Goal: Answer question/provide support: Share knowledge or assist other users

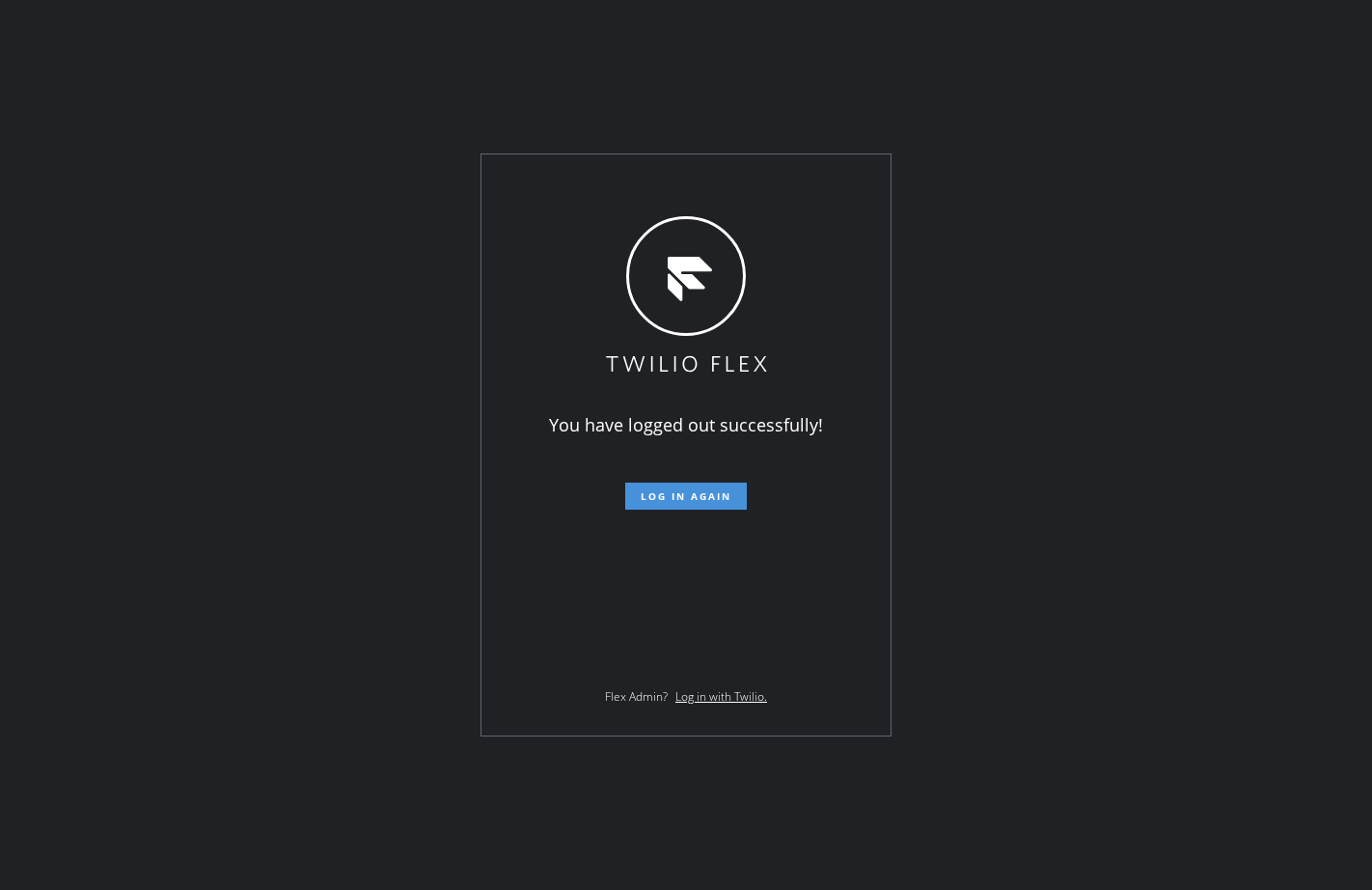
click at [696, 494] on span "Log in again" at bounding box center [686, 496] width 91 height 14
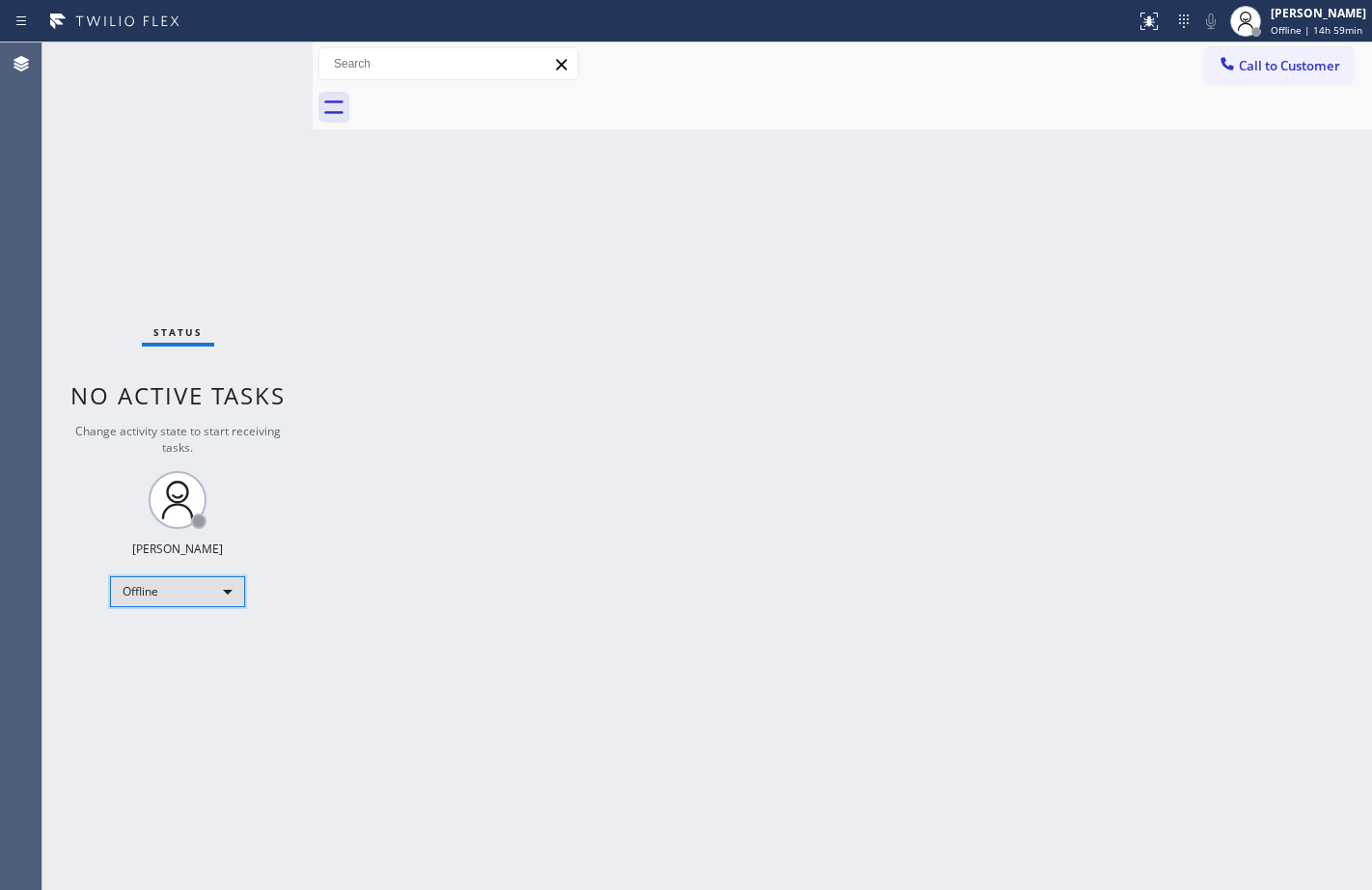
click at [213, 583] on div "Offline" at bounding box center [177, 591] width 135 height 31
click at [187, 639] on li "Available" at bounding box center [176, 643] width 131 height 23
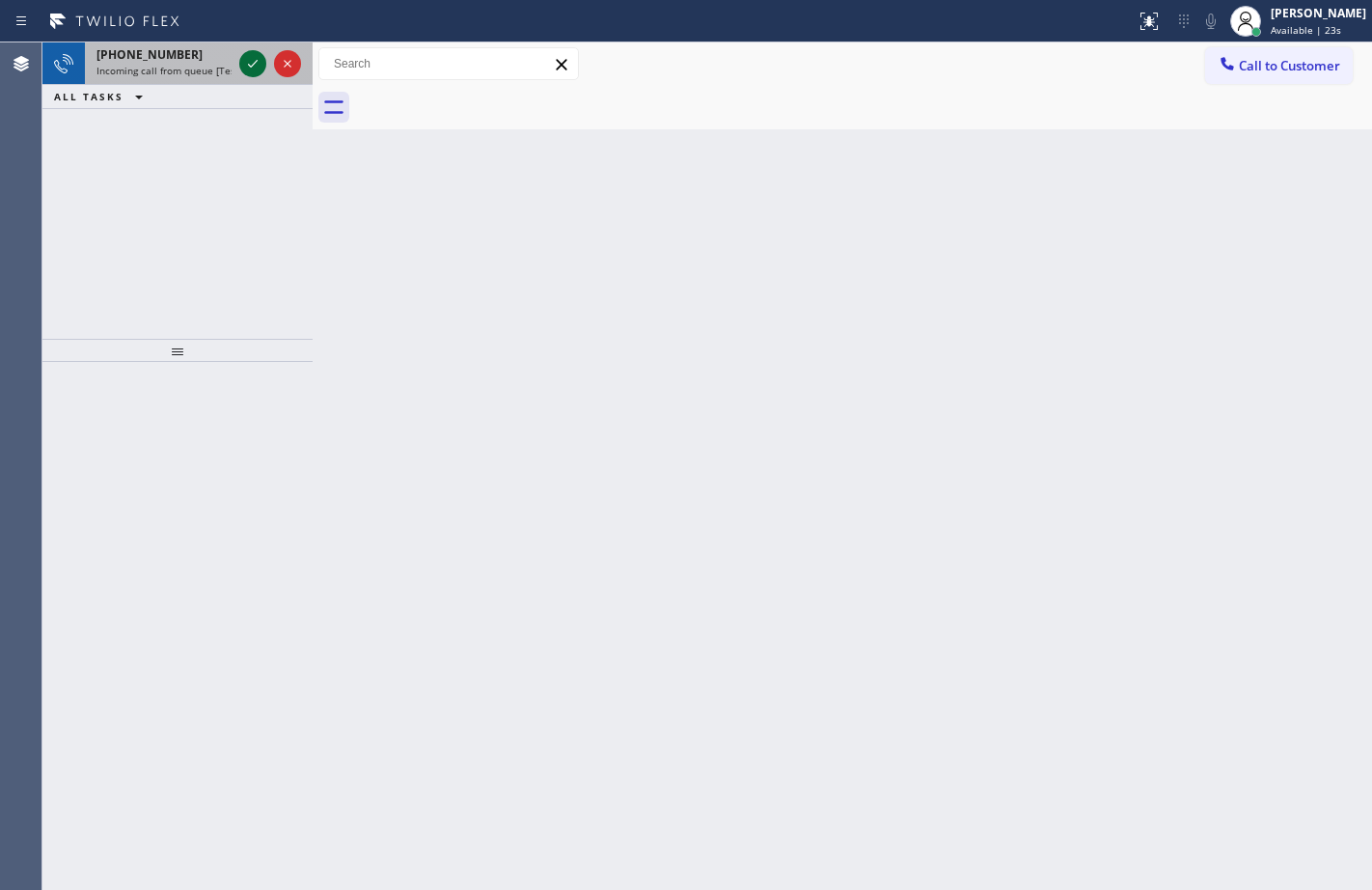
click at [250, 59] on icon at bounding box center [252, 64] width 23 height 23
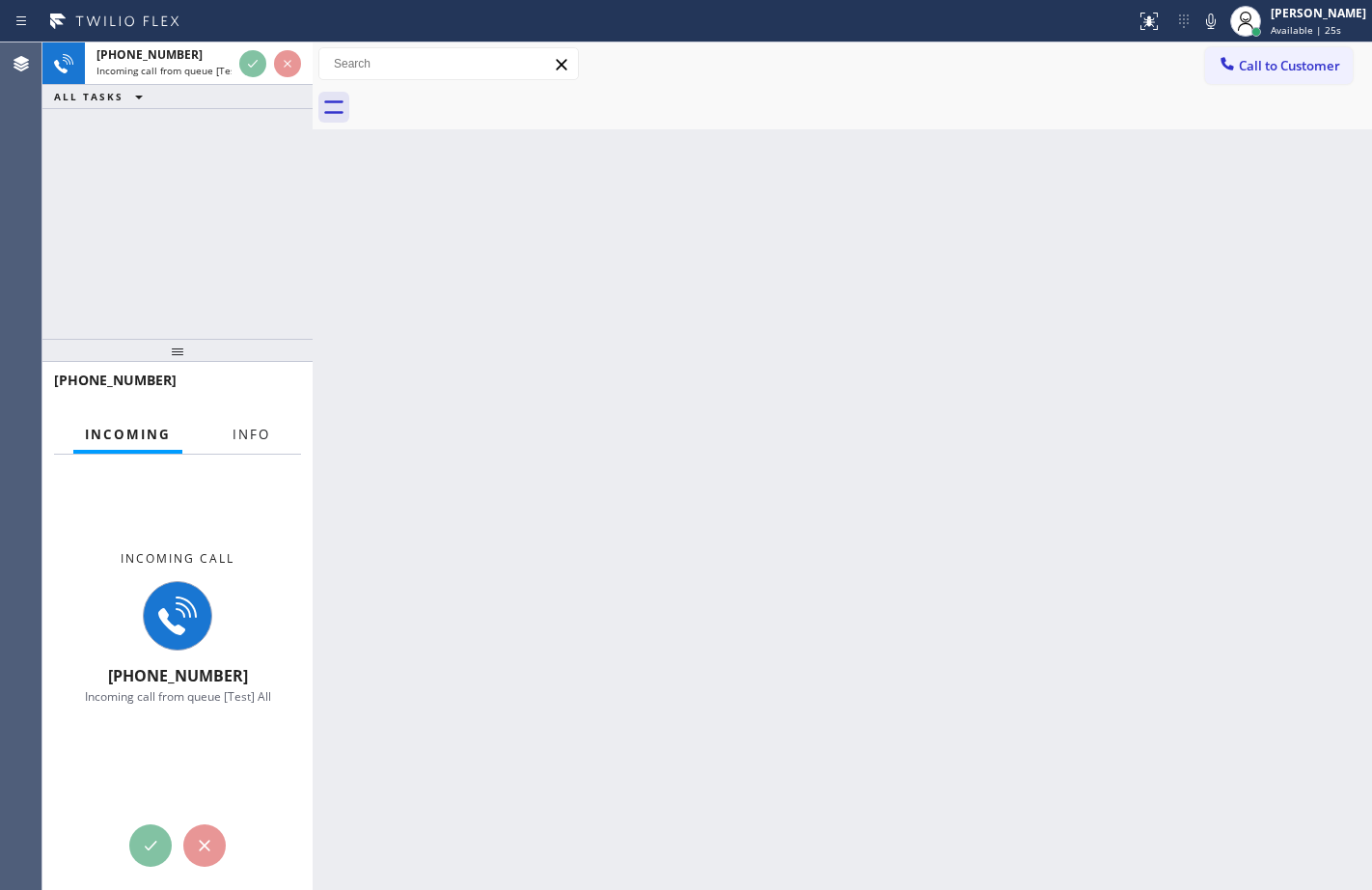
click at [265, 423] on button "Info" at bounding box center [252, 435] width 61 height 37
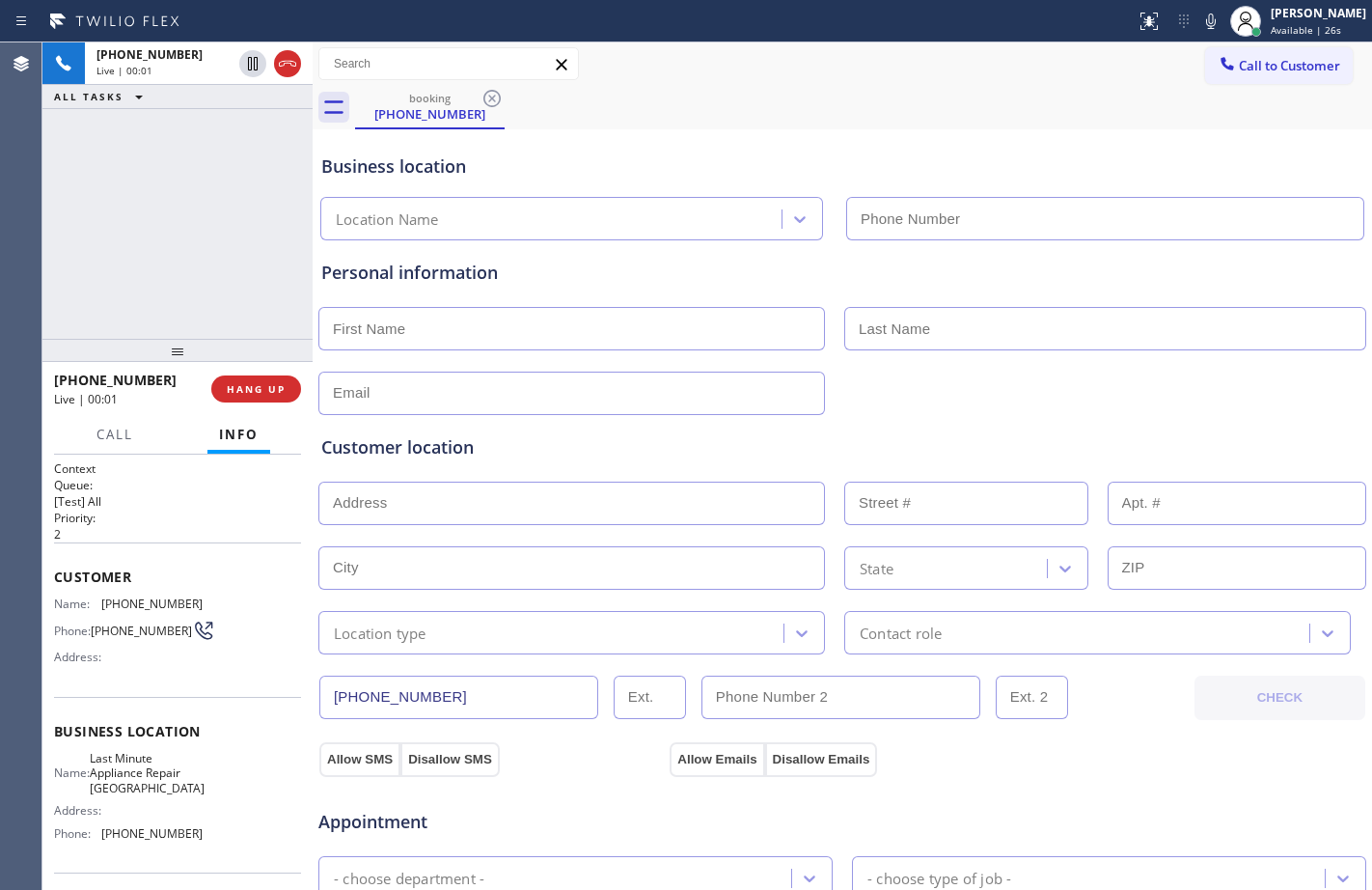
type input "[PHONE_NUMBER]"
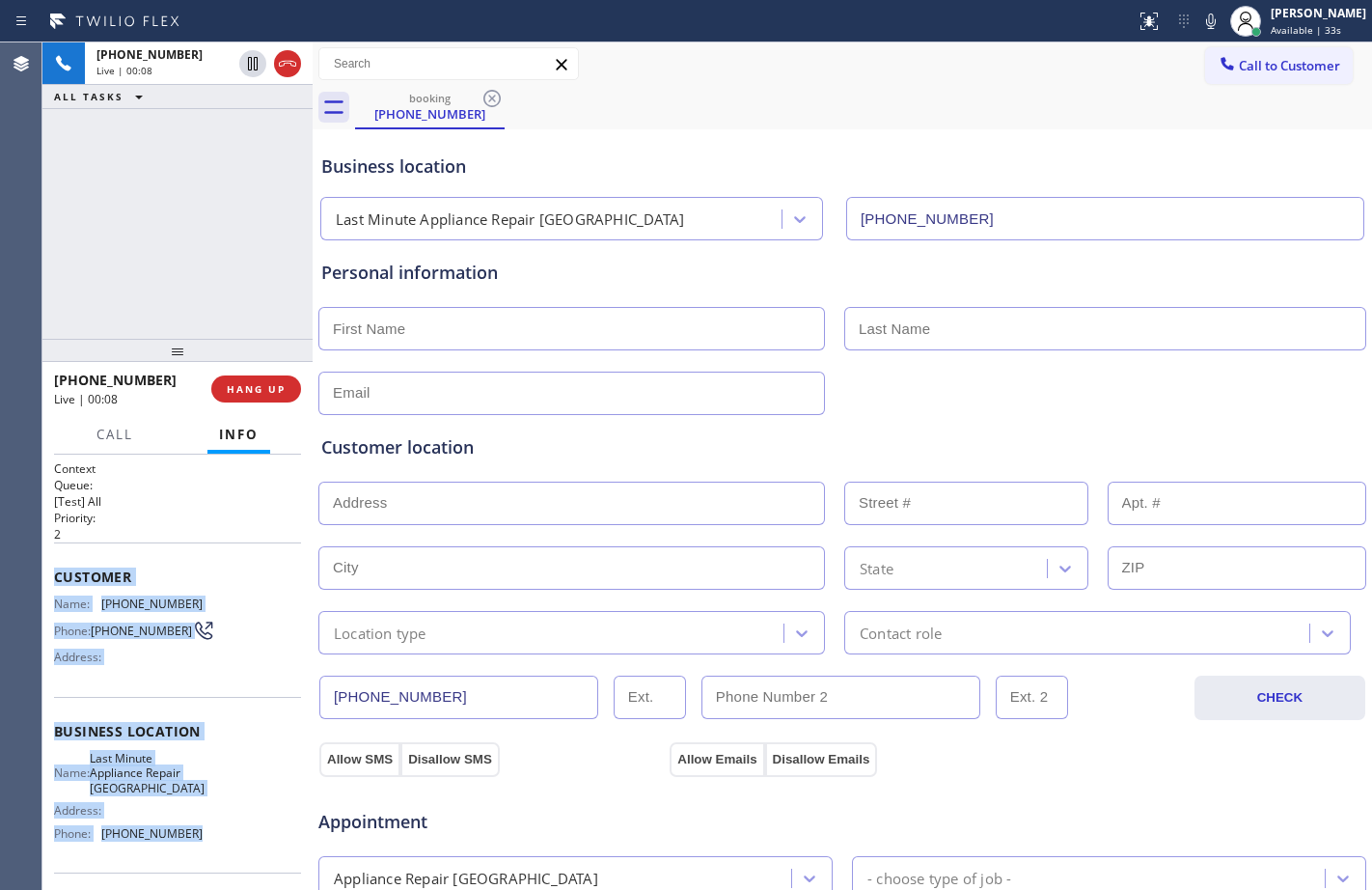
drag, startPoint x: 52, startPoint y: 580, endPoint x: 215, endPoint y: 852, distance: 317.1
click at [215, 852] on div "Context Queue: [Test] All Priority: 2 Customer Name: [PHONE_NUMBER] Phone: [PHO…" at bounding box center [177, 672] width 270 height 436
copy div "Customer Name: [PHONE_NUMBER] Phone: [PHONE_NUMBER] Address: Business location …"
click at [247, 388] on span "HANG UP" at bounding box center [256, 389] width 59 height 14
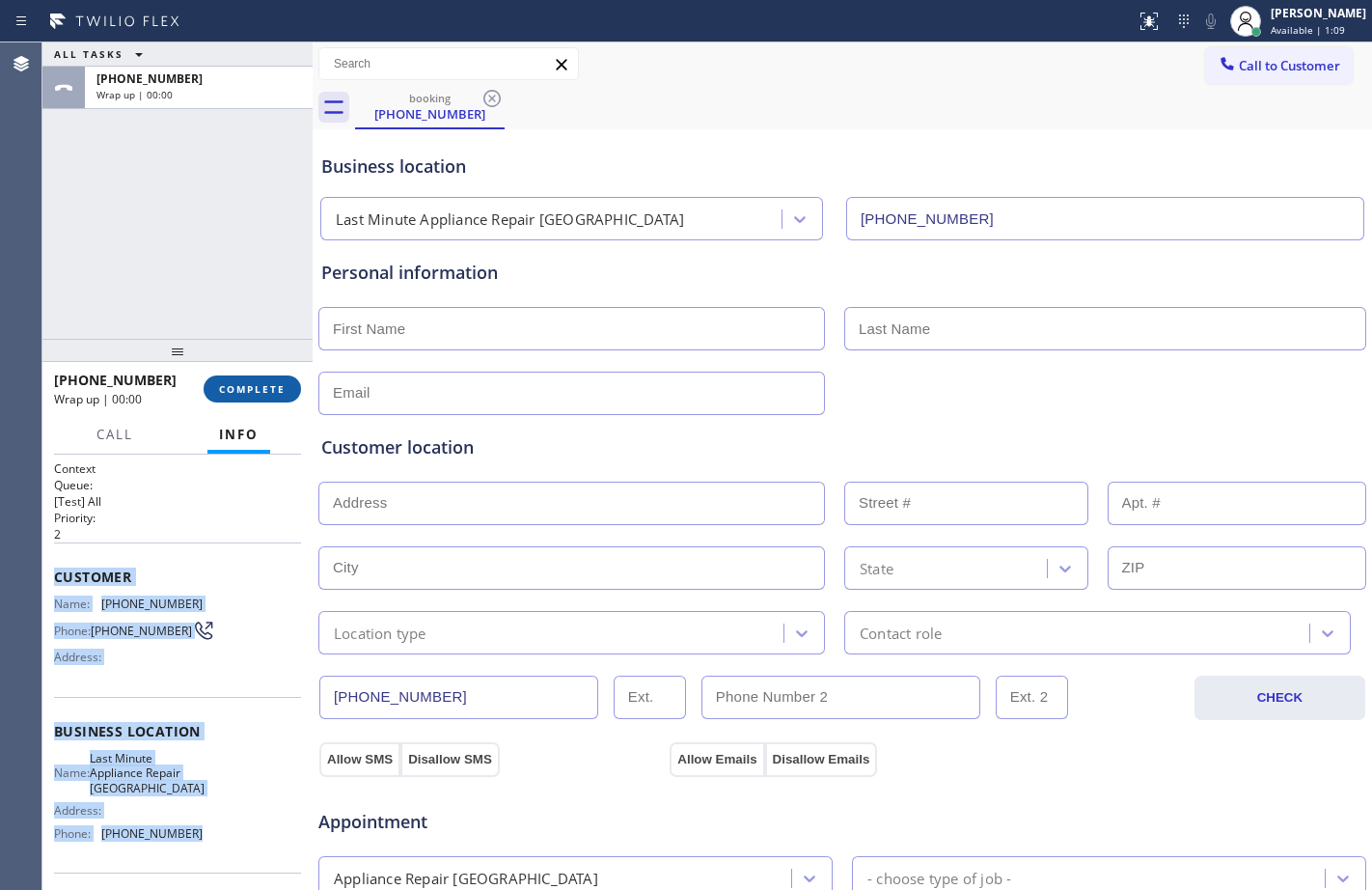
click at [247, 388] on span "COMPLETE" at bounding box center [252, 389] width 67 height 14
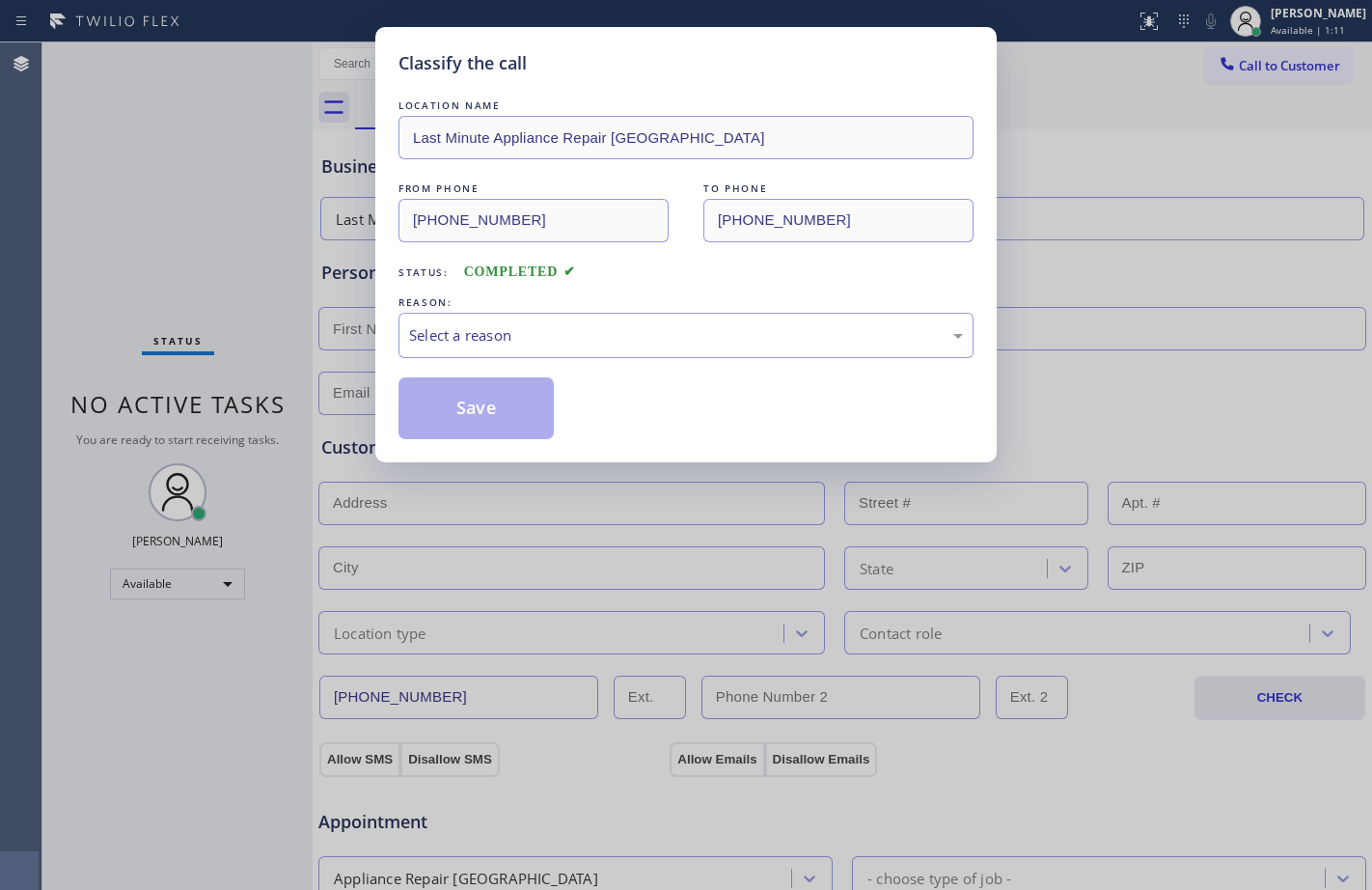
click at [573, 324] on div "Select a reason" at bounding box center [686, 335] width 554 height 23
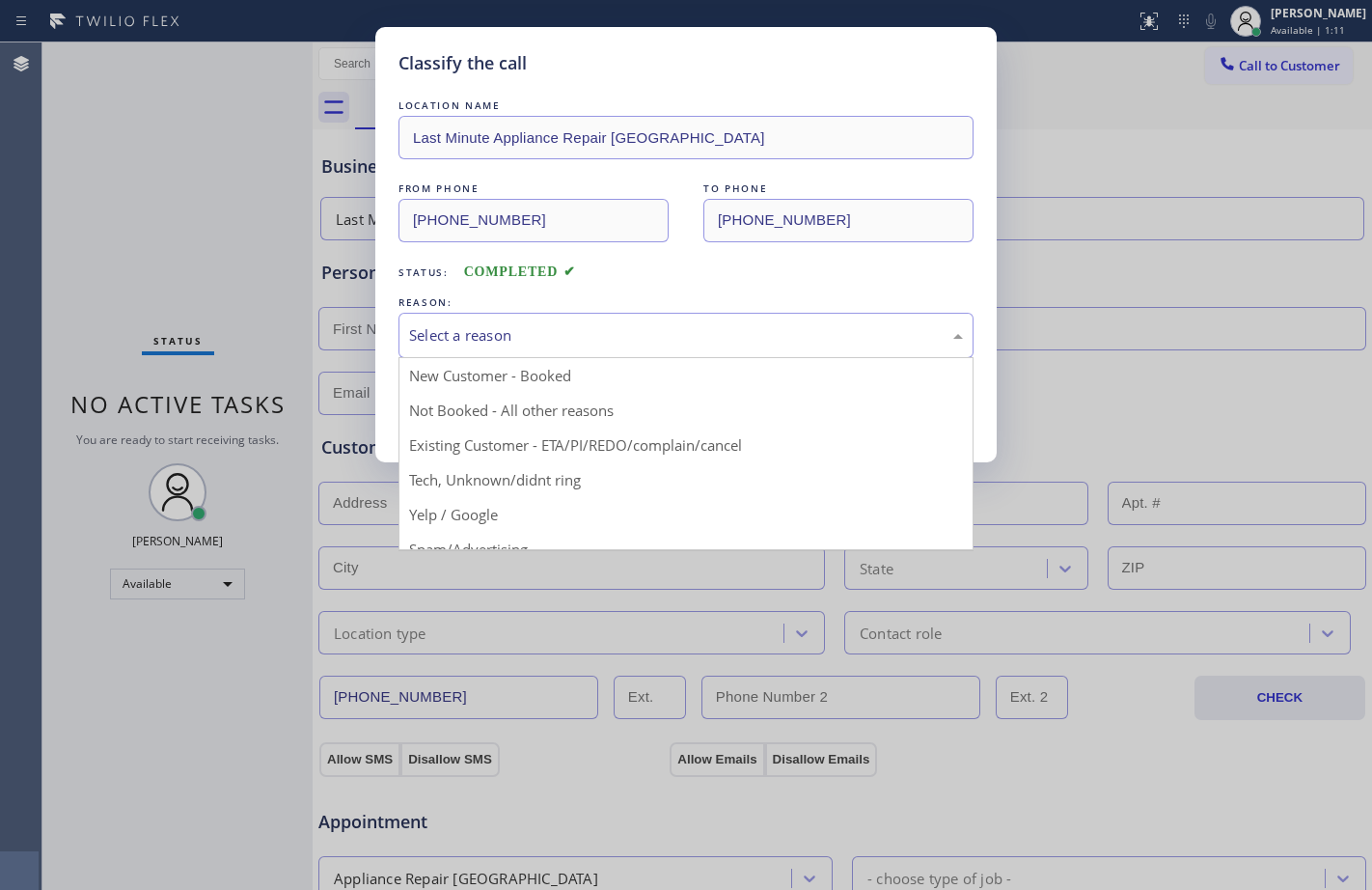
scroll to position [121, 0]
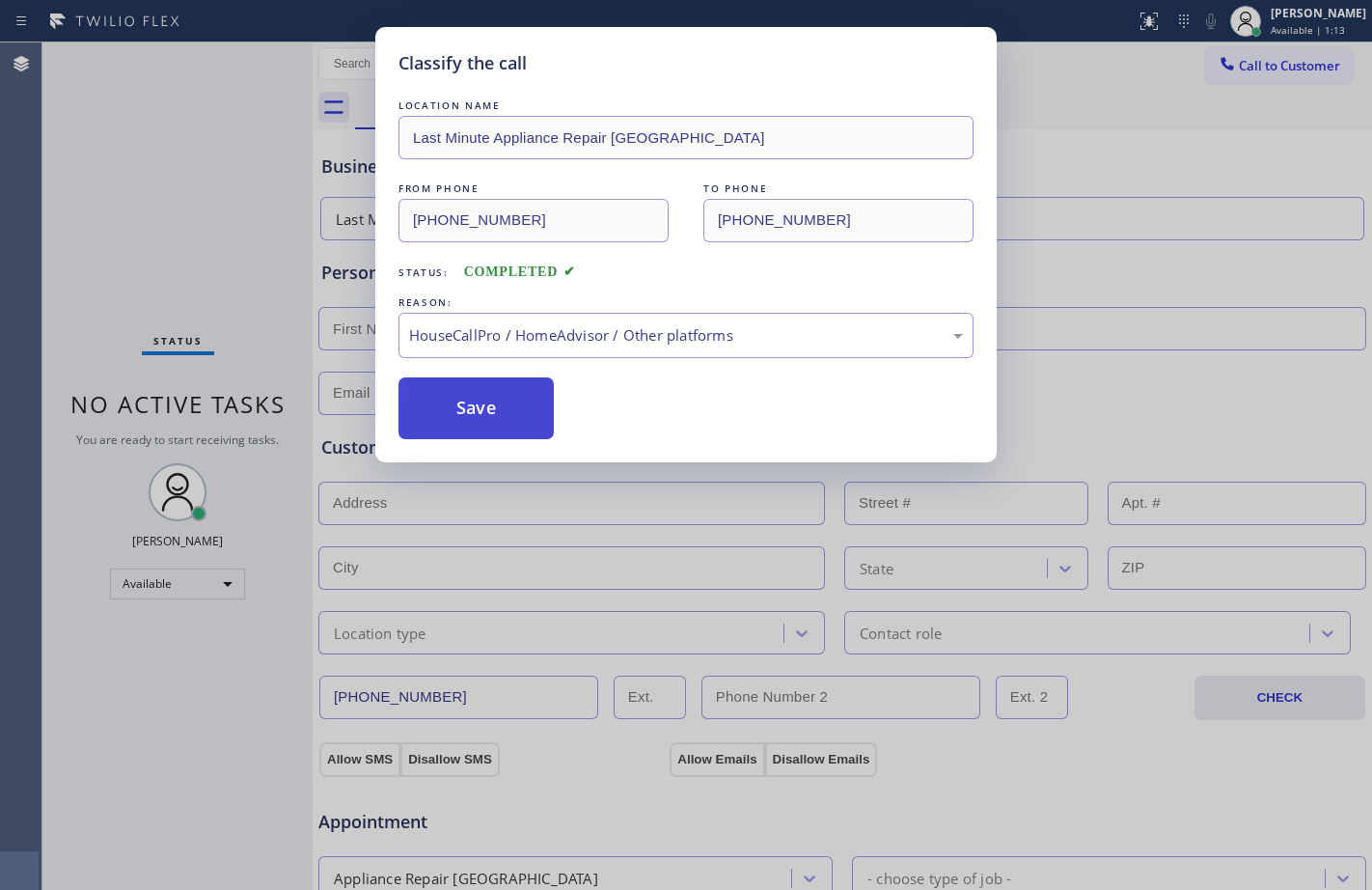
click at [494, 407] on button "Save" at bounding box center [476, 407] width 156 height 62
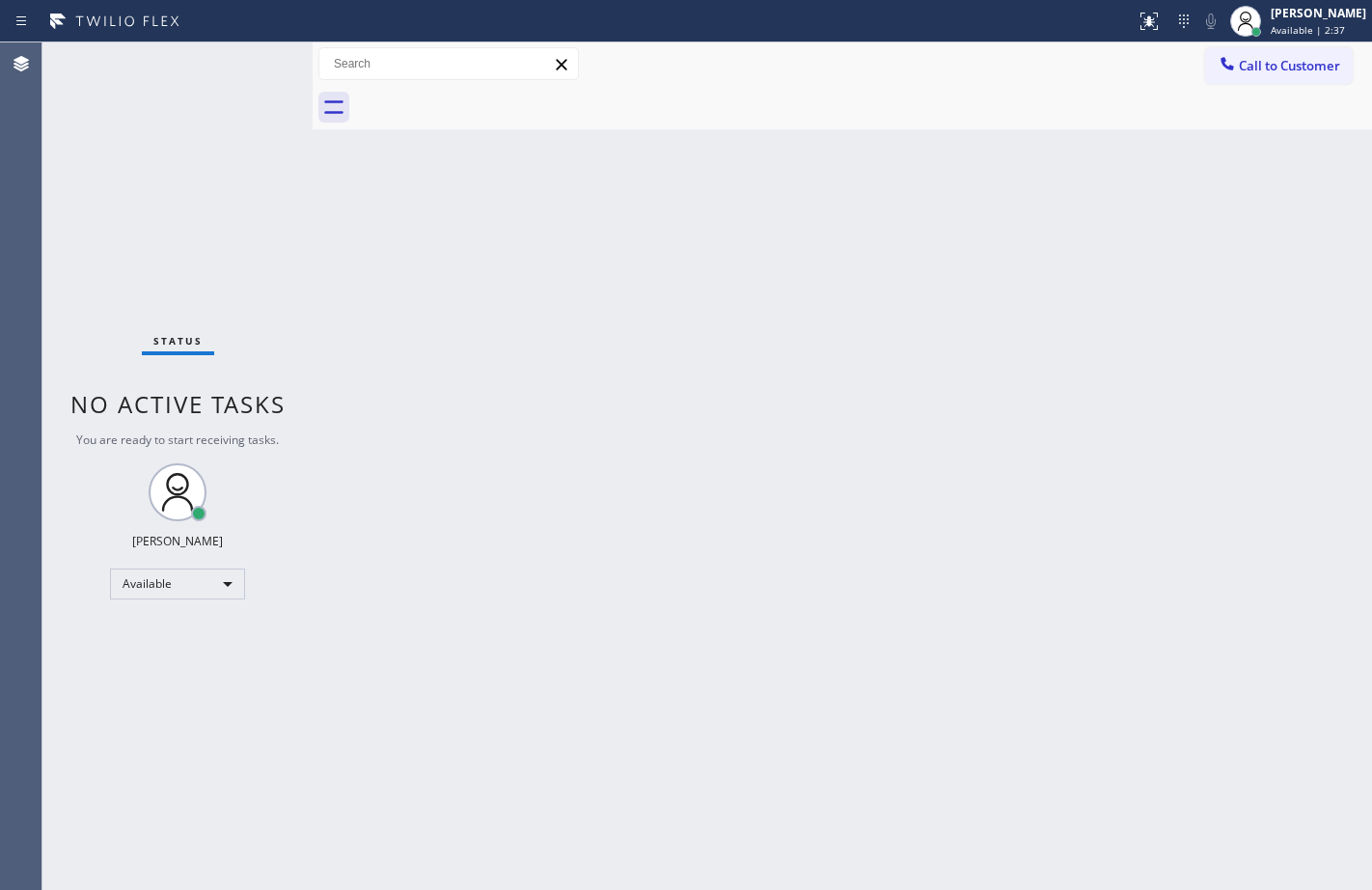
click at [735, 676] on div "Back to Dashboard Change Sender ID Customers Technicians Select a contact Outbo…" at bounding box center [842, 465] width 1059 height 847
click at [285, 222] on div "Status No active tasks You are ready to start receiving tasks. [PERSON_NAME] Av…" at bounding box center [177, 465] width 270 height 847
click at [1038, 836] on div "Back to Dashboard Change Sender ID Customers Technicians Select a contact Outbo…" at bounding box center [842, 465] width 1059 height 847
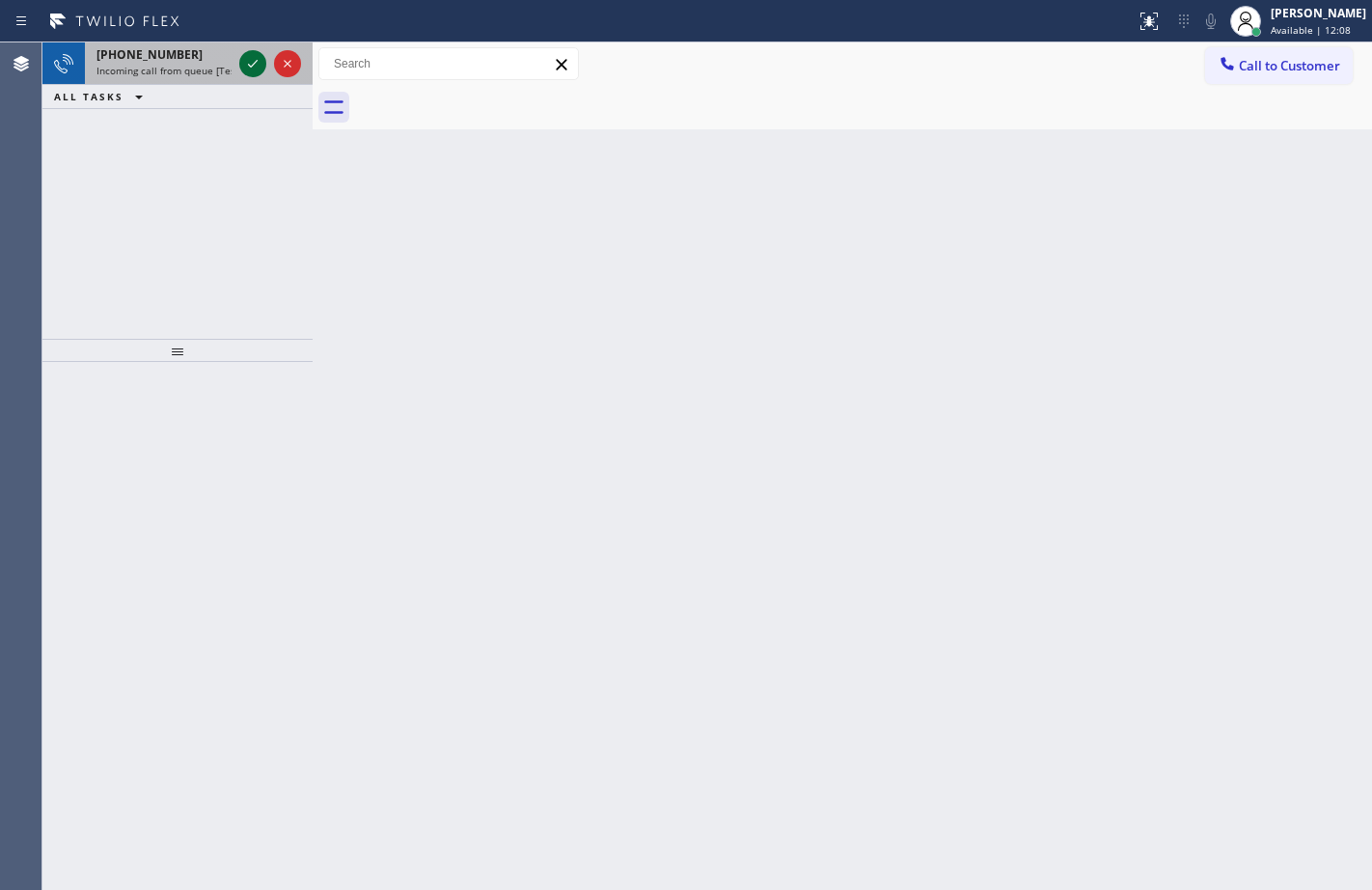
click at [241, 61] on icon at bounding box center [252, 64] width 23 height 23
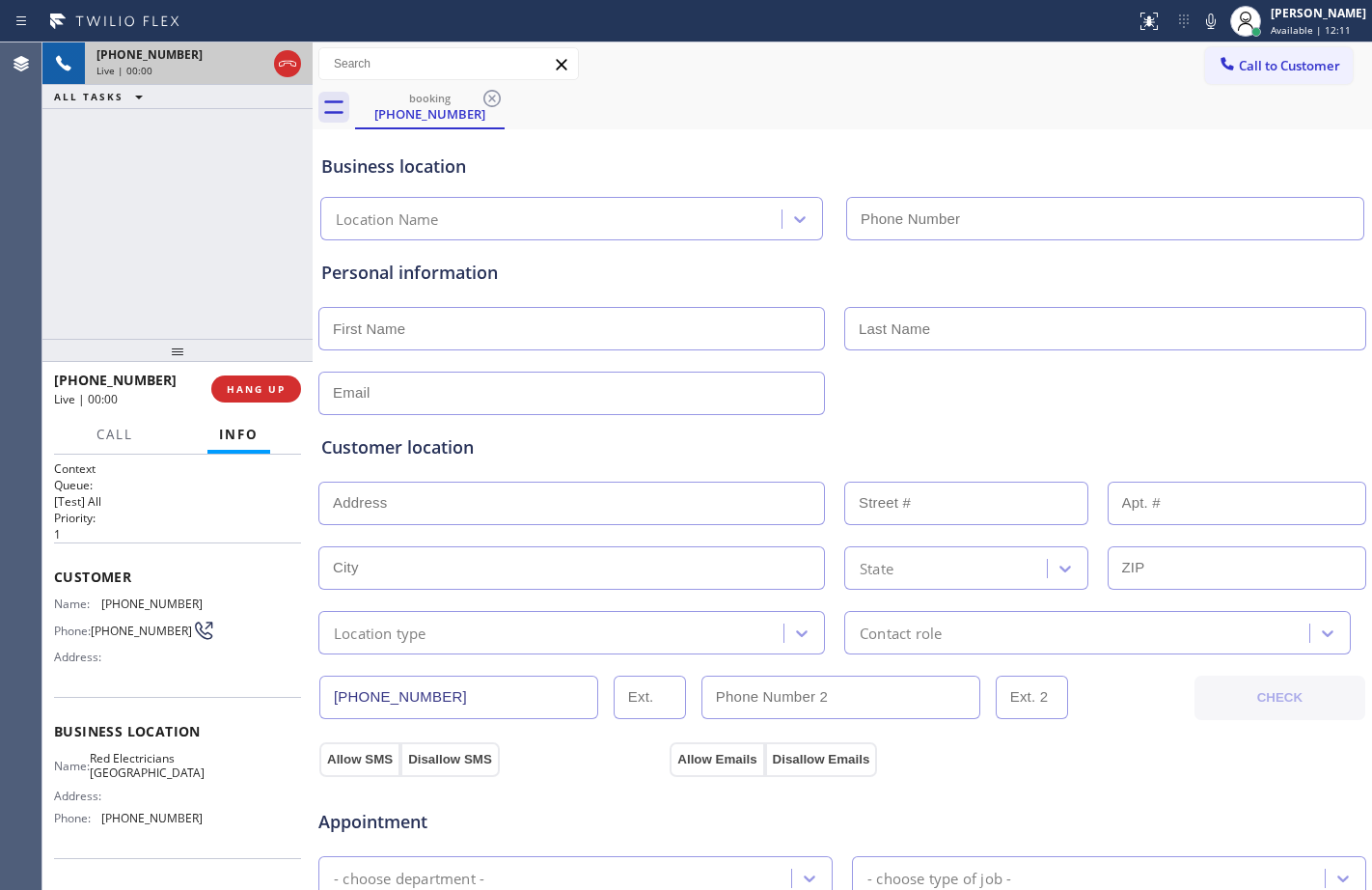
type input "[PHONE_NUMBER]"
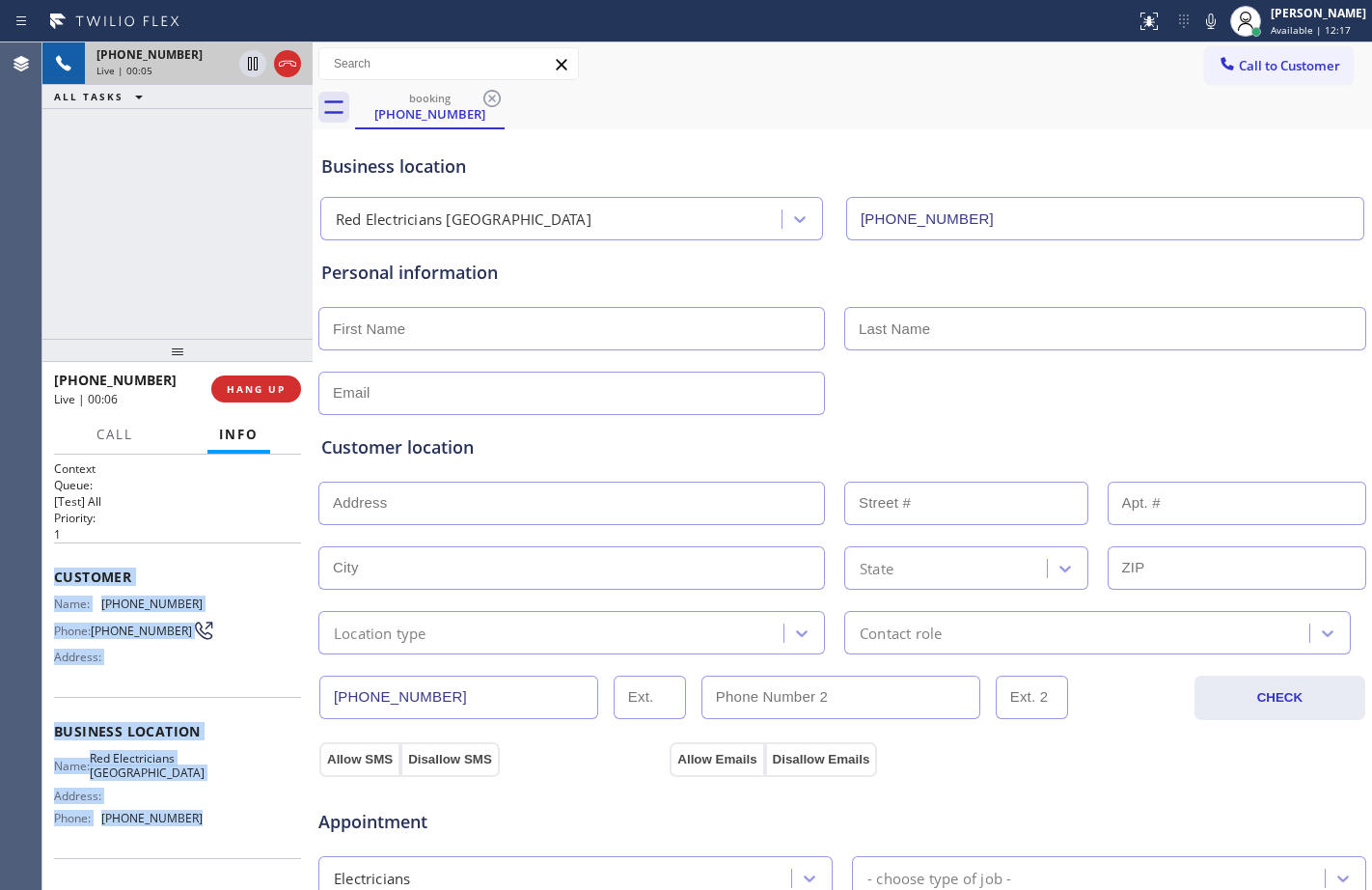
drag, startPoint x: 48, startPoint y: 575, endPoint x: 196, endPoint y: 851, distance: 313.2
click at [196, 851] on div "Context Queue: [Test] All Priority: 1 Customer Name: [PHONE_NUMBER] Phone: [PHO…" at bounding box center [177, 672] width 270 height 436
copy div "Customer Name: [PHONE_NUMBER] Phone: [PHONE_NUMBER] Address: Business location …"
click at [263, 383] on span "HANG UP" at bounding box center [256, 389] width 59 height 14
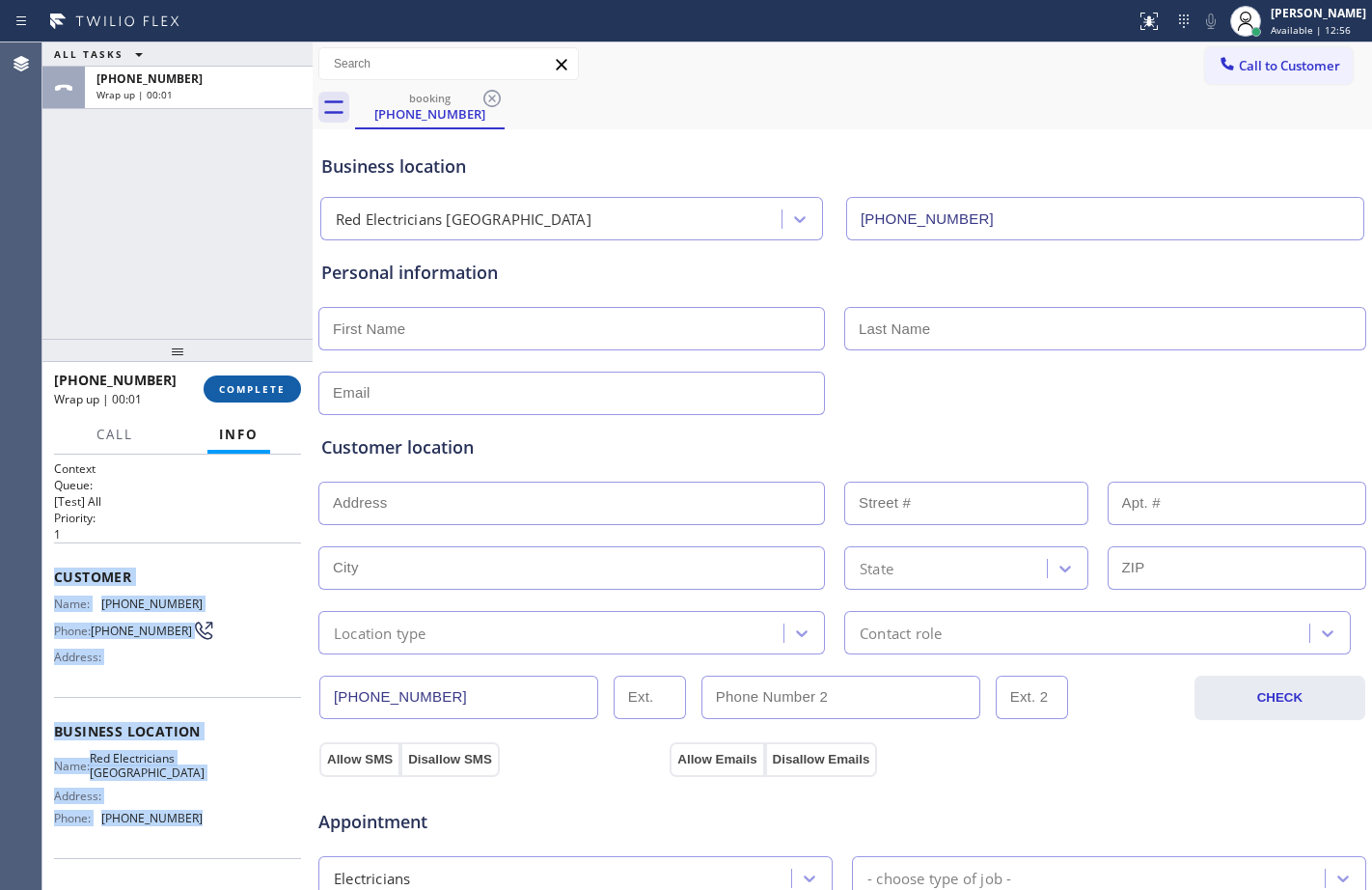
click at [263, 383] on span "COMPLETE" at bounding box center [252, 389] width 67 height 14
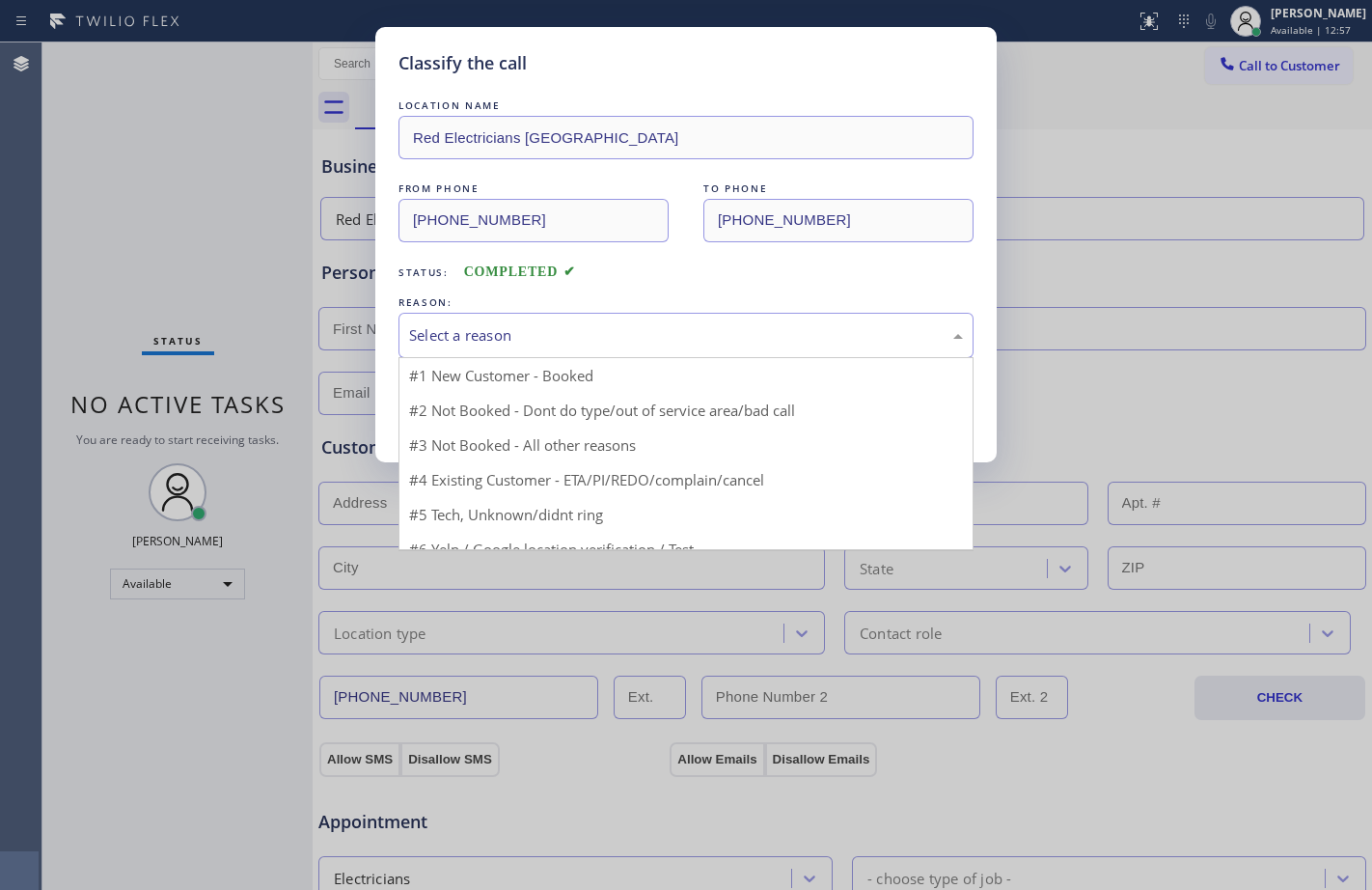
click at [572, 346] on div "Select a reason" at bounding box center [686, 335] width 554 height 23
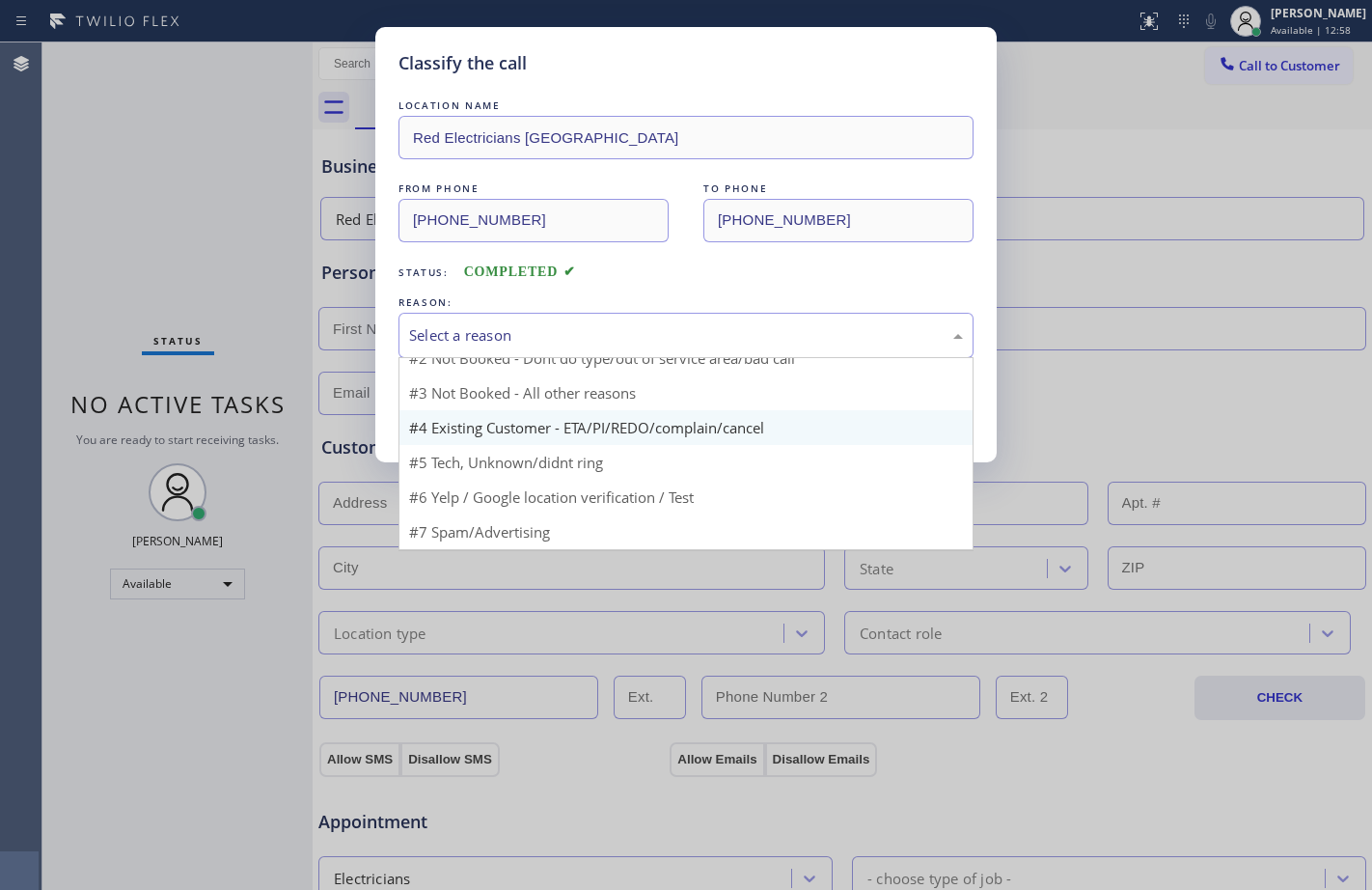
scroll to position [18, 0]
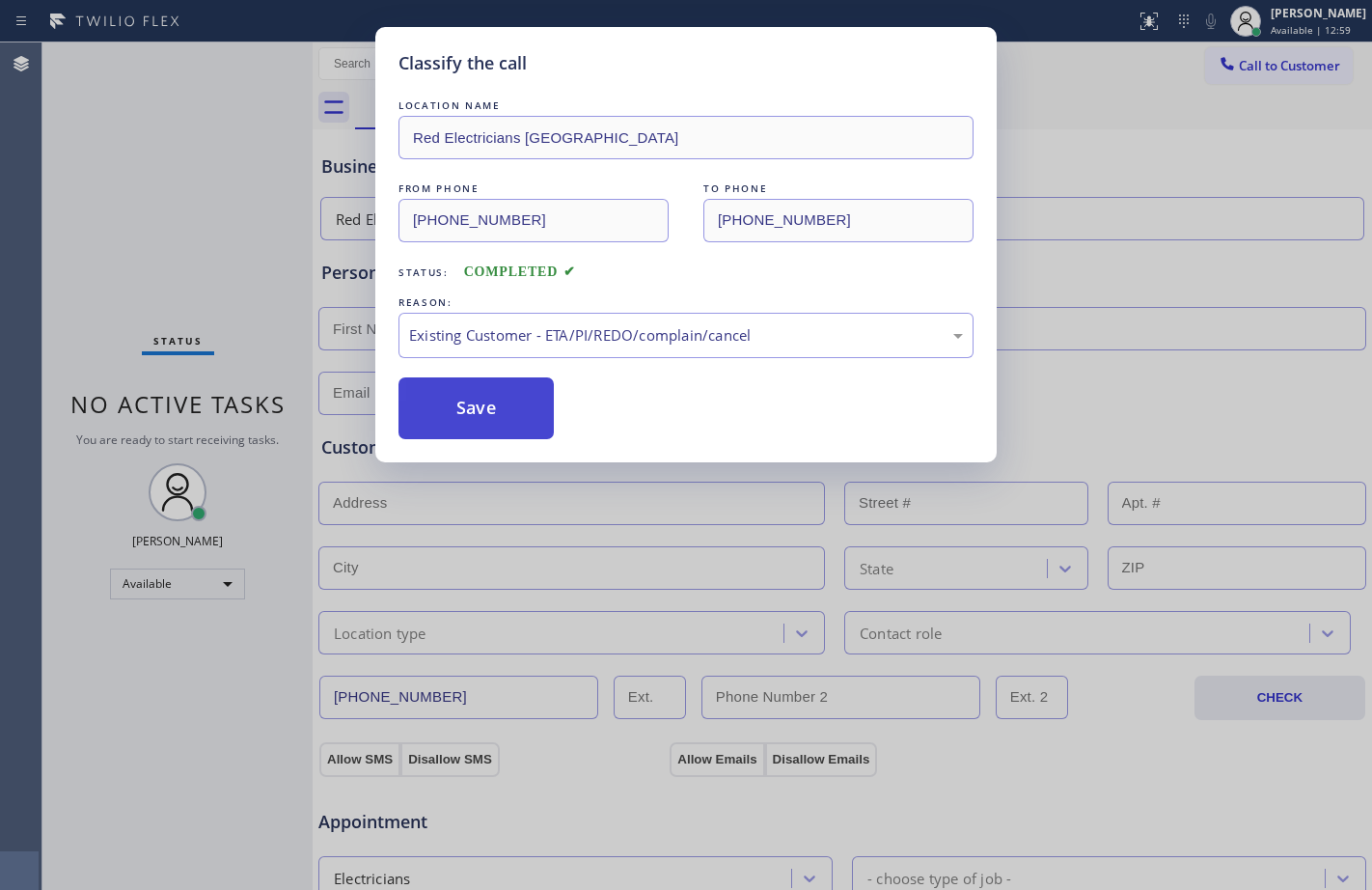
click at [514, 410] on button "Save" at bounding box center [476, 407] width 156 height 62
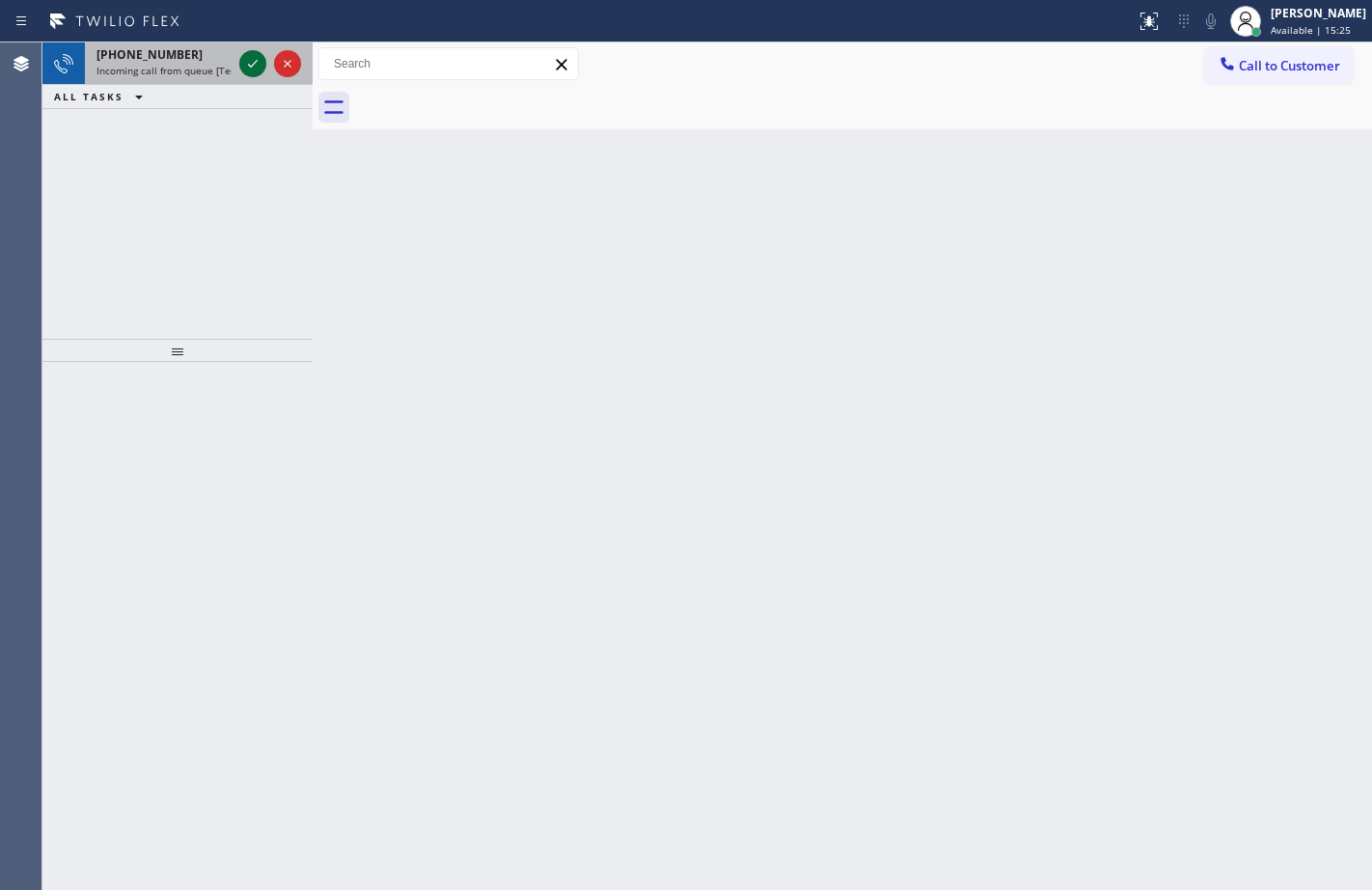
click at [247, 56] on icon at bounding box center [252, 64] width 23 height 23
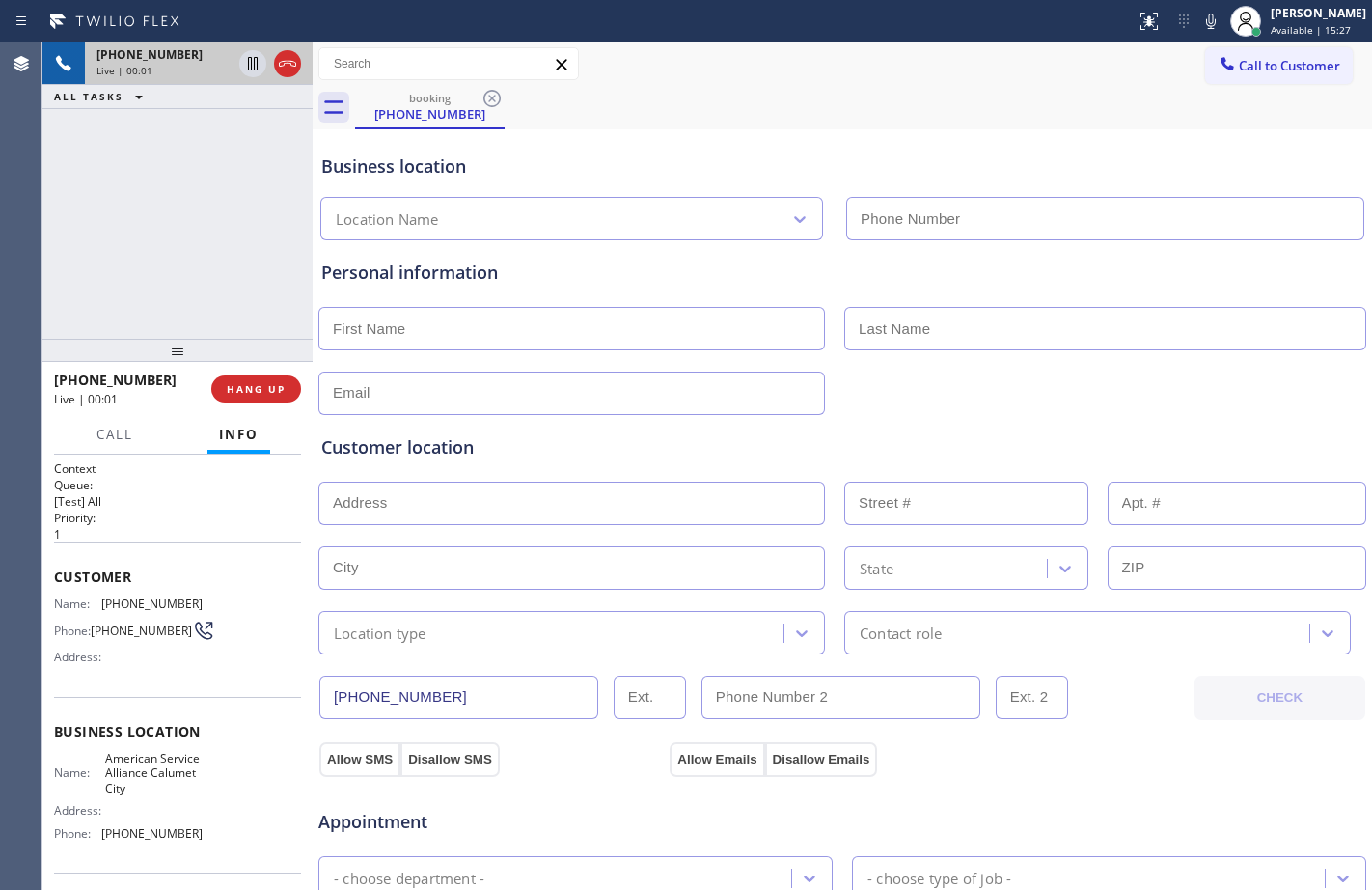
type input "[PHONE_NUMBER]"
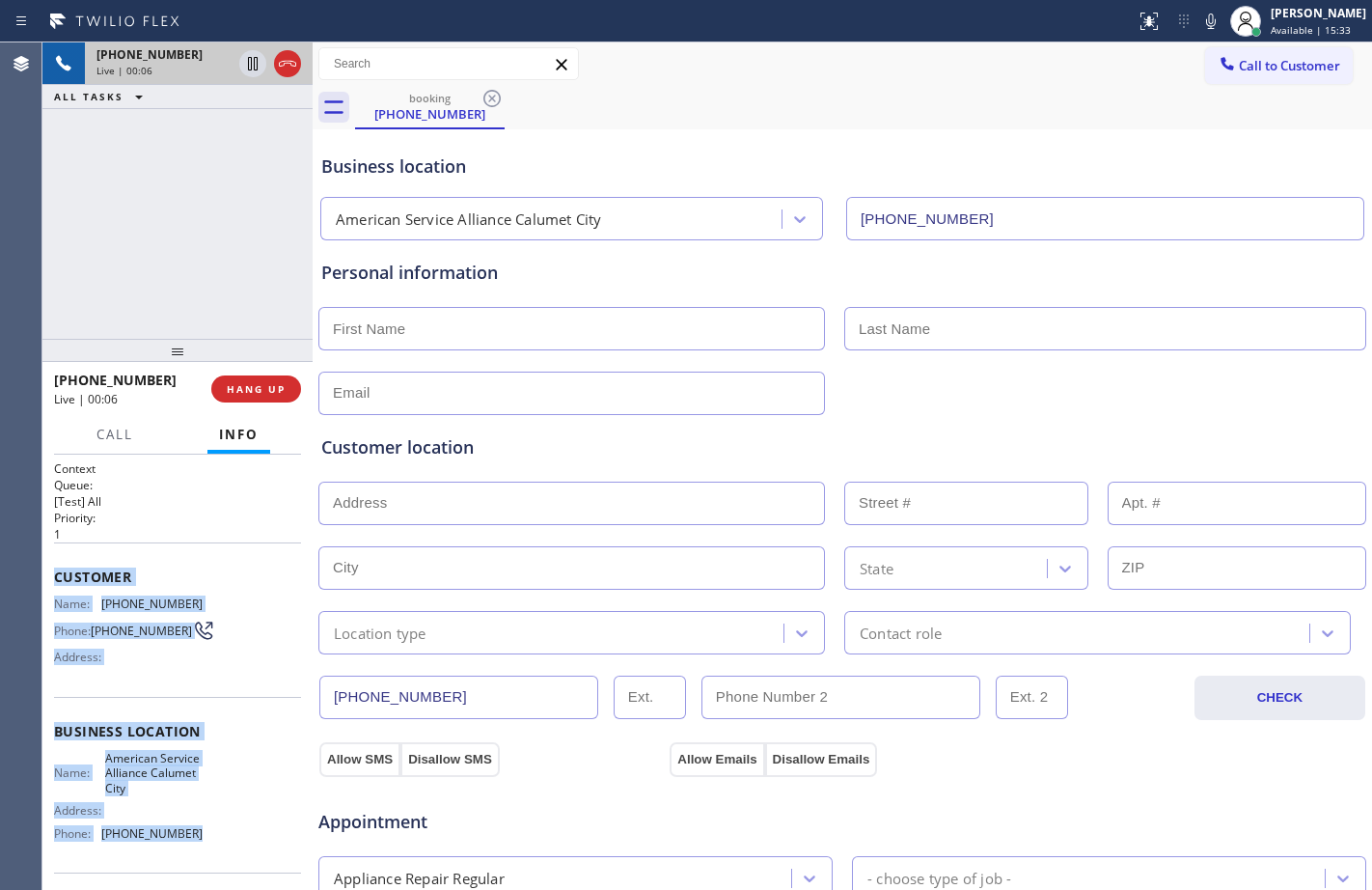
drag, startPoint x: 52, startPoint y: 580, endPoint x: 232, endPoint y: 862, distance: 334.6
click at [232, 862] on div "Context Queue: [Test] All Priority: 1 Customer Name: [PHONE_NUMBER] Phone: [PHO…" at bounding box center [177, 672] width 270 height 436
copy div "Customer Name: [PHONE_NUMBER] Phone: [PHONE_NUMBER] Address: Business location …"
drag, startPoint x: 253, startPoint y: 71, endPoint x: 415, endPoint y: 88, distance: 162.9
click at [253, 71] on icon at bounding box center [252, 64] width 23 height 23
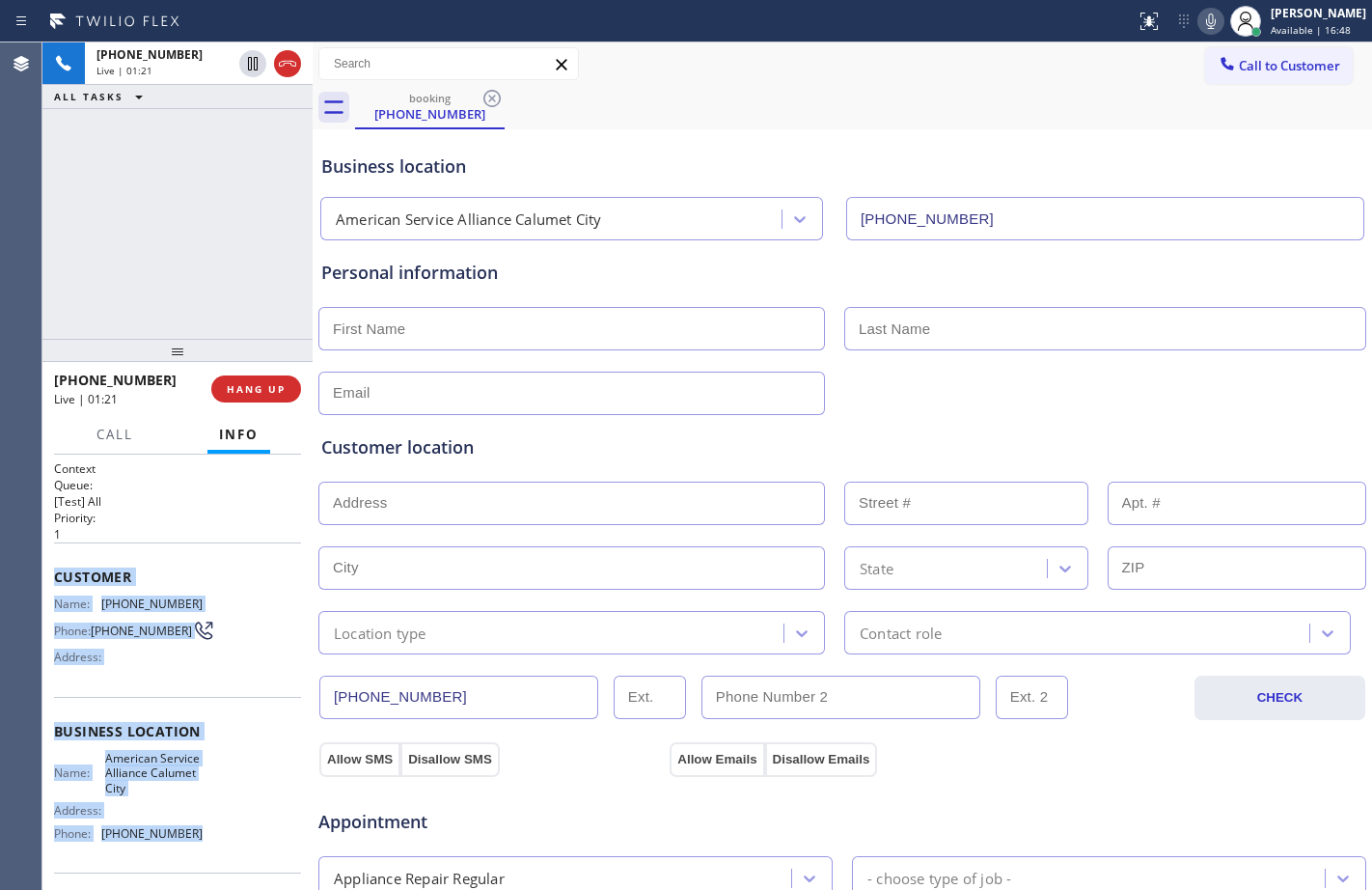
click at [1199, 18] on icon at bounding box center [1211, 22] width 23 height 23
click at [256, 63] on icon at bounding box center [252, 64] width 23 height 23
click at [1199, 26] on icon at bounding box center [1211, 22] width 23 height 23
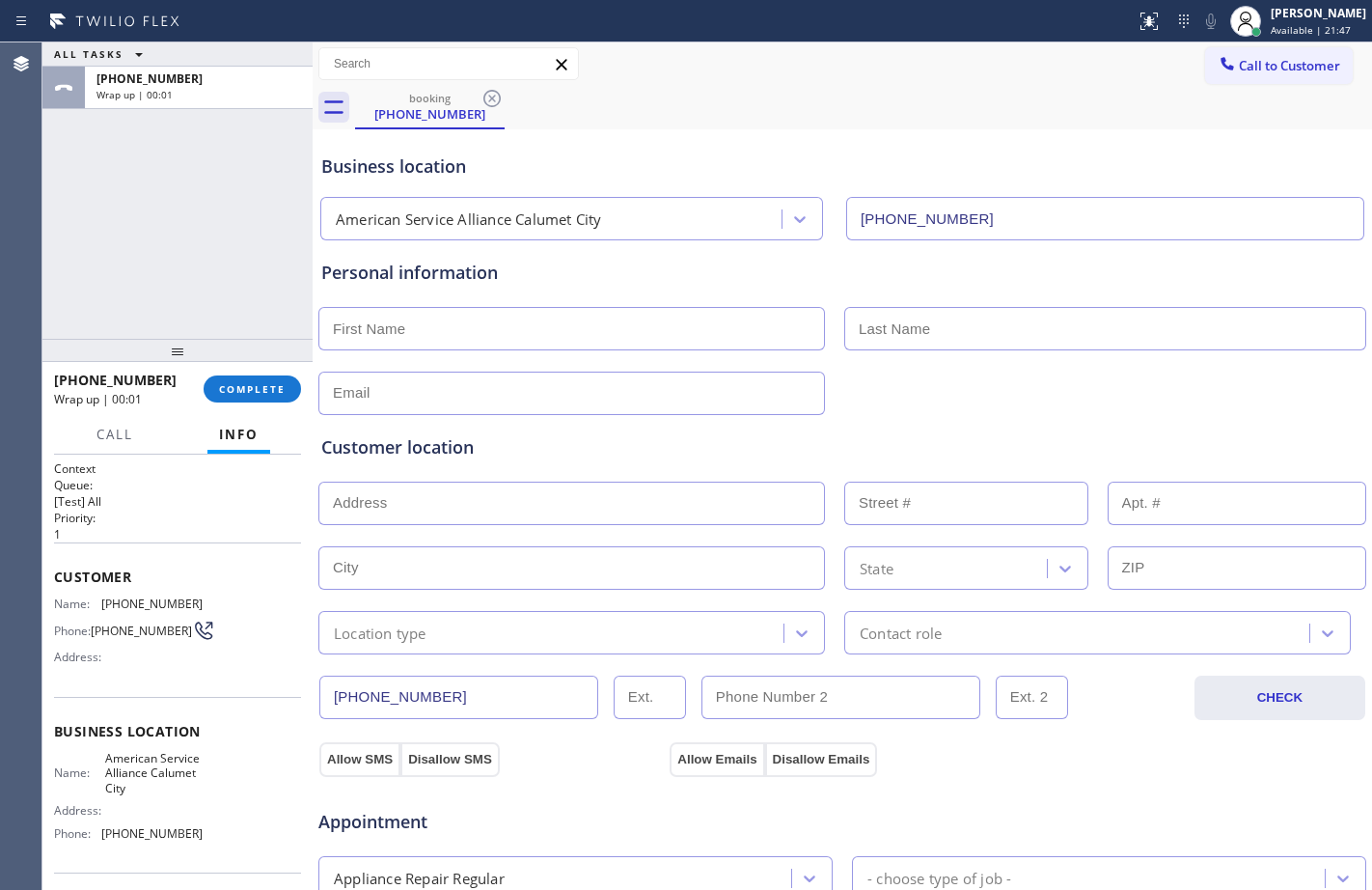
click at [213, 180] on div "ALL TASKS ALL TASKS ACTIVE TASKS TASKS IN WRAP UP [PHONE_NUMBER] Wrap up | 00:01" at bounding box center [177, 190] width 270 height 297
click at [432, 327] on input "text" at bounding box center [572, 328] width 507 height 43
type input "Mr."
type input "[PERSON_NAME]"
click at [469, 375] on input "text" at bounding box center [572, 394] width 507 height 43
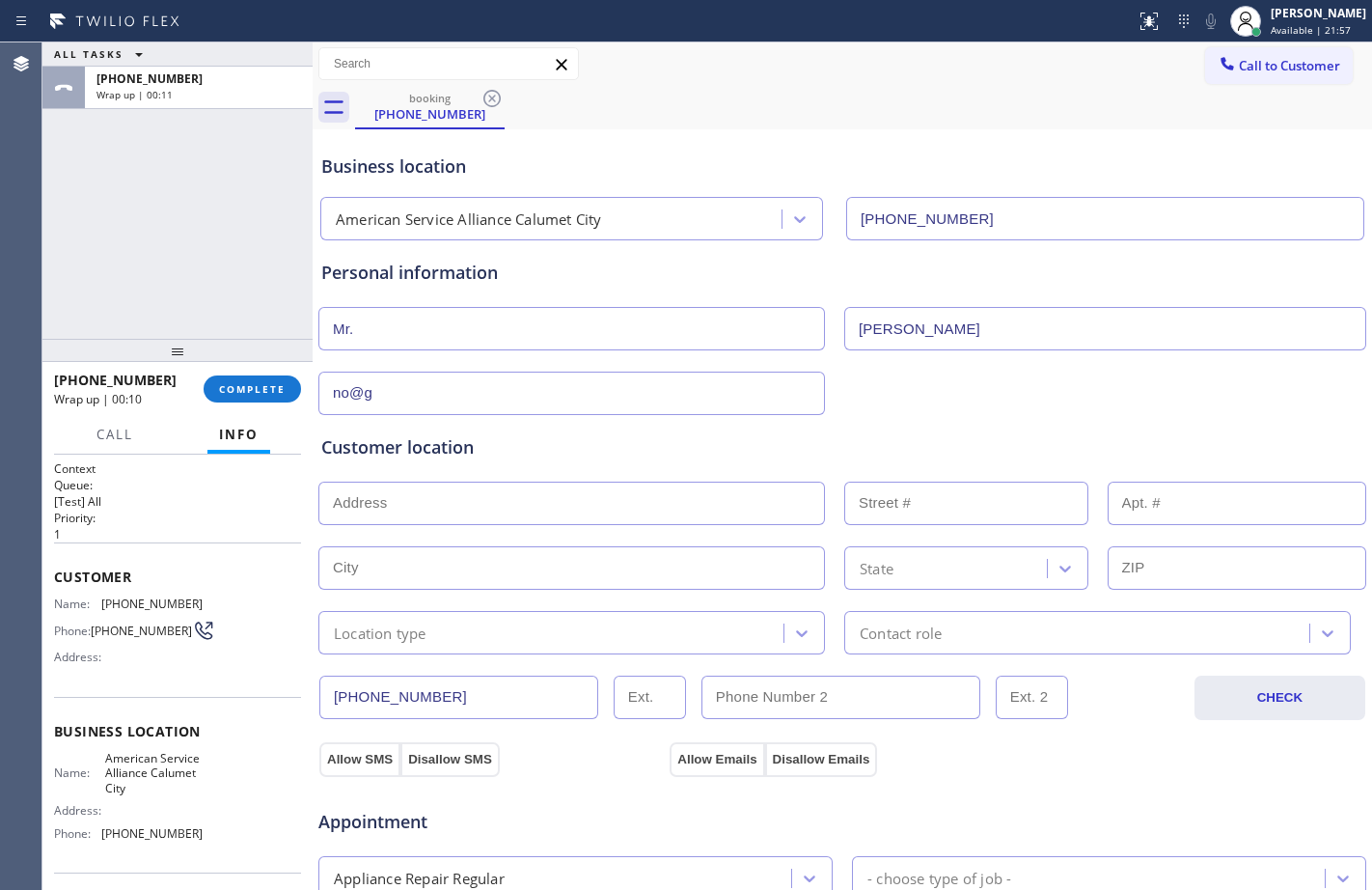
type input "no@g"
click at [244, 386] on span "COMPLETE" at bounding box center [252, 389] width 67 height 14
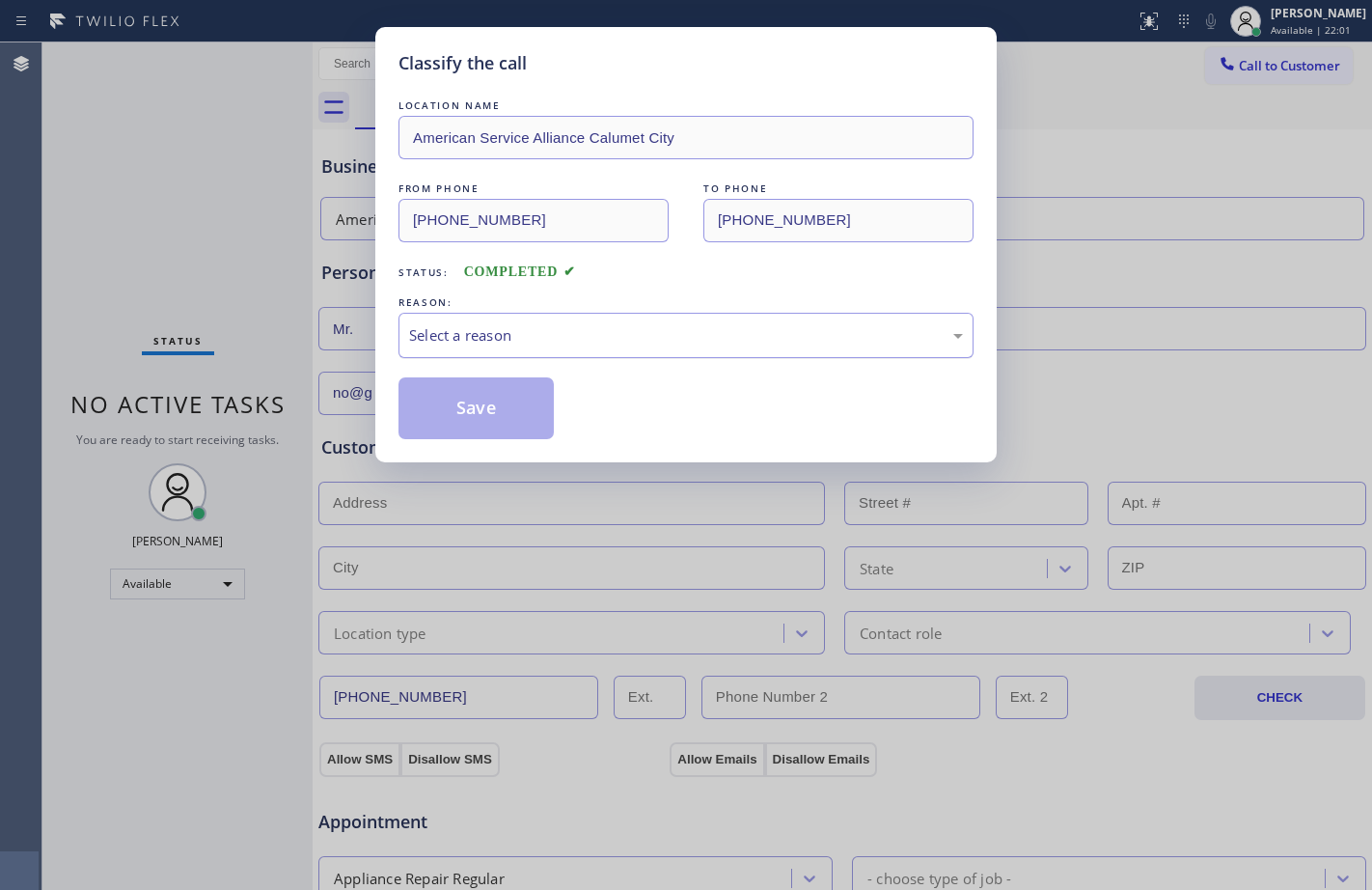
click at [529, 349] on div "Select a reason" at bounding box center [685, 335] width 574 height 45
click at [499, 393] on button "Save" at bounding box center [476, 407] width 156 height 62
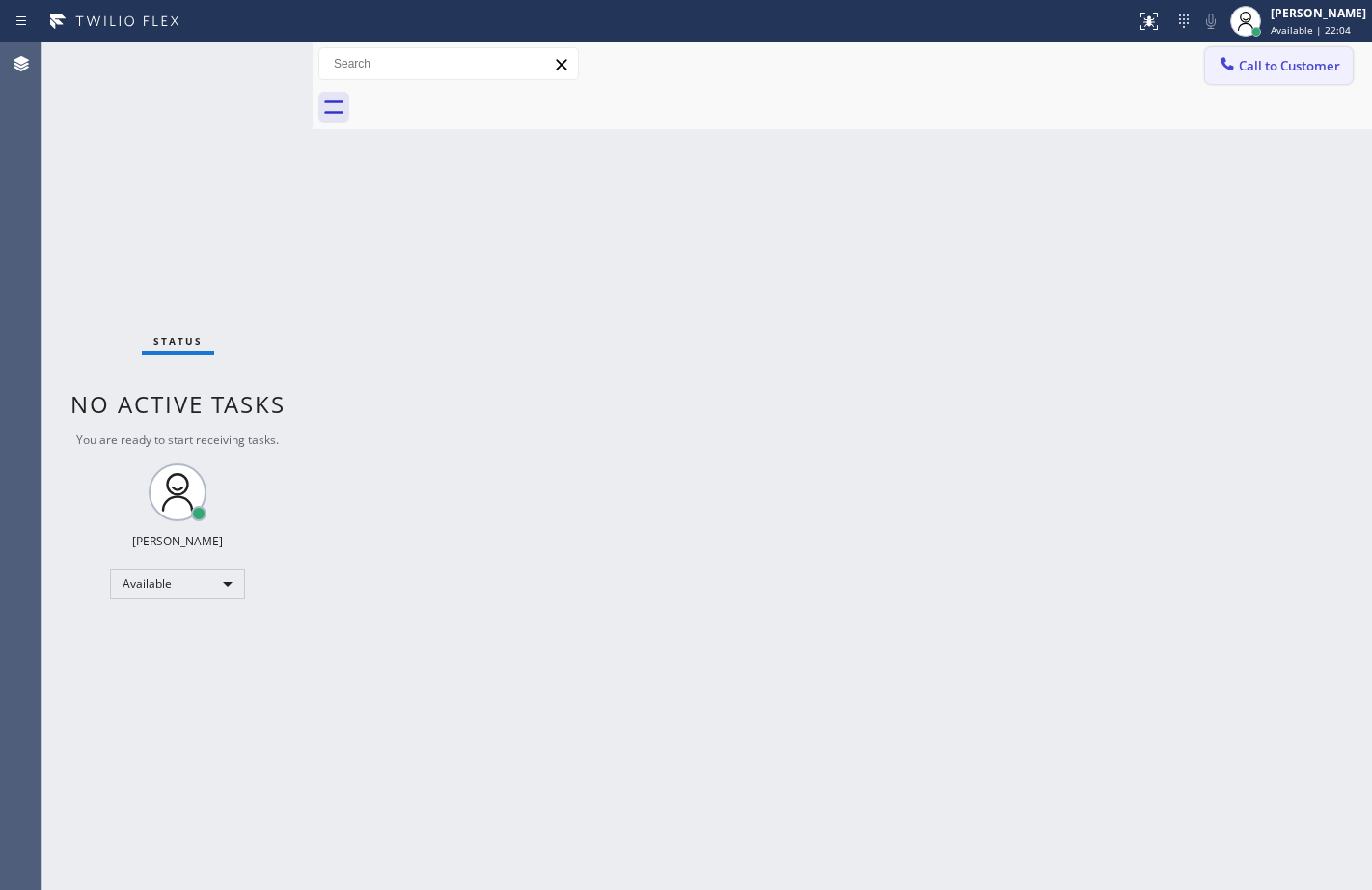
click at [1301, 53] on button "Call to Customer" at bounding box center [1278, 65] width 148 height 36
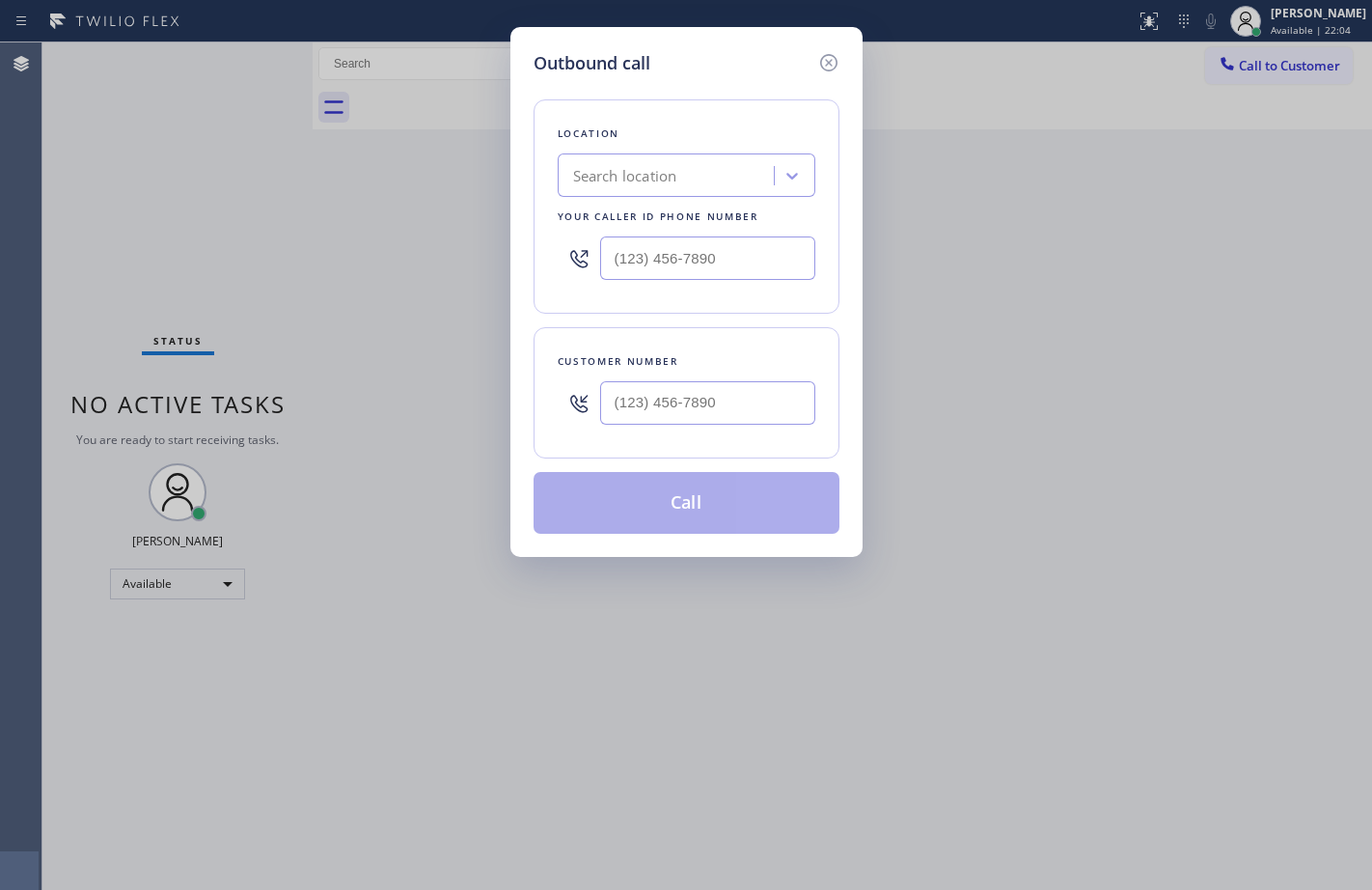
click at [1295, 23] on div "Outbound call Location Search location Your caller id phone number Customer num…" at bounding box center [686, 445] width 1372 height 890
click at [835, 62] on icon at bounding box center [829, 63] width 23 height 23
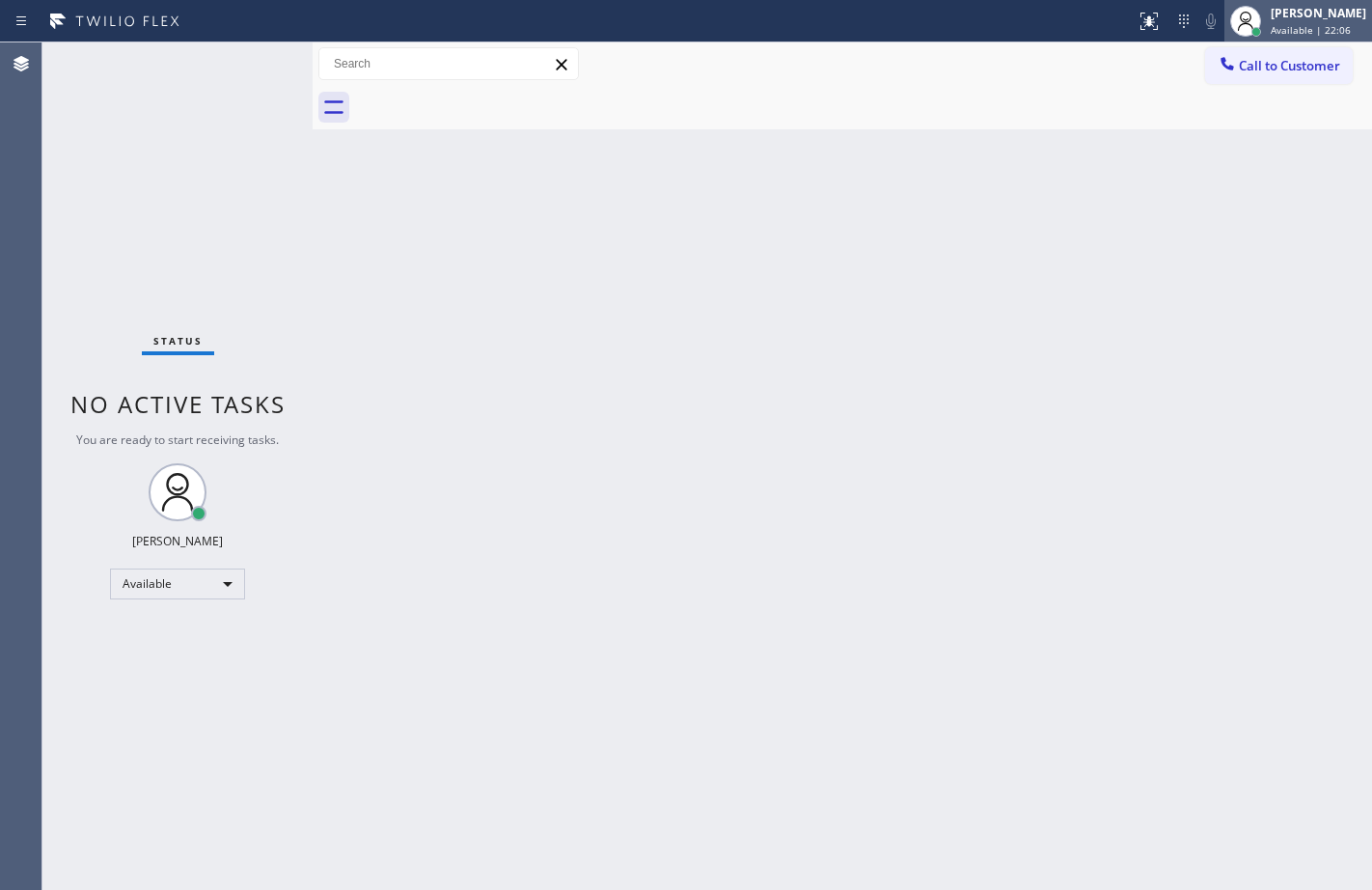
click at [1294, 14] on div "[PERSON_NAME]" at bounding box center [1318, 13] width 96 height 17
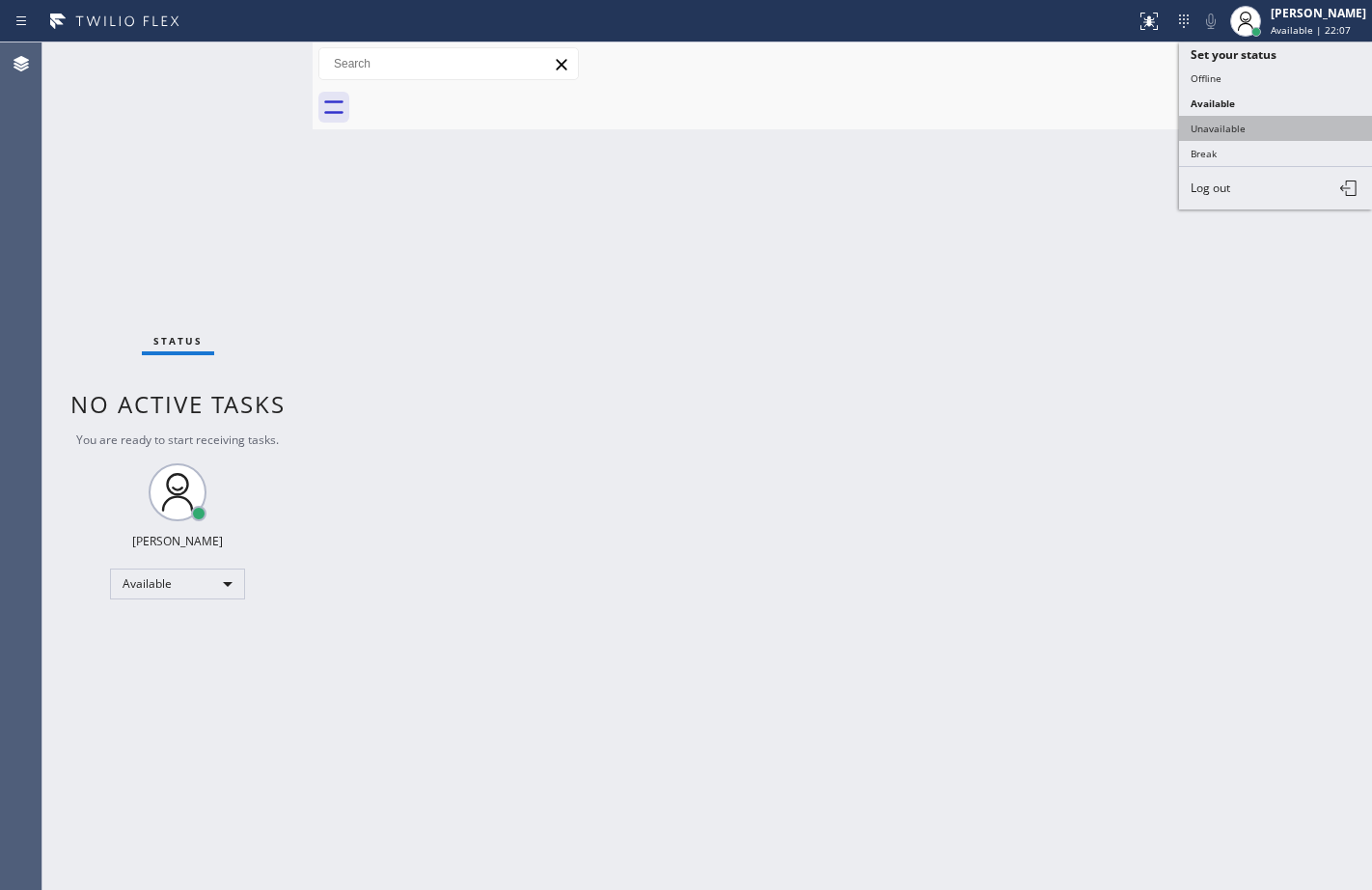
click at [1230, 116] on button "Unavailable" at bounding box center [1275, 128] width 193 height 25
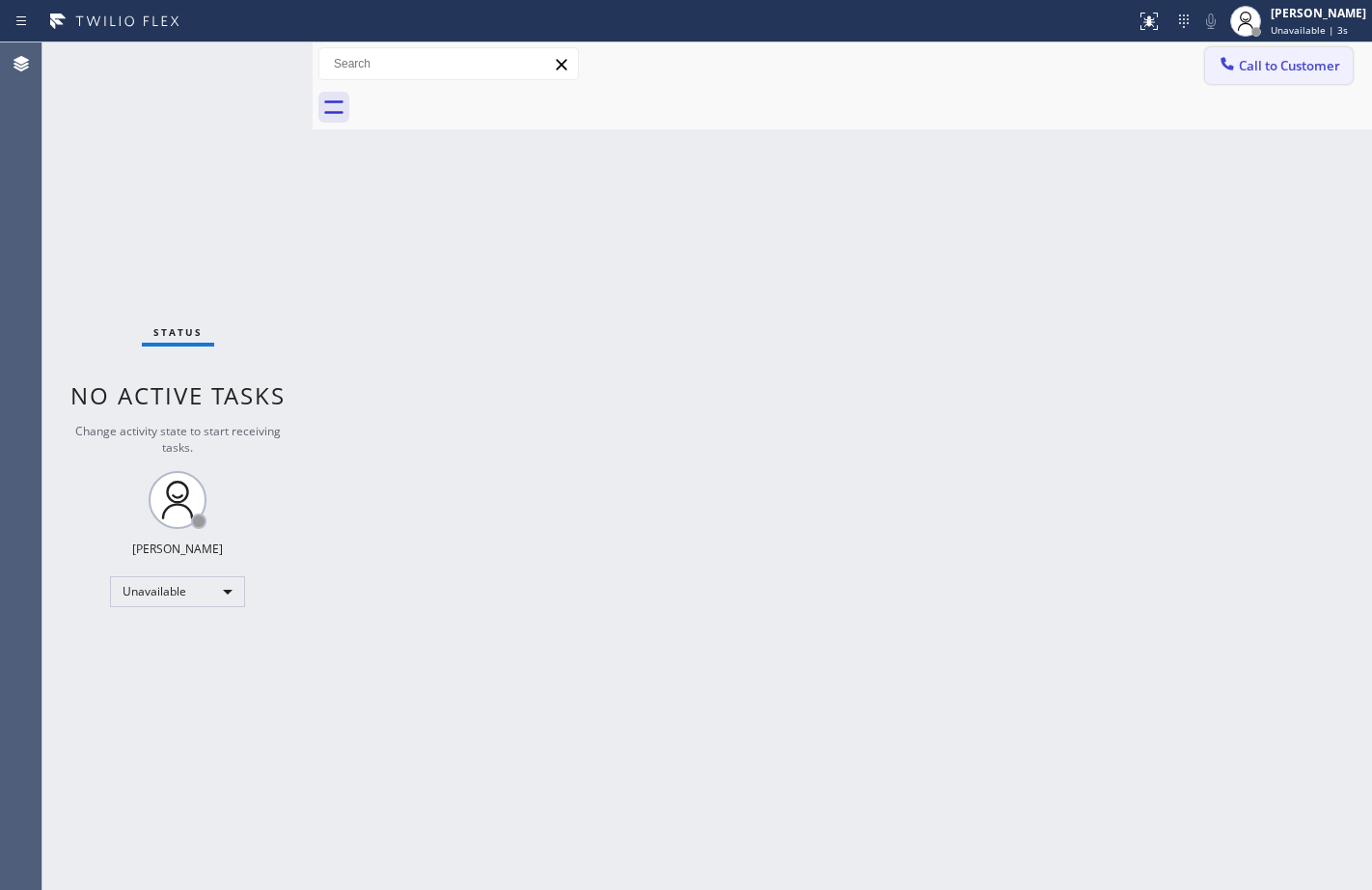
click at [1301, 66] on span "Call to Customer" at bounding box center [1290, 66] width 102 height 18
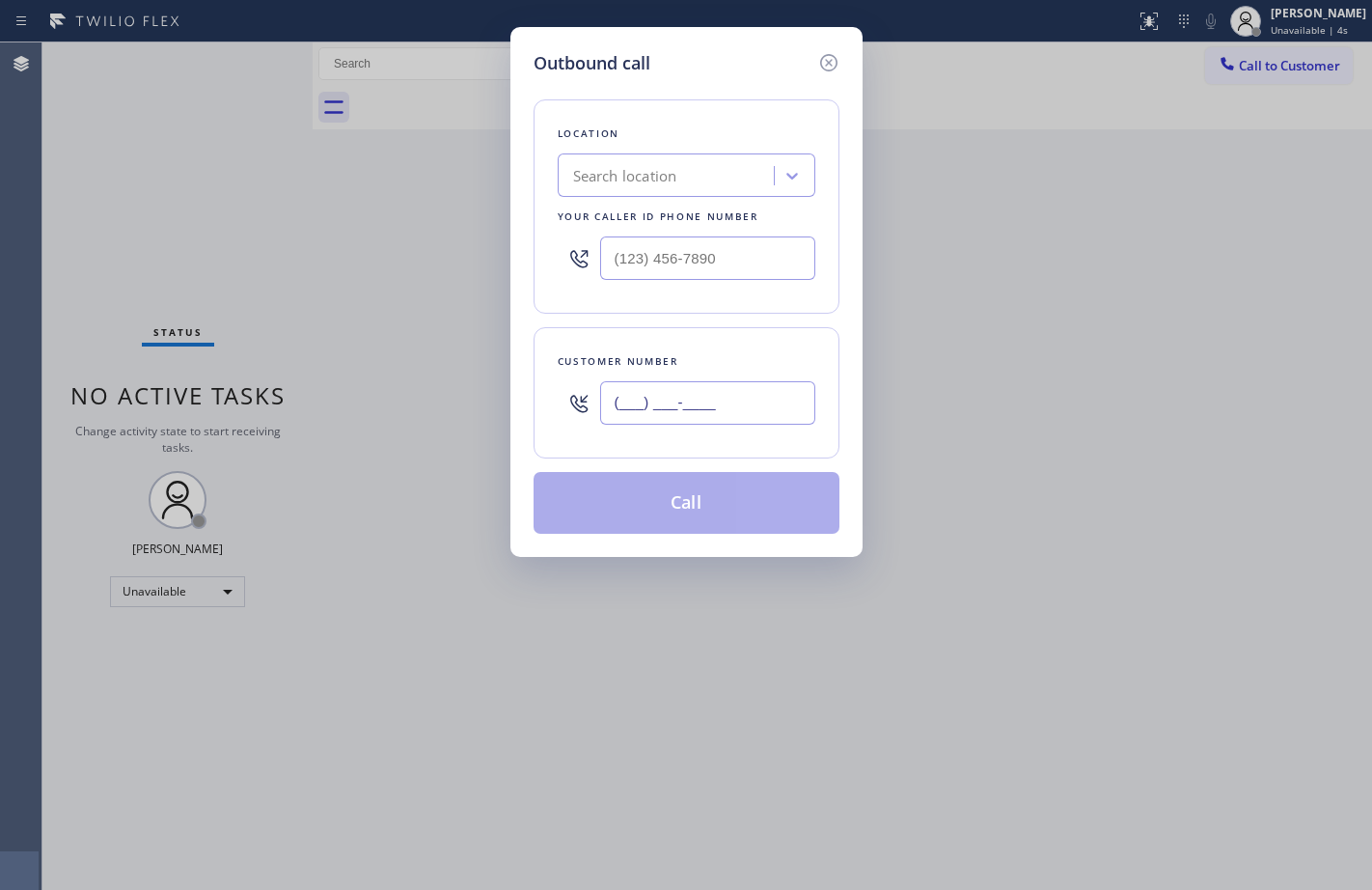
click at [704, 402] on input "(___) ___-____" at bounding box center [708, 402] width 215 height 43
paste input "773) 398-4856"
type input "[PHONE_NUMBER]"
click at [708, 258] on input "(___) ___-____" at bounding box center [708, 258] width 215 height 43
paste input "708) 554-7898"
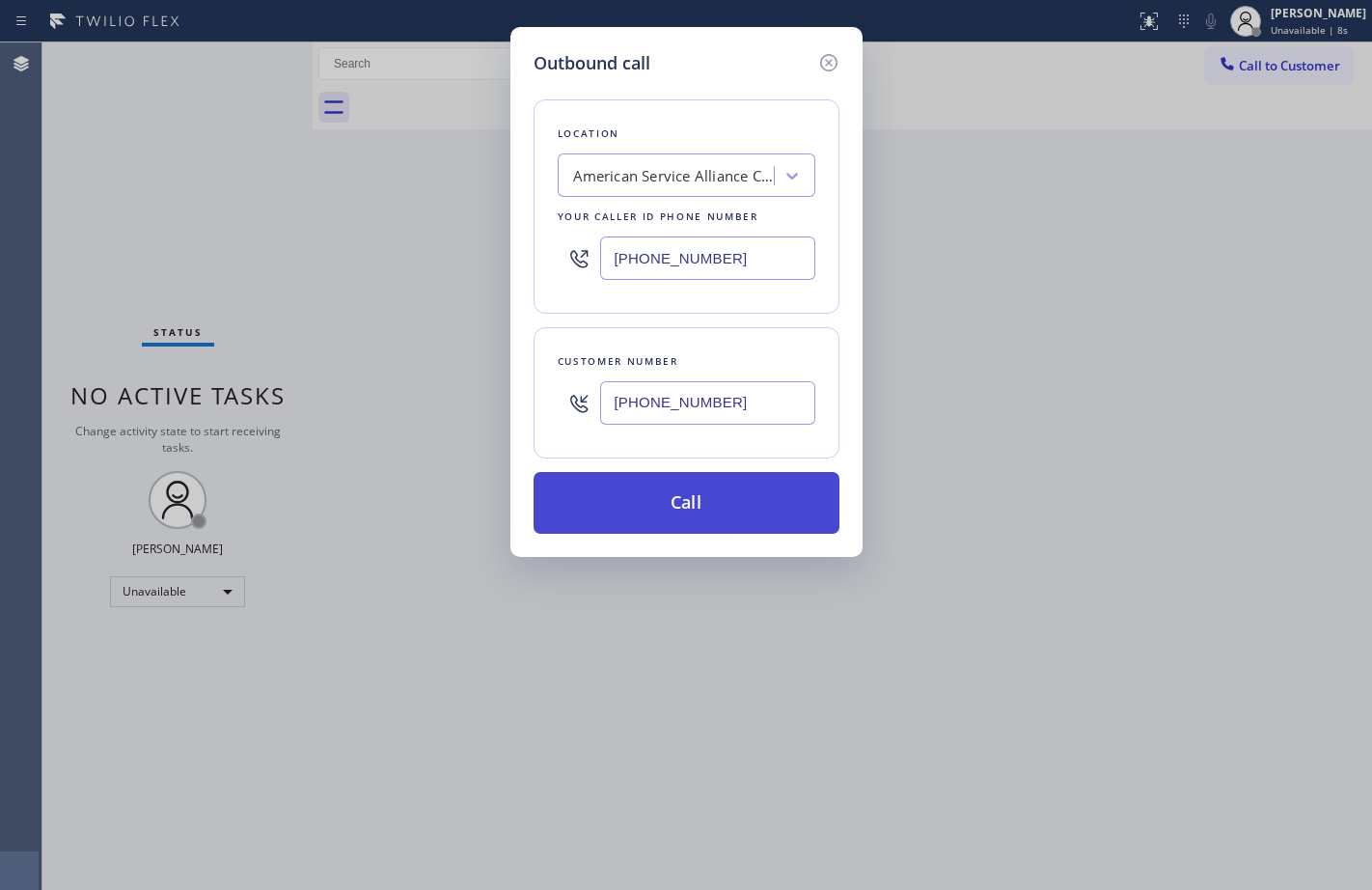
type input "[PHONE_NUMBER]"
click at [684, 503] on button "Call" at bounding box center [686, 502] width 305 height 62
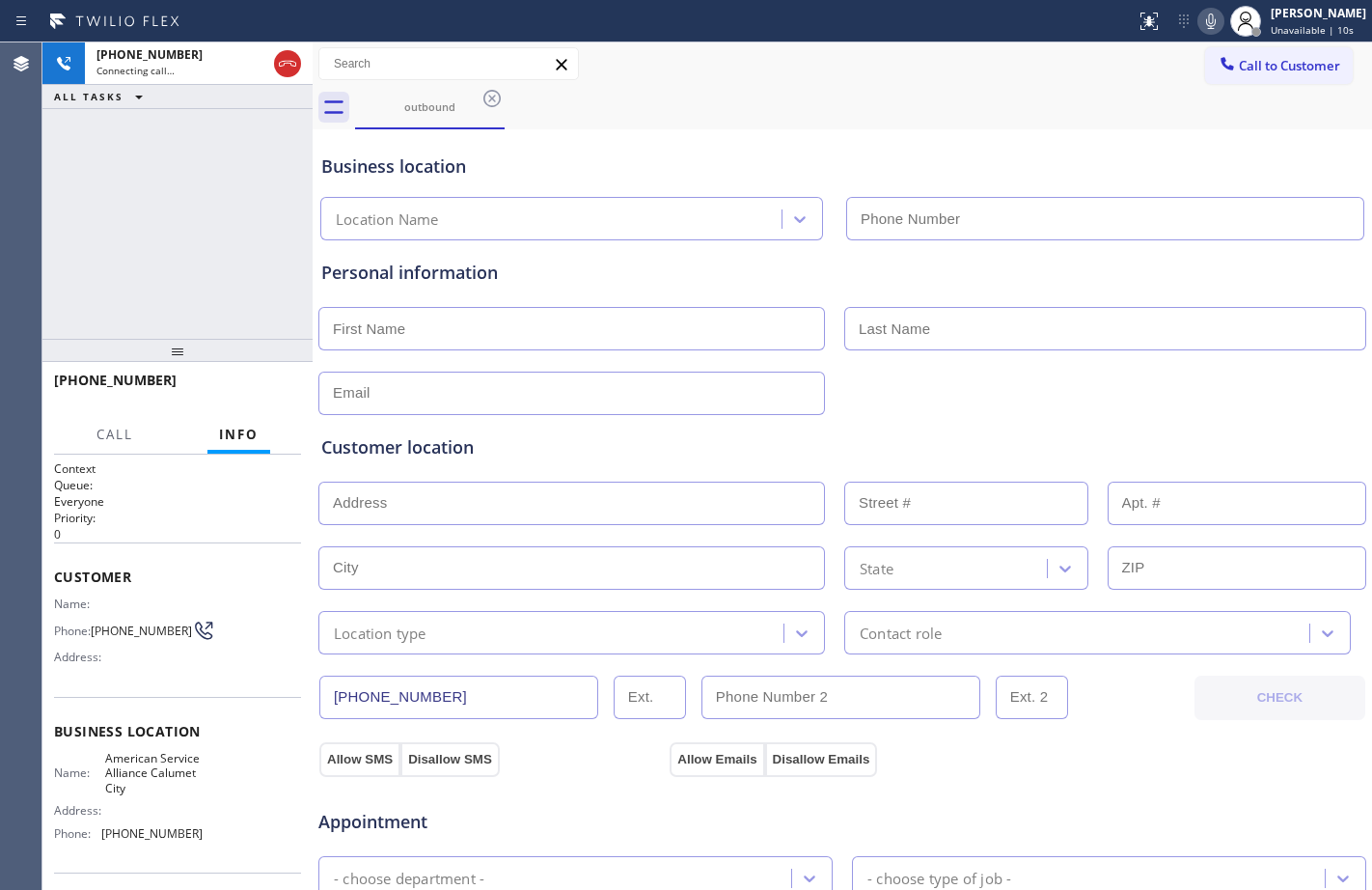
type input "[PHONE_NUMBER]"
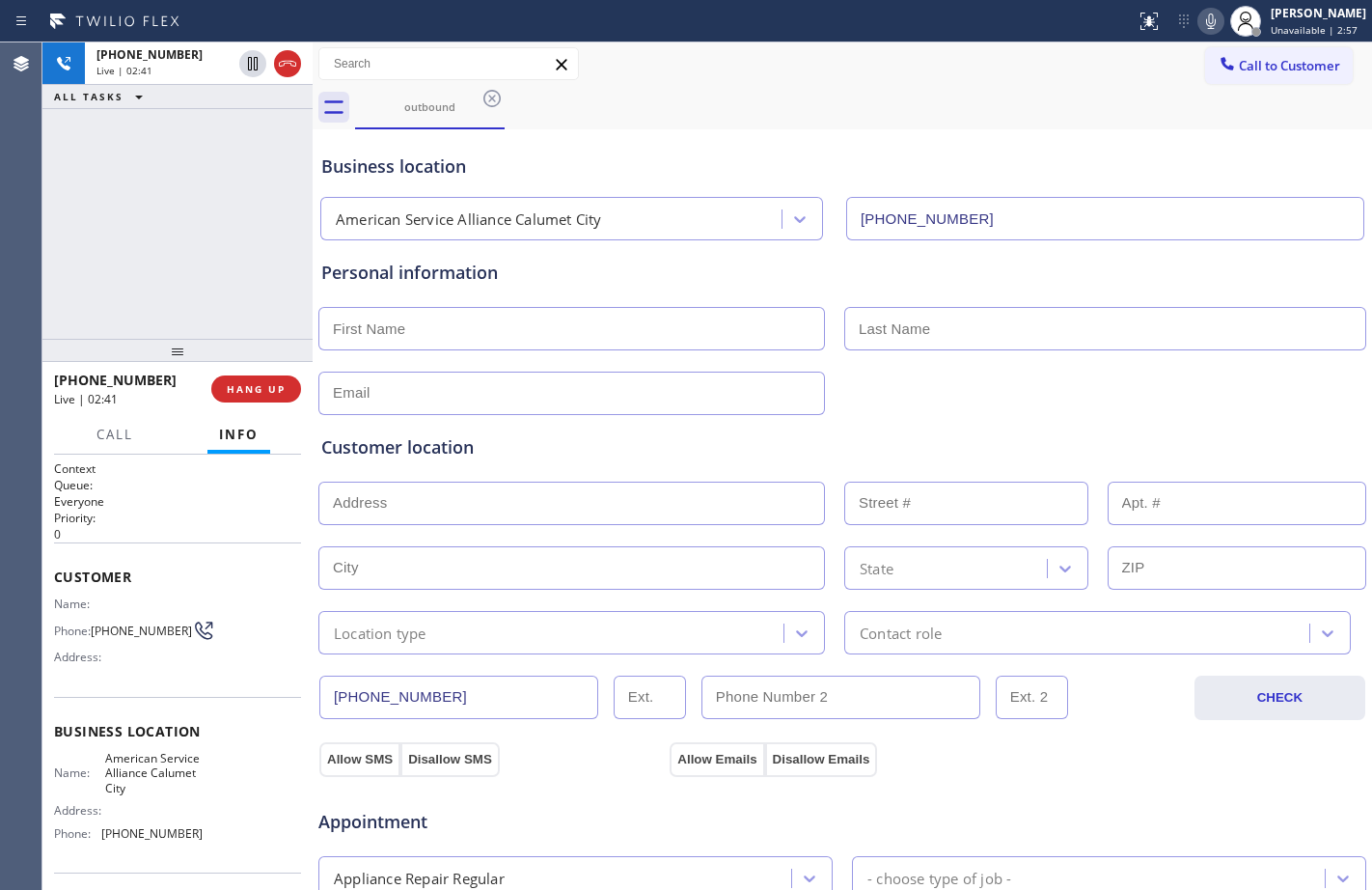
click at [522, 328] on input "text" at bounding box center [572, 328] width 507 height 43
click at [712, 326] on input "text" at bounding box center [572, 328] width 507 height 43
paste input "[PERSON_NAME]"
type input "[PERSON_NAME]"
click at [253, 383] on span "HANG UP" at bounding box center [256, 389] width 59 height 14
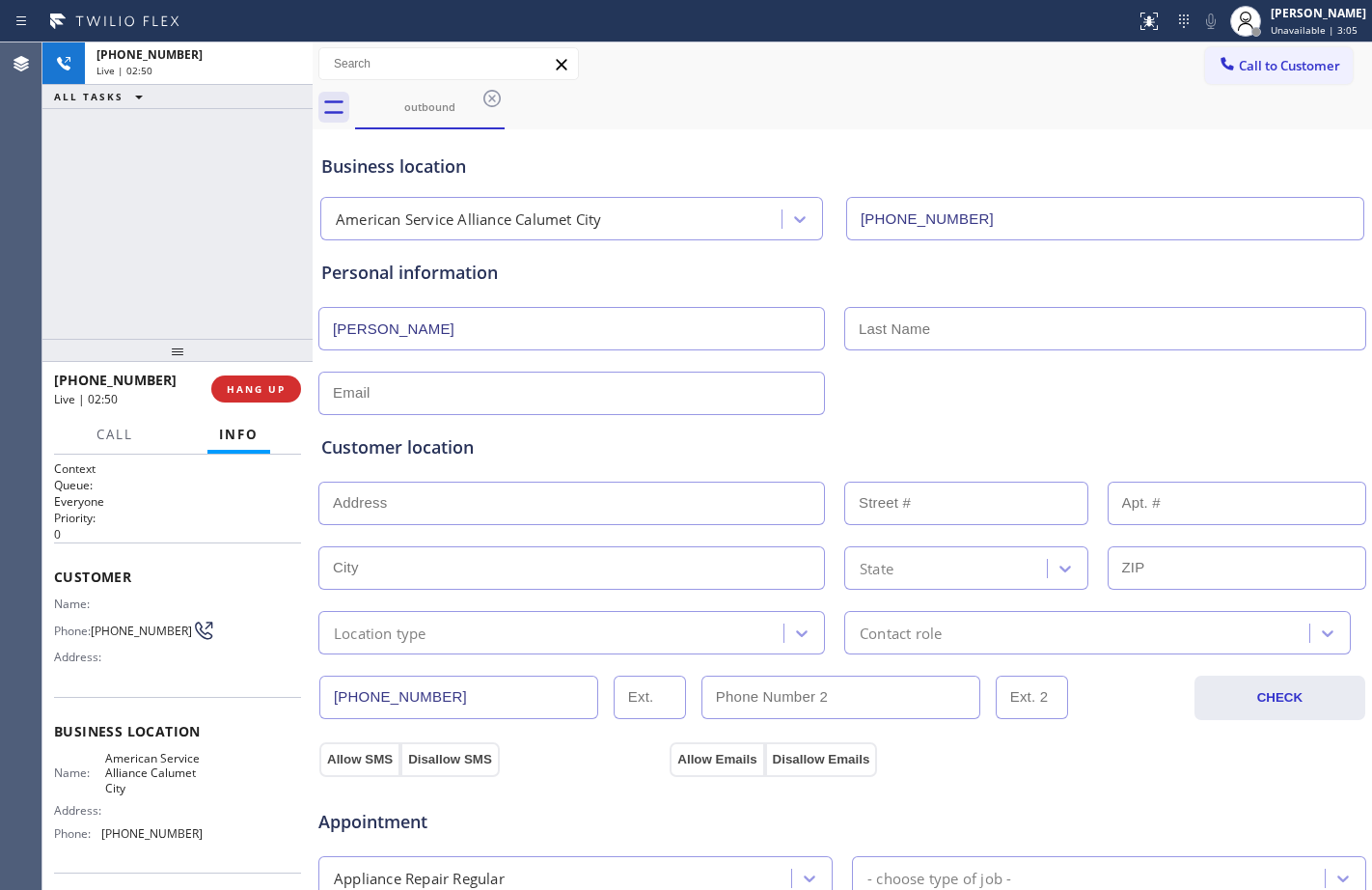
click at [888, 334] on input "text" at bounding box center [1105, 328] width 522 height 43
paste input "[PERSON_NAME]"
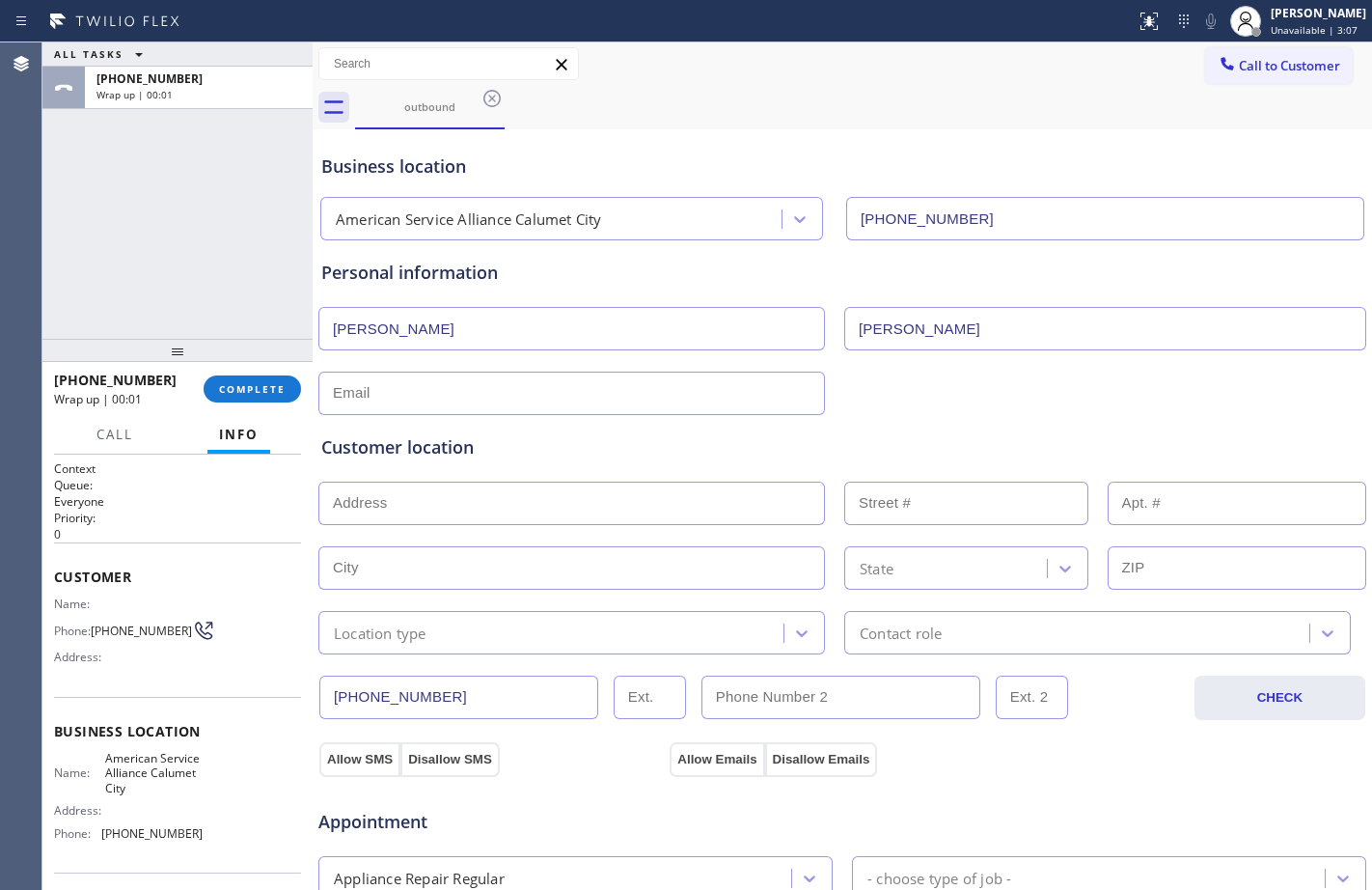
type input "[PERSON_NAME]"
click at [457, 395] on input "text" at bounding box center [572, 394] width 507 height 43
paste input "[EMAIL_ADDRESS][DOMAIN_NAME]"
type input "[EMAIL_ADDRESS][DOMAIN_NAME]"
click at [475, 493] on input "text" at bounding box center [572, 503] width 507 height 43
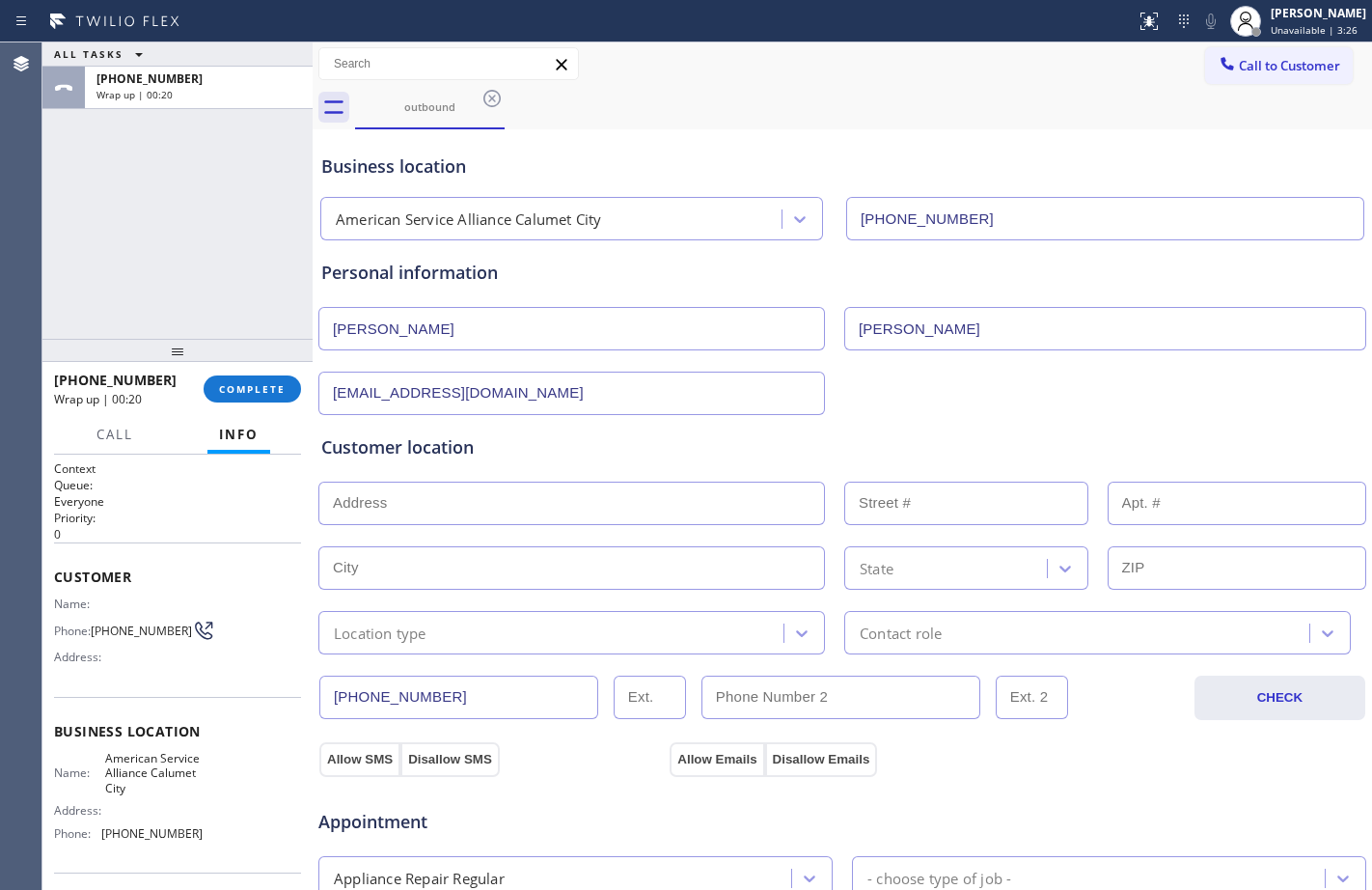
paste input "[STREET_ADDRESS]"
type input "20562 Love Dr"
type input "20562"
type input "Lynwood"
type input "60411"
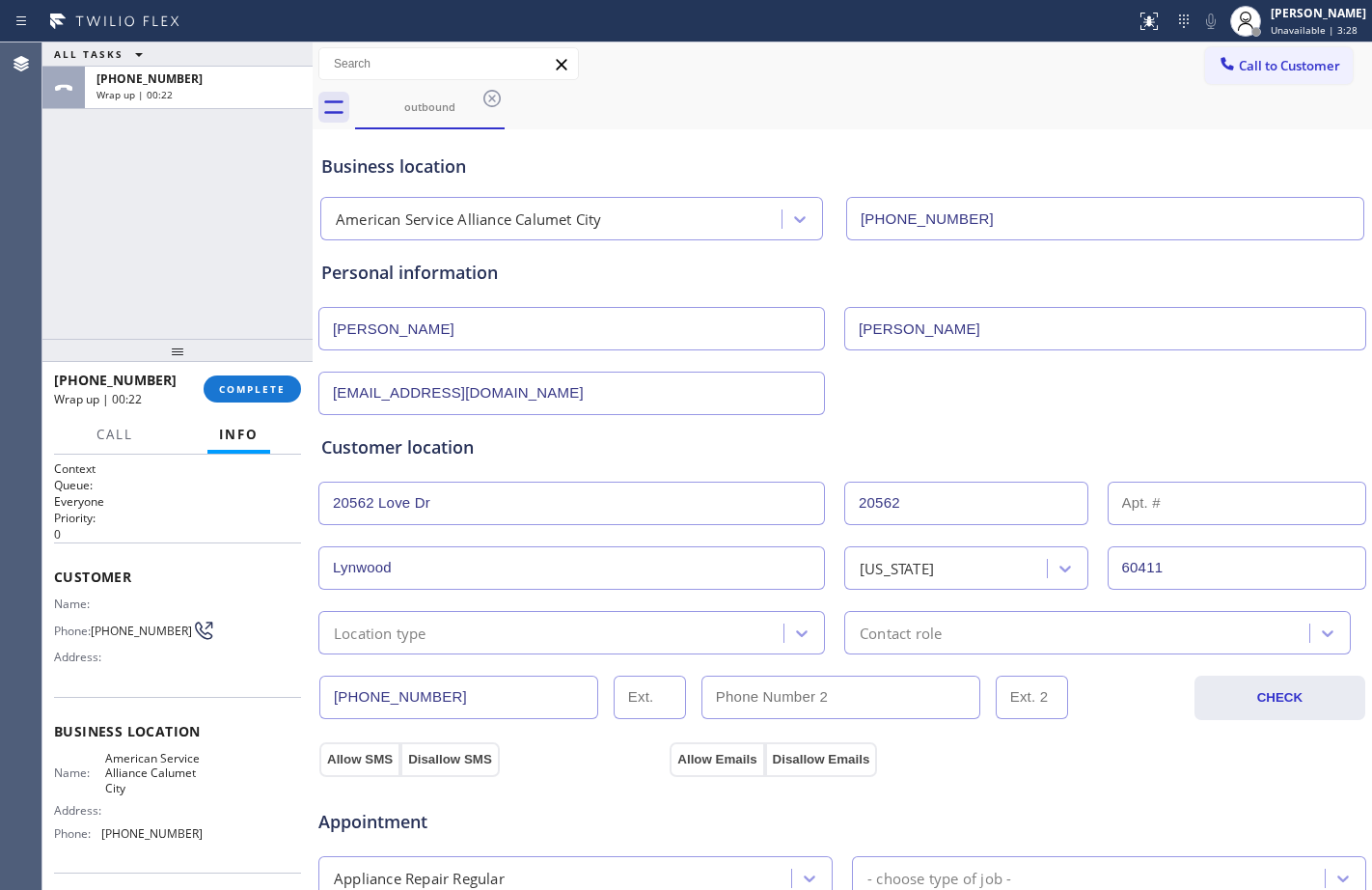
click at [442, 632] on div "Location type" at bounding box center [553, 632] width 459 height 34
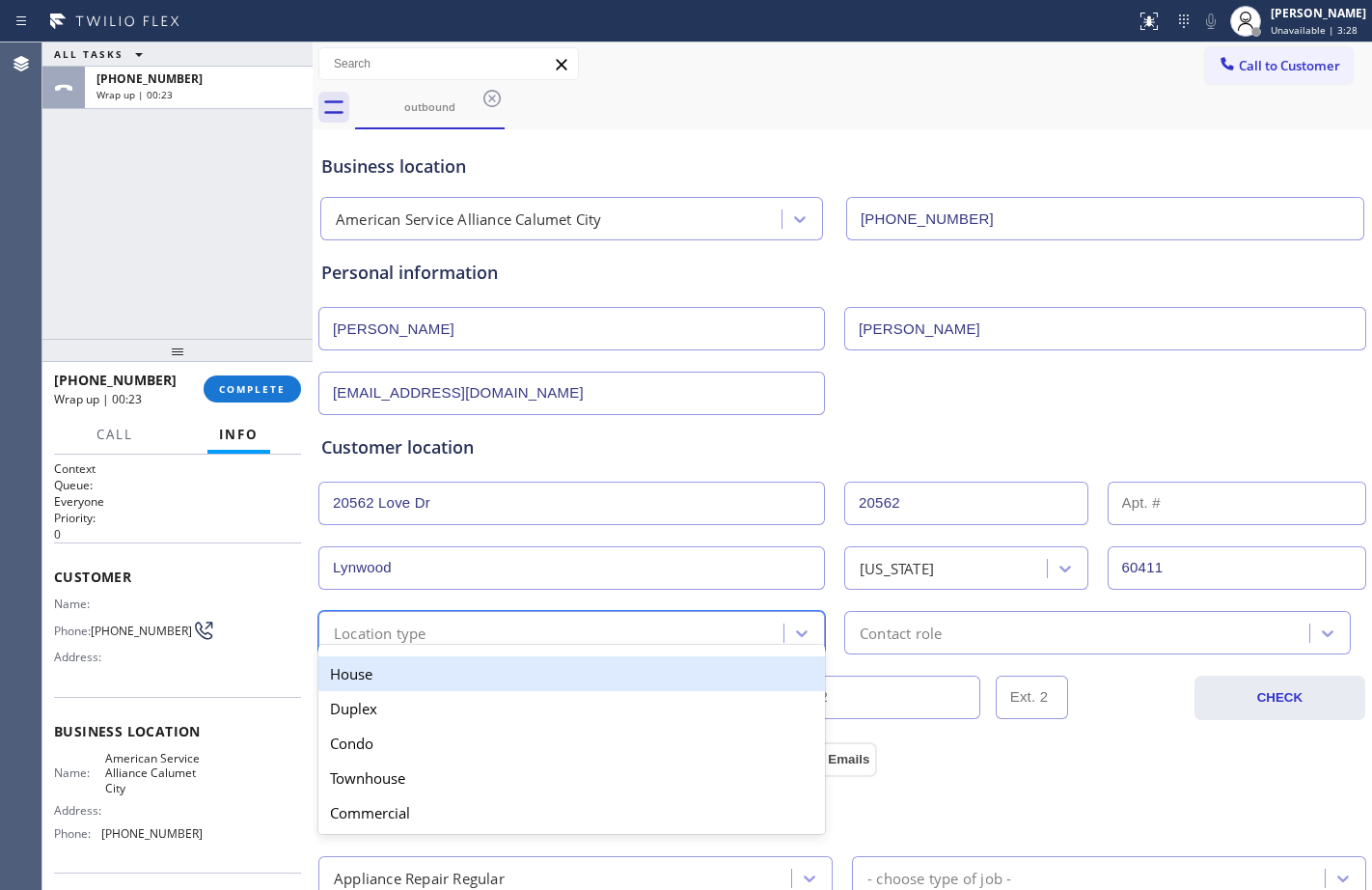
click at [462, 670] on div "House" at bounding box center [572, 673] width 507 height 34
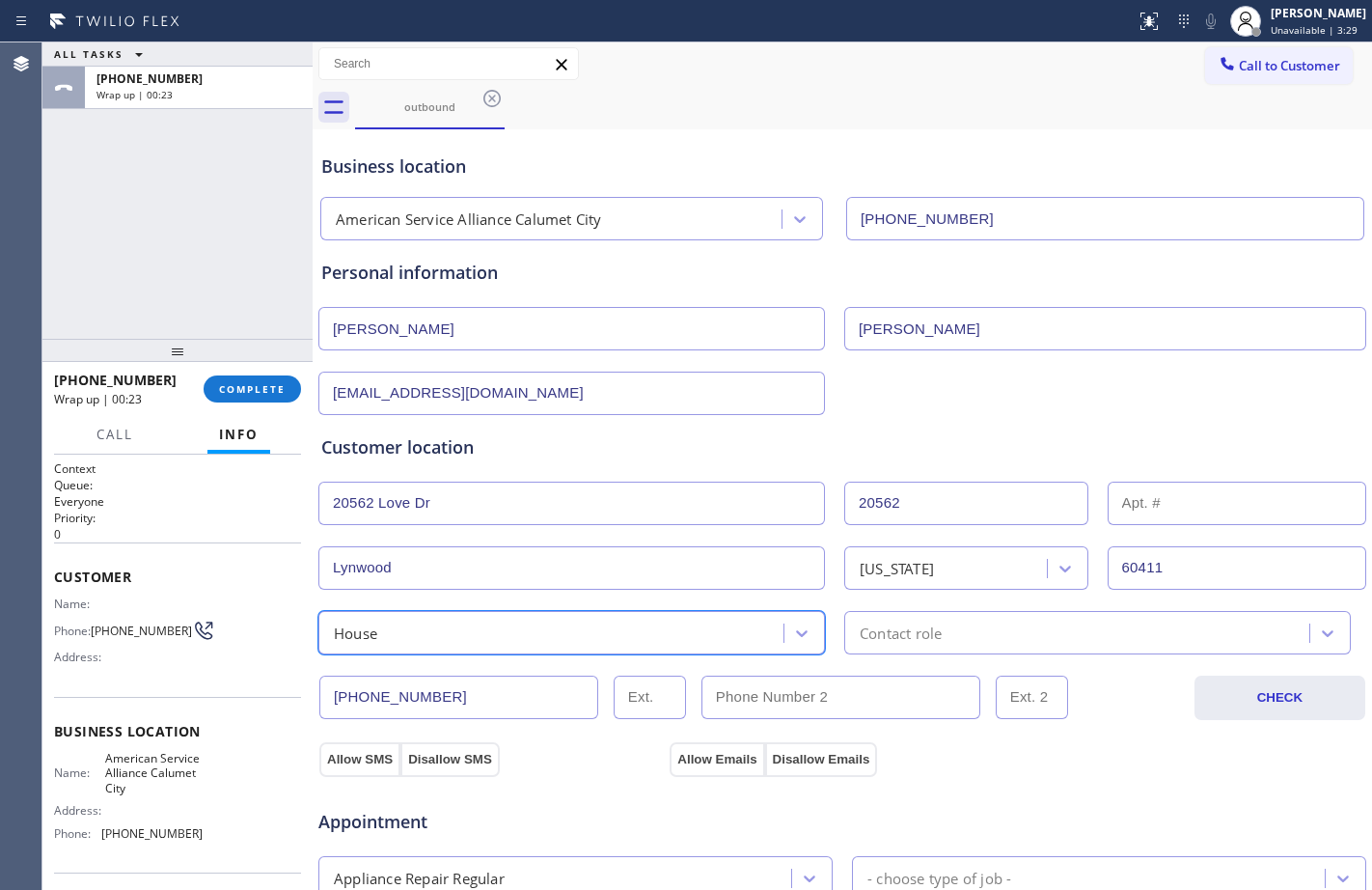
click at [849, 638] on div "Contact role" at bounding box center [1078, 632] width 459 height 34
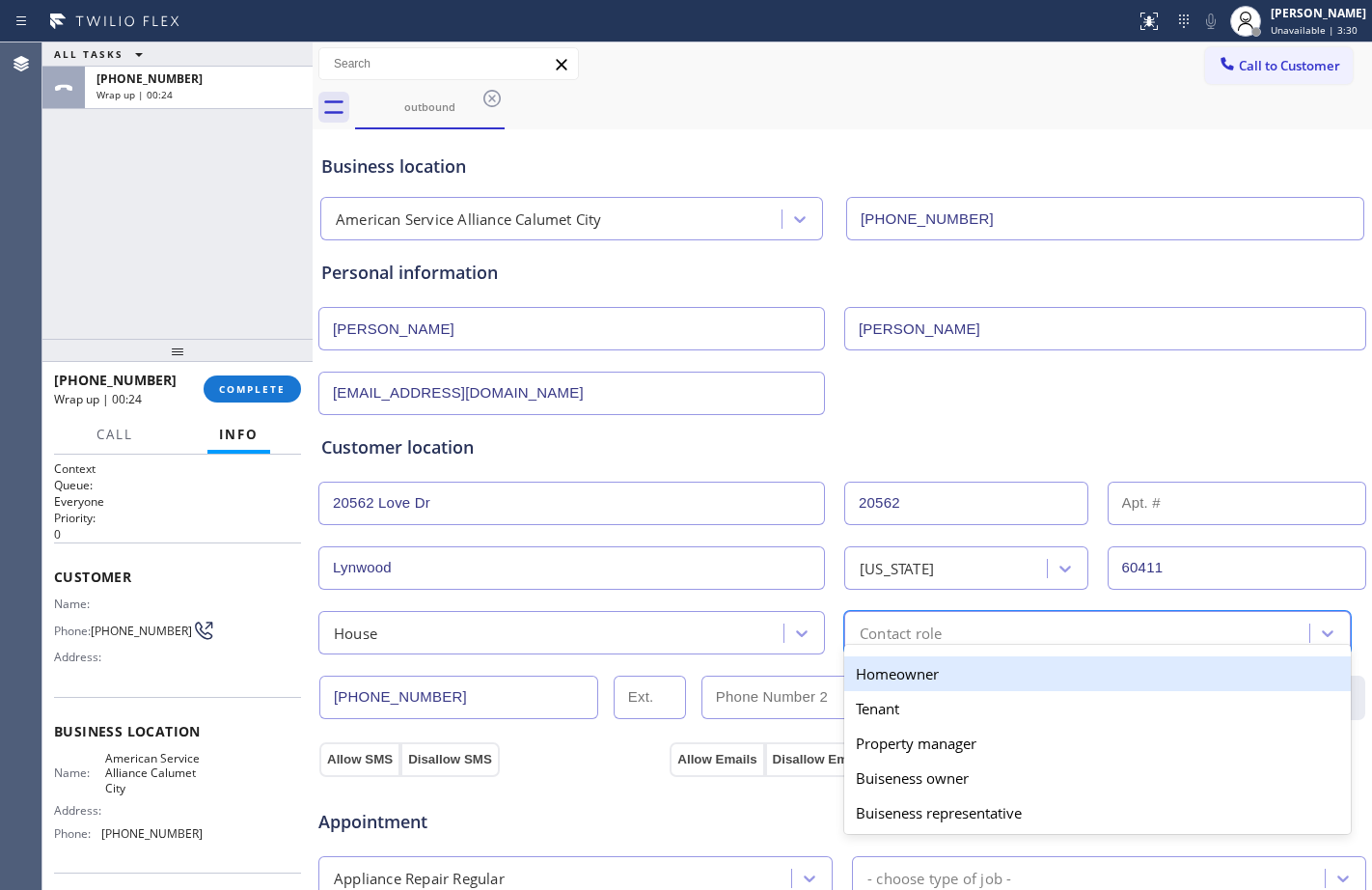
click at [857, 684] on div "Homeowner" at bounding box center [1098, 673] width 507 height 34
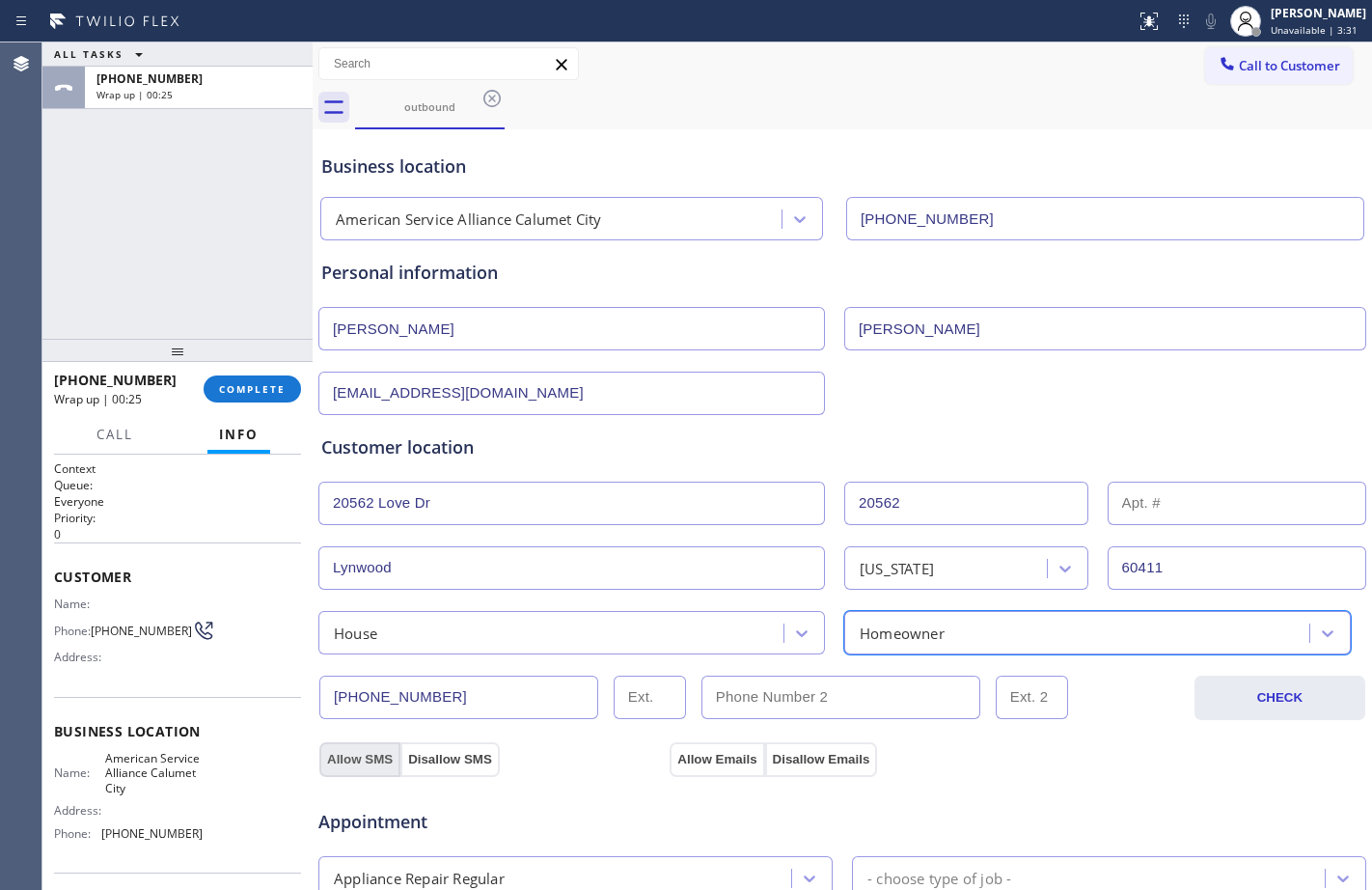
click at [383, 764] on button "Allow SMS" at bounding box center [359, 759] width 81 height 34
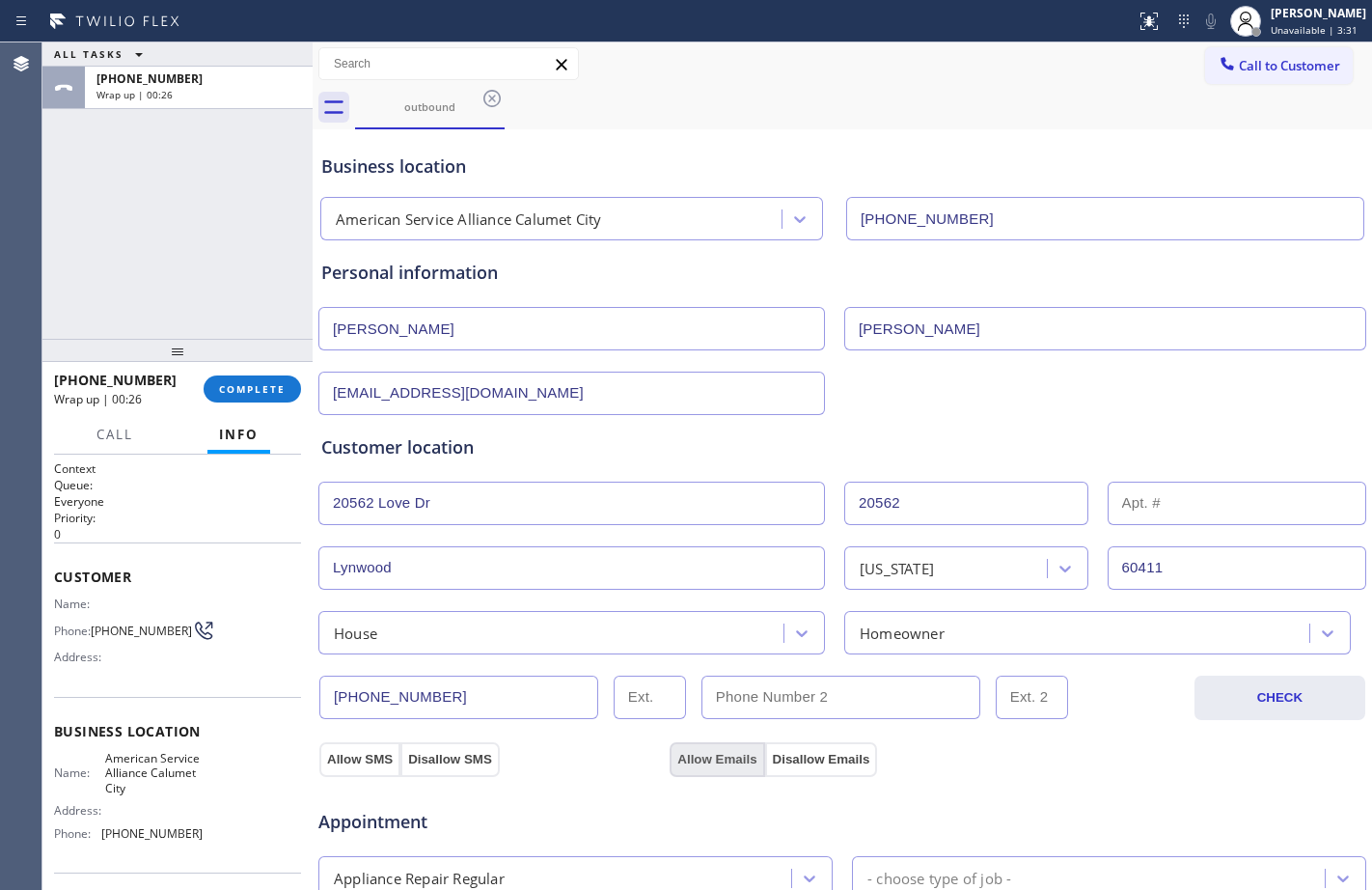
click at [711, 752] on button "Allow Emails" at bounding box center [716, 759] width 95 height 34
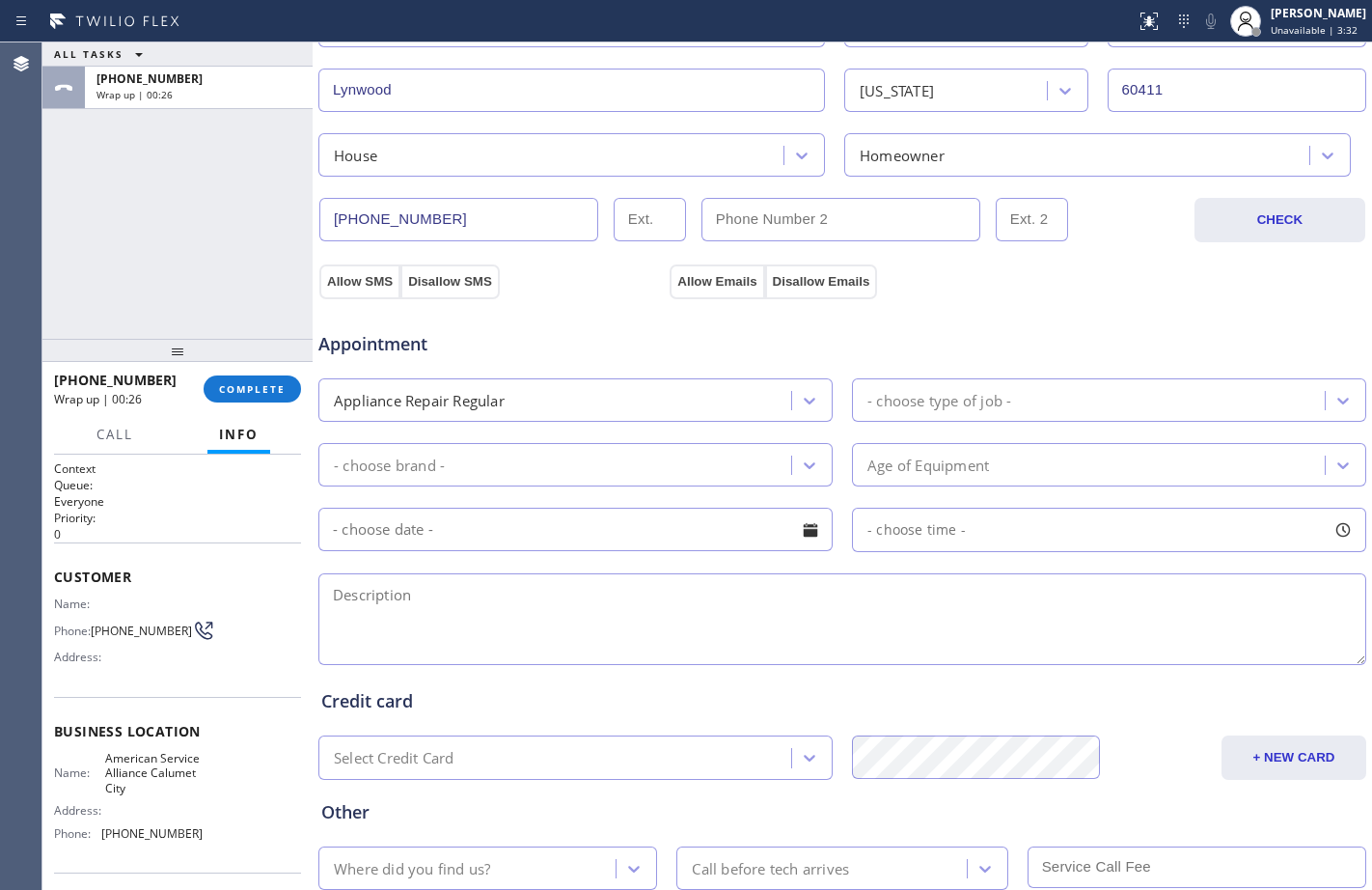
scroll to position [606, 0]
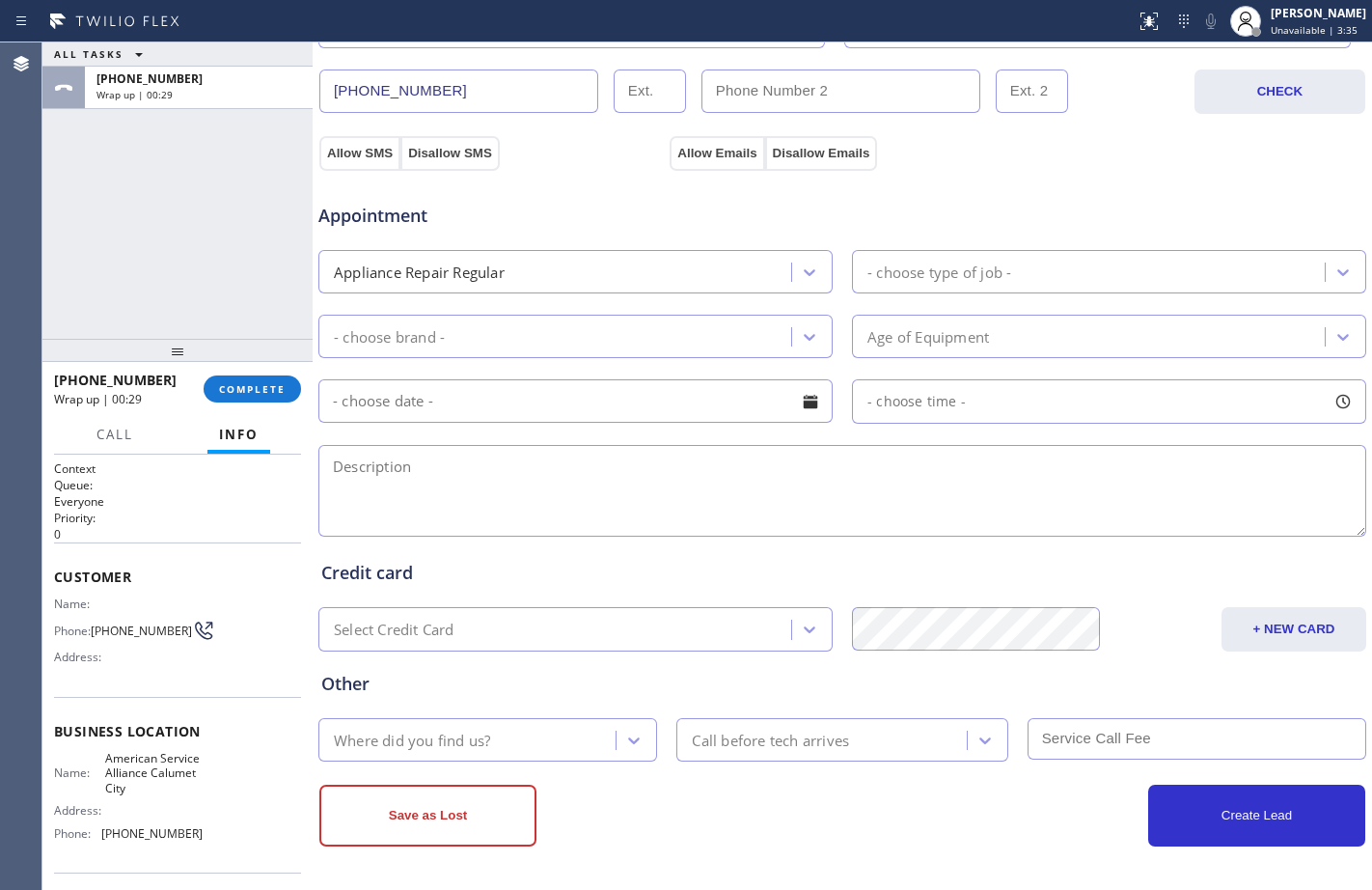
click at [906, 279] on div "- choose type of job -" at bounding box center [938, 271] width 144 height 23
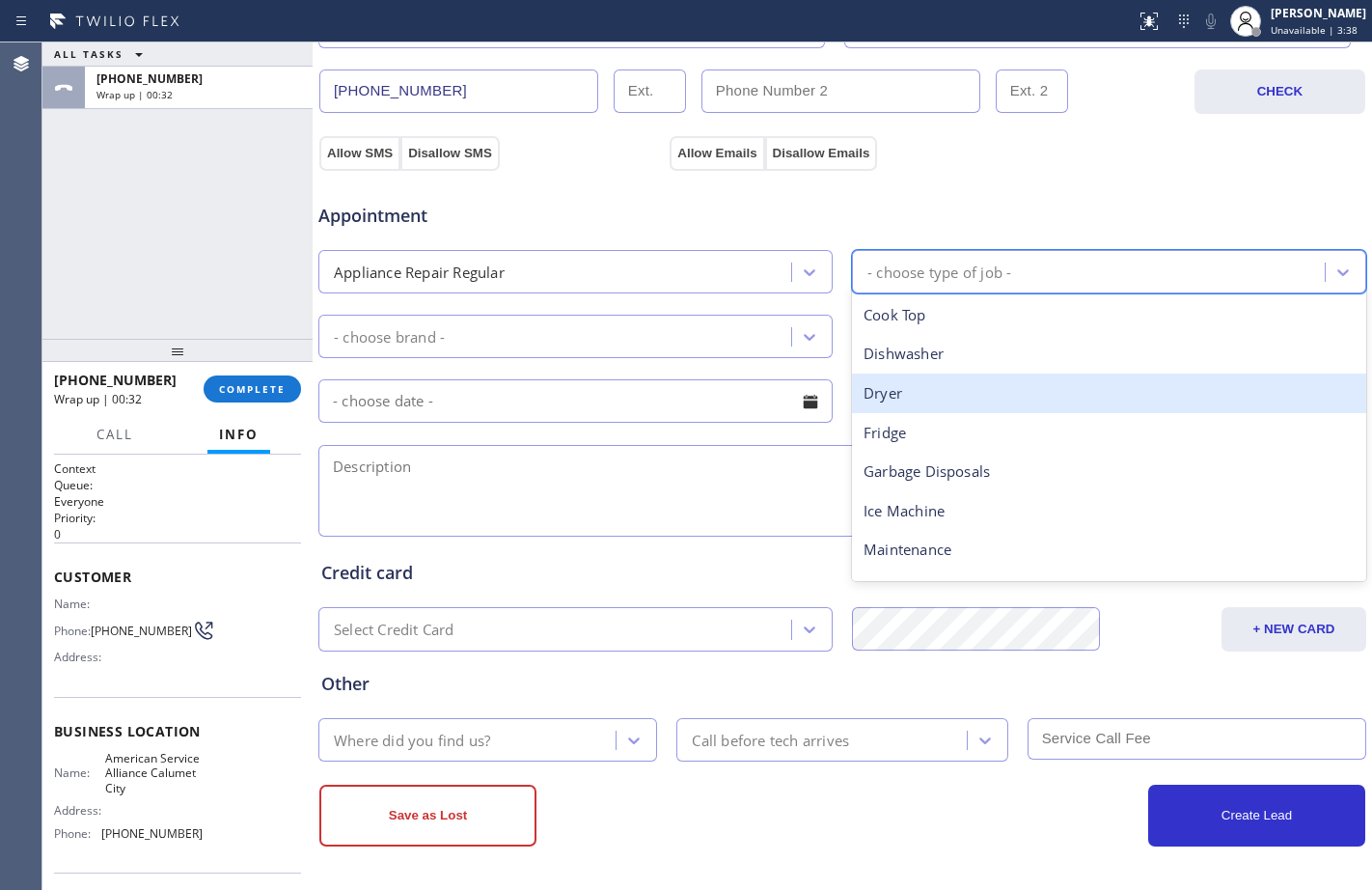
click at [946, 390] on div "Dryer" at bounding box center [1108, 393] width 514 height 39
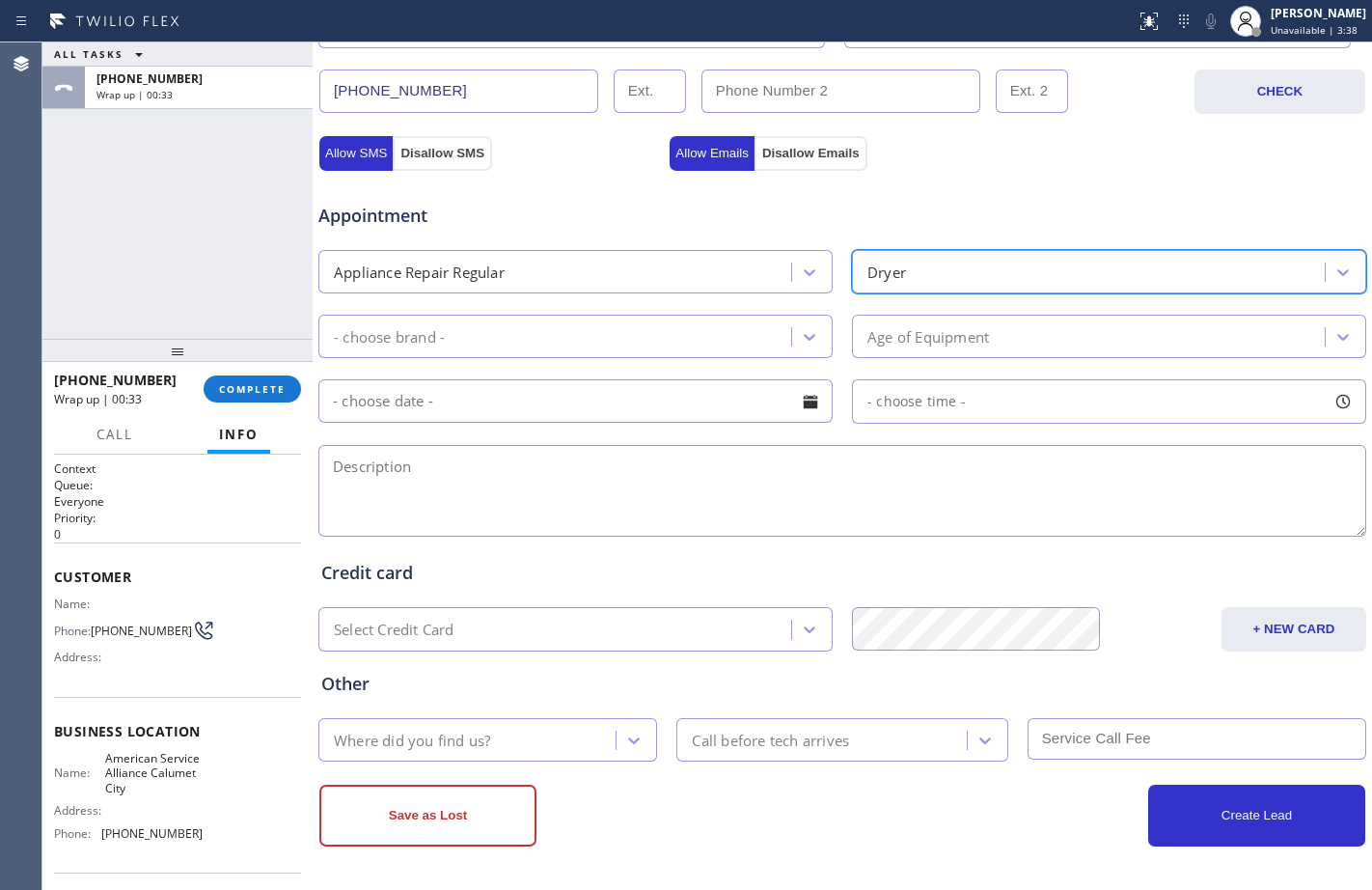
click at [594, 323] on div "- choose brand -" at bounding box center [557, 336] width 467 height 34
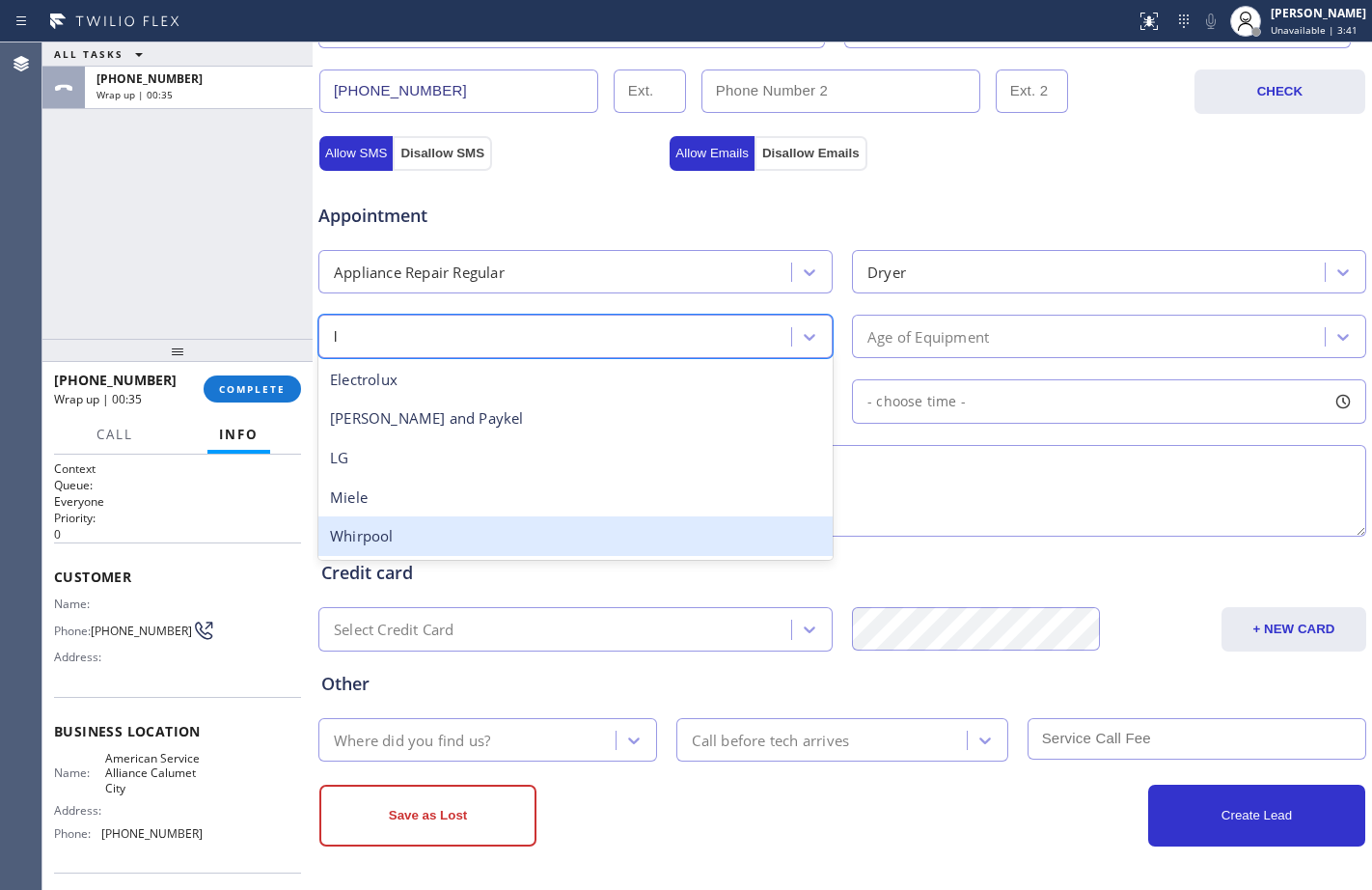
type input "lg"
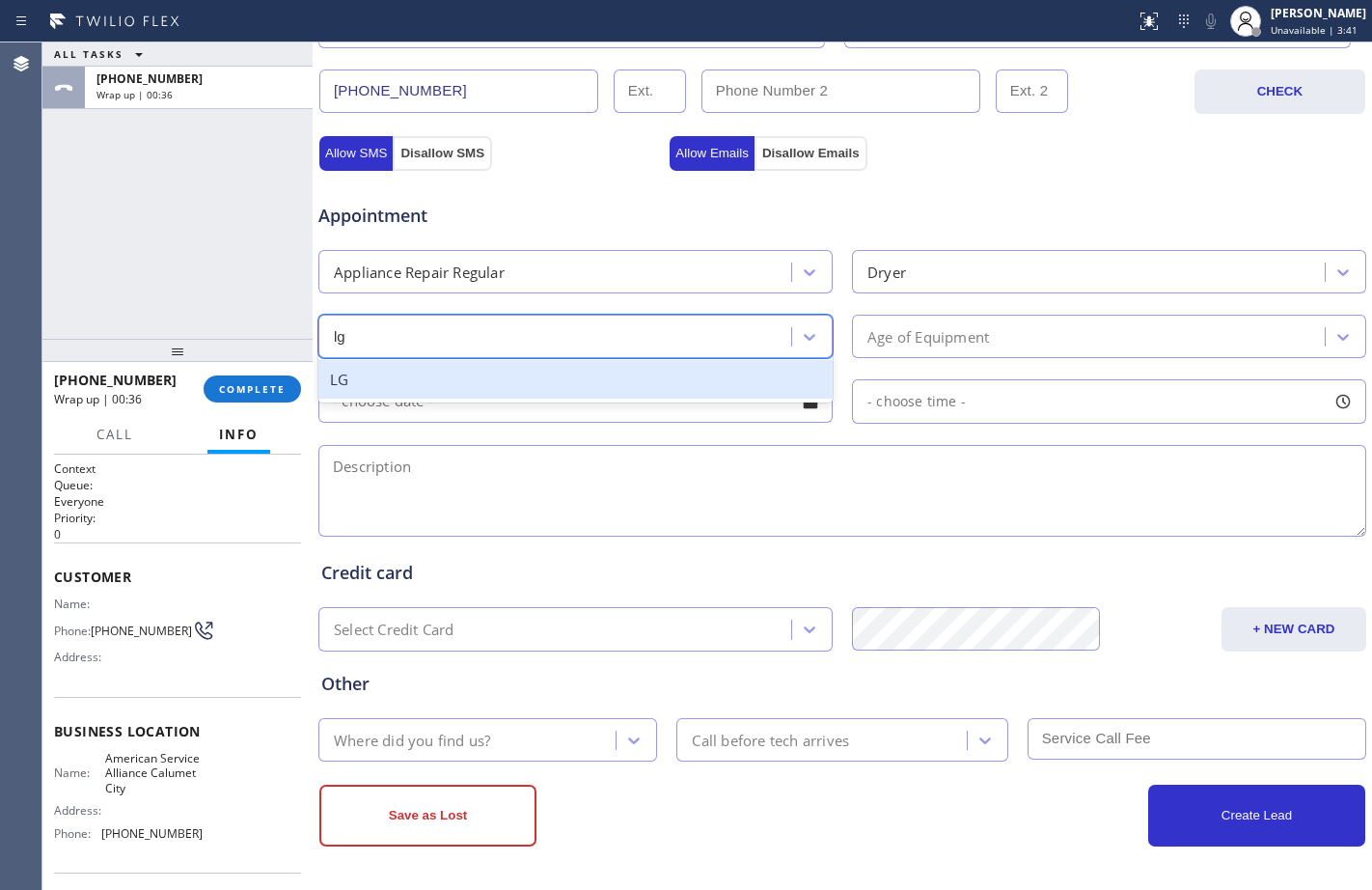
click at [406, 385] on div "LG" at bounding box center [574, 380] width 514 height 39
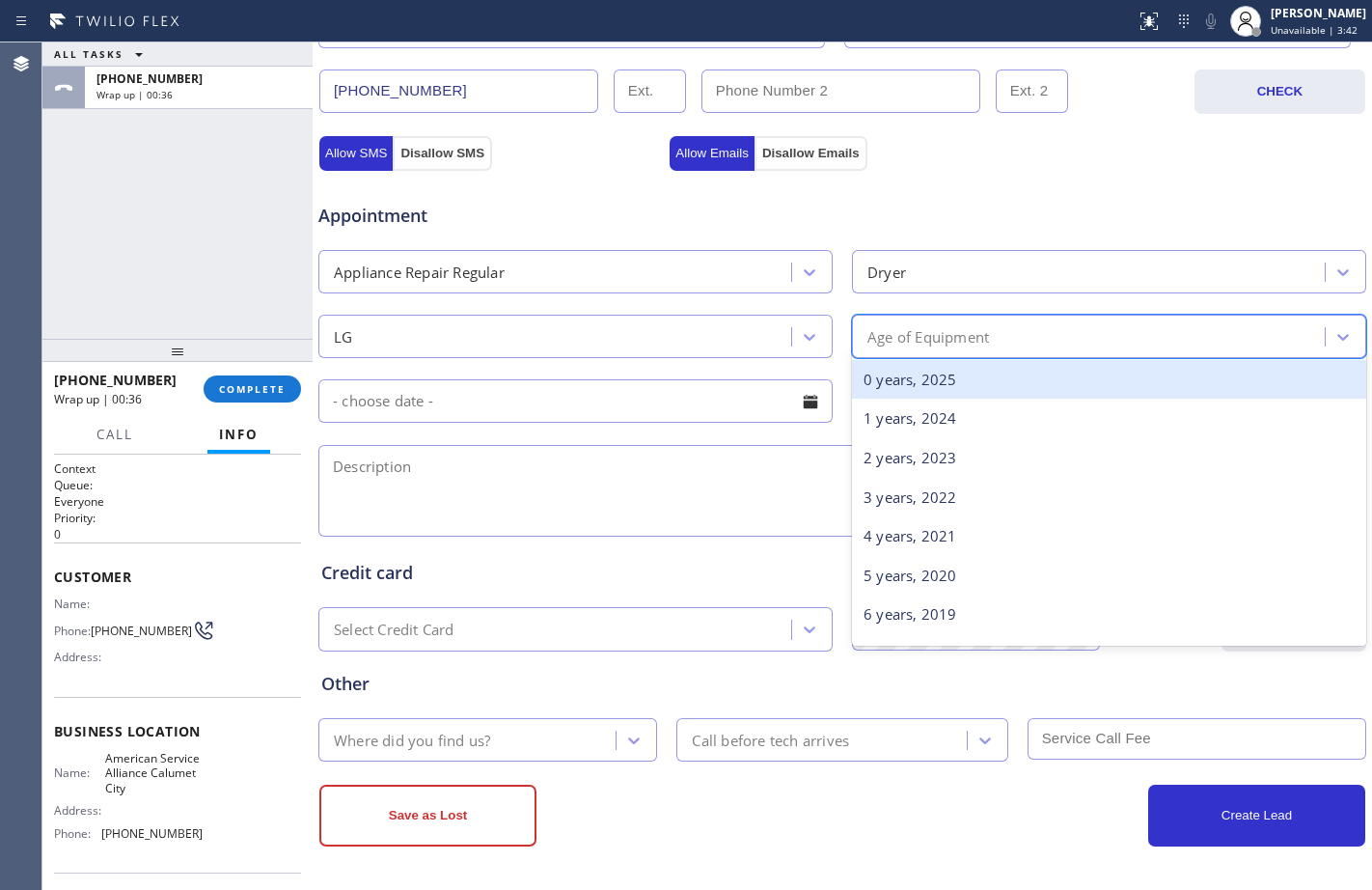
click at [904, 337] on div "Age of Equipment" at bounding box center [928, 336] width 121 height 23
type input "10"
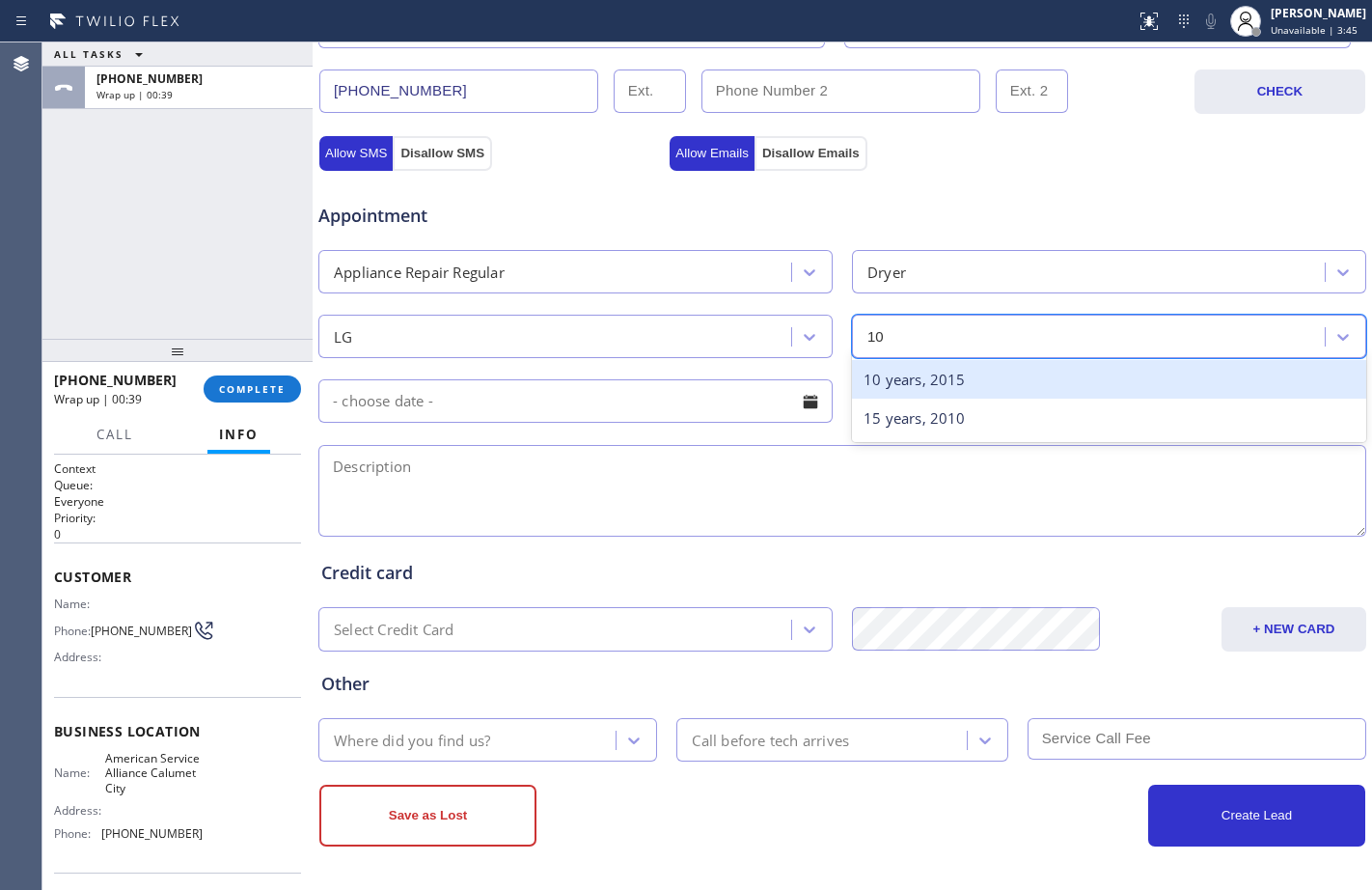
click at [924, 372] on div "10 years, 2015" at bounding box center [1108, 380] width 514 height 39
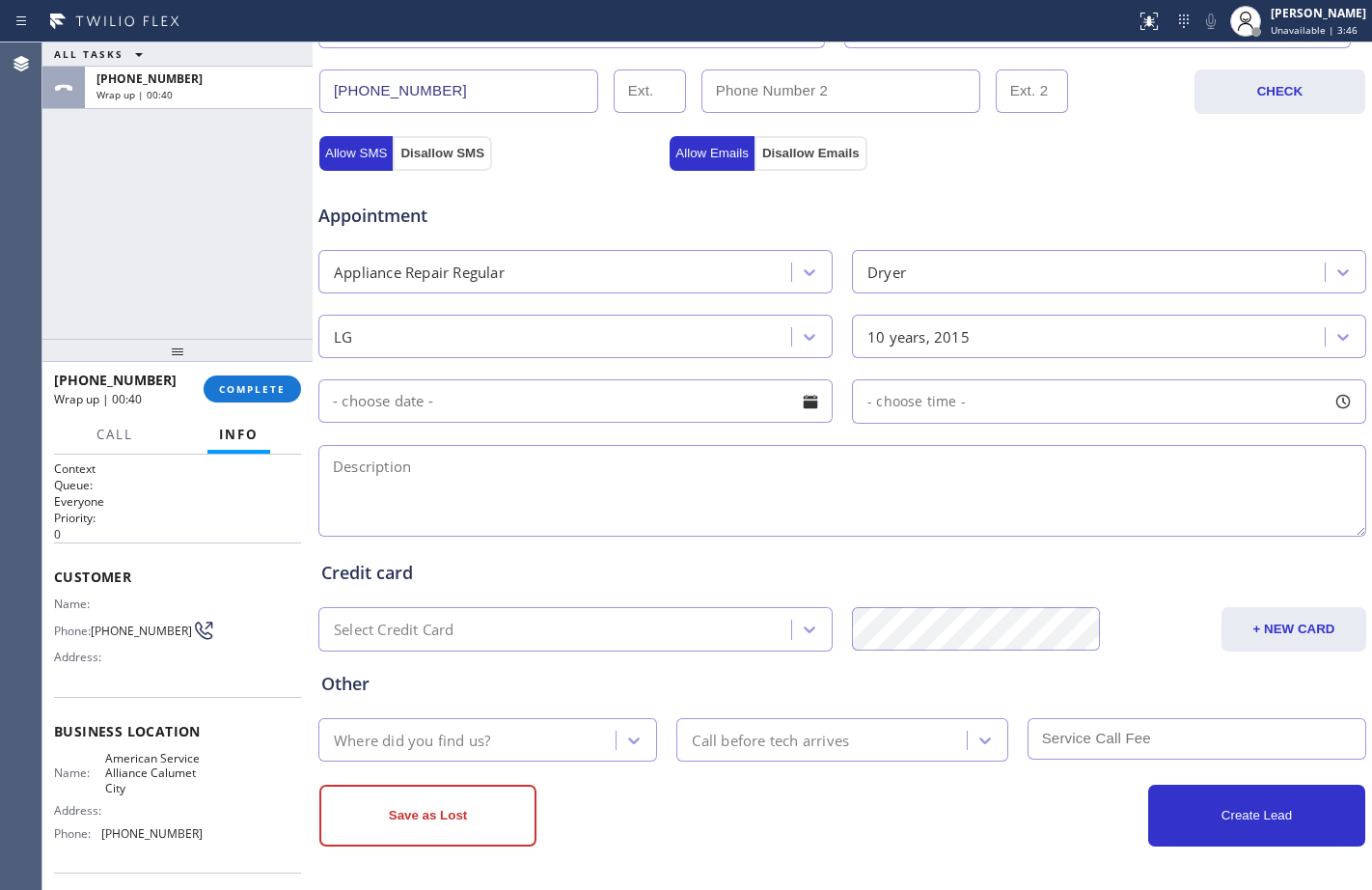
click at [724, 410] on input "text" at bounding box center [574, 400] width 514 height 43
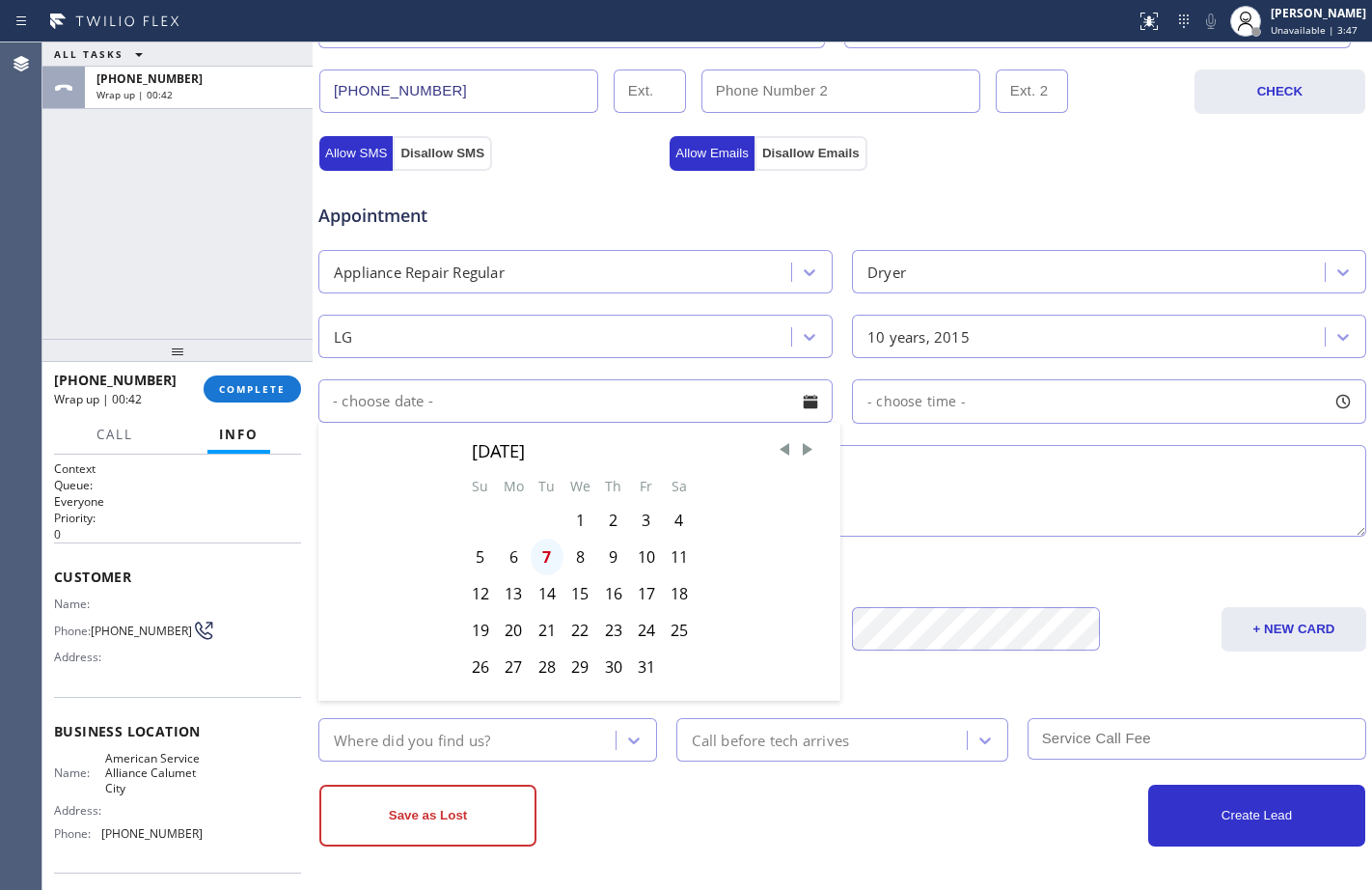
click at [550, 561] on div "7" at bounding box center [547, 556] width 33 height 36
type input "[DATE]"
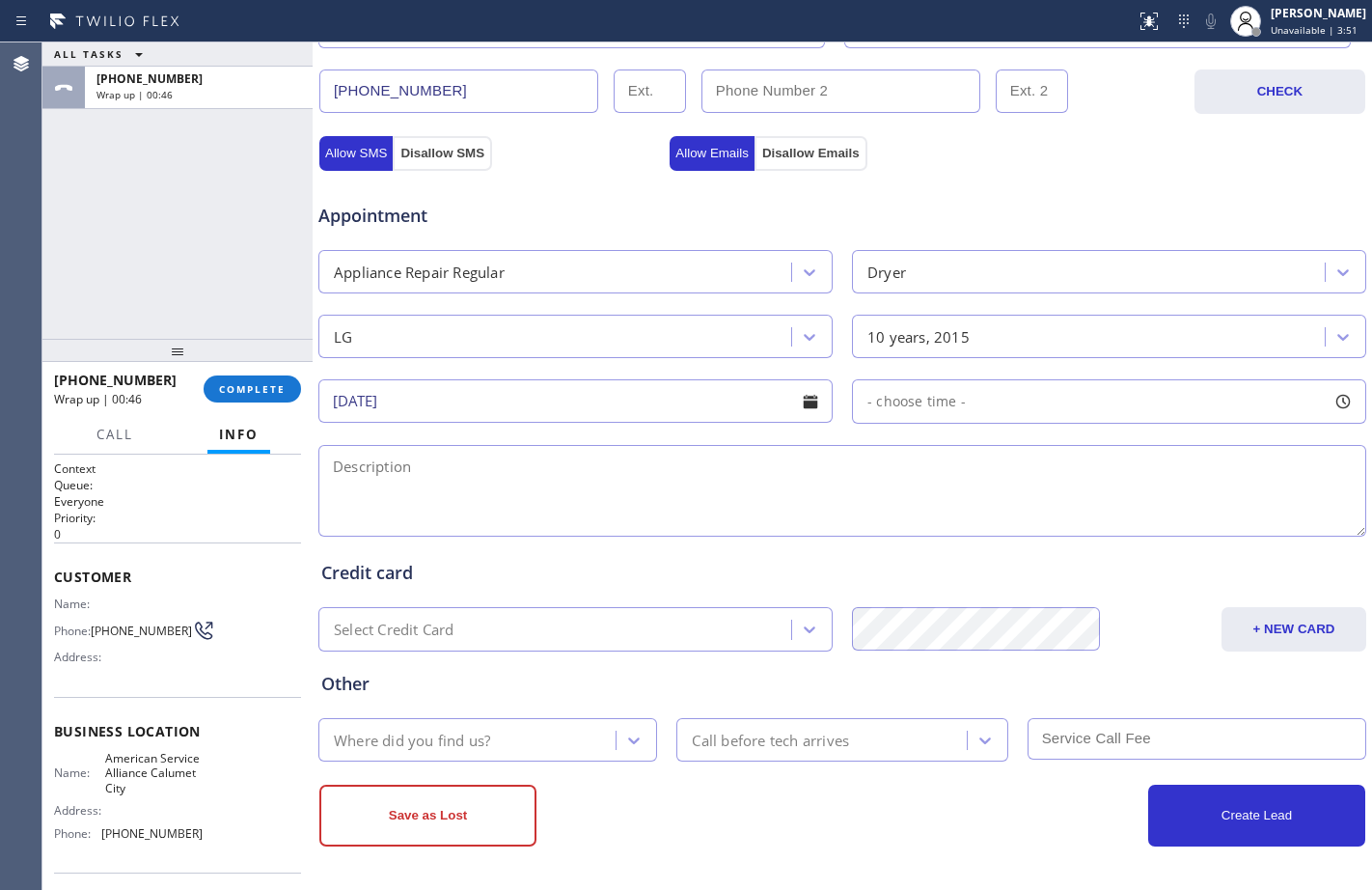
click at [198, 252] on div "ALL TASKS ALL TASKS ACTIVE TASKS TASKS IN WRAP UP [PHONE_NUMBER] Wrap up | 00:46" at bounding box center [177, 190] width 270 height 297
click at [1031, 417] on div "- choose time -" at bounding box center [1108, 400] width 514 height 44
drag, startPoint x: 857, startPoint y: 511, endPoint x: 1192, endPoint y: 537, distance: 336.0
click at [1192, 537] on div at bounding box center [1203, 519] width 23 height 40
drag, startPoint x: 869, startPoint y: 518, endPoint x: 1073, endPoint y: 549, distance: 206.3
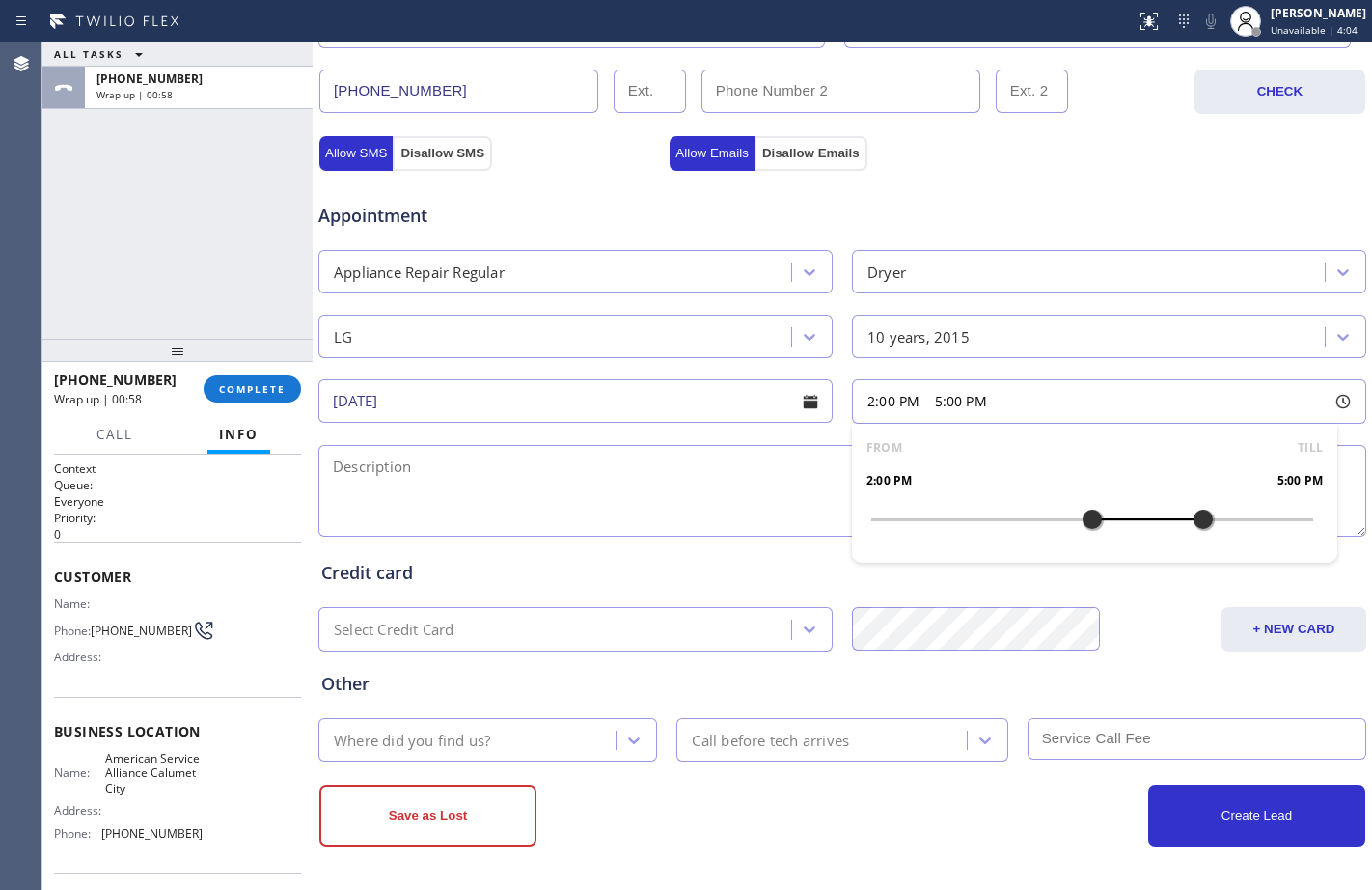
click at [1073, 549] on div "FROM TILL 2:00 PM 5:00 PM" at bounding box center [1094, 493] width 485 height 139
click at [569, 481] on textarea at bounding box center [842, 491] width 1047 height 92
click at [469, 468] on textarea "2-5/free scf/" at bounding box center [842, 491] width 1047 height 92
paste textarea "LG/stackable/front loading/dryer/not heating/[DEMOGRAPHIC_DATA]"
paste textarea "[STREET_ADDRESS]"
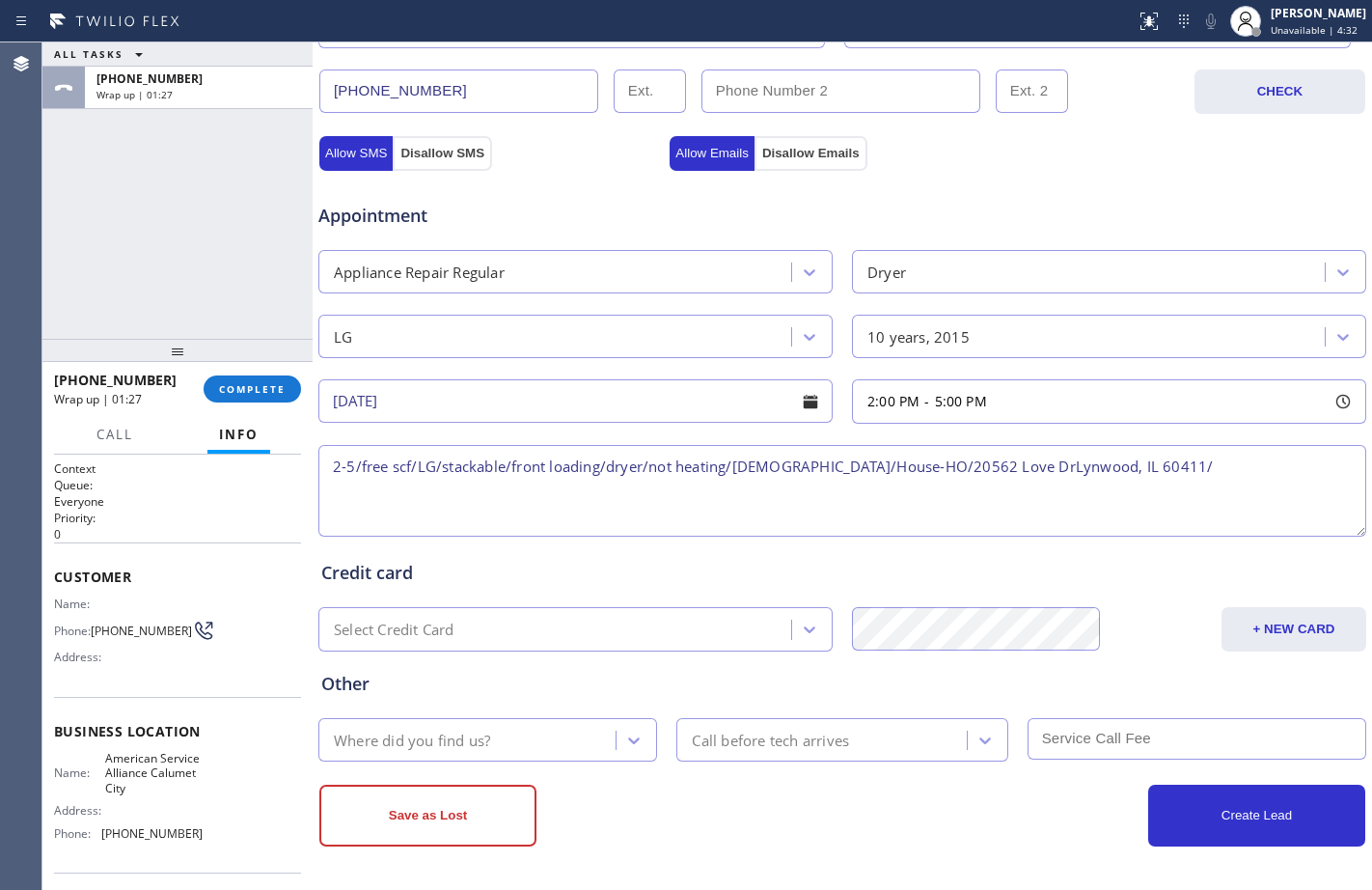
click at [1220, 477] on textarea "2-5/free scf/LG/stackable/front loading/dryer/not heating/[DEMOGRAPHIC_DATA]/Ho…" at bounding box center [842, 491] width 1047 height 92
paste textarea "American Service Alliance Calumet City"
click at [370, 492] on textarea "2-5/free scf/LG/stackable/front loading/dryer/not heating/[DEMOGRAPHIC_DATA]/Ho…" at bounding box center [842, 491] width 1047 height 92
paste textarea "Please call customer 30 minutes prior to arrival"
type textarea "2-5/free scf/LG/stackable/front loading/dryer/not heating/[DEMOGRAPHIC_DATA]/Ho…"
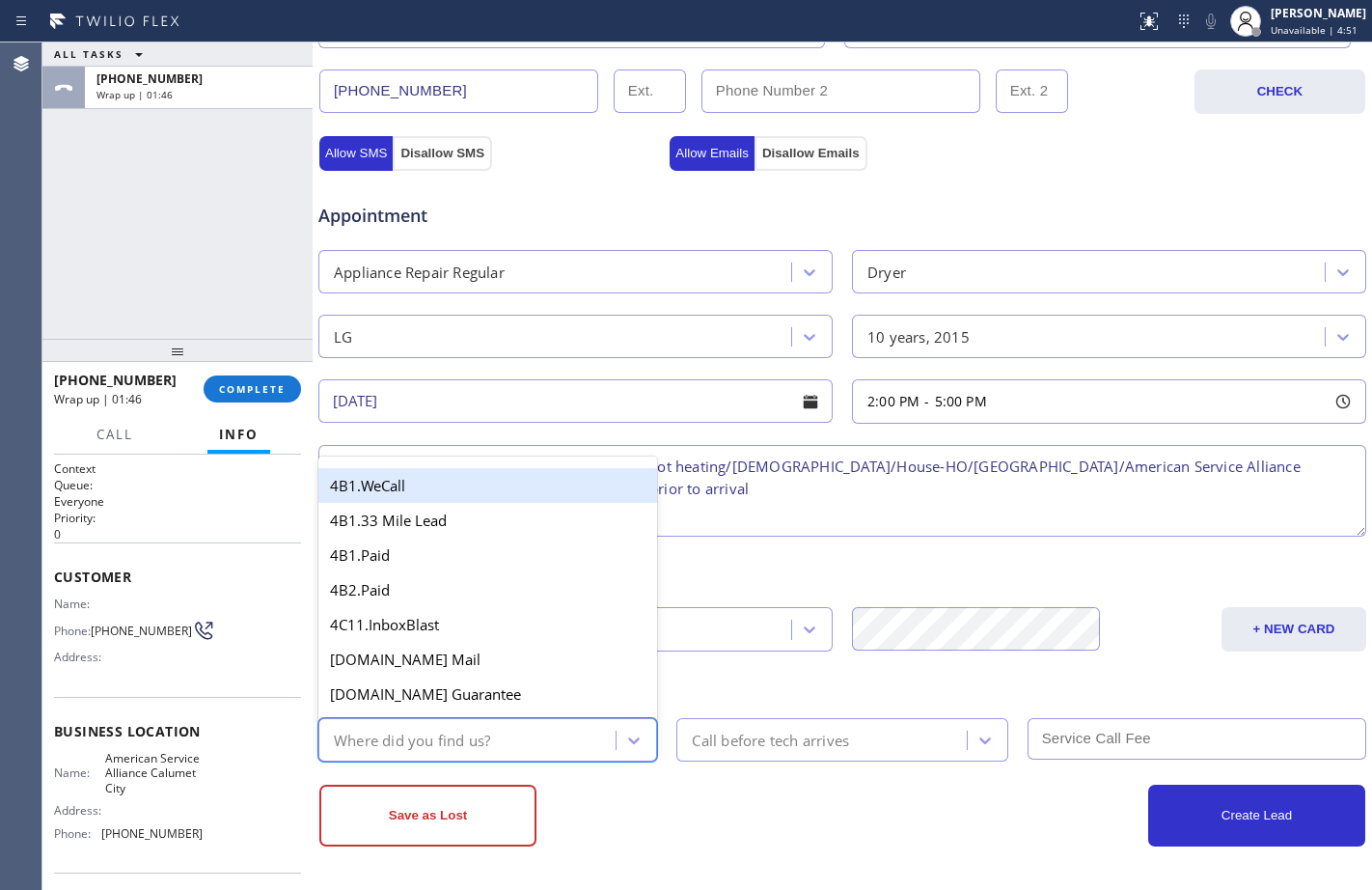
click at [519, 734] on div "Where did you find us?" at bounding box center [470, 739] width 292 height 34
type input "goo"
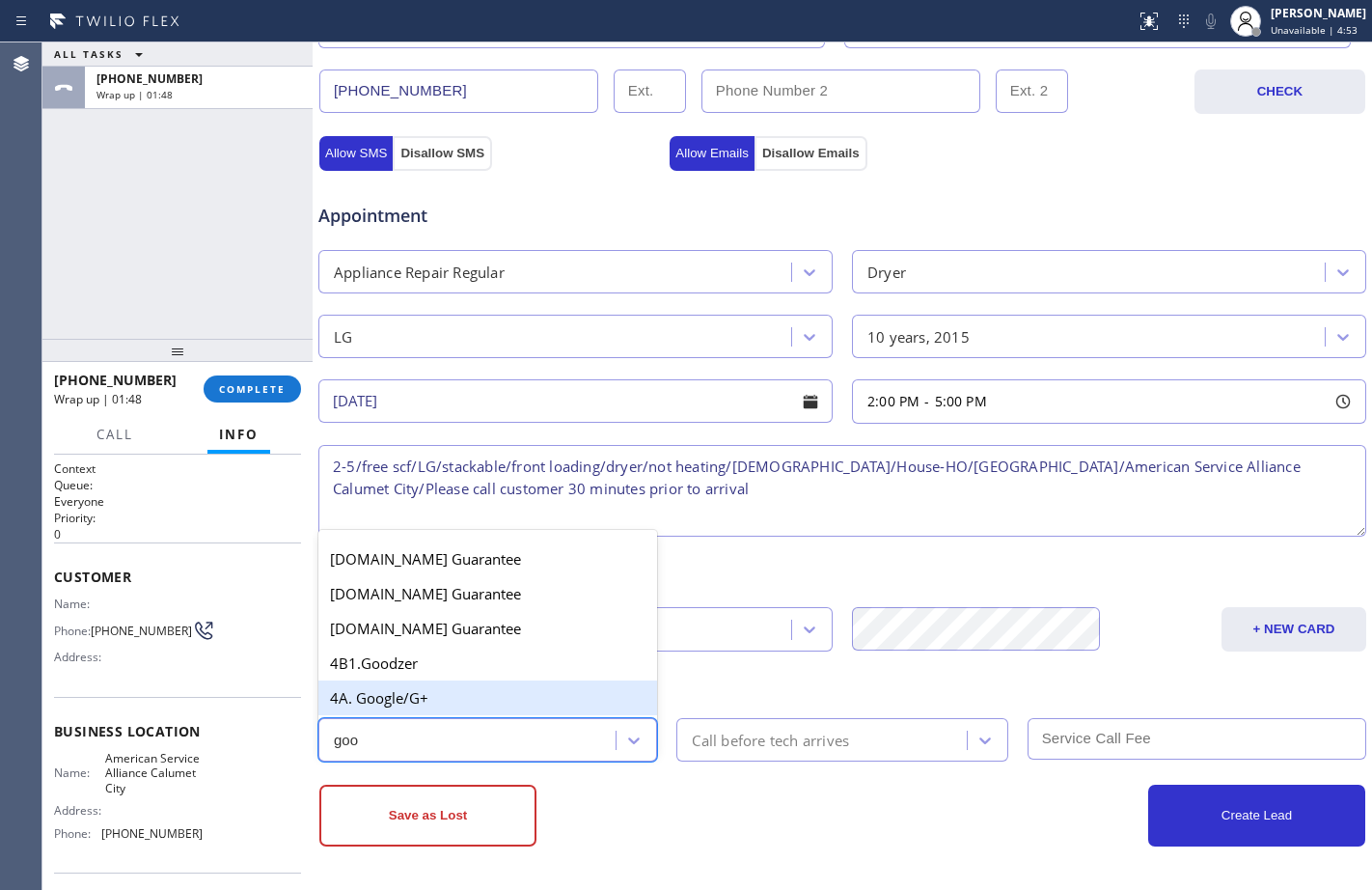
click at [521, 707] on div "4A. Google/G+" at bounding box center [487, 697] width 339 height 34
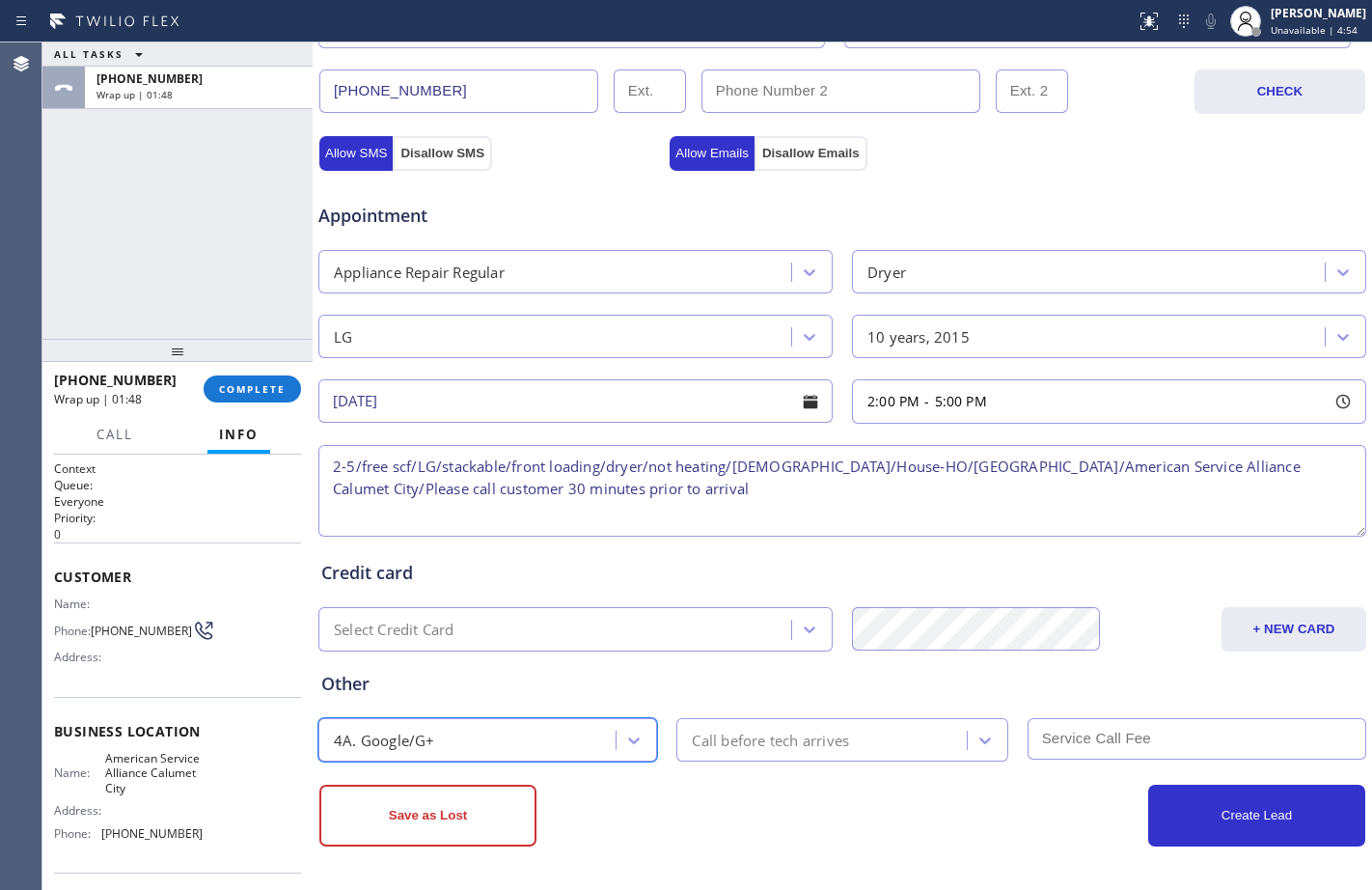
click at [732, 756] on div "Call before tech arrives" at bounding box center [824, 739] width 284 height 34
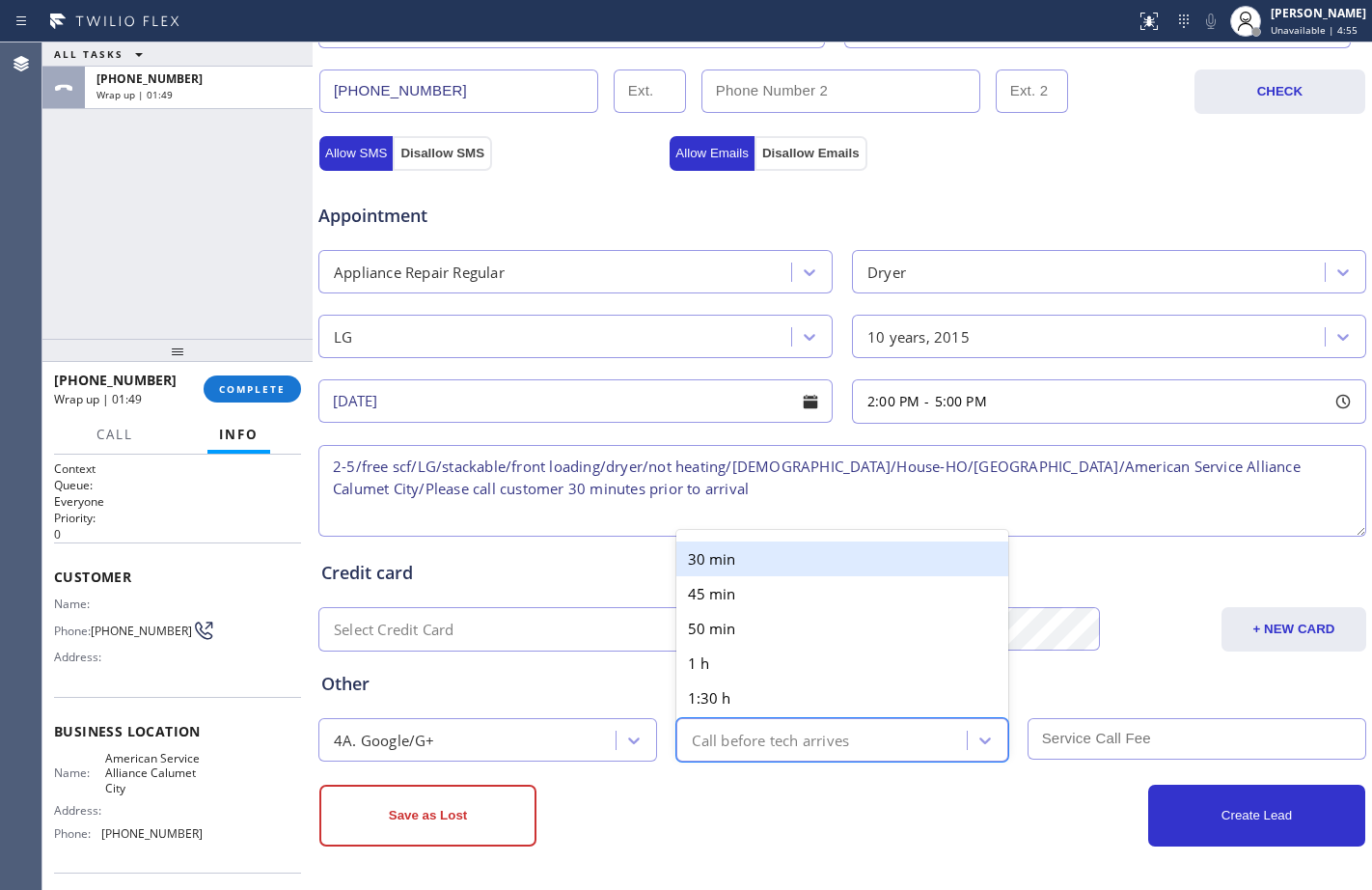
click at [723, 561] on div "30 min" at bounding box center [842, 558] width 331 height 34
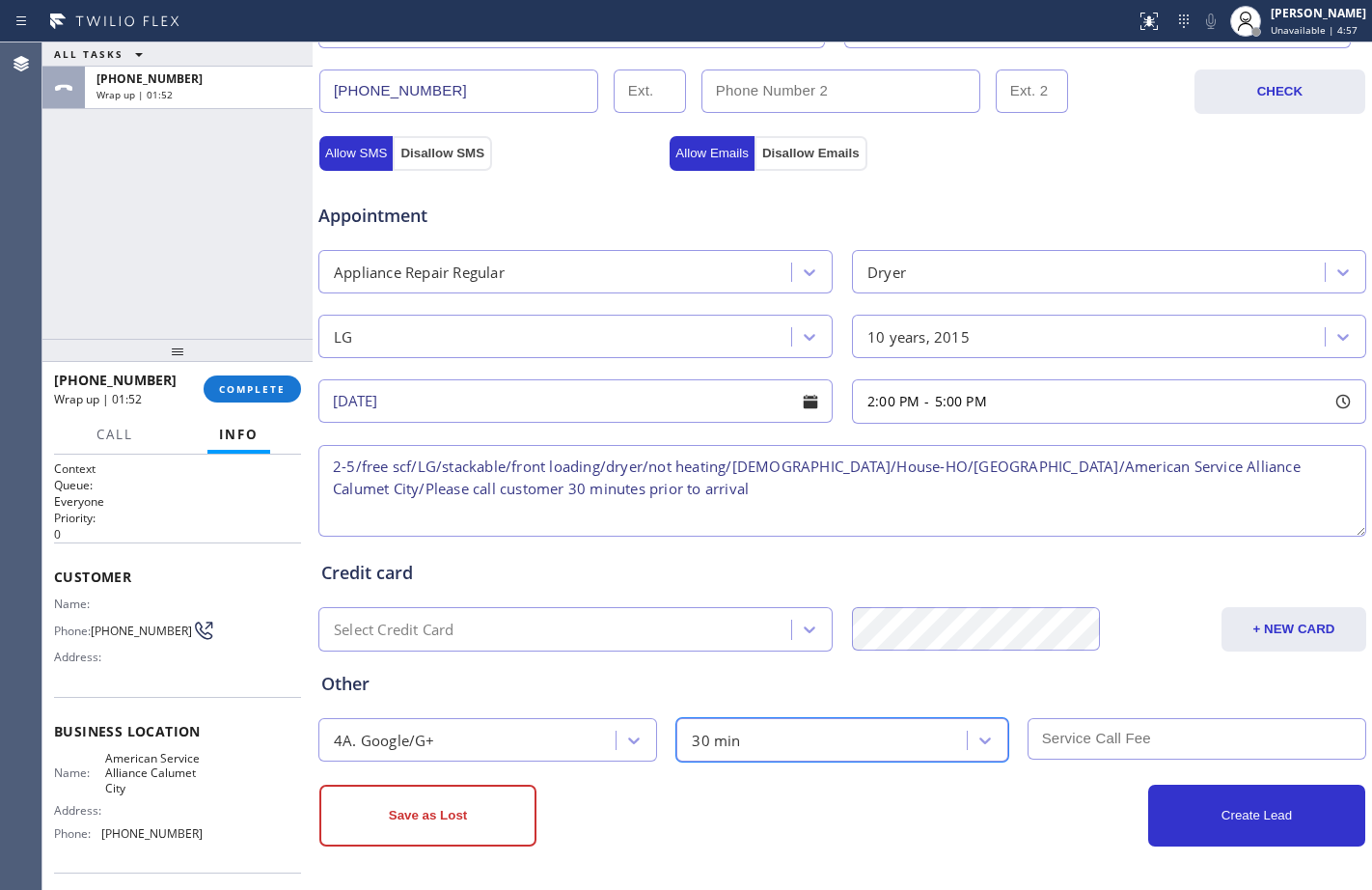
click at [948, 470] on textarea "2-5/free scf/LG/stackable/front loading/dryer/not heating/[DEMOGRAPHIC_DATA]/Ho…" at bounding box center [842, 491] width 1047 height 92
click at [799, 484] on textarea "2-5/free scf/LG/stackable/front loading/dryer/not heating/[DEMOGRAPHIC_DATA]/Ho…" at bounding box center [842, 491] width 1047 height 92
drag, startPoint x: 943, startPoint y: 468, endPoint x: 971, endPoint y: 465, distance: 28.2
click at [952, 468] on textarea "2-5/free scf/LG/stackable/front loading/dryer/not heating/[DEMOGRAPHIC_DATA]/Ho…" at bounding box center [842, 491] width 1047 height 92
click at [744, 487] on textarea "2-5/free scf/LG/stackable/front loading/dryer/not heating/[DEMOGRAPHIC_DATA]/Ho…" at bounding box center [842, 491] width 1047 height 92
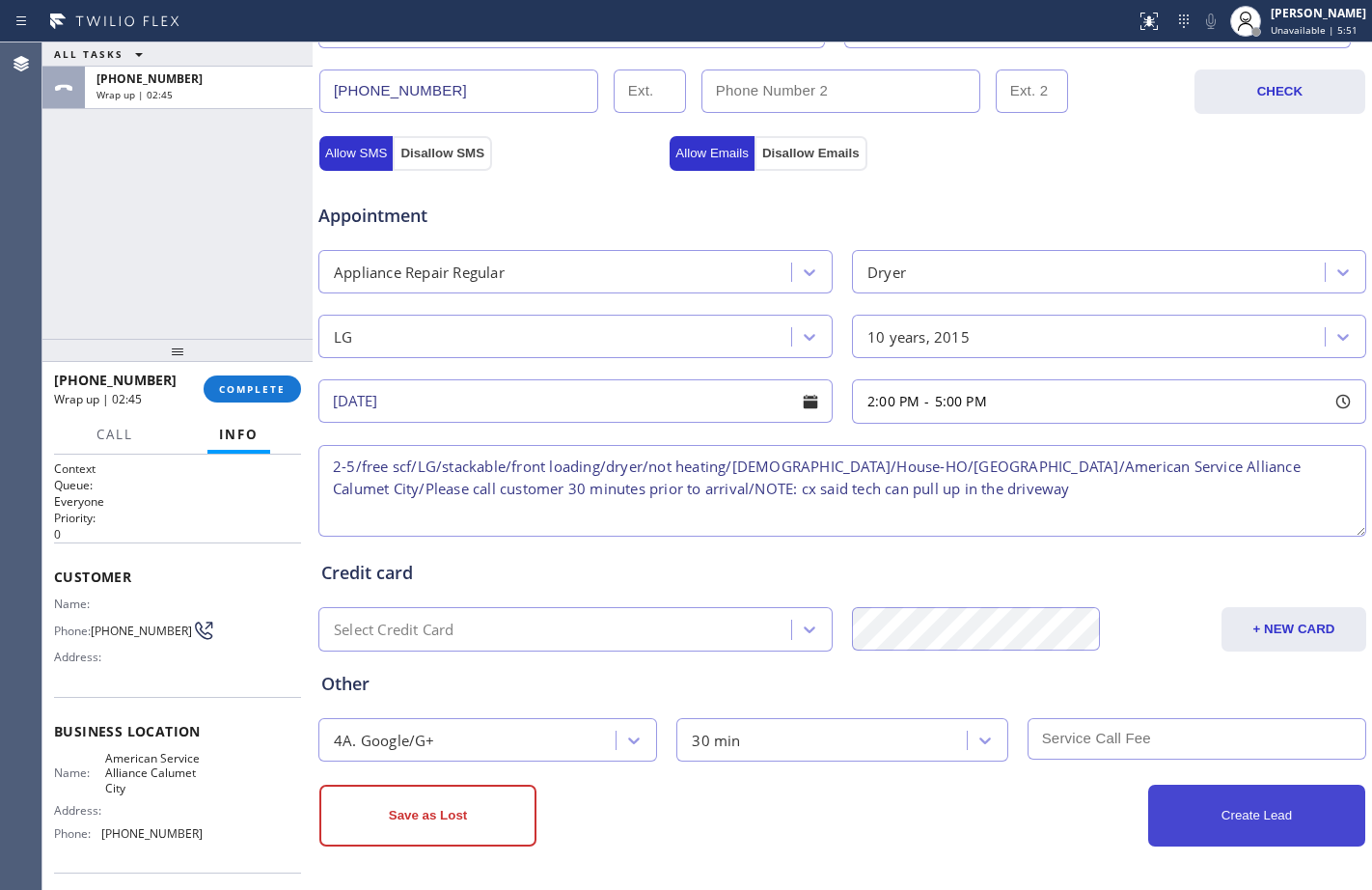
type textarea "2-5/free scf/LG/stackable/front loading/dryer/not heating/[DEMOGRAPHIC_DATA]/Ho…"
click at [1231, 805] on button "Create Lead" at bounding box center [1257, 815] width 217 height 62
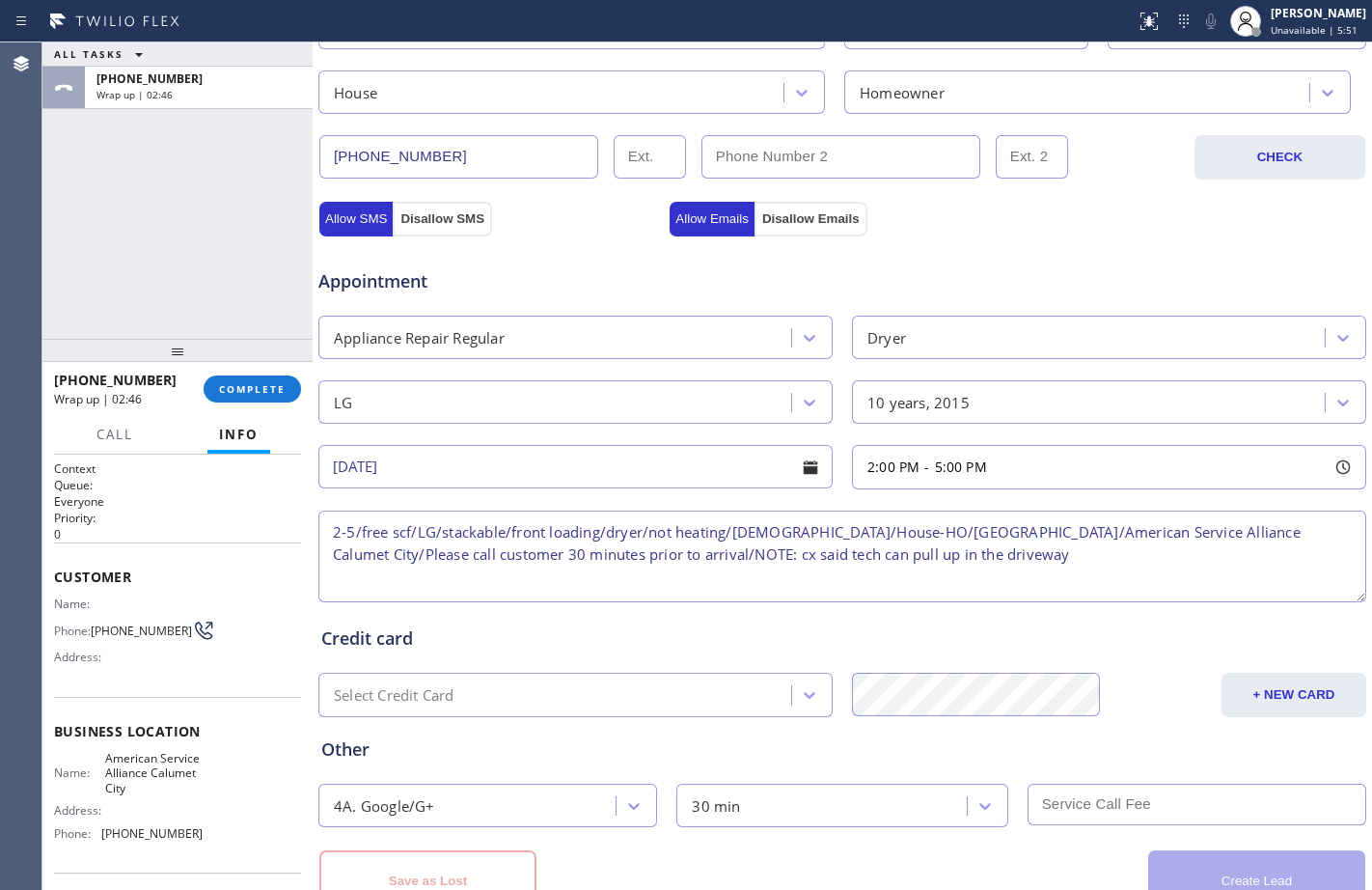
scroll to position [672, 0]
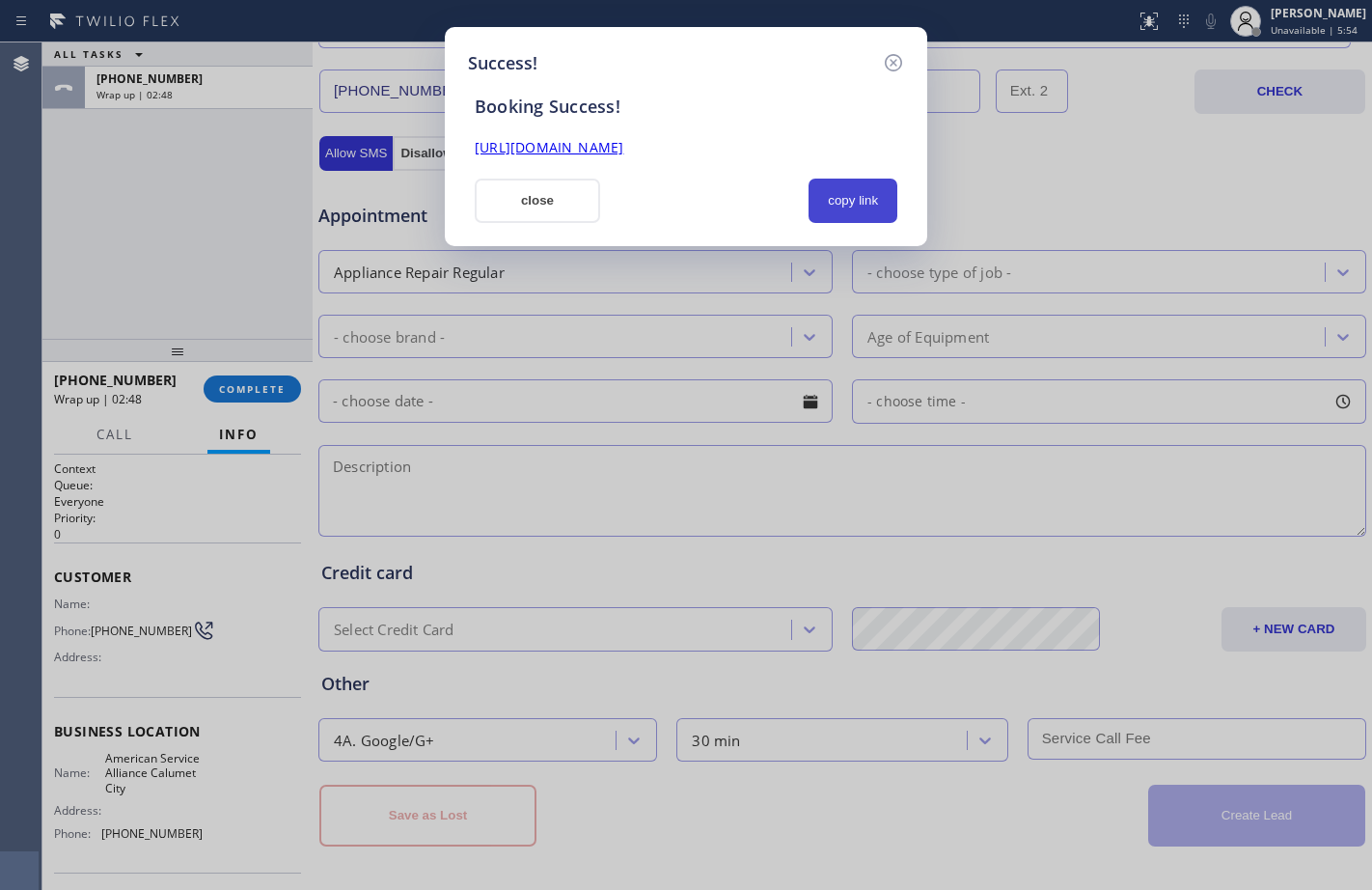
click at [878, 190] on button "copy link" at bounding box center [852, 200] width 89 height 44
click at [623, 150] on link "[URL][DOMAIN_NAME]" at bounding box center [549, 147] width 149 height 19
click at [523, 201] on button "close" at bounding box center [537, 200] width 125 height 44
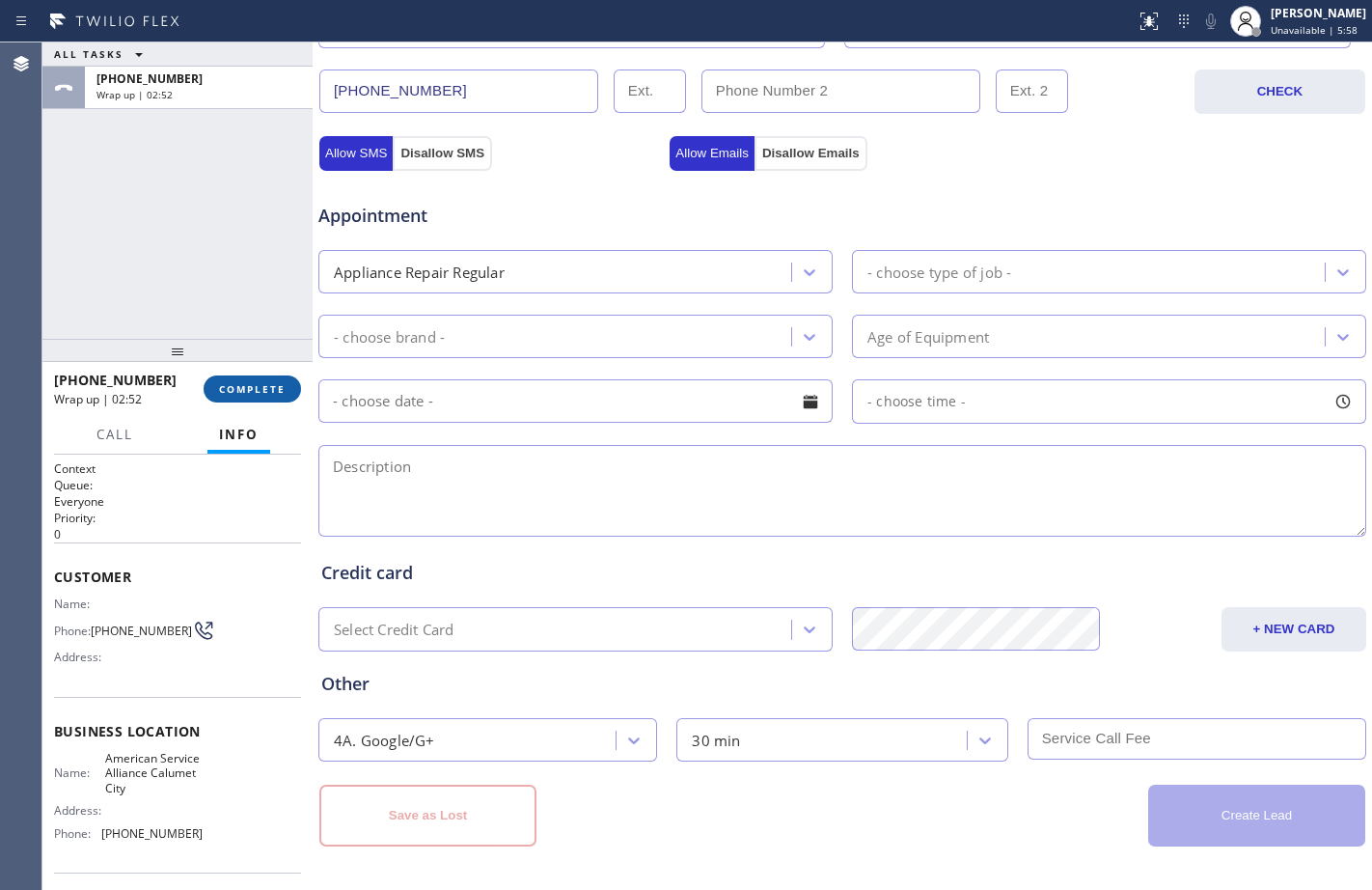
click at [276, 384] on span "COMPLETE" at bounding box center [252, 389] width 67 height 14
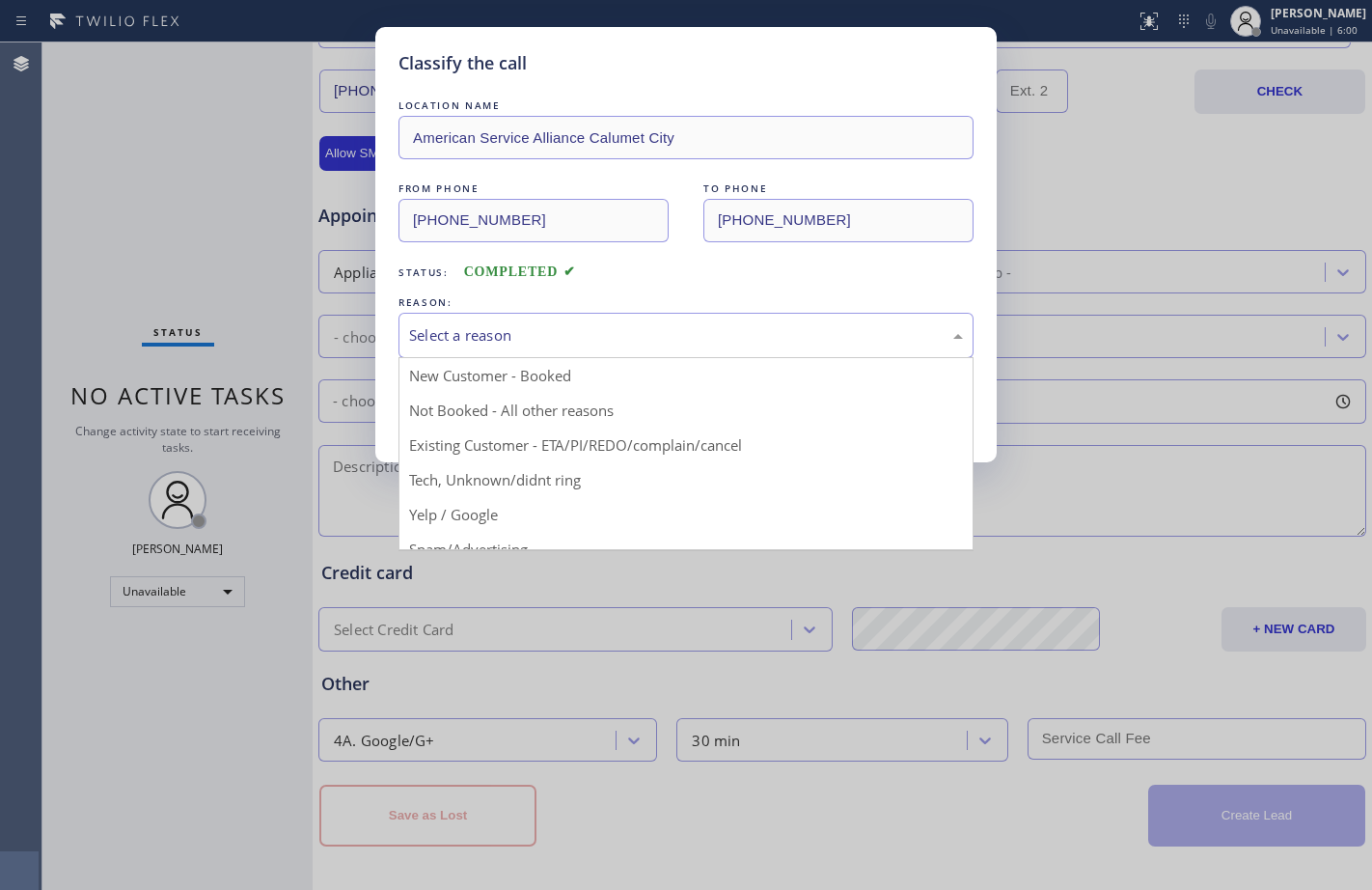
click at [569, 320] on div "Select a reason" at bounding box center [685, 335] width 574 height 45
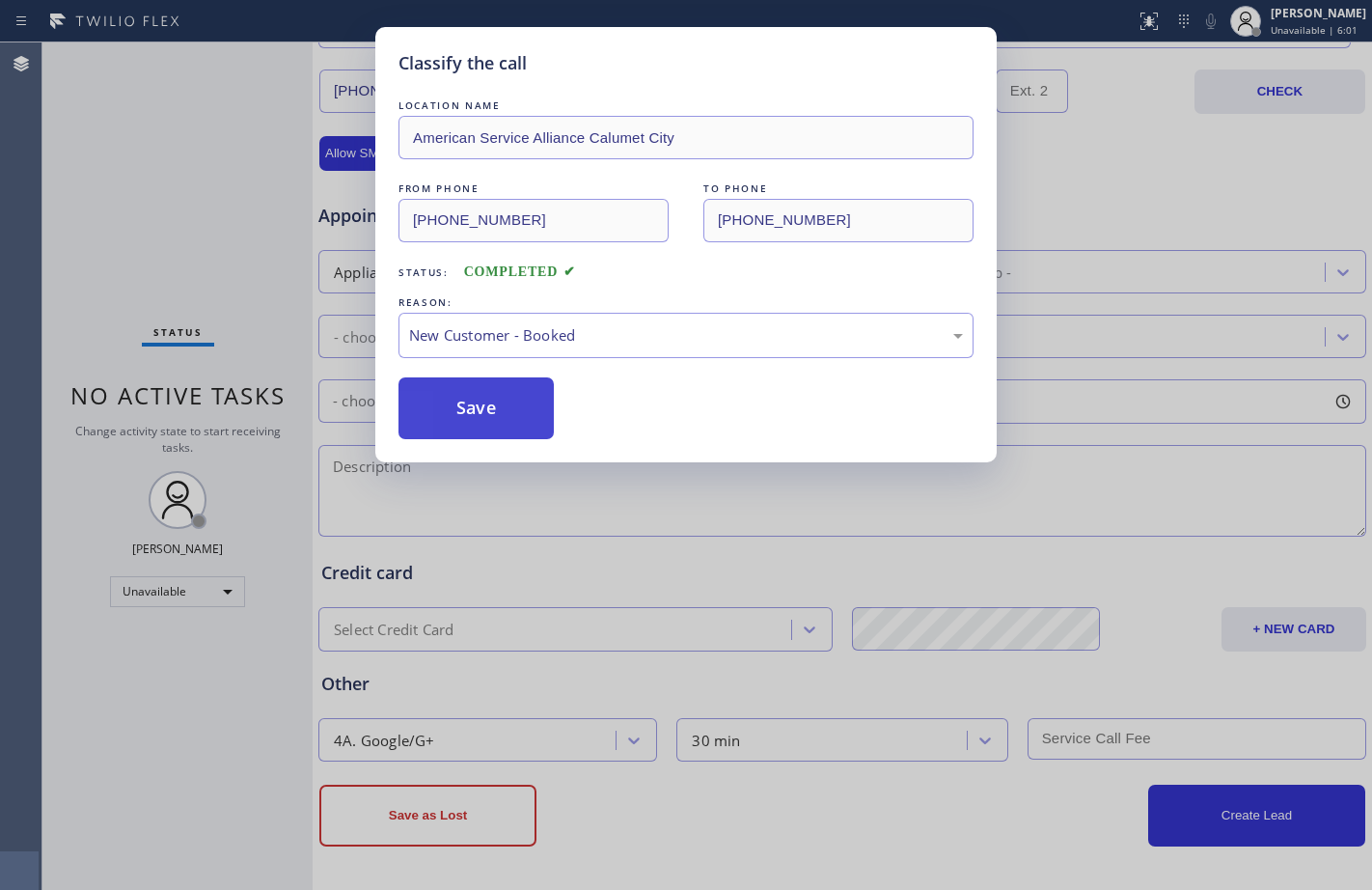
click at [459, 409] on button "Save" at bounding box center [476, 407] width 156 height 62
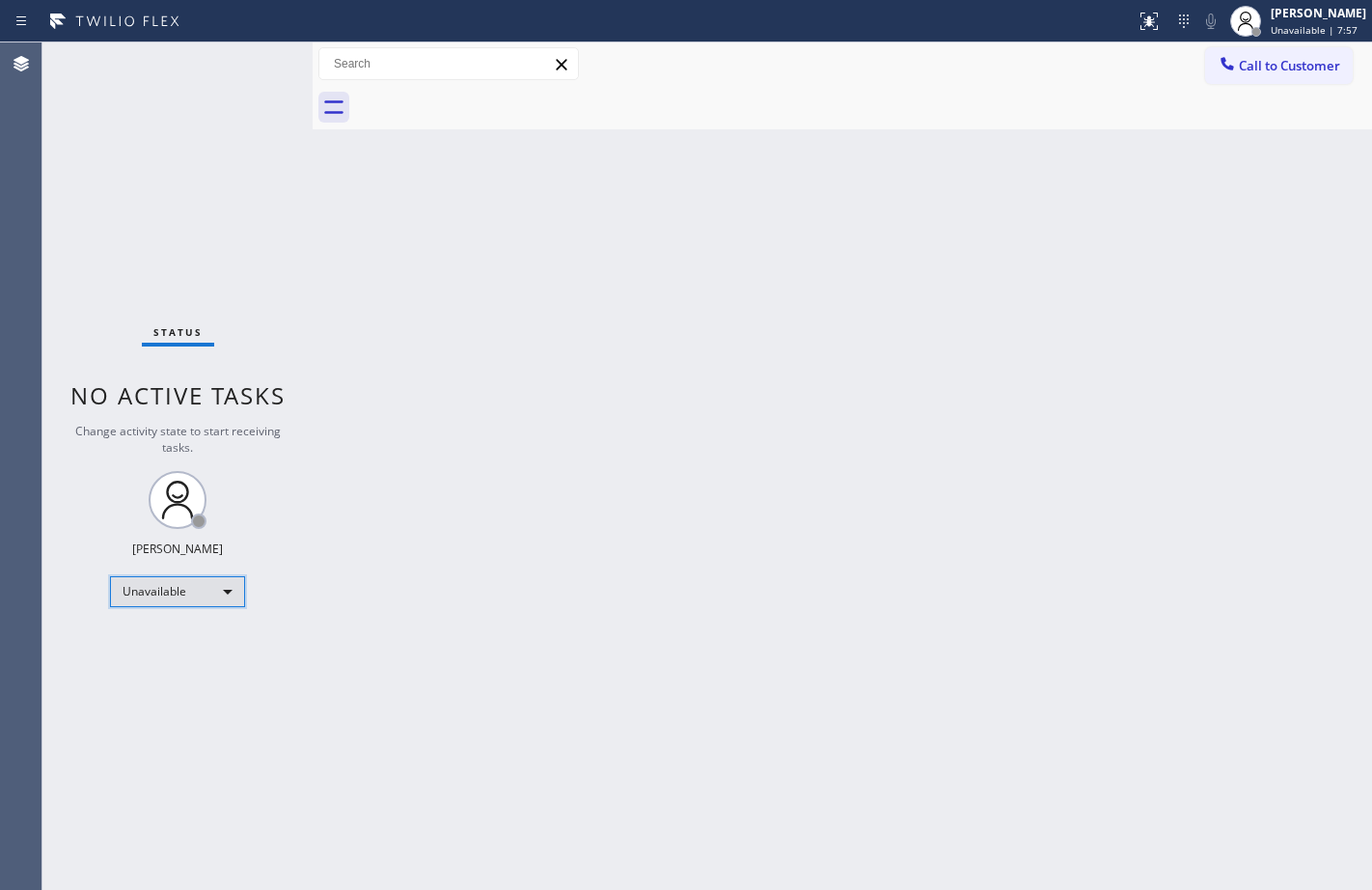
click at [210, 602] on div "Unavailable" at bounding box center [177, 591] width 135 height 31
click at [197, 642] on li "Available" at bounding box center [176, 643] width 131 height 23
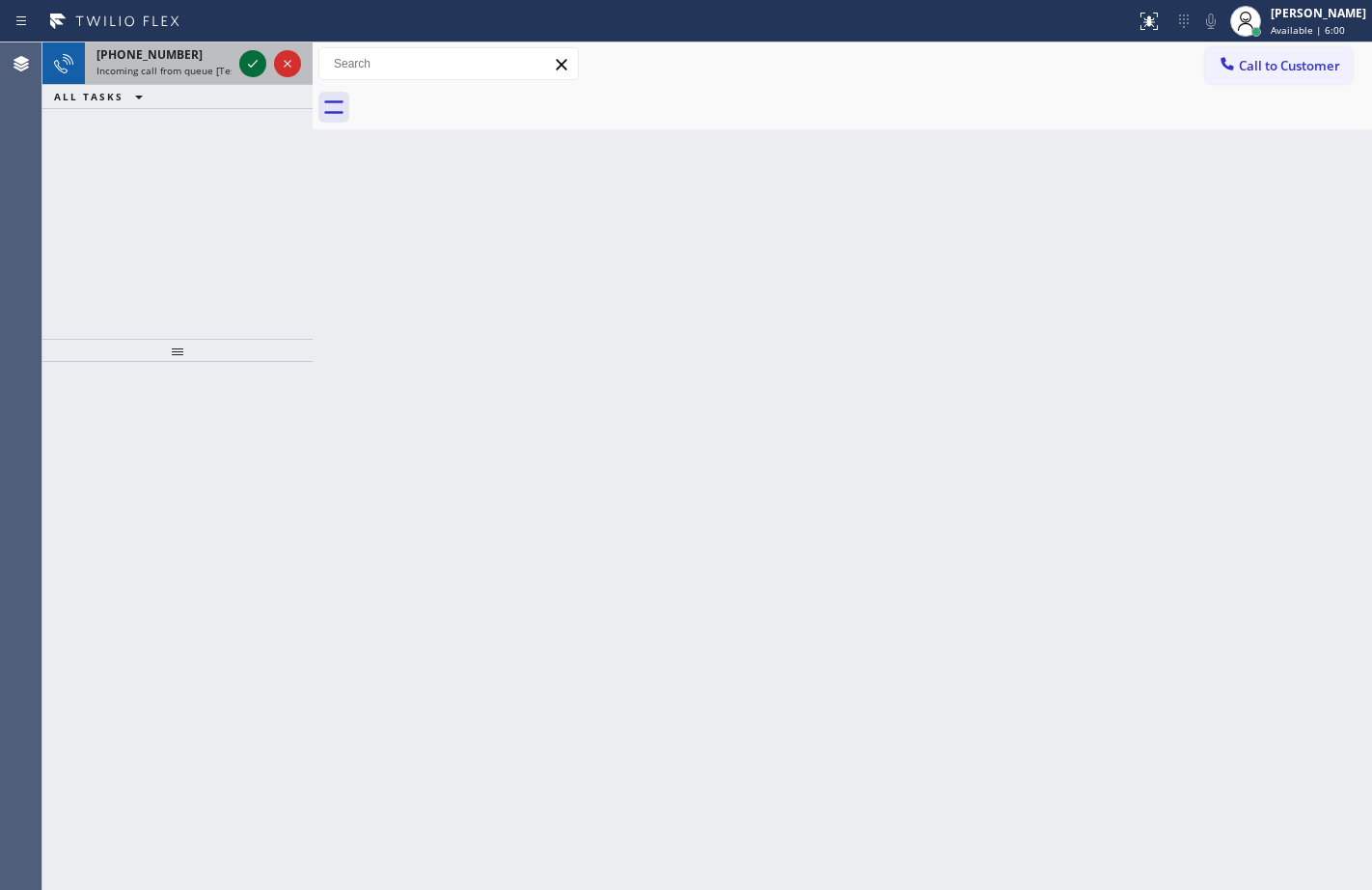
click at [265, 65] on div at bounding box center [252, 64] width 27 height 23
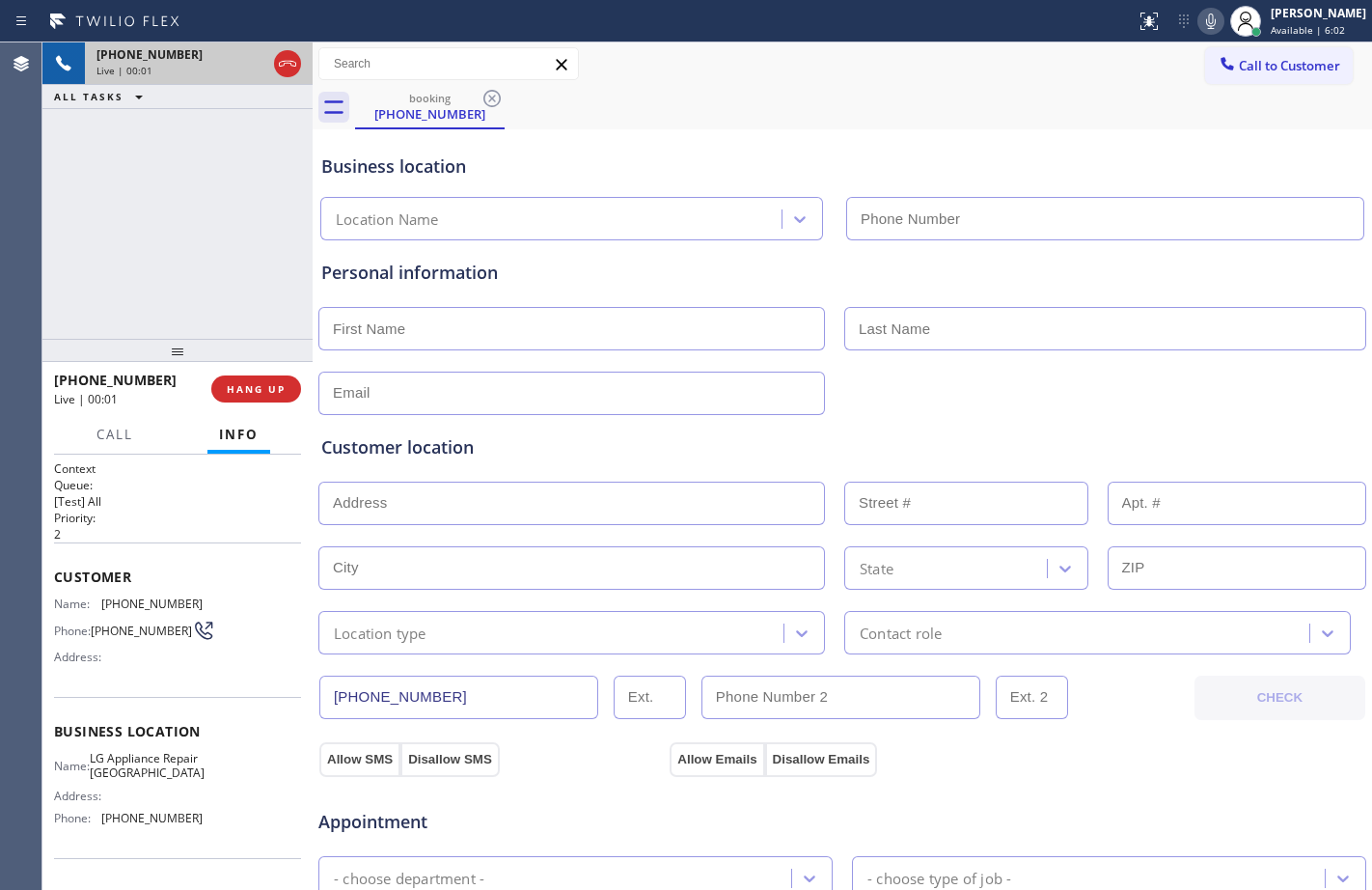
type input "[PHONE_NUMBER]"
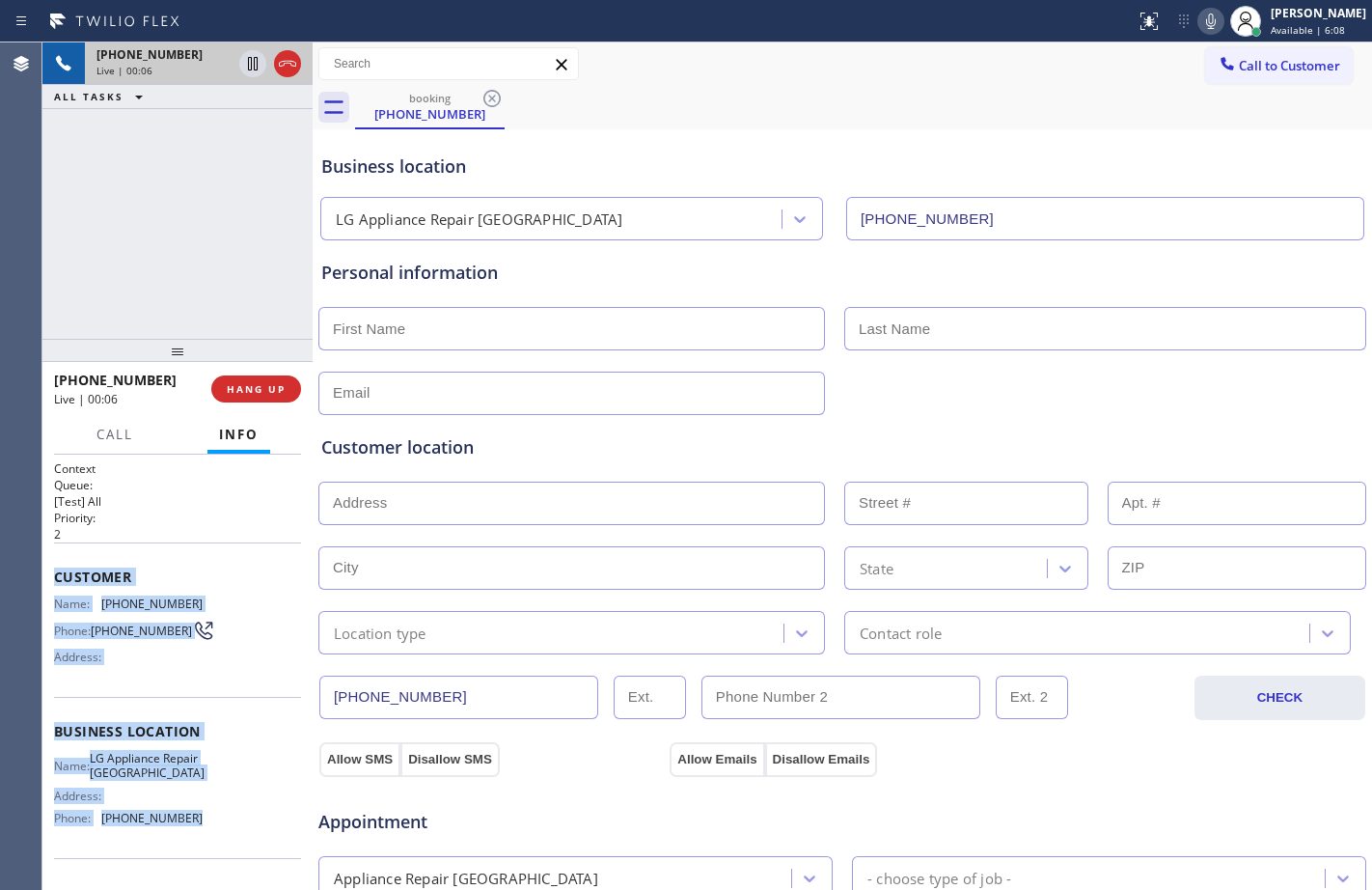
drag, startPoint x: 50, startPoint y: 575, endPoint x: 226, endPoint y: 838, distance: 316.5
click at [226, 838] on div "Context Queue: [Test] All Priority: 2 Customer Name: [PHONE_NUMBER] Phone: [PHO…" at bounding box center [177, 672] width 270 height 436
copy div "Customer Name: [PHONE_NUMBER] Phone: [PHONE_NUMBER] Address: Business location …"
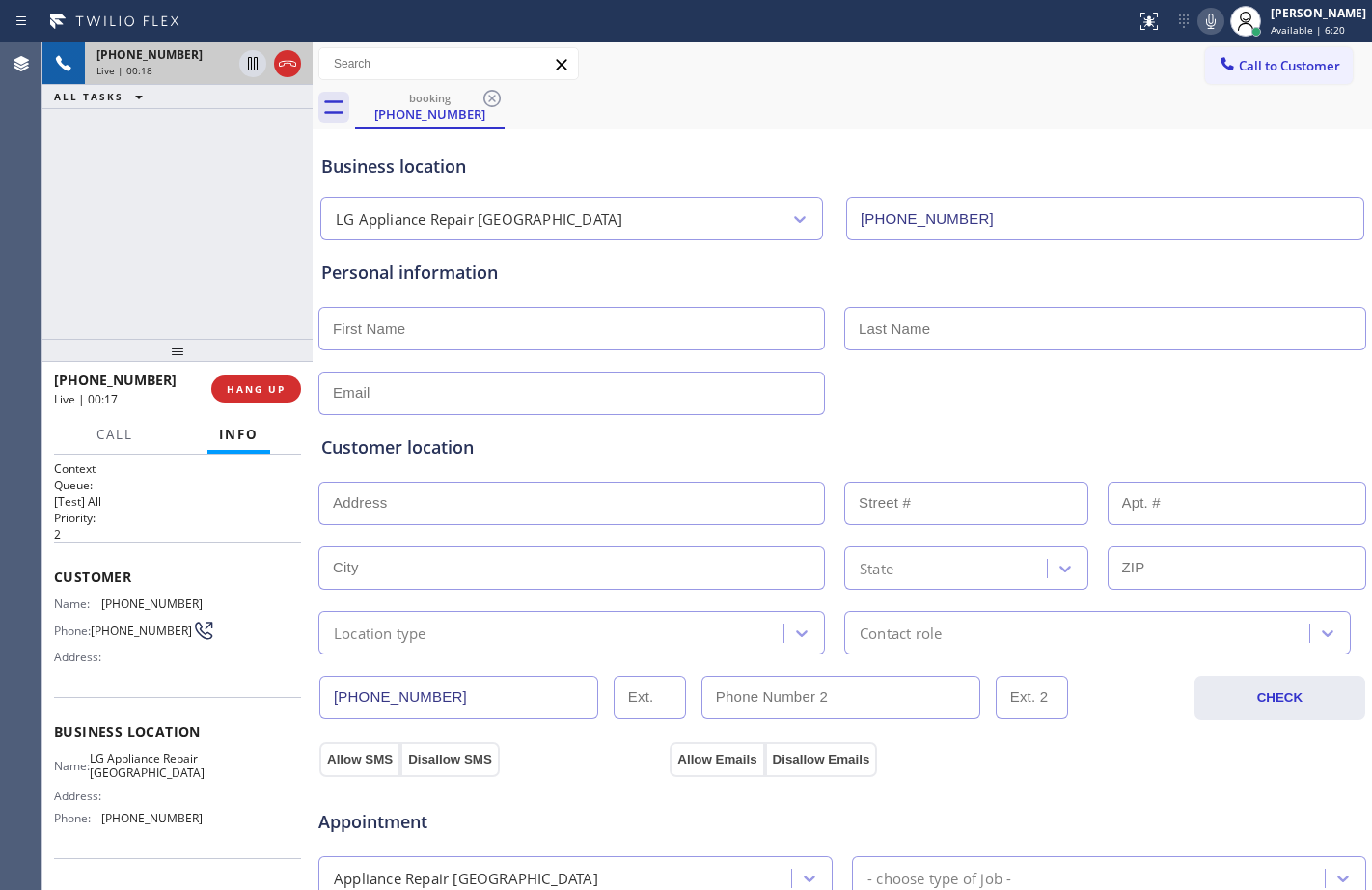
click at [162, 249] on div "[PHONE_NUMBER] Live | 00:18 ALL TASKS ALL TASKS ACTIVE TASKS TASKS IN WRAP UP" at bounding box center [177, 190] width 270 height 297
click at [232, 380] on button "HANG UP" at bounding box center [256, 389] width 90 height 27
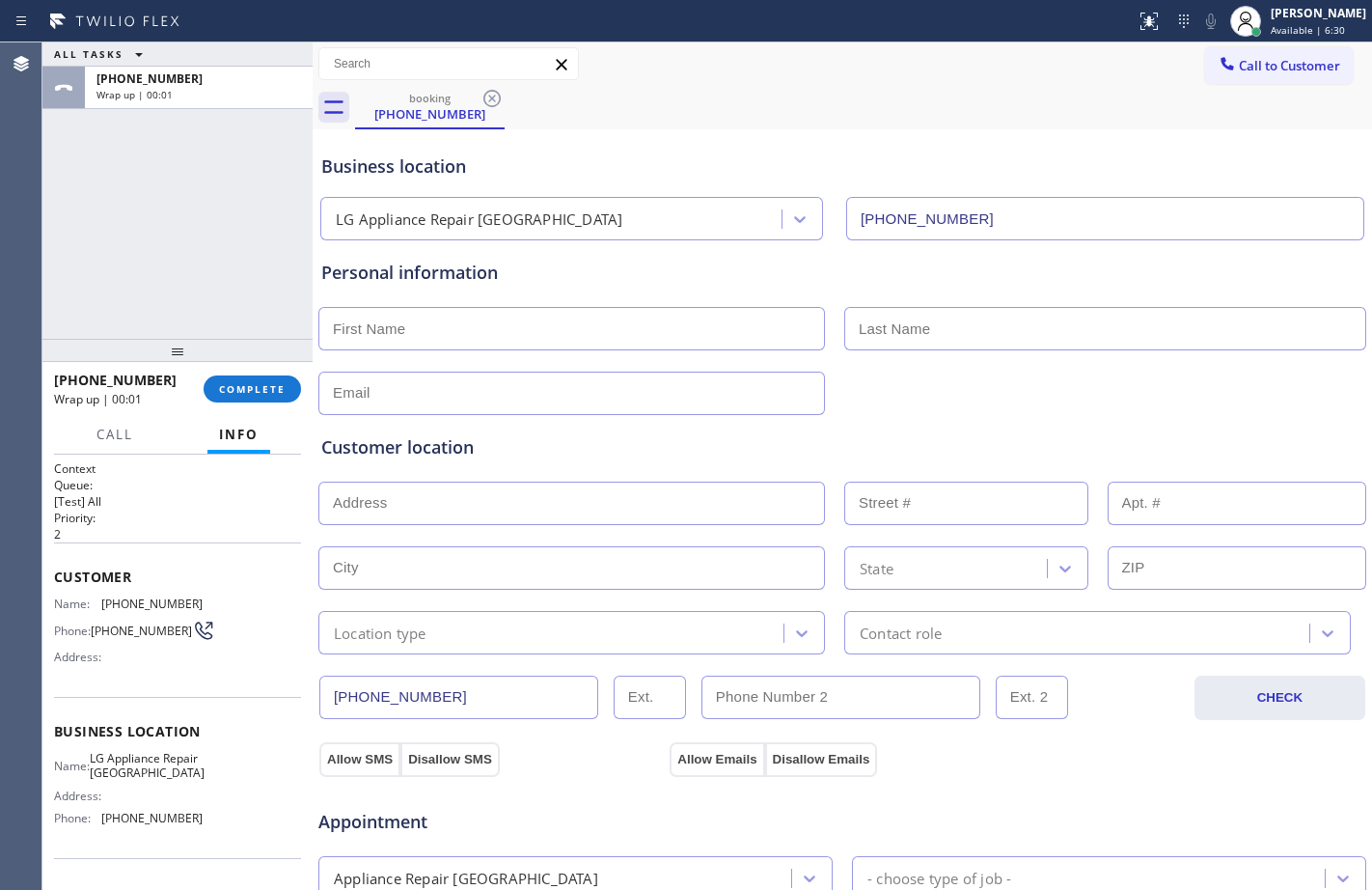
scroll to position [606, 0]
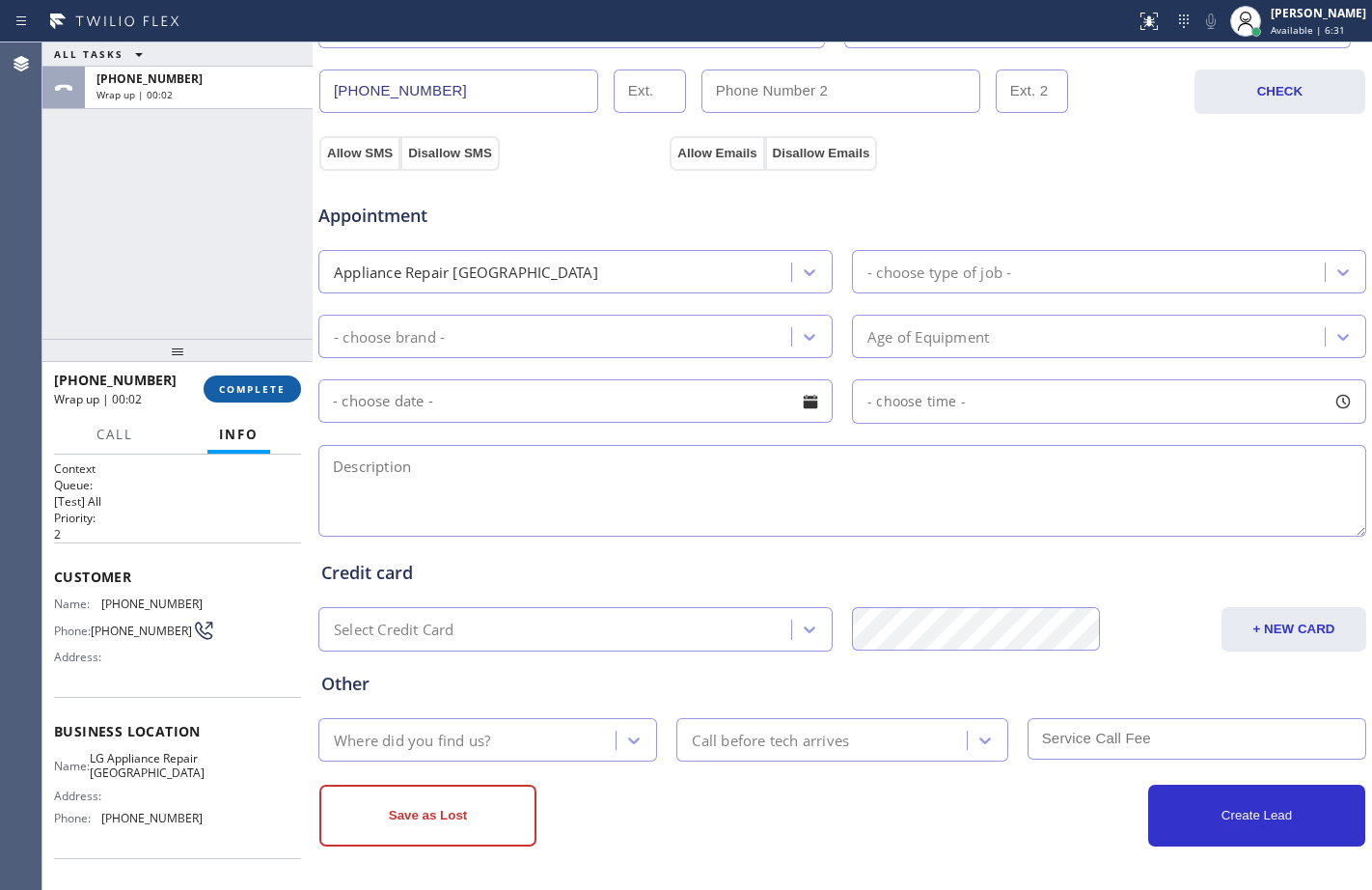
click at [257, 377] on button "COMPLETE" at bounding box center [252, 389] width 98 height 27
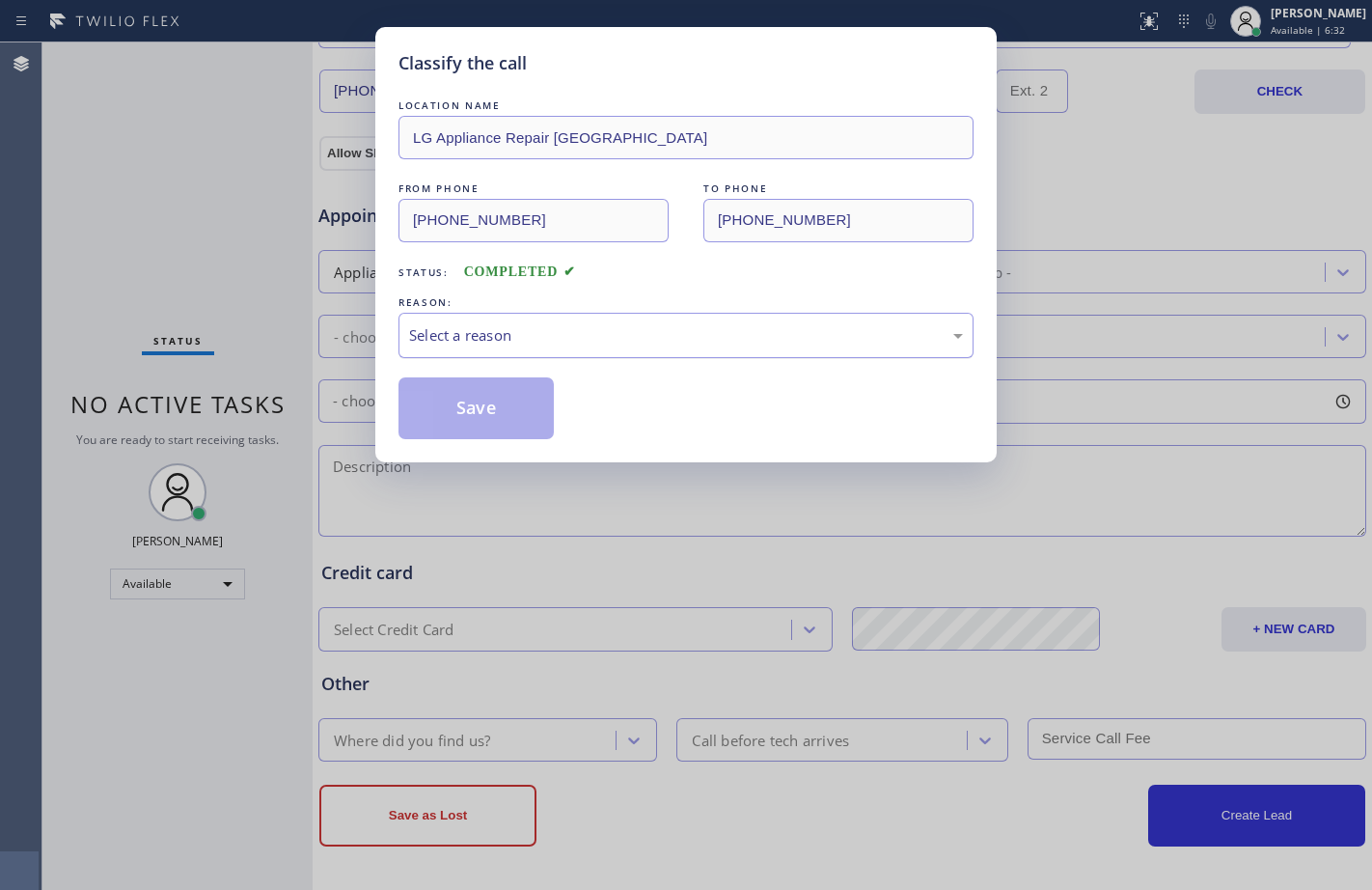
click at [553, 329] on div "Select a reason" at bounding box center [686, 335] width 554 height 23
click at [480, 403] on button "Save" at bounding box center [476, 407] width 156 height 62
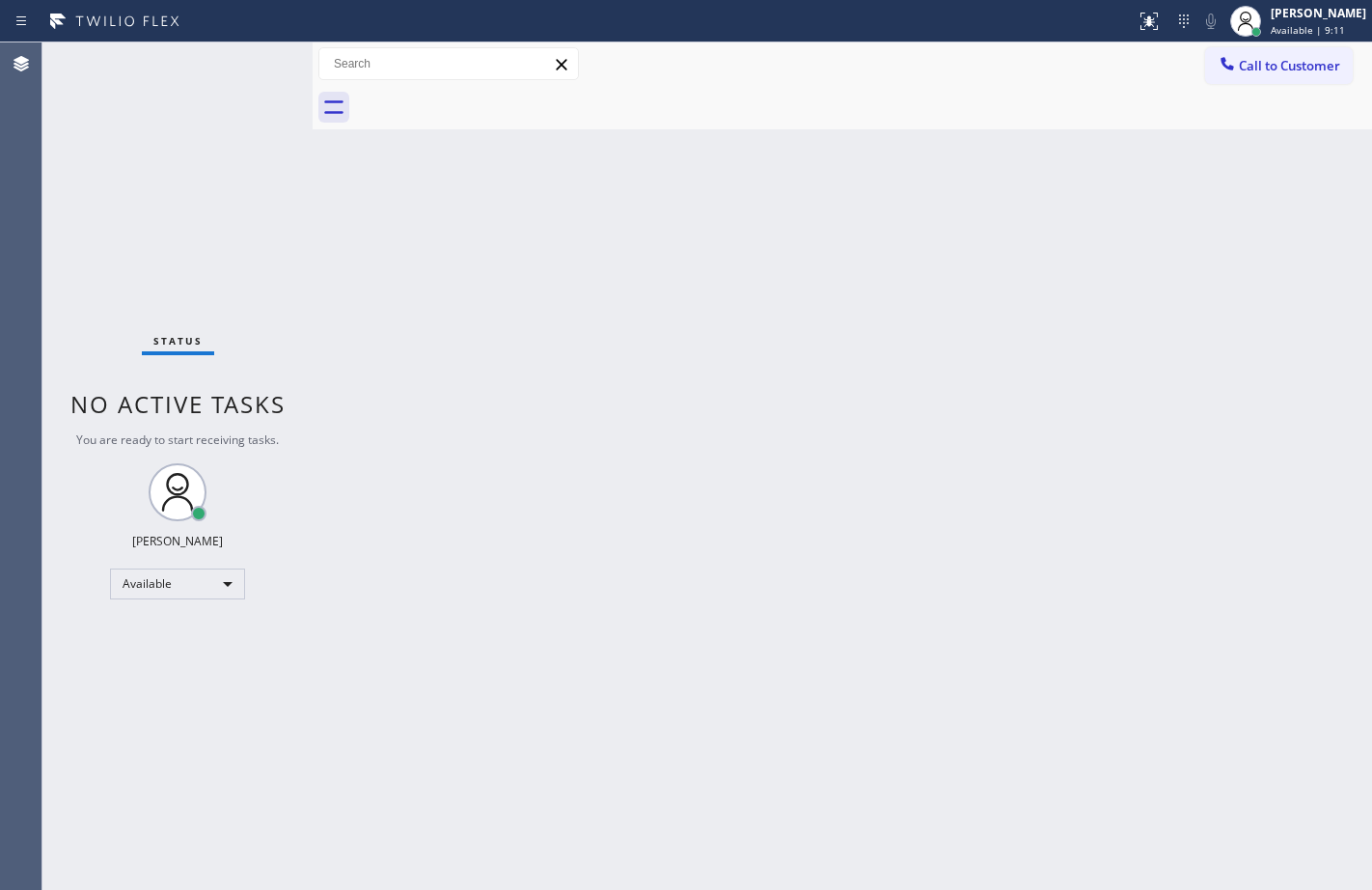
click at [312, 256] on div at bounding box center [312, 465] width 0 height 847
drag, startPoint x: 307, startPoint y: 106, endPoint x: 237, endPoint y: 117, distance: 70.9
click at [237, 117] on div "Status No active tasks You are ready to start receiving tasks. [PERSON_NAME] Av…" at bounding box center [707, 465] width 1329 height 847
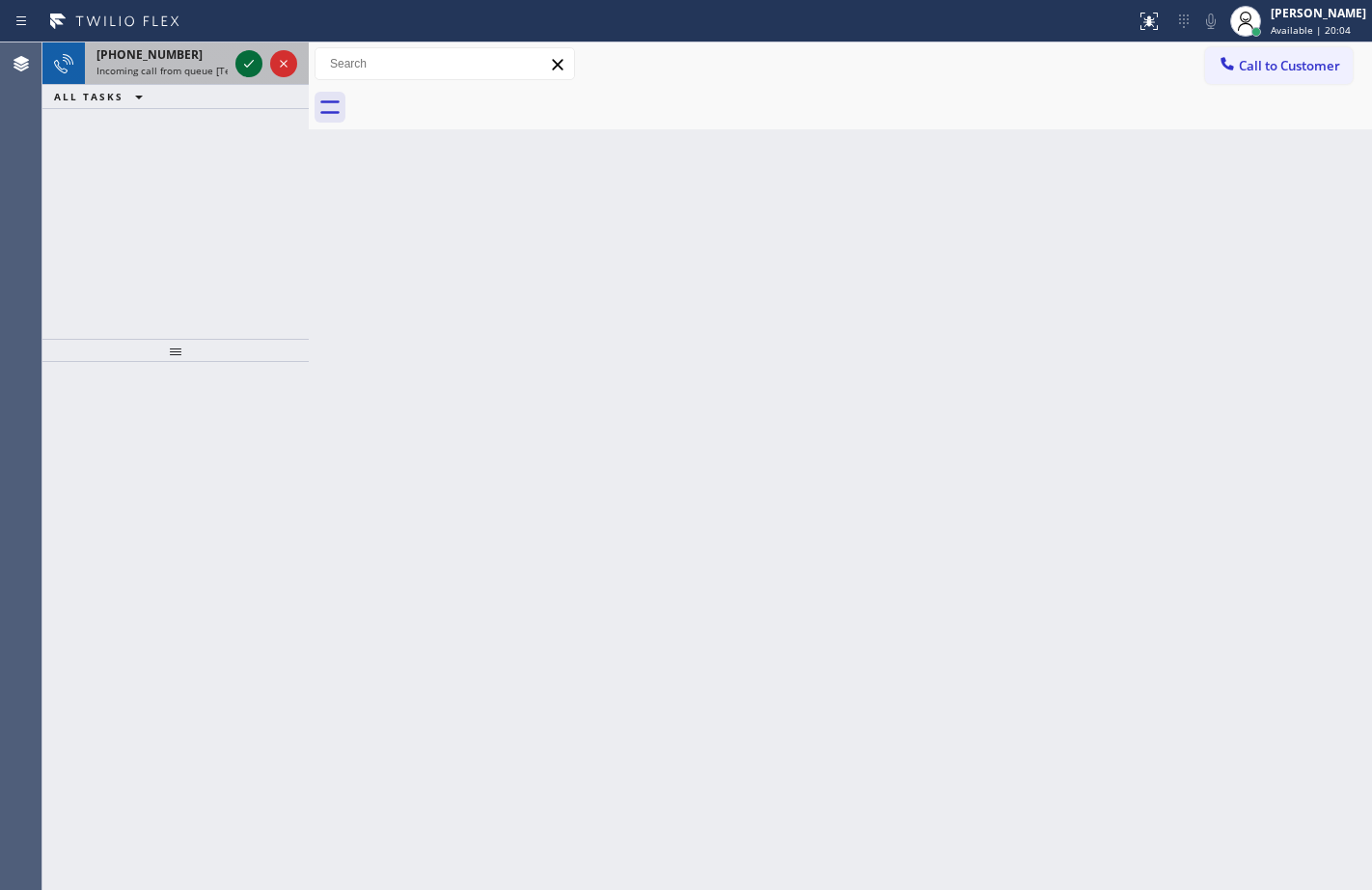
click at [246, 60] on icon at bounding box center [249, 64] width 23 height 23
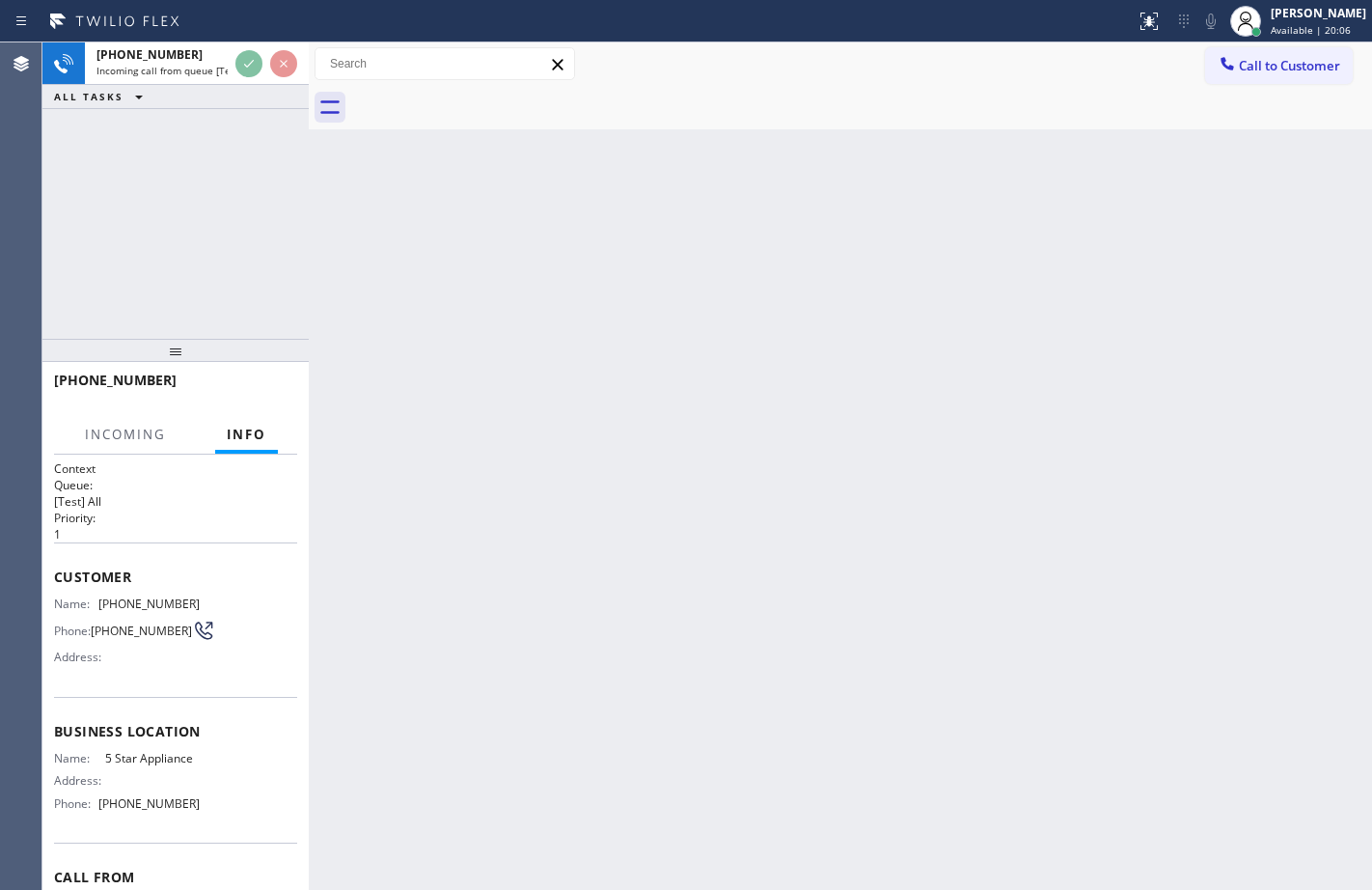
scroll to position [112, 0]
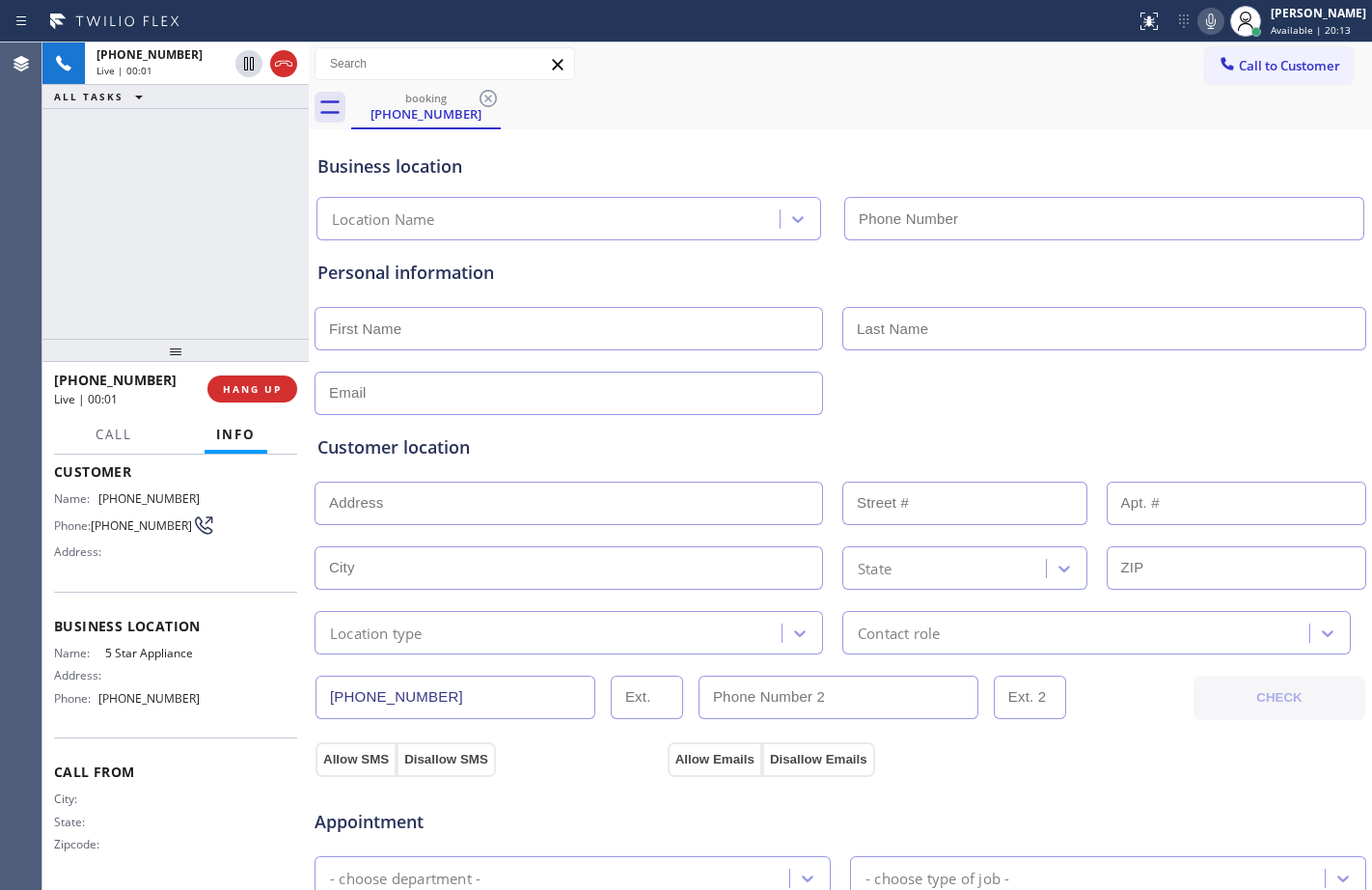
type input "[PHONE_NUMBER]"
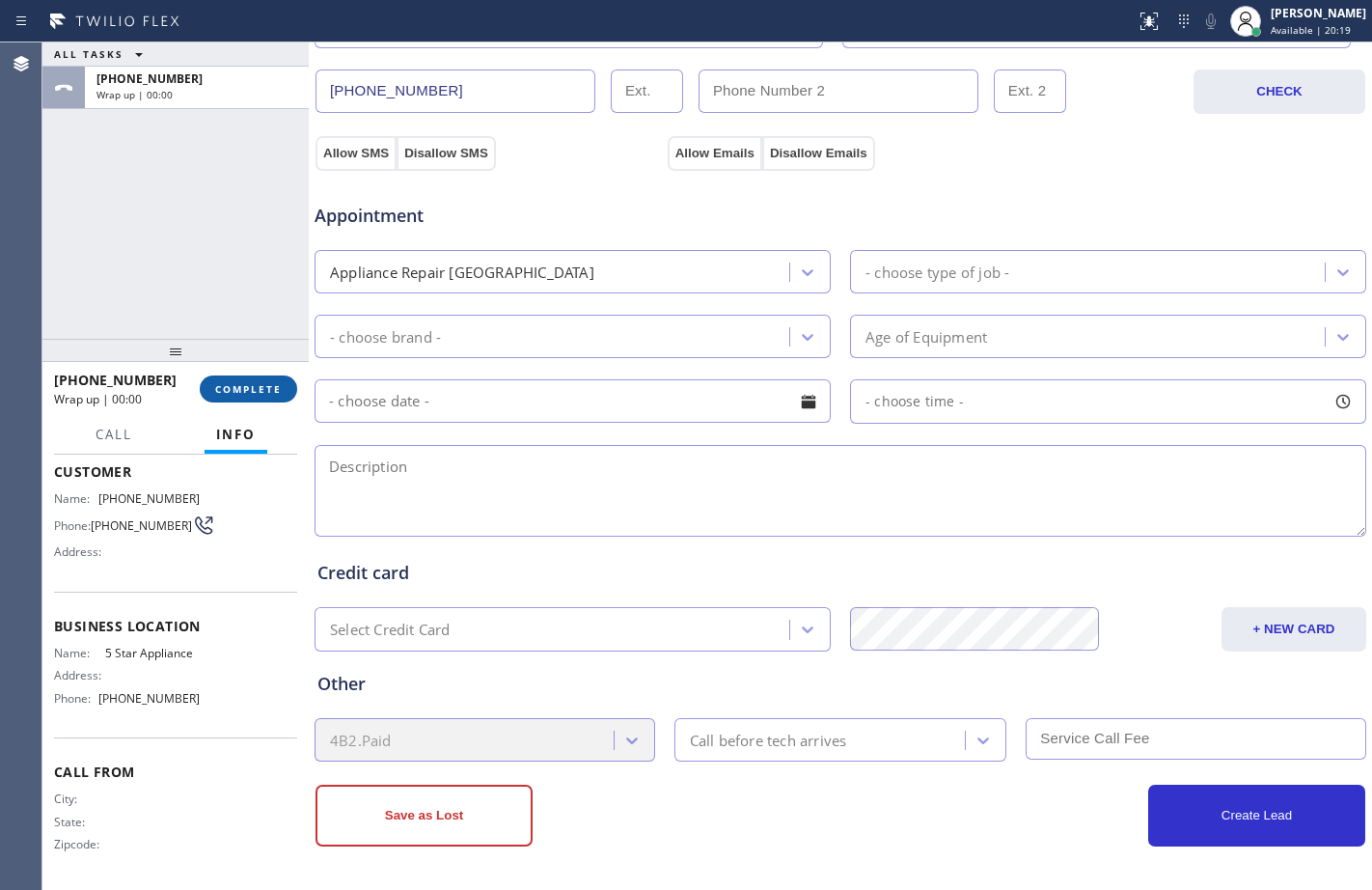
click at [247, 396] on span "COMPLETE" at bounding box center [249, 389] width 67 height 14
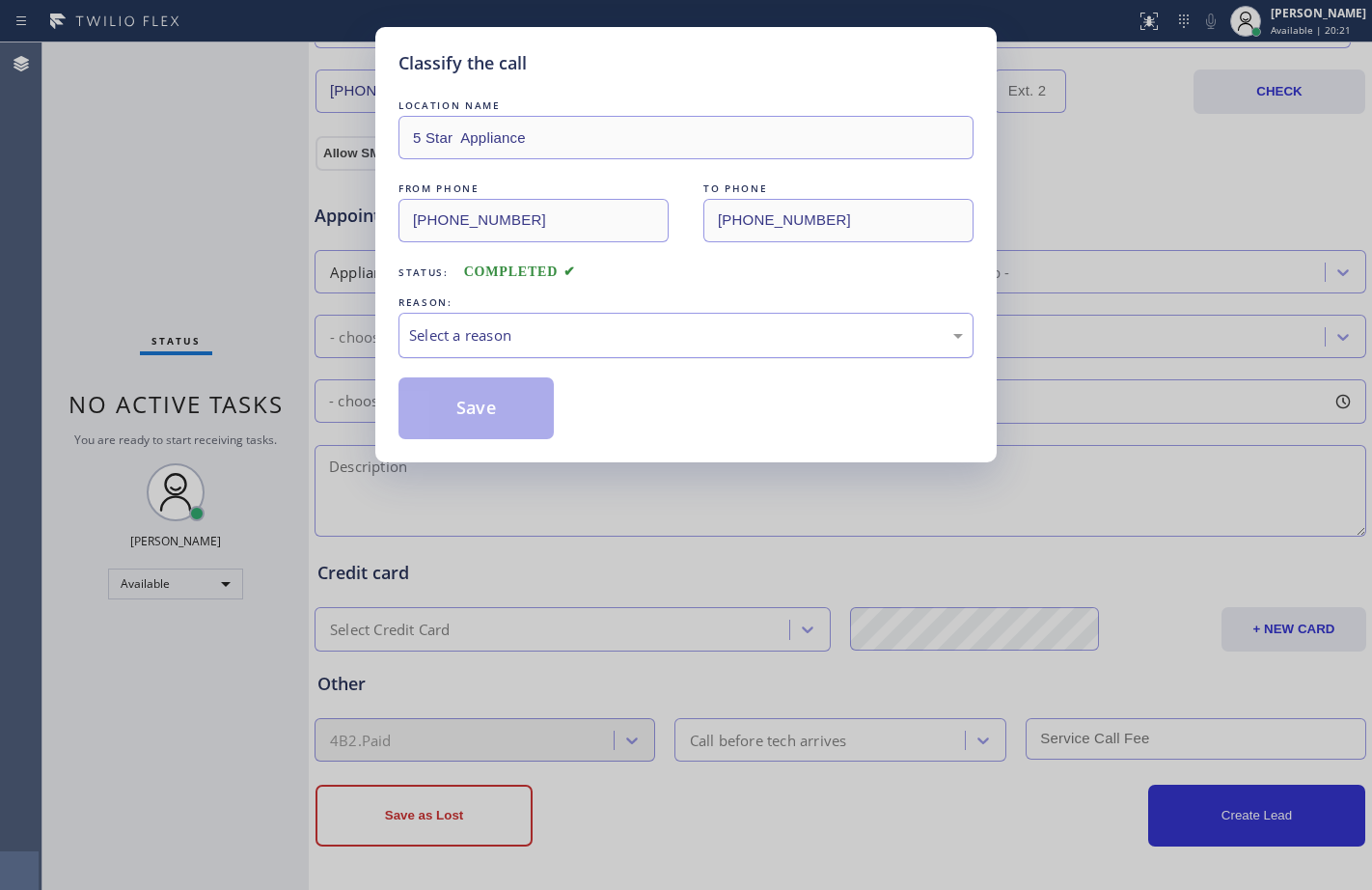
click at [593, 330] on div "Select a reason" at bounding box center [686, 335] width 554 height 23
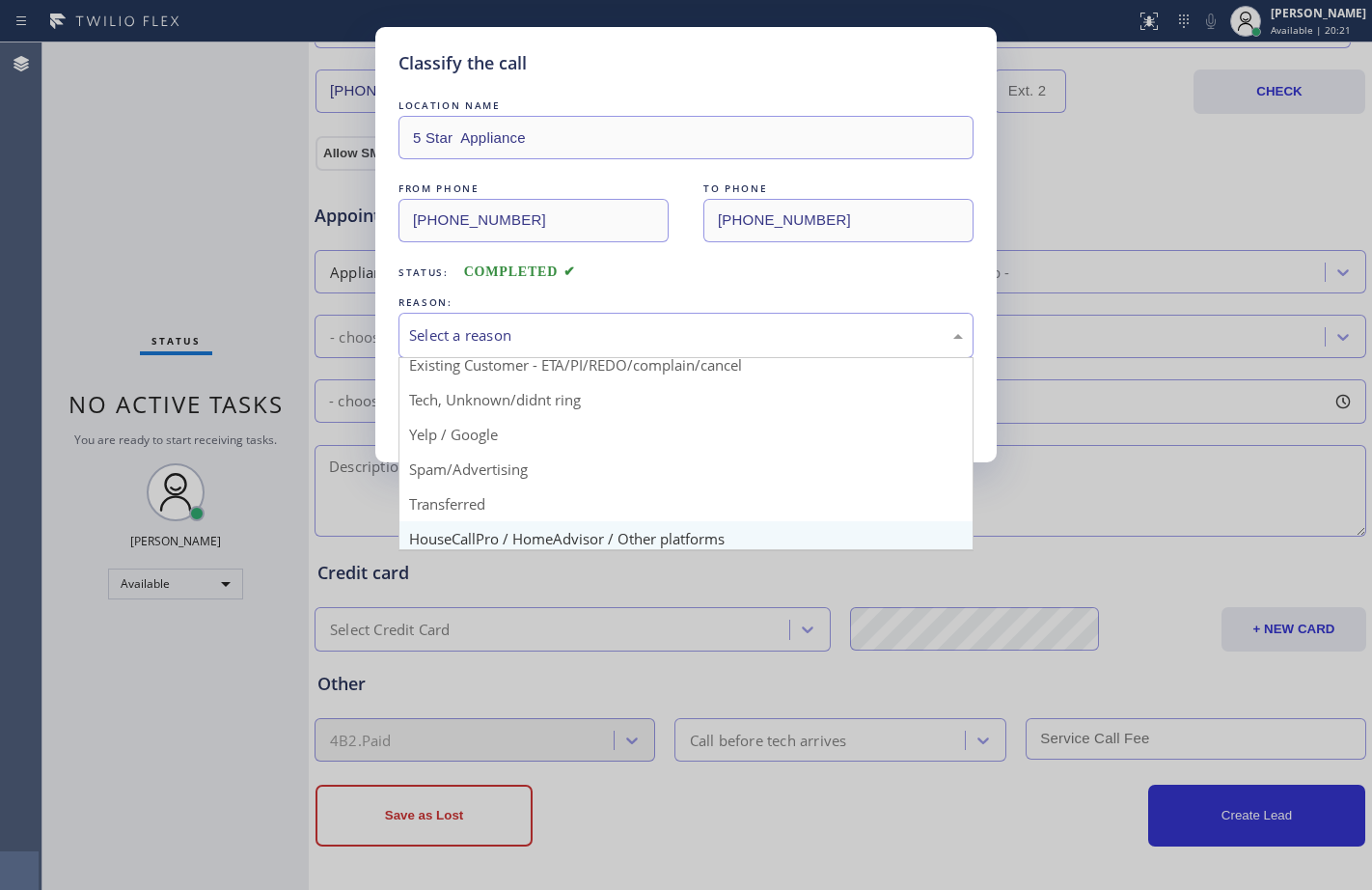
scroll to position [121, 0]
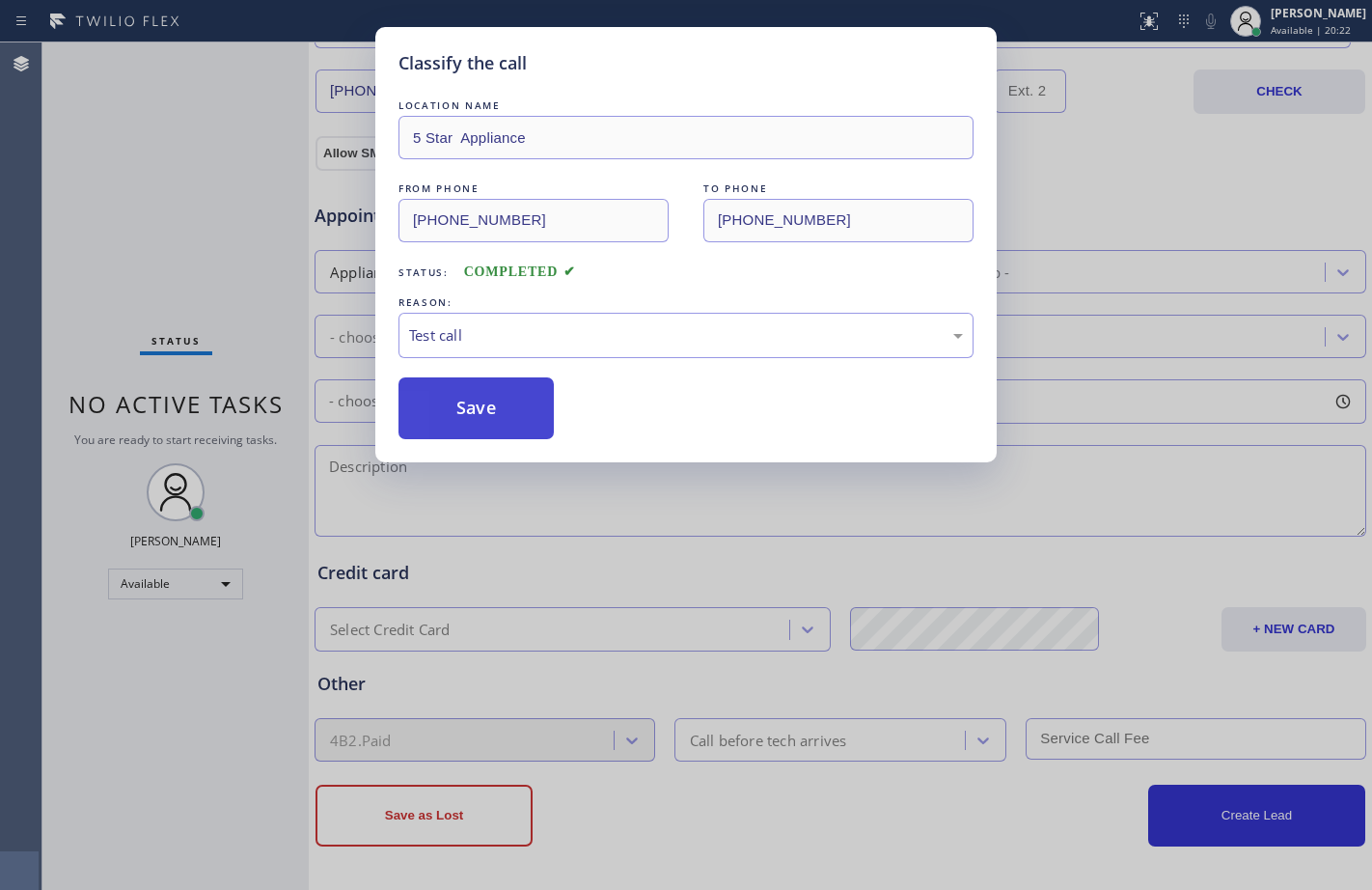
click at [480, 424] on button "Save" at bounding box center [476, 407] width 156 height 62
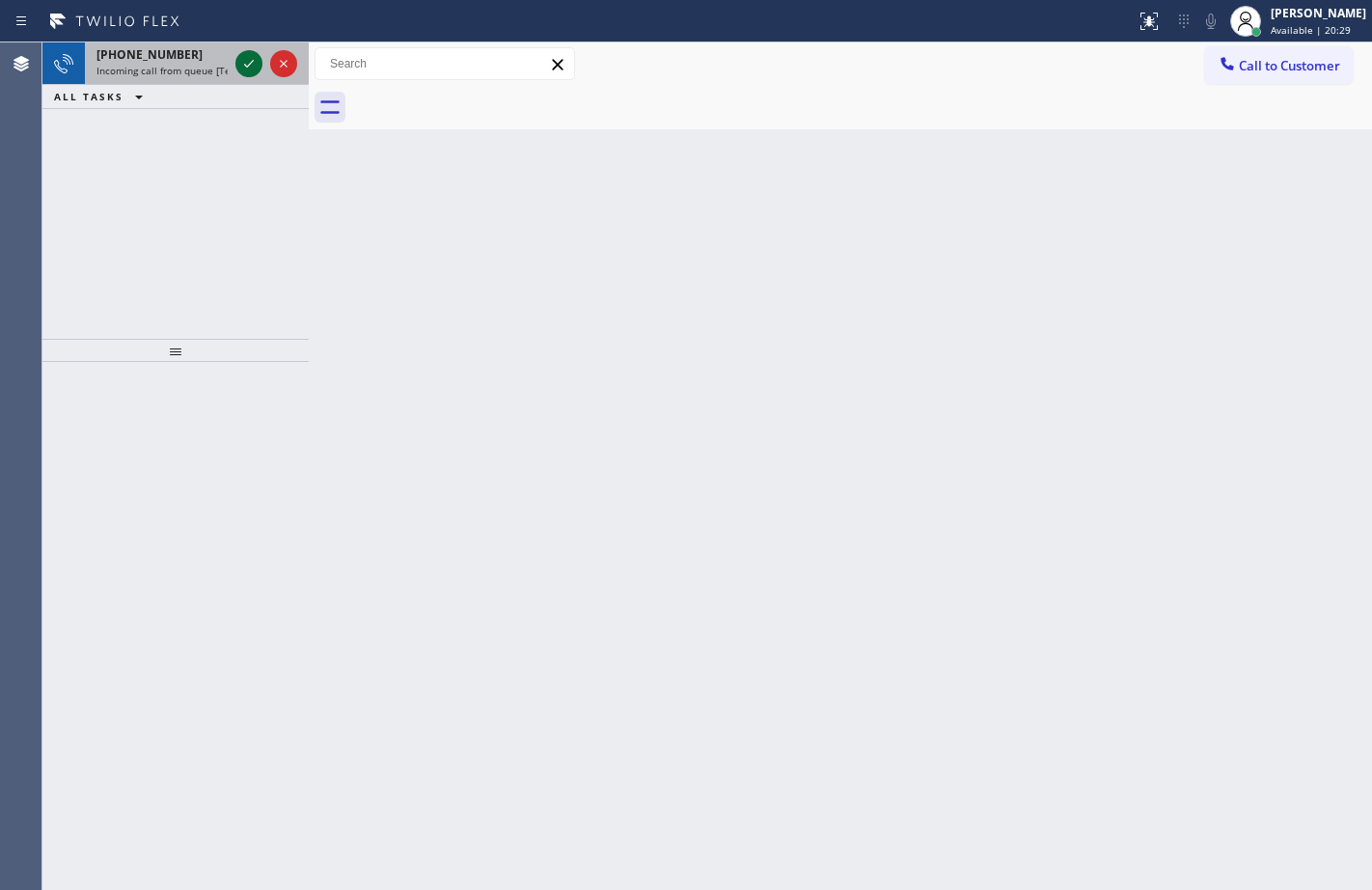
click at [259, 66] on icon at bounding box center [249, 64] width 23 height 23
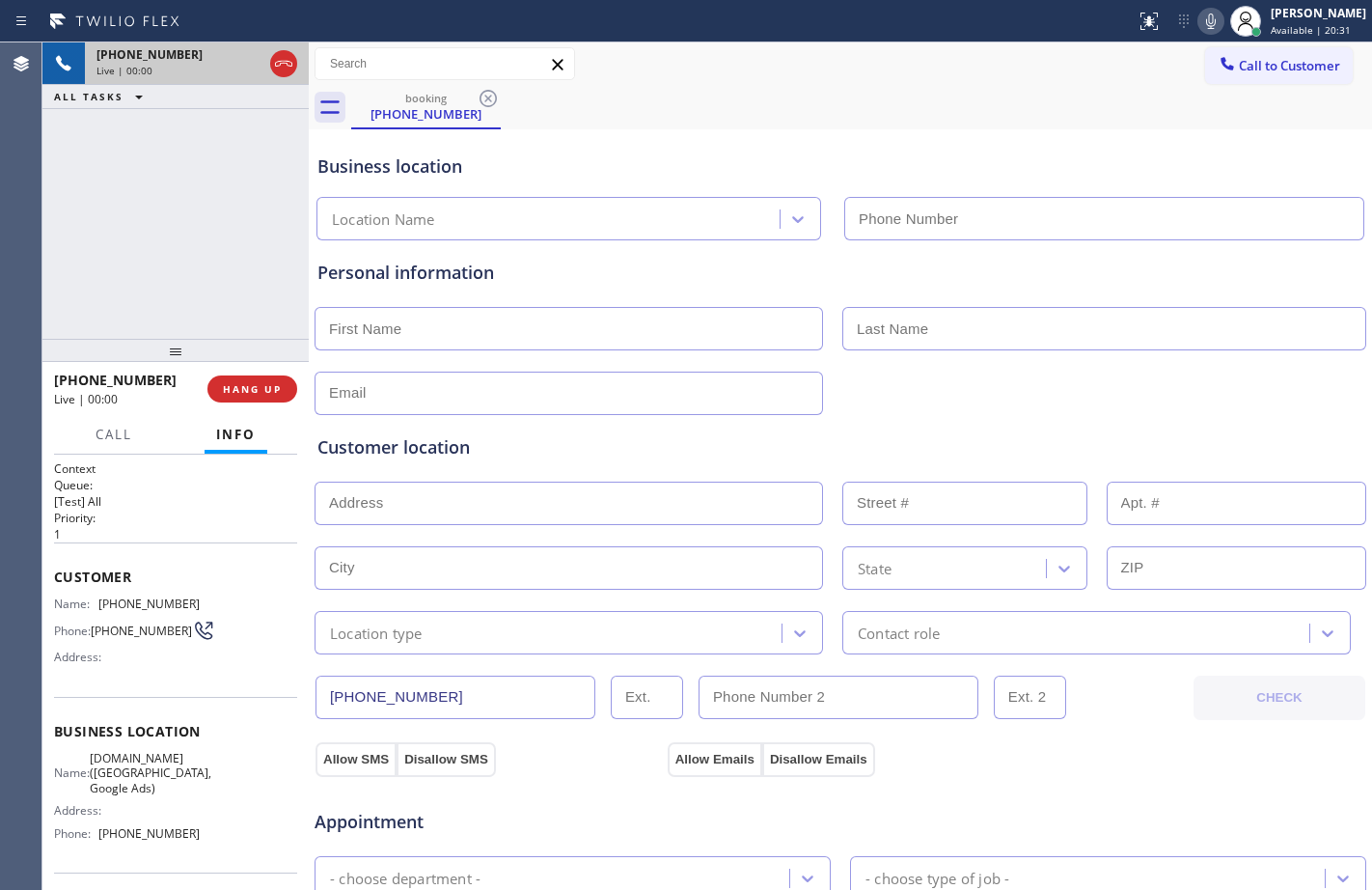
type input "[PHONE_NUMBER]"
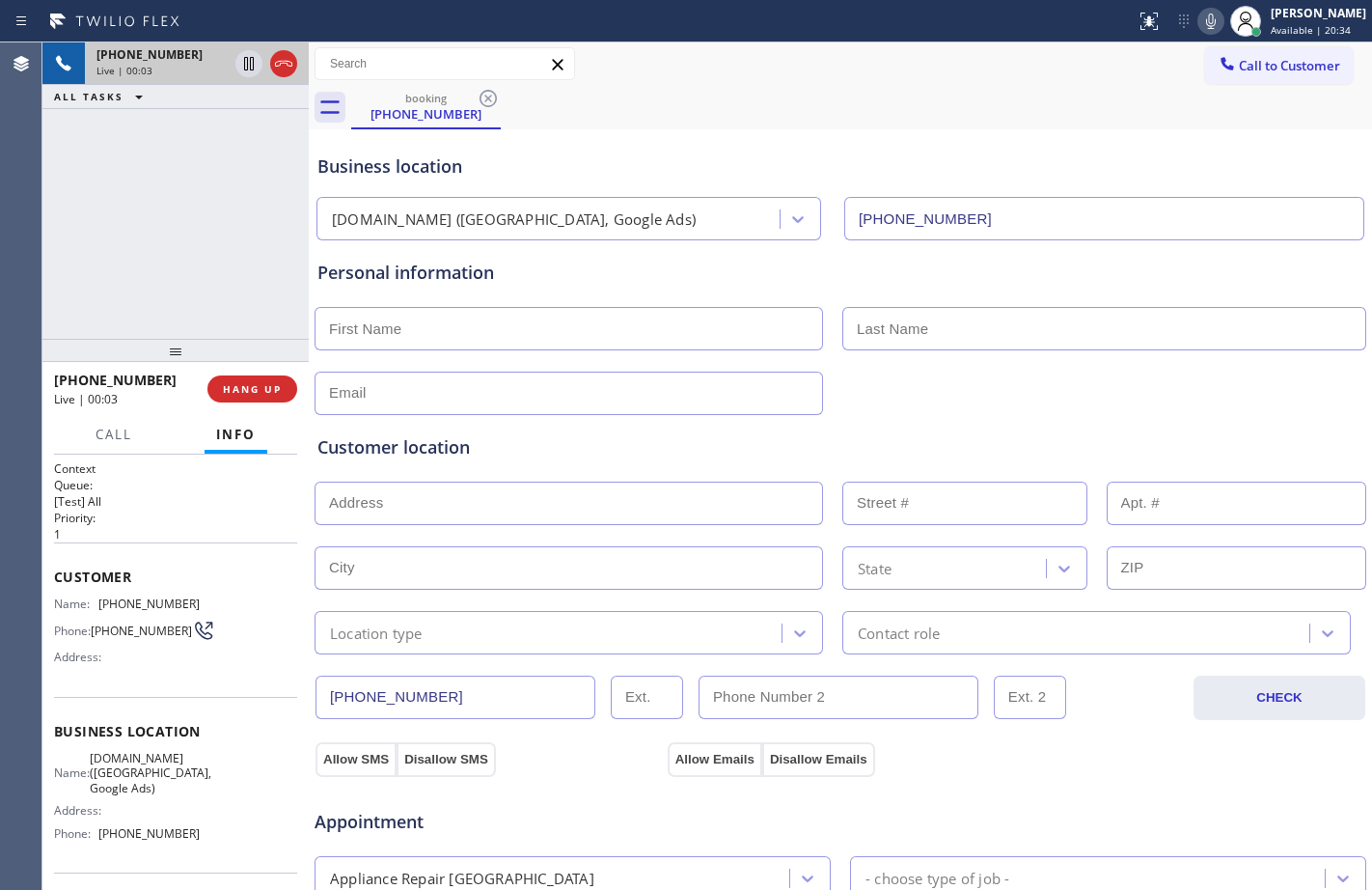
scroll to position [606, 0]
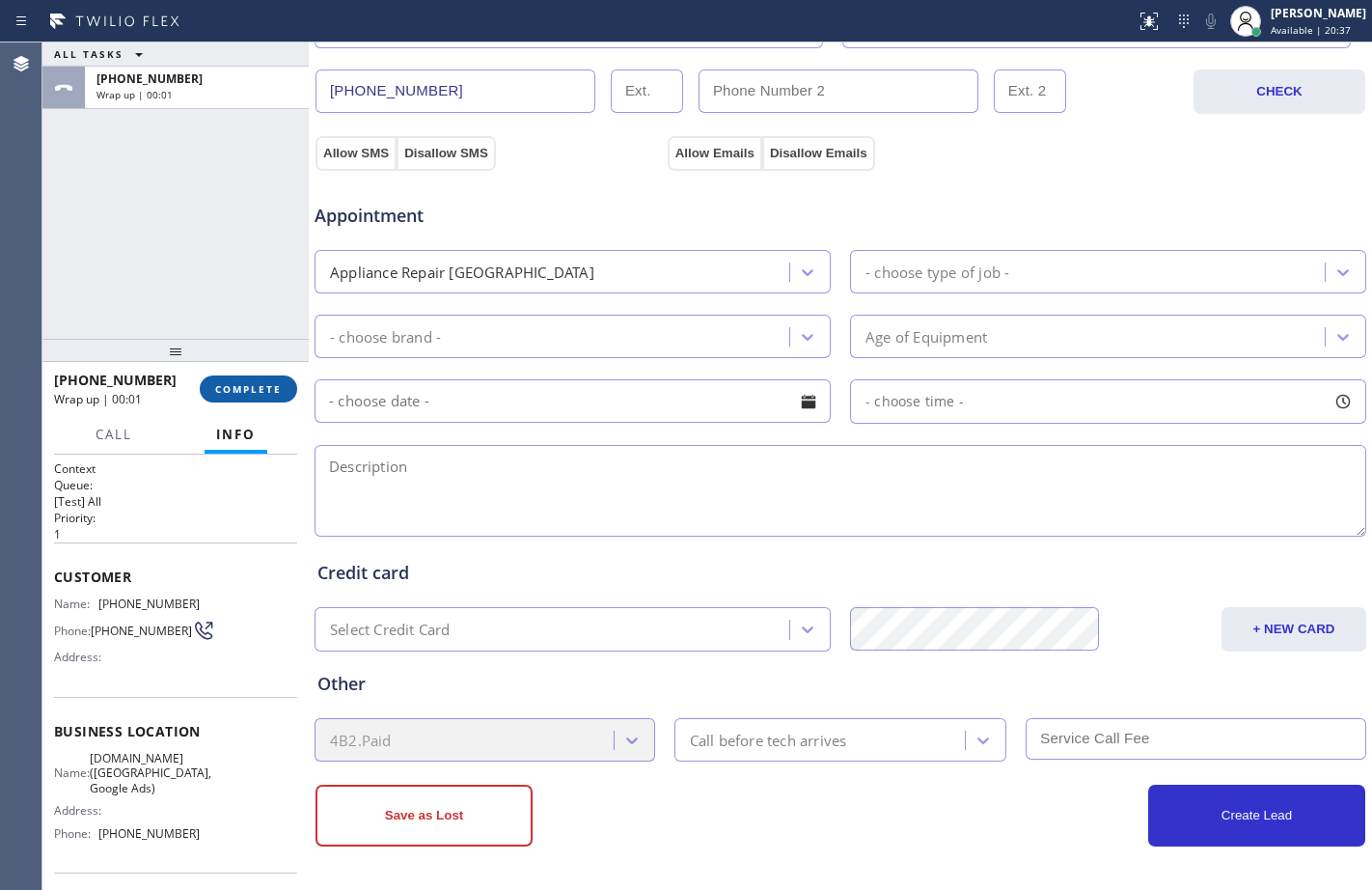
click at [236, 391] on span "COMPLETE" at bounding box center [249, 389] width 67 height 14
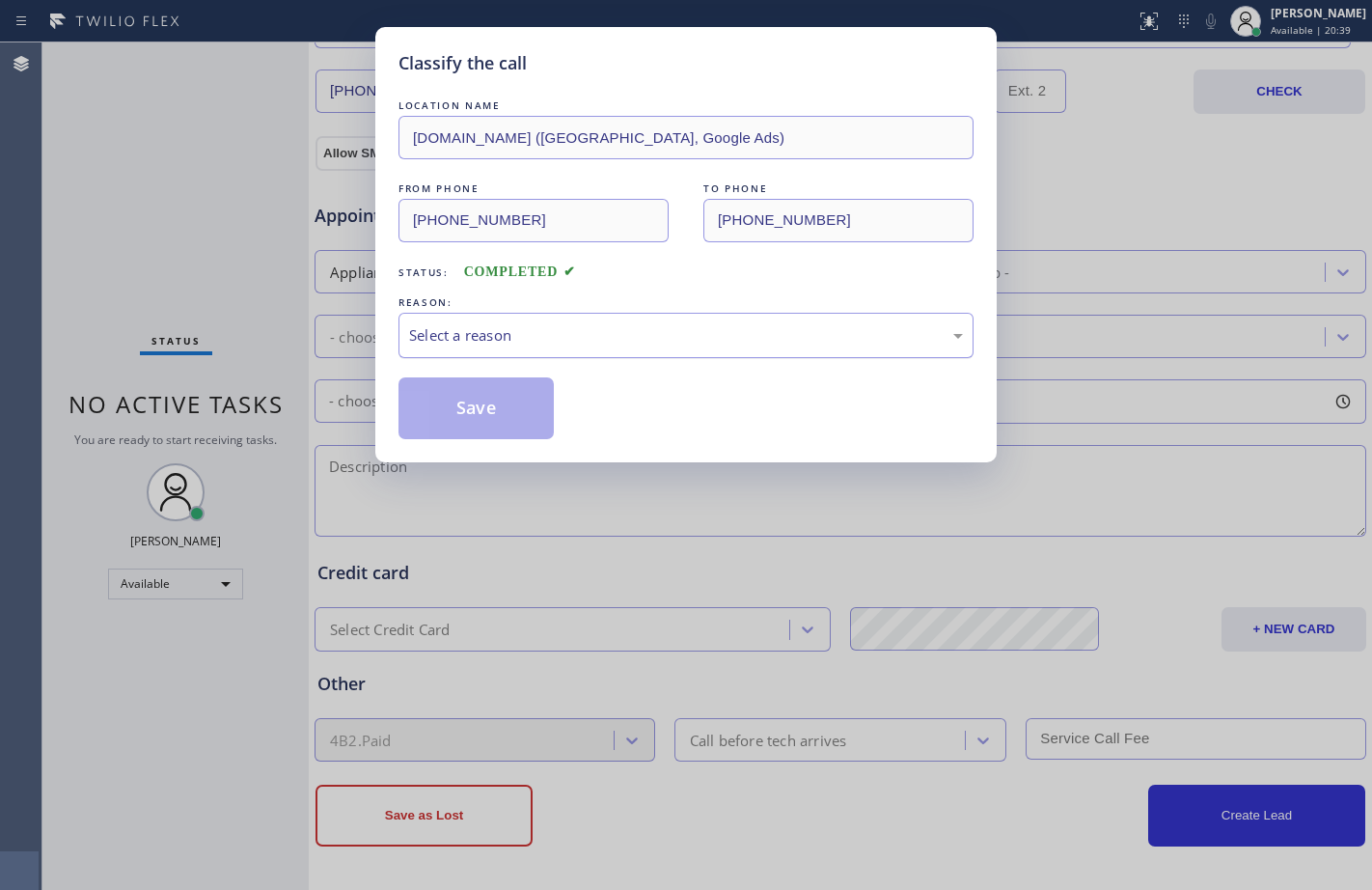
click at [611, 347] on div "Select a reason" at bounding box center [685, 335] width 574 height 45
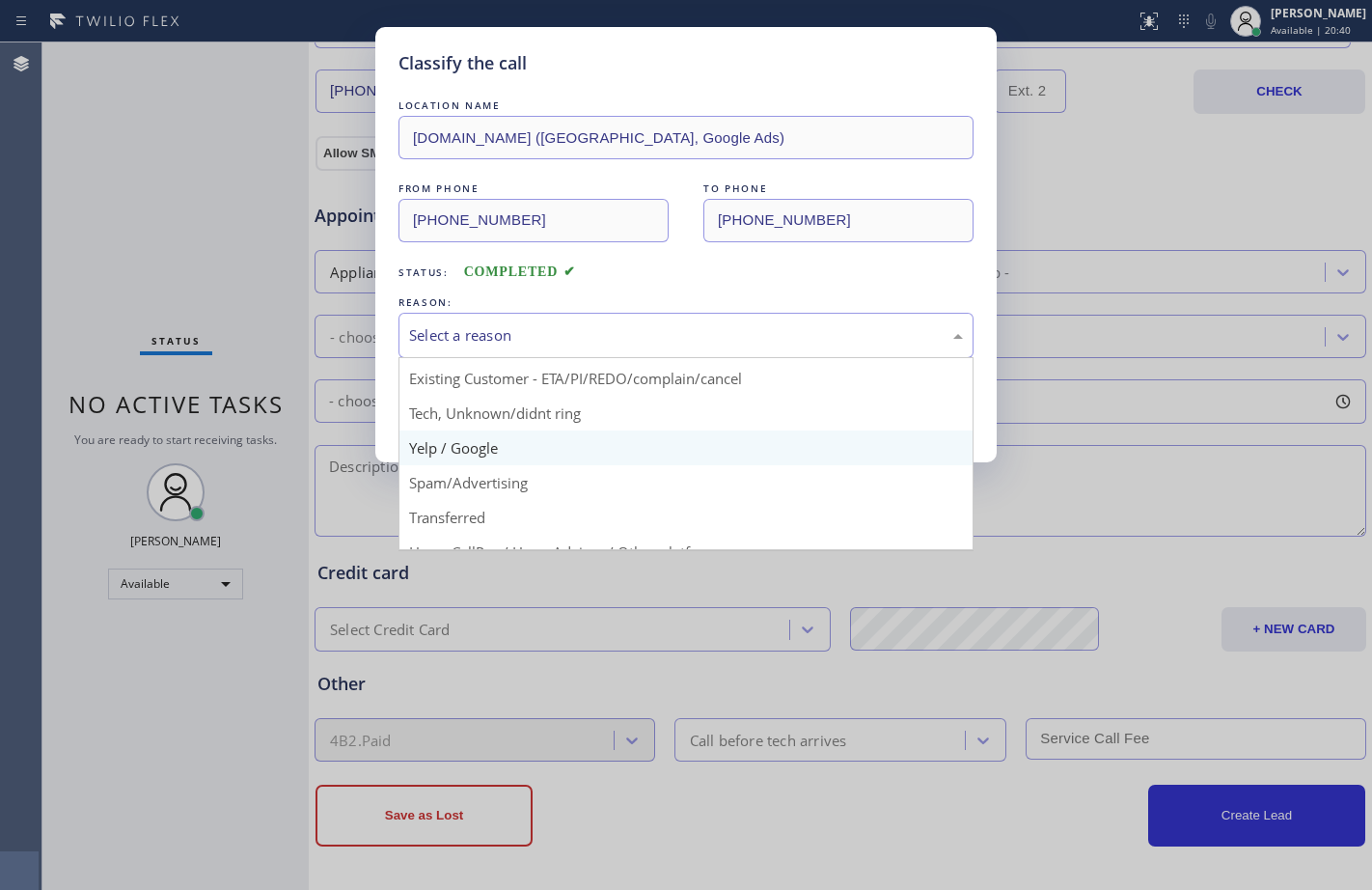
scroll to position [121, 0]
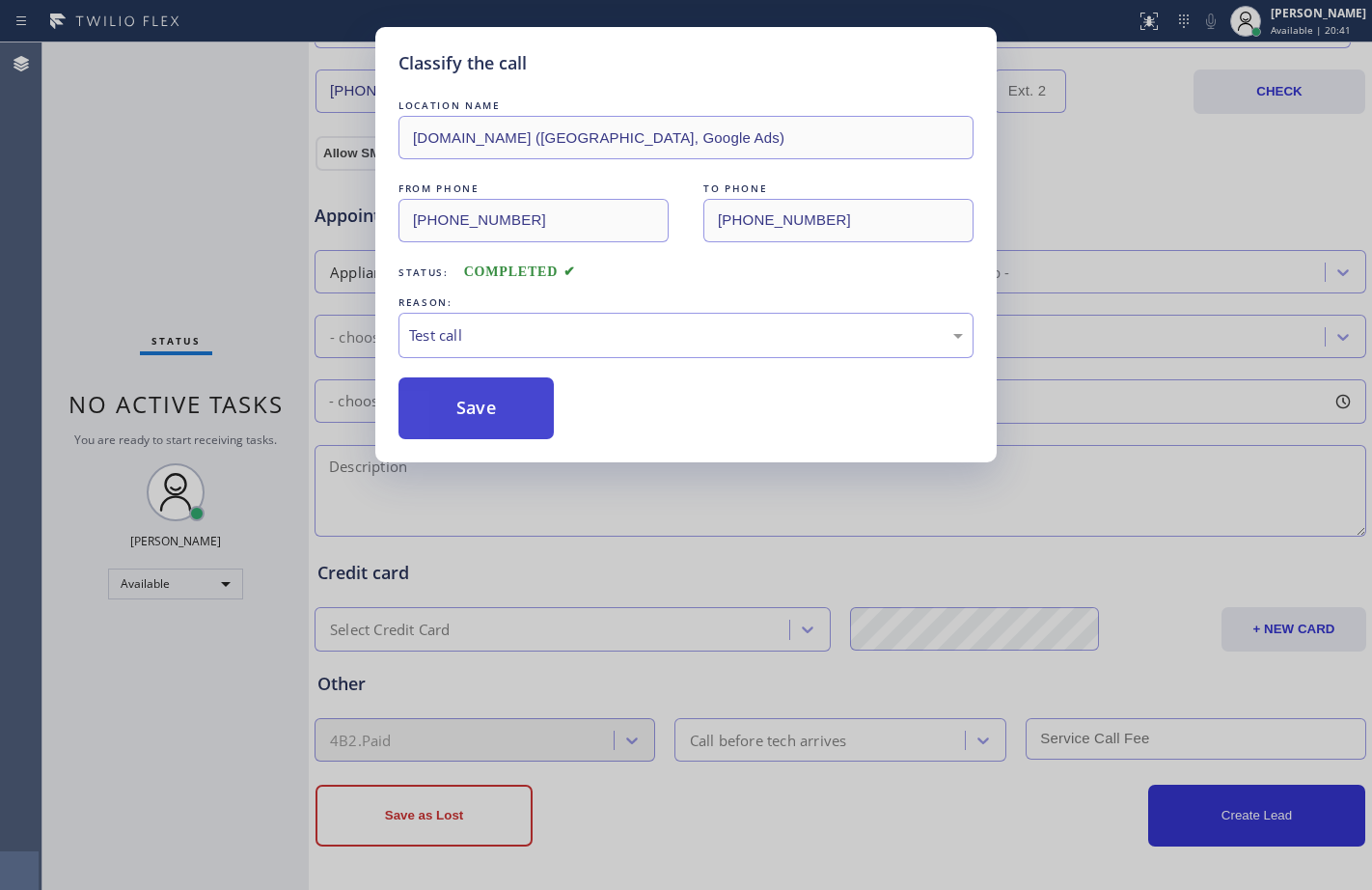
click at [476, 406] on button "Save" at bounding box center [476, 407] width 156 height 62
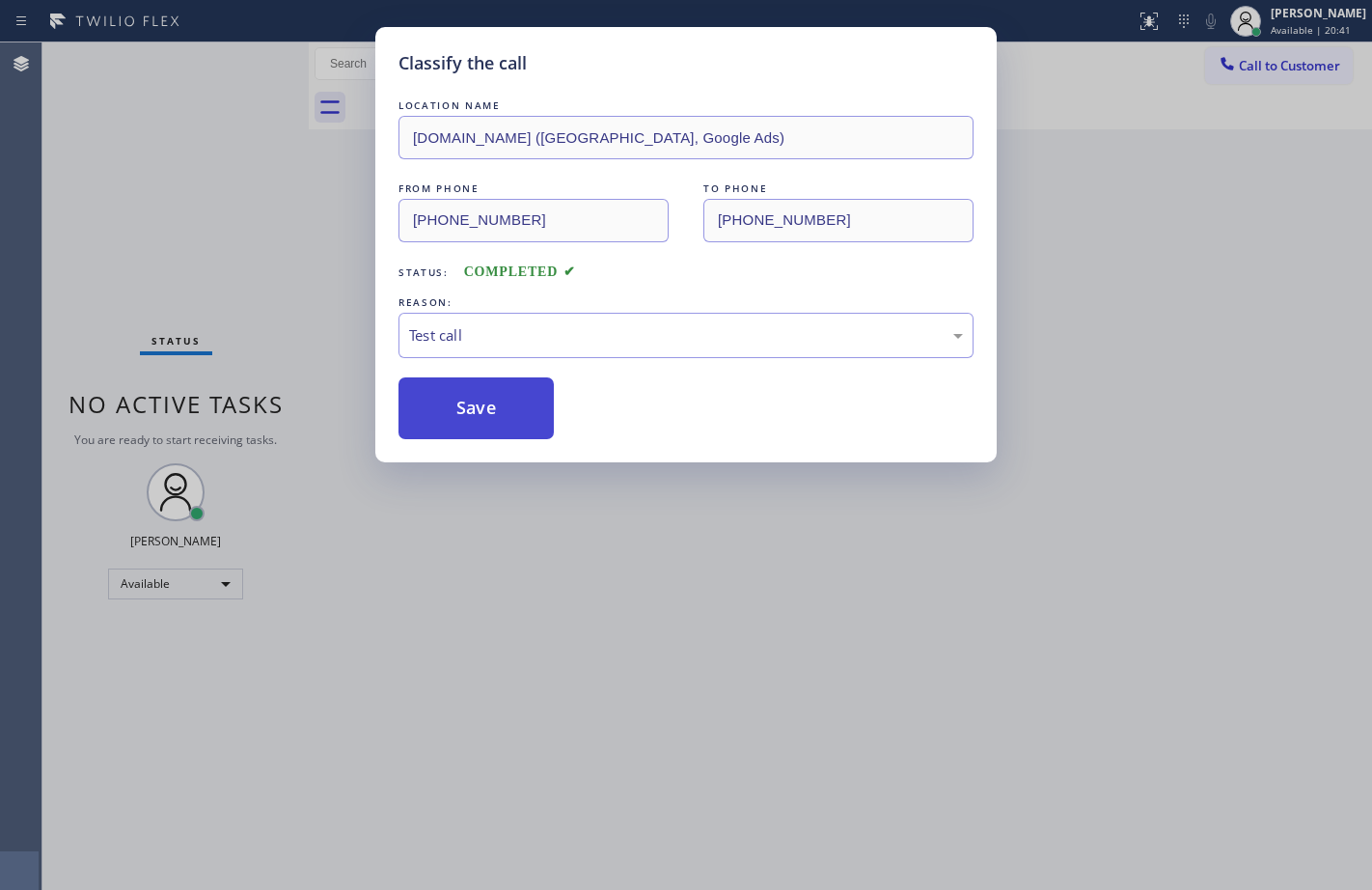
scroll to position [0, 0]
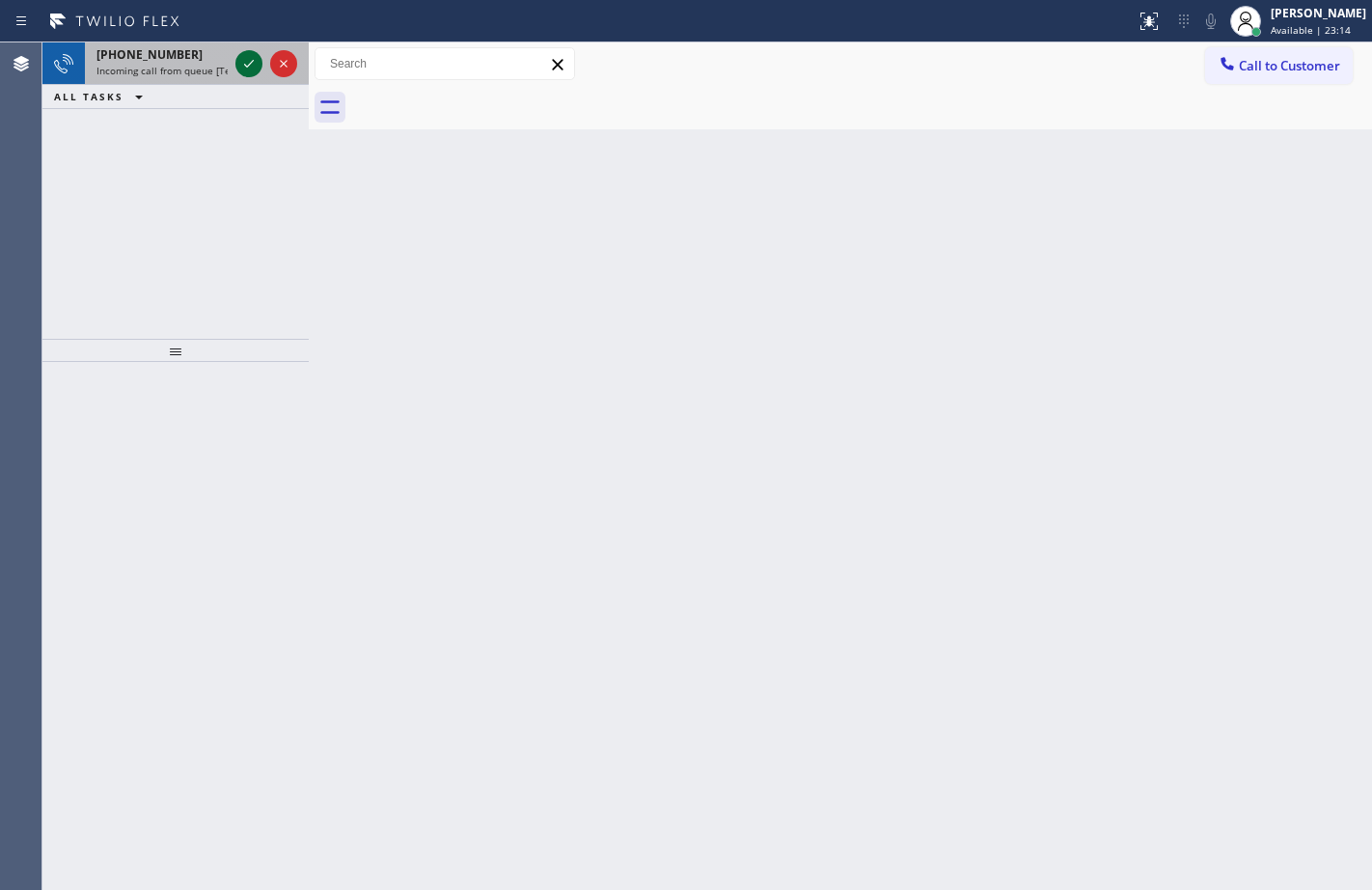
click at [244, 63] on icon at bounding box center [249, 64] width 23 height 23
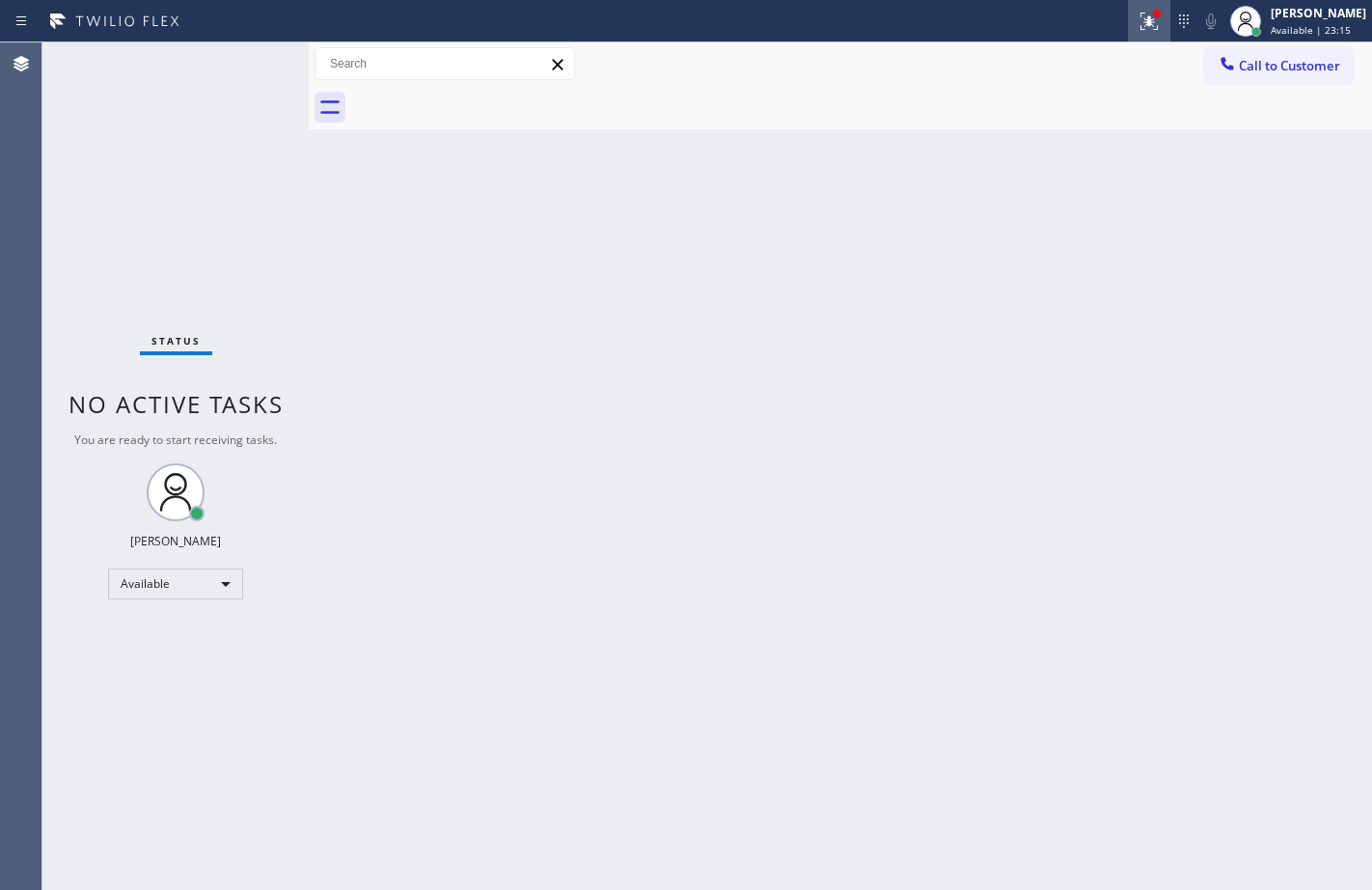
click at [1127, 30] on div at bounding box center [1148, 22] width 42 height 23
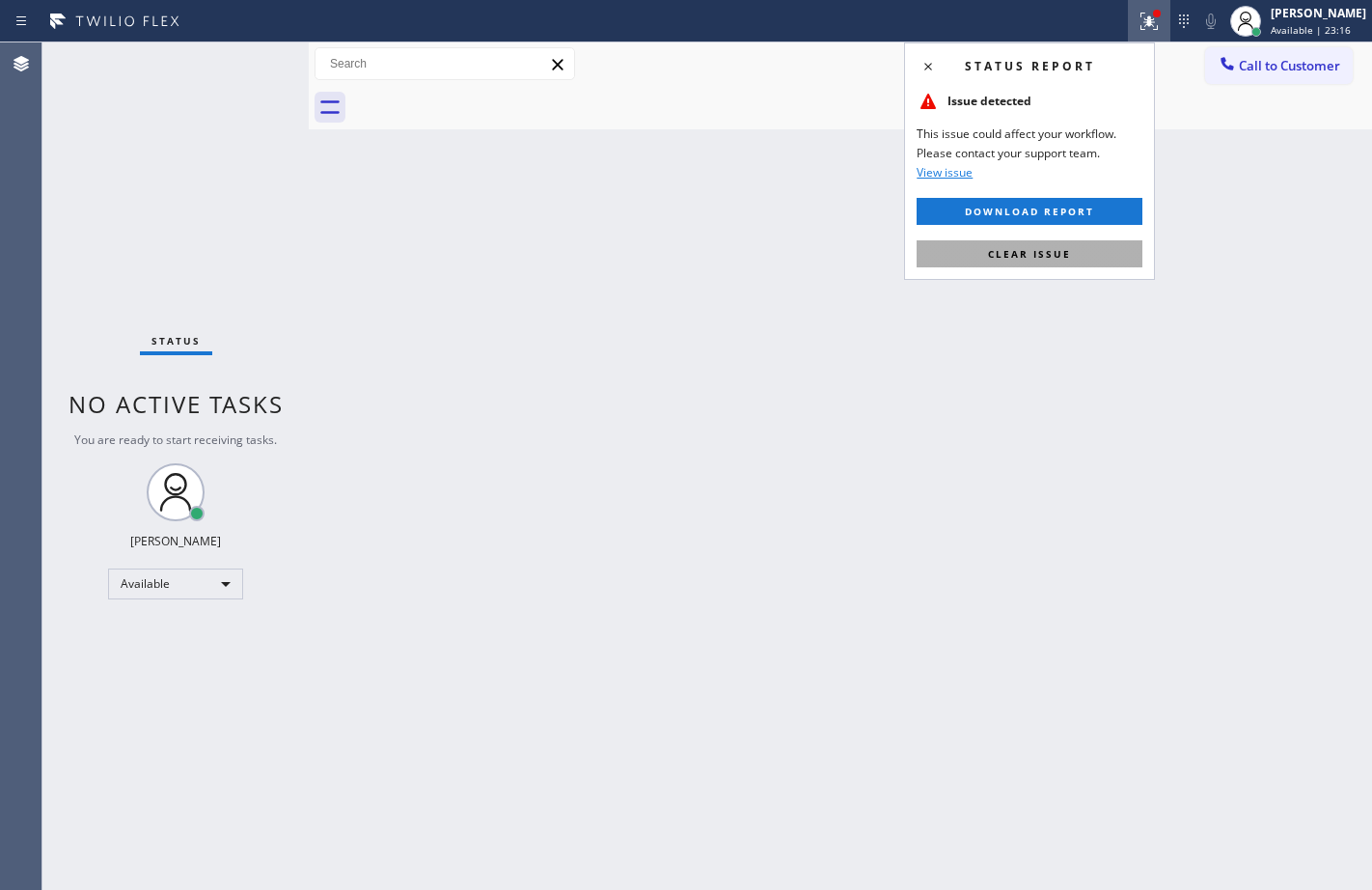
click at [998, 248] on span "Clear issue" at bounding box center [1029, 254] width 83 height 14
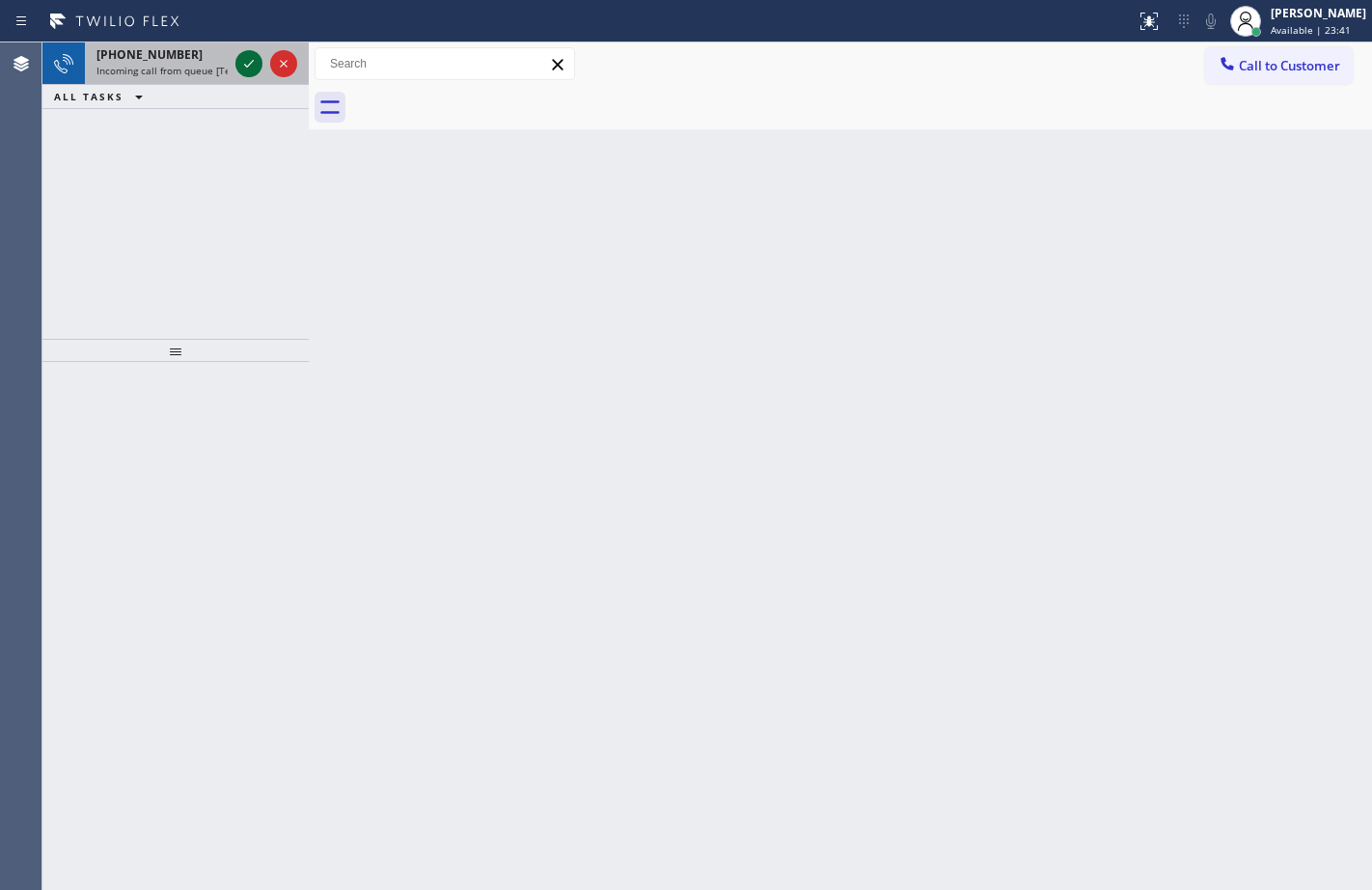
click at [246, 65] on icon at bounding box center [249, 64] width 23 height 23
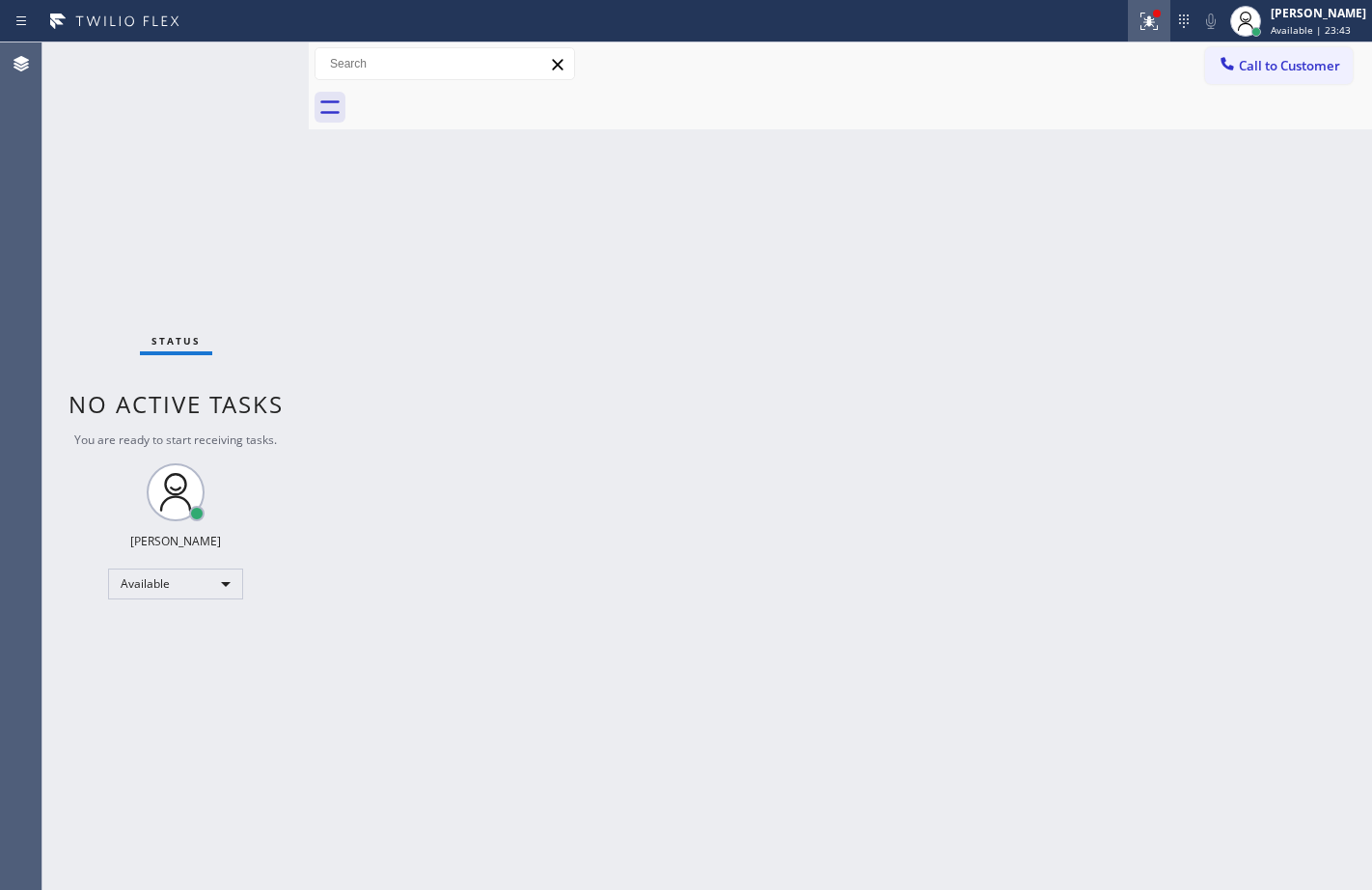
click at [1140, 24] on icon at bounding box center [1149, 22] width 18 height 18
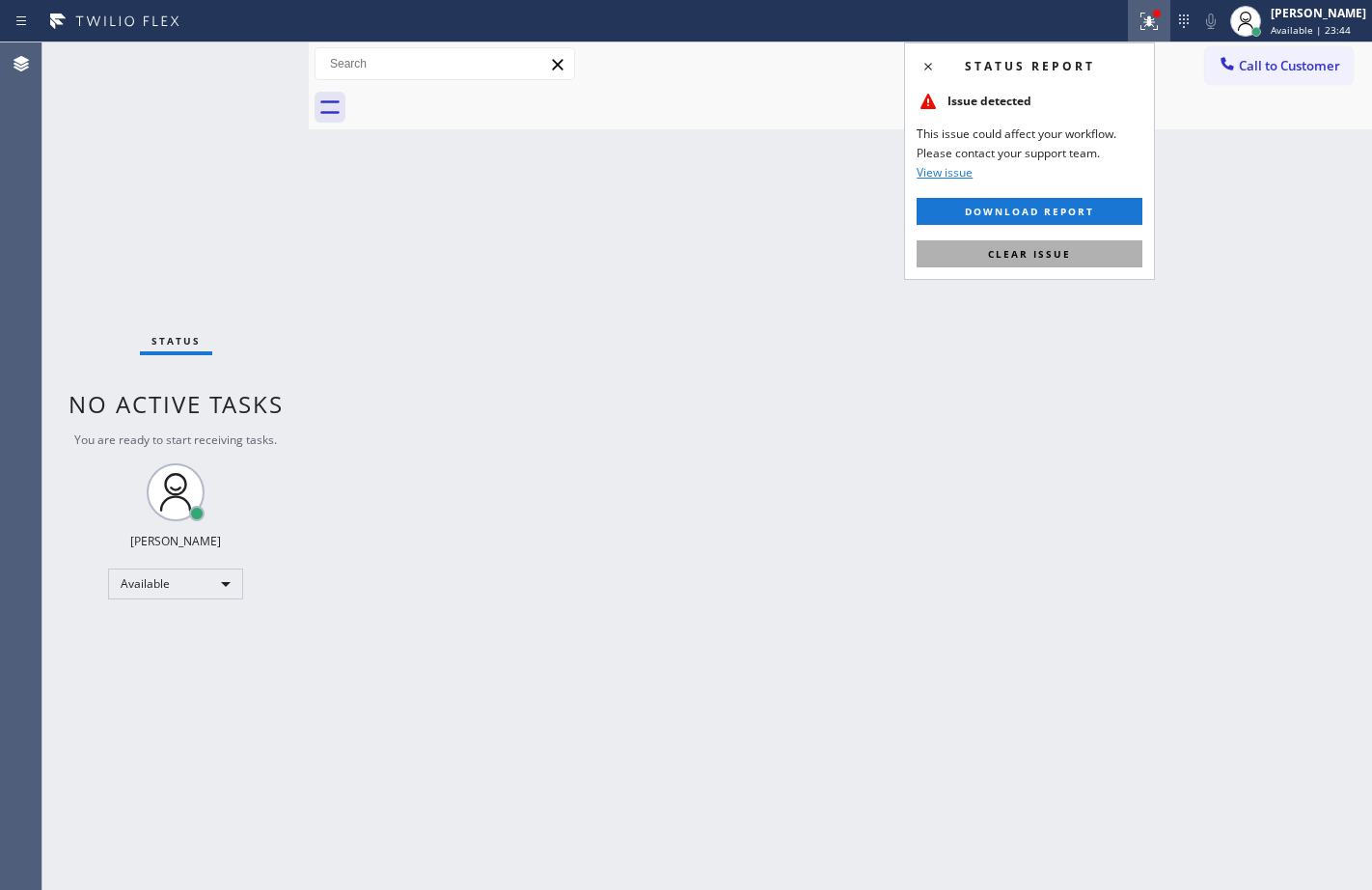
click at [1073, 255] on button "Clear issue" at bounding box center [1029, 254] width 226 height 27
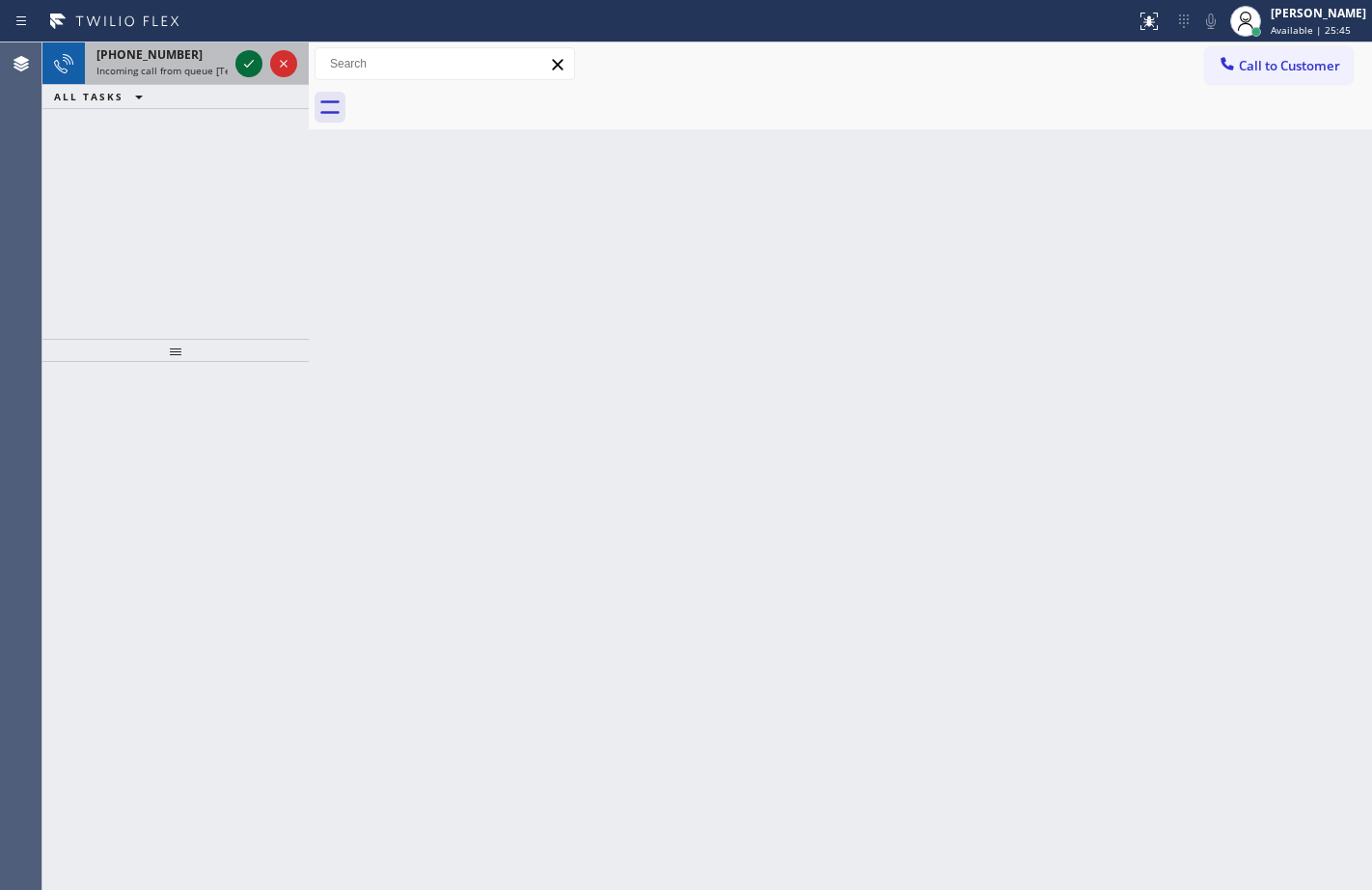
click at [246, 56] on icon at bounding box center [249, 64] width 23 height 23
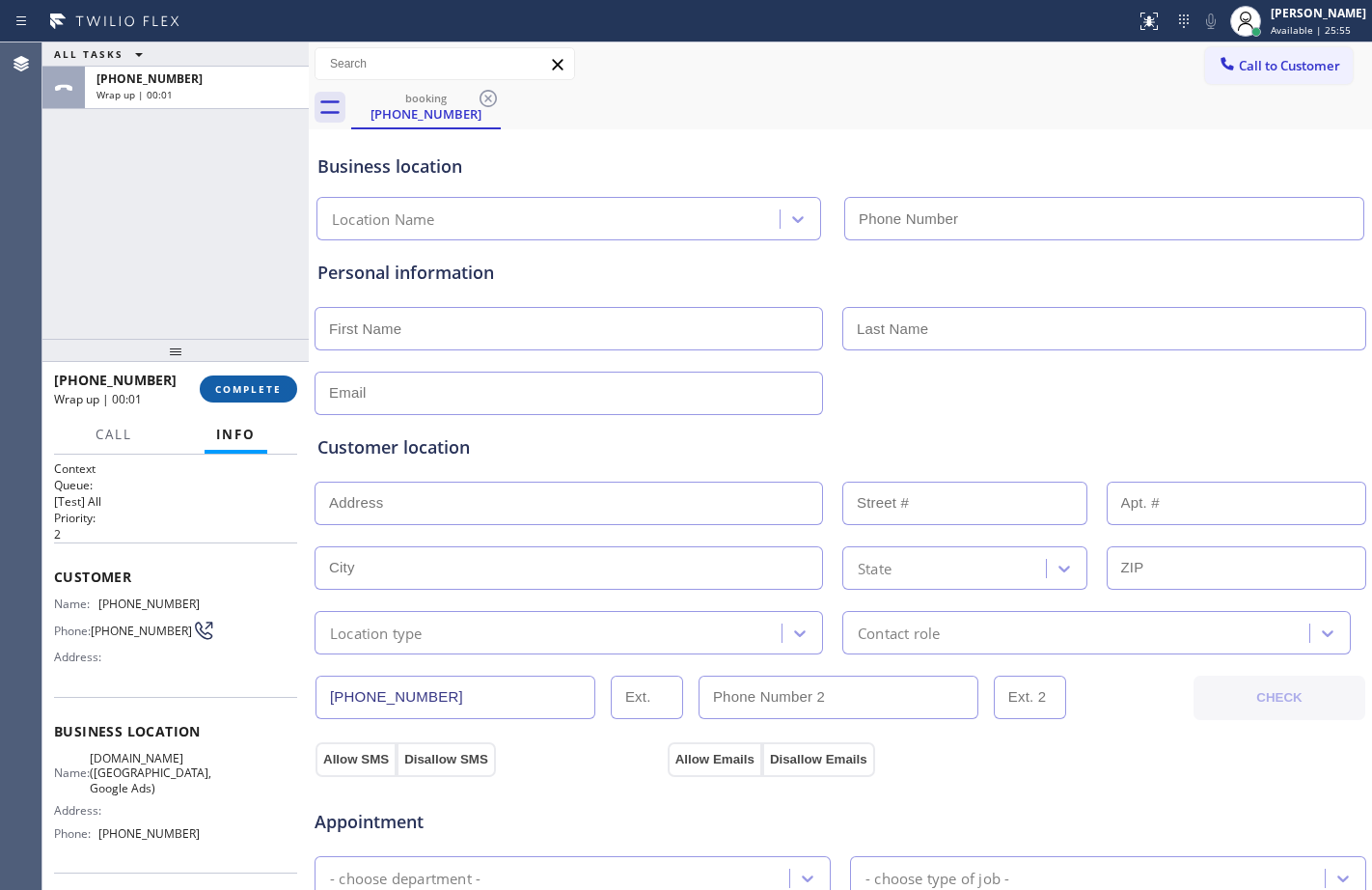
click at [245, 391] on span "COMPLETE" at bounding box center [249, 389] width 67 height 14
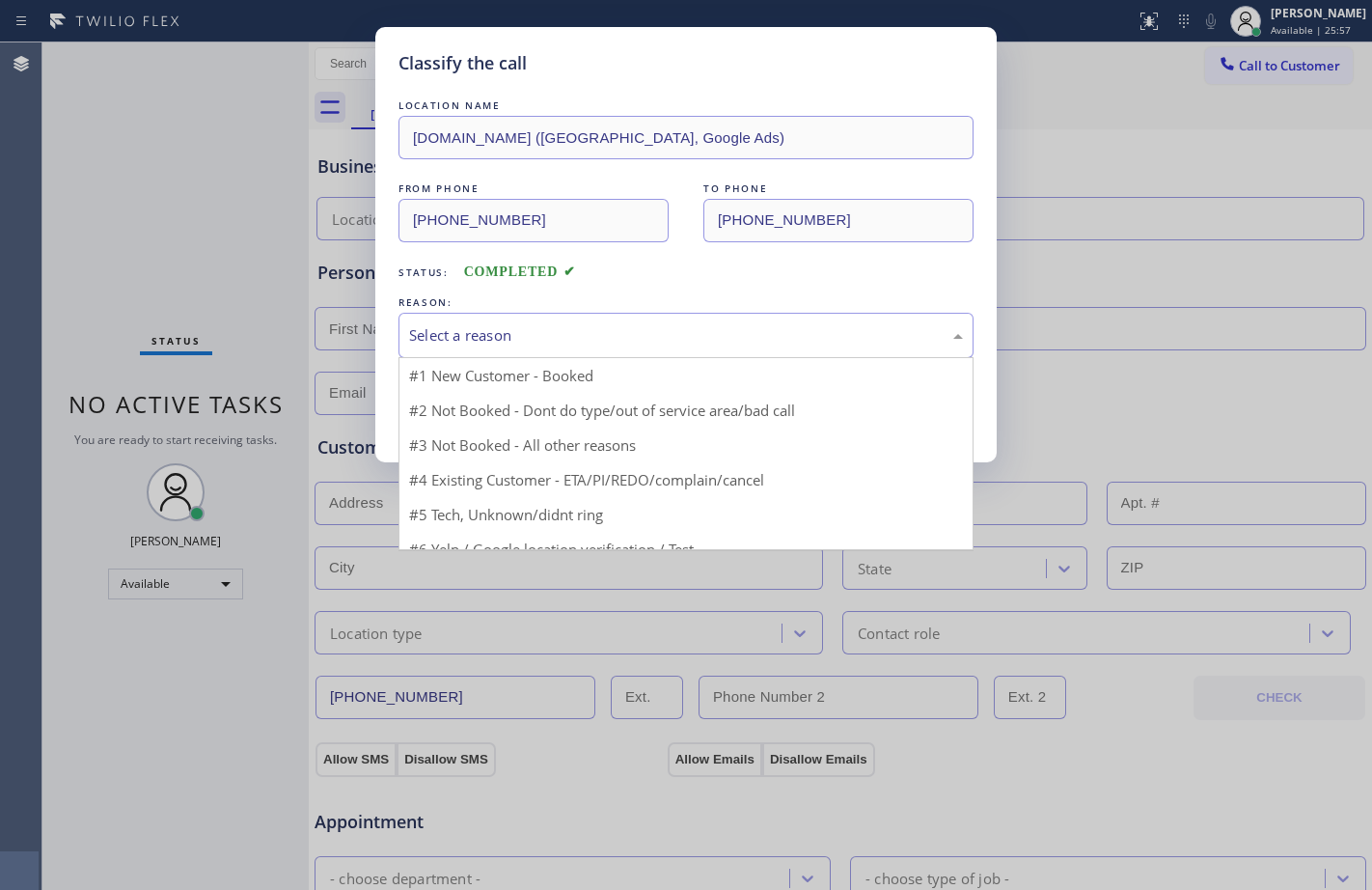
click at [826, 326] on div "Select a reason" at bounding box center [686, 335] width 554 height 23
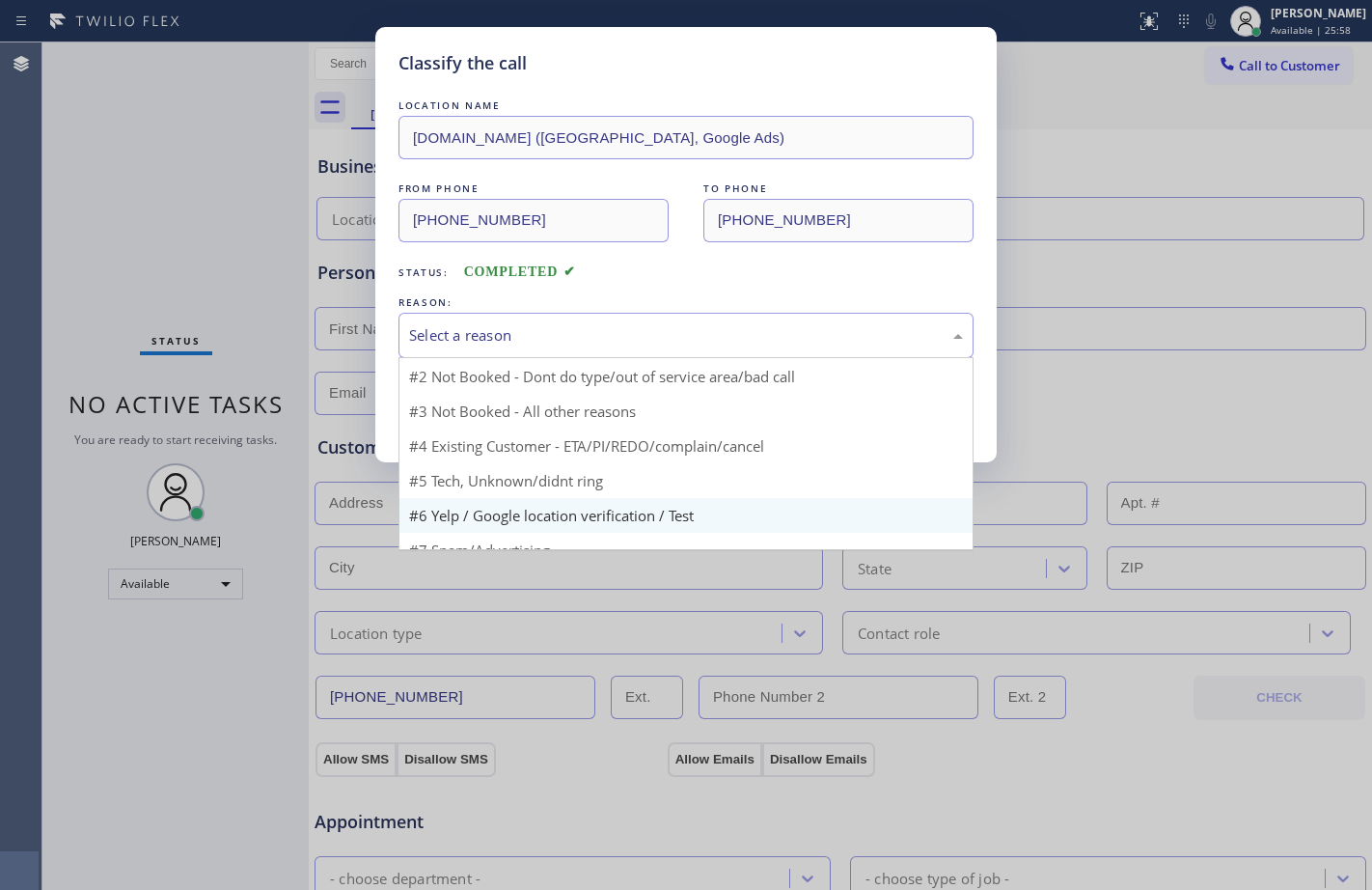
scroll to position [52, 0]
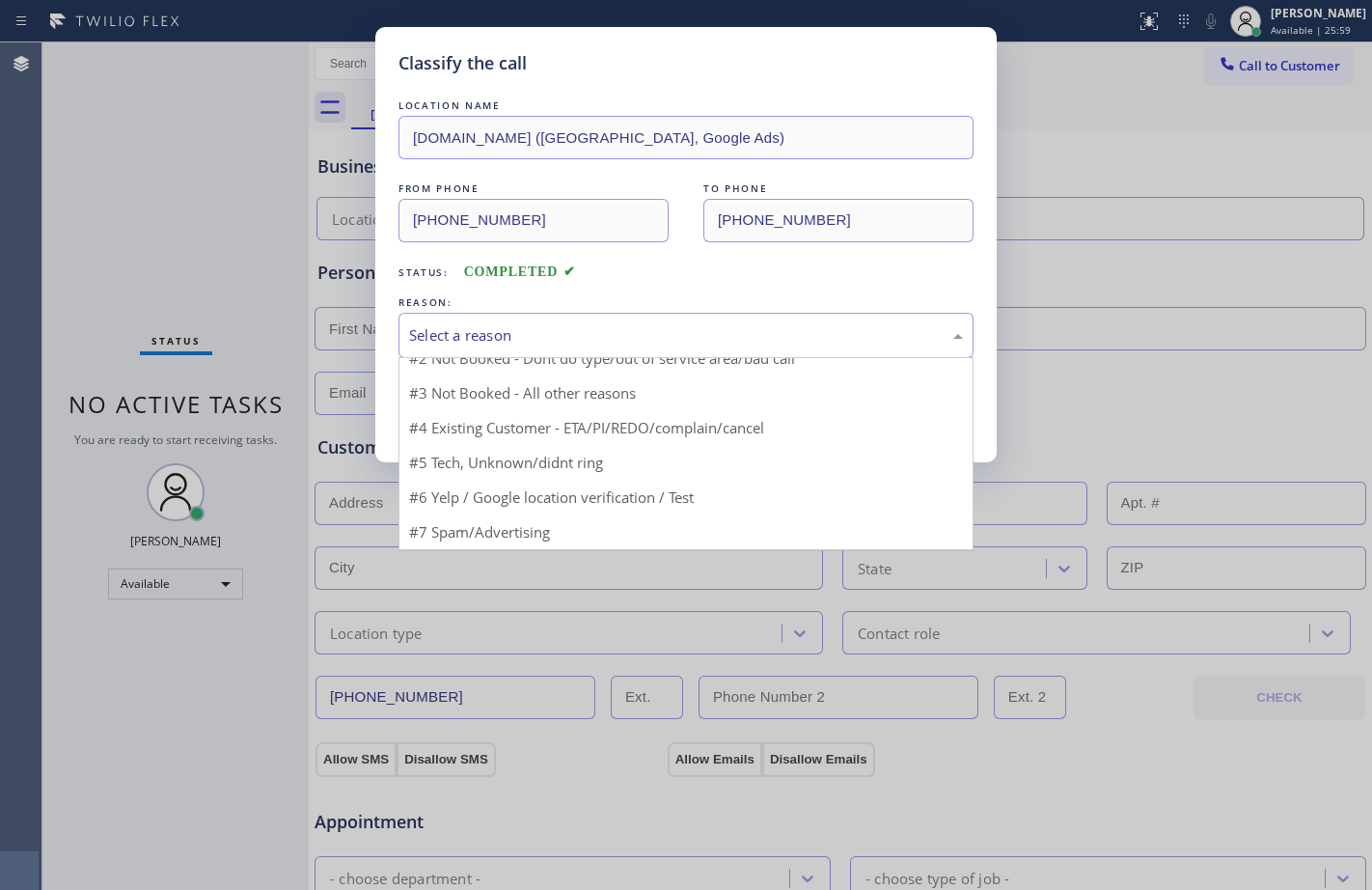
click at [139, 290] on div "Classify the call LOCATION NAME [DOMAIN_NAME] ([GEOGRAPHIC_DATA], Google Ads) F…" at bounding box center [686, 445] width 1372 height 890
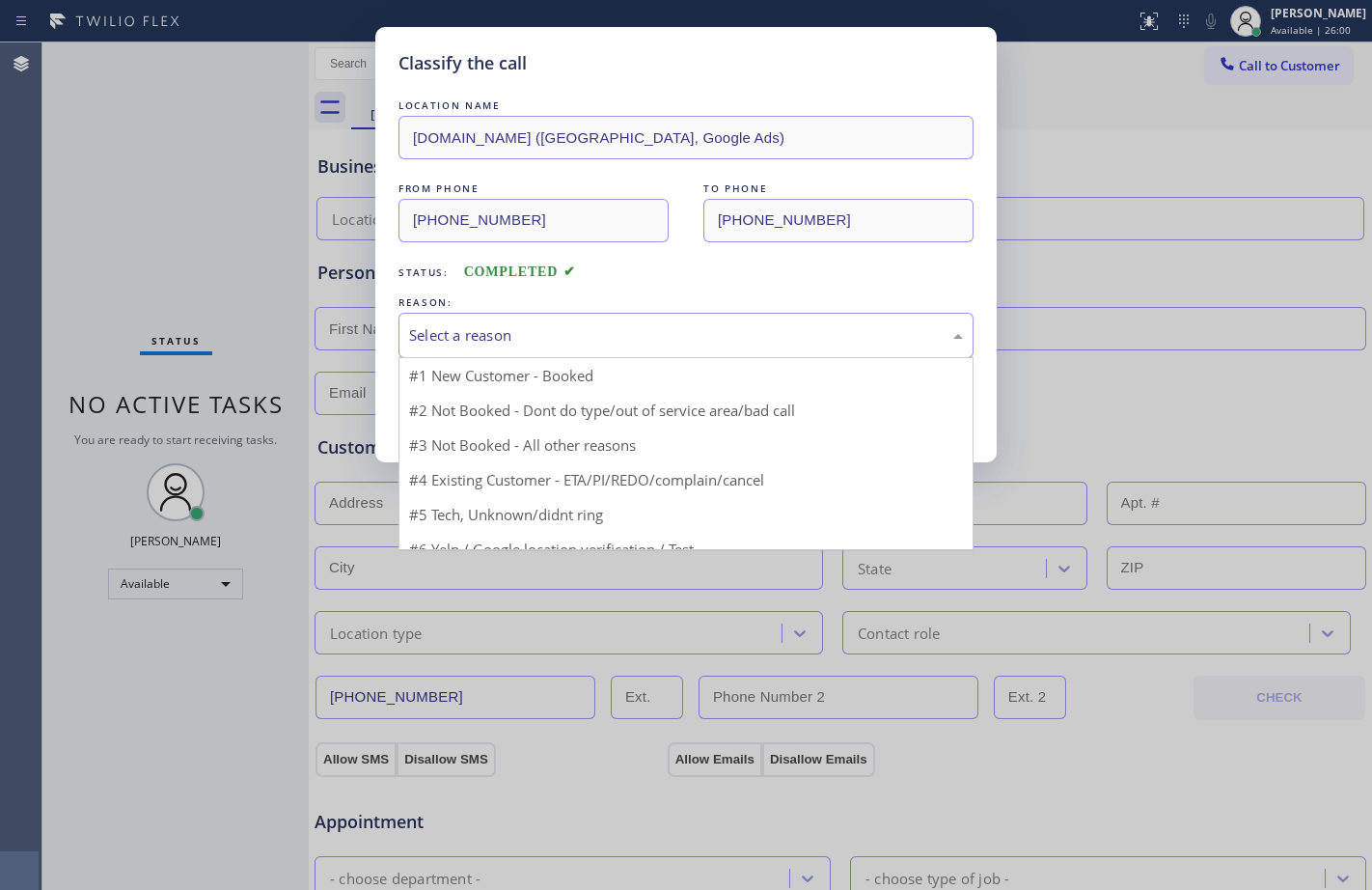
click at [716, 348] on div "Select a reason" at bounding box center [685, 335] width 574 height 45
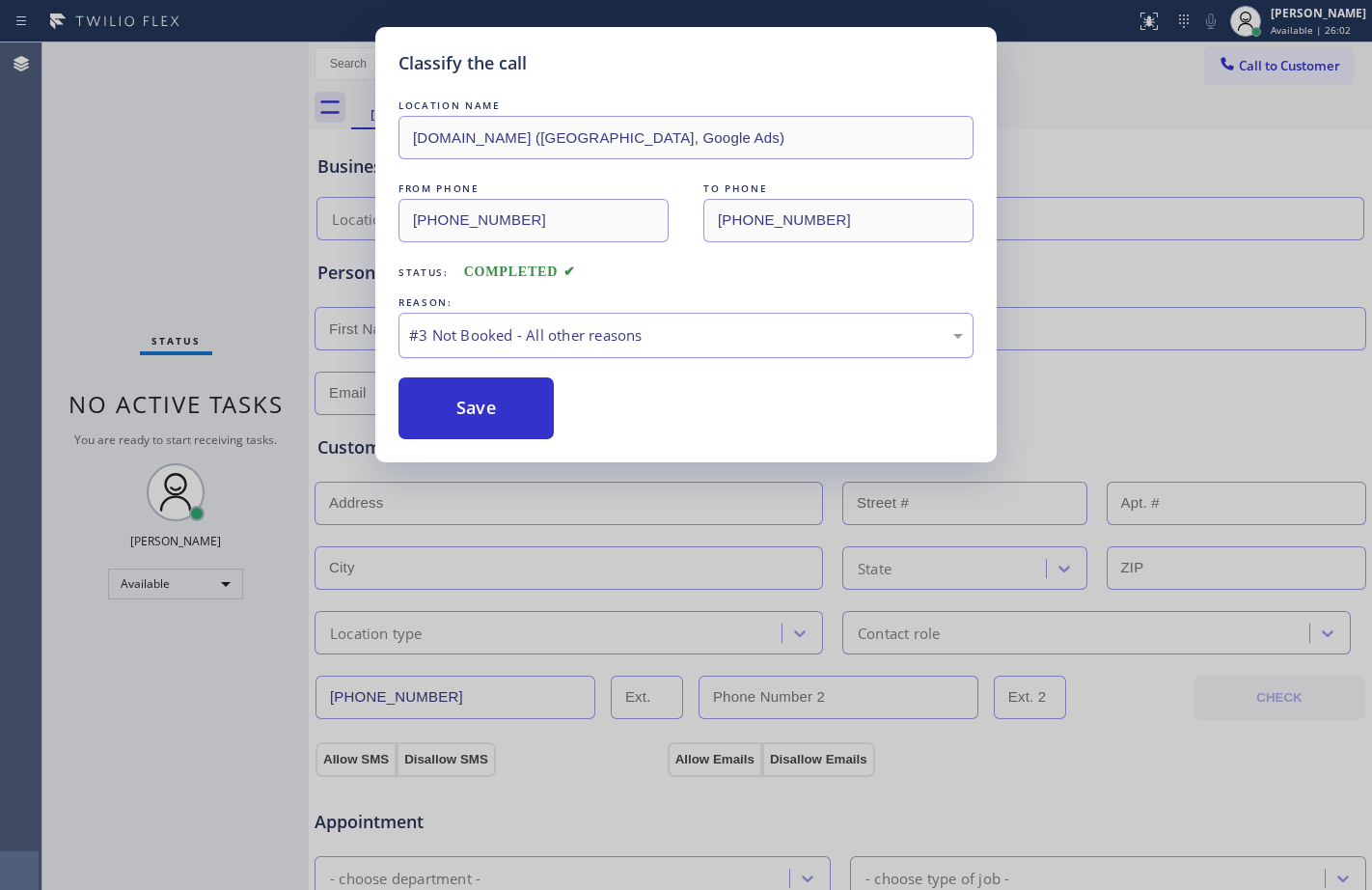
click at [880, 328] on div "#3 Not Booked - All other reasons" at bounding box center [686, 335] width 554 height 23
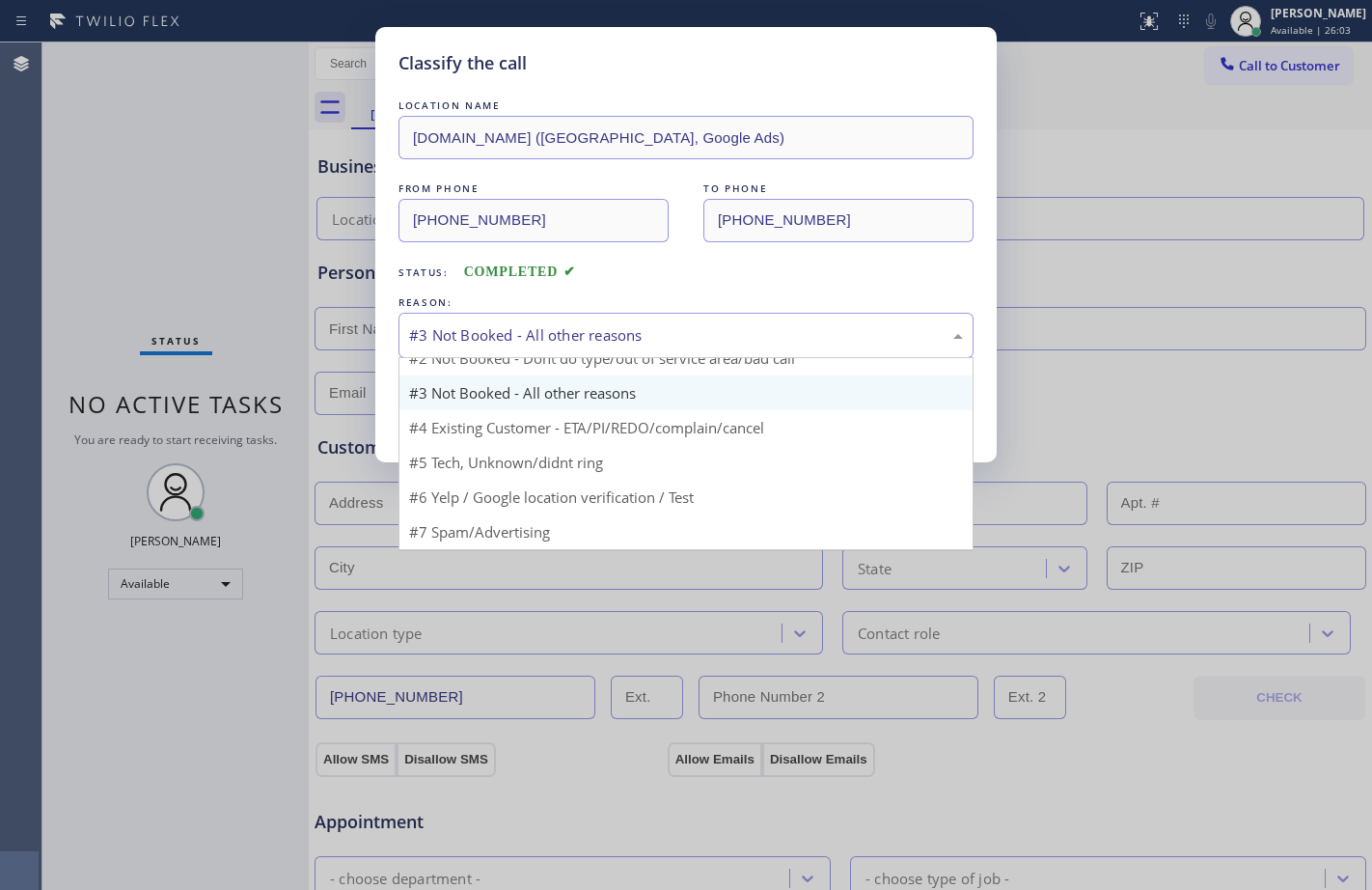
click at [1277, 339] on div "Classify the call LOCATION NAME [DOMAIN_NAME] ([GEOGRAPHIC_DATA], Google Ads) F…" at bounding box center [686, 445] width 1372 height 890
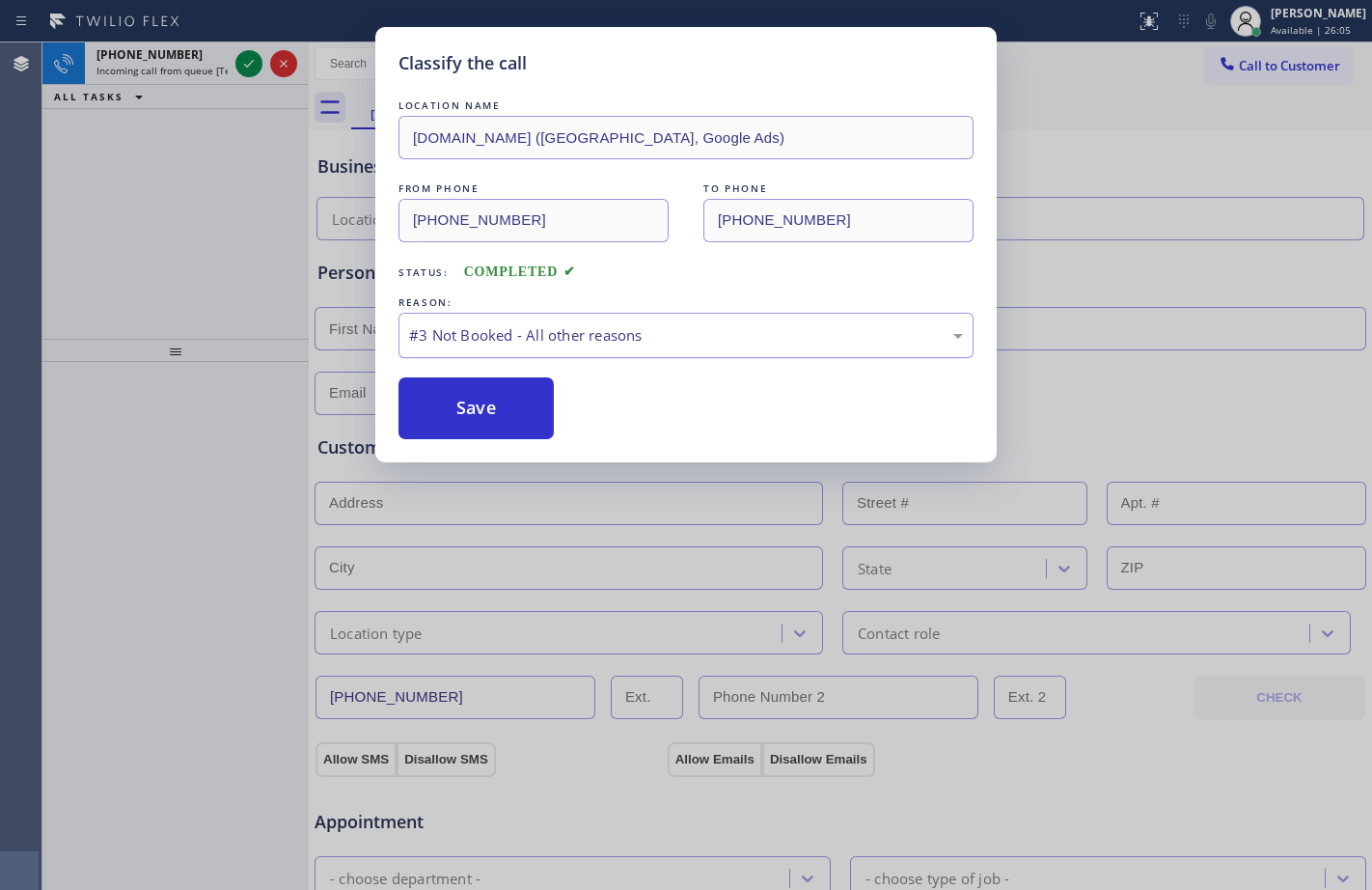
click at [948, 334] on div "#3 Not Booked - All other reasons" at bounding box center [686, 335] width 554 height 23
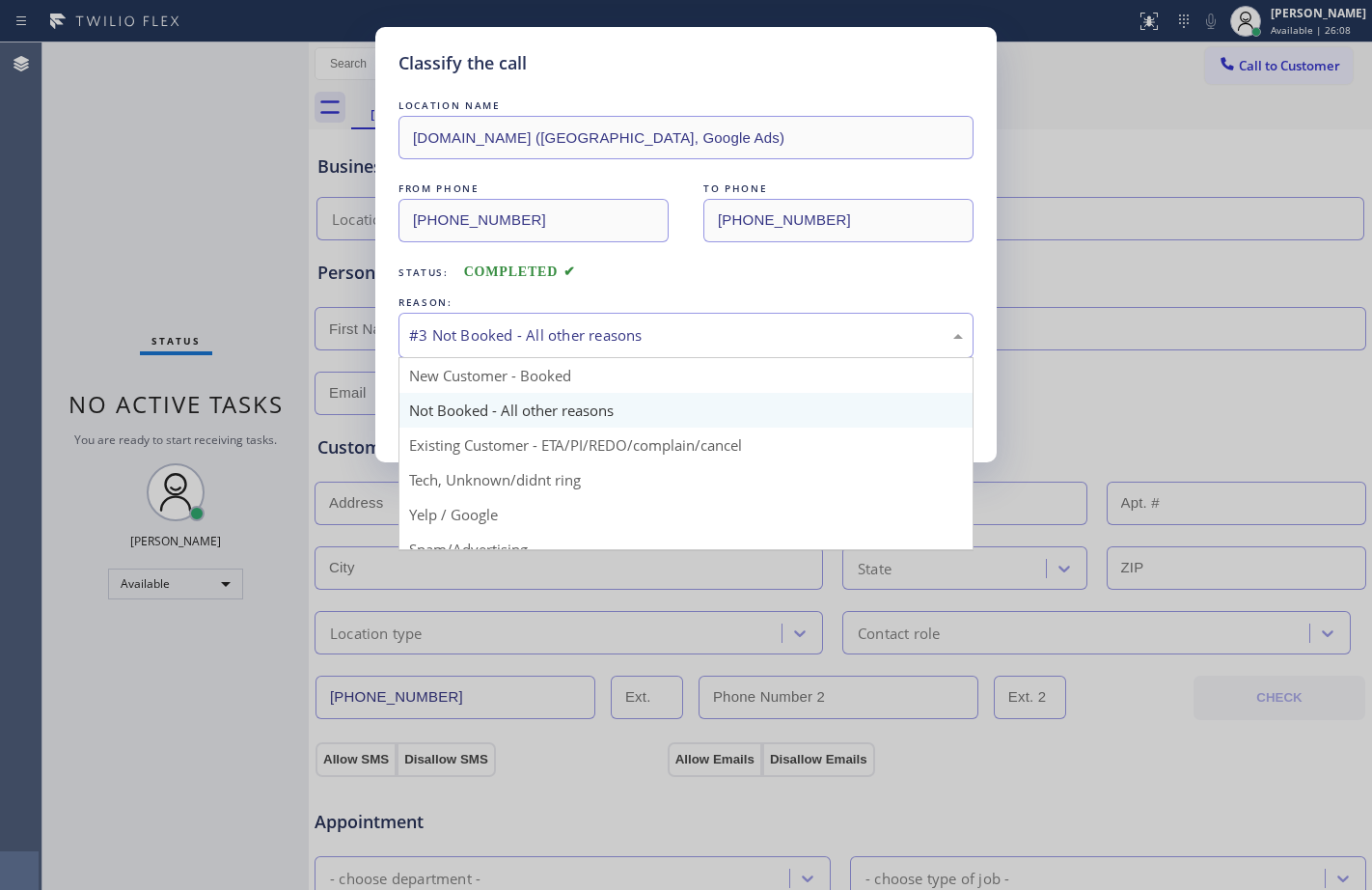
scroll to position [121, 0]
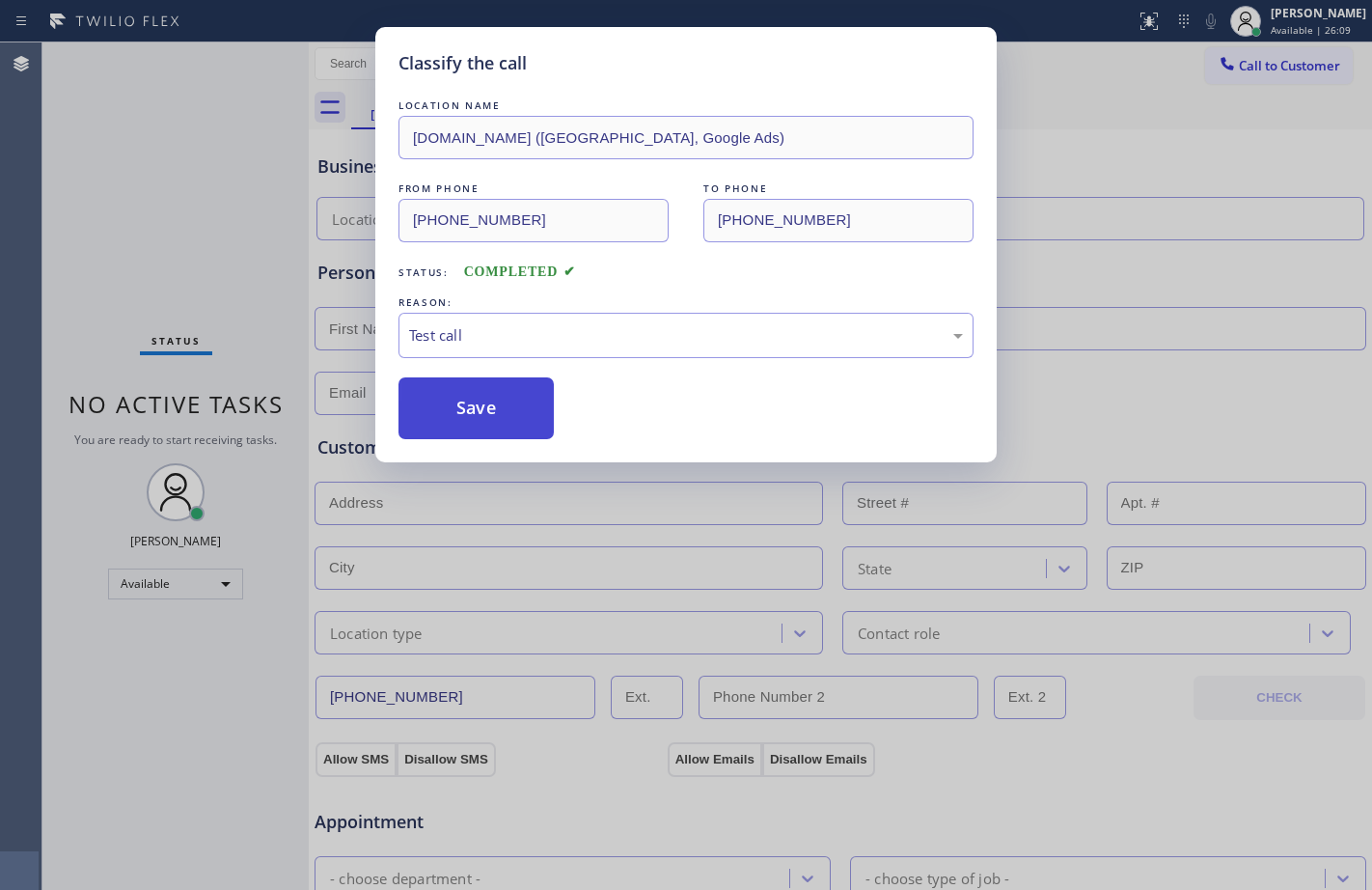
click at [504, 411] on button "Save" at bounding box center [476, 407] width 156 height 62
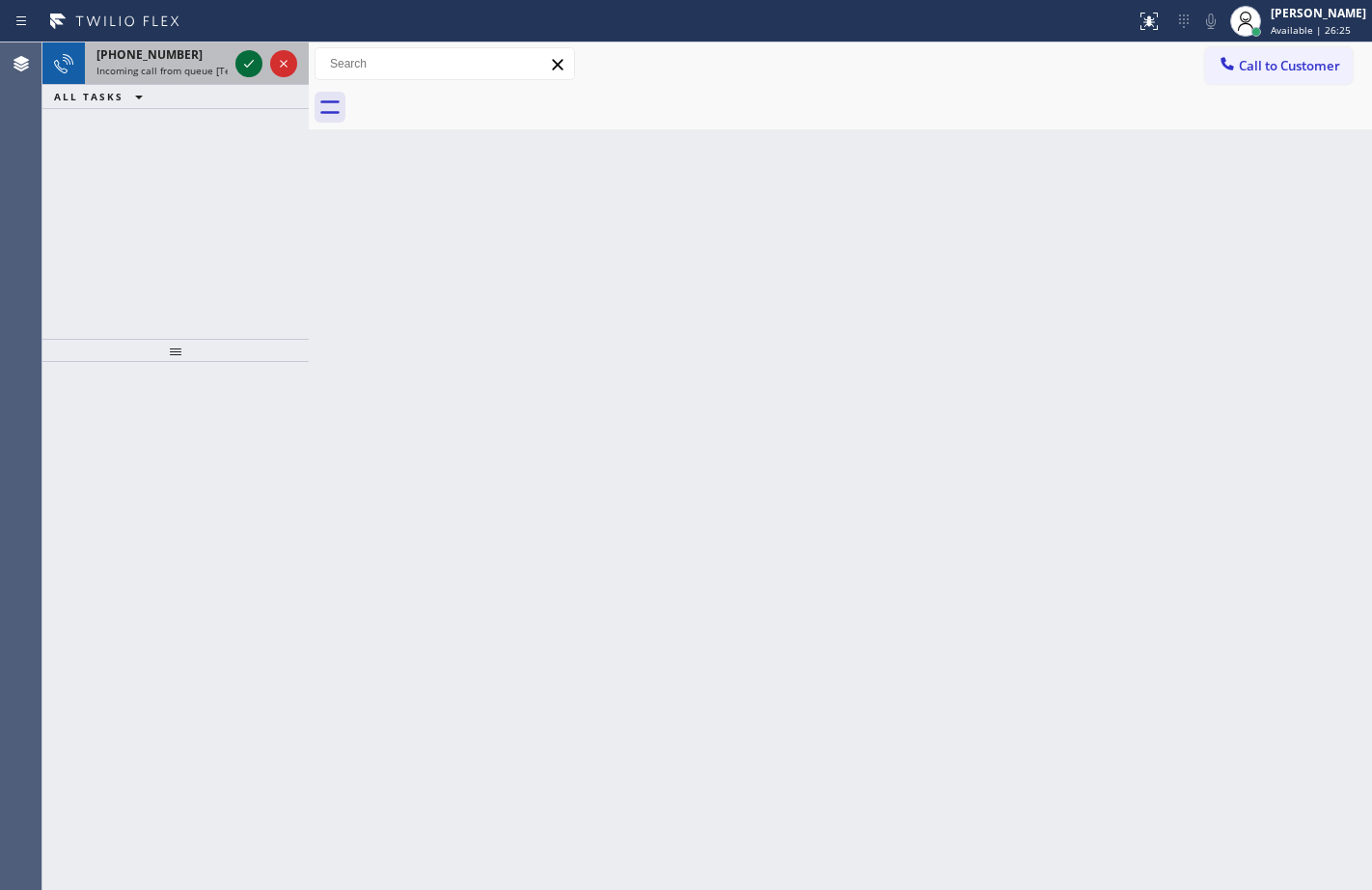
click at [251, 64] on icon at bounding box center [249, 64] width 10 height 8
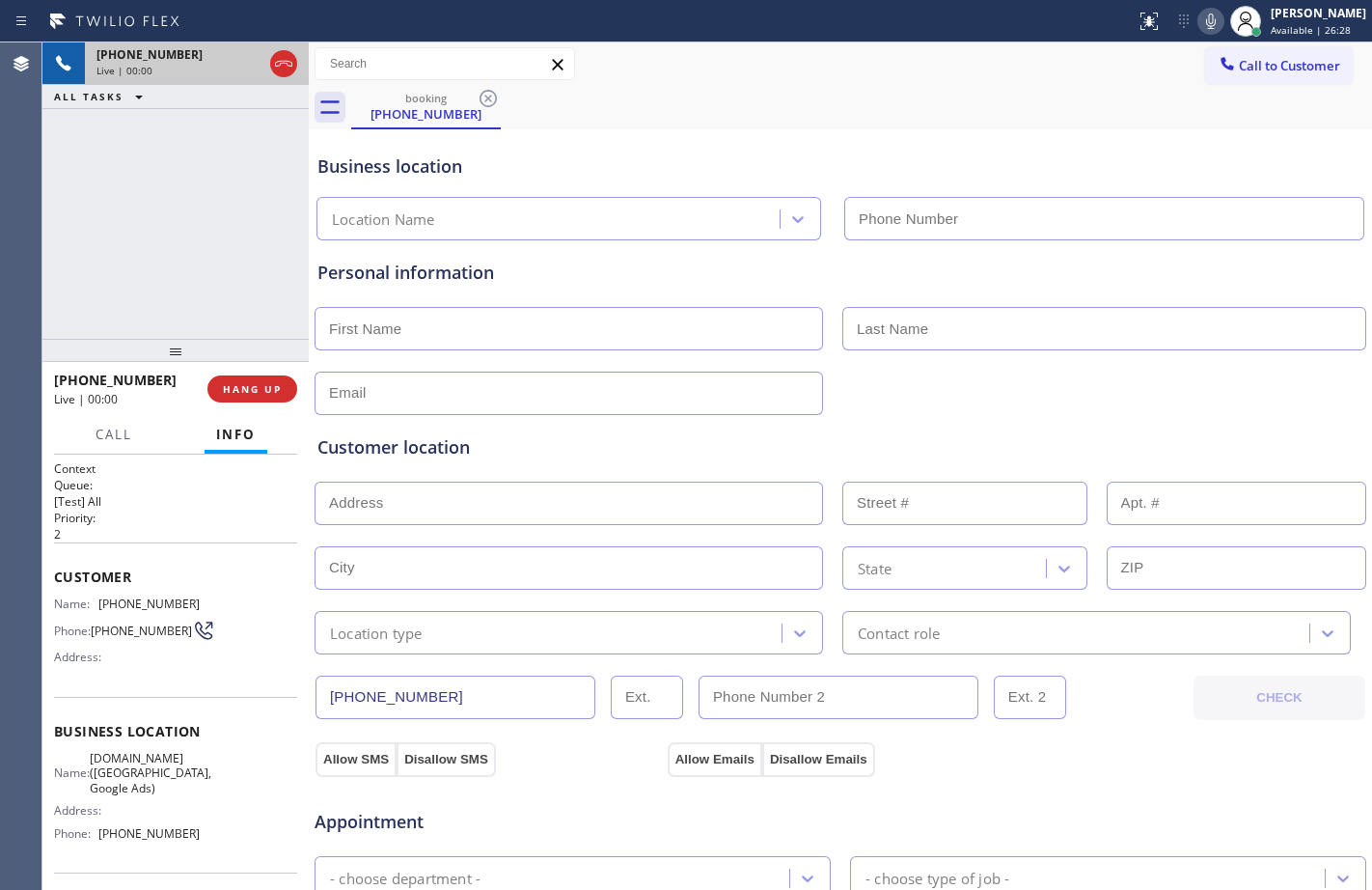
type input "[PHONE_NUMBER]"
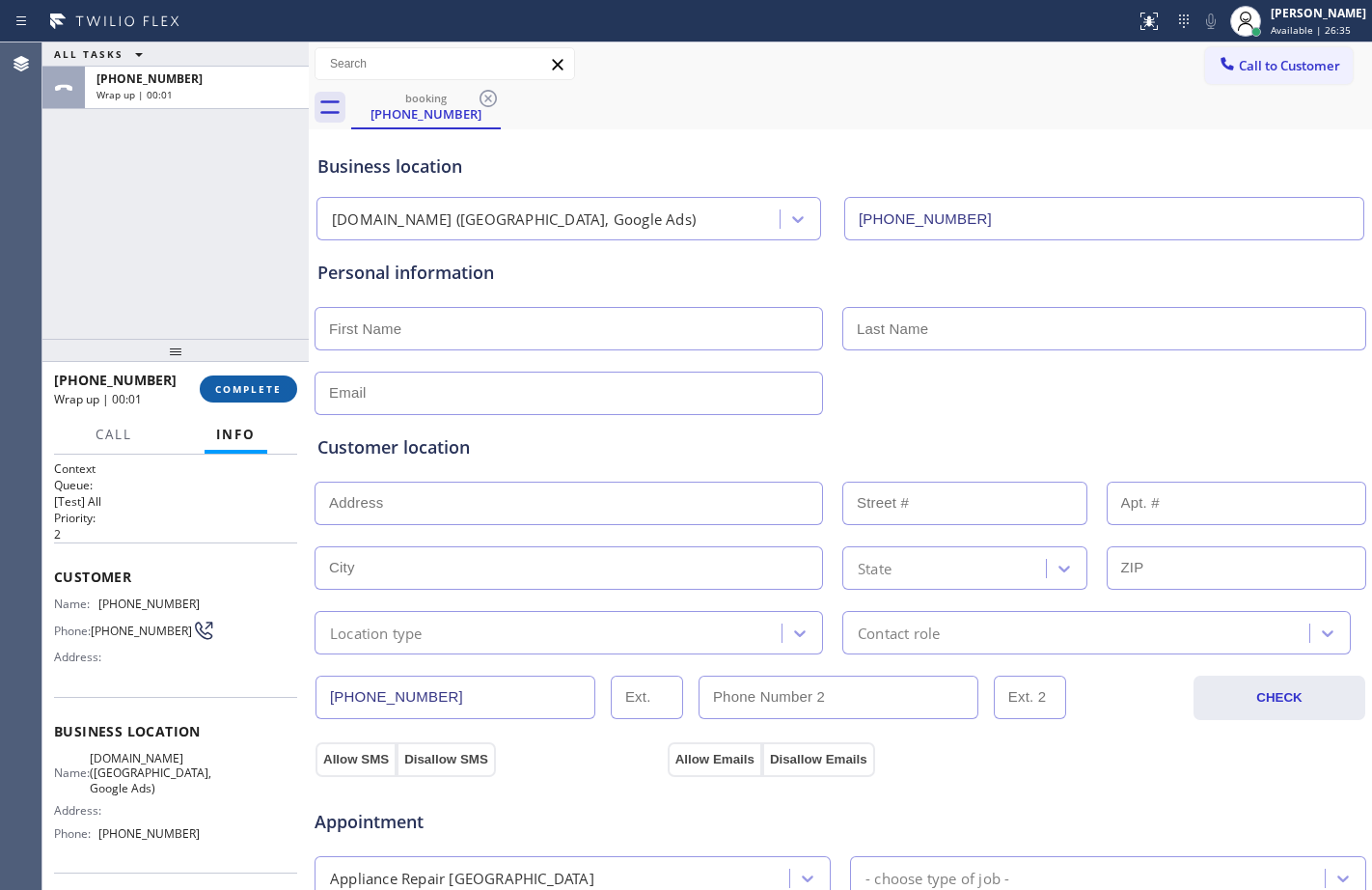
drag, startPoint x: 229, startPoint y: 397, endPoint x: 253, endPoint y: 387, distance: 26.0
click at [229, 397] on button "COMPLETE" at bounding box center [249, 389] width 98 height 27
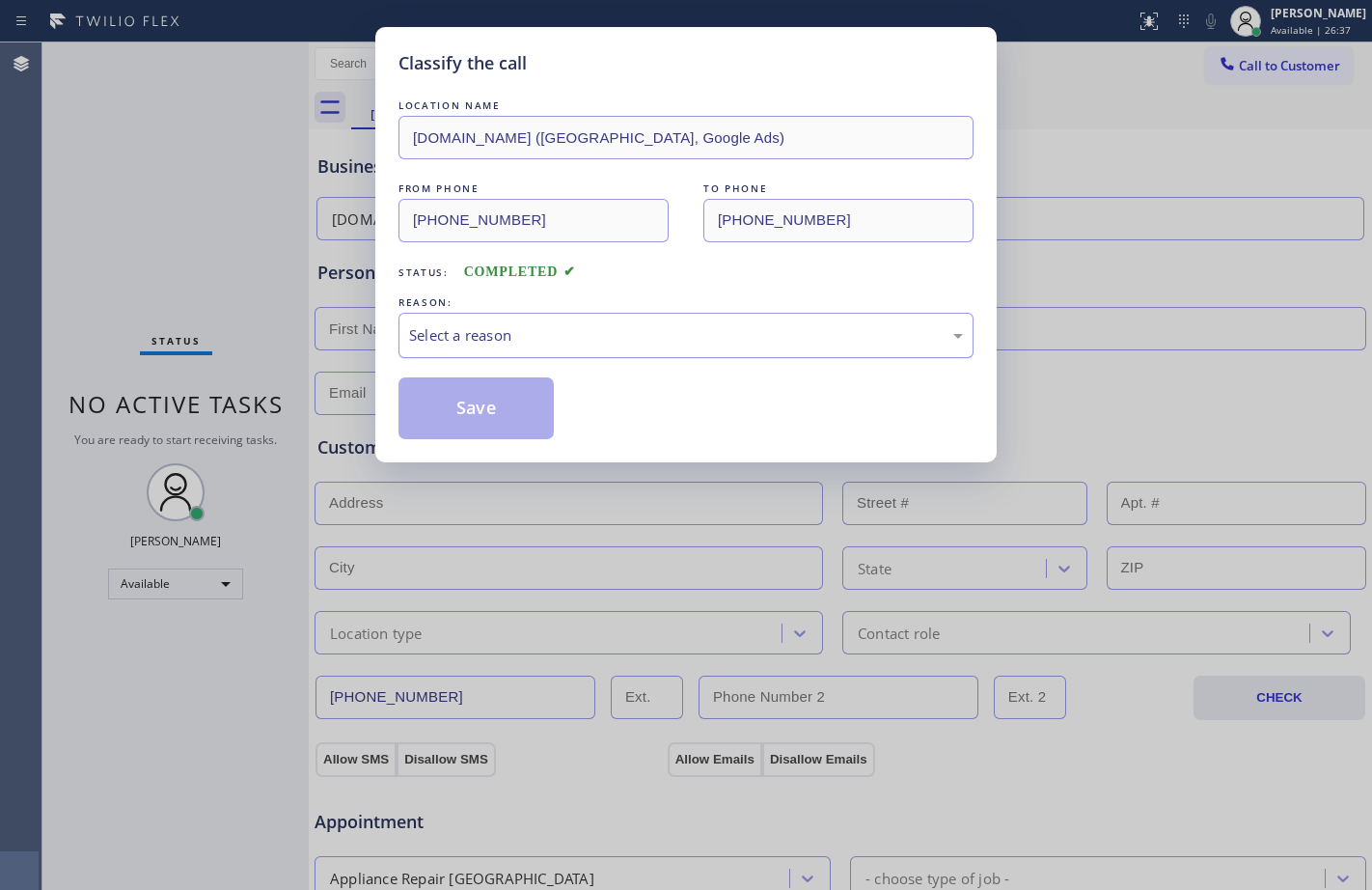
click at [624, 345] on div "Select a reason" at bounding box center [686, 335] width 554 height 23
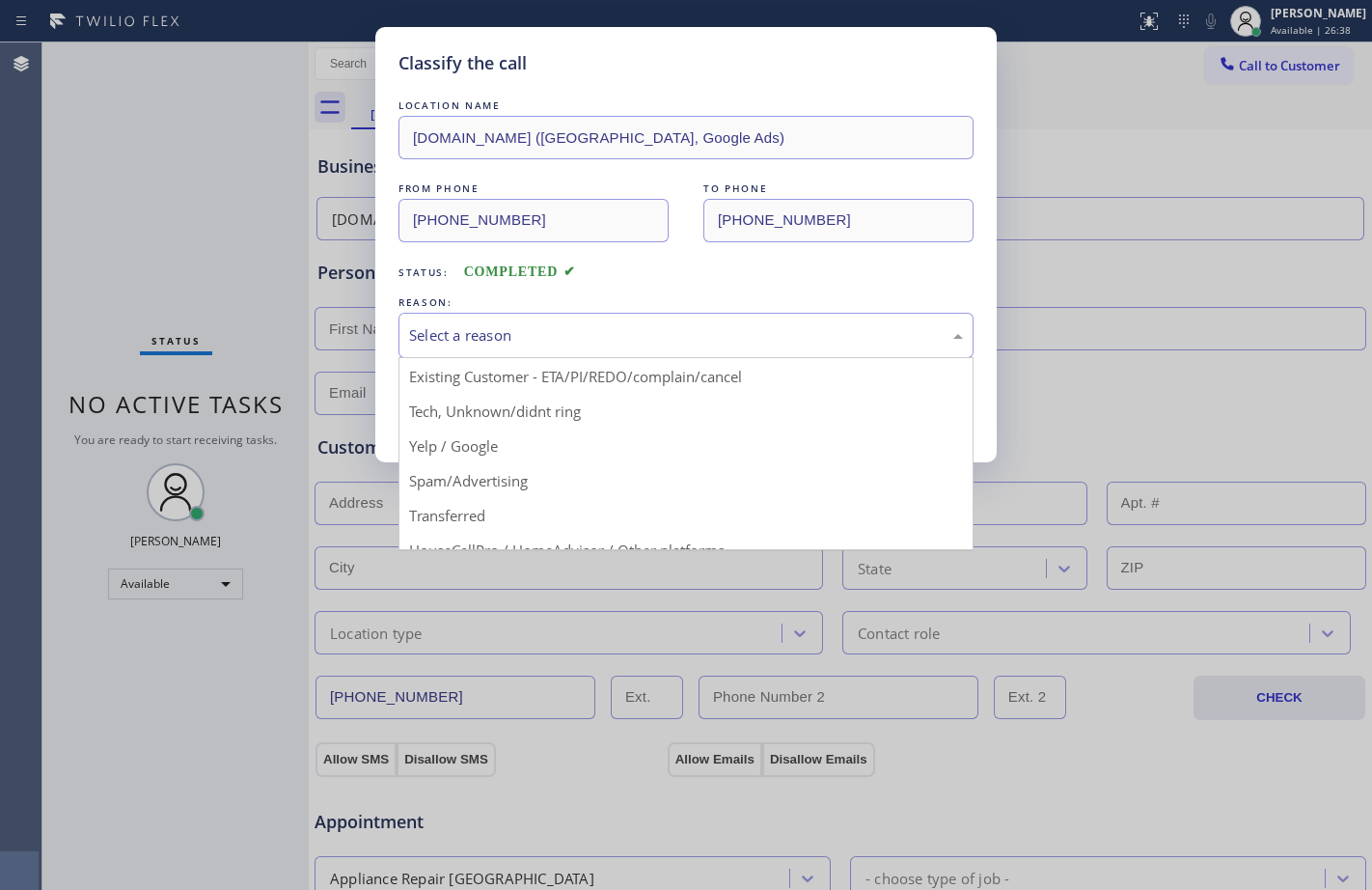
scroll to position [121, 0]
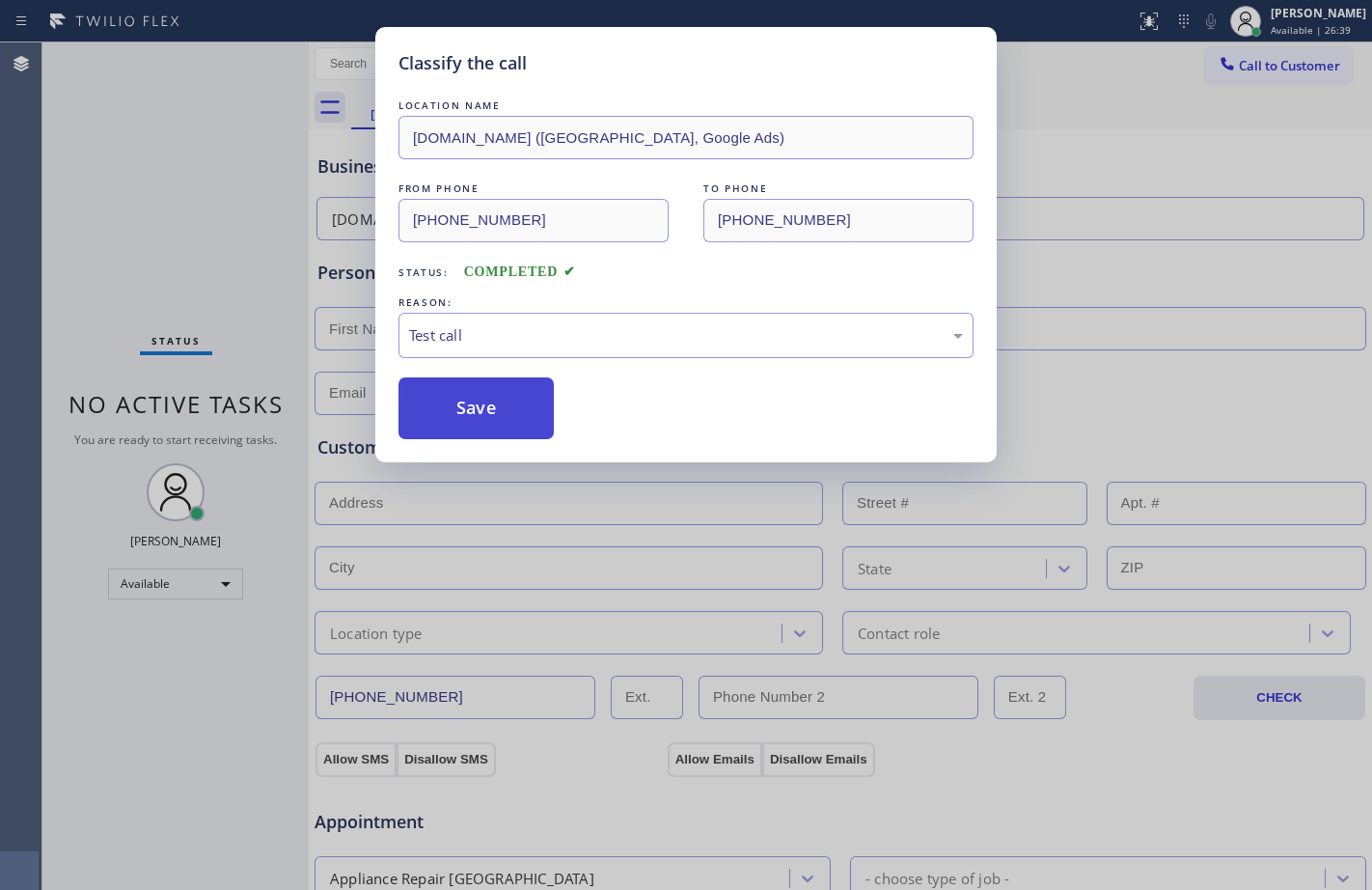
click at [472, 420] on button "Save" at bounding box center [476, 407] width 156 height 62
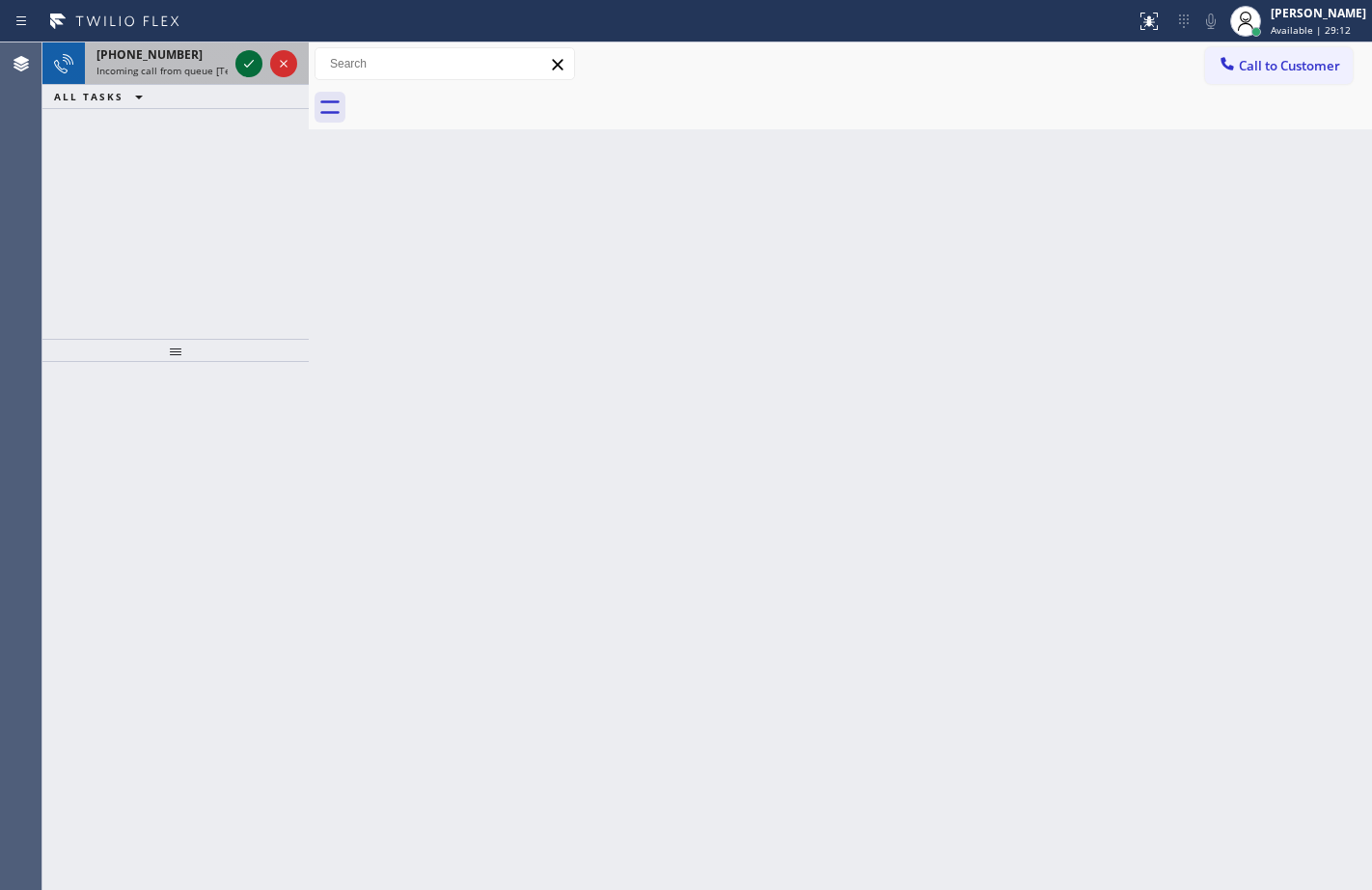
click at [249, 67] on icon at bounding box center [249, 64] width 23 height 23
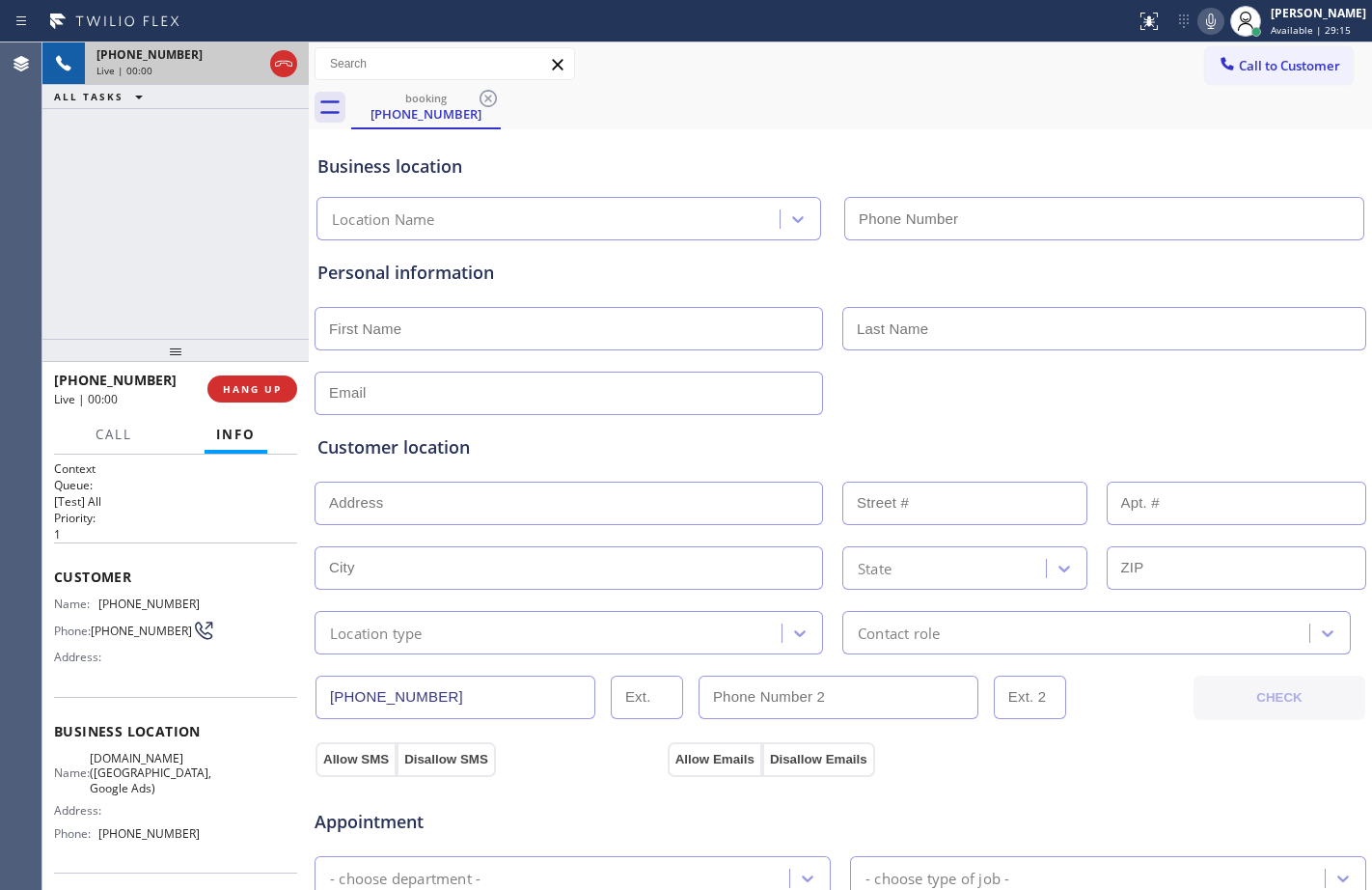
type input "[PHONE_NUMBER]"
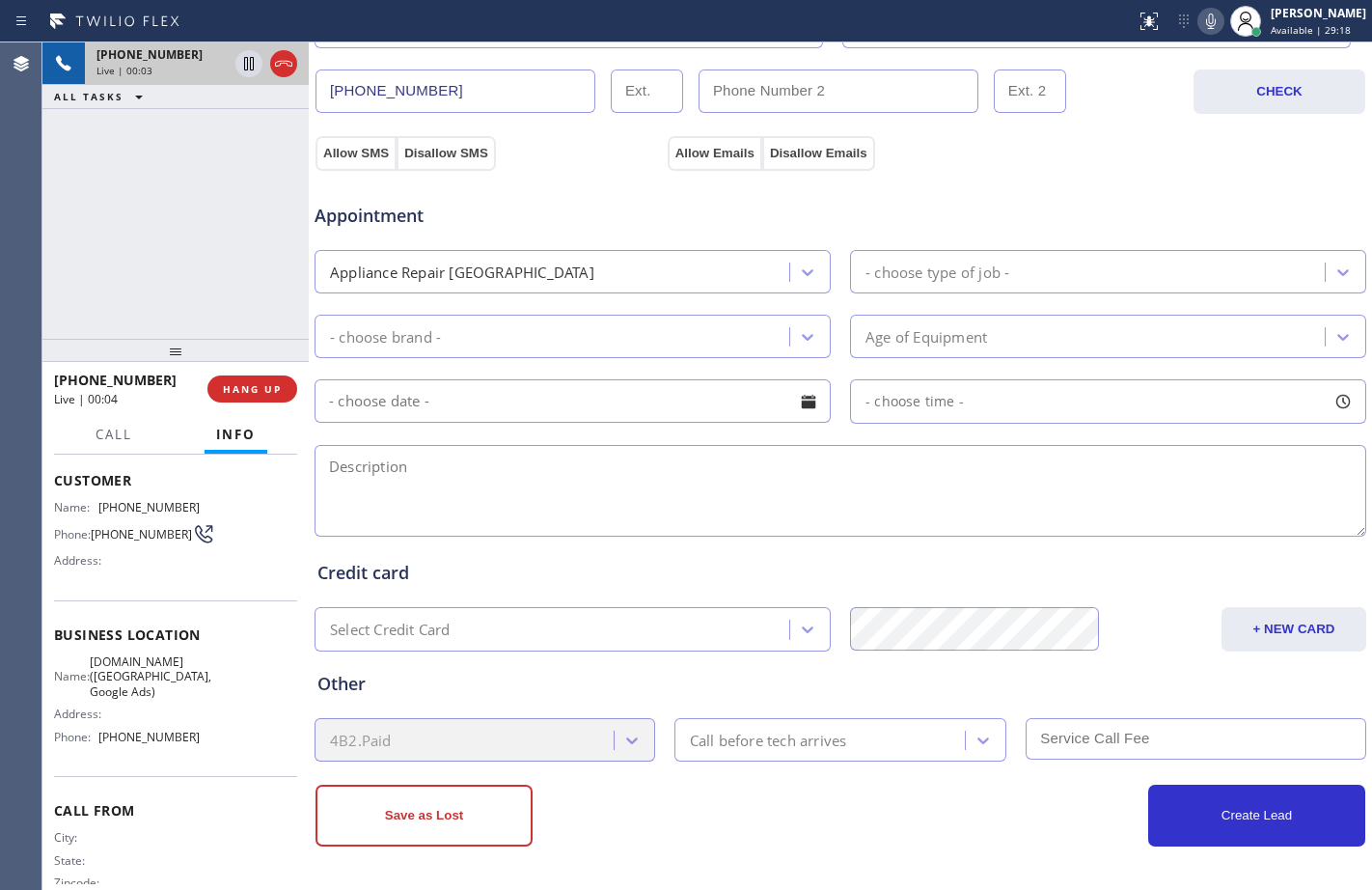
scroll to position [142, 0]
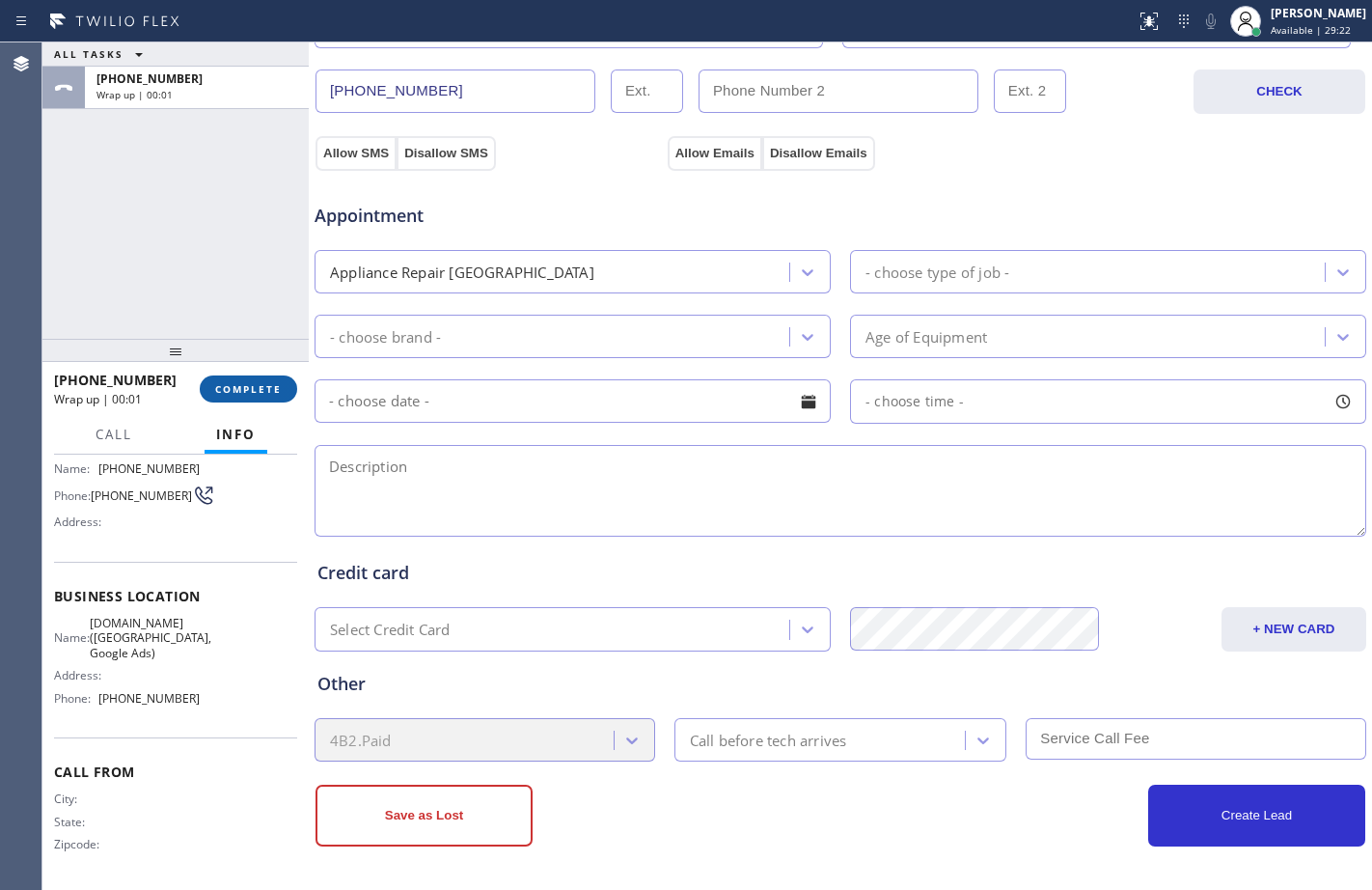
click at [255, 377] on button "COMPLETE" at bounding box center [249, 389] width 98 height 27
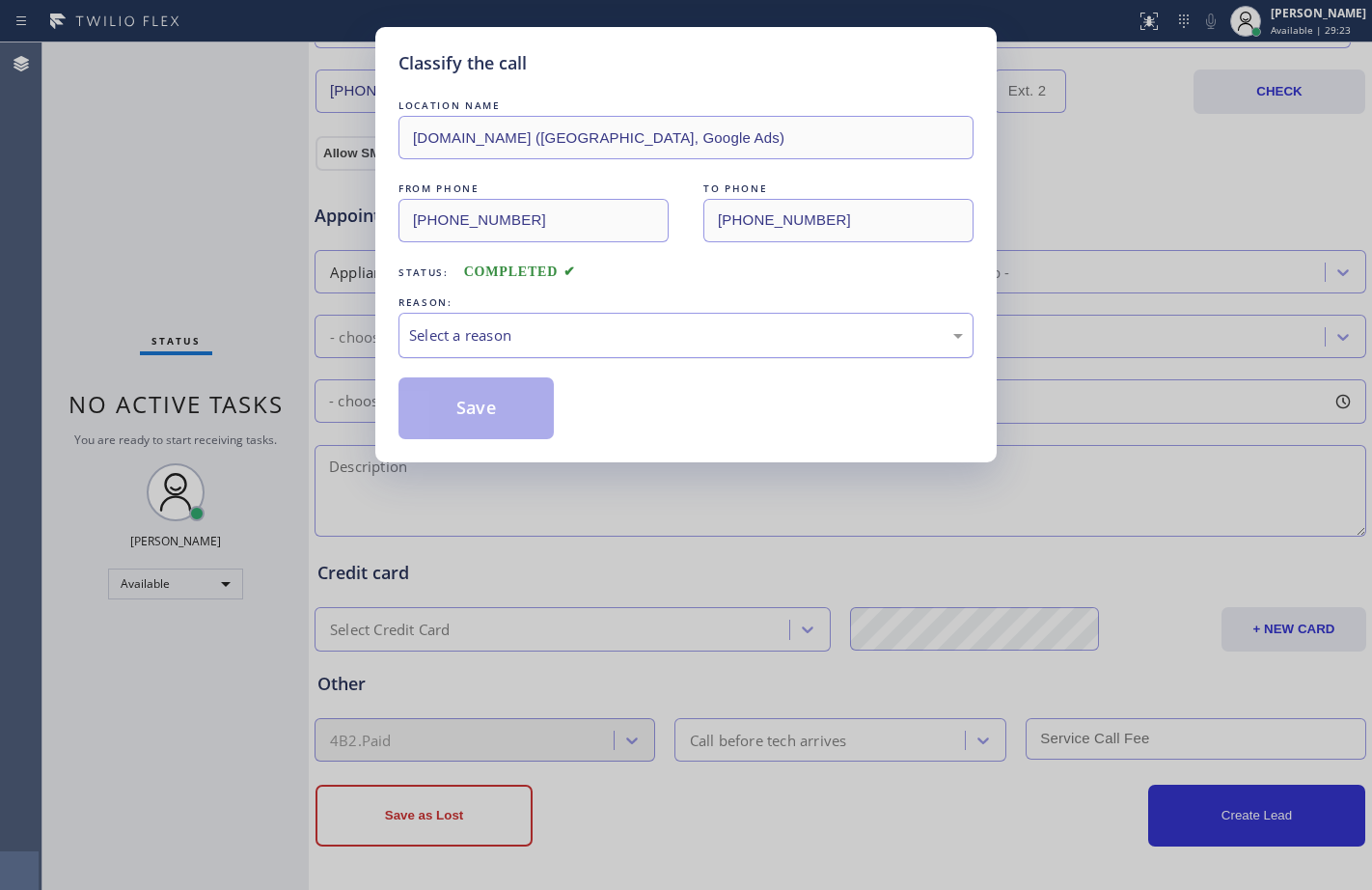
click at [717, 321] on div "Select a reason" at bounding box center [685, 335] width 574 height 45
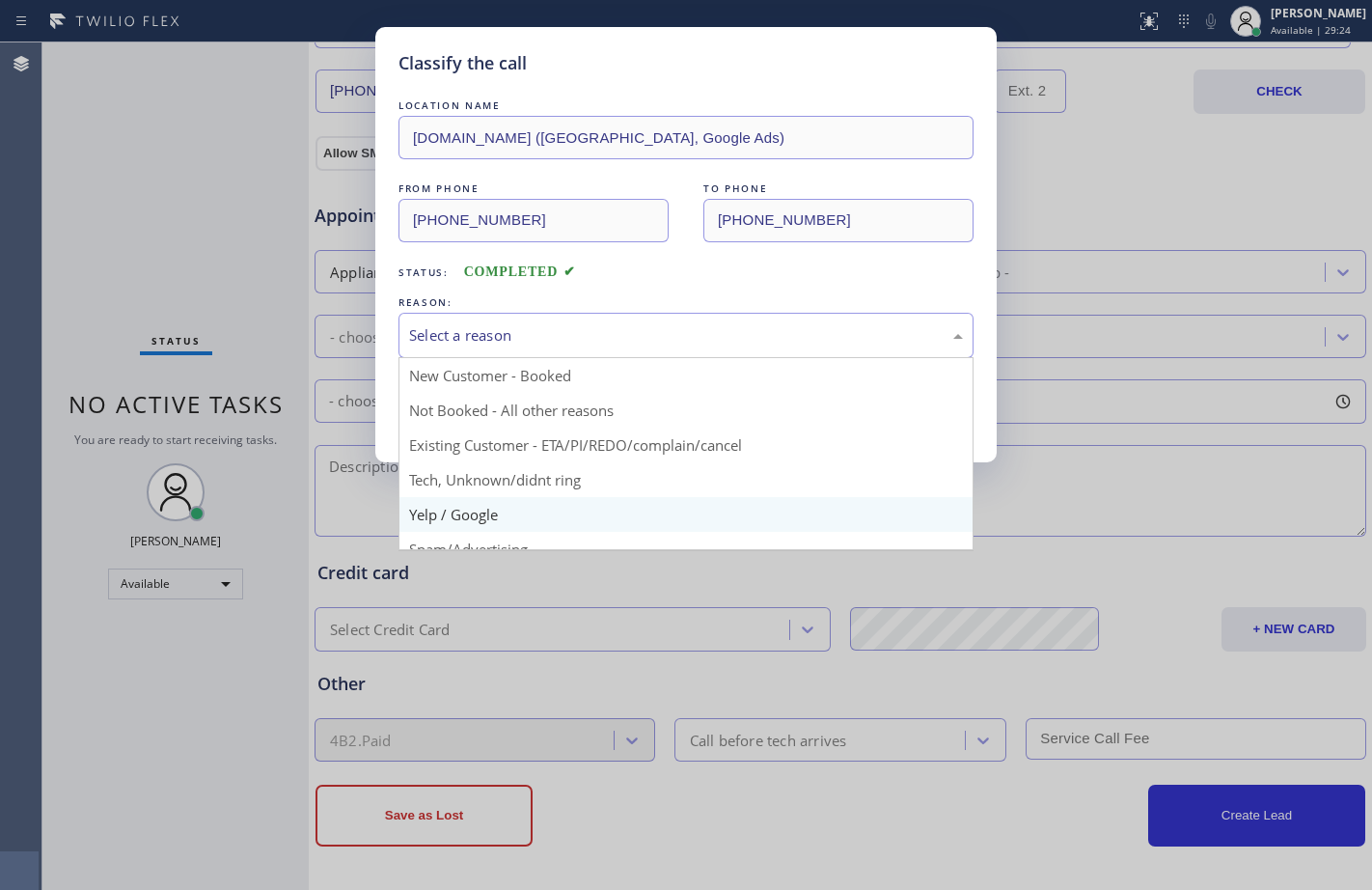
scroll to position [121, 0]
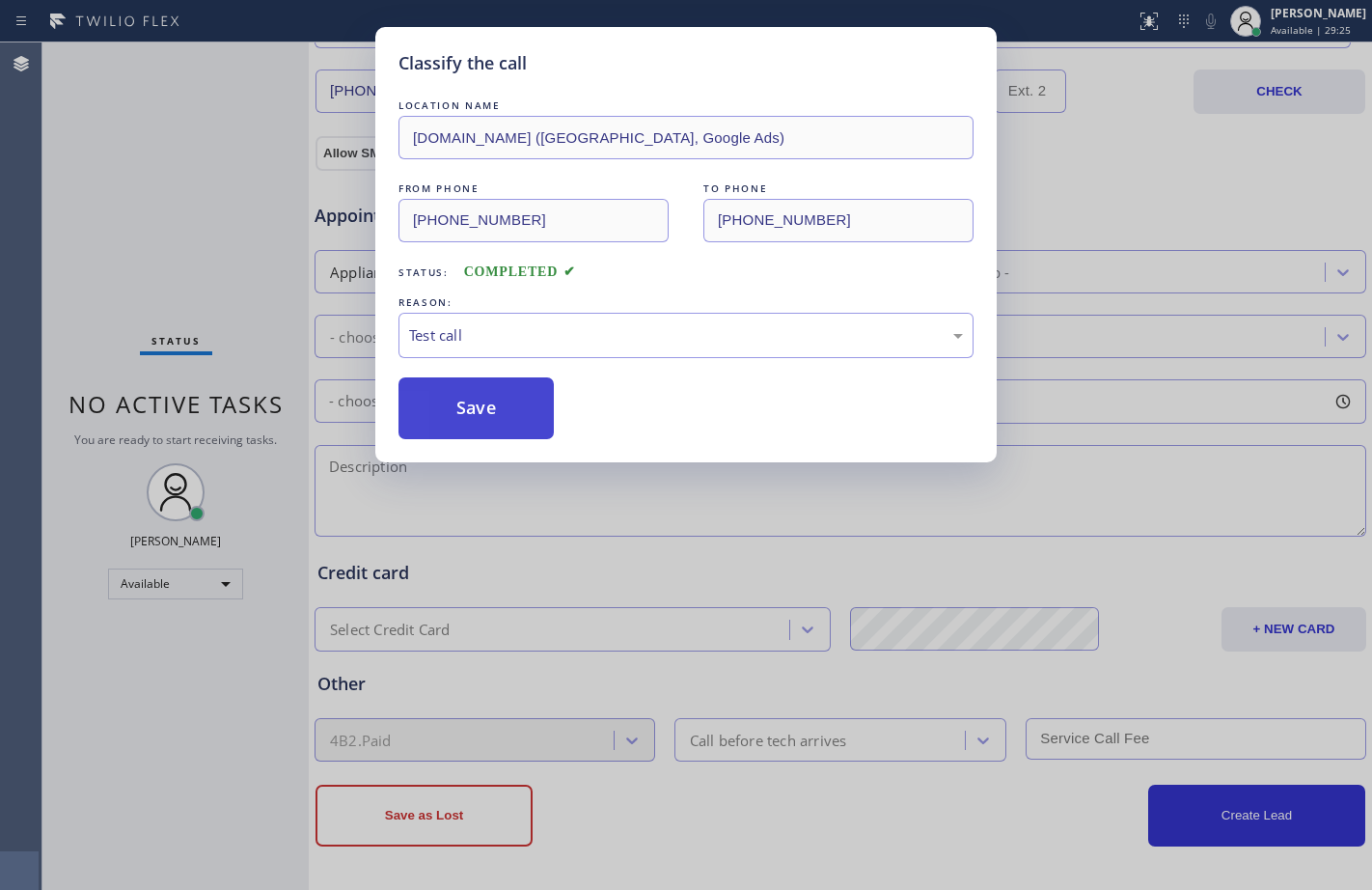
click at [457, 421] on button "Save" at bounding box center [476, 407] width 156 height 62
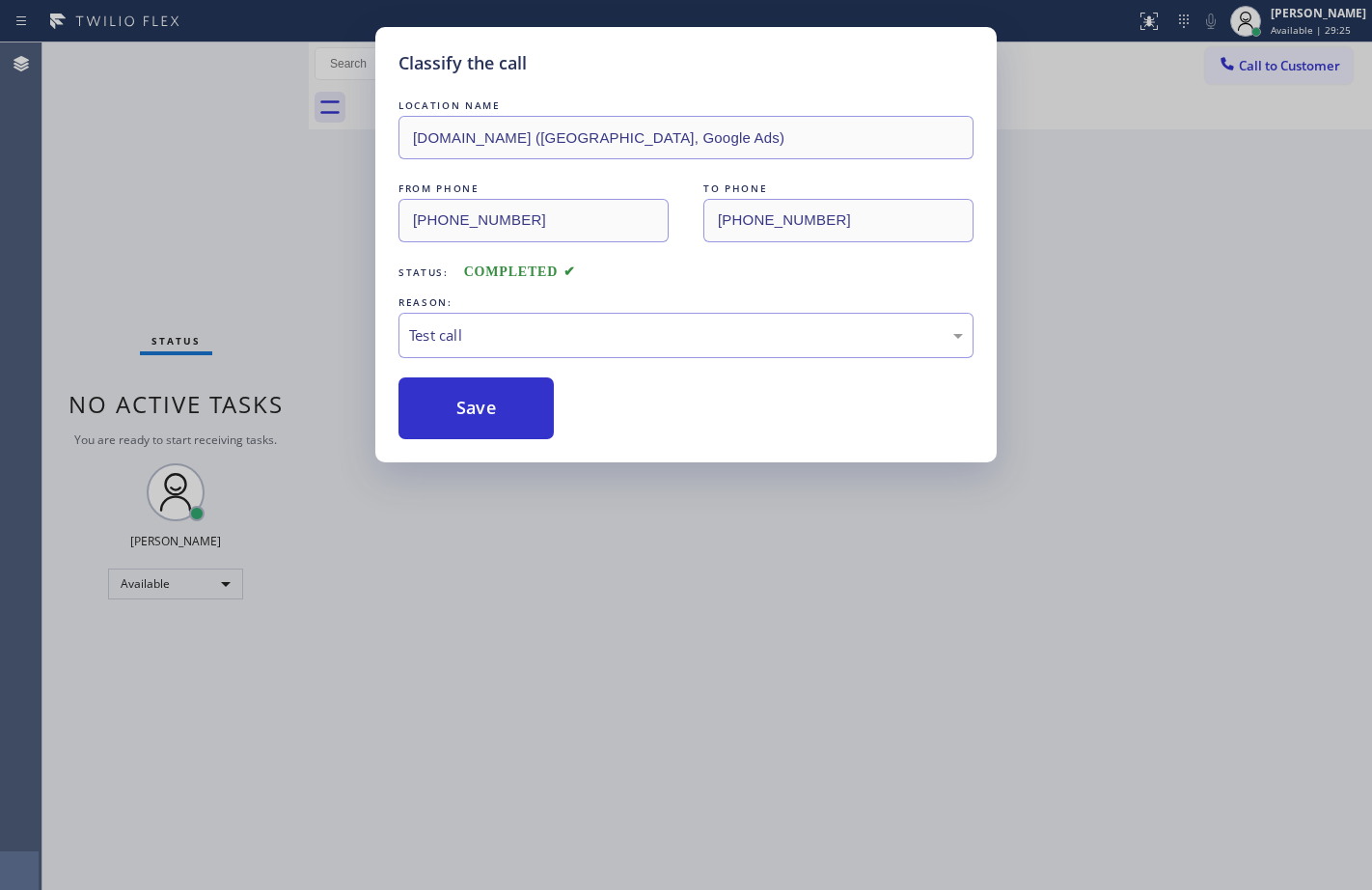
scroll to position [0, 0]
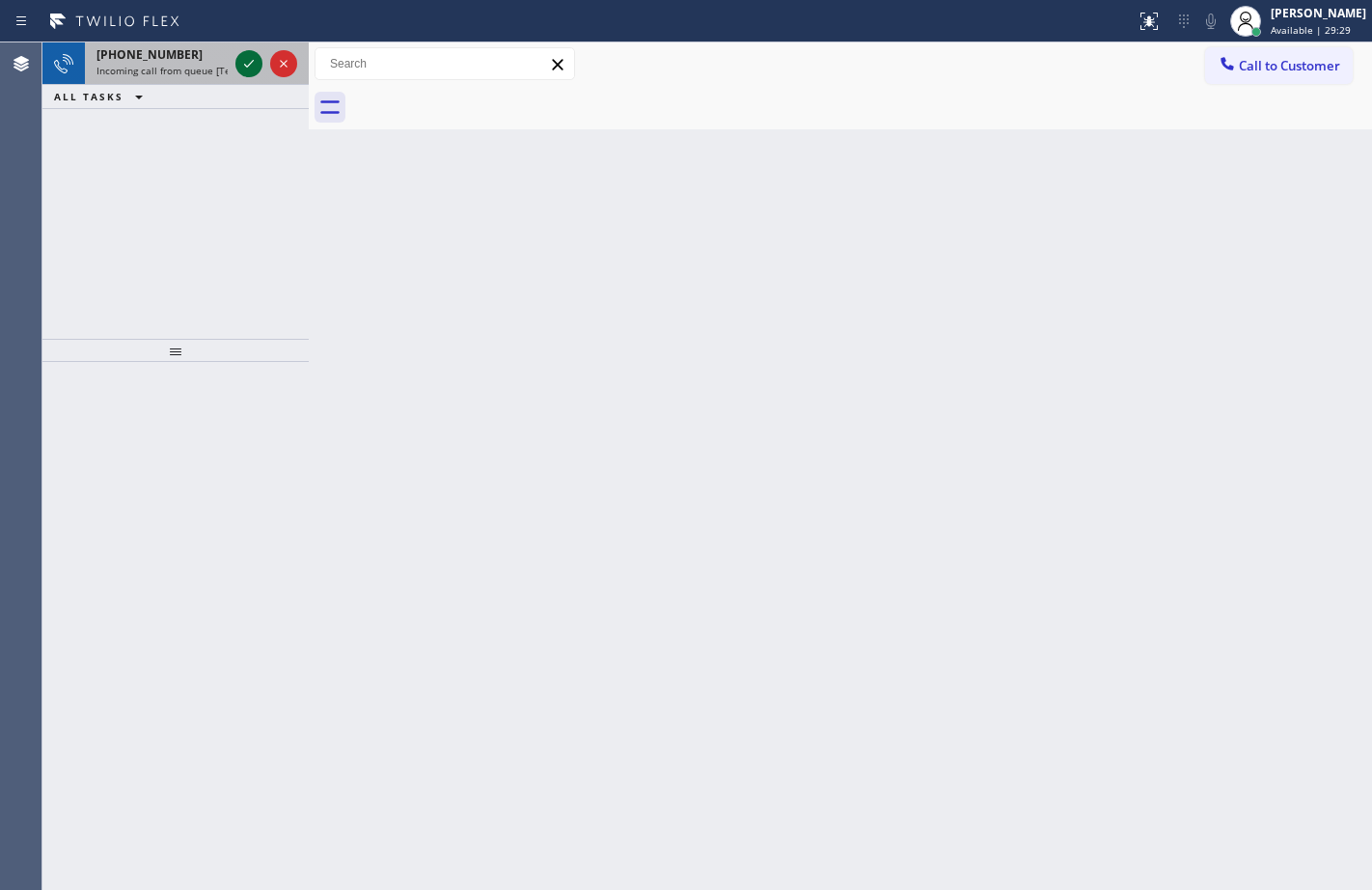
click at [255, 66] on icon at bounding box center [249, 64] width 23 height 23
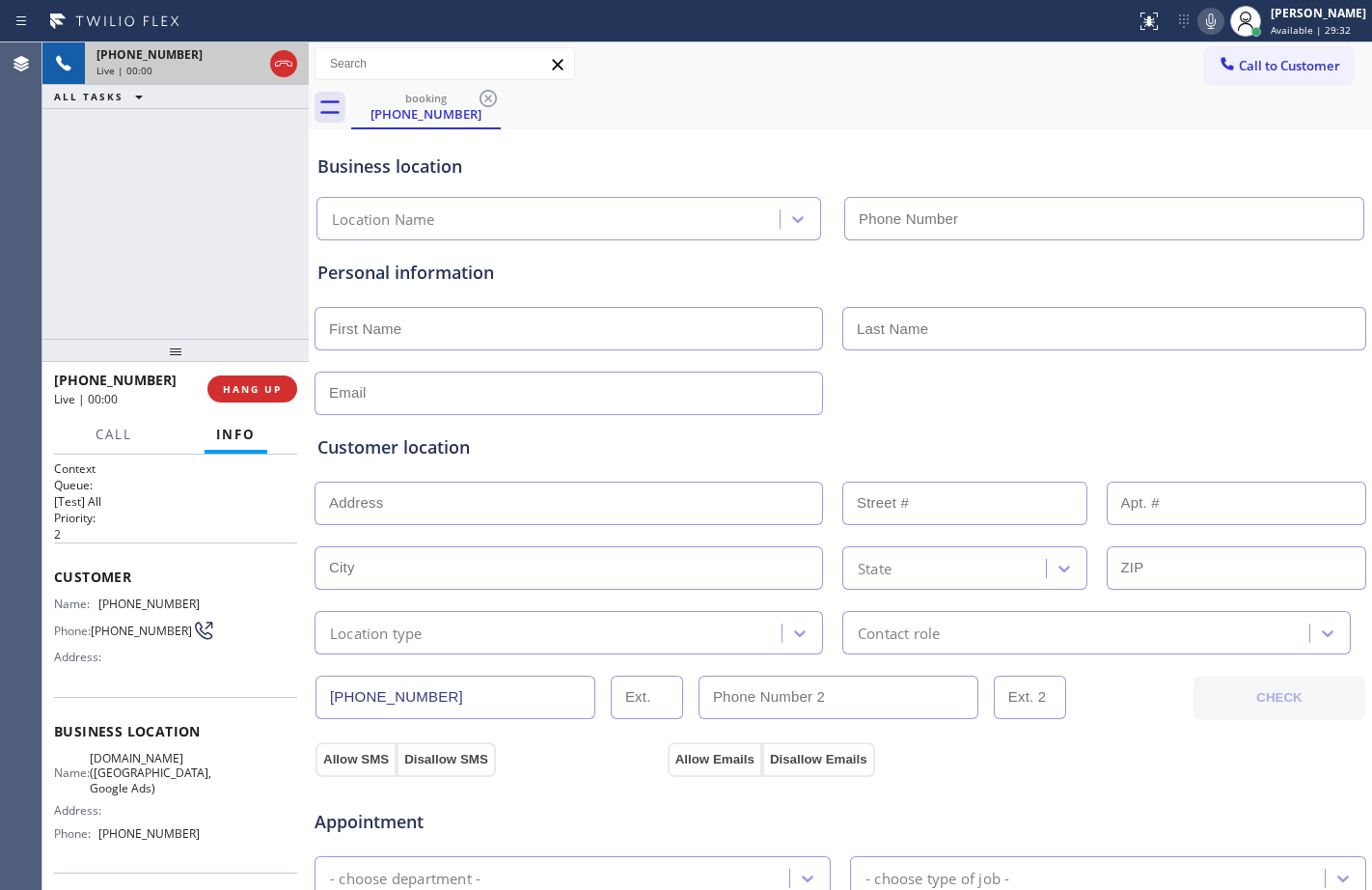
type input "[PHONE_NUMBER]"
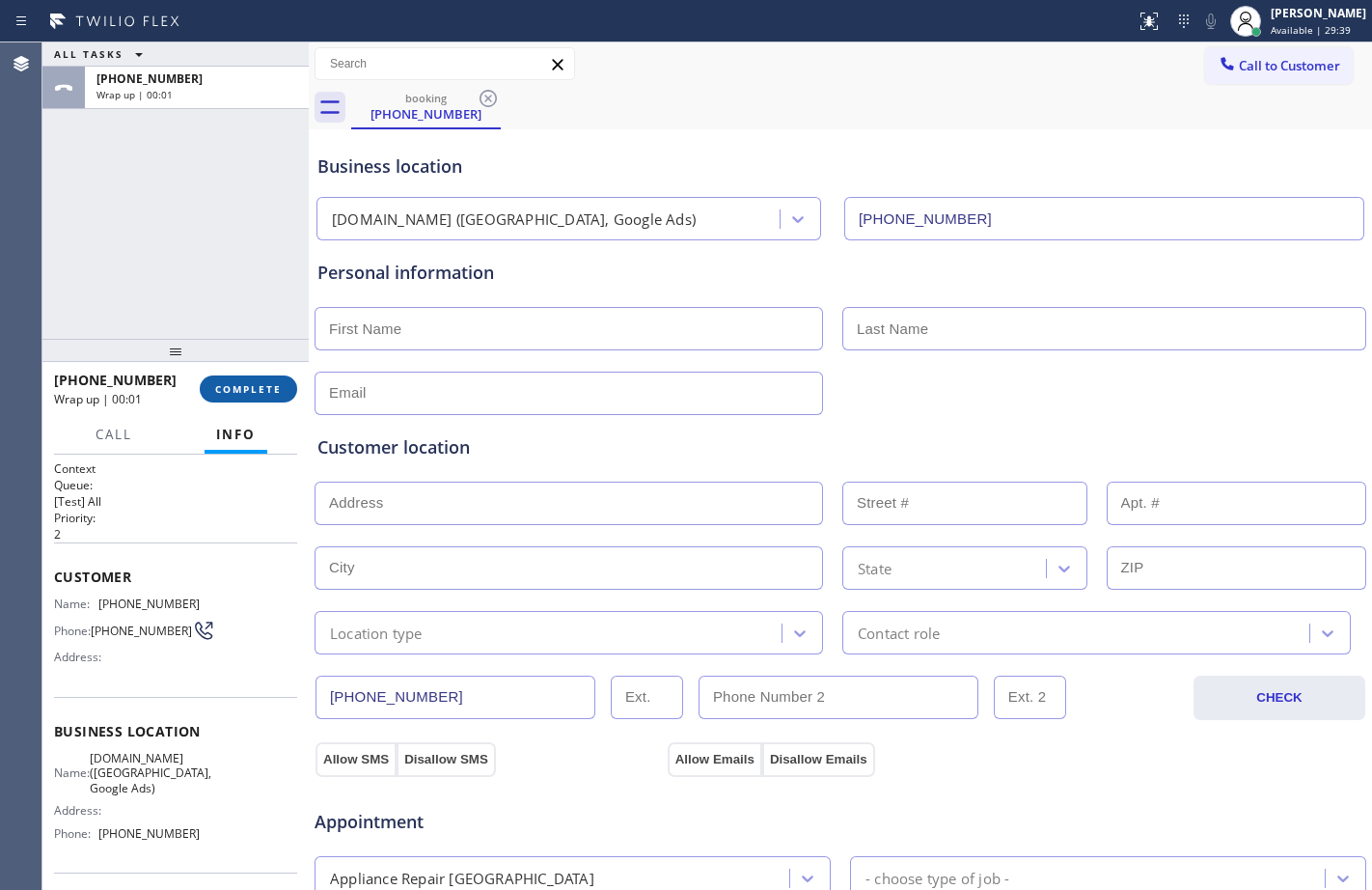
click at [239, 396] on span "COMPLETE" at bounding box center [249, 389] width 67 height 14
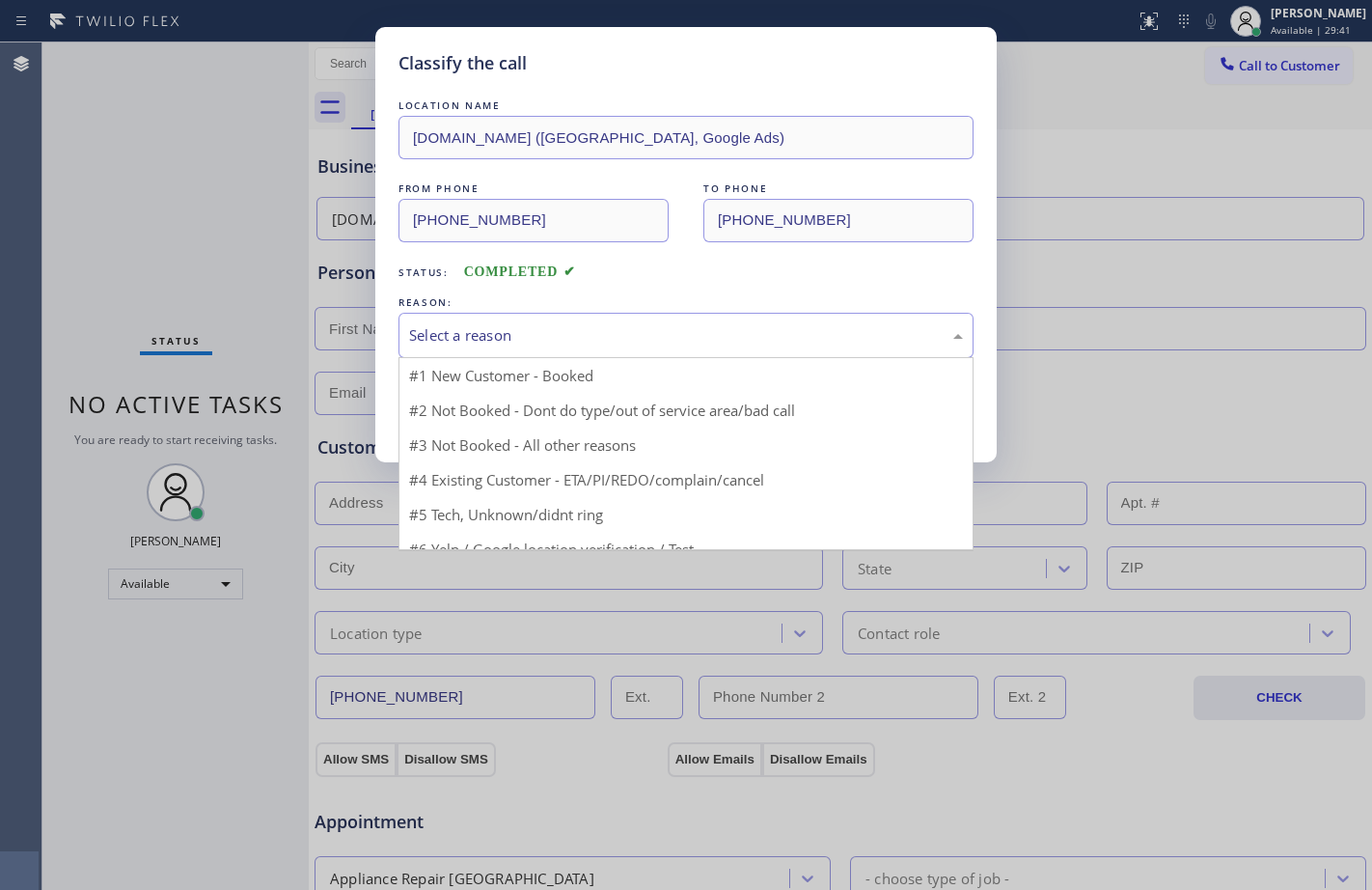
click at [521, 351] on div "Select a reason" at bounding box center [685, 335] width 574 height 45
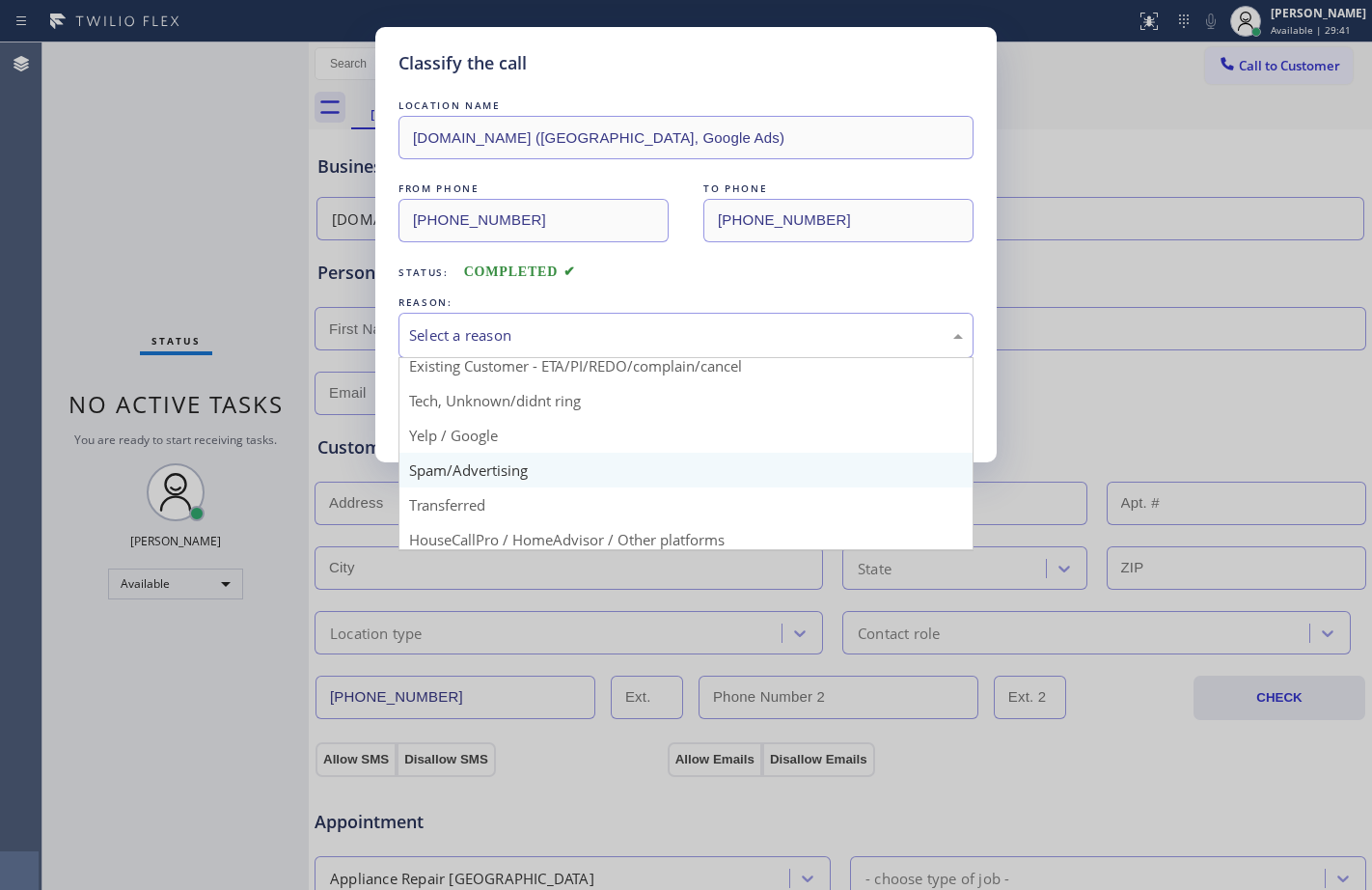
scroll to position [121, 0]
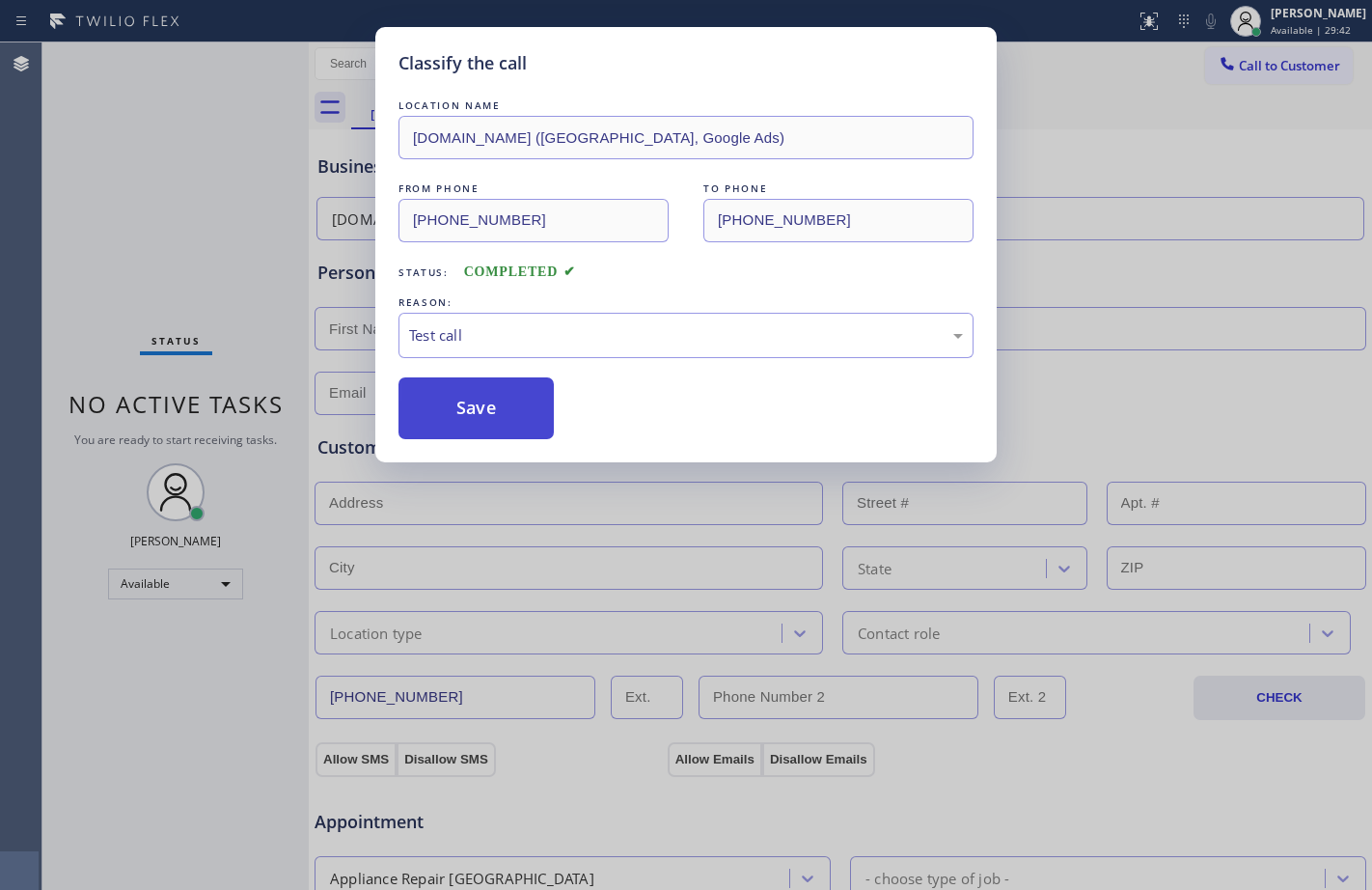
click at [464, 398] on button "Save" at bounding box center [476, 407] width 156 height 62
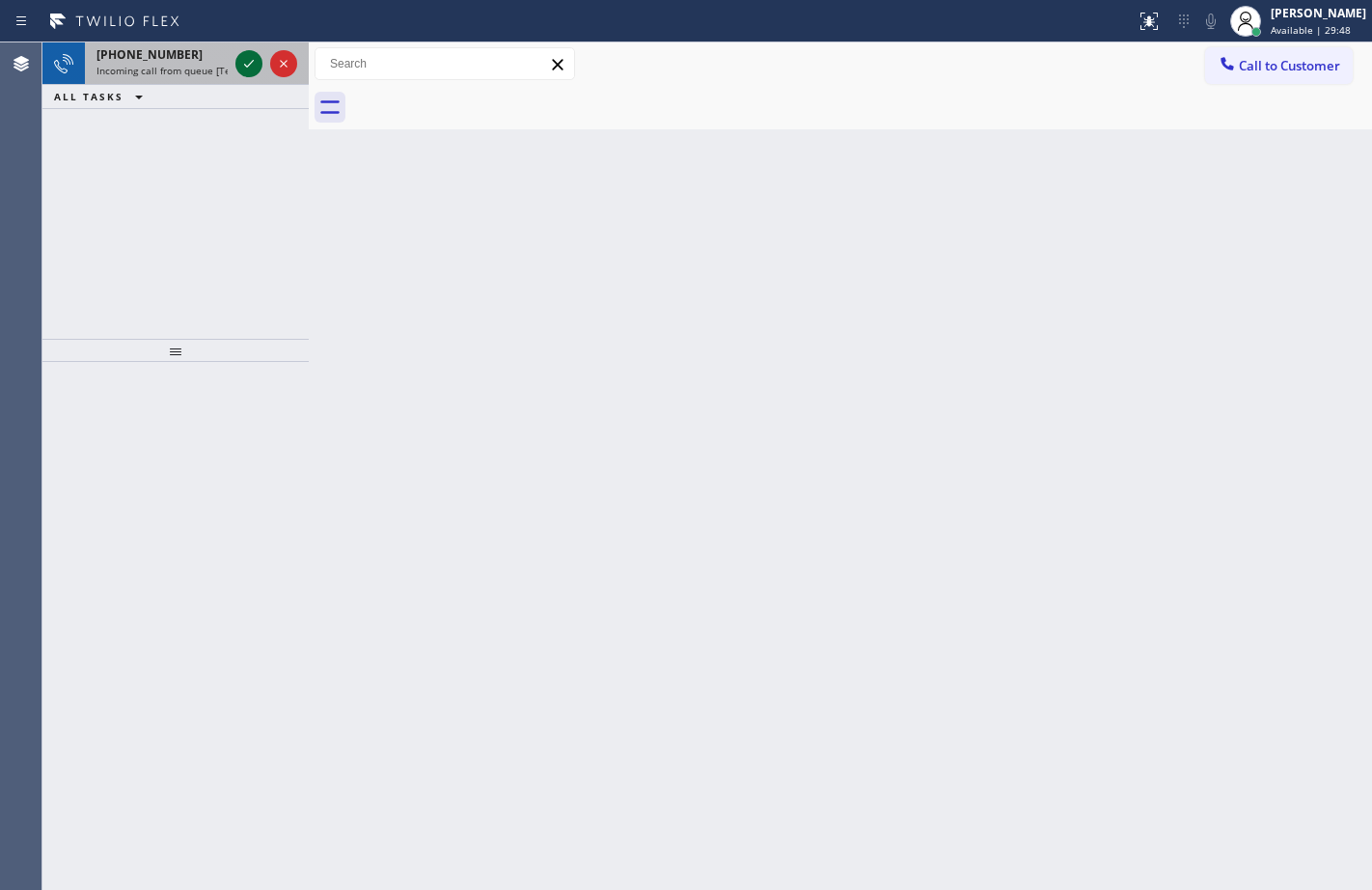
click at [247, 72] on icon at bounding box center [249, 64] width 23 height 23
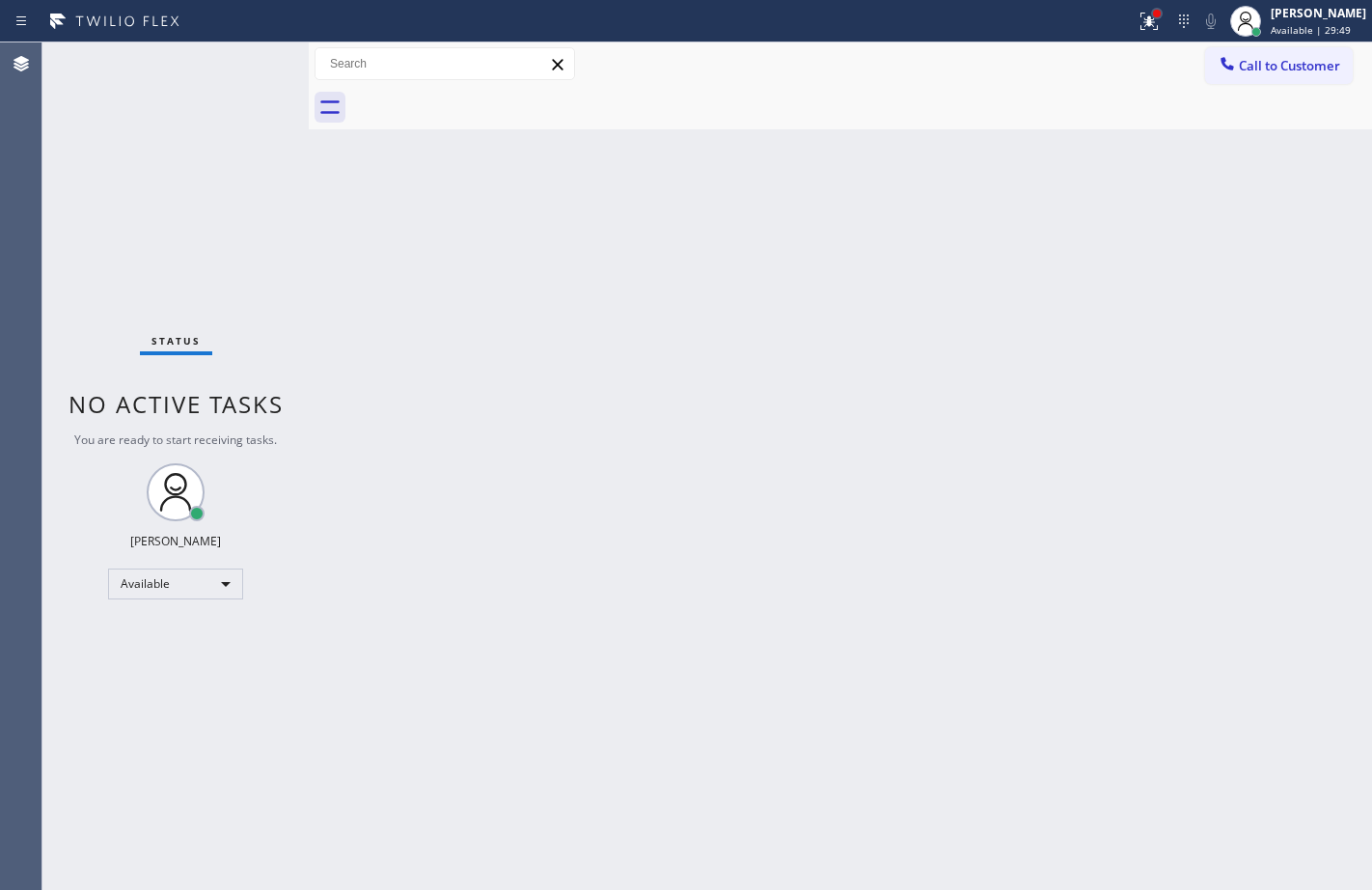
click at [1151, 15] on div at bounding box center [1157, 14] width 12 height 12
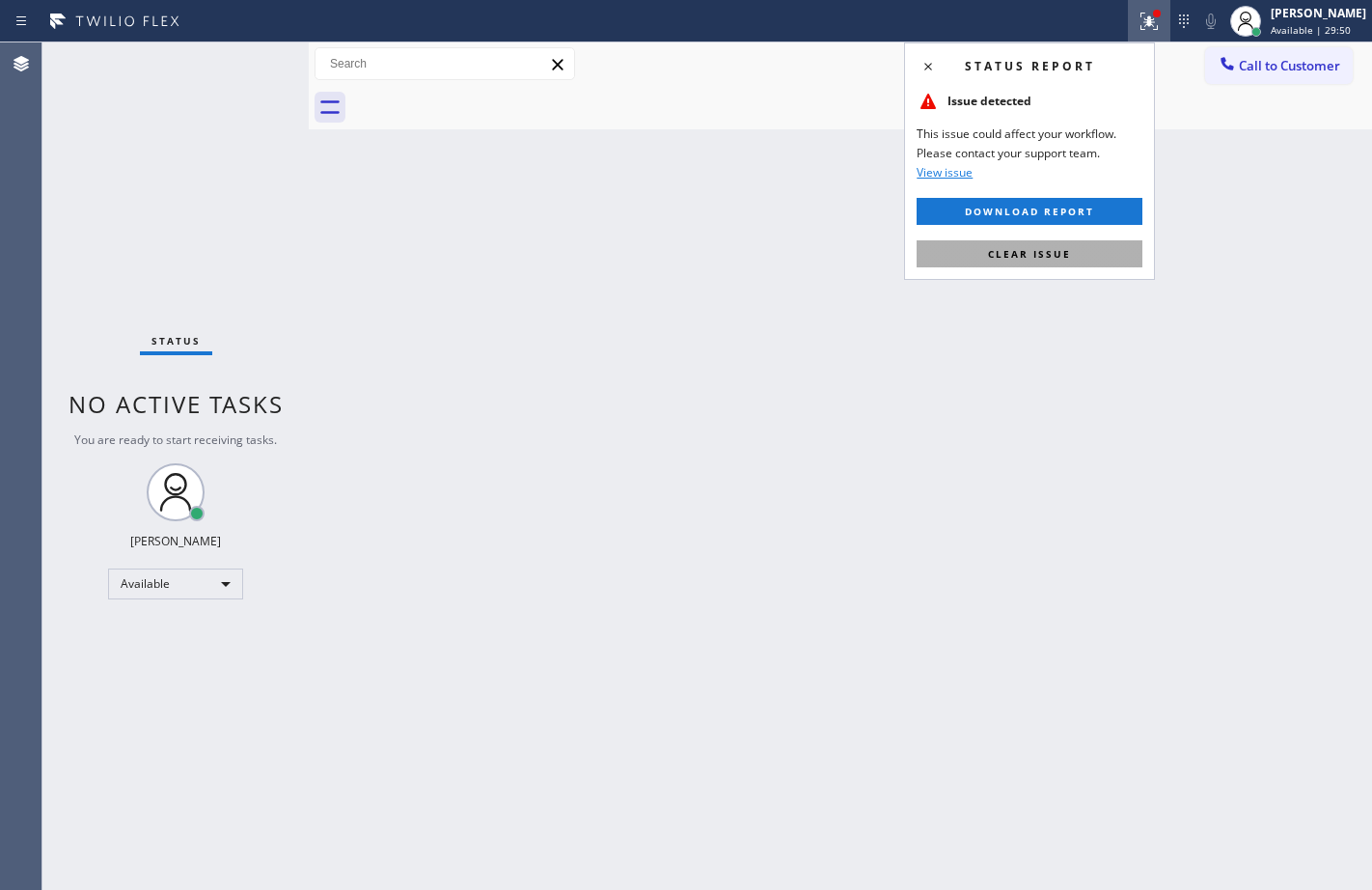
click at [1063, 258] on span "Clear issue" at bounding box center [1029, 254] width 83 height 14
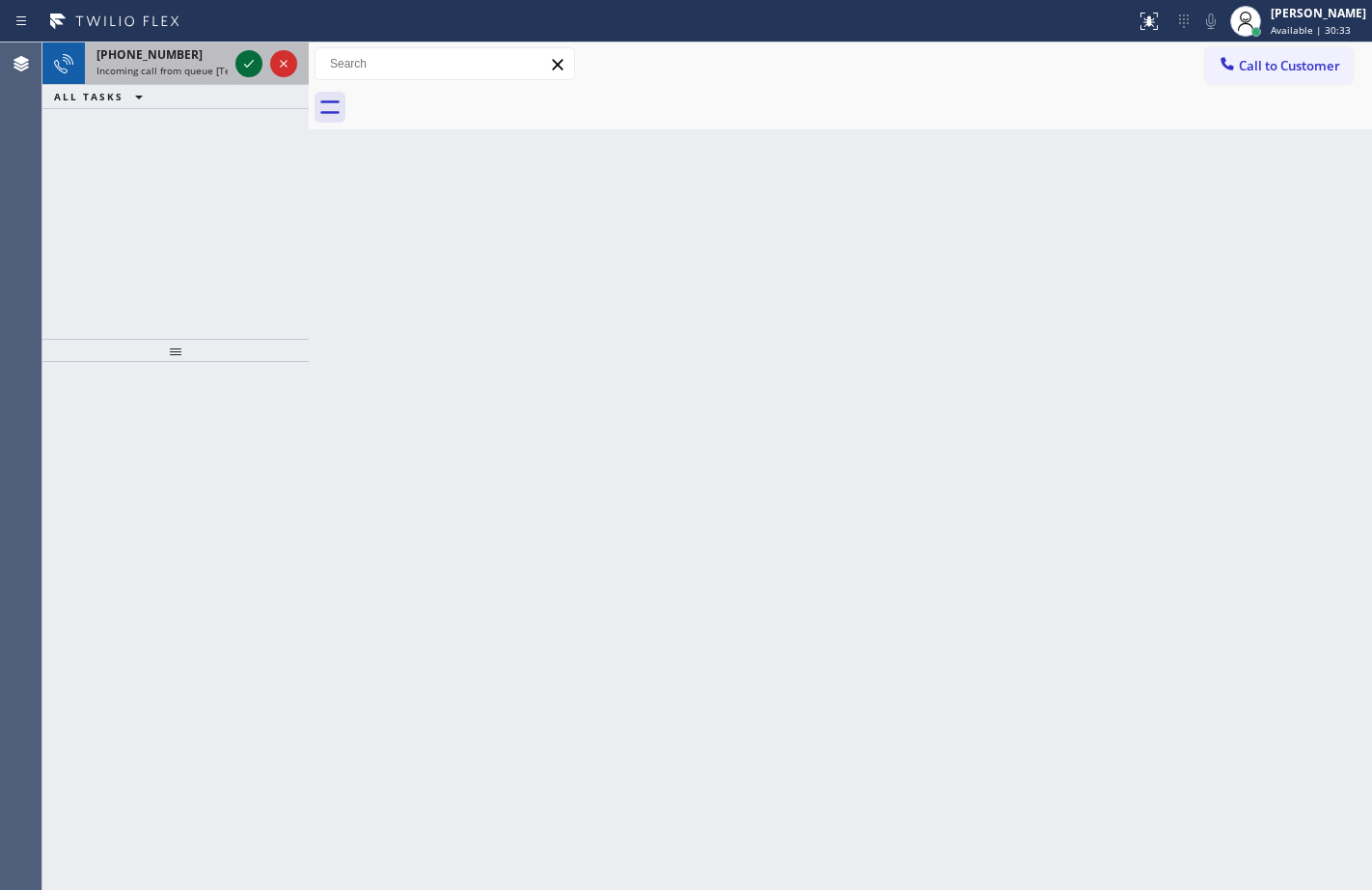
click at [238, 70] on icon at bounding box center [249, 64] width 23 height 23
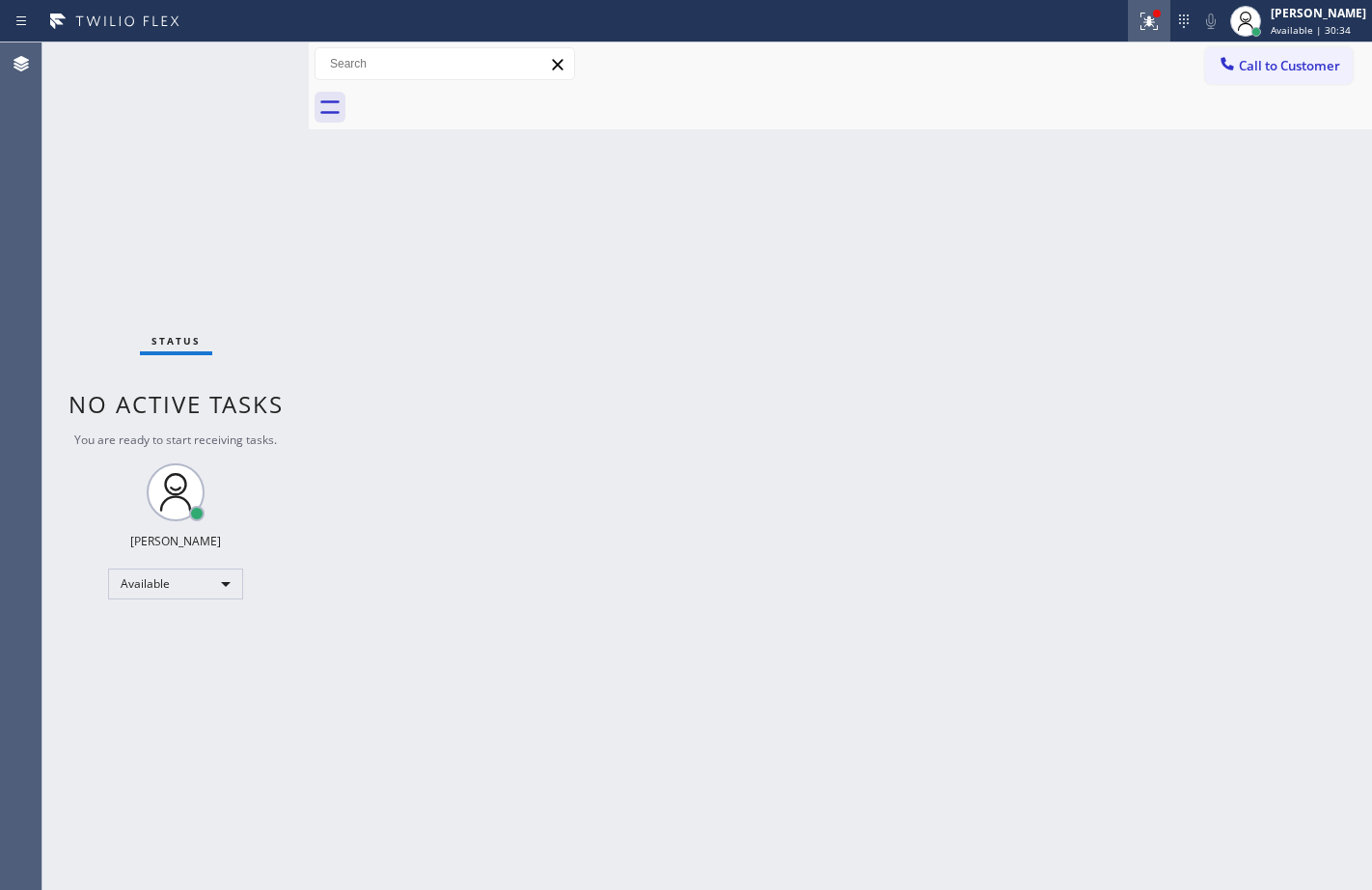
click at [1130, 35] on button at bounding box center [1148, 21] width 42 height 42
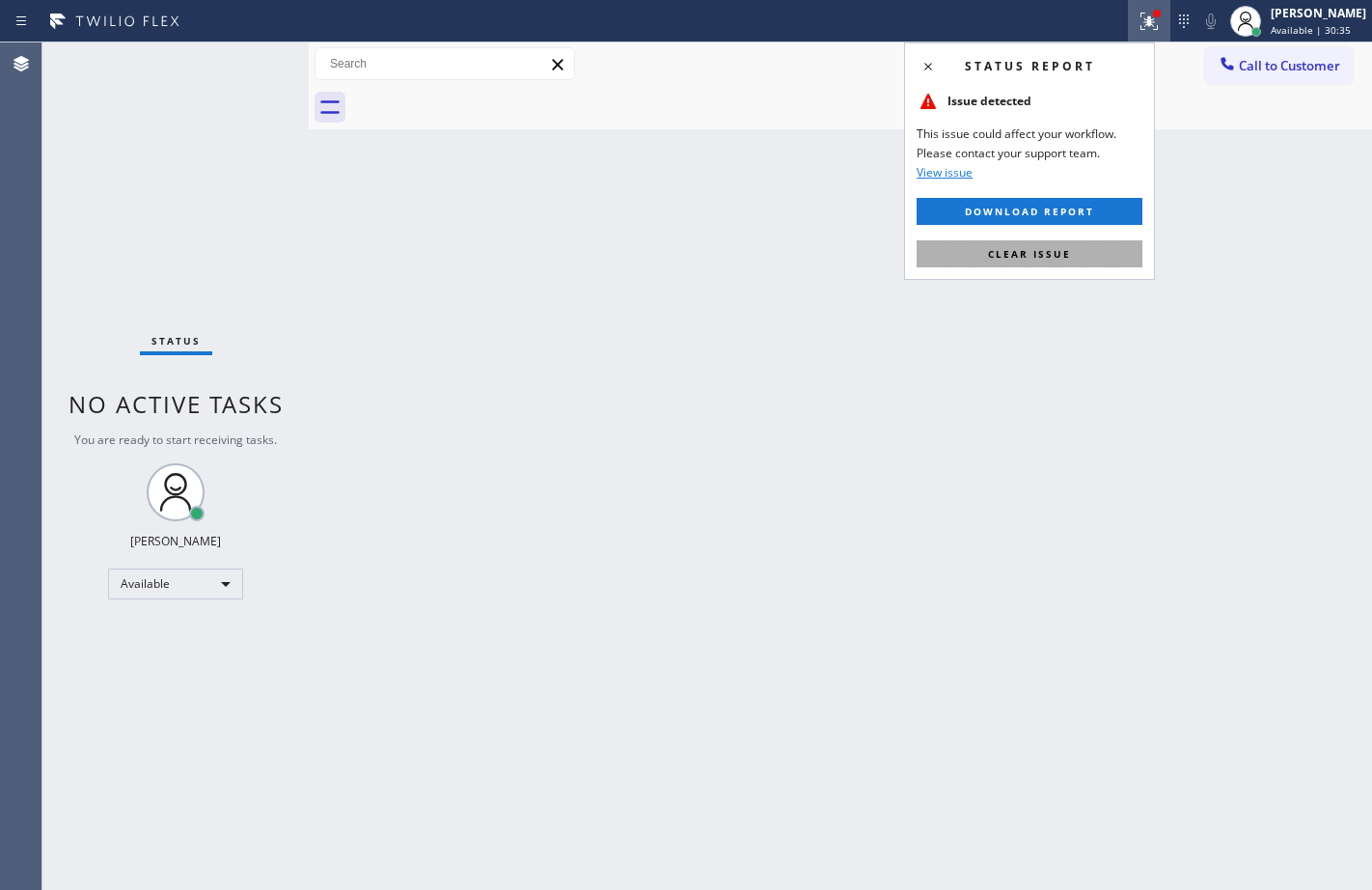
click at [1023, 259] on span "Clear issue" at bounding box center [1029, 254] width 83 height 14
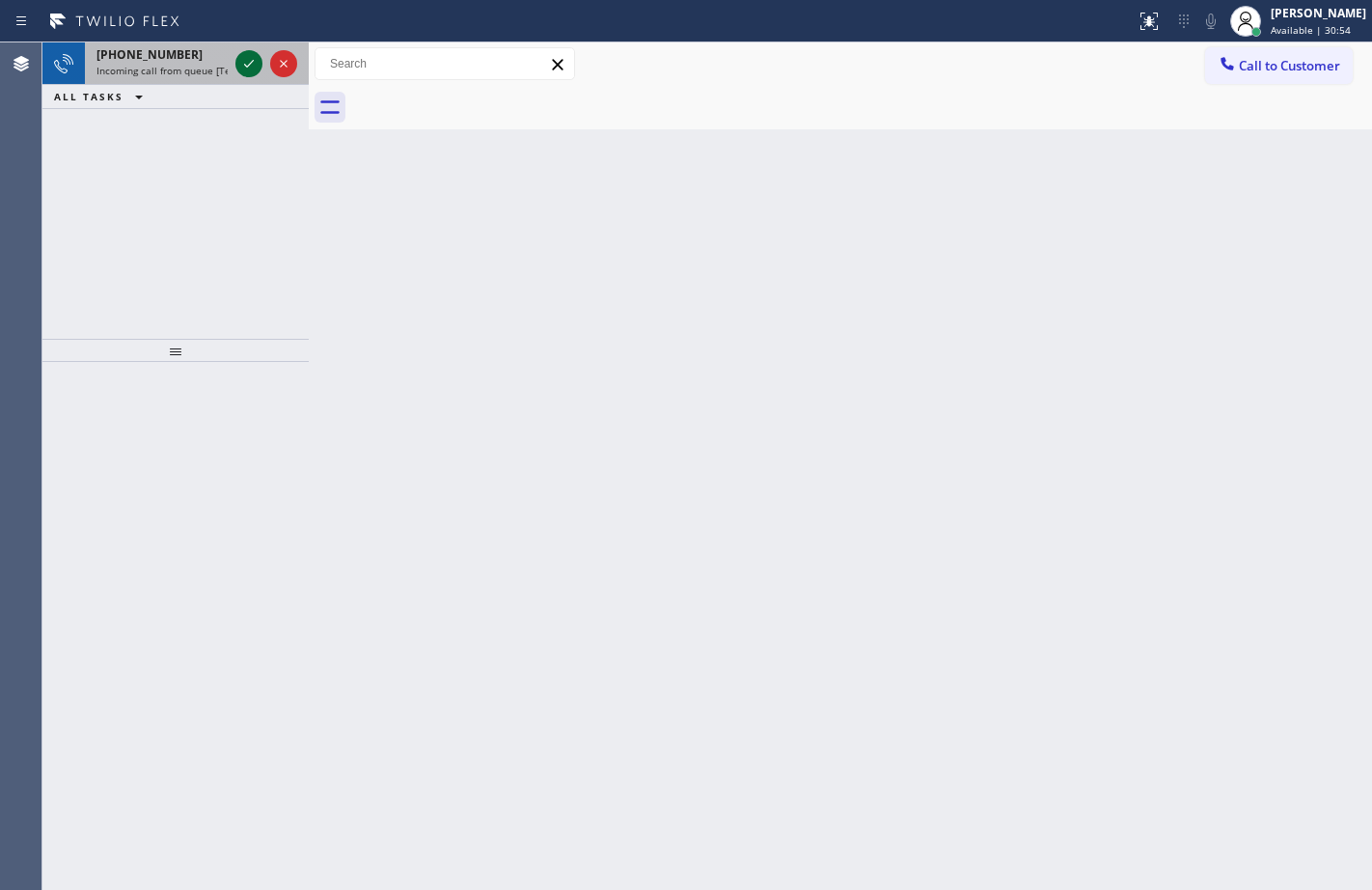
click at [240, 64] on icon at bounding box center [249, 64] width 23 height 23
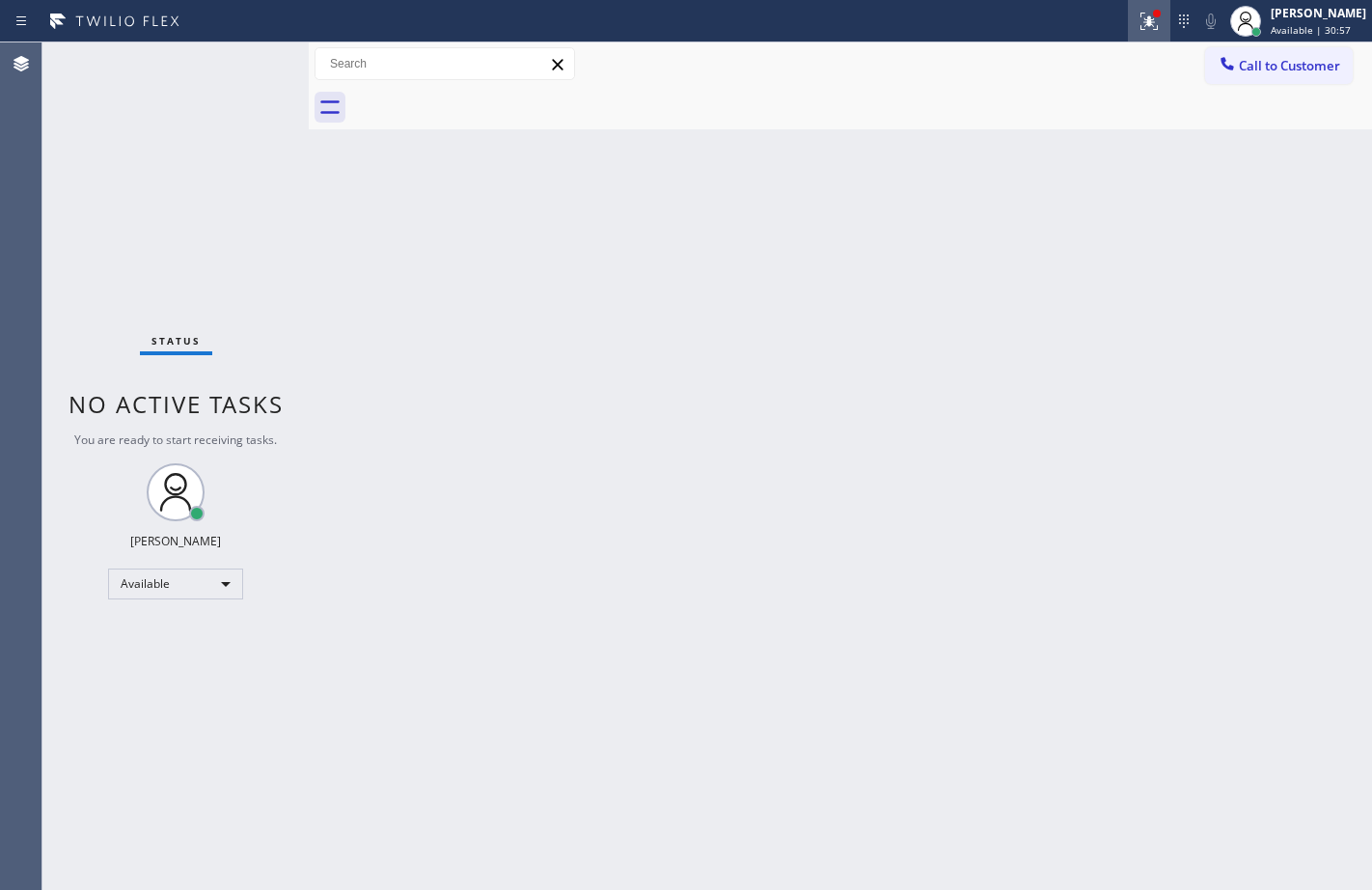
click at [1132, 39] on button at bounding box center [1148, 21] width 42 height 42
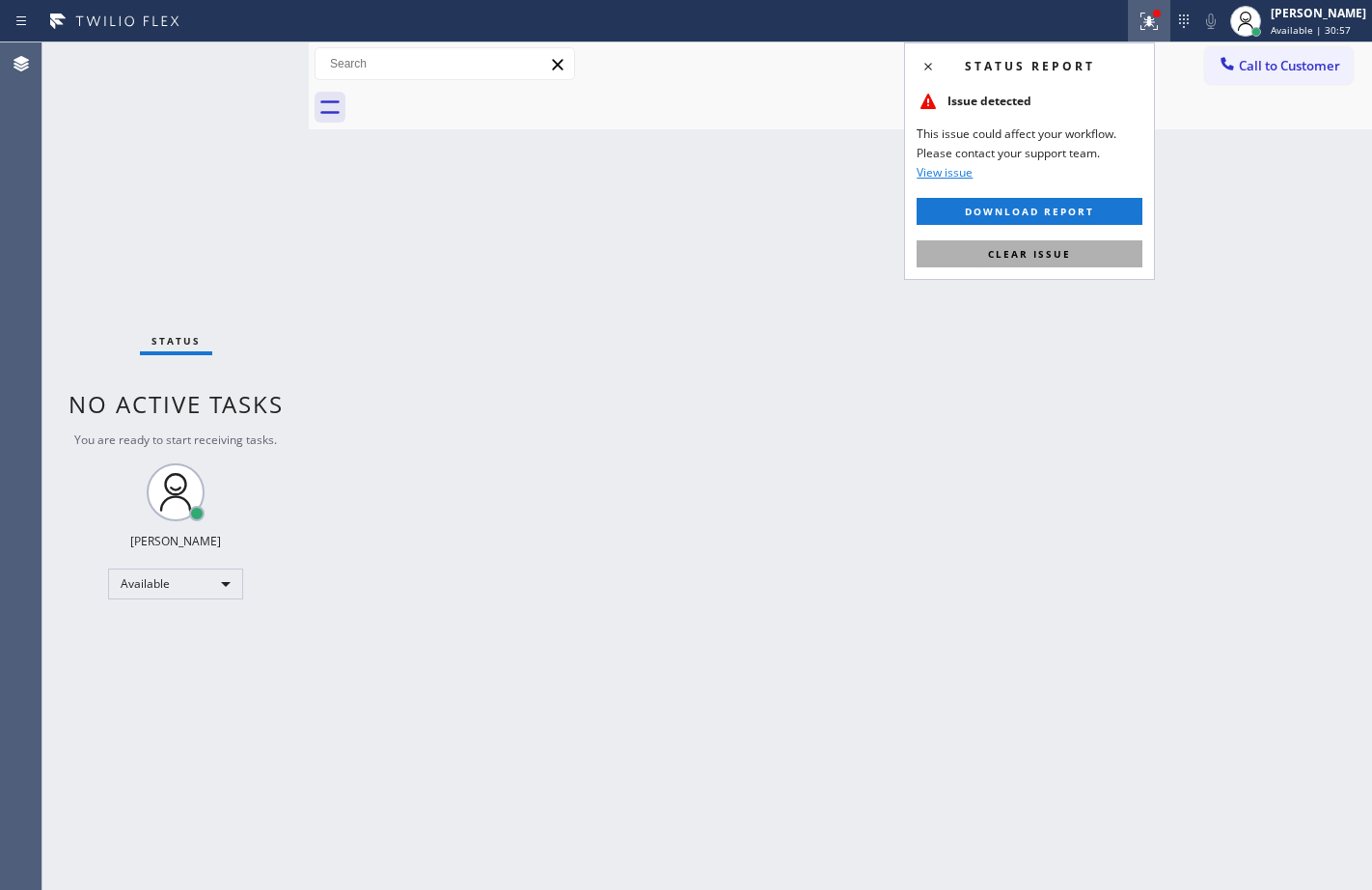
click at [1064, 252] on span "Clear issue" at bounding box center [1029, 254] width 83 height 14
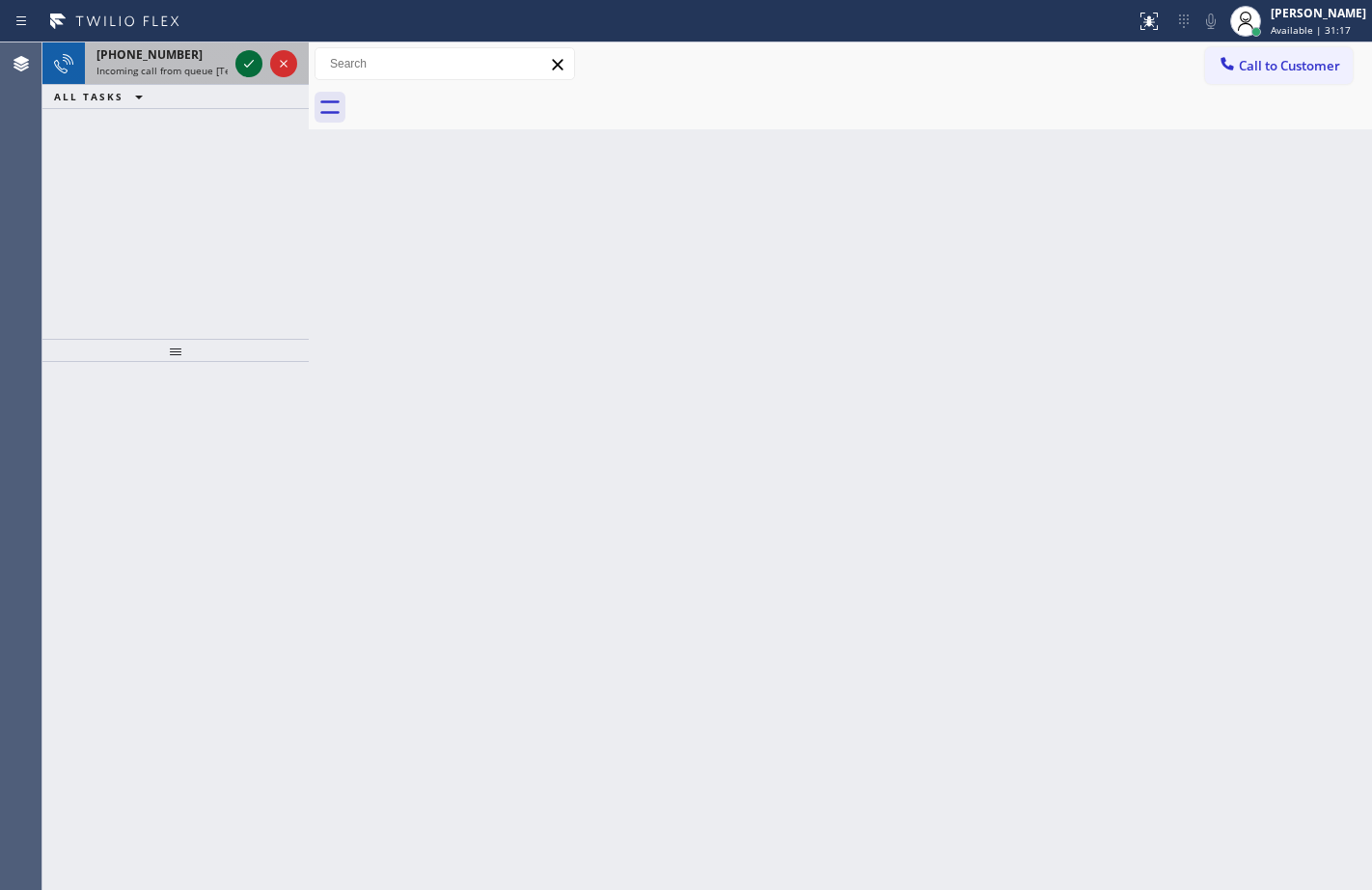
click at [252, 59] on icon at bounding box center [249, 64] width 23 height 23
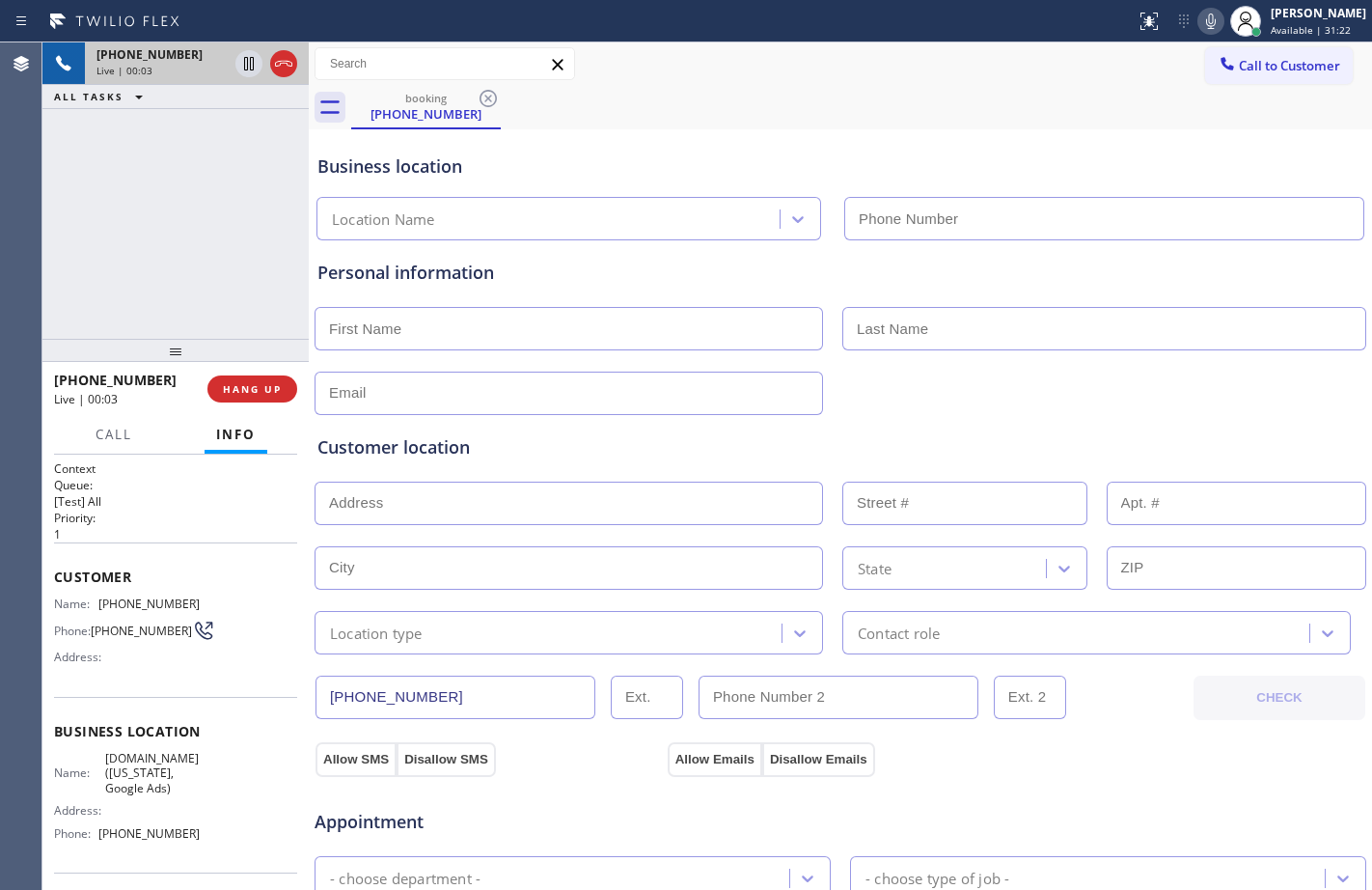
type input "[PHONE_NUMBER]"
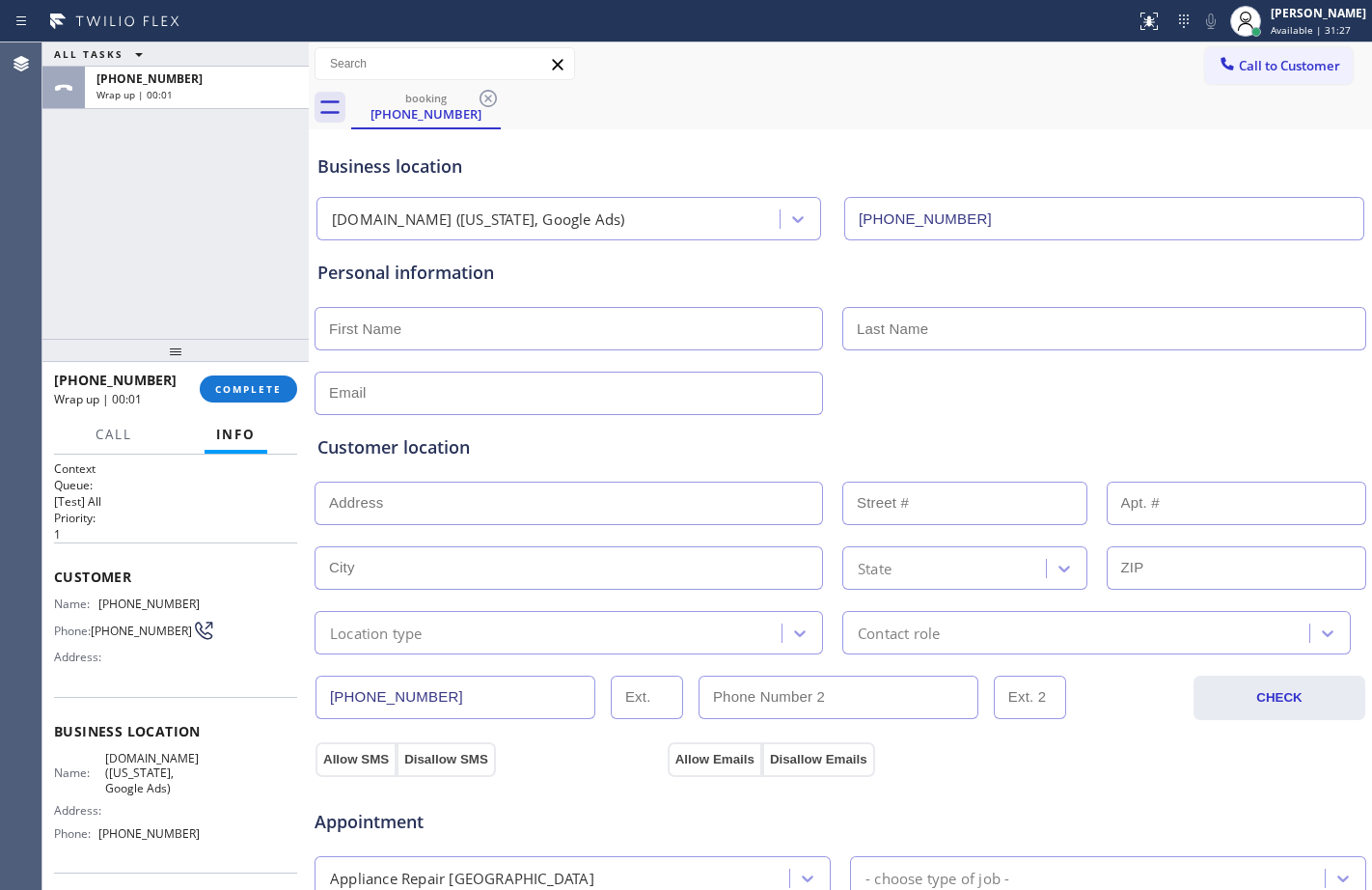
click at [265, 370] on div "[PHONE_NUMBER] Wrap up | 00:01 COMPLETE" at bounding box center [175, 389] width 243 height 50
click at [264, 387] on span "COMPLETE" at bounding box center [249, 389] width 67 height 14
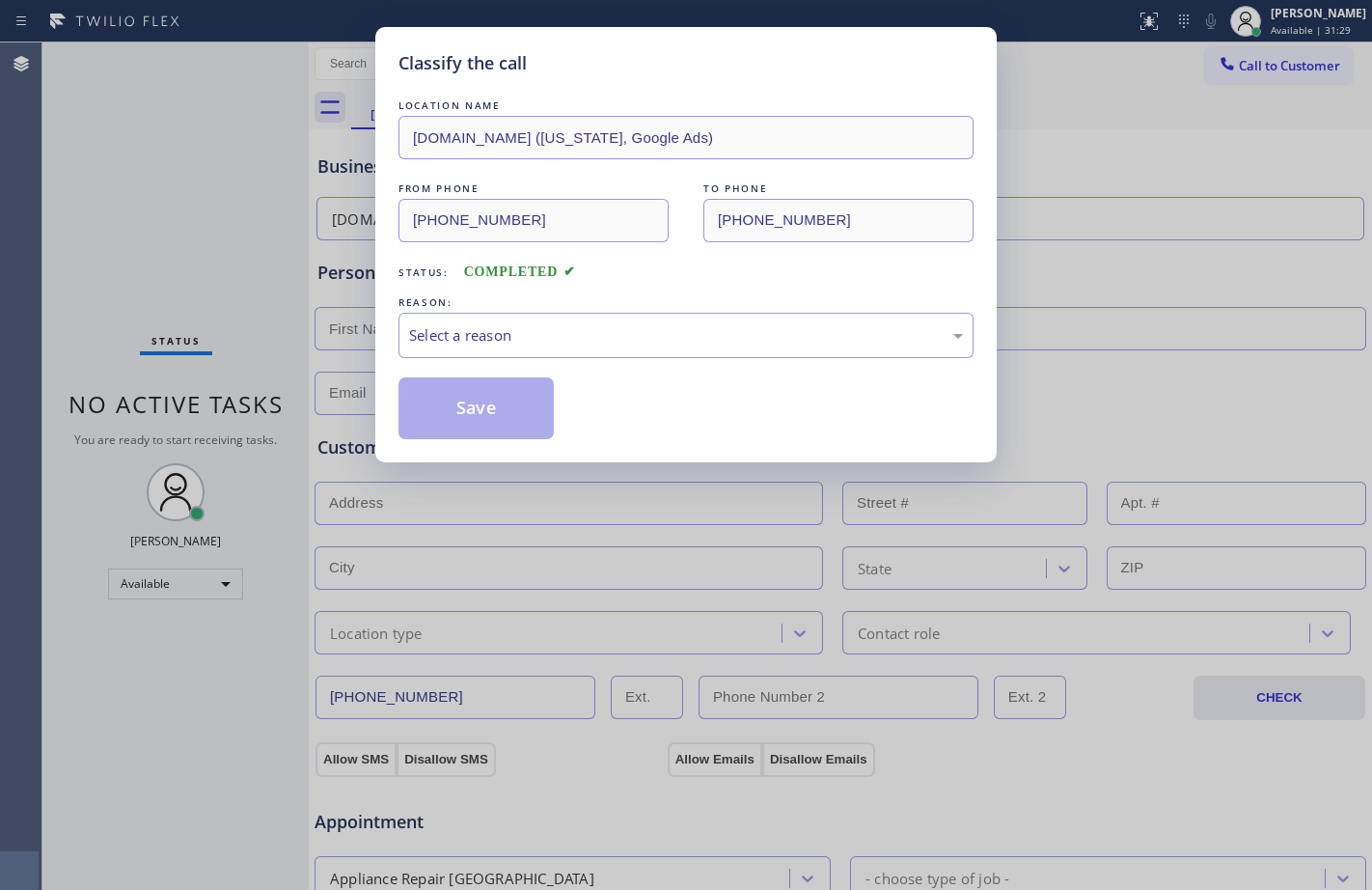
click at [633, 363] on div "LOCATION NAME [DOMAIN_NAME] ([US_STATE], Google Ads) FROM PHONE [PHONE_NUMBER] …" at bounding box center [685, 267] width 574 height 344
click at [635, 350] on div "Select a reason" at bounding box center [685, 335] width 574 height 45
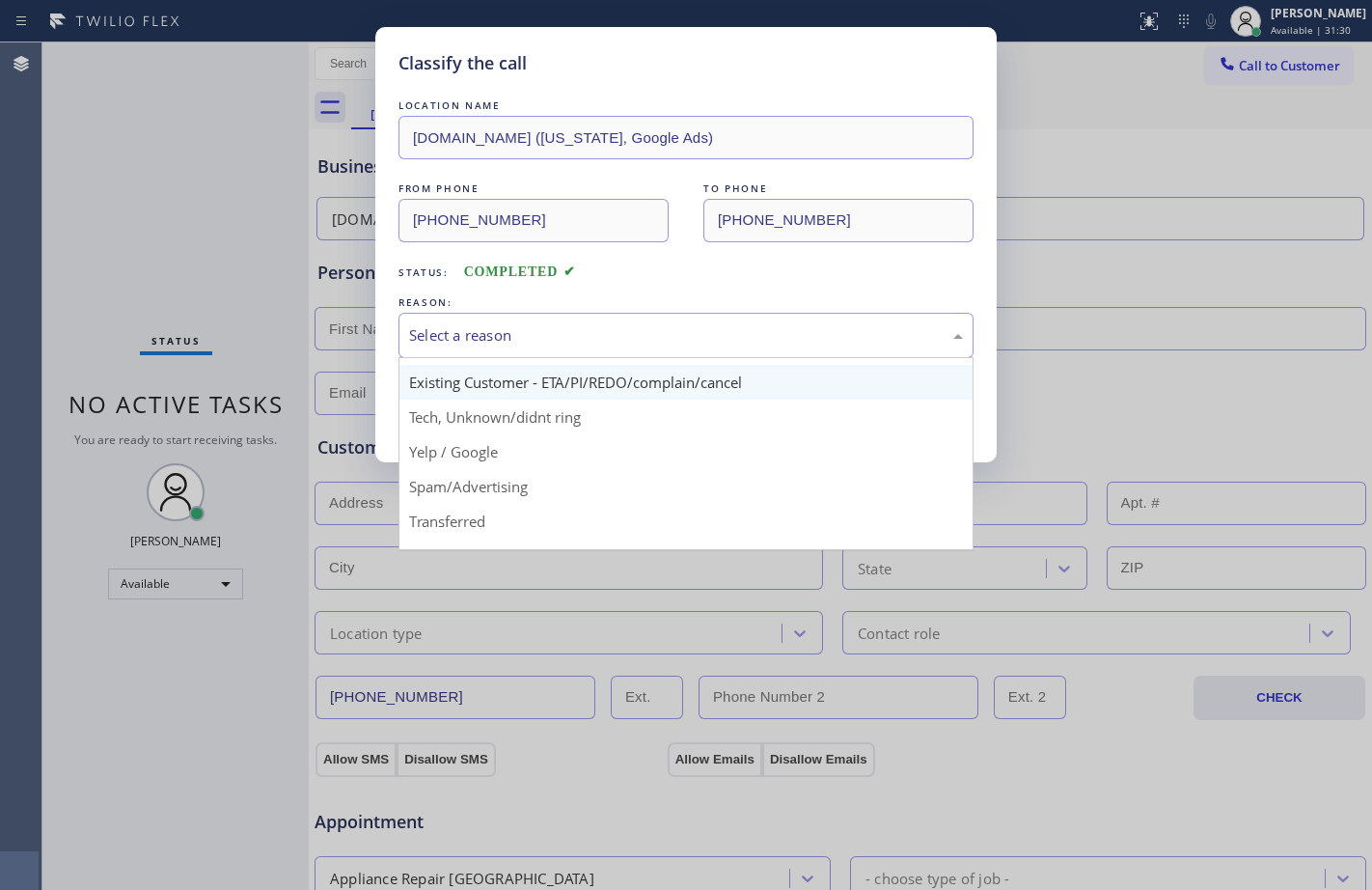
scroll to position [121, 0]
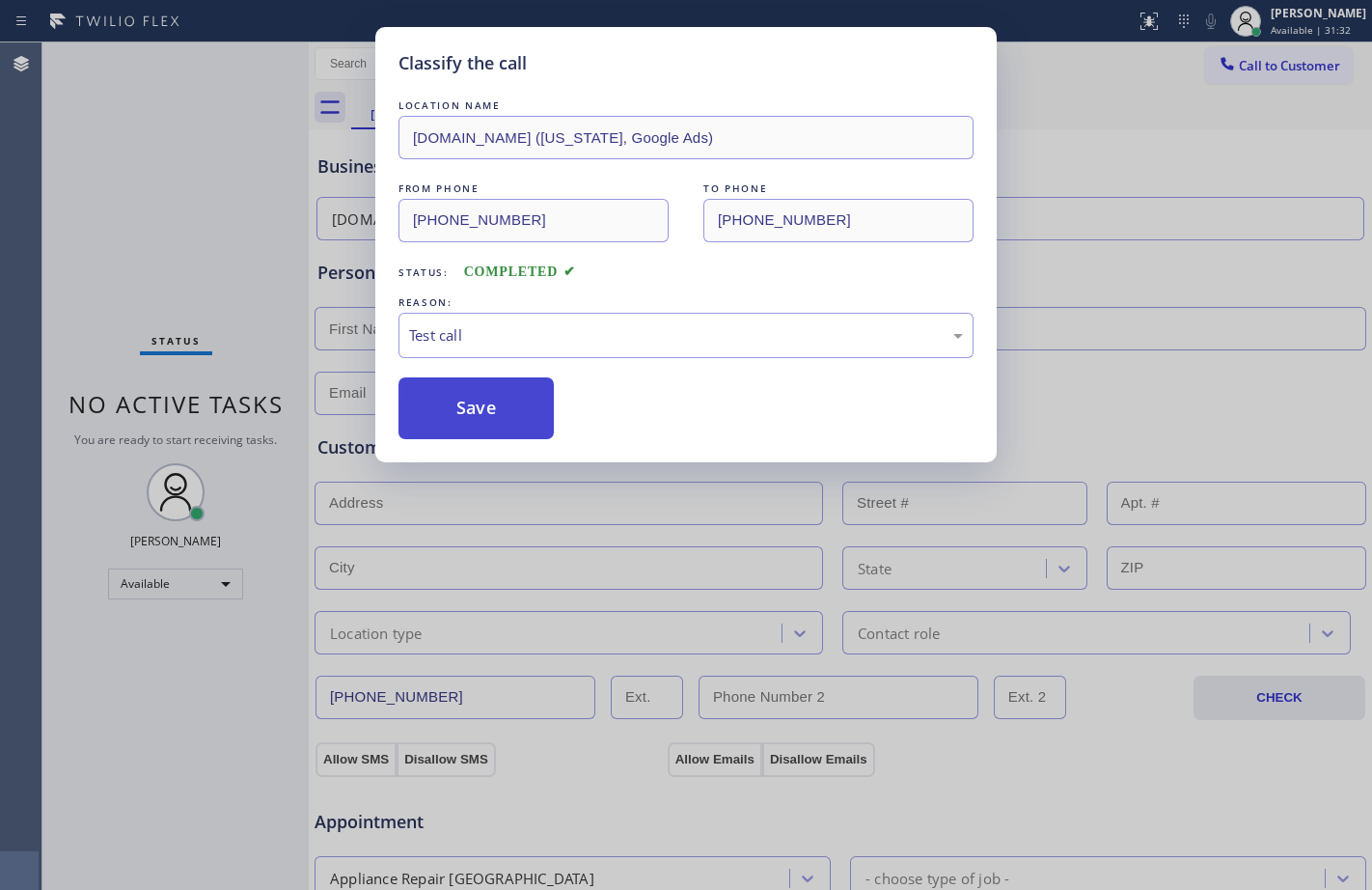
click at [459, 387] on button "Save" at bounding box center [476, 407] width 156 height 62
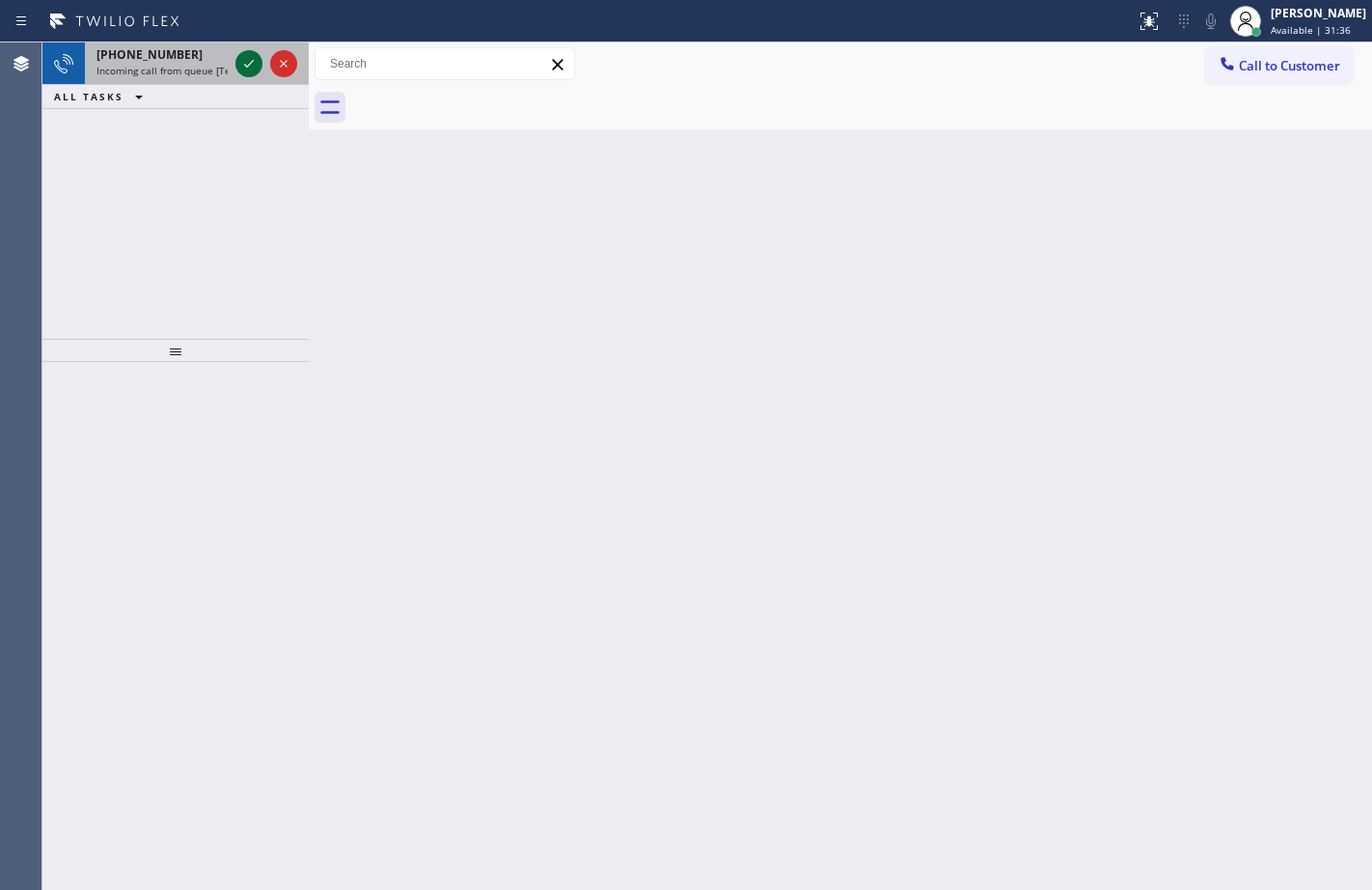
click at [251, 64] on icon at bounding box center [249, 64] width 10 height 8
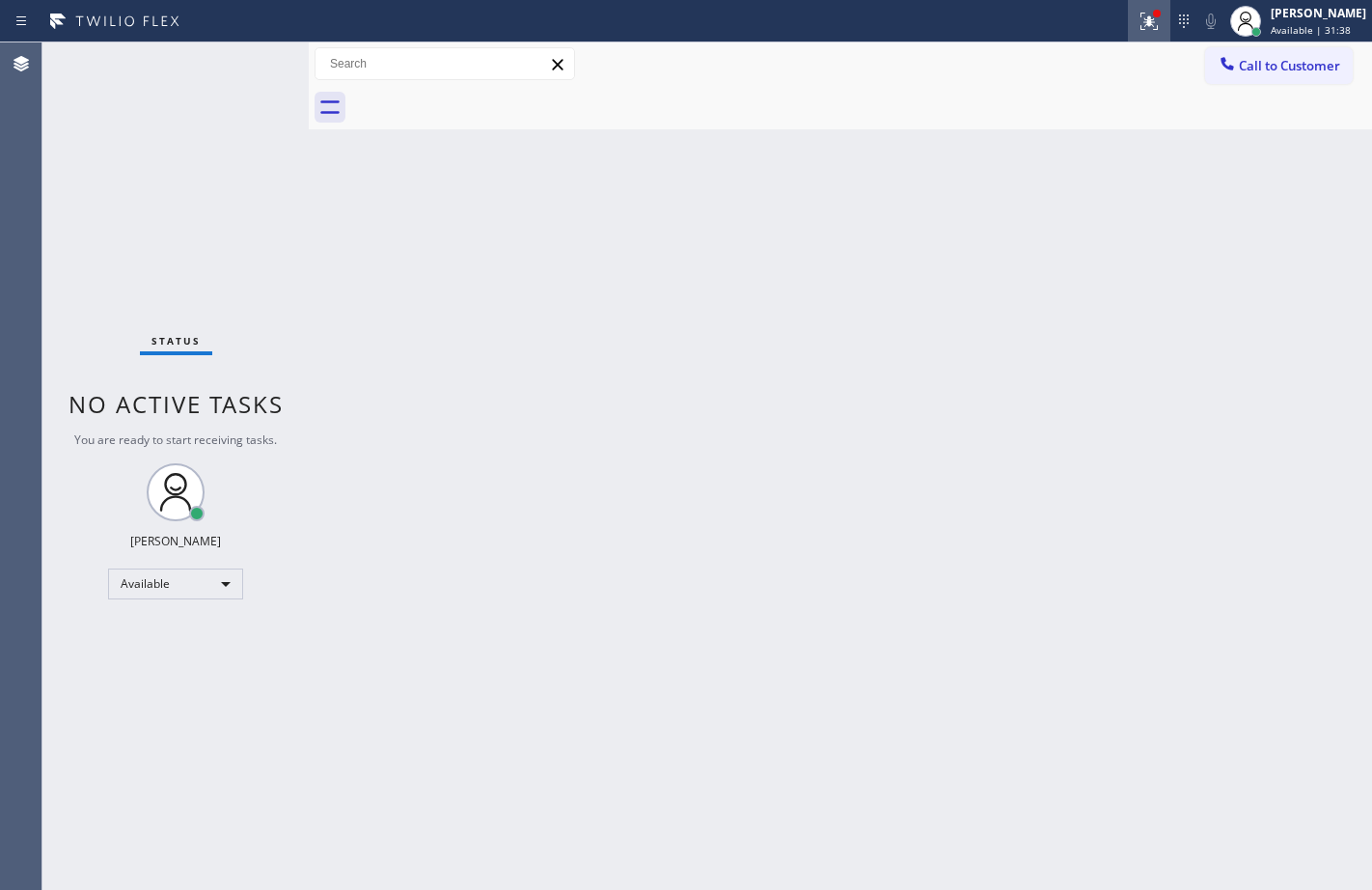
click at [1134, 33] on button at bounding box center [1148, 21] width 42 height 42
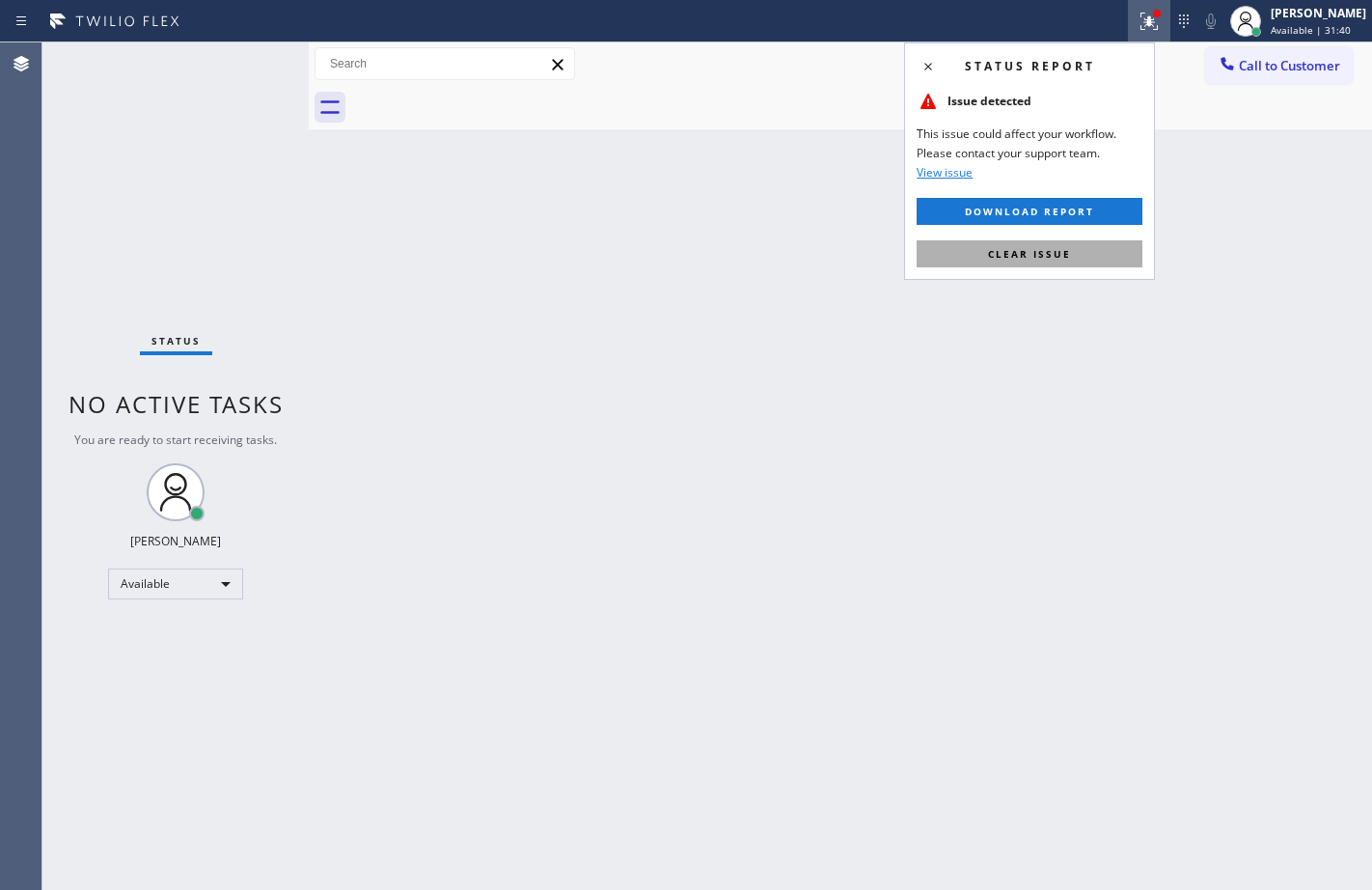
click at [1066, 263] on button "Clear issue" at bounding box center [1029, 254] width 226 height 27
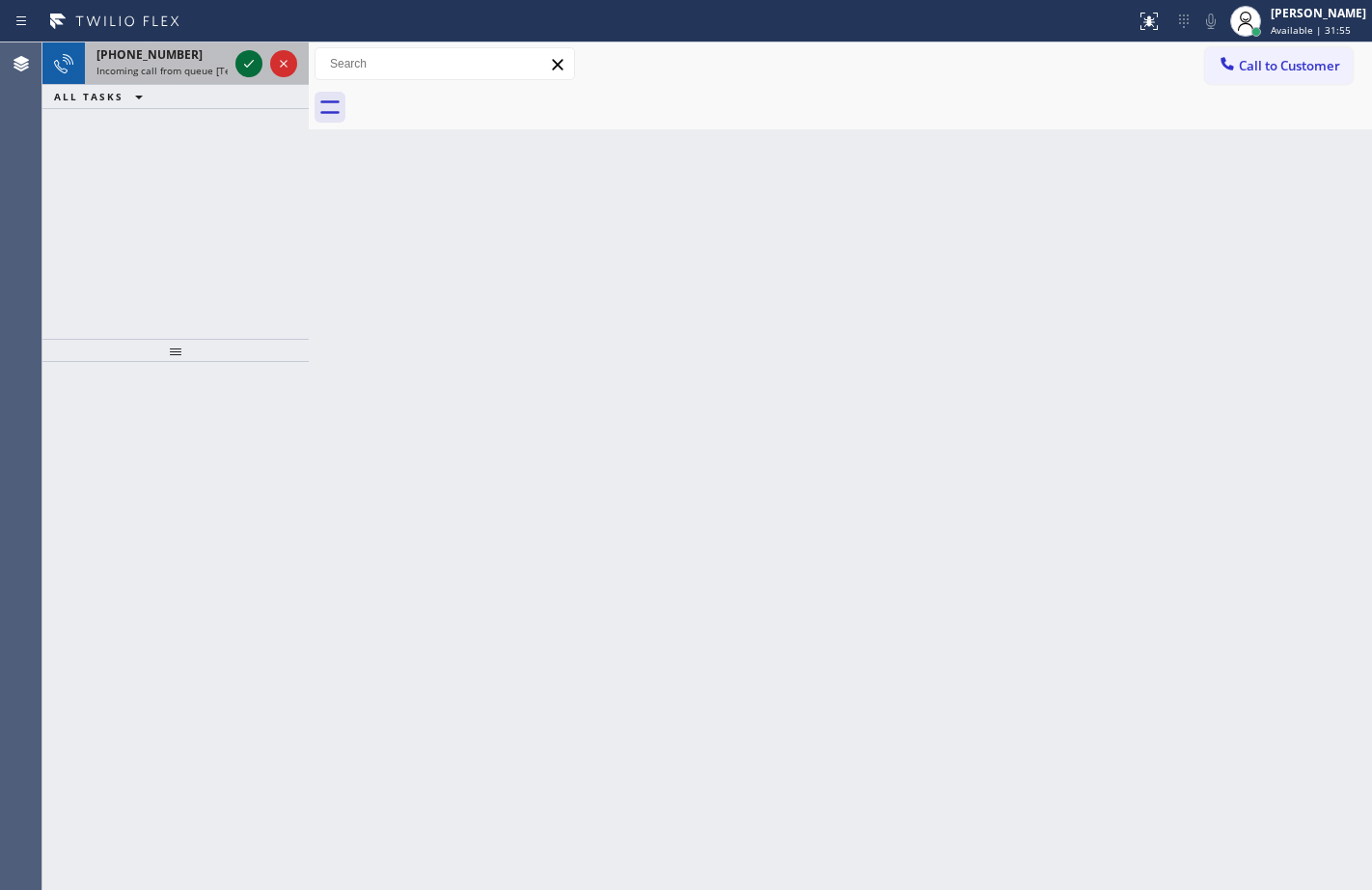
click at [255, 62] on icon at bounding box center [249, 64] width 23 height 23
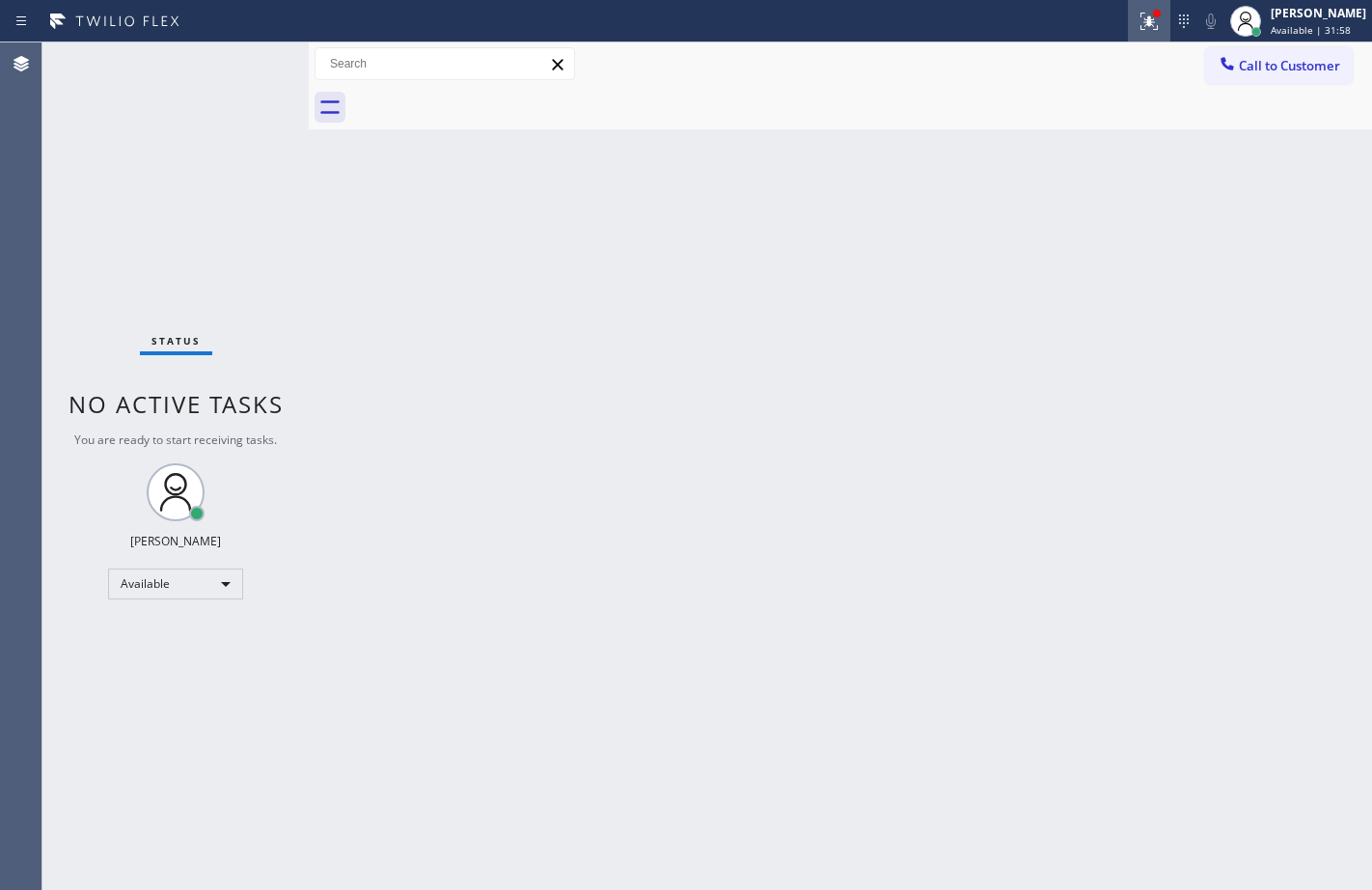
click at [1140, 16] on icon at bounding box center [1146, 20] width 12 height 14
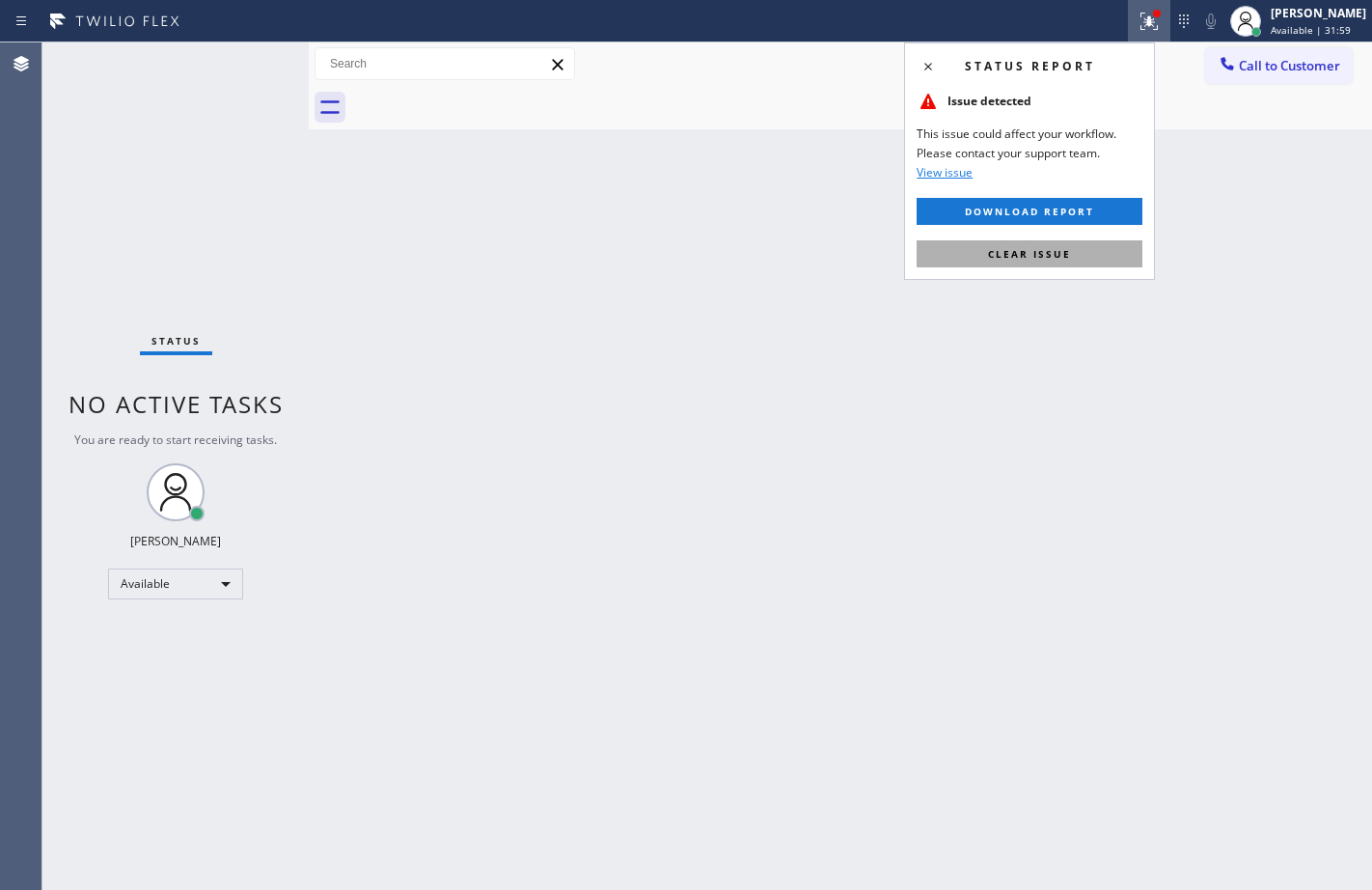
click at [1042, 249] on span "Clear issue" at bounding box center [1029, 254] width 83 height 14
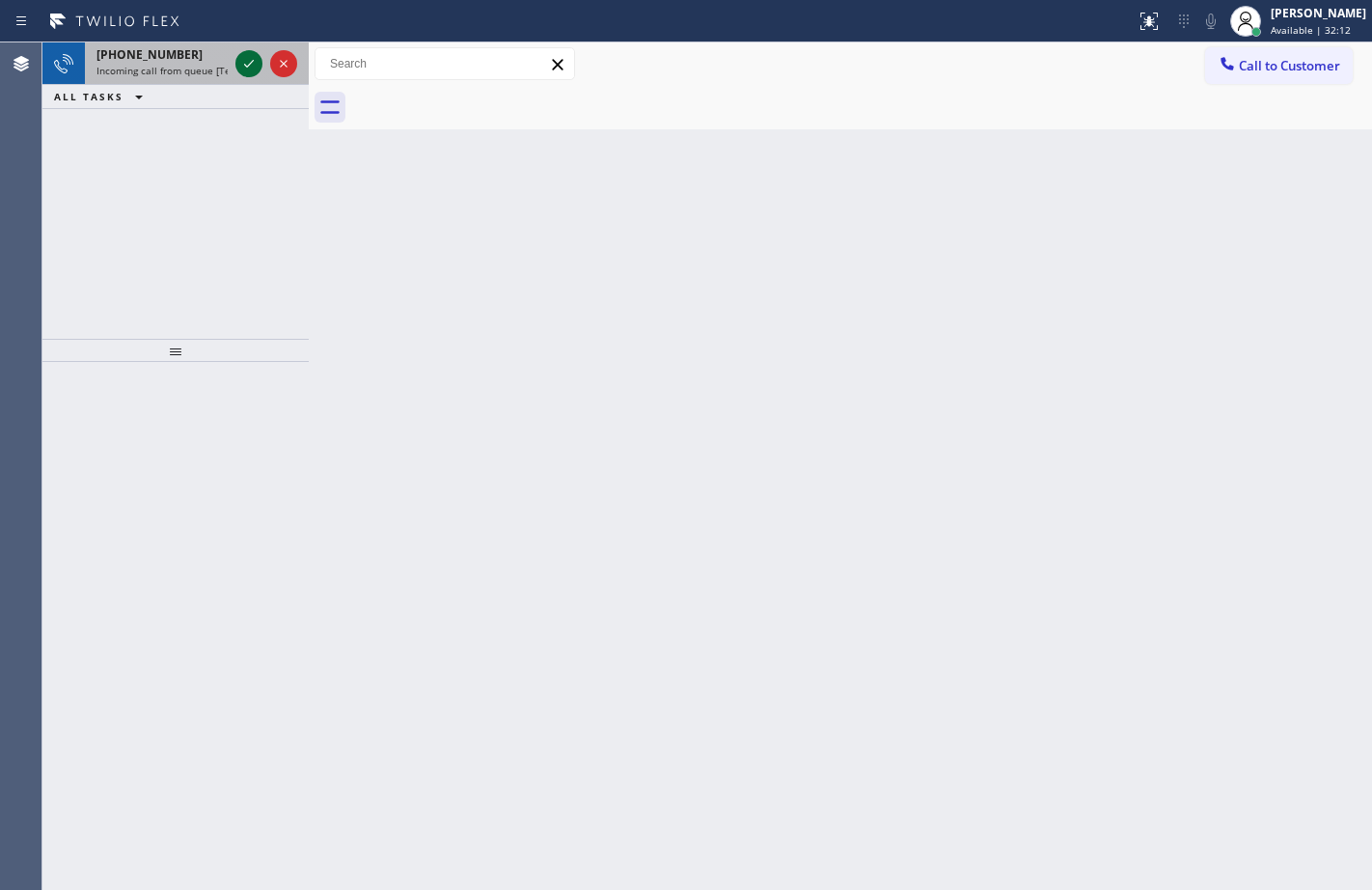
click at [238, 55] on icon at bounding box center [249, 64] width 23 height 23
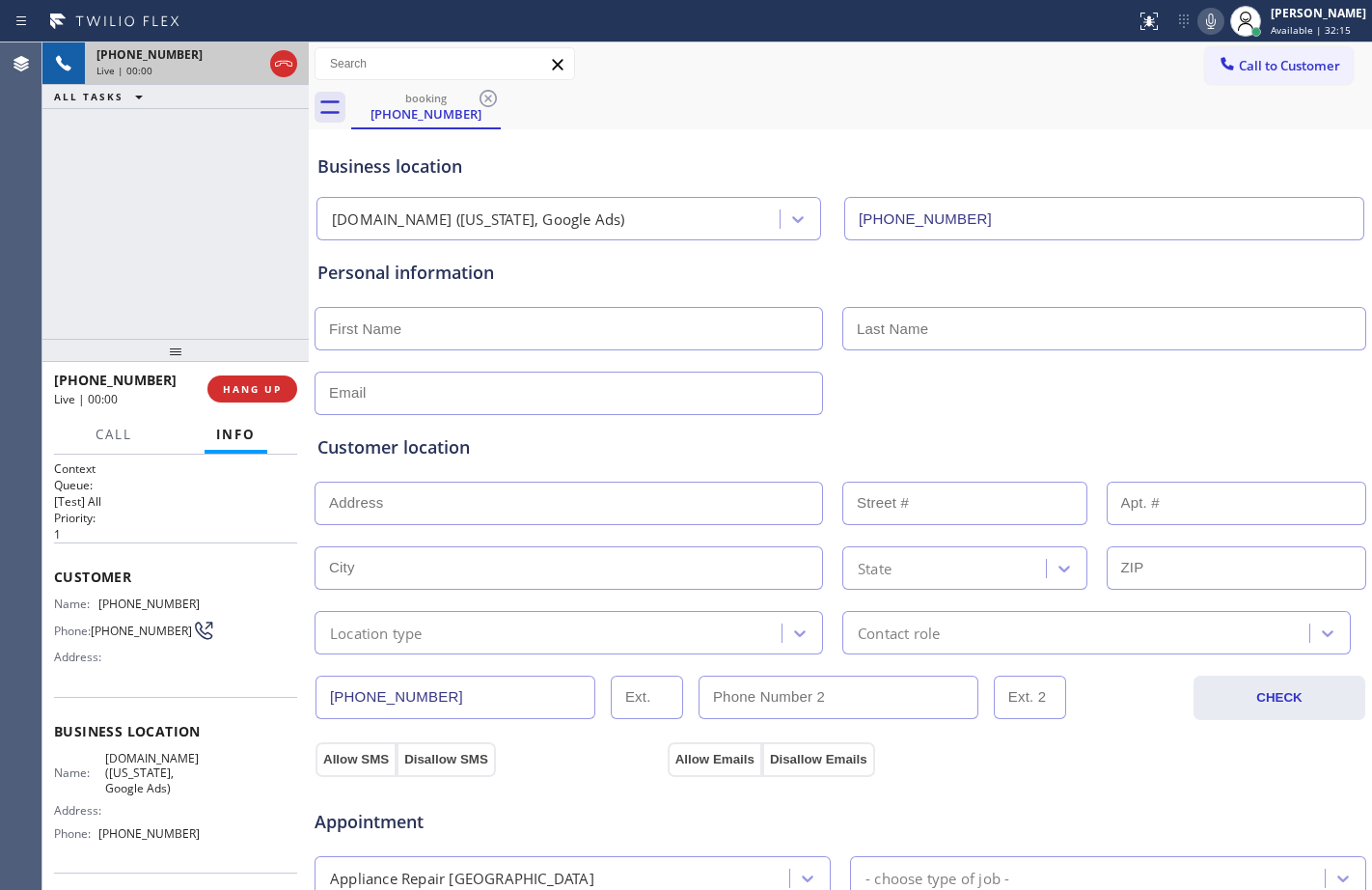
type input "[PHONE_NUMBER]"
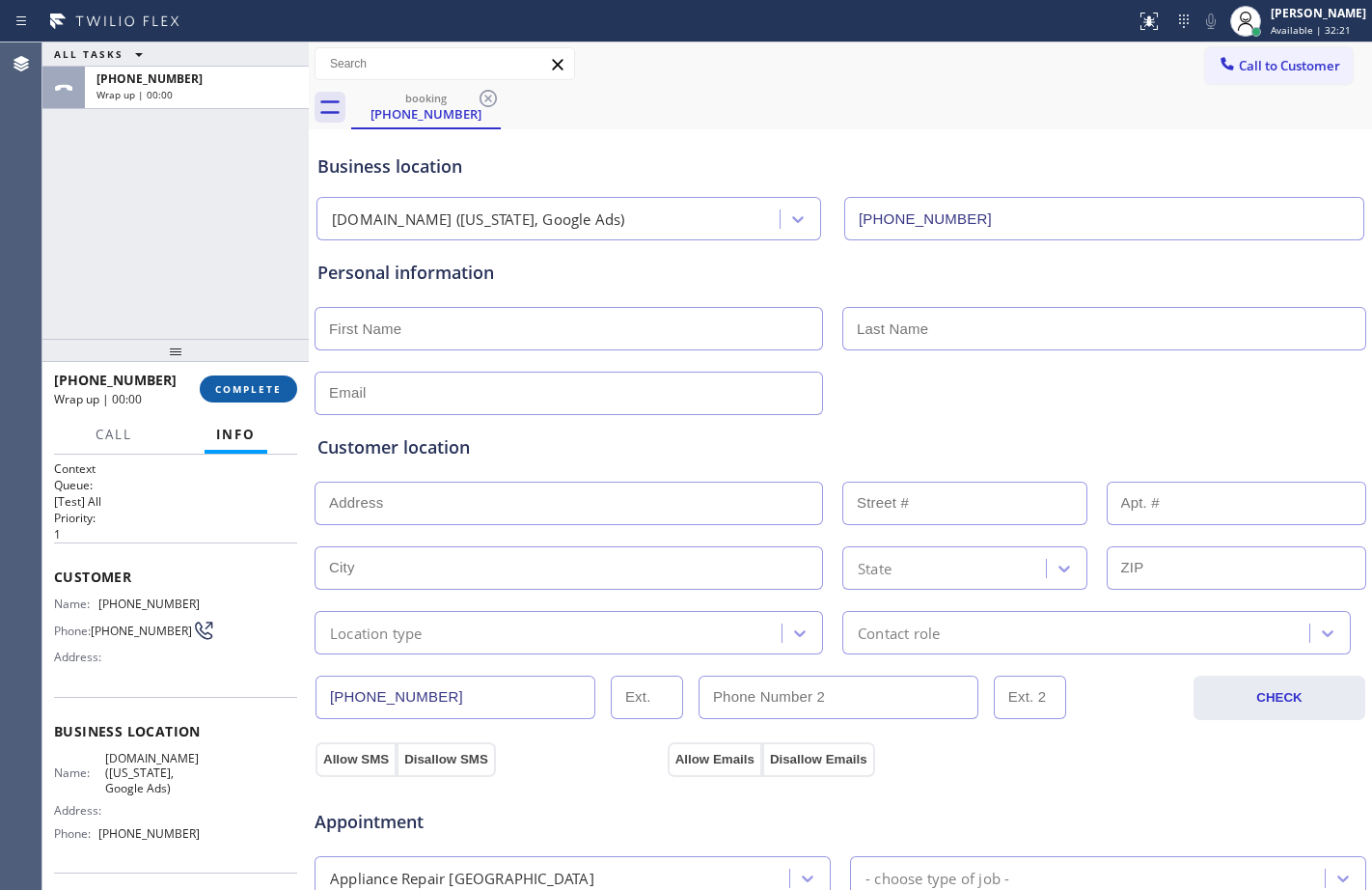
click at [260, 392] on span "COMPLETE" at bounding box center [249, 389] width 67 height 14
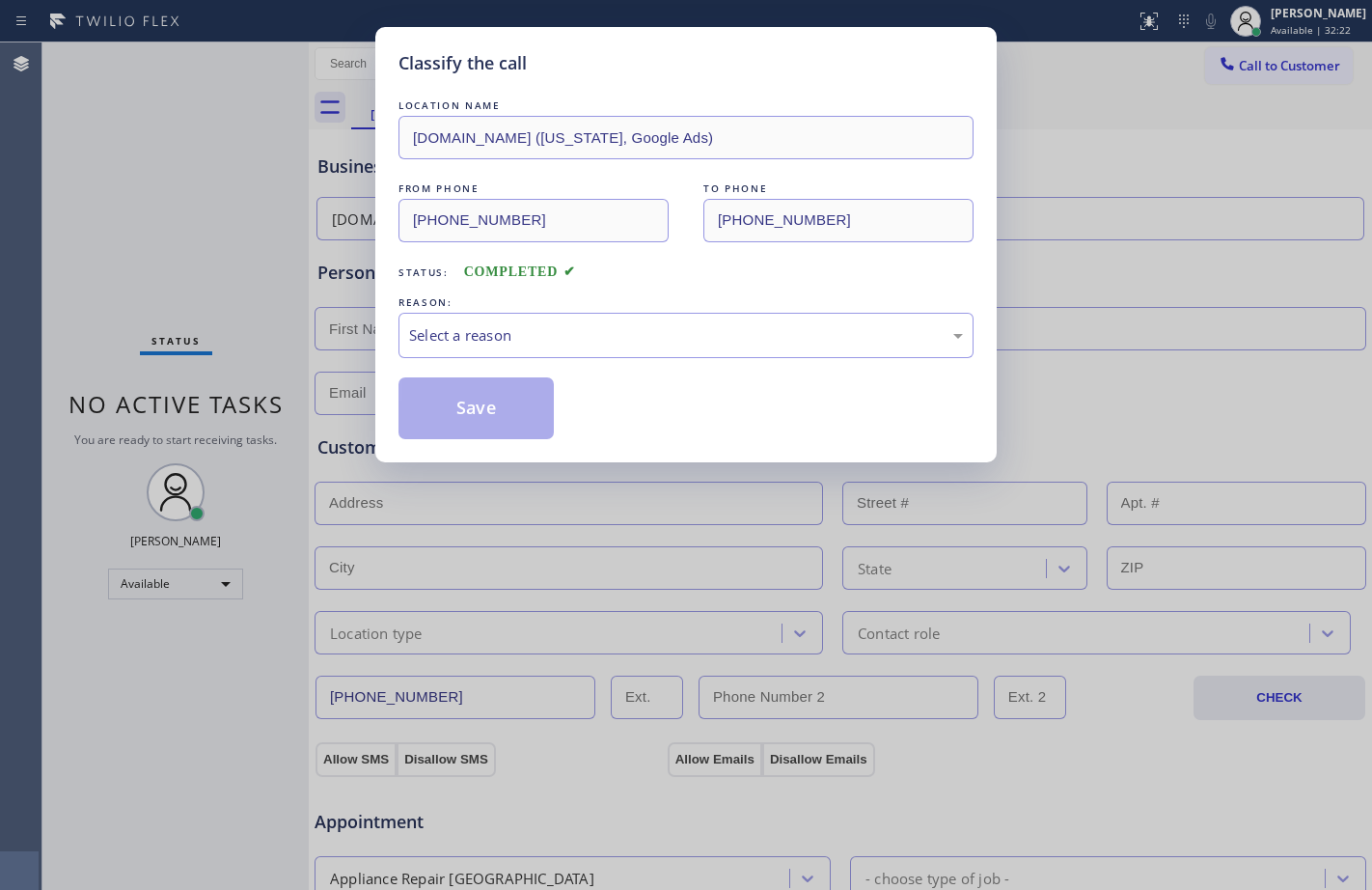
click at [637, 332] on div "Select a reason" at bounding box center [686, 335] width 554 height 23
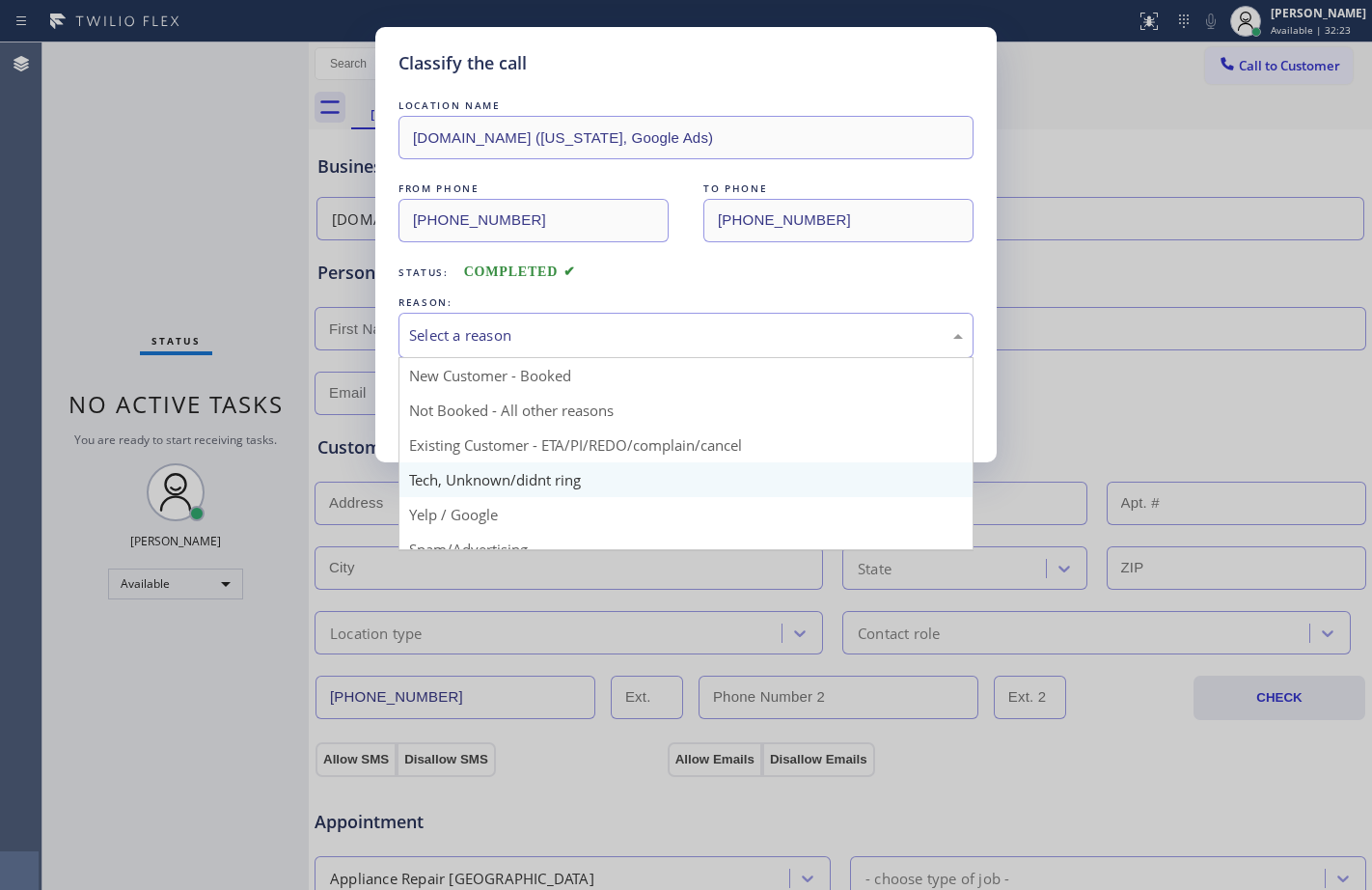
scroll to position [121, 0]
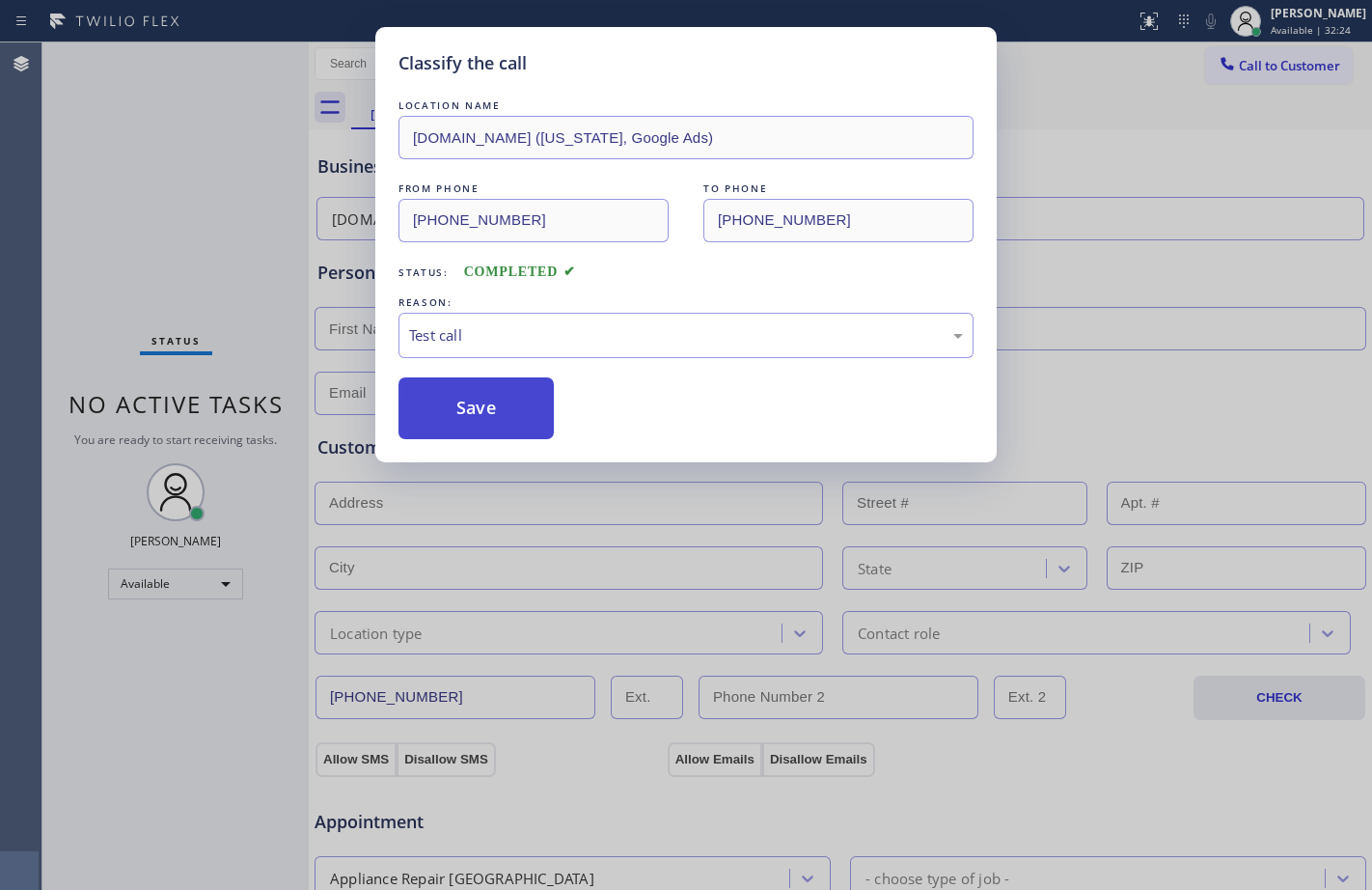
click at [445, 425] on button "Save" at bounding box center [476, 407] width 156 height 62
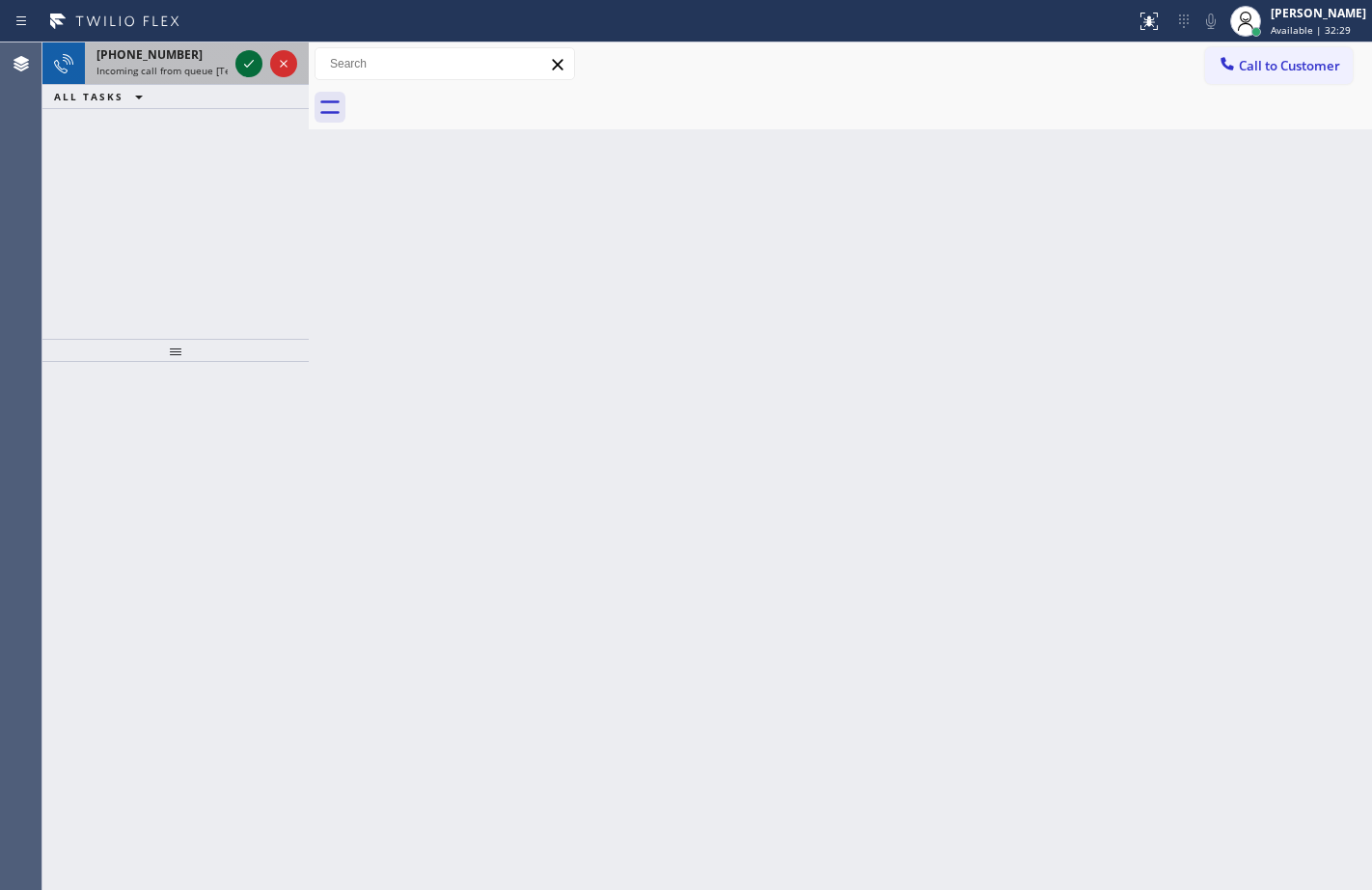
click at [241, 75] on button at bounding box center [250, 64] width 27 height 27
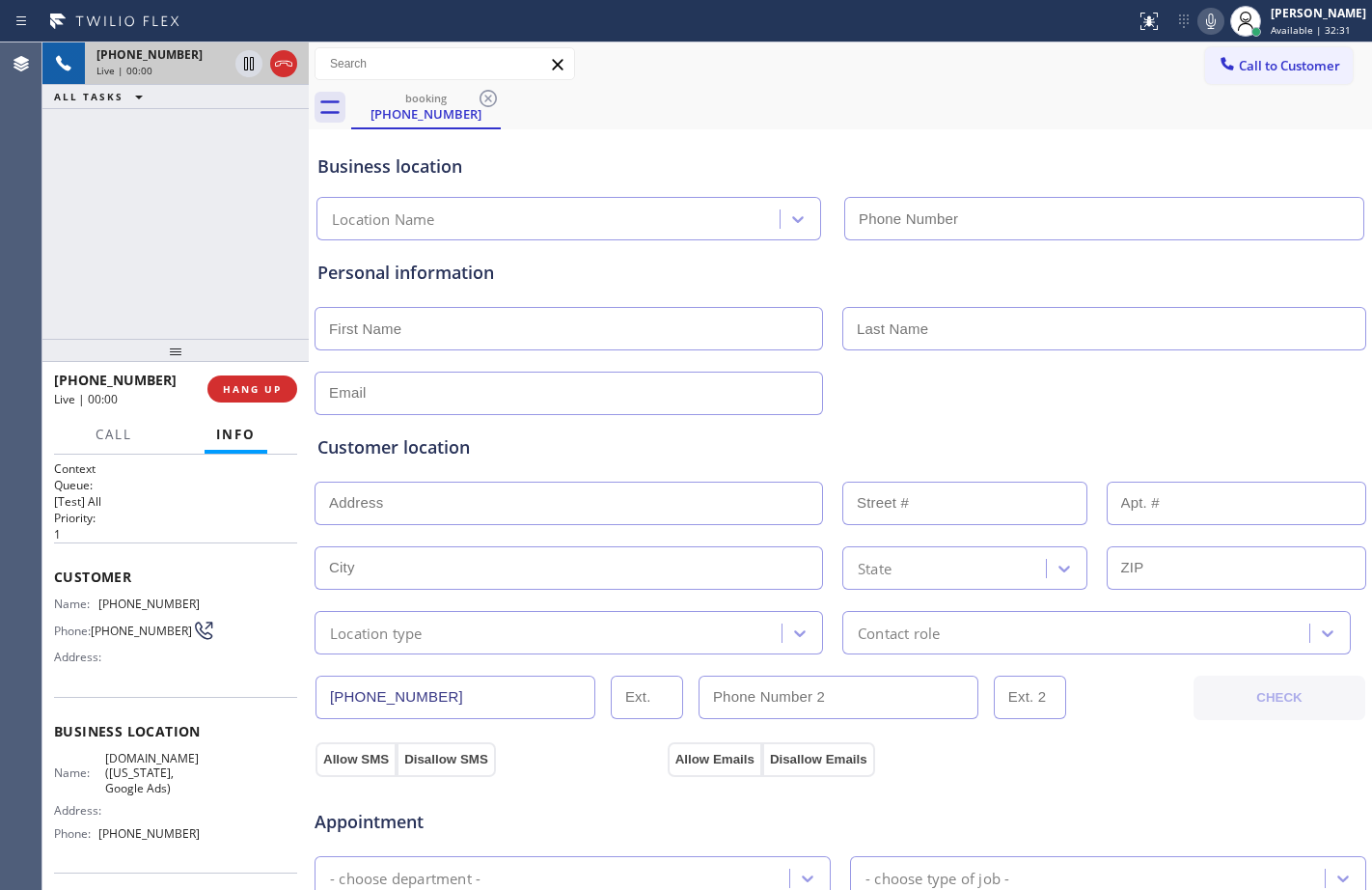
type input "[PHONE_NUMBER]"
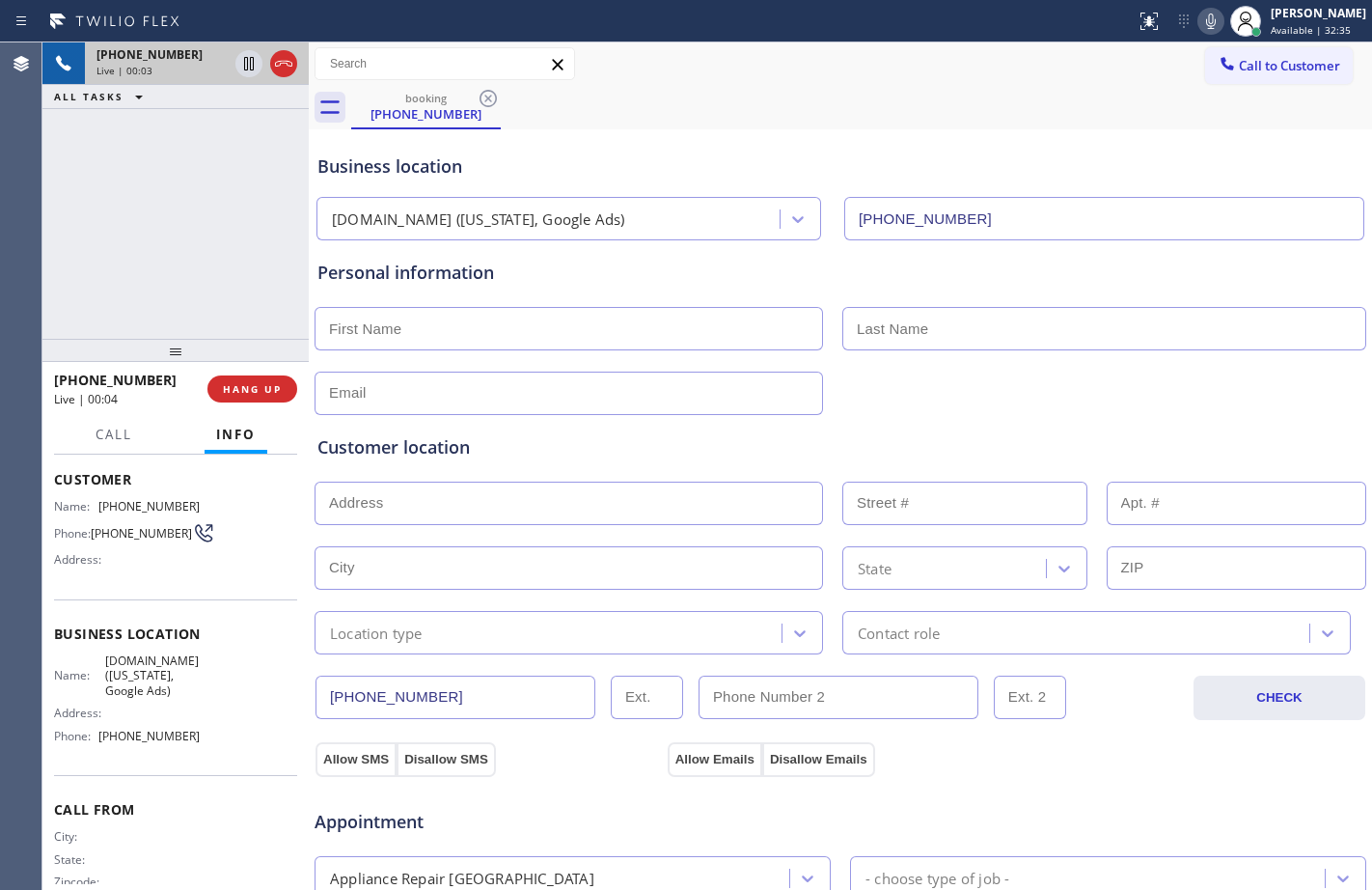
scroll to position [142, 0]
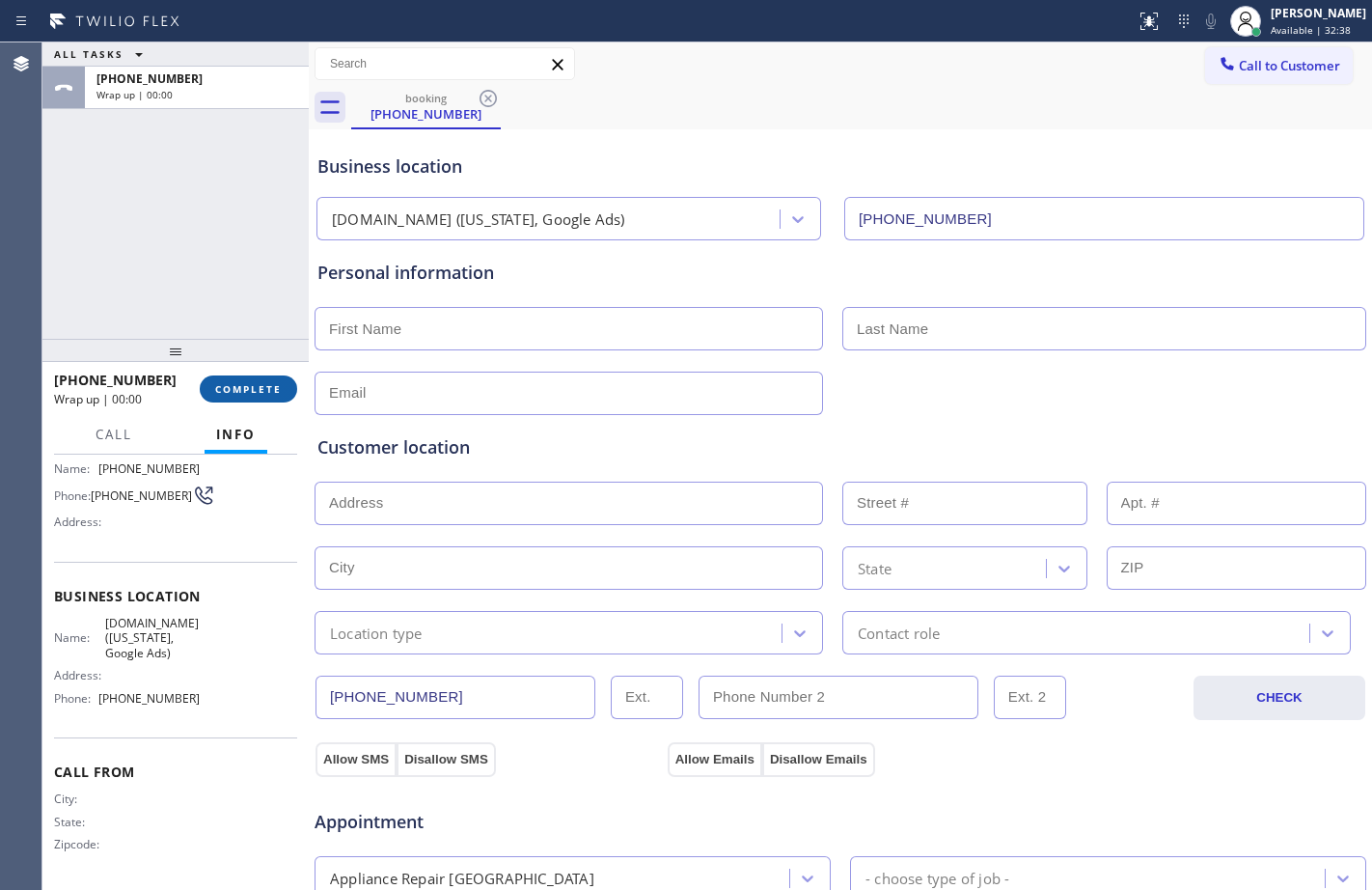
click at [230, 377] on button "COMPLETE" at bounding box center [249, 389] width 98 height 27
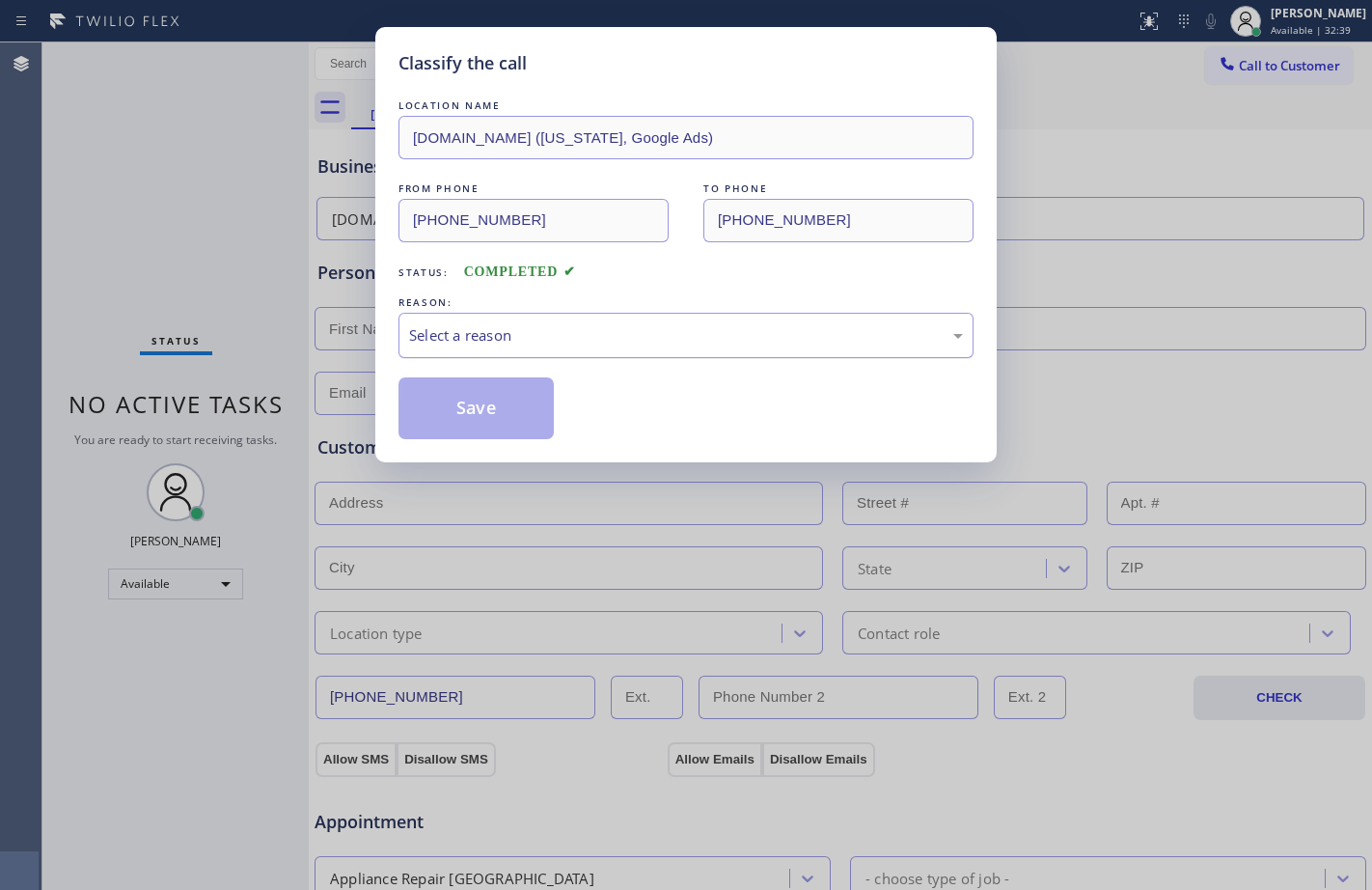
click at [710, 352] on div "Select a reason" at bounding box center [685, 335] width 574 height 45
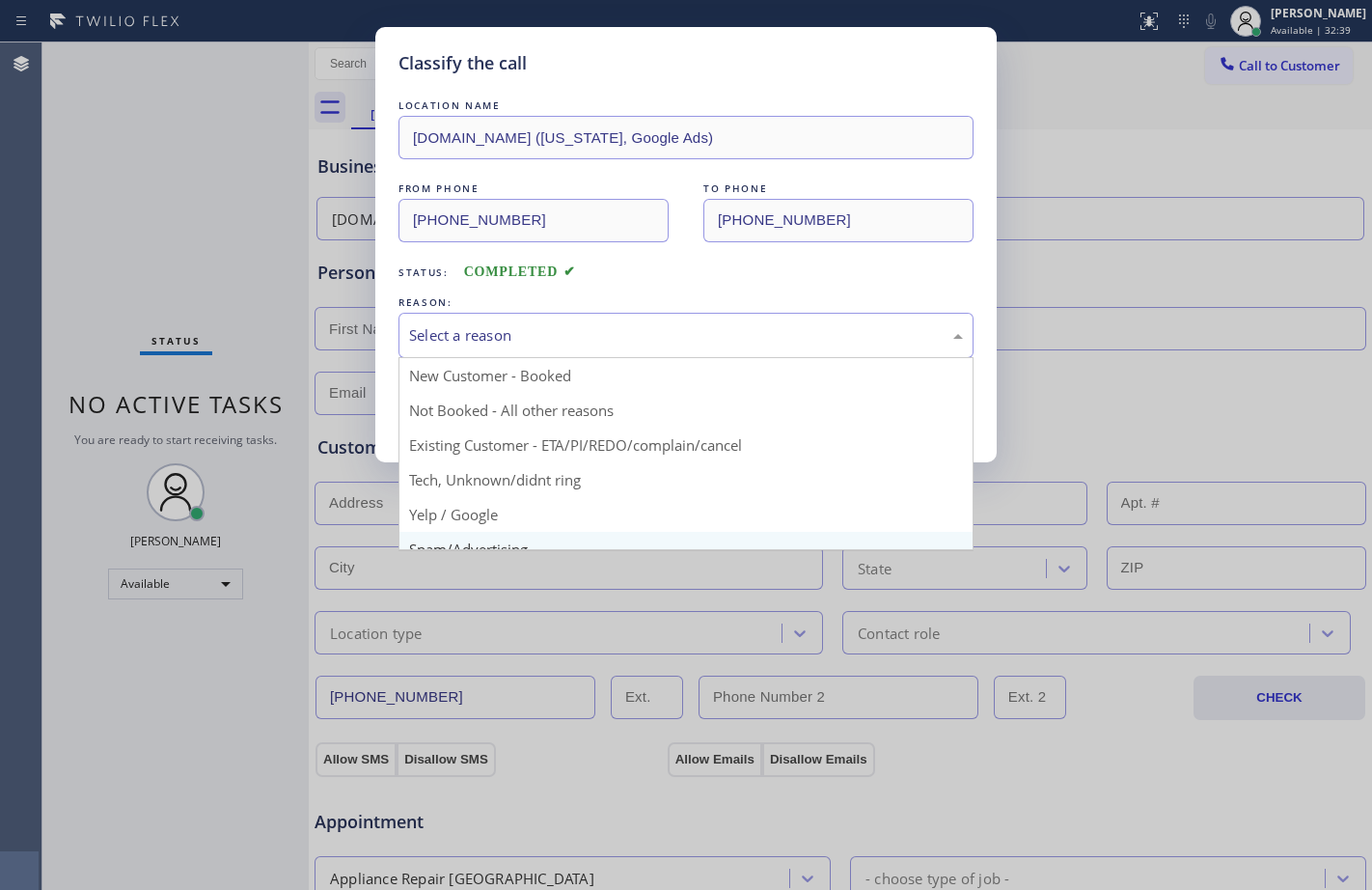
scroll to position [121, 0]
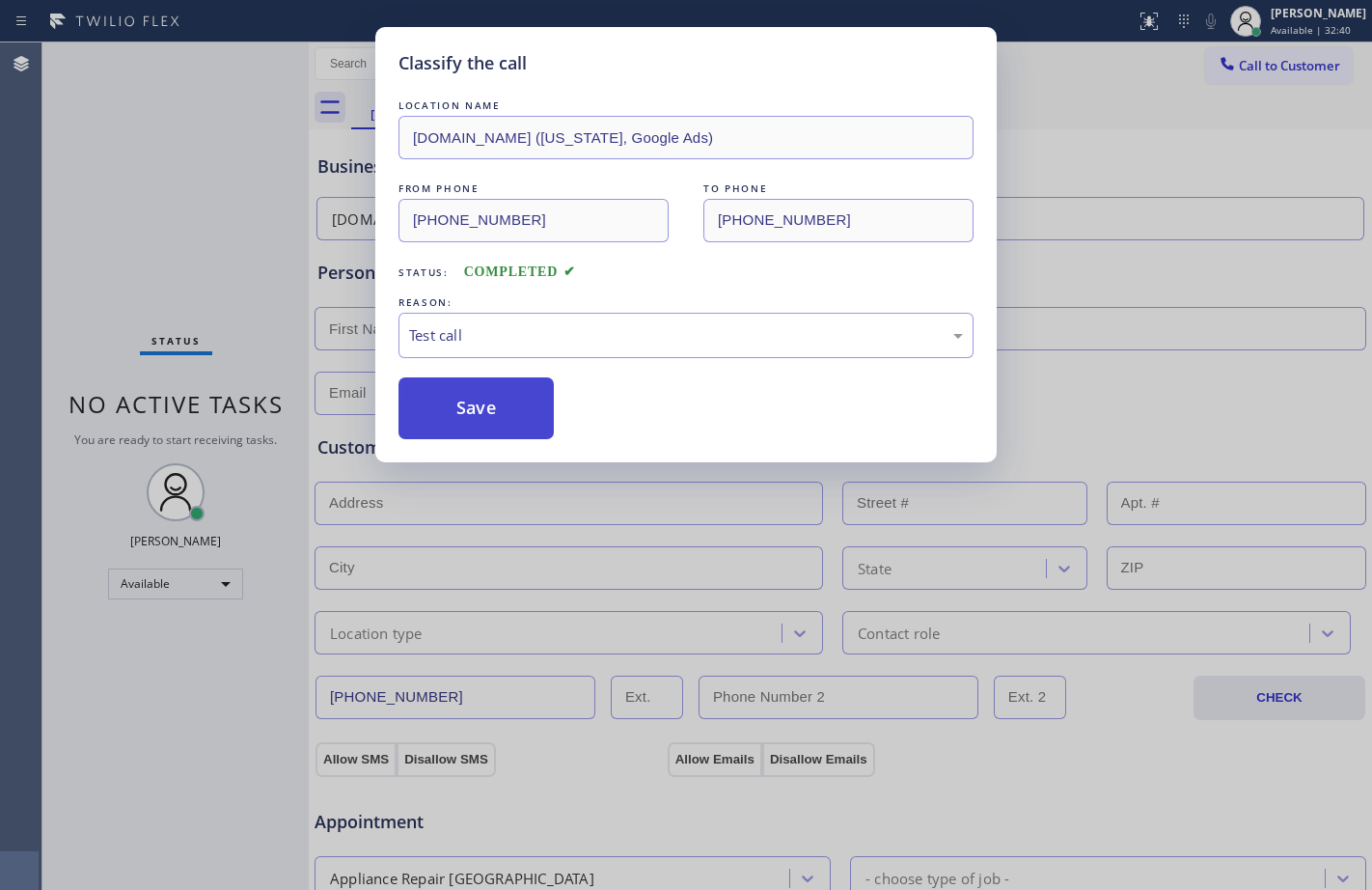
click at [457, 436] on button "Save" at bounding box center [476, 407] width 156 height 62
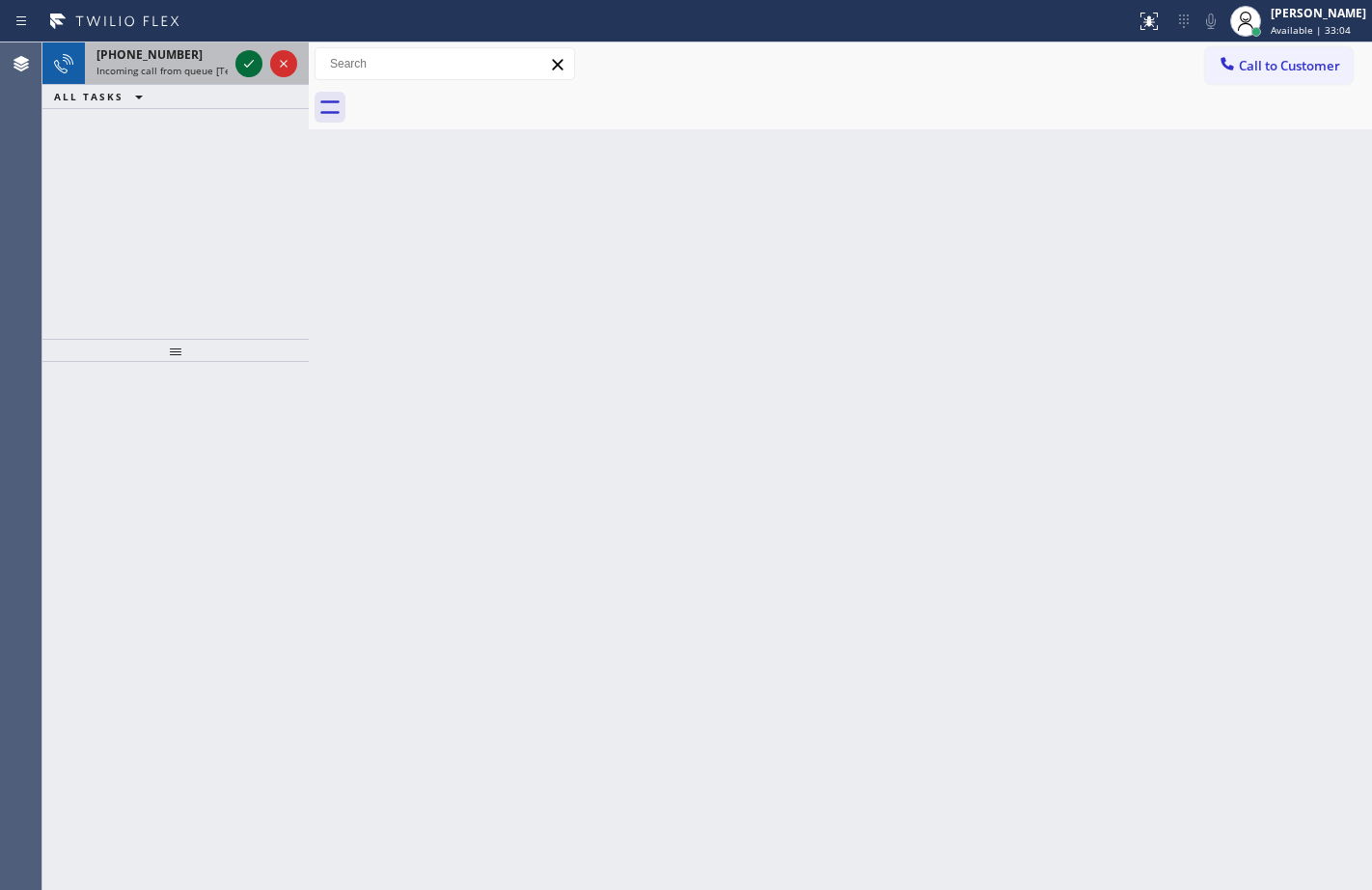
click at [248, 62] on icon at bounding box center [249, 64] width 23 height 23
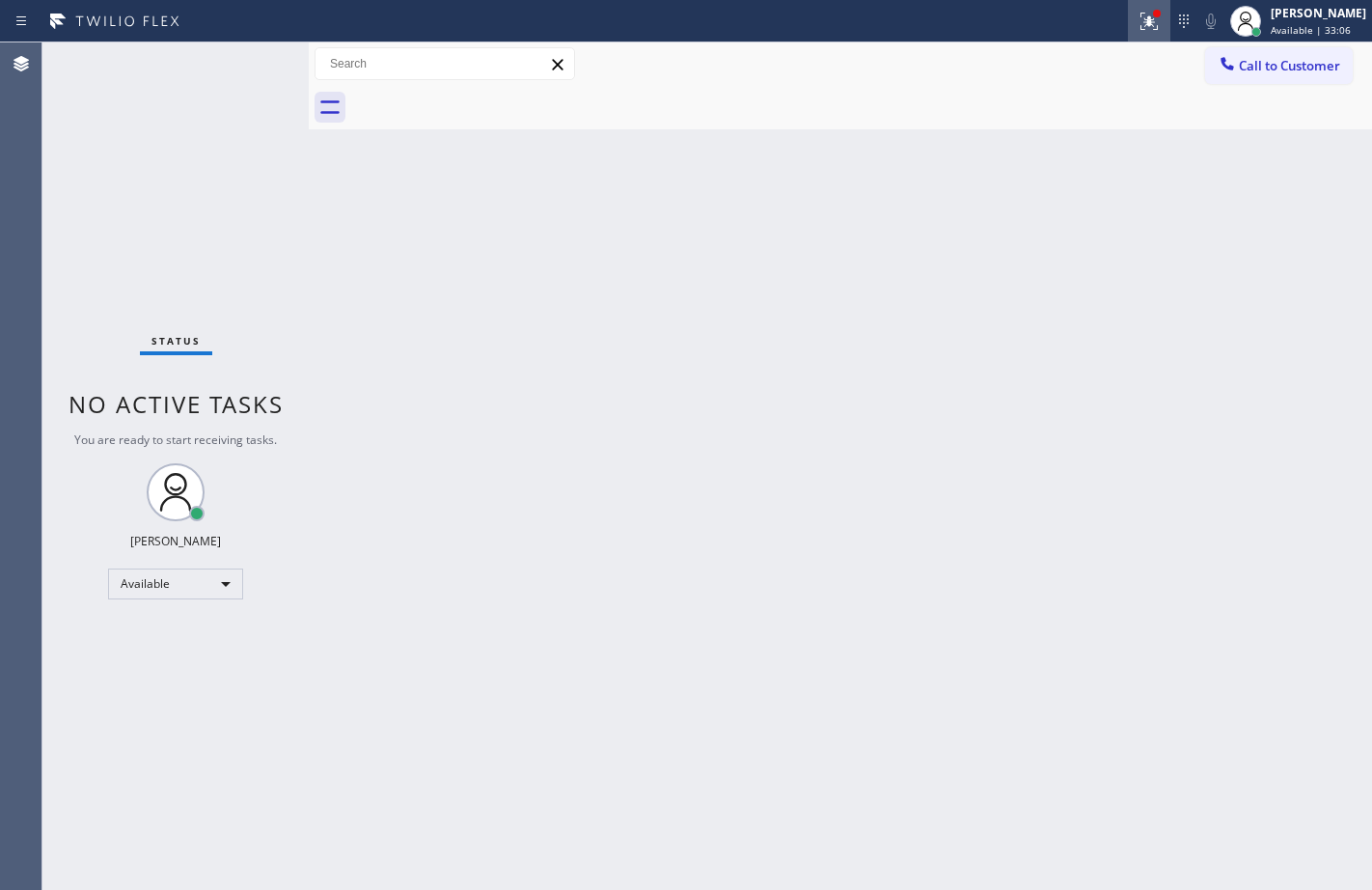
click at [1140, 25] on icon at bounding box center [1149, 22] width 18 height 18
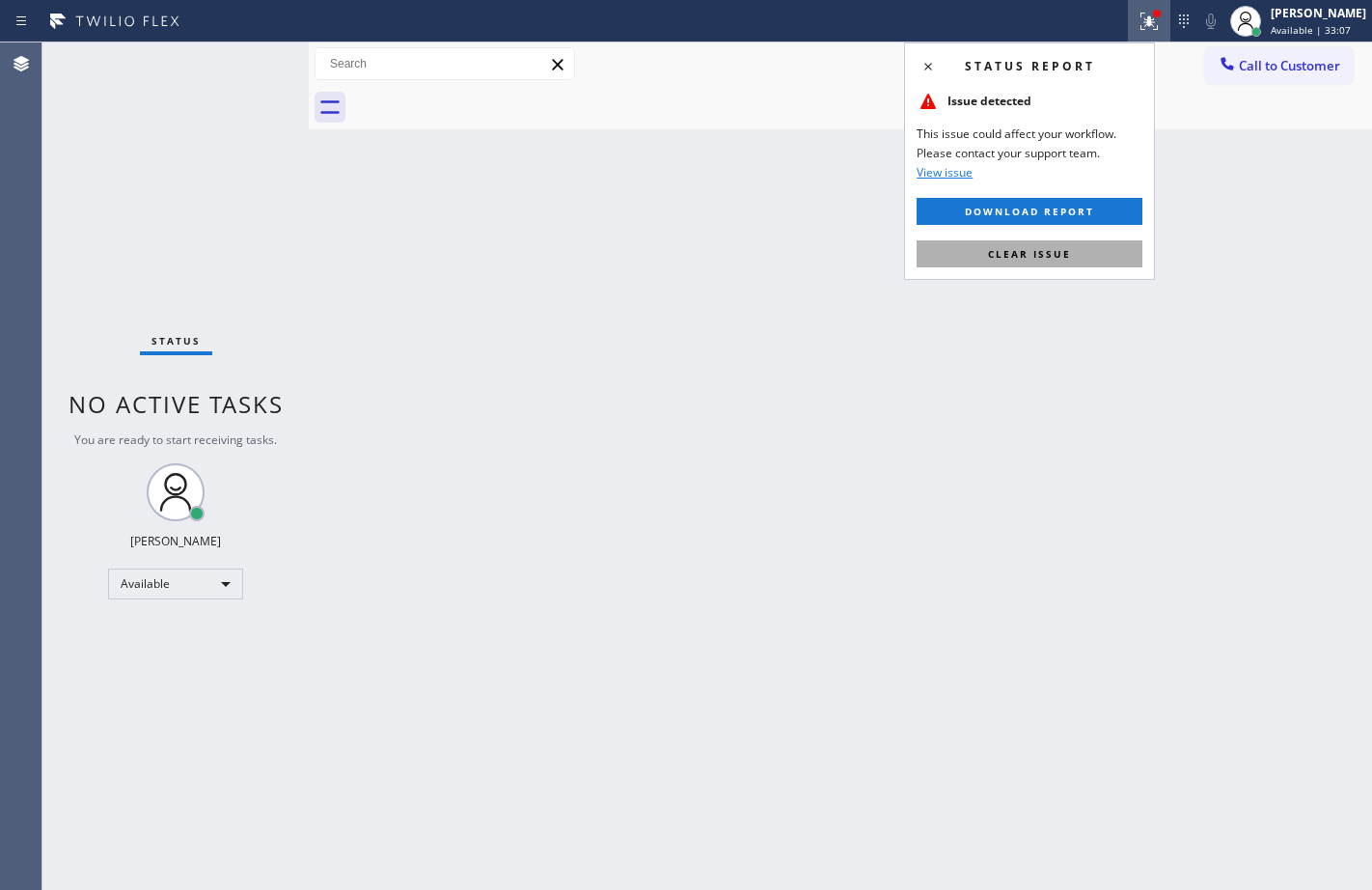
click at [1064, 252] on span "Clear issue" at bounding box center [1029, 254] width 83 height 14
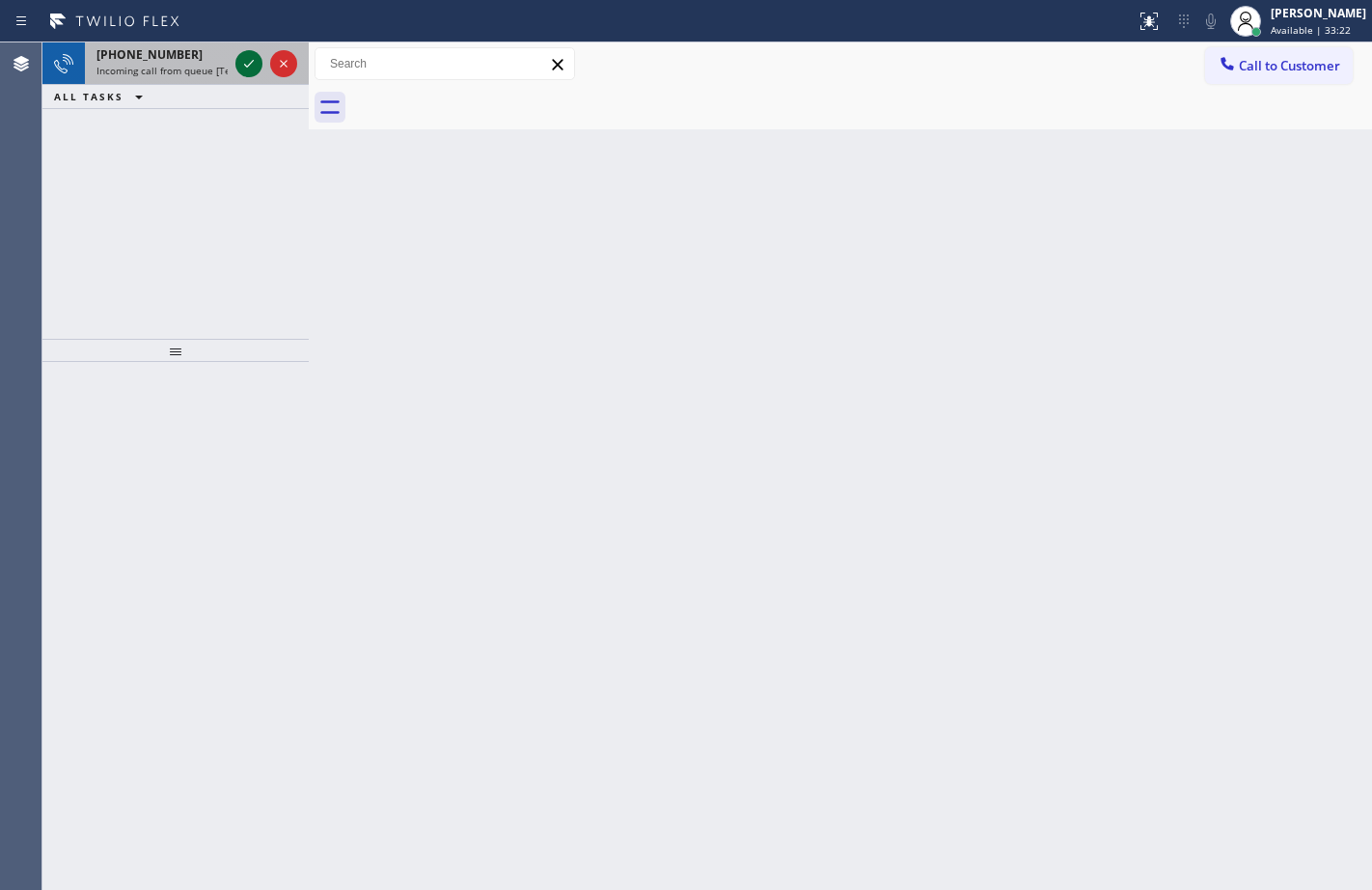
click at [249, 55] on icon at bounding box center [249, 64] width 23 height 23
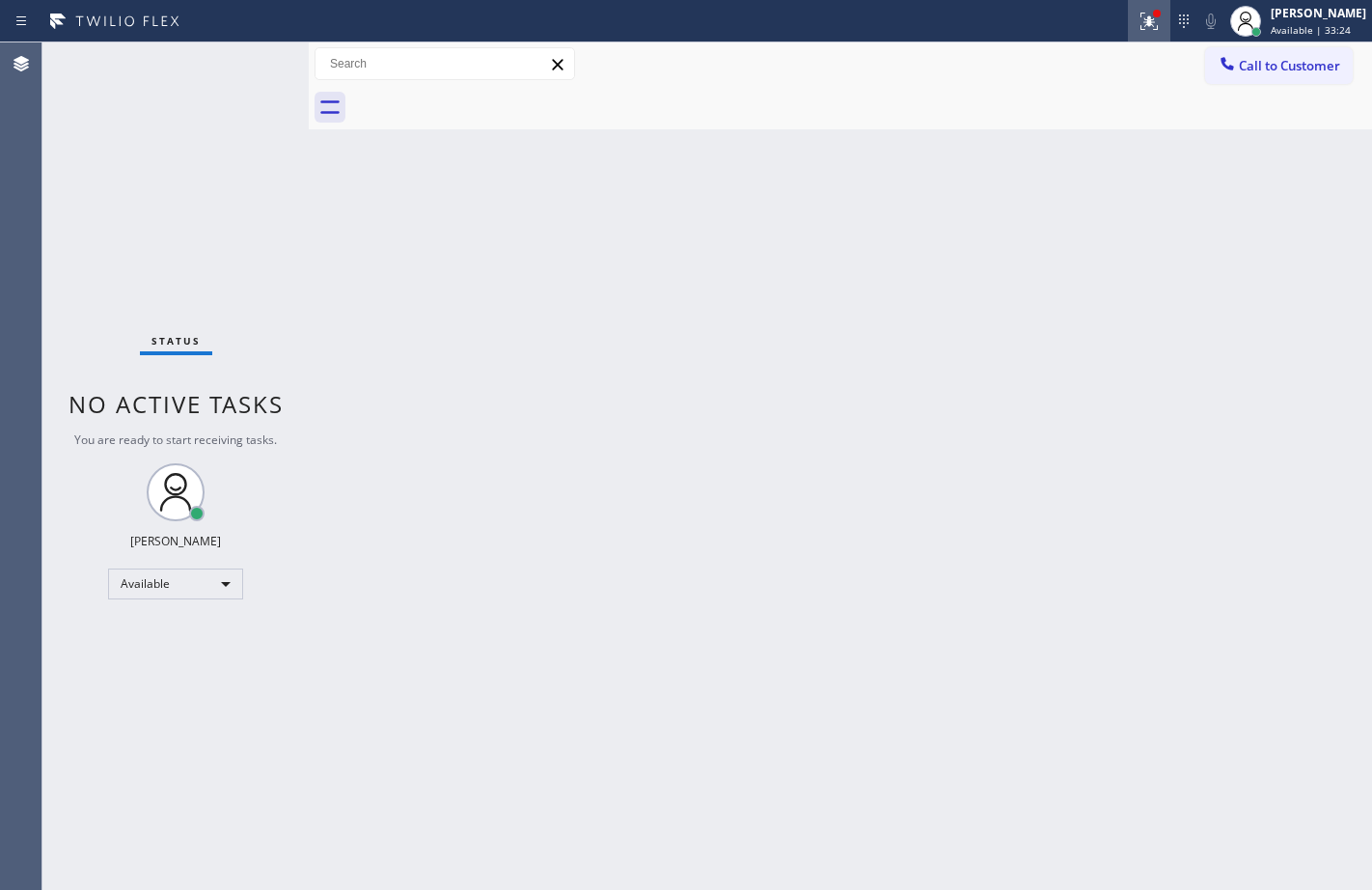
click at [1140, 13] on icon at bounding box center [1146, 20] width 12 height 14
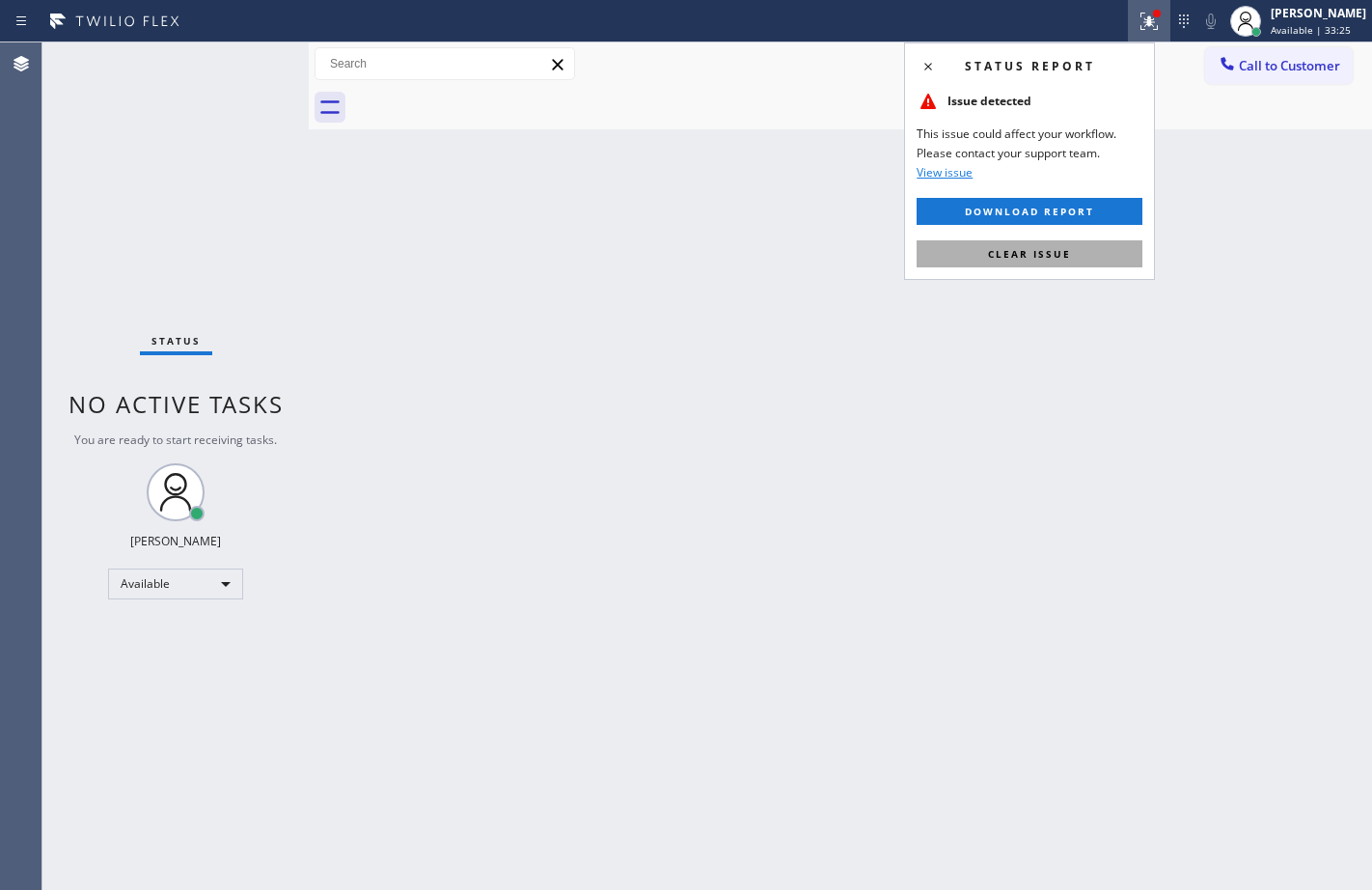
click at [985, 248] on button "Clear issue" at bounding box center [1029, 254] width 226 height 27
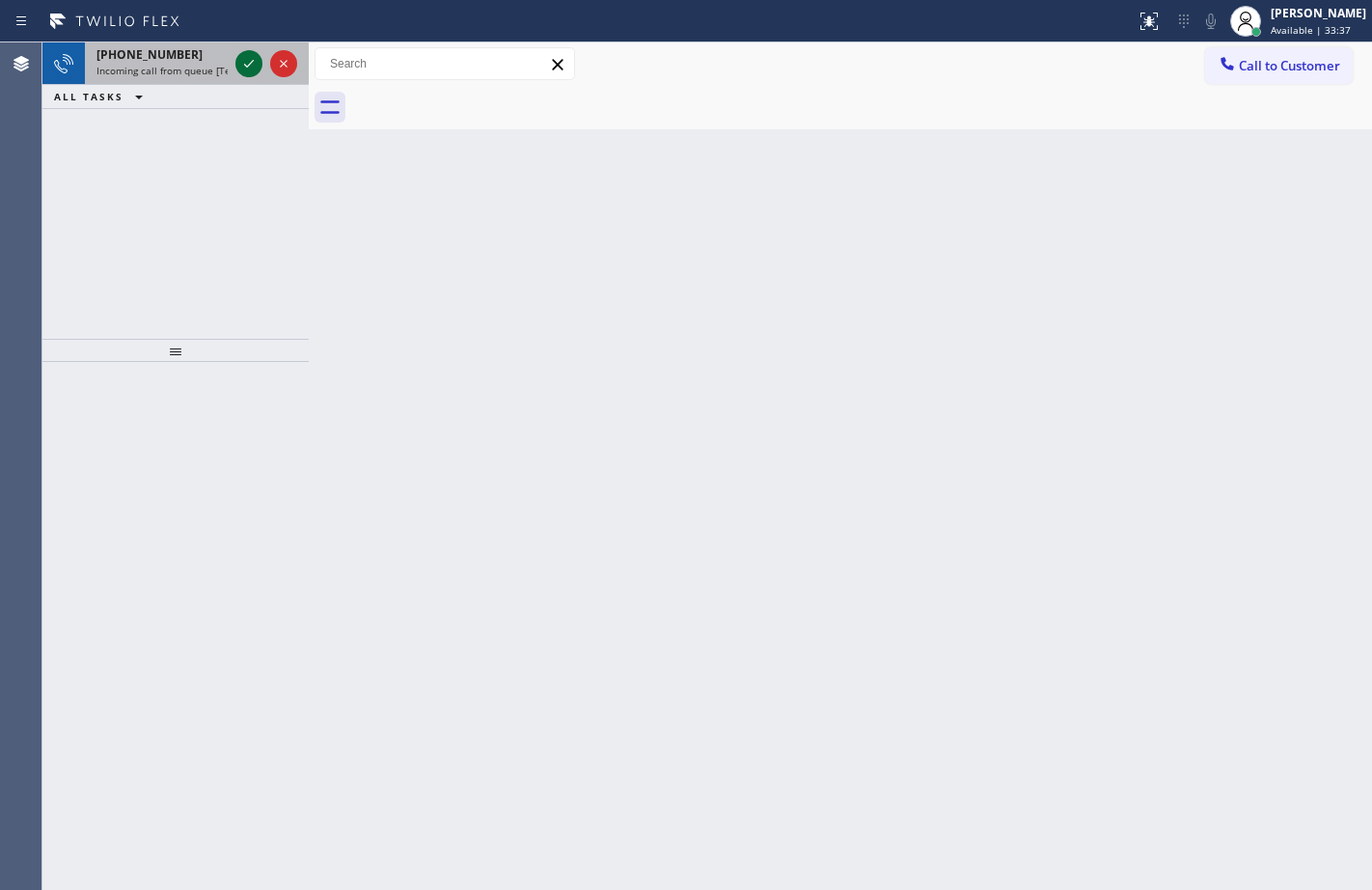
click at [254, 59] on icon at bounding box center [249, 64] width 23 height 23
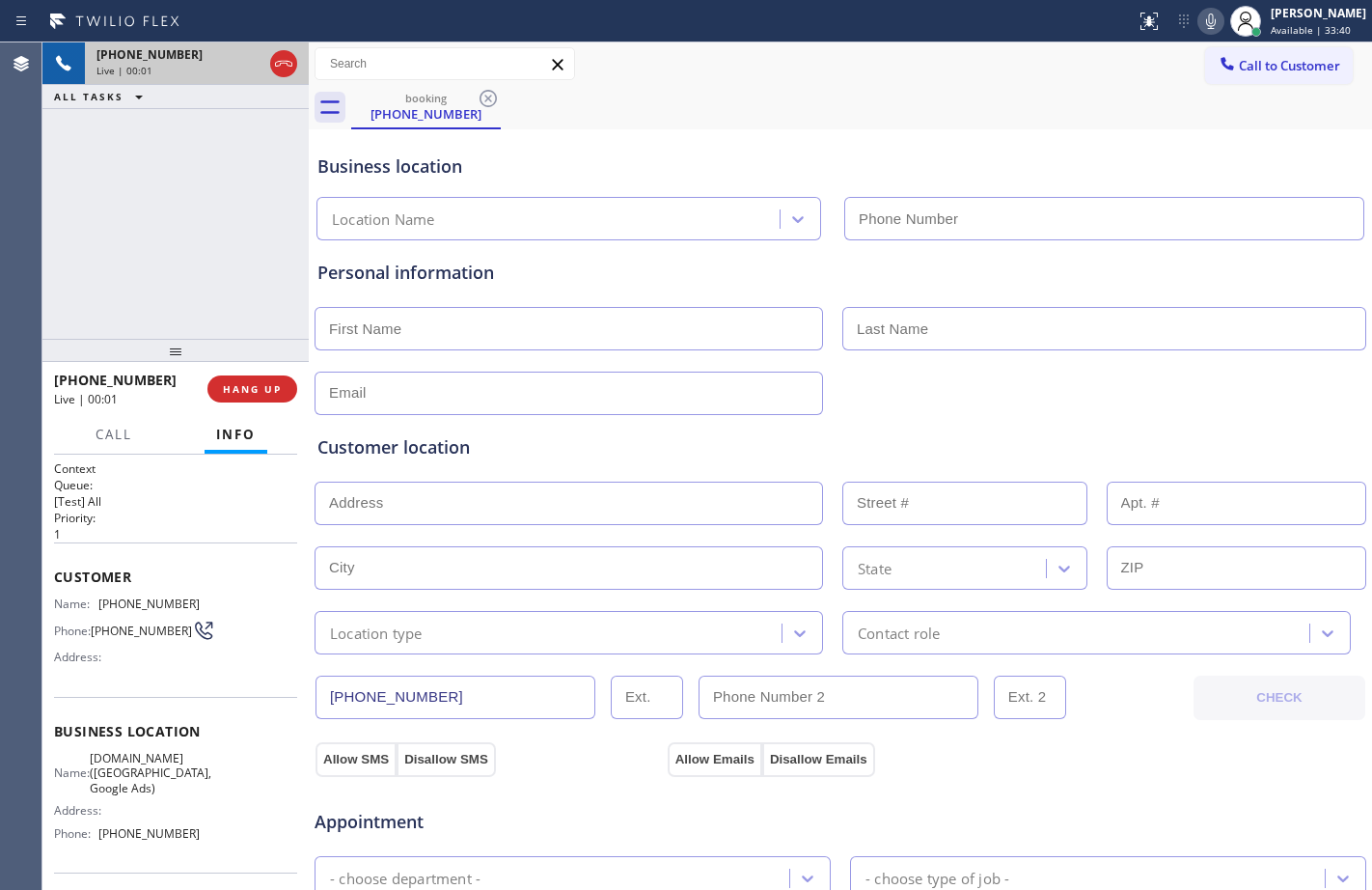
type input "[PHONE_NUMBER]"
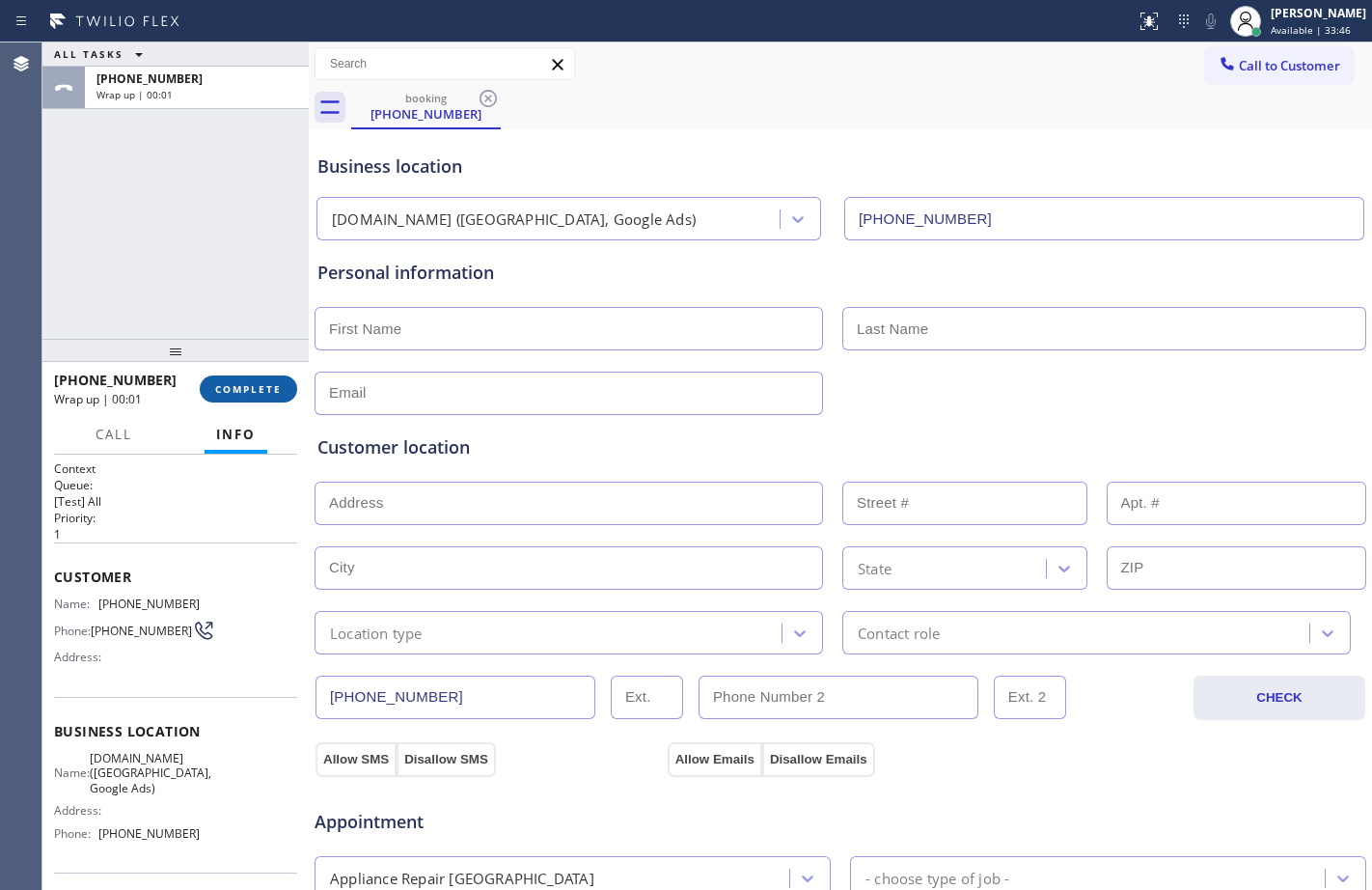
click at [273, 388] on span "COMPLETE" at bounding box center [249, 389] width 67 height 14
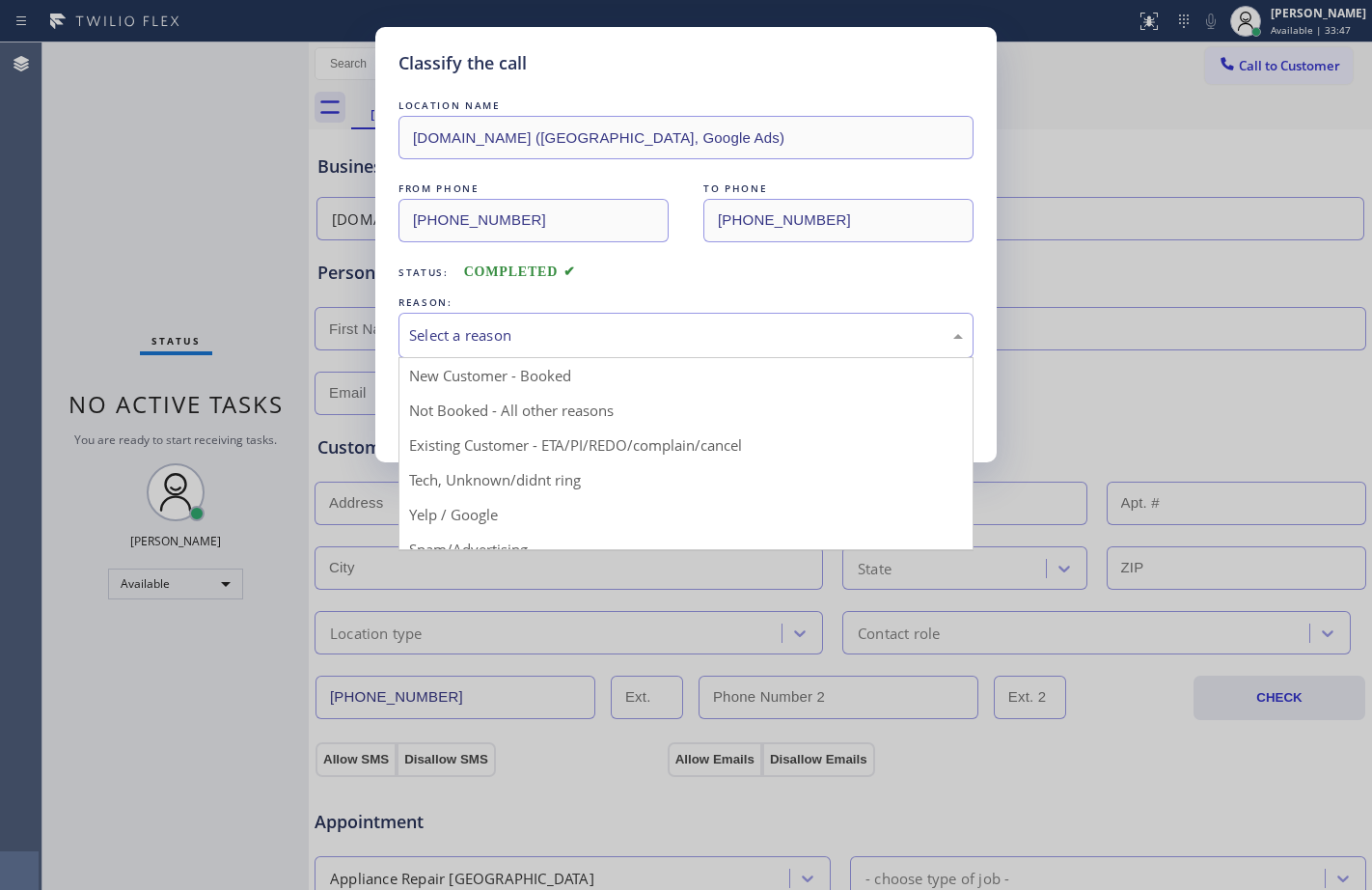
click at [704, 353] on div "Select a reason" at bounding box center [685, 335] width 574 height 45
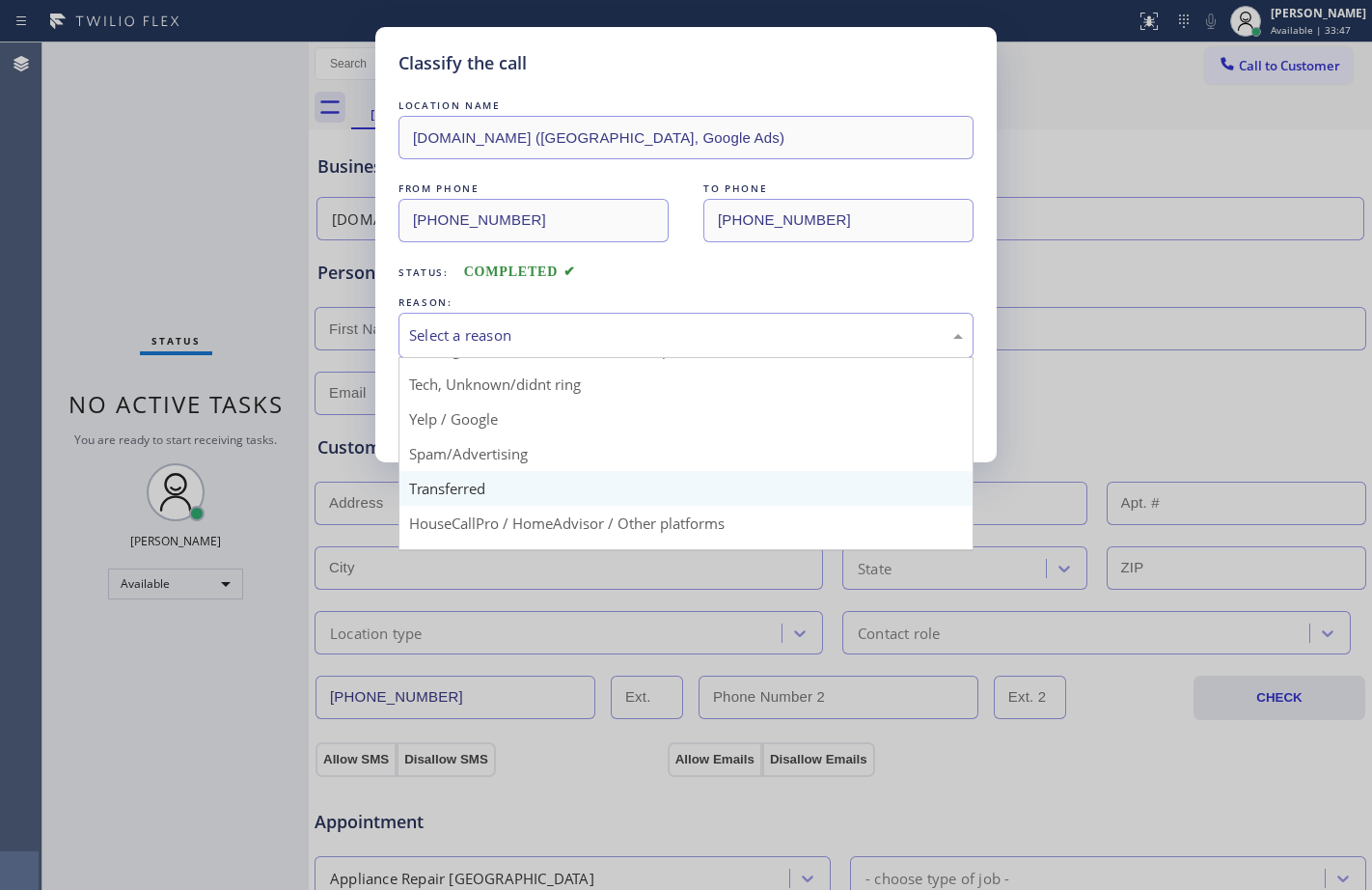
scroll to position [121, 0]
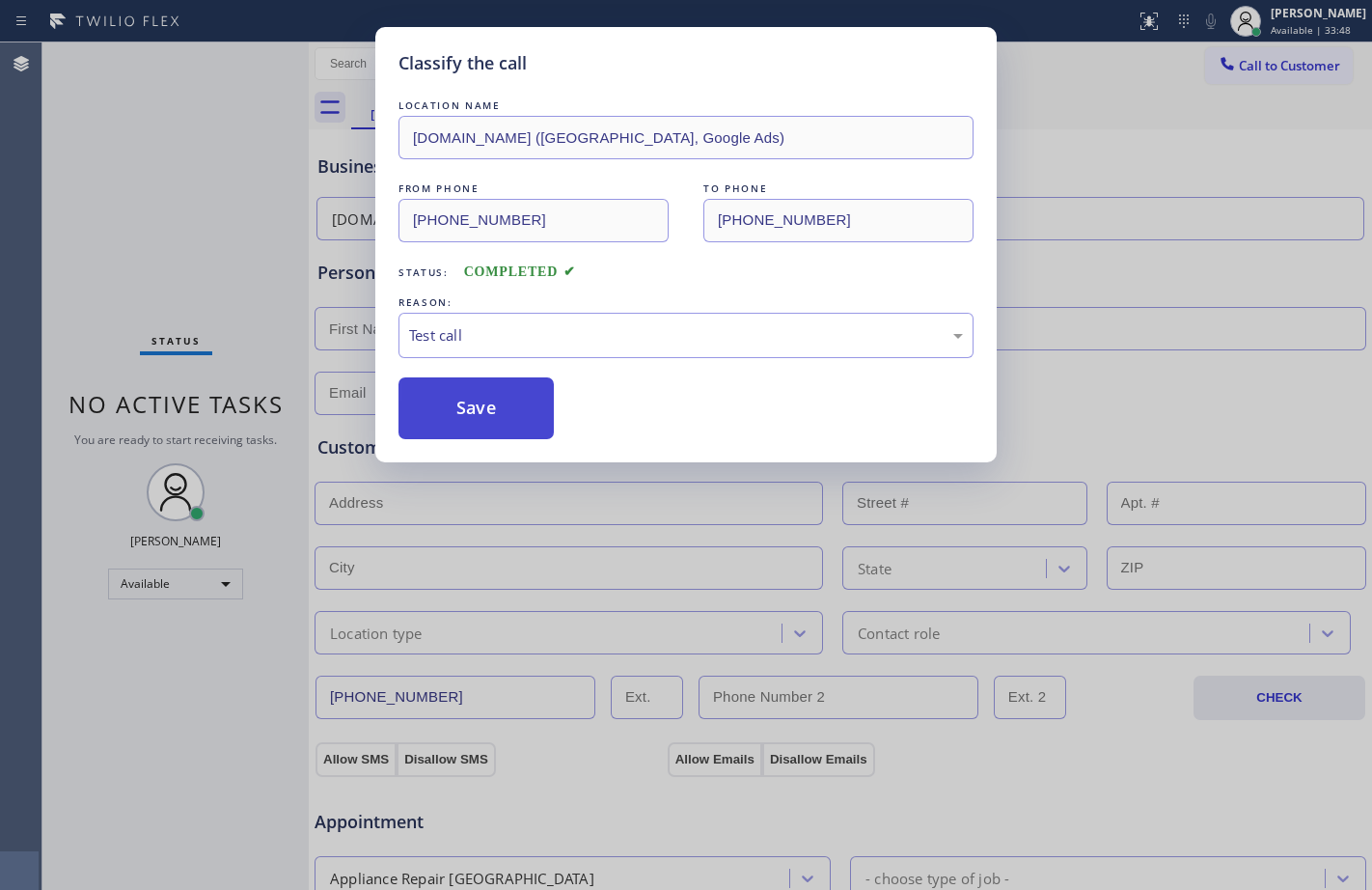
click at [490, 404] on button "Save" at bounding box center [476, 407] width 156 height 62
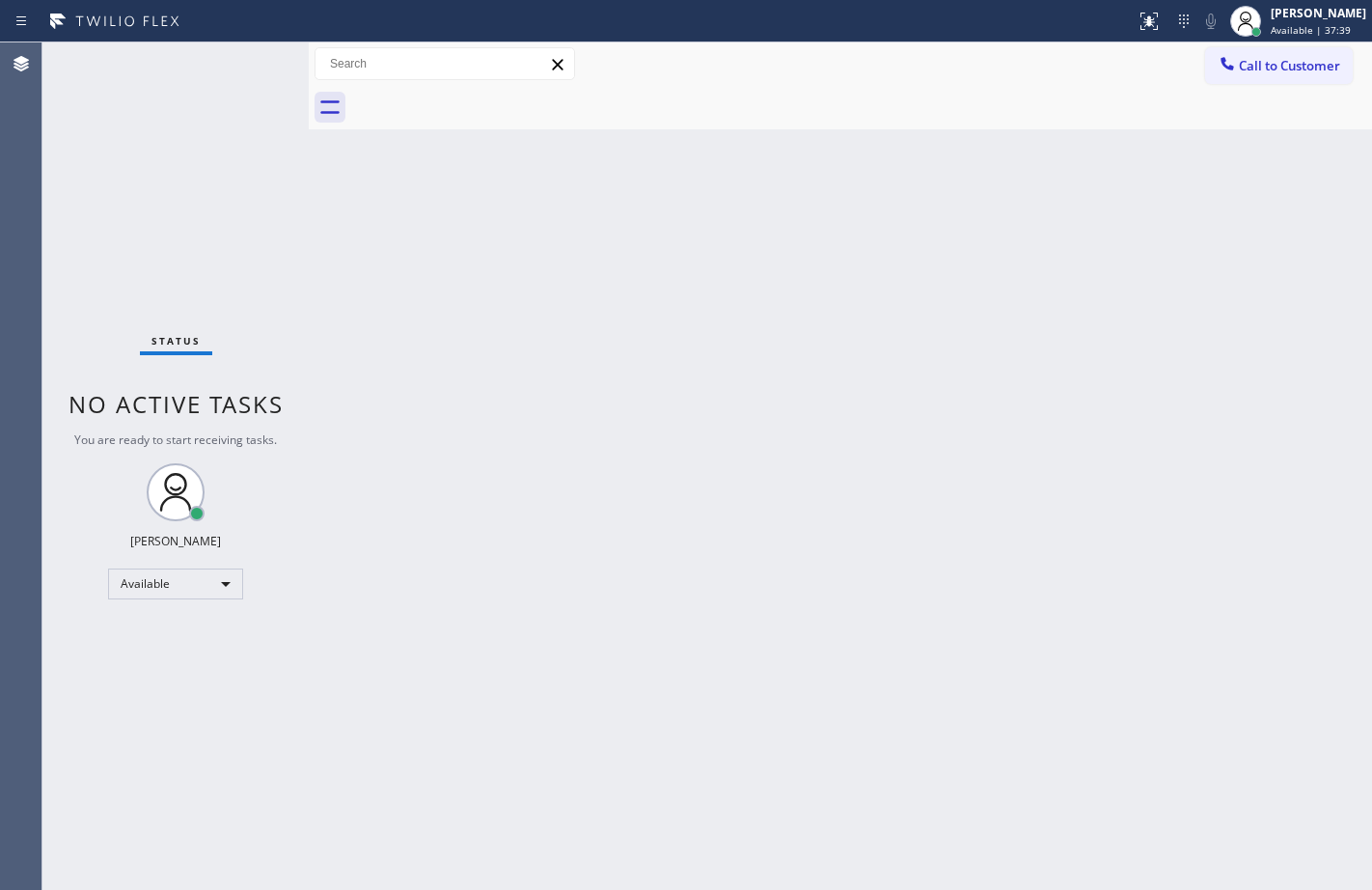
click at [236, 75] on div "Status No active tasks You are ready to start receiving tasks. [PERSON_NAME] Av…" at bounding box center [175, 465] width 266 height 847
click at [229, 240] on div "Status No active tasks You are ready to start receiving tasks. [PERSON_NAME] Av…" at bounding box center [175, 465] width 266 height 847
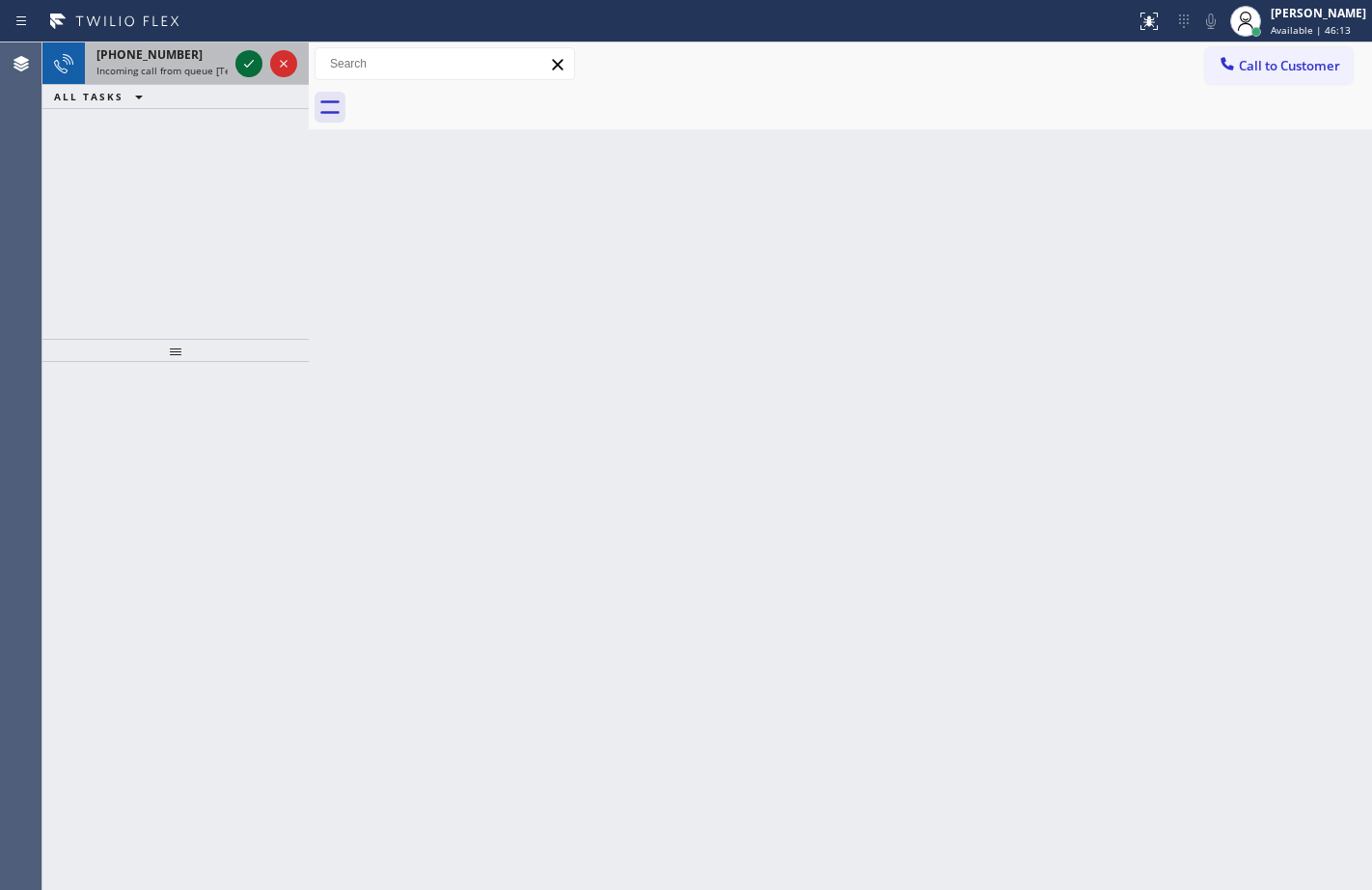
click at [253, 67] on icon at bounding box center [249, 64] width 23 height 23
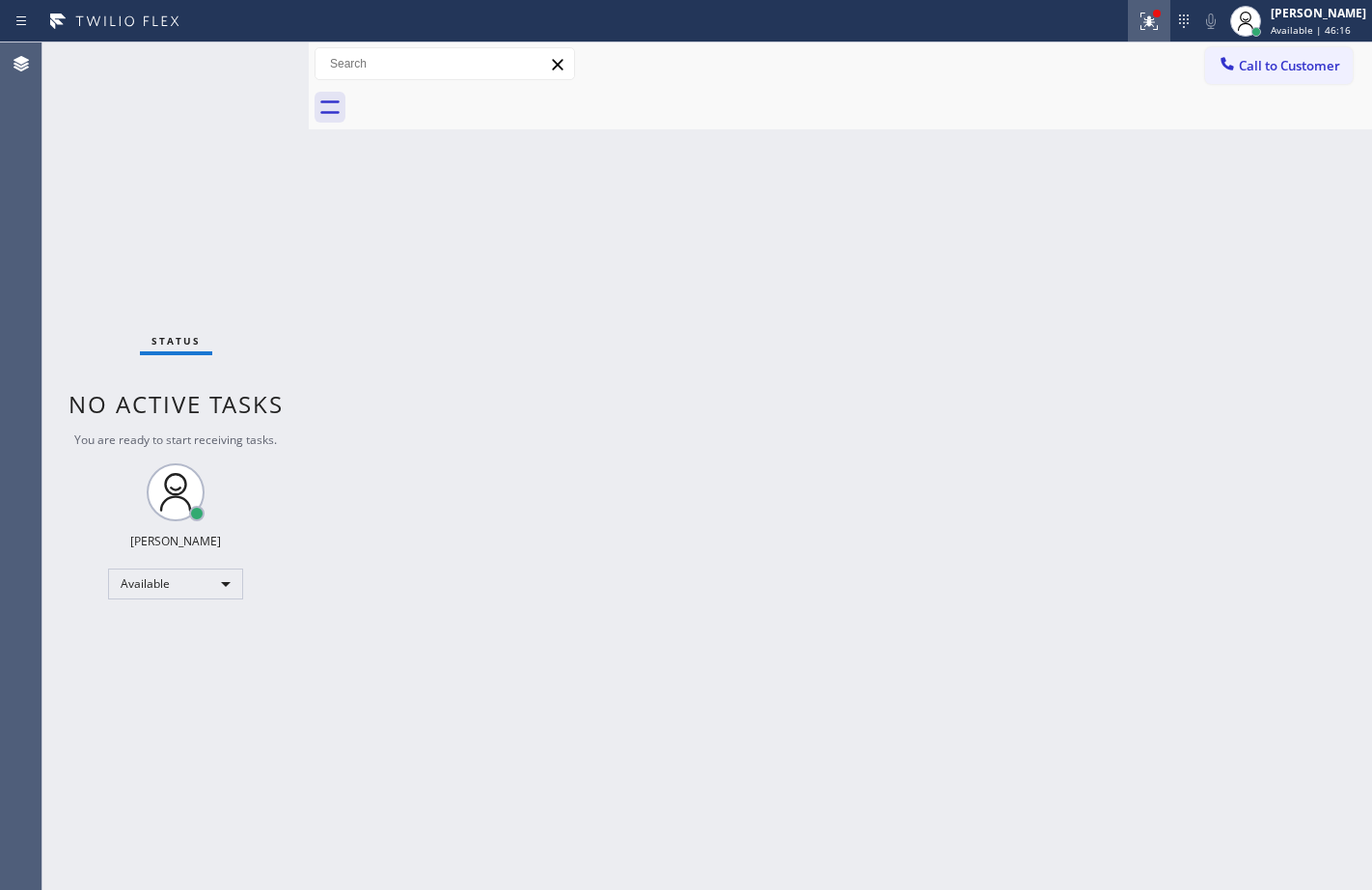
click at [1142, 23] on icon at bounding box center [1149, 22] width 23 height 23
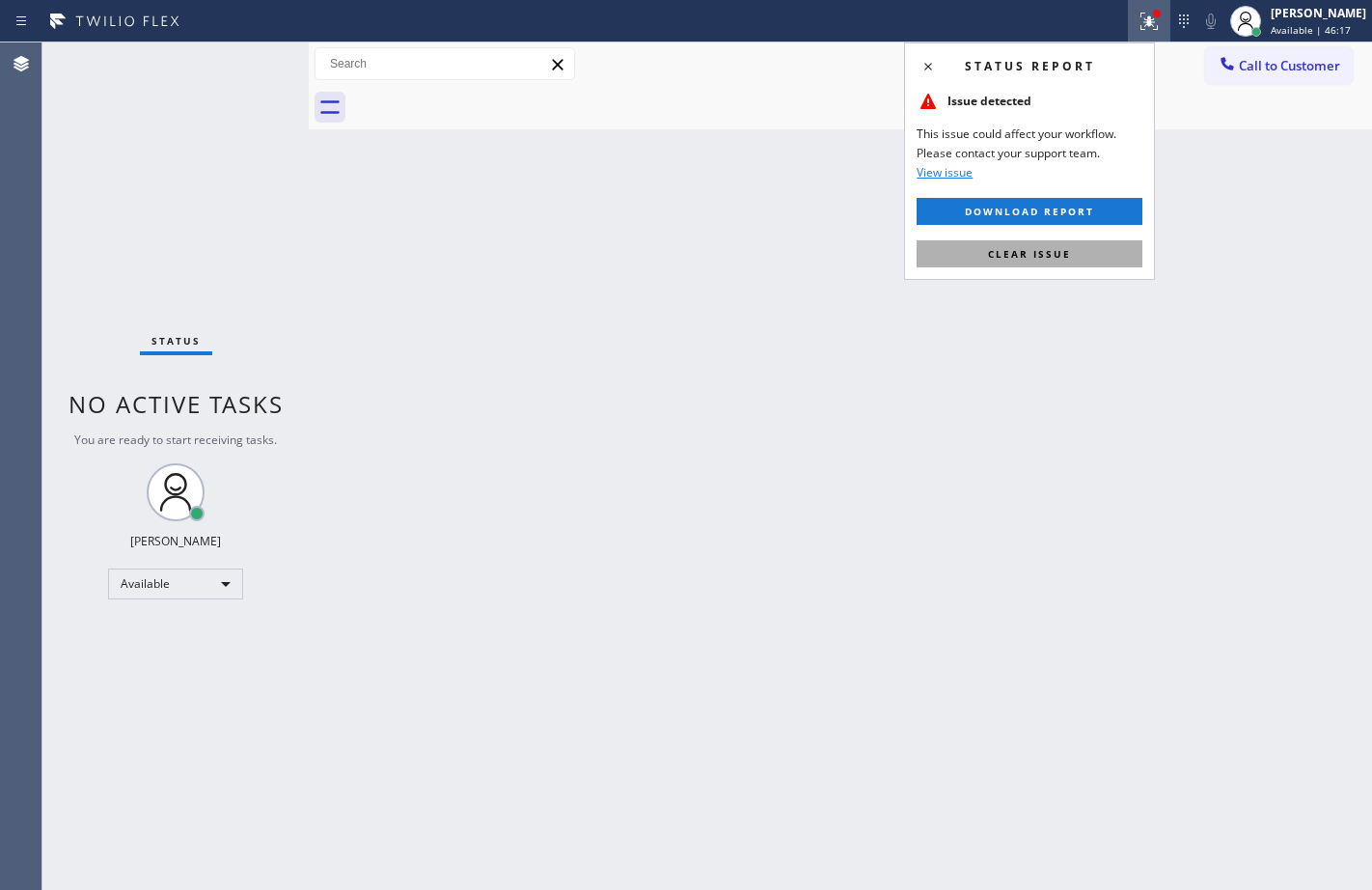
click at [1070, 252] on button "Clear issue" at bounding box center [1029, 254] width 226 height 27
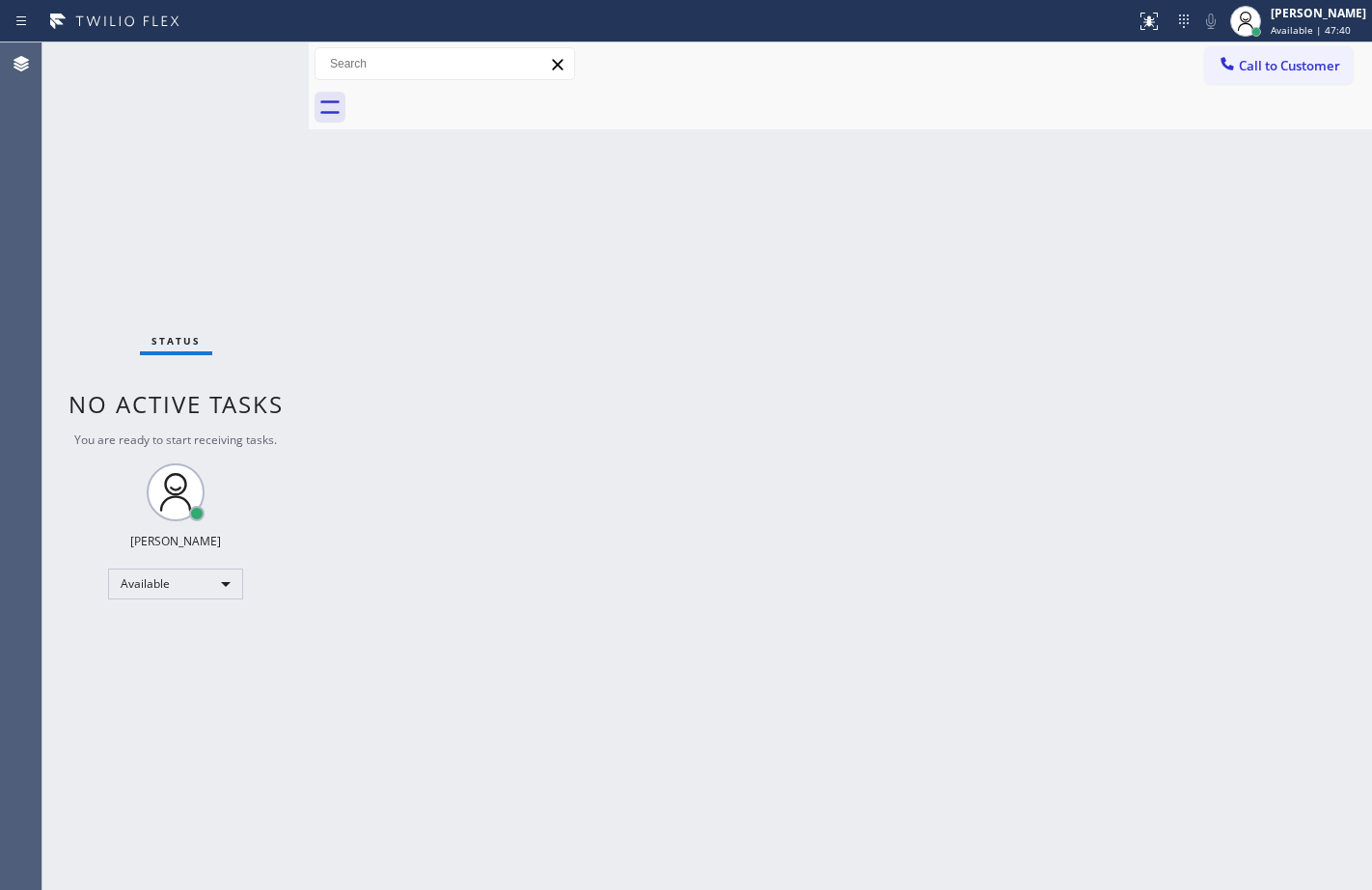
click at [263, 169] on div "Status No active tasks You are ready to start receiving tasks. [PERSON_NAME] Av…" at bounding box center [175, 465] width 266 height 847
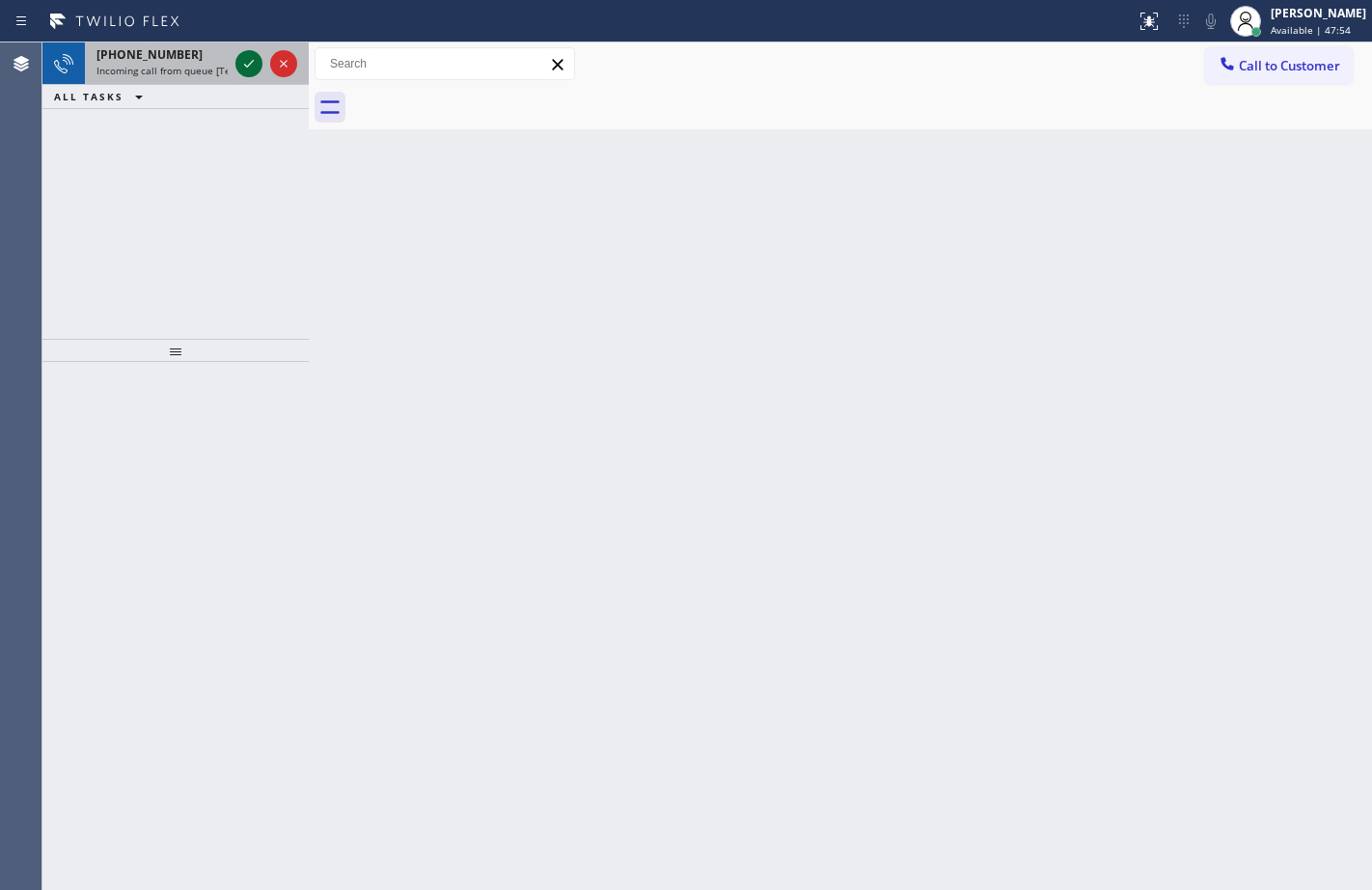
click at [239, 72] on icon at bounding box center [249, 64] width 23 height 23
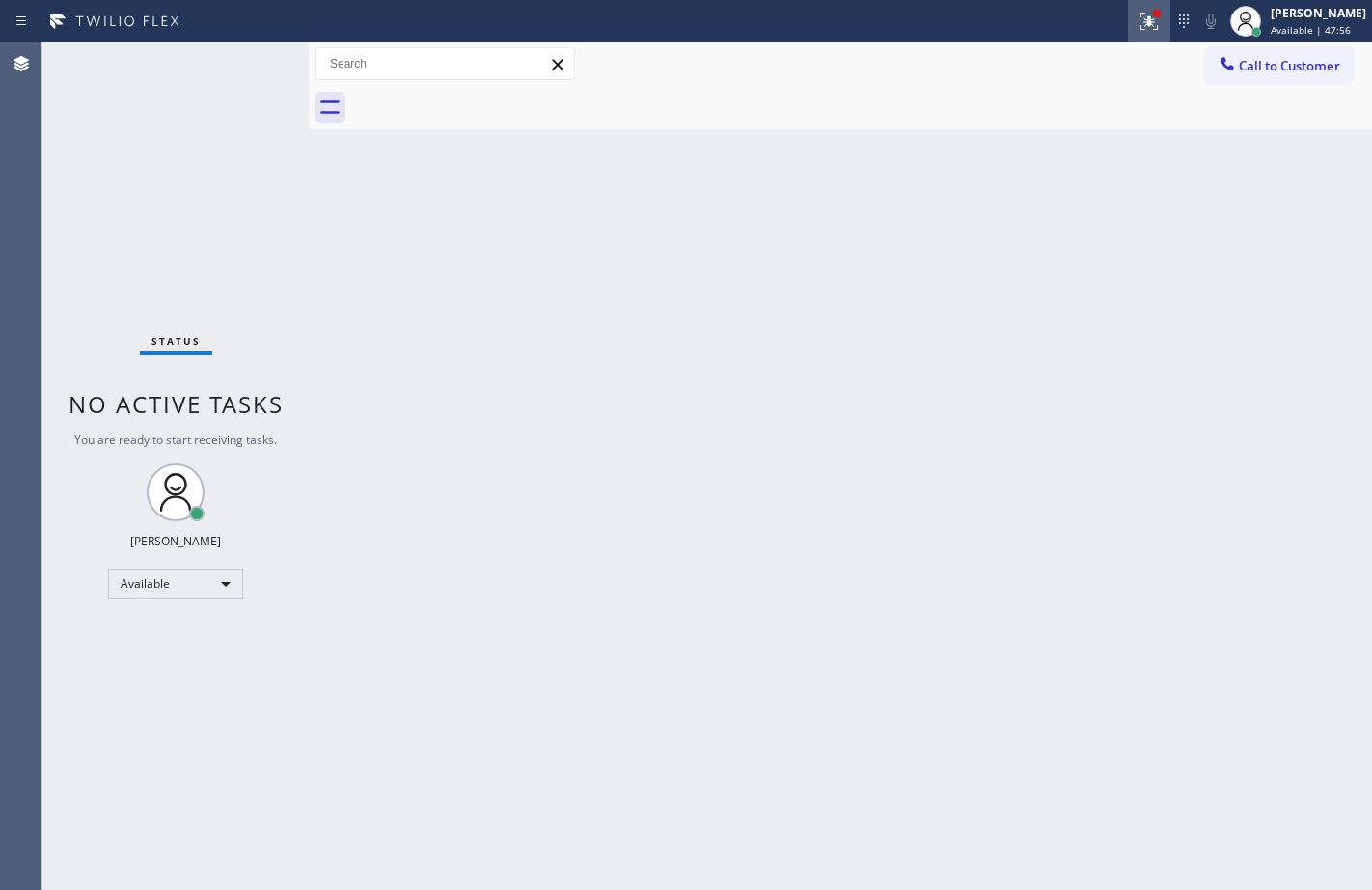
click at [1142, 30] on icon at bounding box center [1149, 22] width 23 height 23
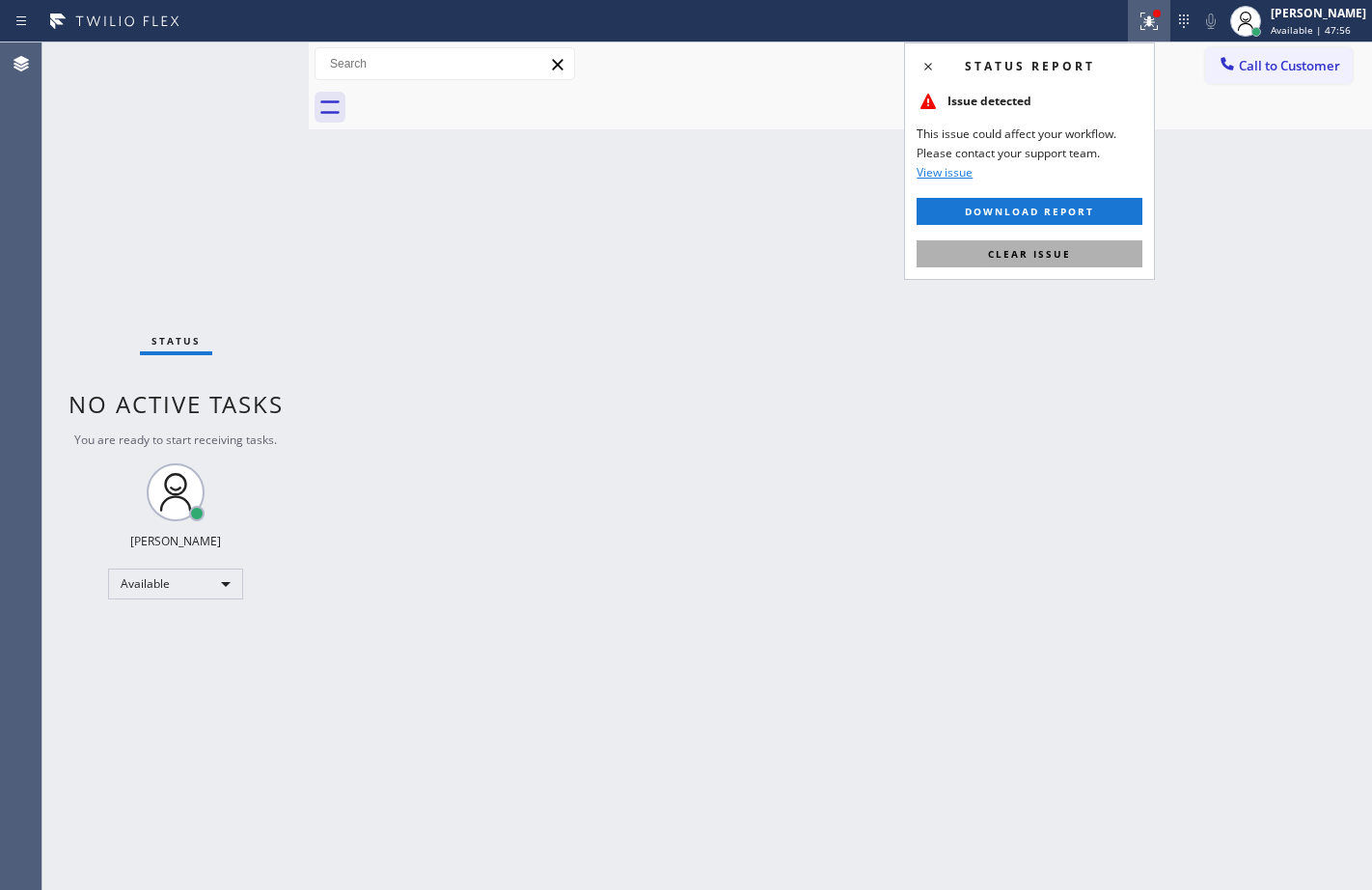
click at [1079, 258] on button "Clear issue" at bounding box center [1029, 254] width 226 height 27
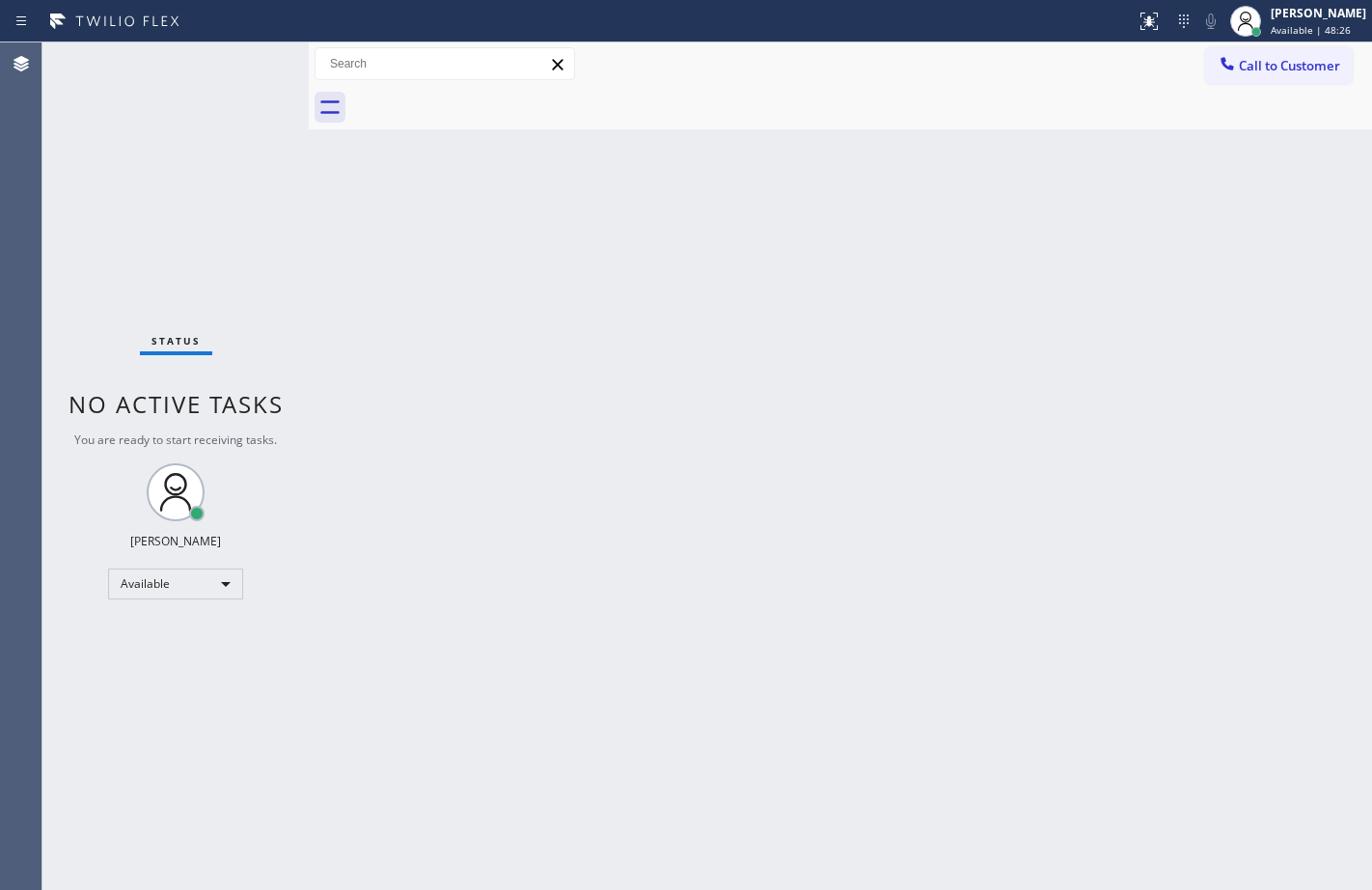
click at [252, 56] on div "Status No active tasks You are ready to start receiving tasks. [PERSON_NAME] Av…" at bounding box center [175, 465] width 266 height 847
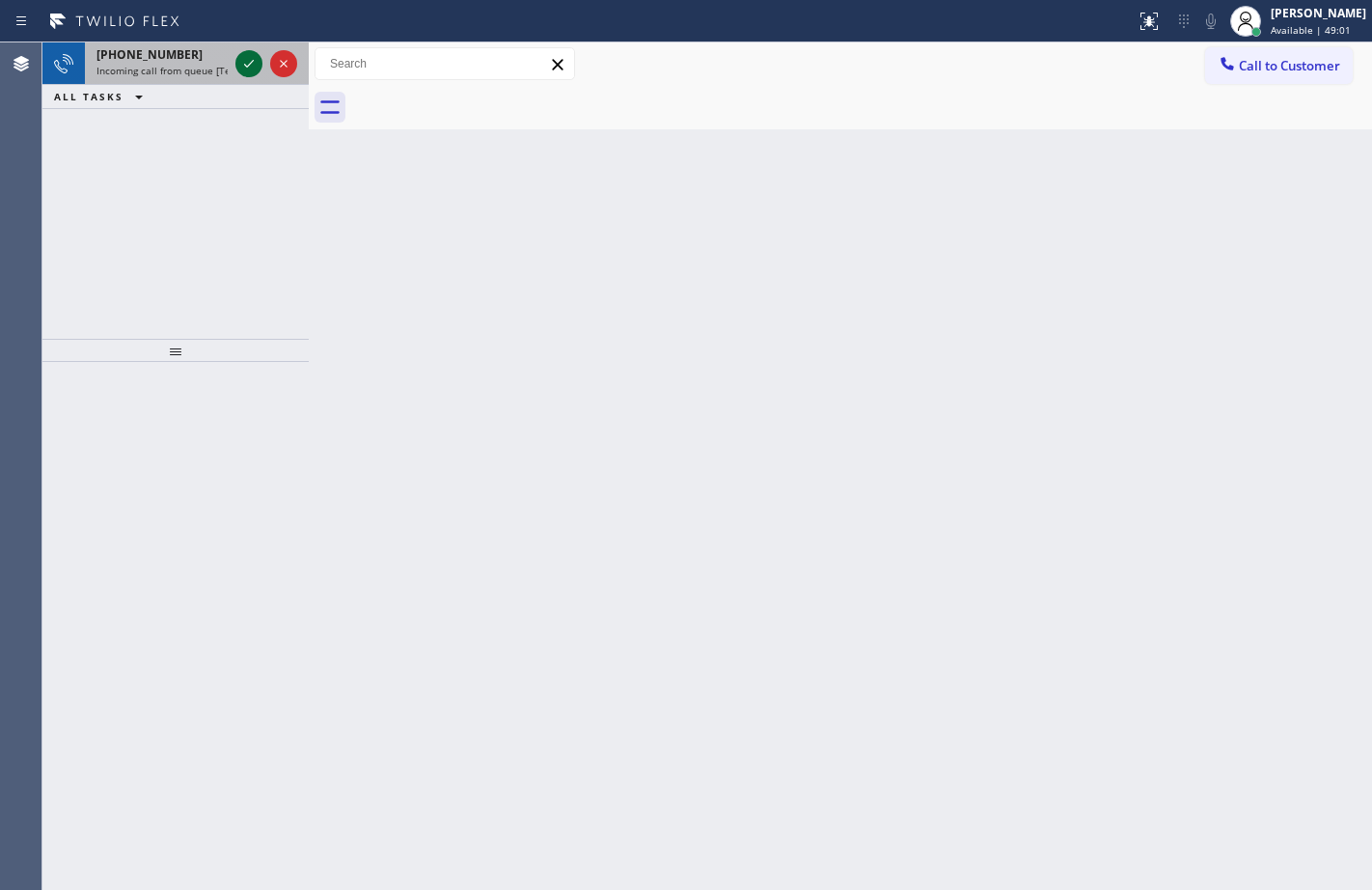
click at [253, 56] on icon at bounding box center [249, 64] width 23 height 23
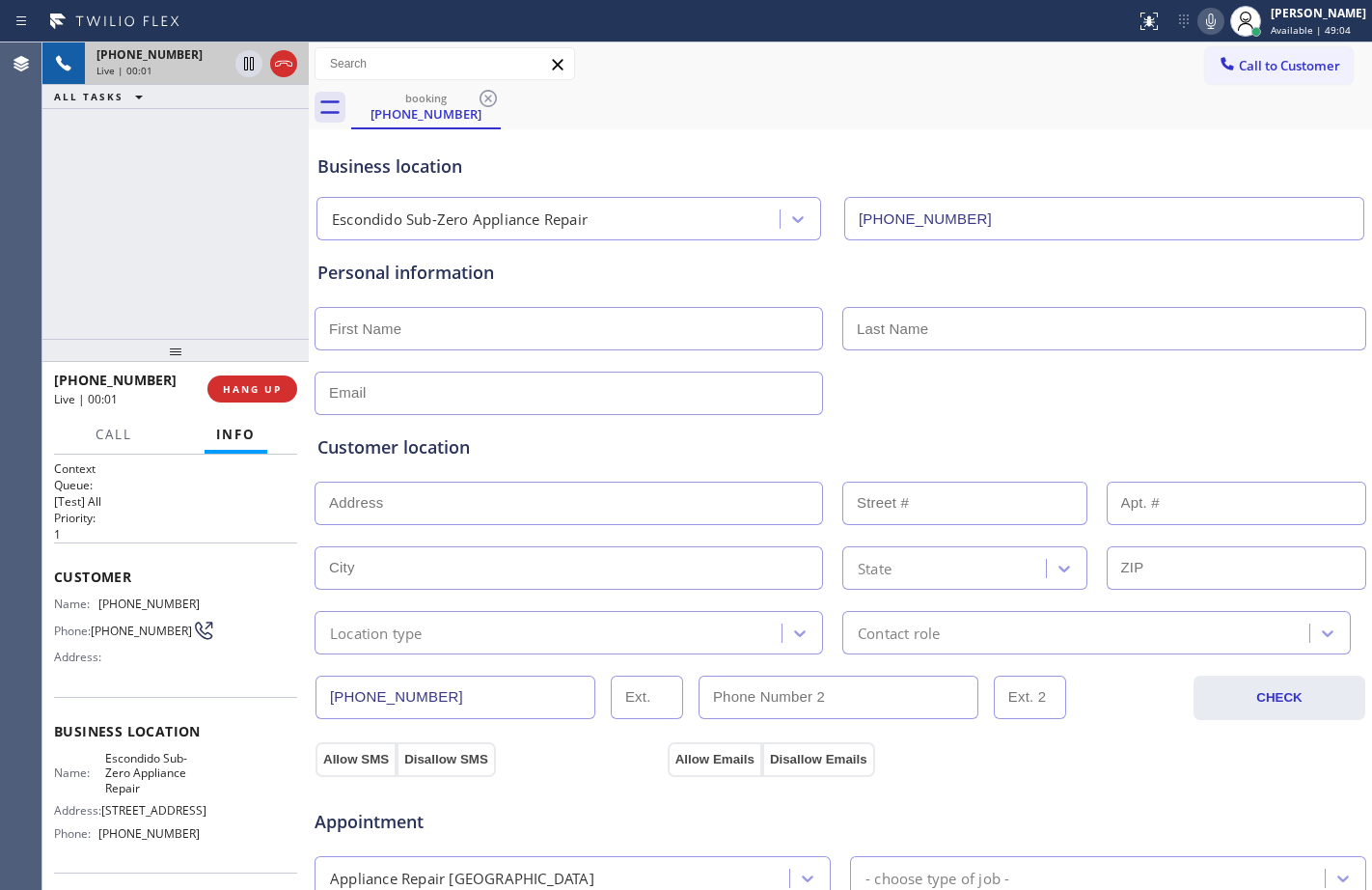
type input "[PHONE_NUMBER]"
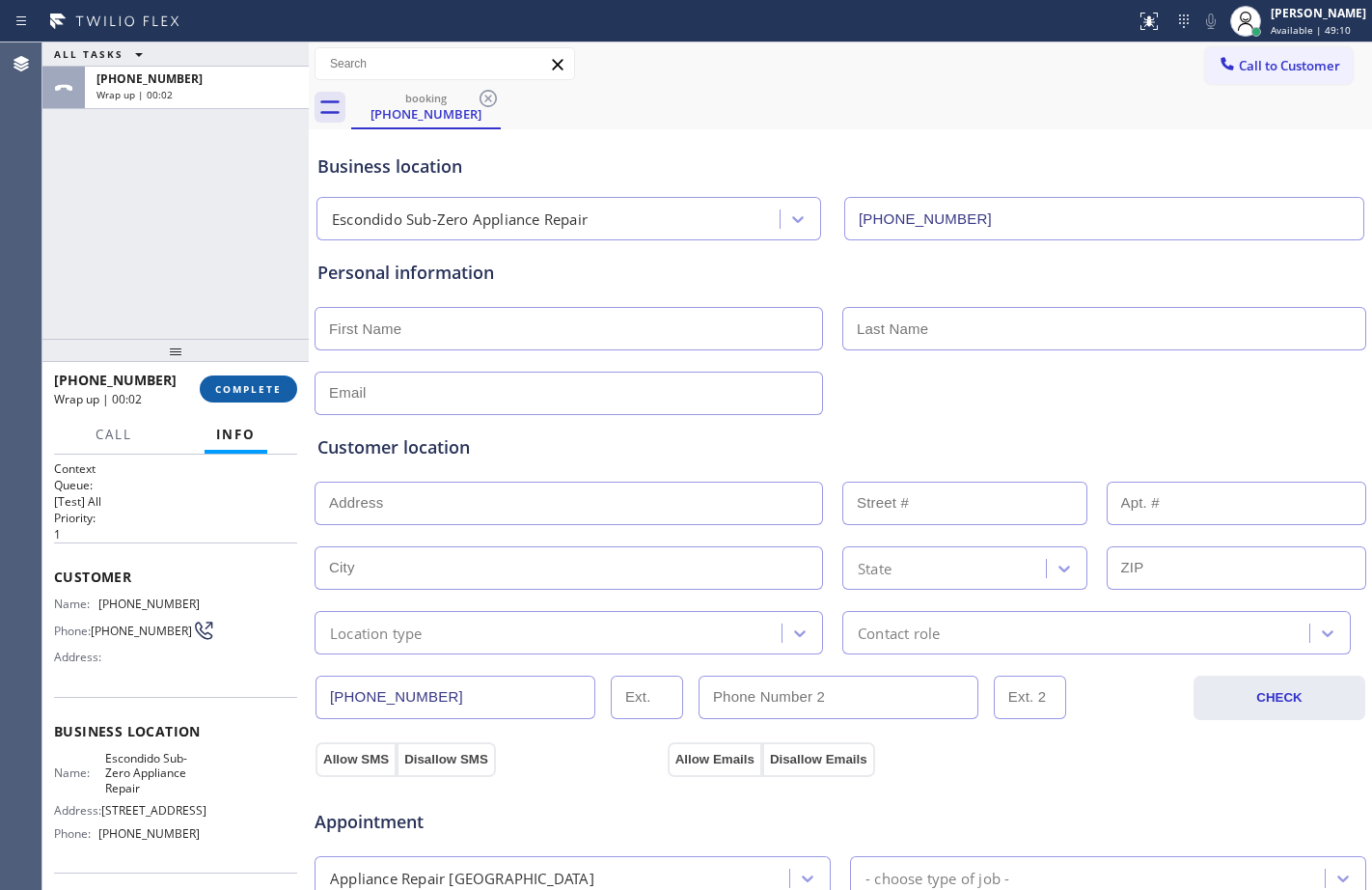
click at [263, 397] on button "COMPLETE" at bounding box center [249, 389] width 98 height 27
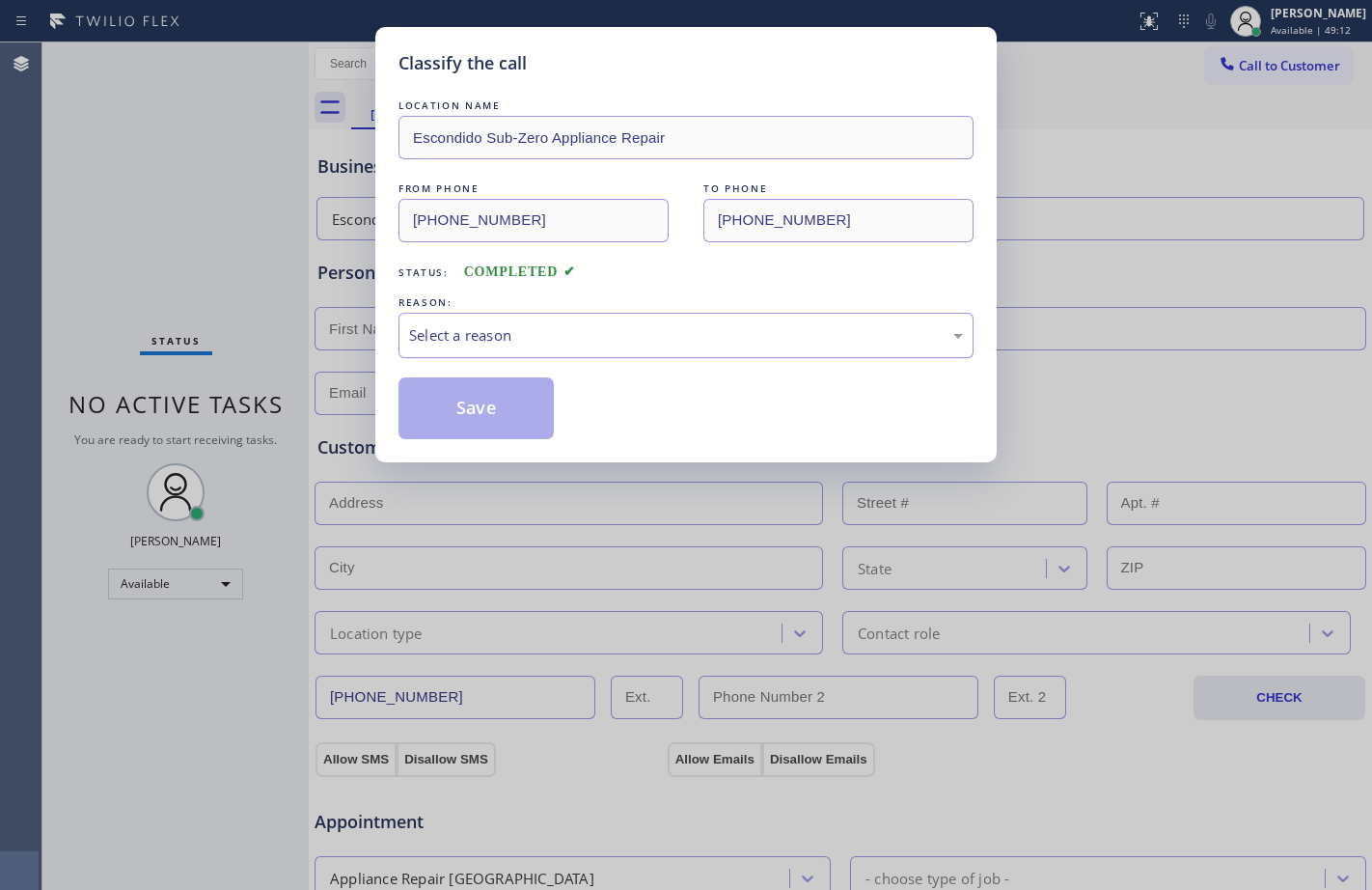
click at [657, 329] on div "Select a reason" at bounding box center [686, 335] width 554 height 23
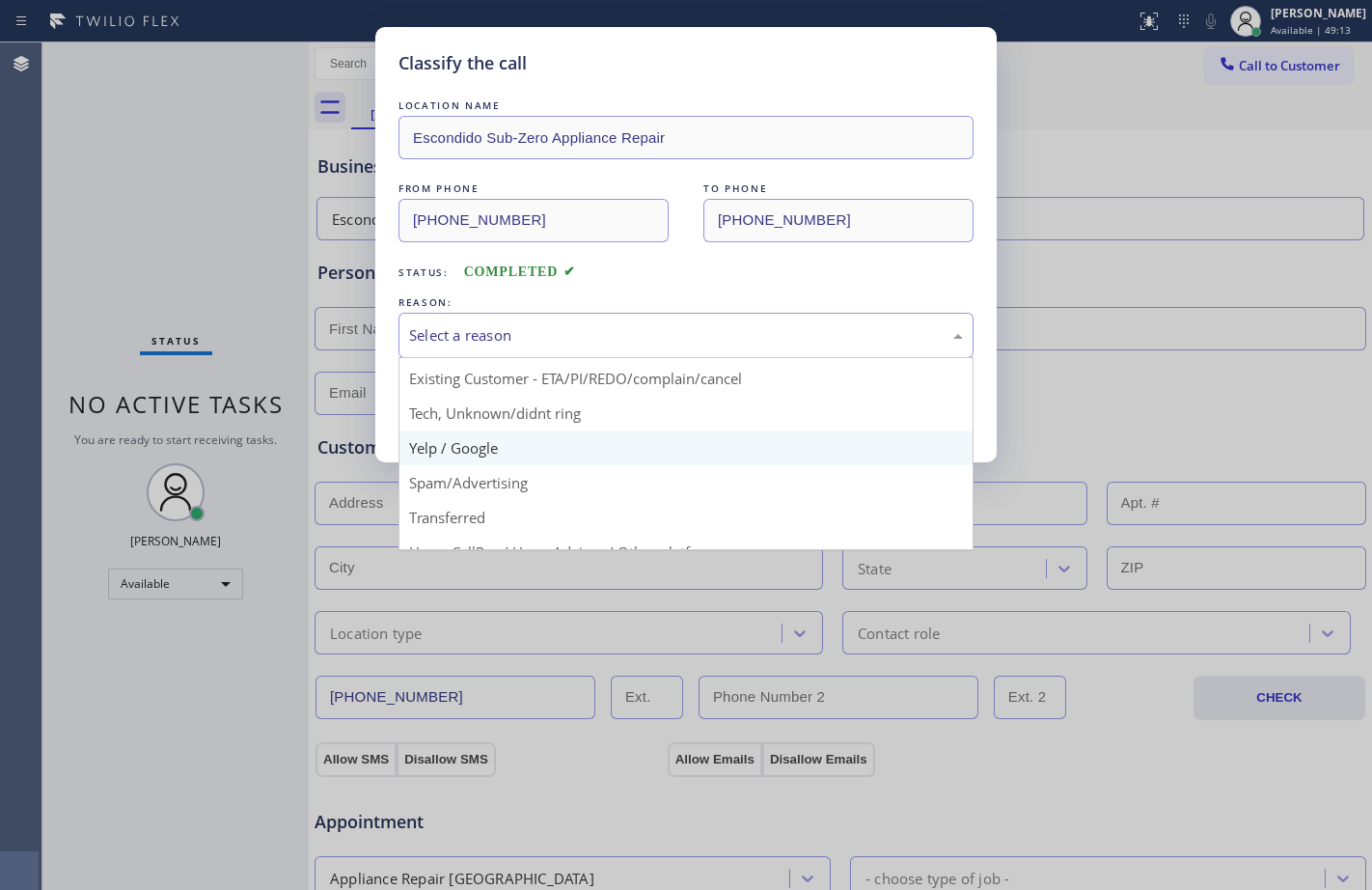
scroll to position [121, 0]
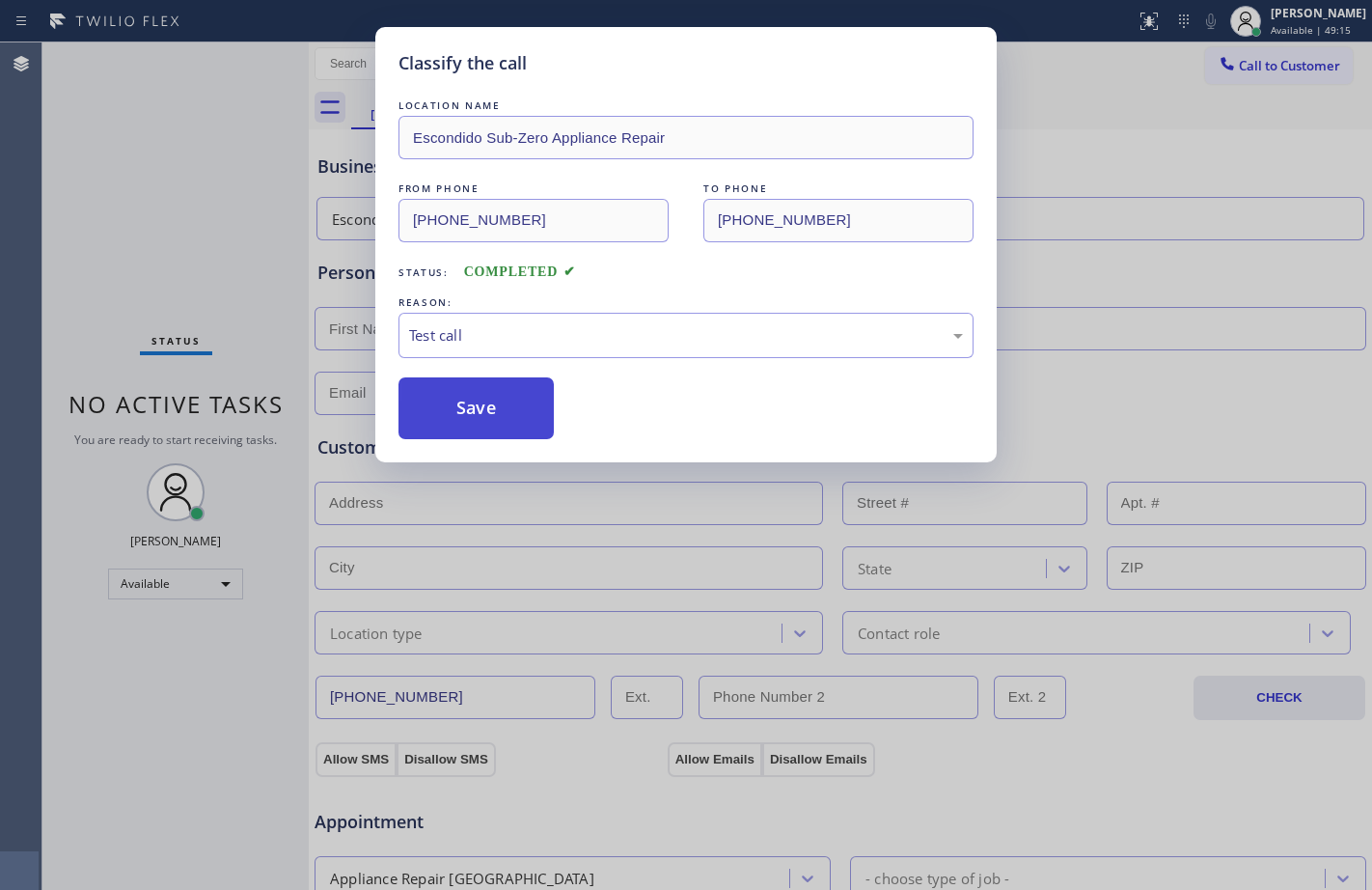
click at [455, 416] on button "Save" at bounding box center [476, 407] width 156 height 62
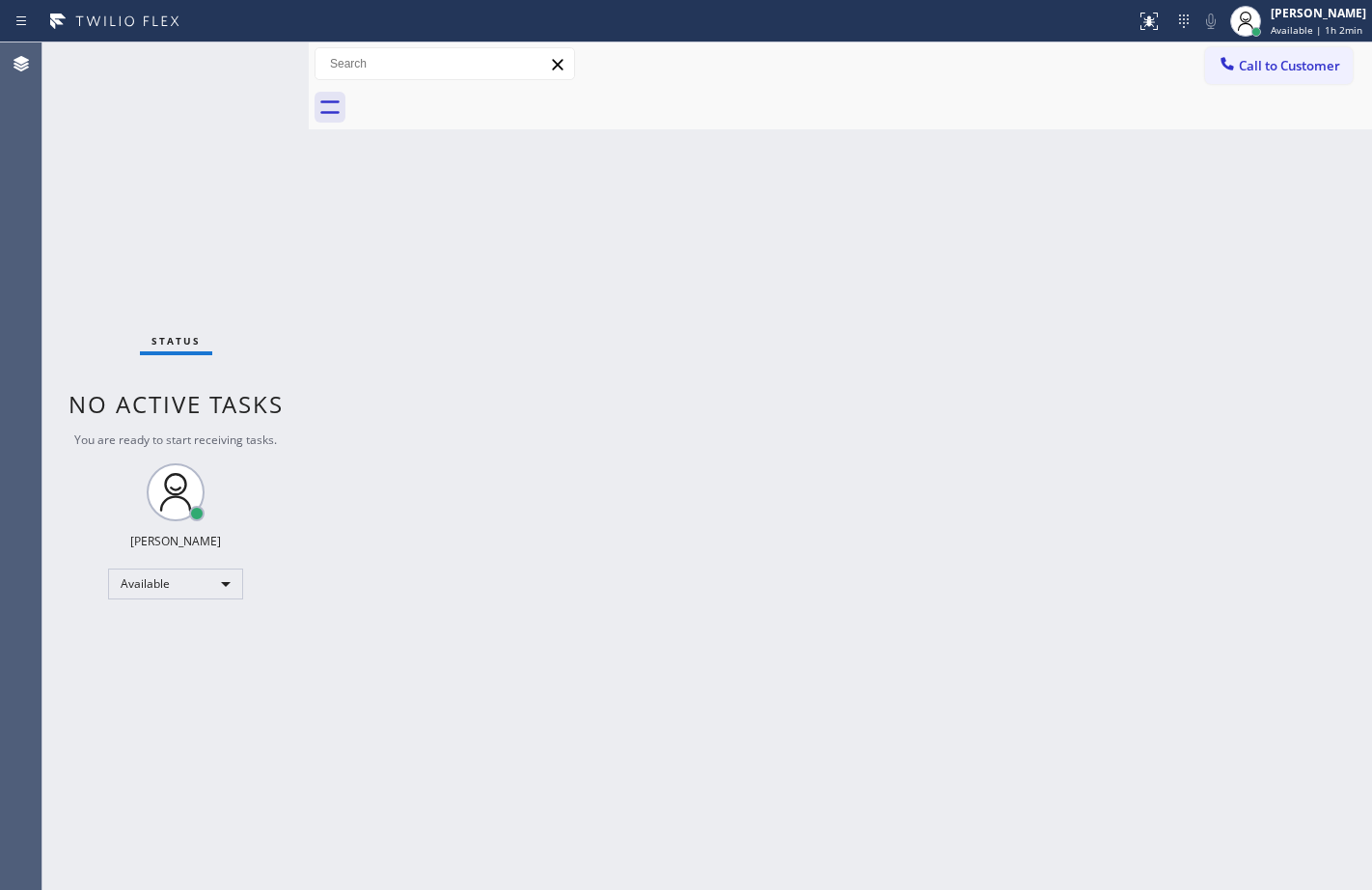
click at [301, 231] on div "Status No active tasks You are ready to start receiving tasks. [PERSON_NAME] Av…" at bounding box center [175, 465] width 266 height 847
click at [316, 283] on div "Back to Dashboard Change Sender ID Customers Technicians Select a contact Outbo…" at bounding box center [840, 465] width 1063 height 847
click at [247, 66] on div "Status No active tasks You are ready to start receiving tasks. [PERSON_NAME] Av…" at bounding box center [175, 465] width 266 height 847
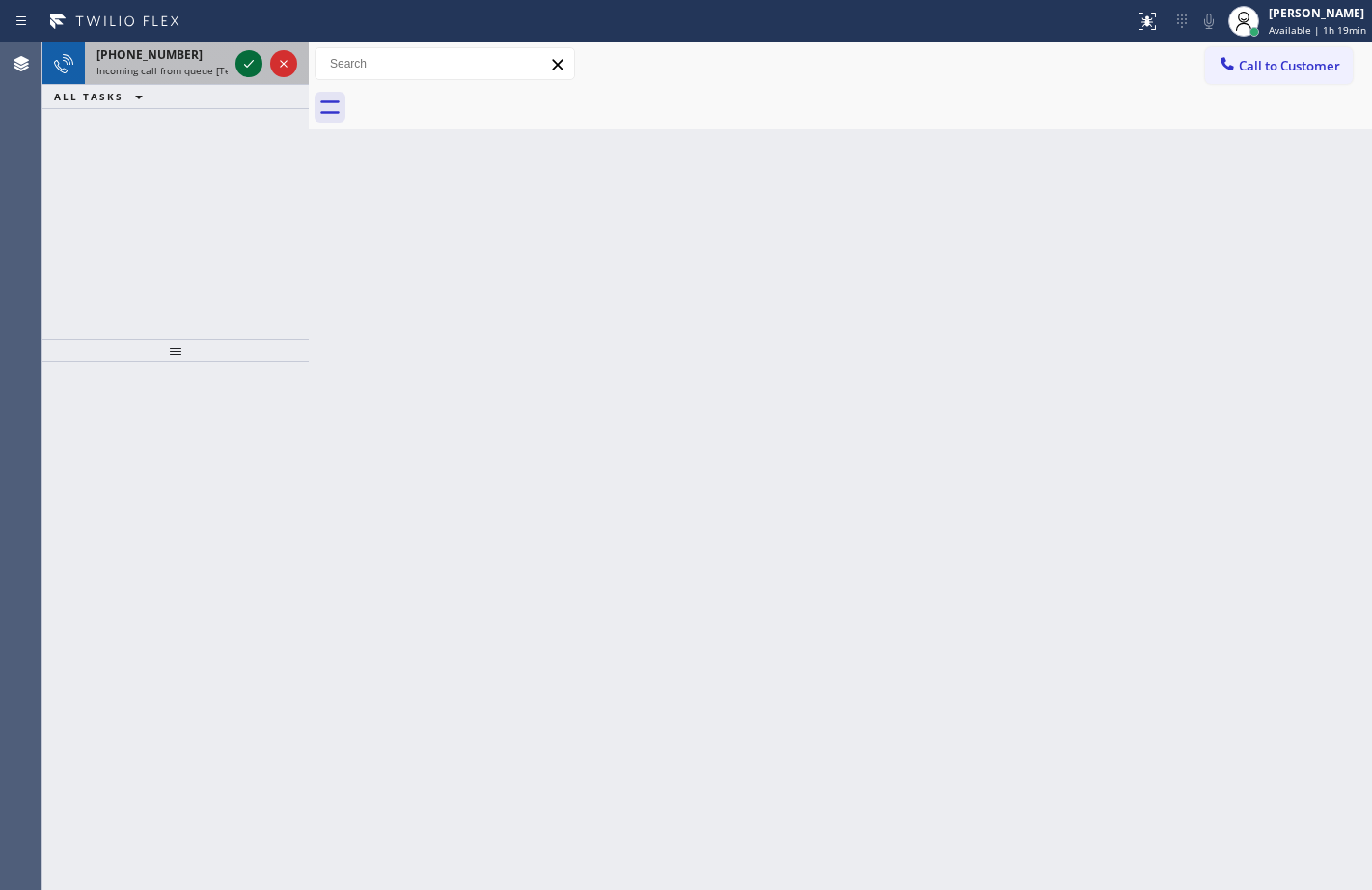
drag, startPoint x: 239, startPoint y: 76, endPoint x: 256, endPoint y: 60, distance: 23.3
click at [240, 74] on div at bounding box center [266, 63] width 69 height 42
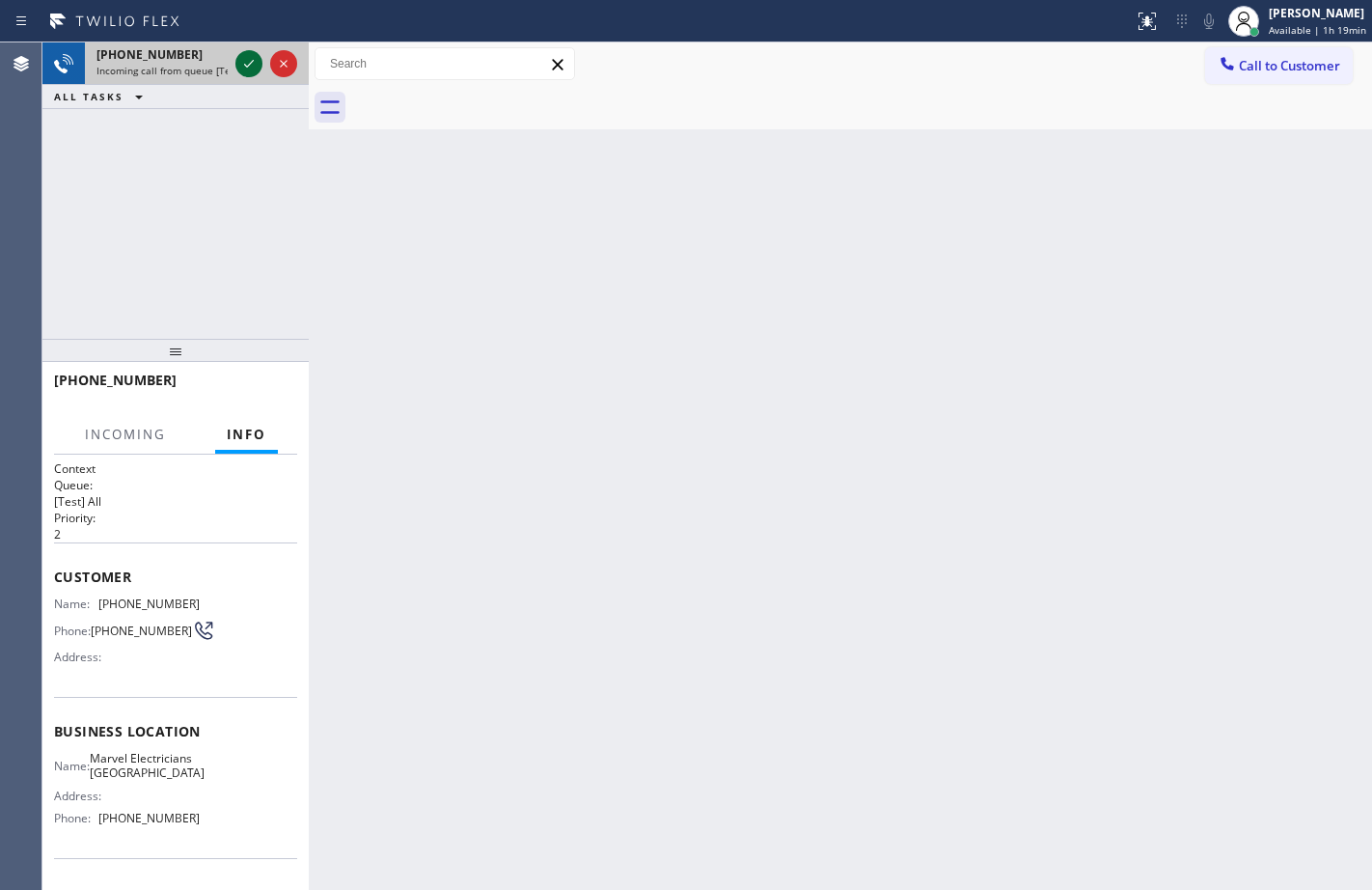
click at [257, 57] on icon at bounding box center [249, 64] width 23 height 23
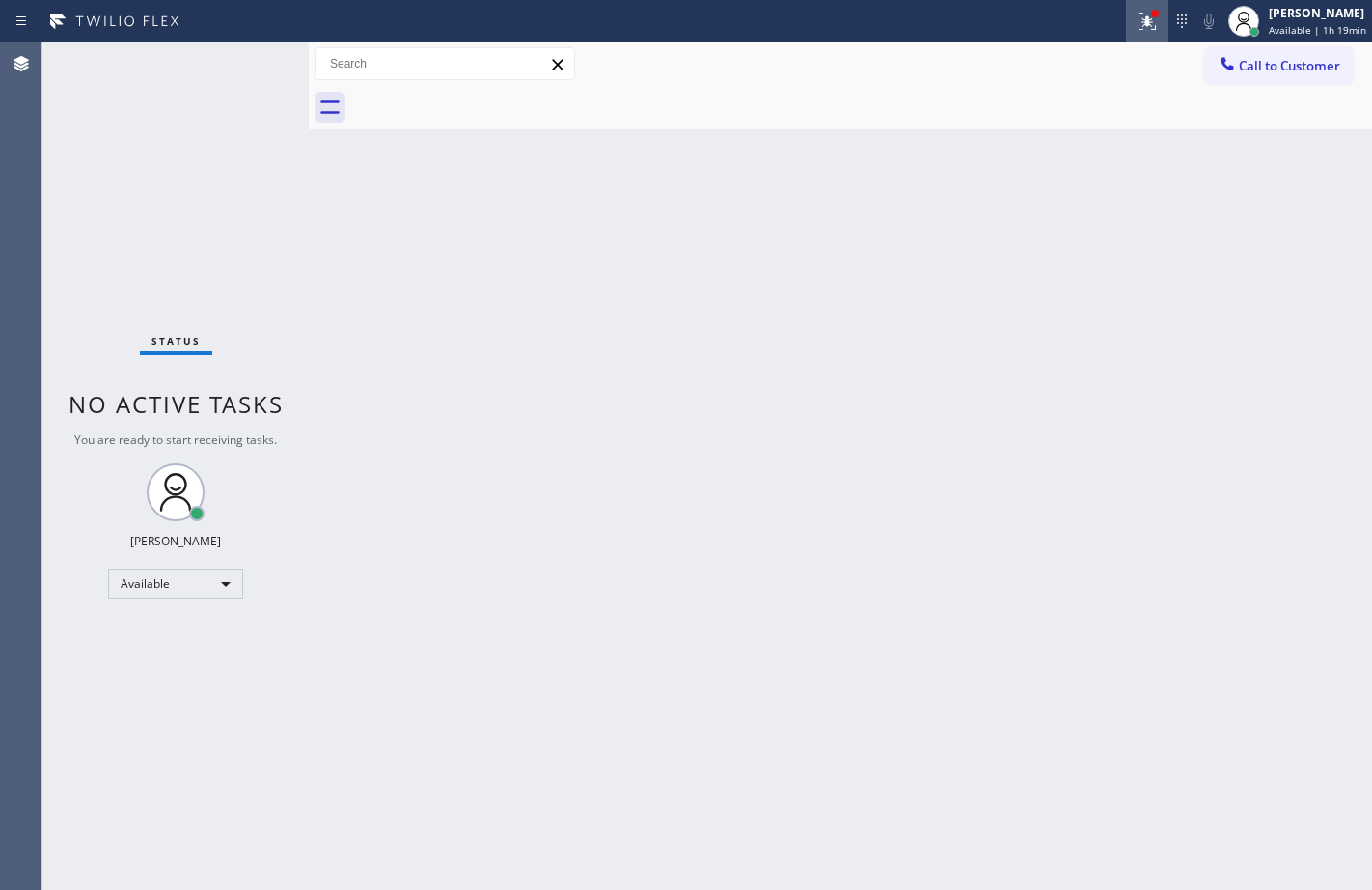
click at [1135, 19] on icon at bounding box center [1147, 22] width 23 height 23
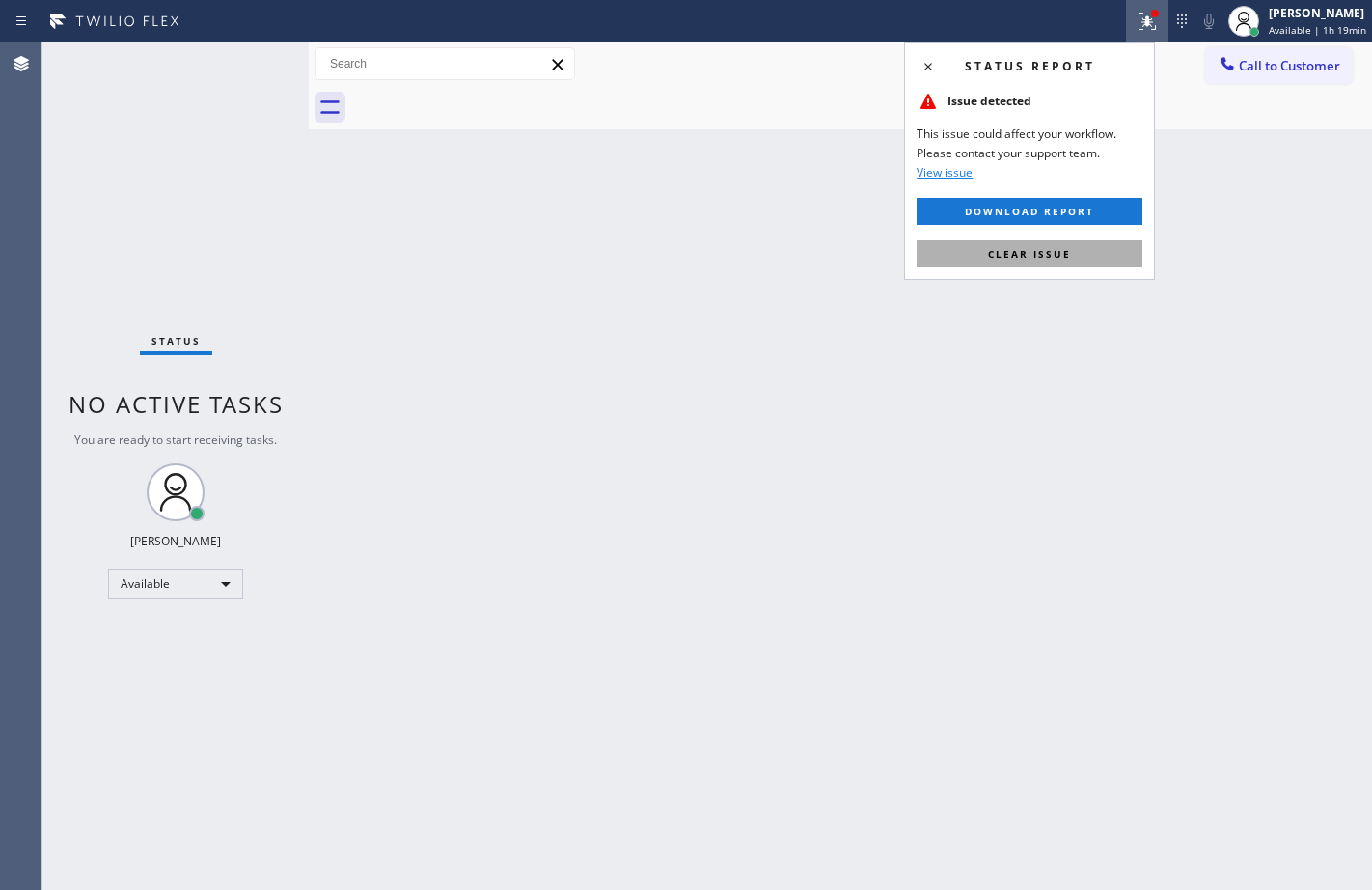
click at [1059, 253] on span "Clear issue" at bounding box center [1029, 254] width 83 height 14
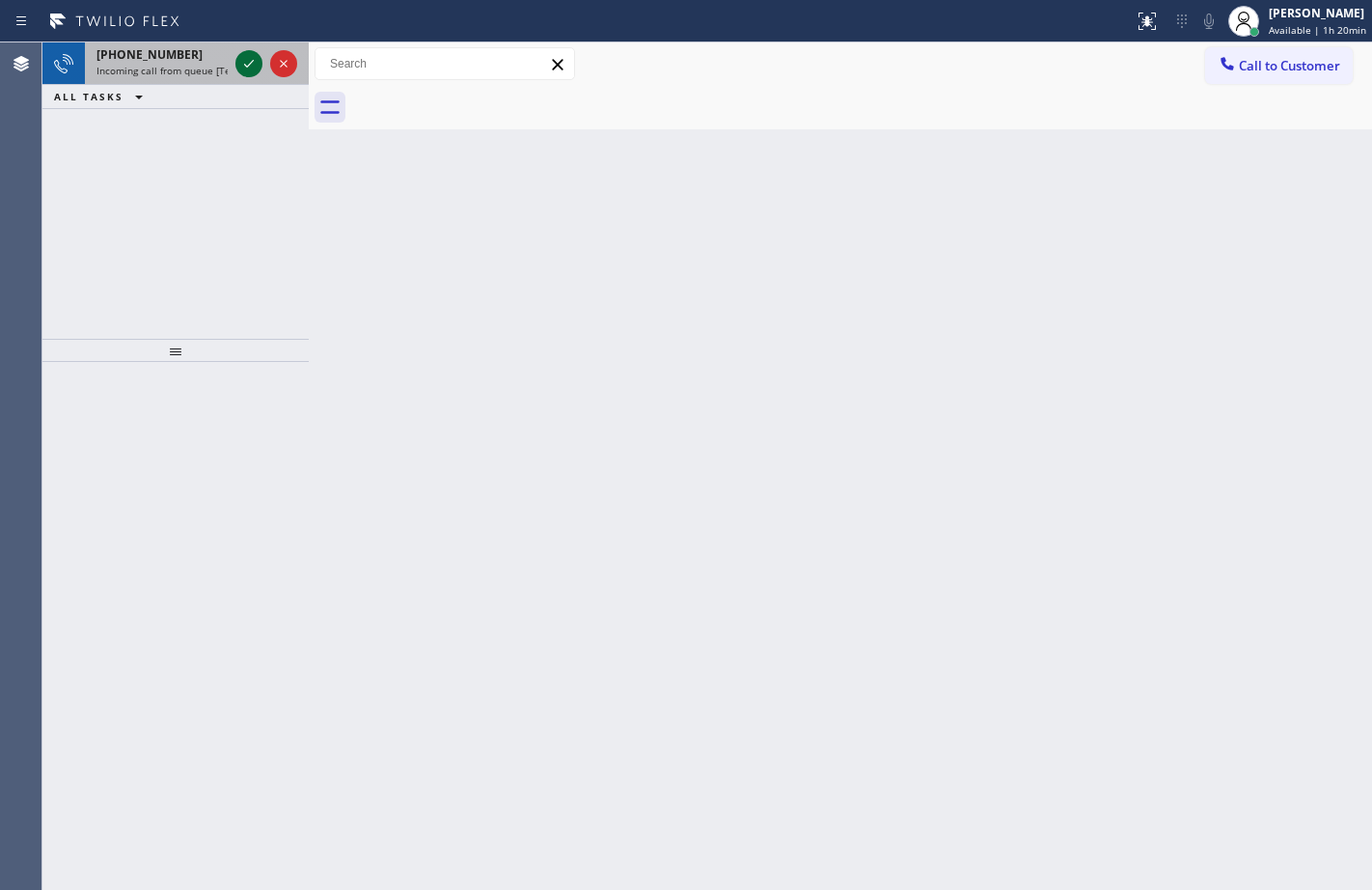
click at [242, 67] on icon at bounding box center [249, 64] width 23 height 23
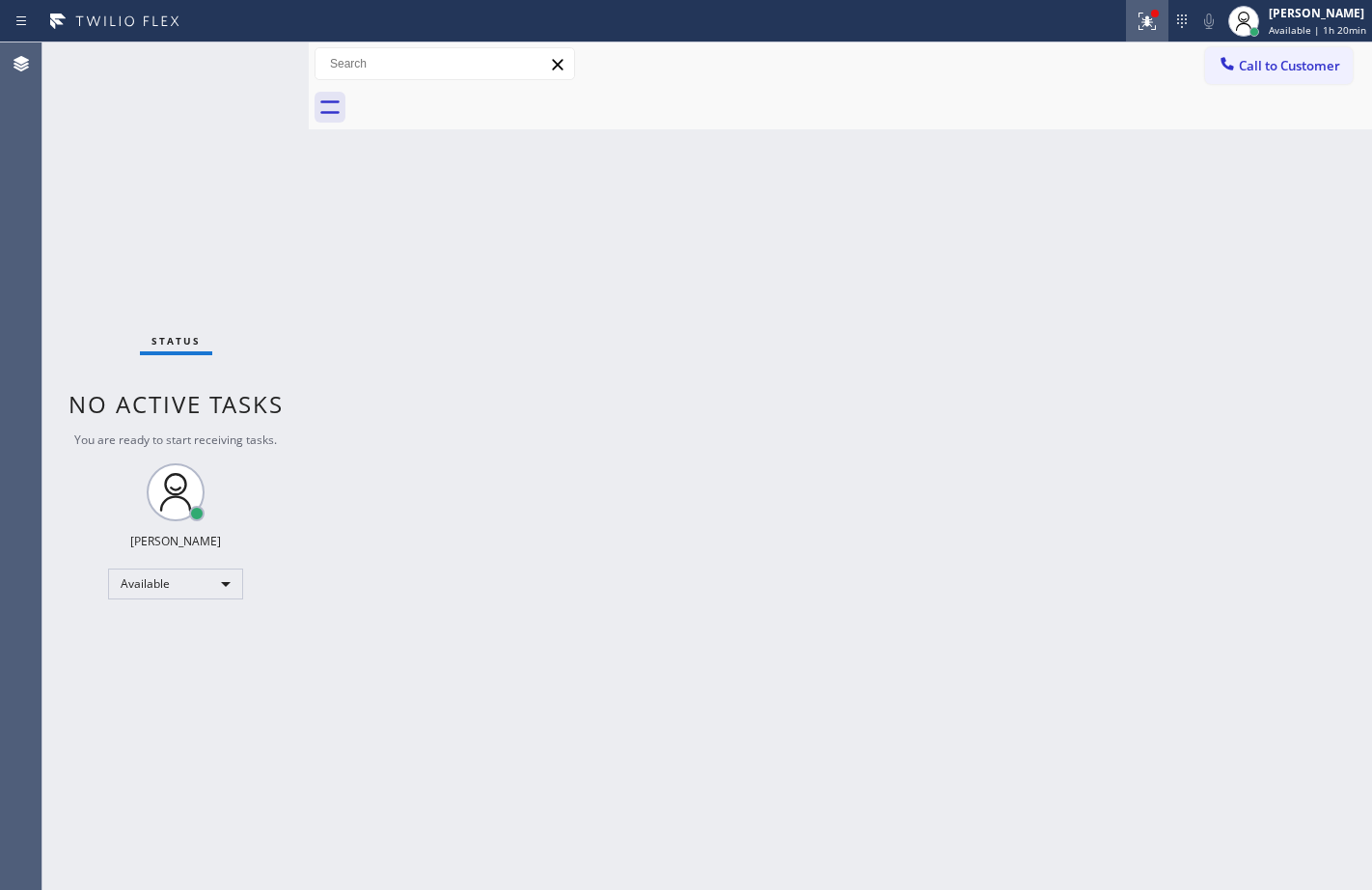
click at [1150, 24] on div at bounding box center [1146, 22] width 42 height 23
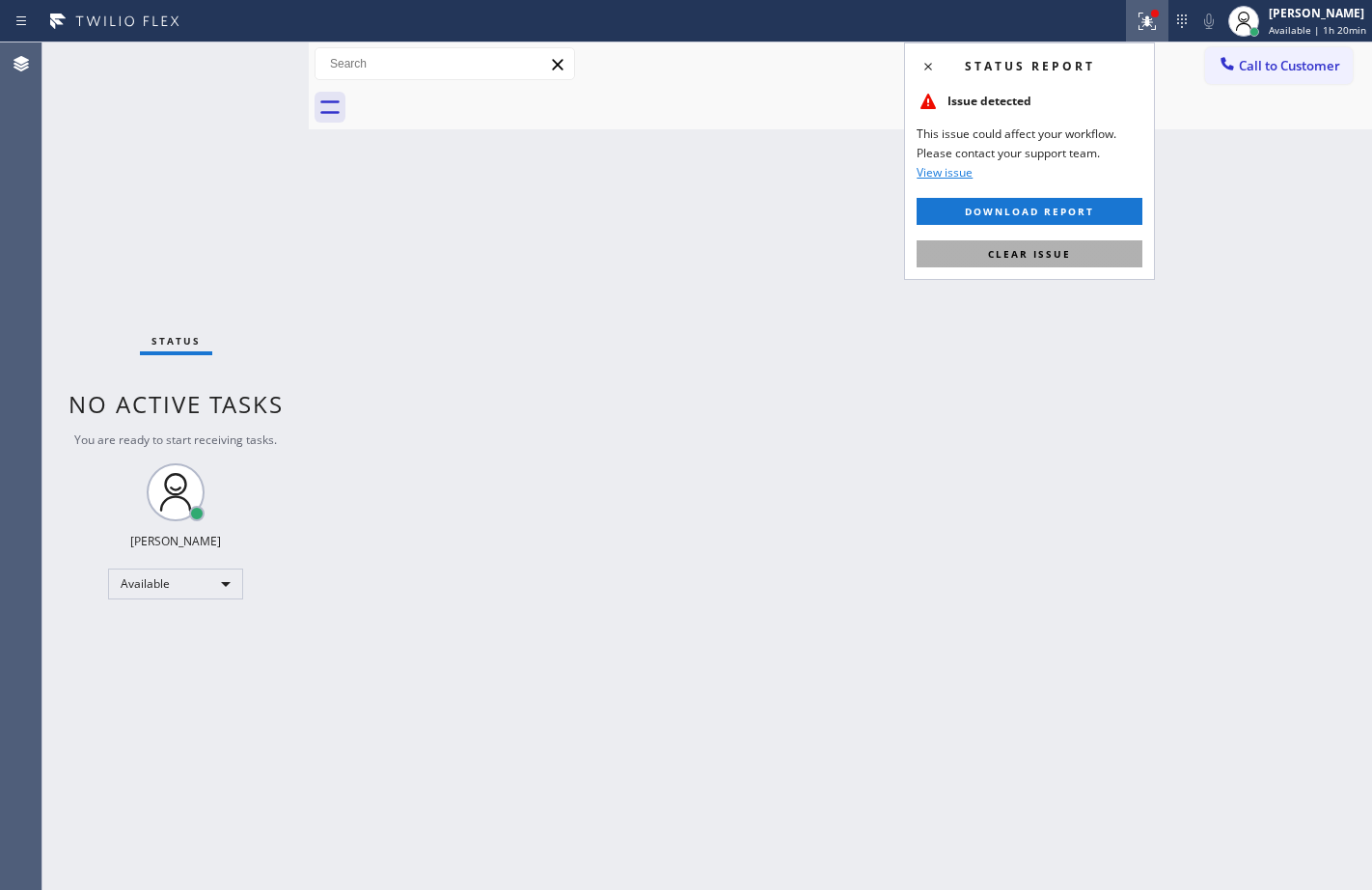
click at [1088, 252] on button "Clear issue" at bounding box center [1029, 254] width 226 height 27
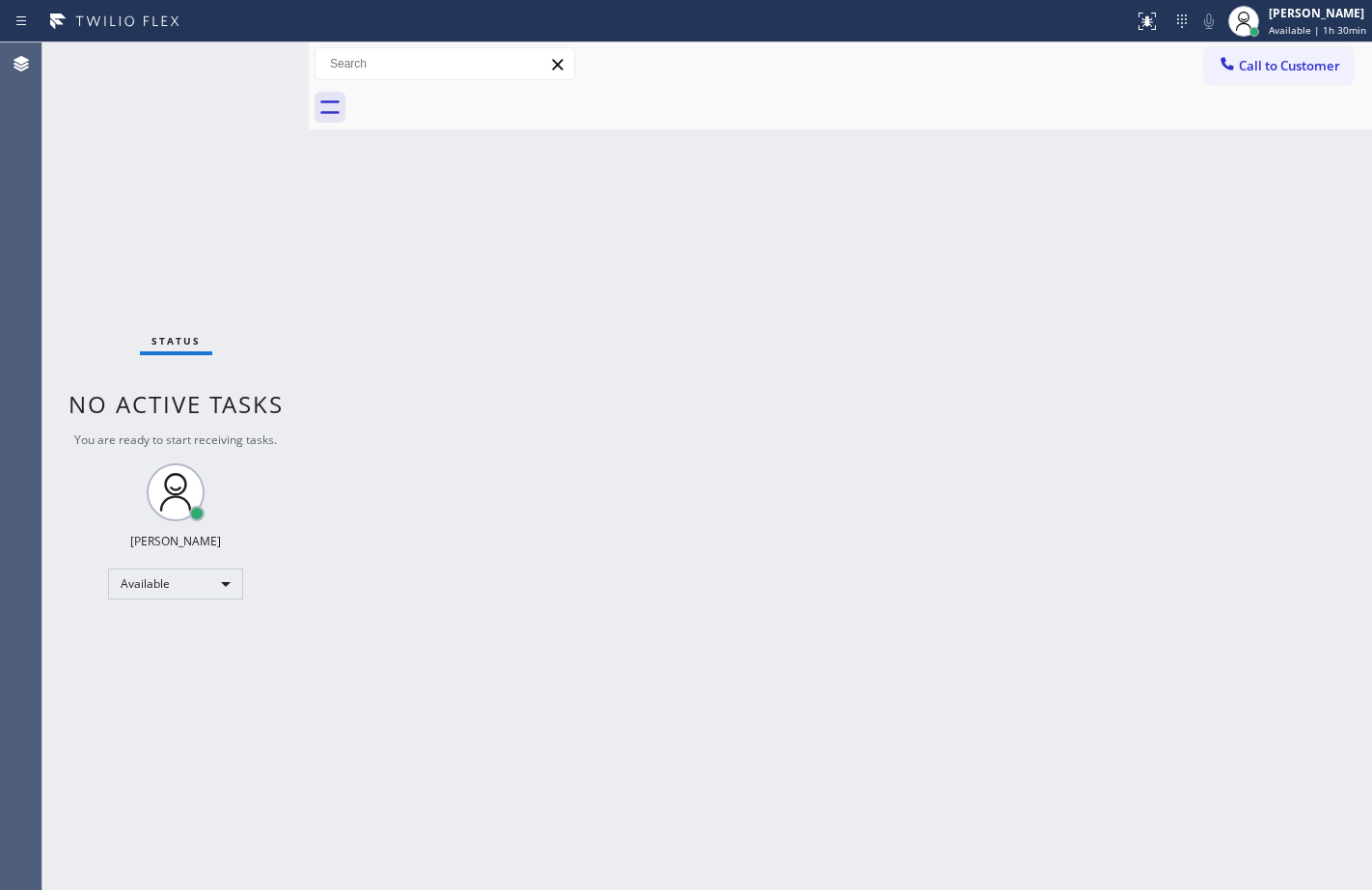
click at [187, 602] on div "Status No active tasks You are ready to start receiving tasks. [PERSON_NAME] Av…" at bounding box center [175, 465] width 266 height 847
click at [234, 579] on div "Available" at bounding box center [175, 585] width 135 height 31
click at [170, 689] on li "Break" at bounding box center [174, 683] width 131 height 23
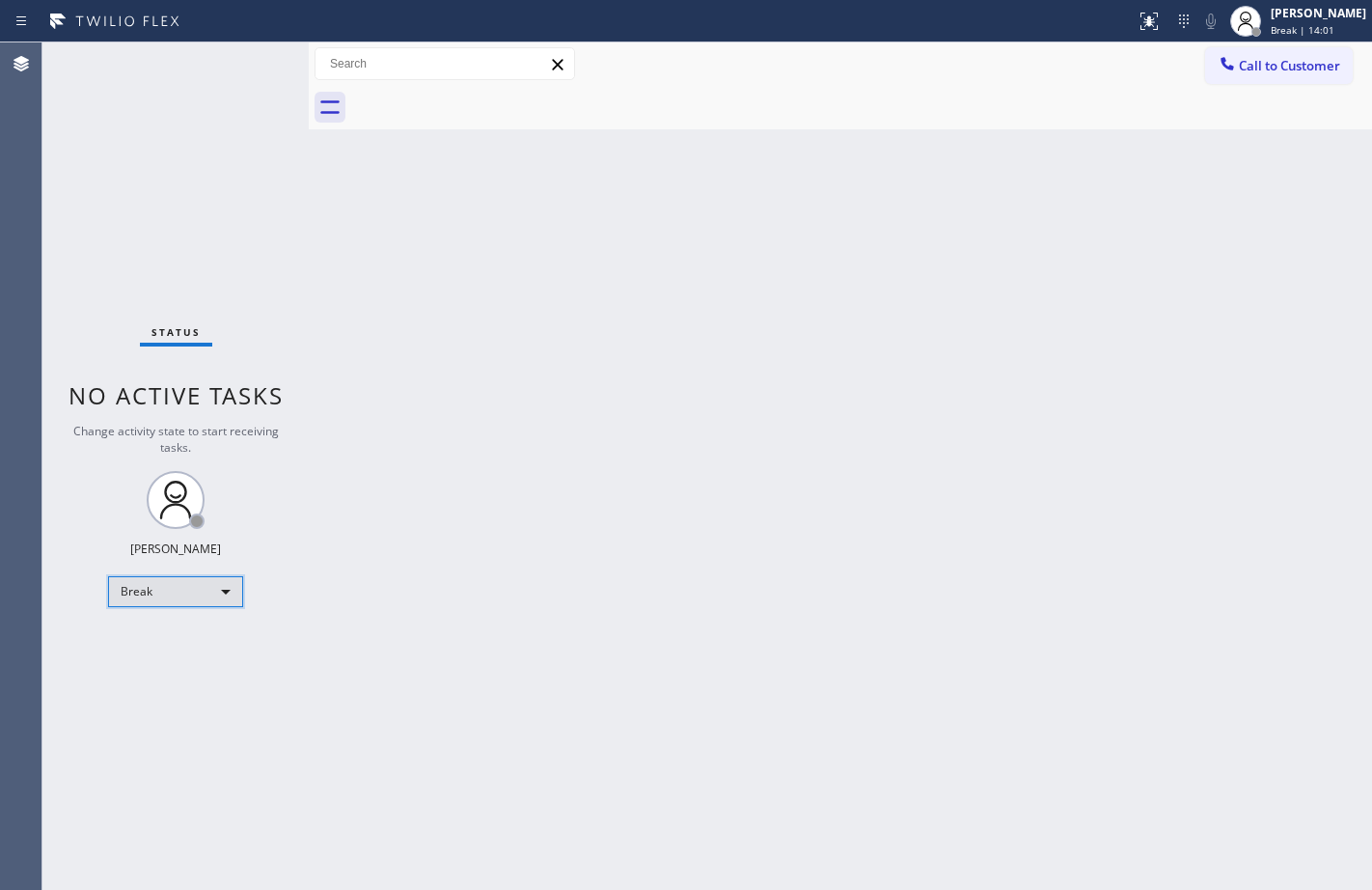
click at [201, 588] on div "Break" at bounding box center [175, 591] width 135 height 31
click at [197, 638] on li "Available" at bounding box center [174, 643] width 131 height 23
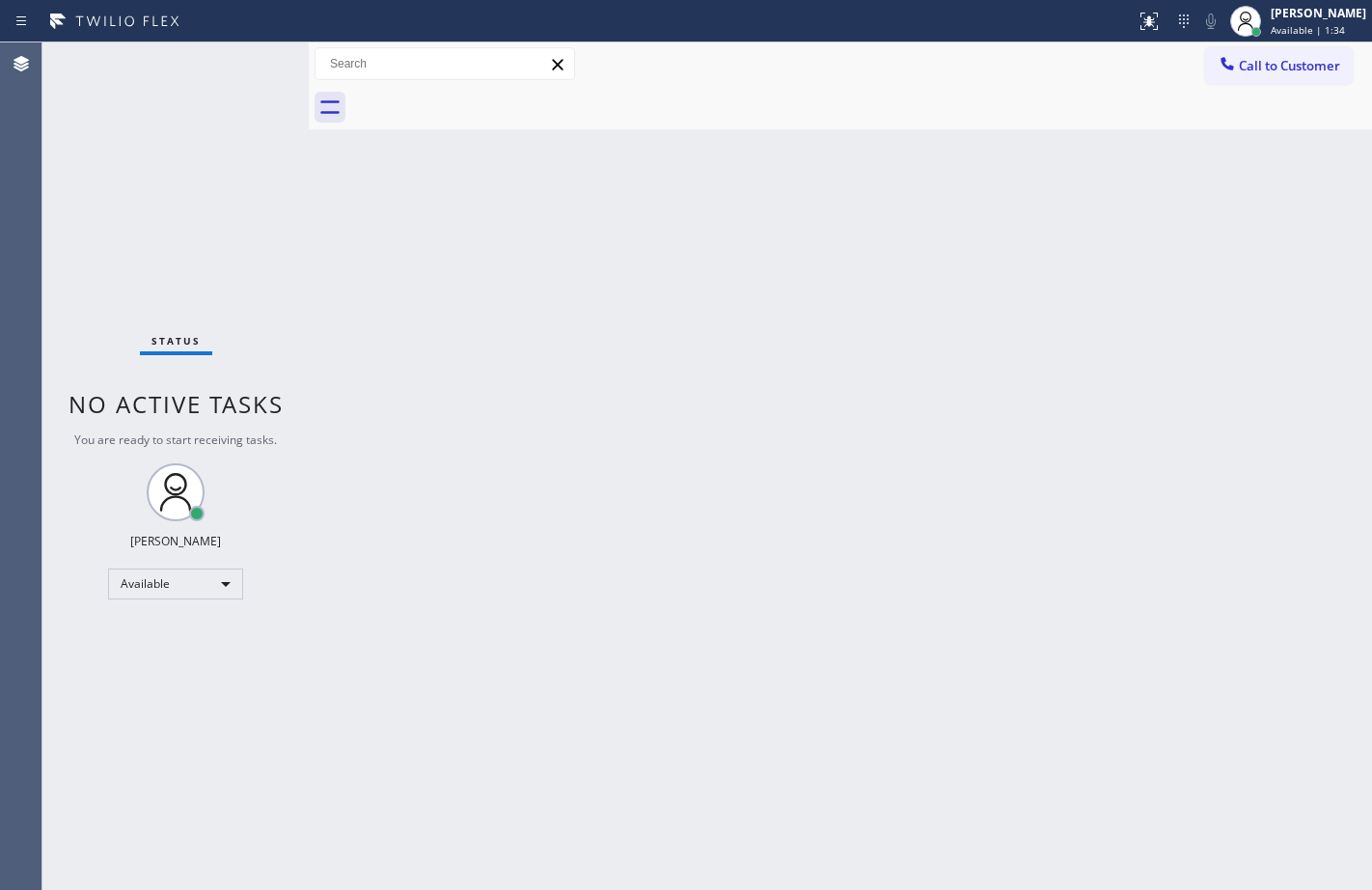
click at [228, 253] on div "Status No active tasks You are ready to start receiving tasks. [PERSON_NAME] Av…" at bounding box center [175, 465] width 266 height 847
click at [454, 497] on div "Back to Dashboard Change Sender ID Customers Technicians Select a contact Outbo…" at bounding box center [840, 465] width 1063 height 847
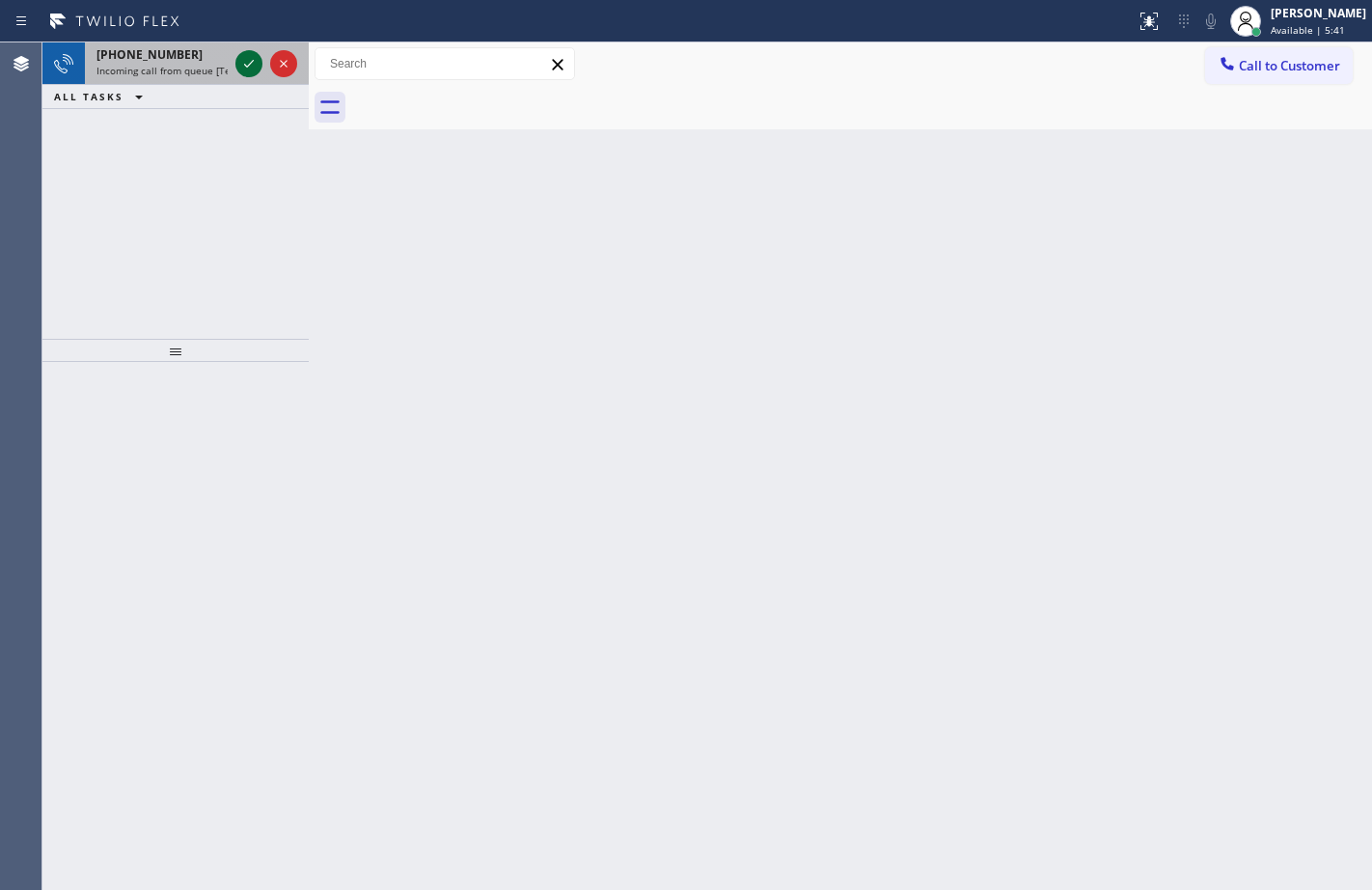
click at [247, 59] on icon at bounding box center [249, 64] width 23 height 23
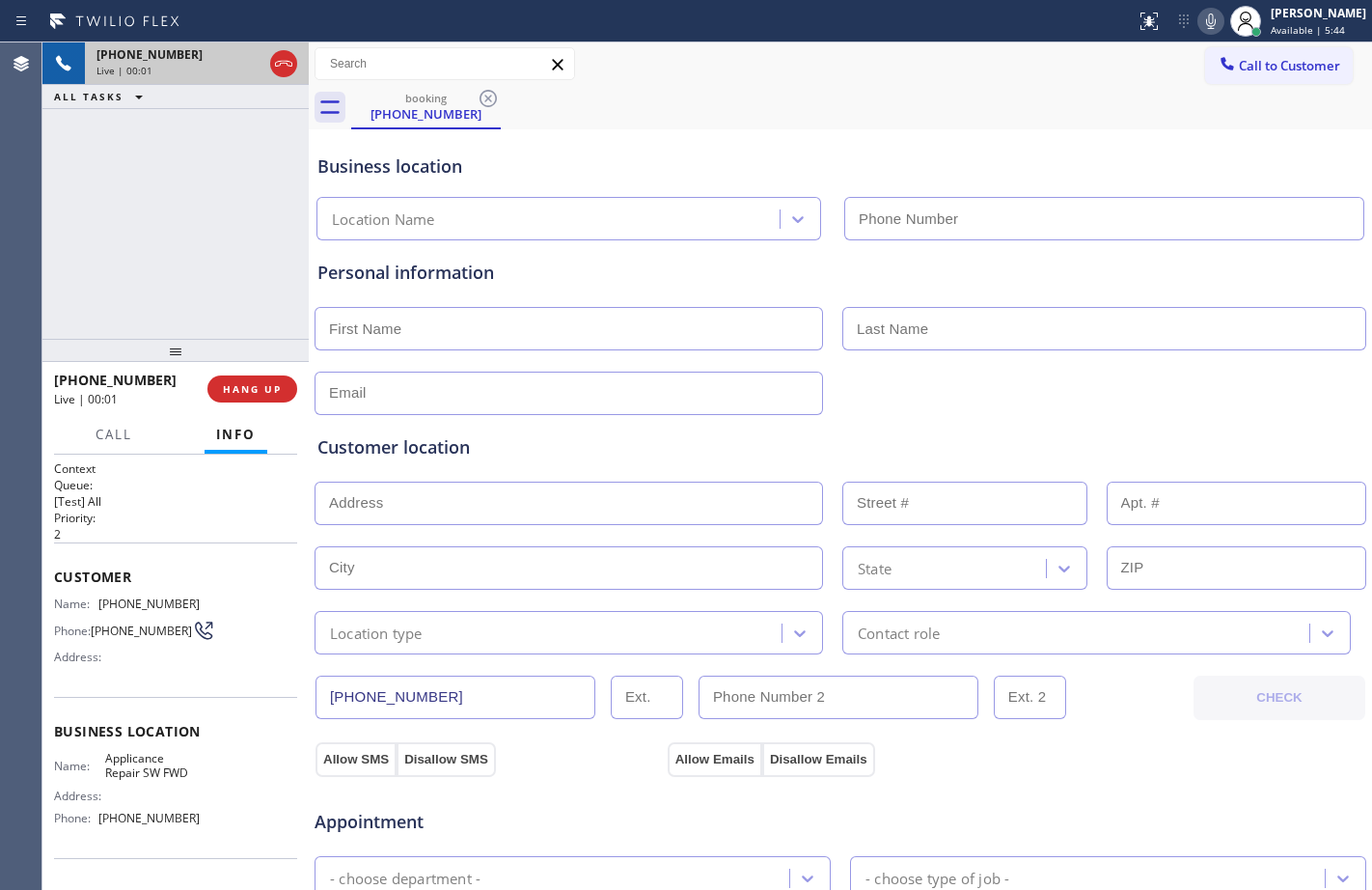
type input "[PHONE_NUMBER]"
click at [252, 379] on button "HANG UP" at bounding box center [252, 389] width 90 height 27
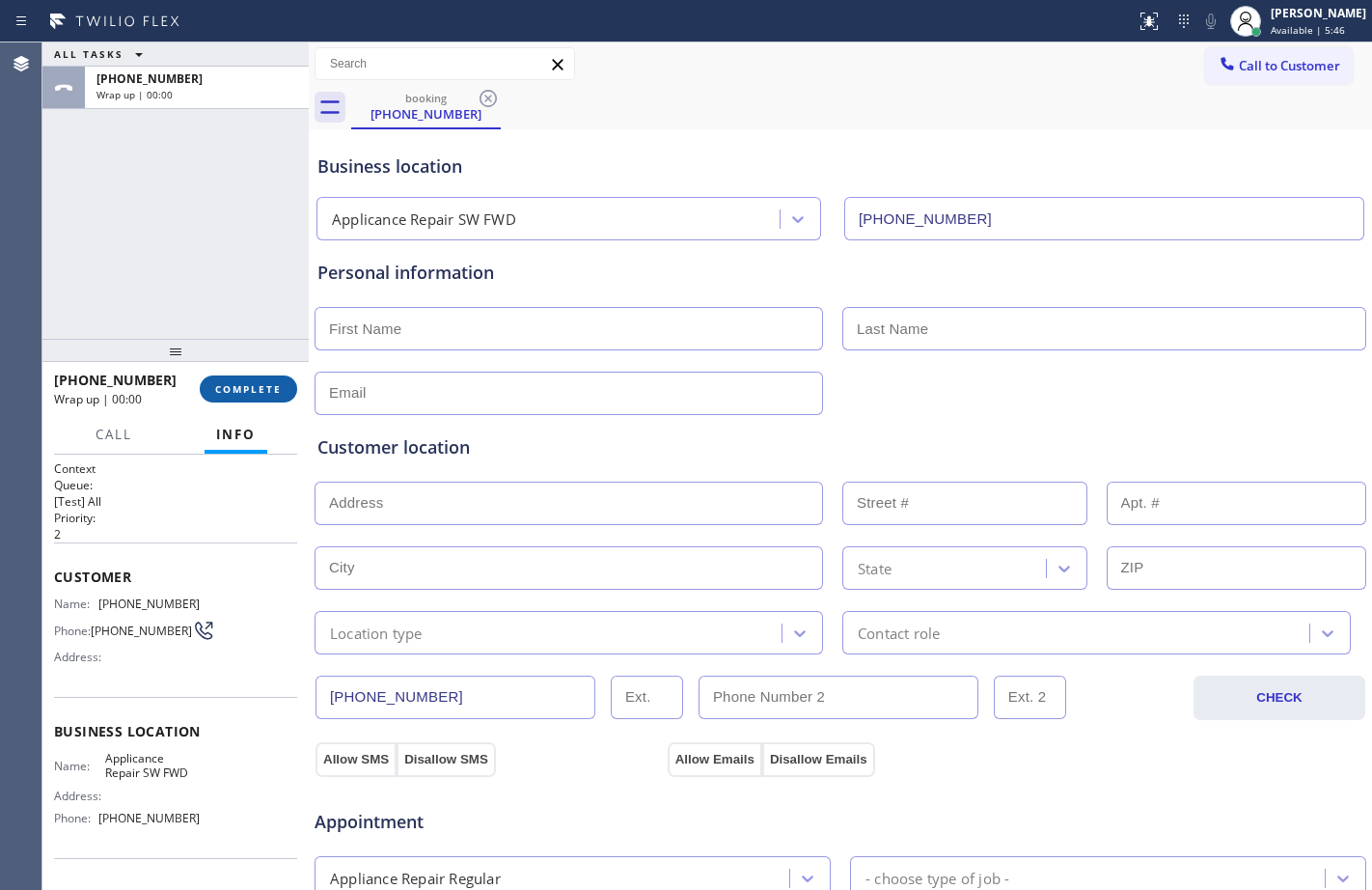
click at [253, 380] on button "COMPLETE" at bounding box center [249, 389] width 98 height 27
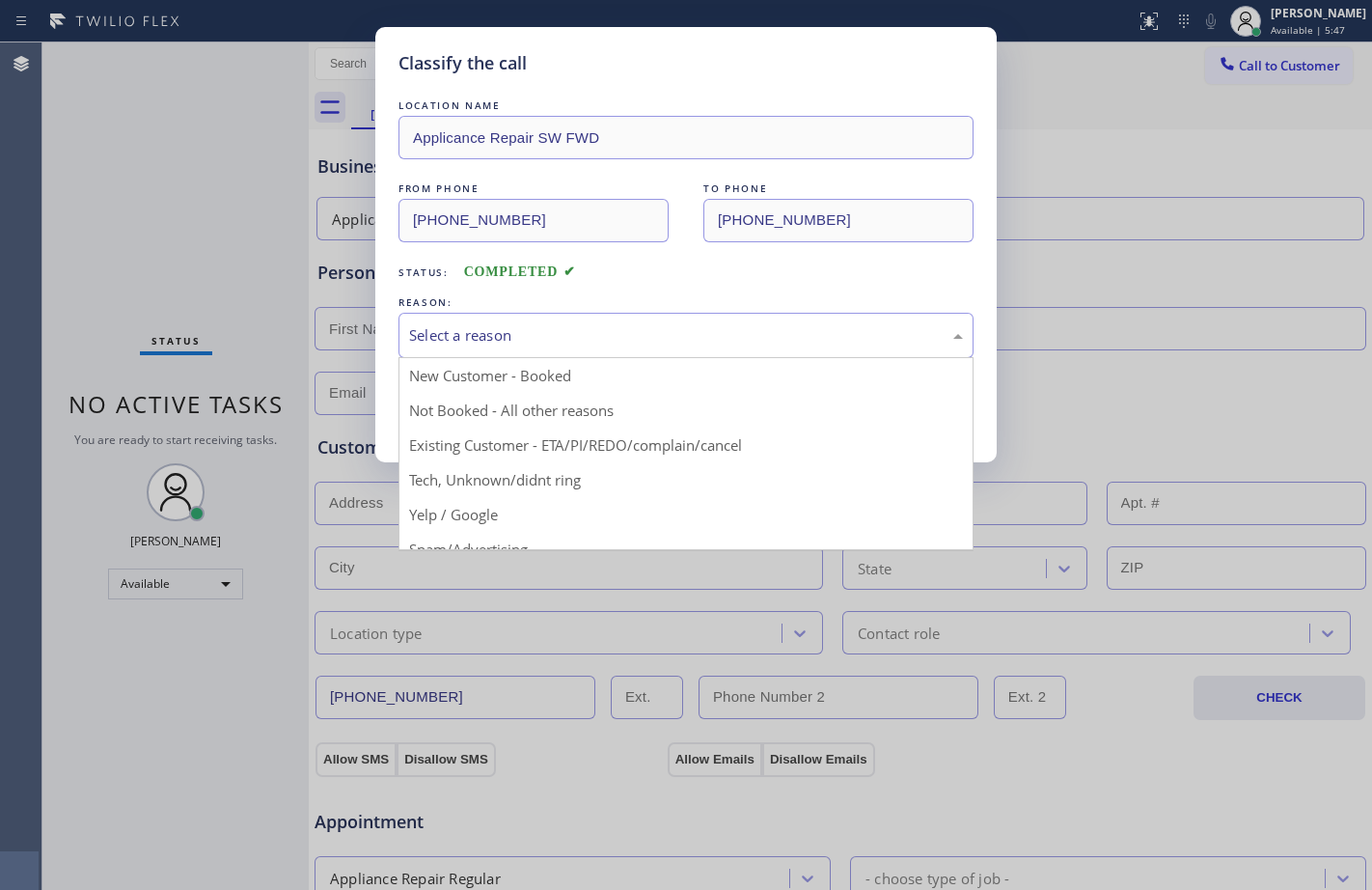
click at [730, 324] on div "Select a reason" at bounding box center [686, 335] width 554 height 23
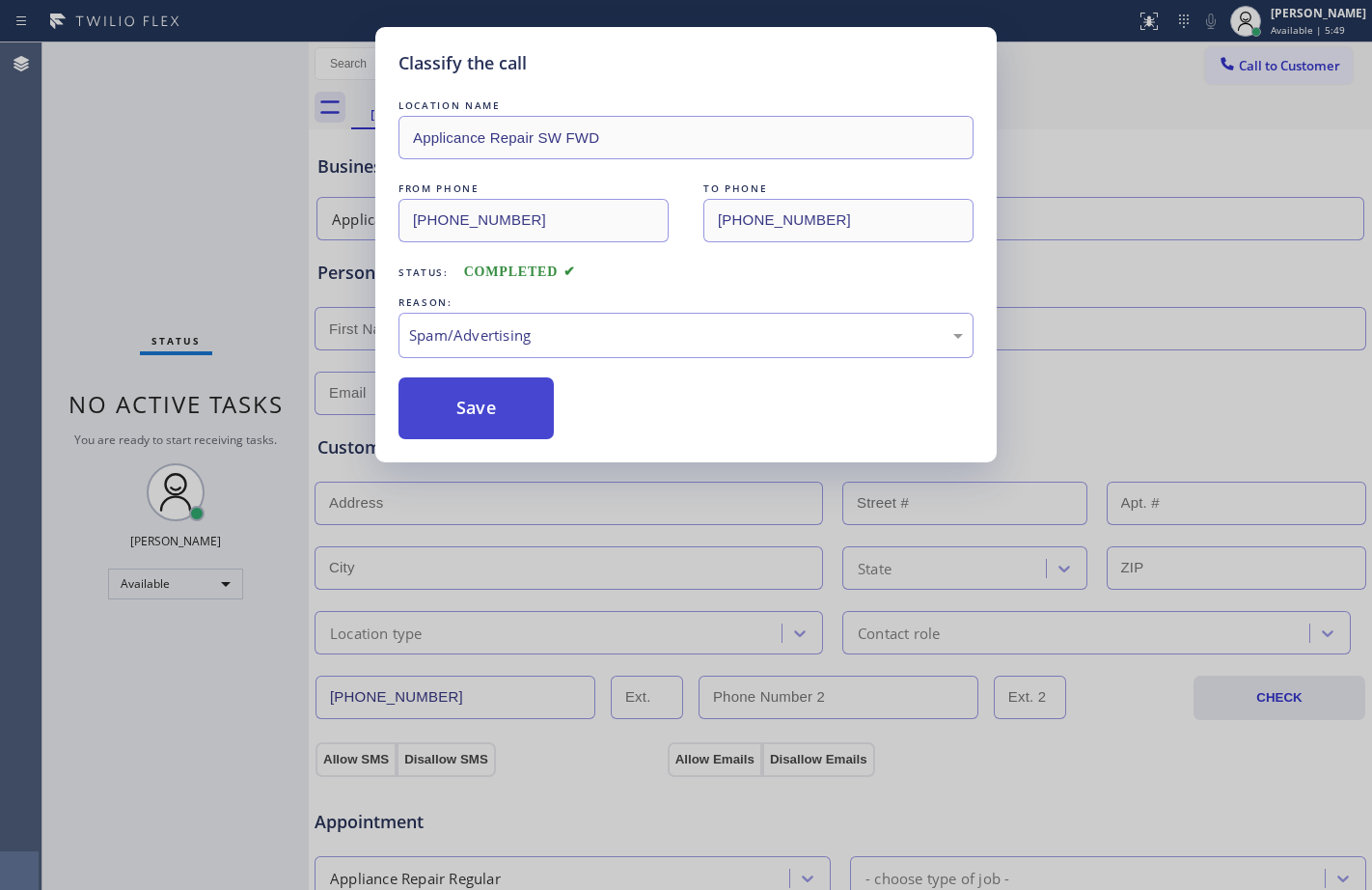
click at [493, 404] on button "Save" at bounding box center [476, 407] width 156 height 62
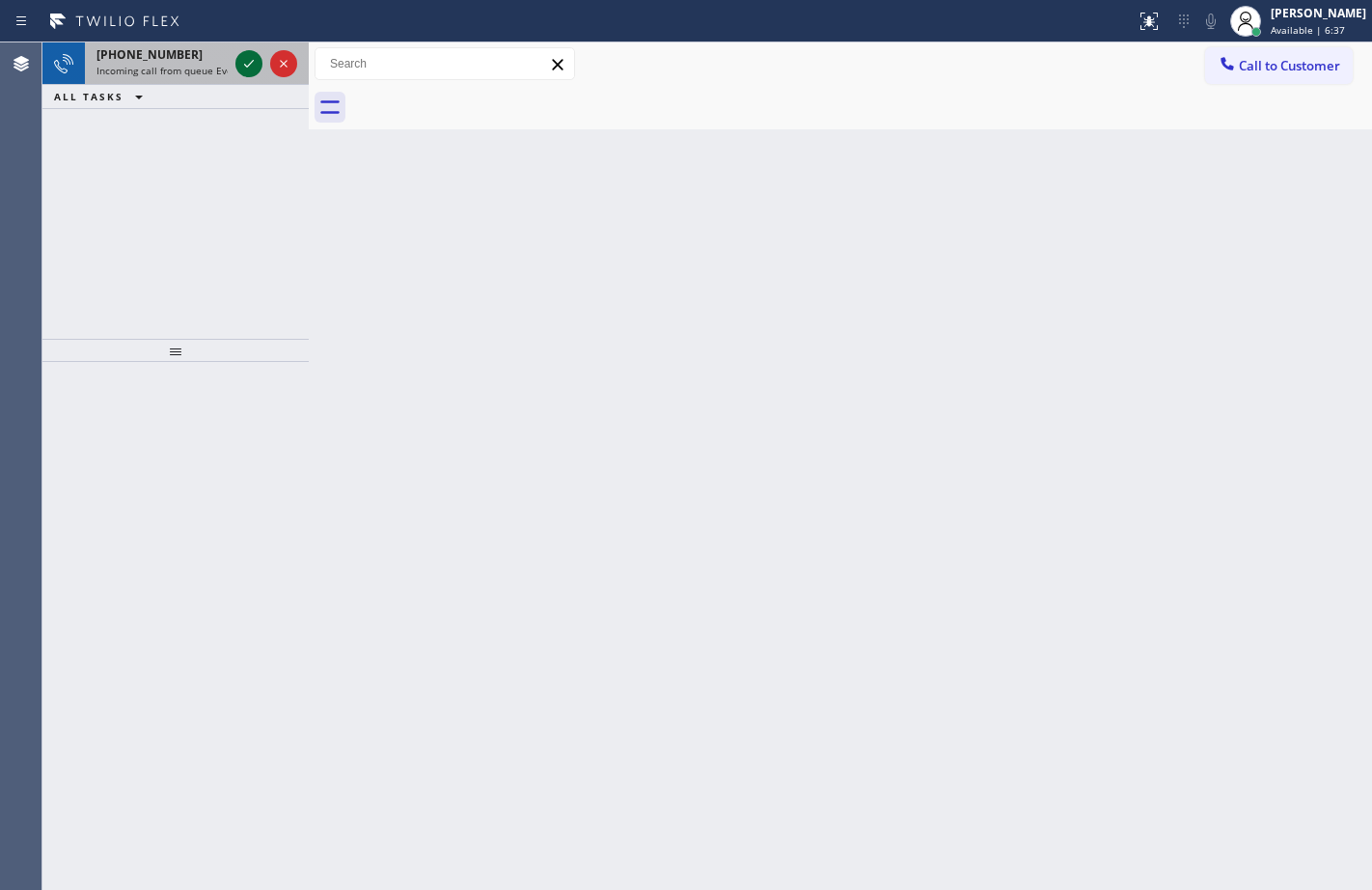
click at [241, 71] on icon at bounding box center [249, 64] width 23 height 23
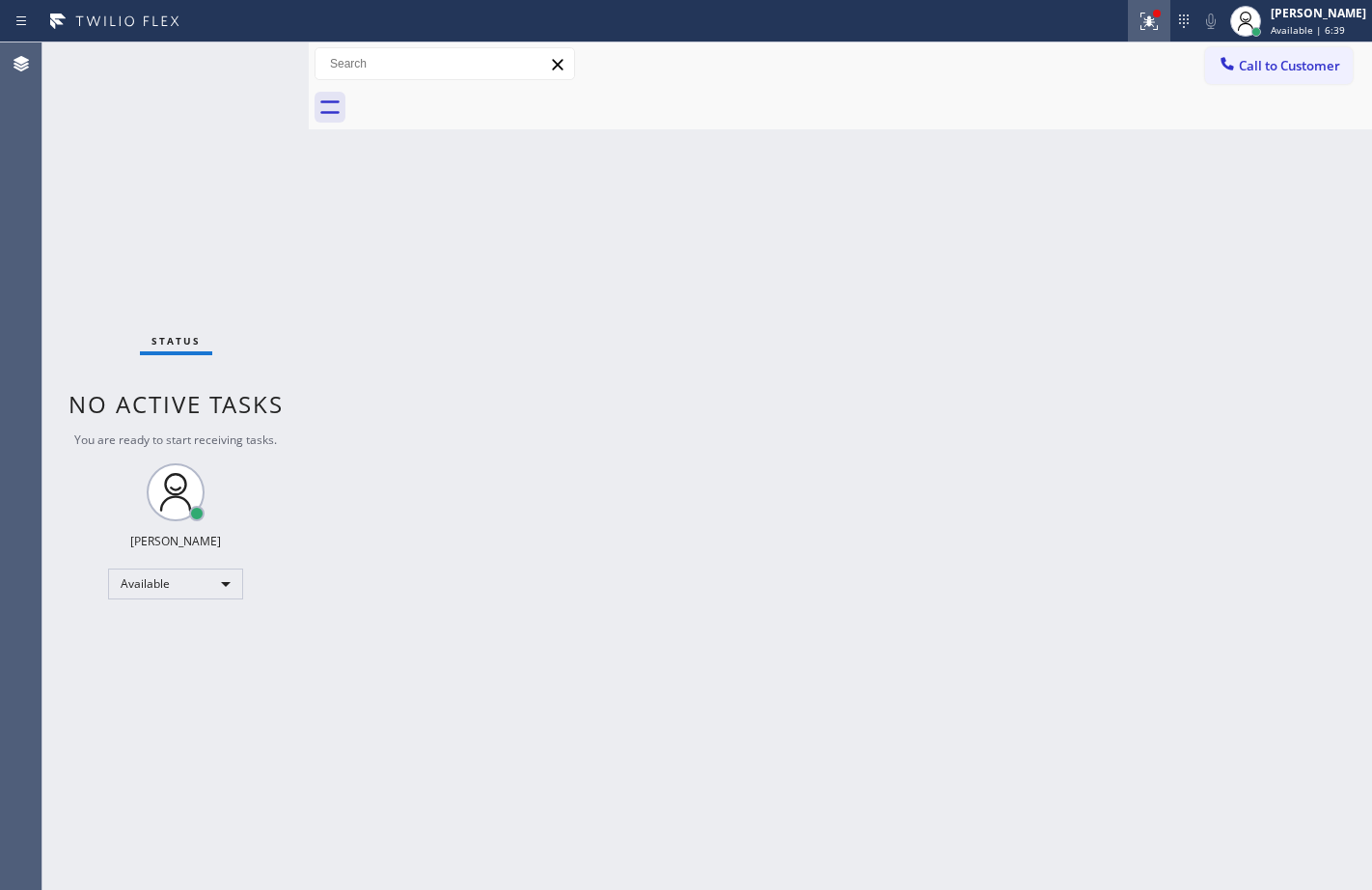
click at [1137, 27] on icon at bounding box center [1149, 22] width 23 height 23
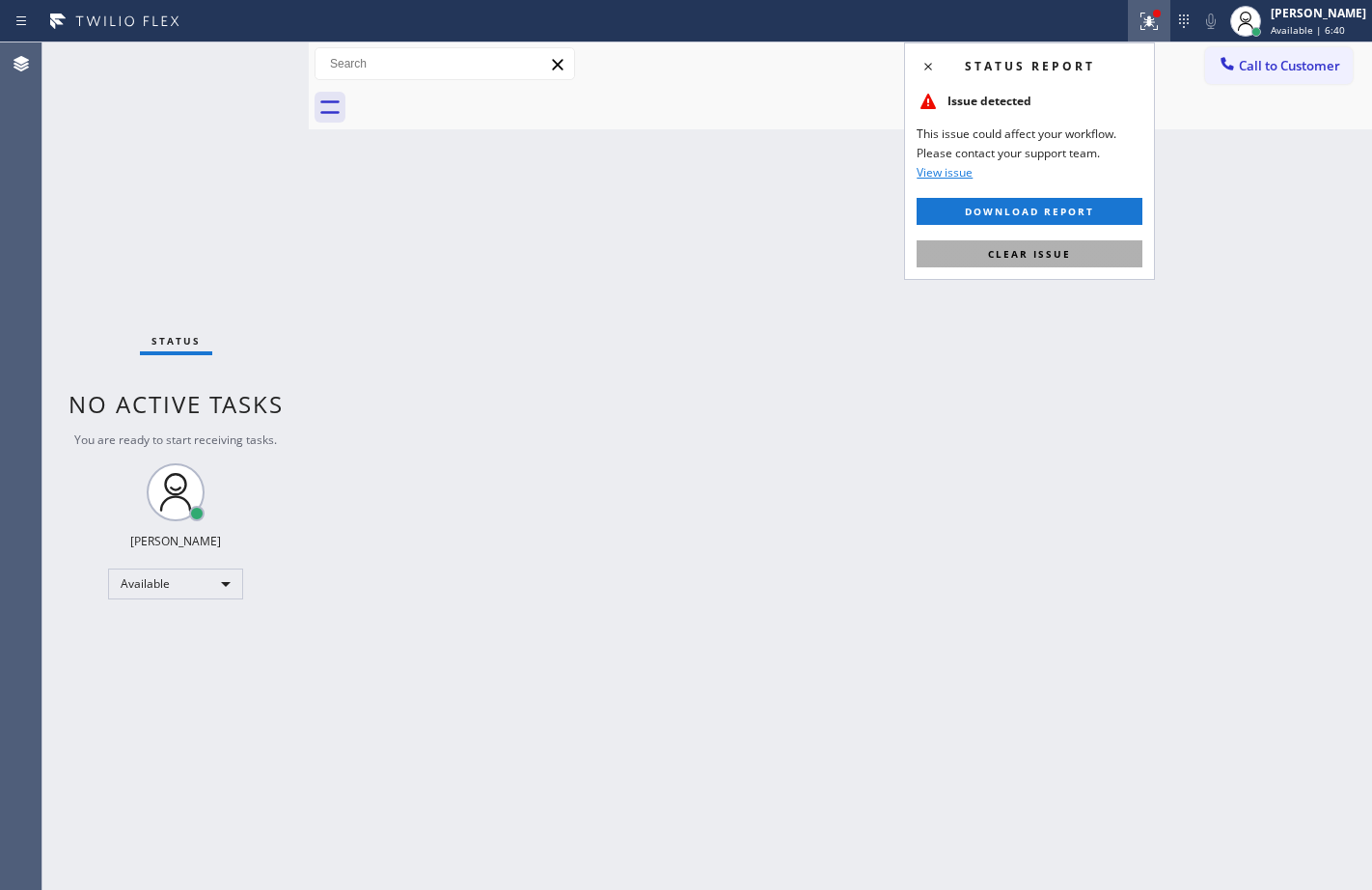
click at [984, 254] on button "Clear issue" at bounding box center [1029, 254] width 226 height 27
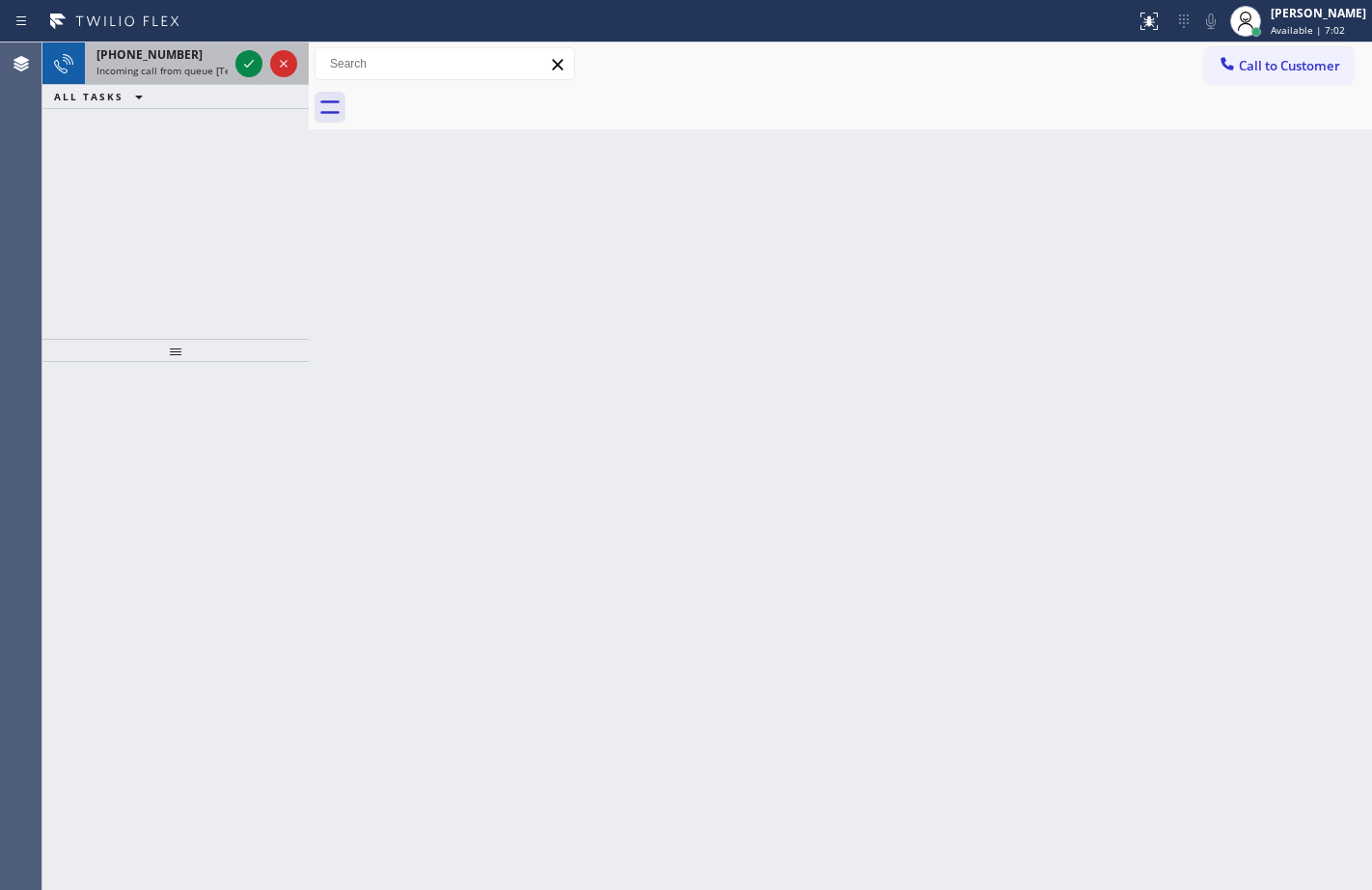
click at [262, 68] on div at bounding box center [266, 63] width 69 height 42
click at [240, 60] on icon at bounding box center [249, 64] width 23 height 23
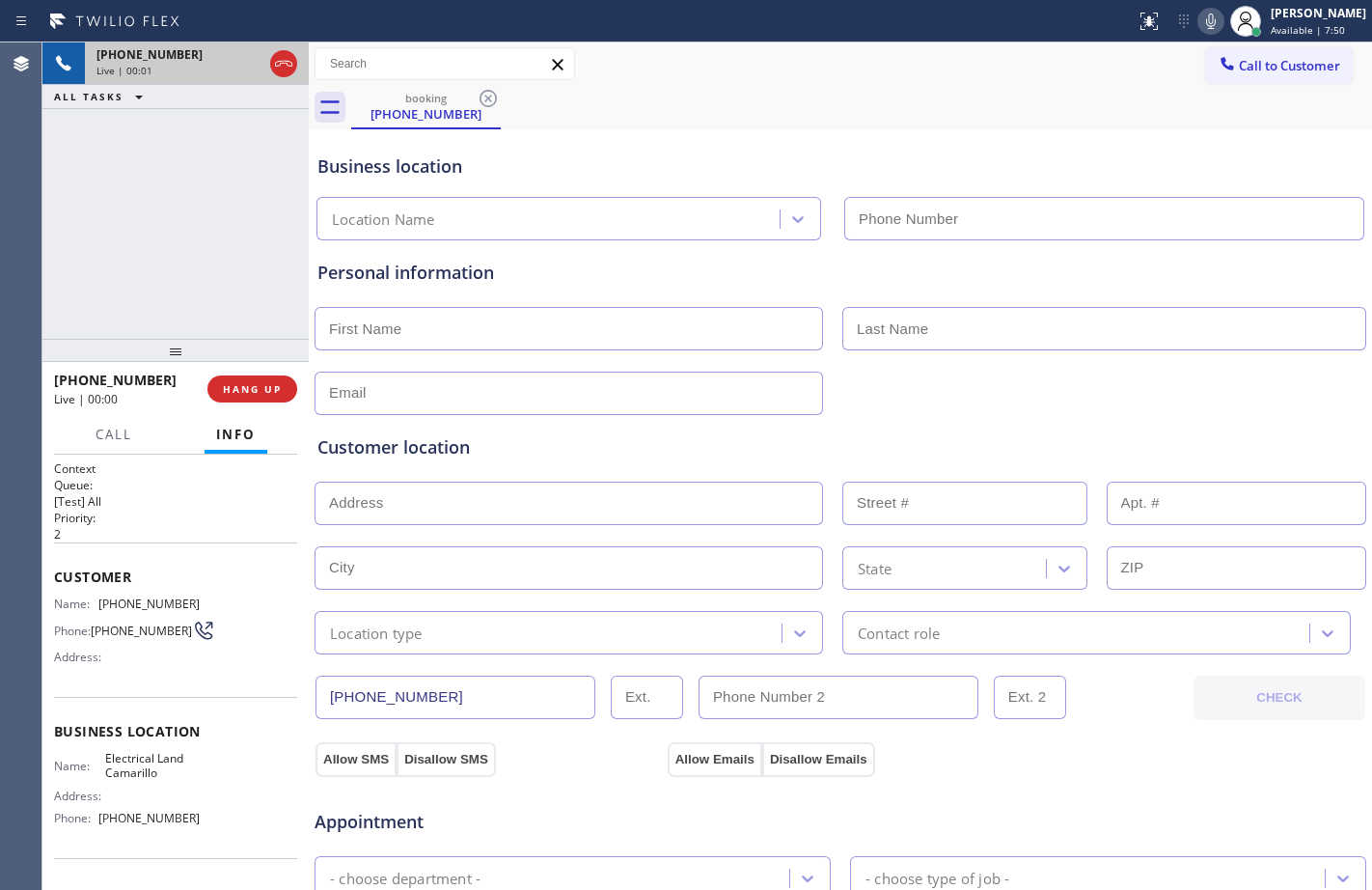
type input "[PHONE_NUMBER]"
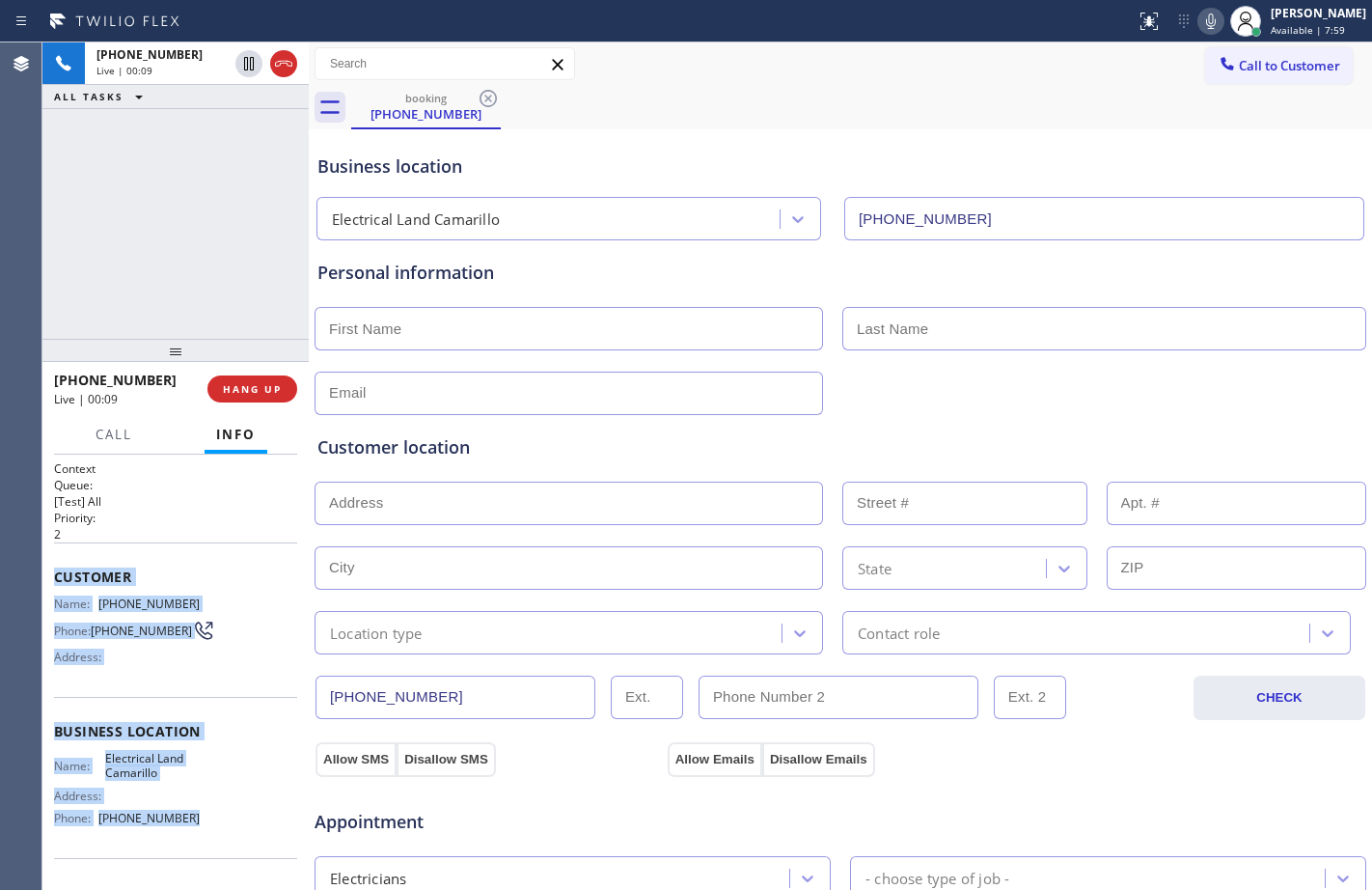
drag, startPoint x: 55, startPoint y: 568, endPoint x: 212, endPoint y: 848, distance: 321.0
click at [212, 848] on div "Context Queue: [Test] All Priority: 2 Customer Name: [PHONE_NUMBER] Phone: [PHO…" at bounding box center [175, 739] width 243 height 559
copy div "Customer Name: [PHONE_NUMBER] Phone: [PHONE_NUMBER] Address: Business location …"
click at [246, 60] on icon at bounding box center [249, 64] width 23 height 23
click at [1205, 23] on icon at bounding box center [1211, 22] width 23 height 23
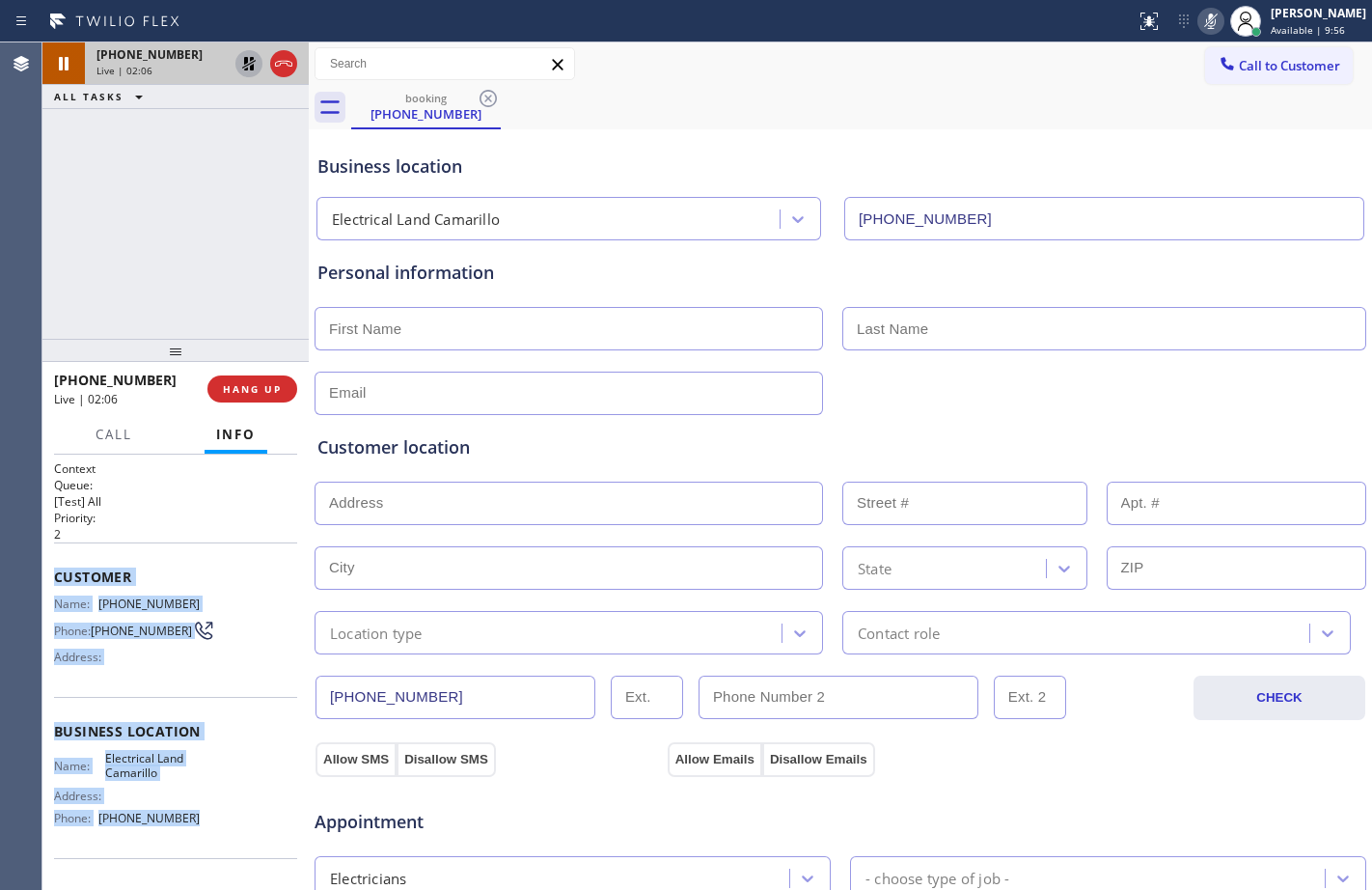
click at [246, 61] on icon at bounding box center [249, 64] width 14 height 14
click at [1204, 29] on icon at bounding box center [1211, 22] width 23 height 23
click at [181, 226] on div "[PHONE_NUMBER] Live | 02:14 ALL TASKS ALL TASKS ACTIVE TASKS TASKS IN WRAP UP" at bounding box center [175, 190] width 266 height 297
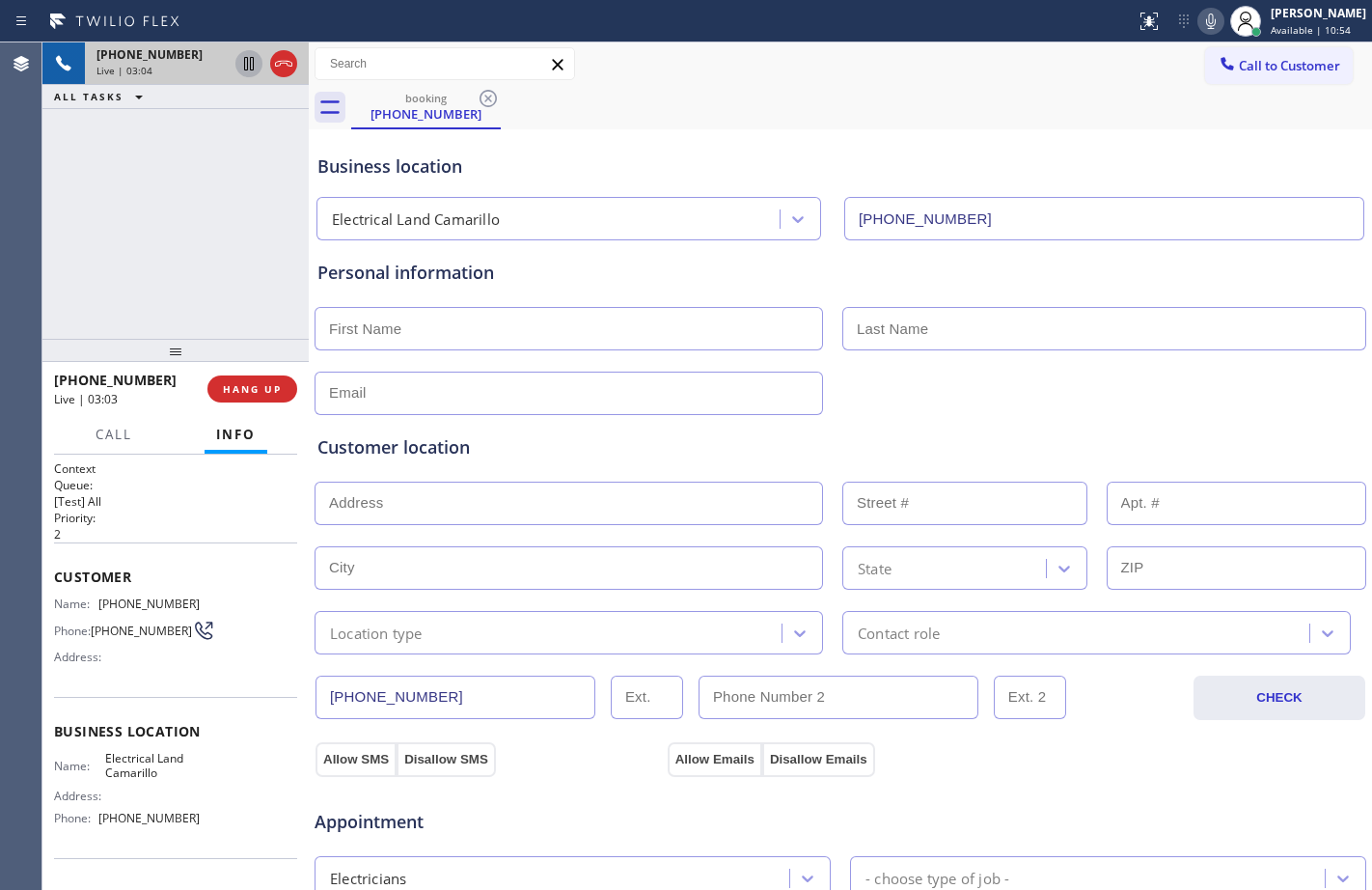
click at [252, 64] on icon at bounding box center [249, 64] width 23 height 23
click at [1199, 14] on icon at bounding box center [1211, 22] width 23 height 23
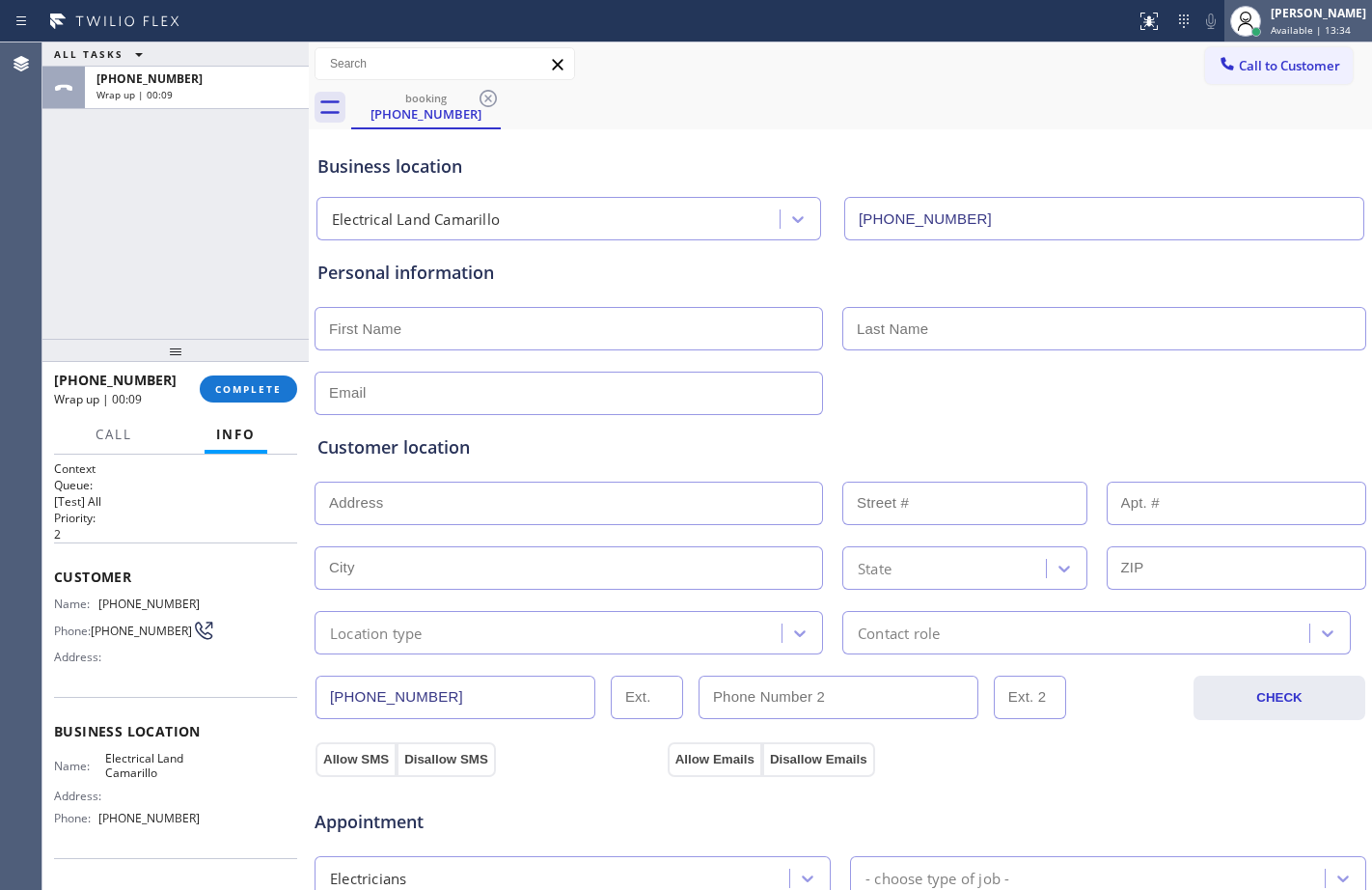
click at [1315, 19] on div "[PERSON_NAME]" at bounding box center [1318, 13] width 96 height 17
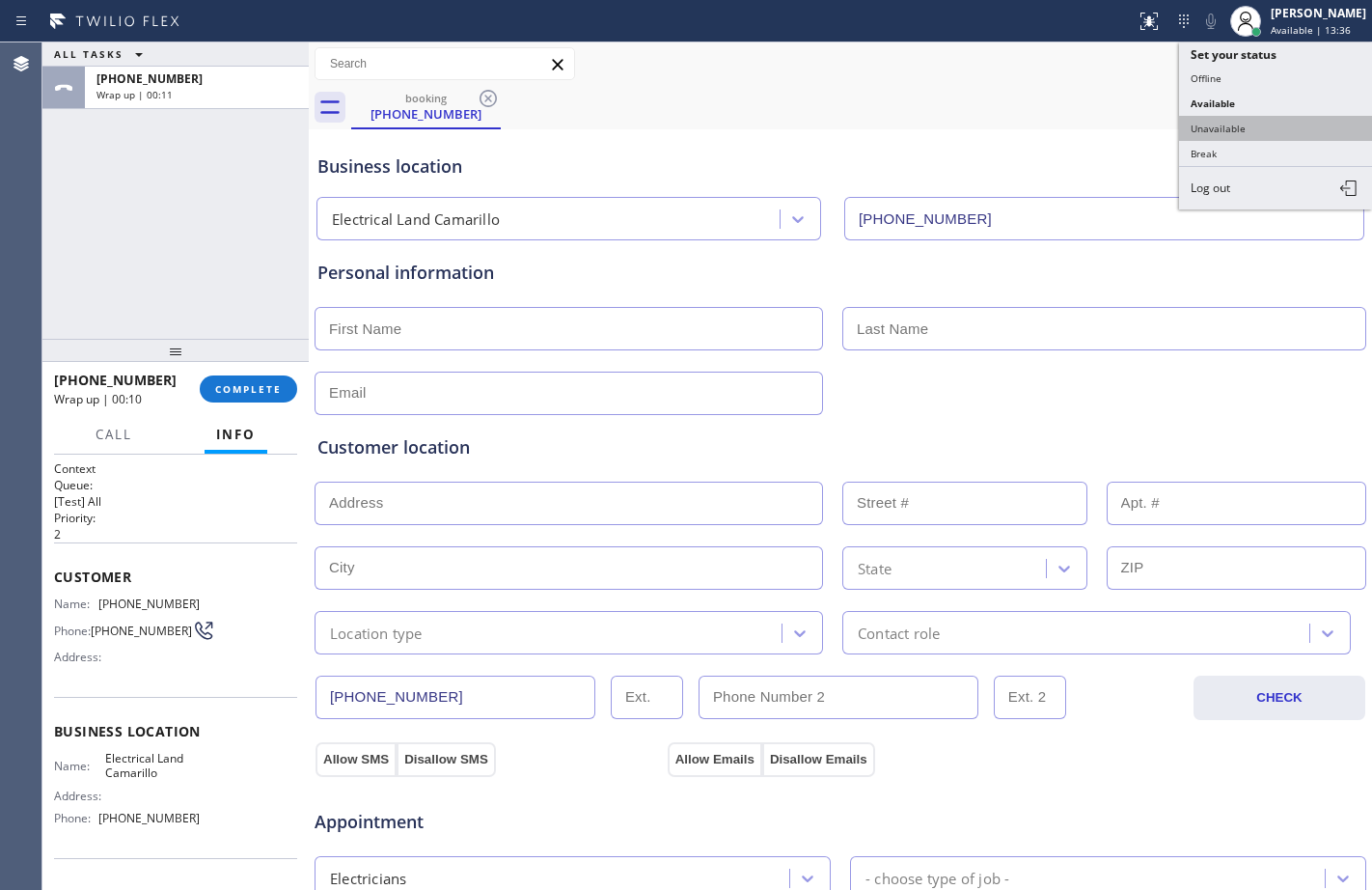
click at [1233, 122] on button "Unavailable" at bounding box center [1275, 128] width 193 height 25
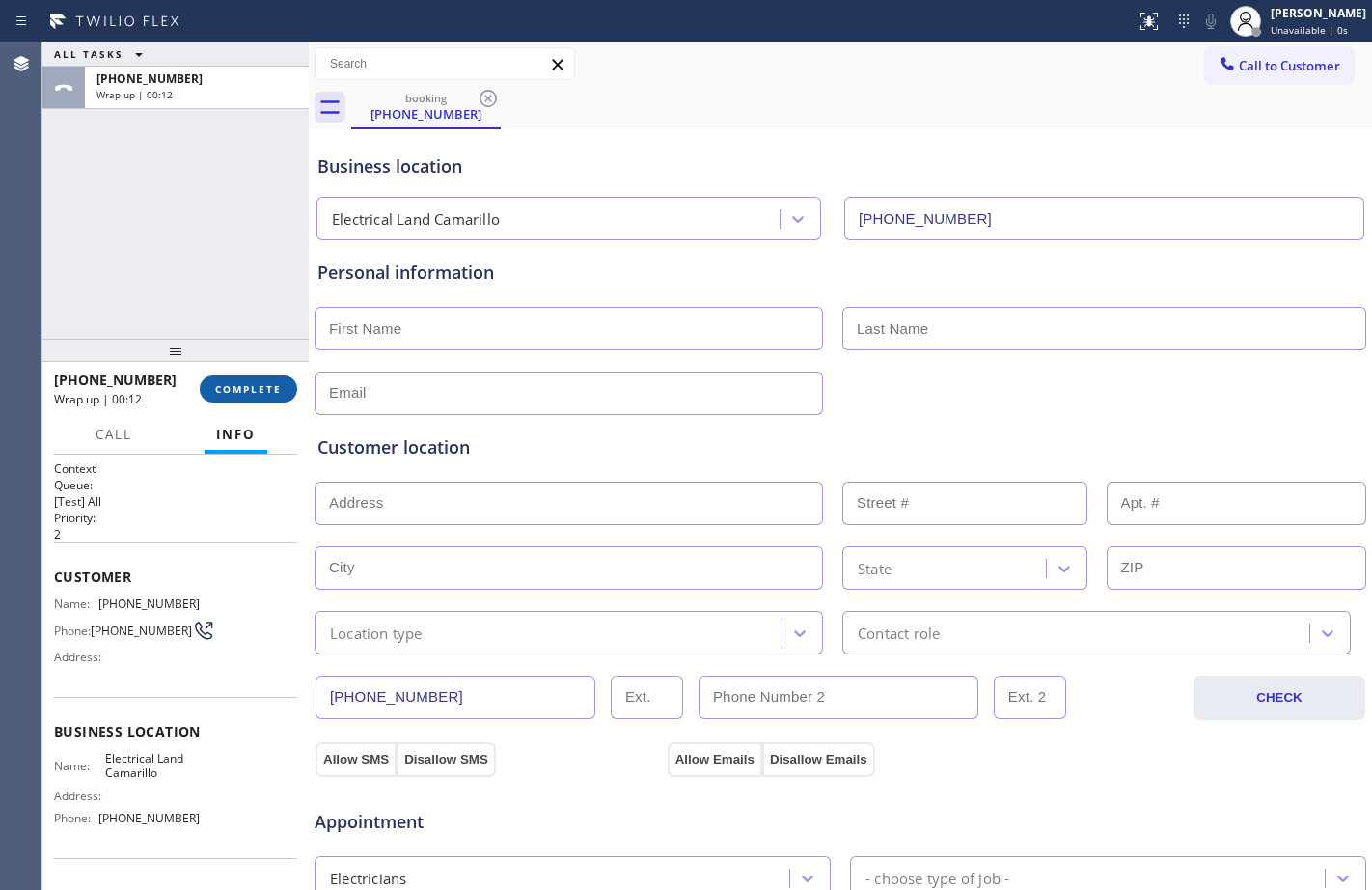
click at [251, 393] on span "COMPLETE" at bounding box center [249, 389] width 67 height 14
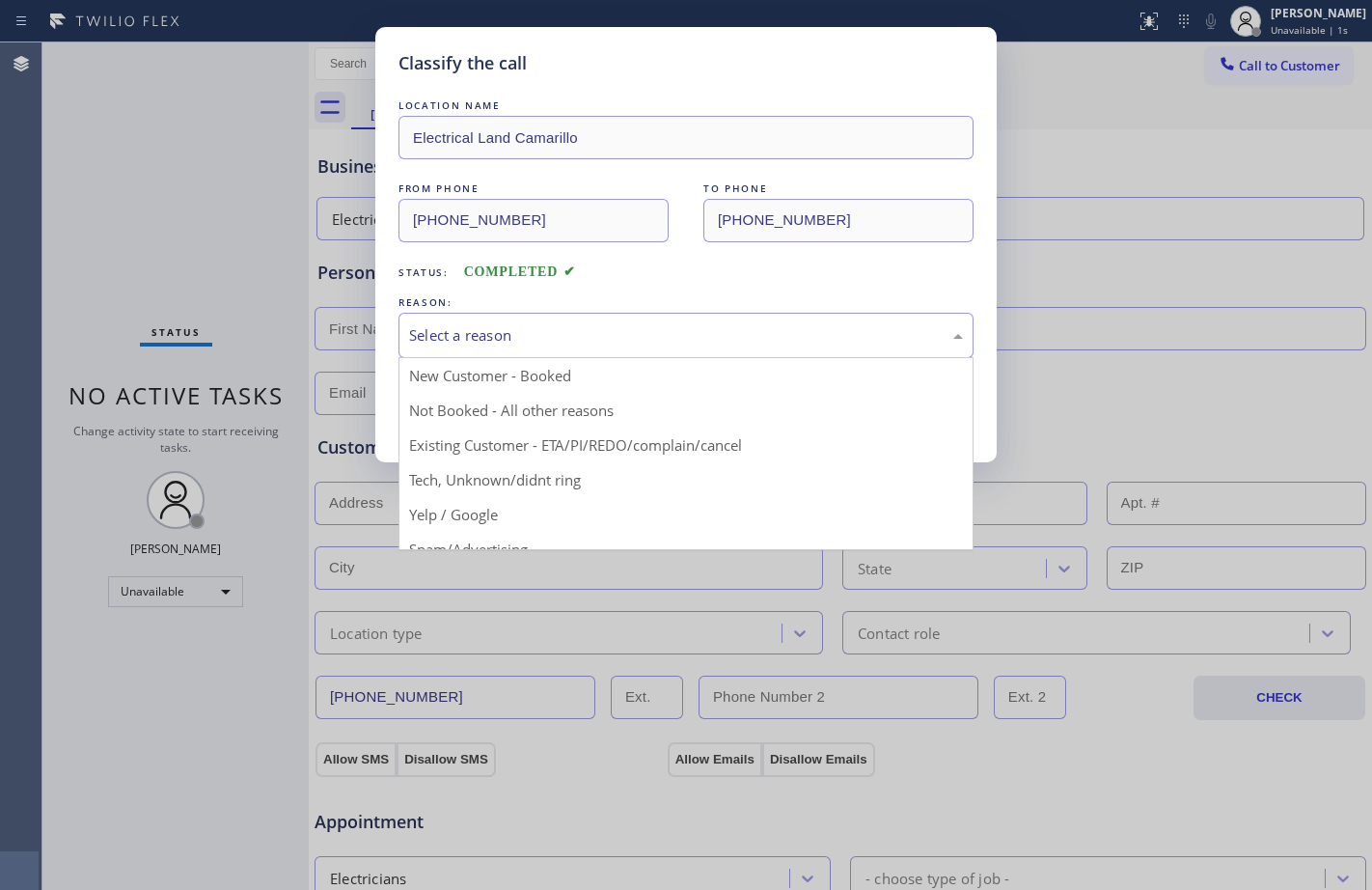
click at [590, 337] on div "Select a reason" at bounding box center [686, 335] width 554 height 23
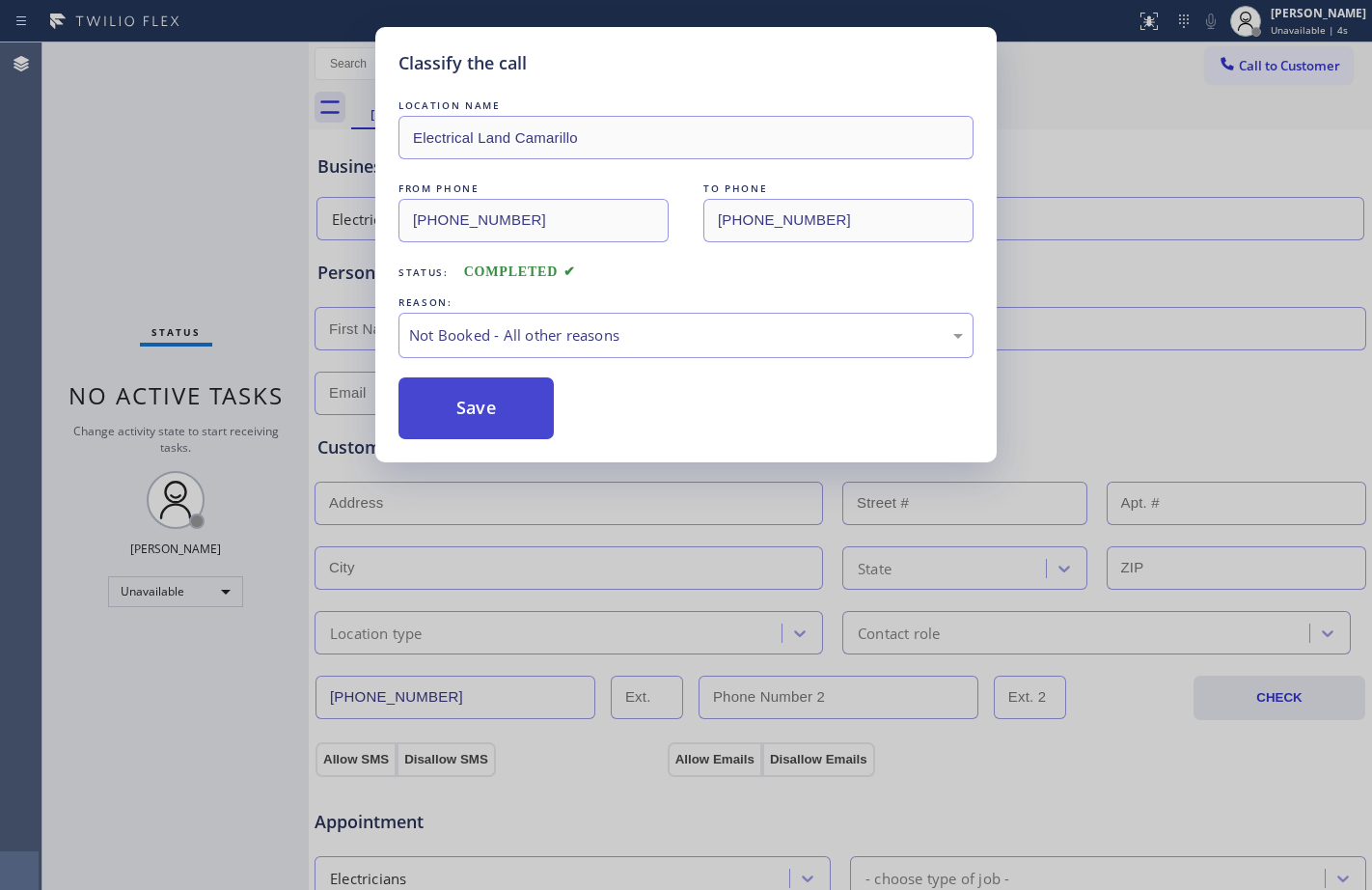
click at [461, 415] on button "Save" at bounding box center [476, 407] width 156 height 62
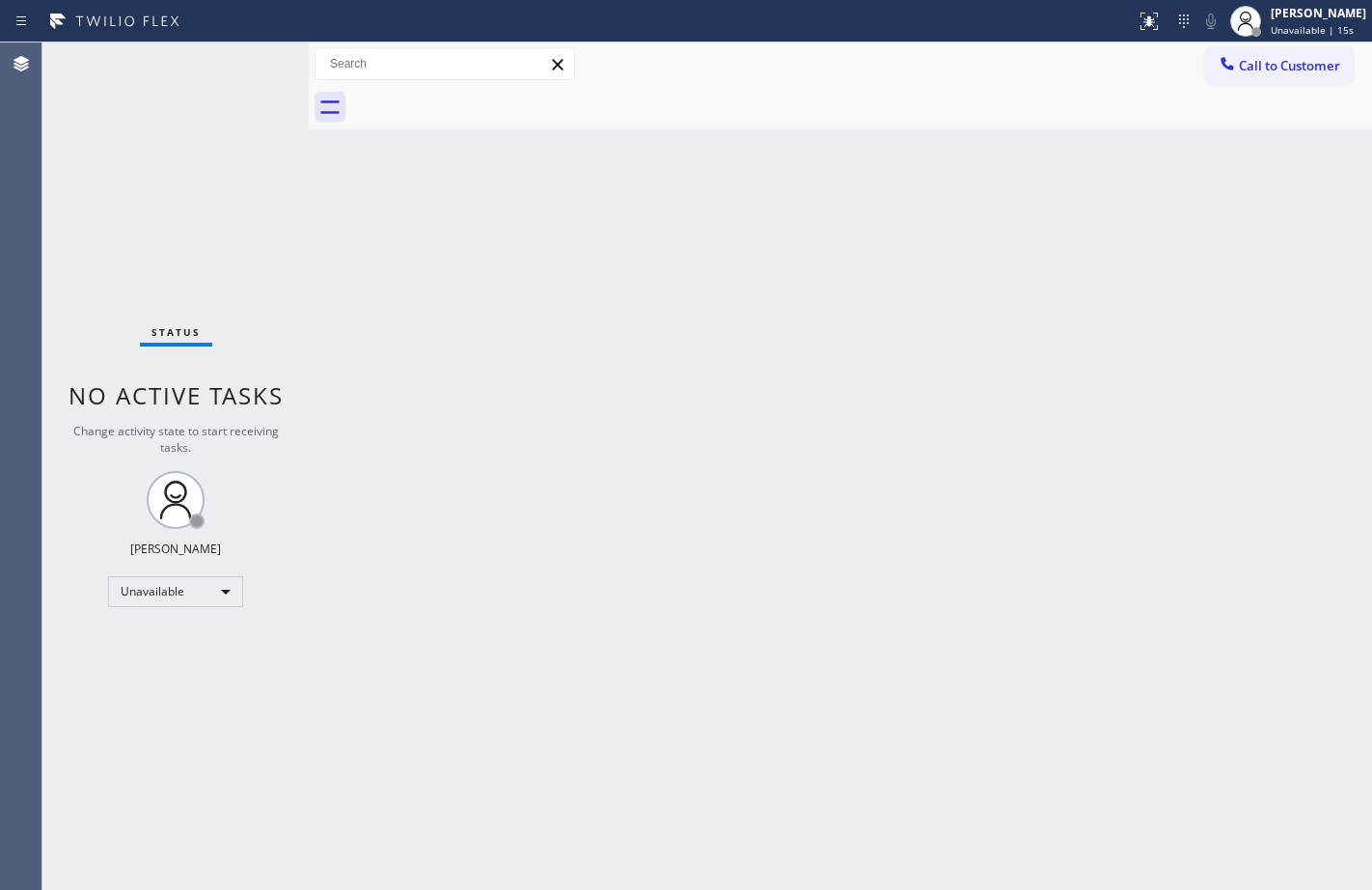
click at [248, 214] on div "Status No active tasks Change activity state to start receiving tasks. [PERSON_…" at bounding box center [175, 465] width 266 height 847
click at [1300, 67] on span "Call to Customer" at bounding box center [1290, 66] width 102 height 18
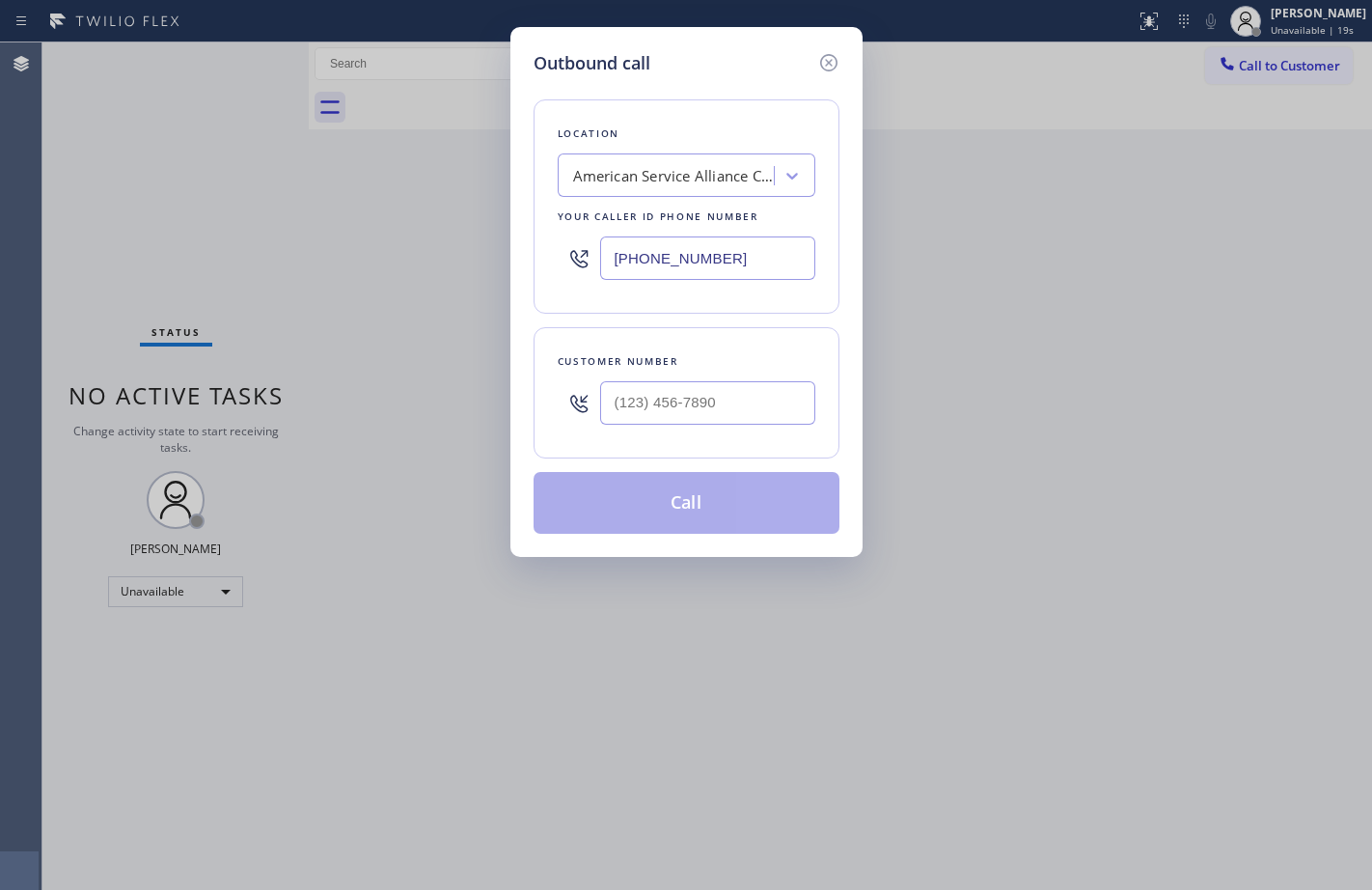
drag, startPoint x: 761, startPoint y: 248, endPoint x: 71, endPoint y: 239, distance: 690.1
click at [71, 239] on div "Outbound call Location American Service Alliance [GEOGRAPHIC_DATA] Your caller …" at bounding box center [686, 445] width 1372 height 890
paste input "805) 892-6"
type input "[PHONE_NUMBER]"
click at [677, 396] on input "(___) ___-____" at bounding box center [708, 402] width 215 height 43
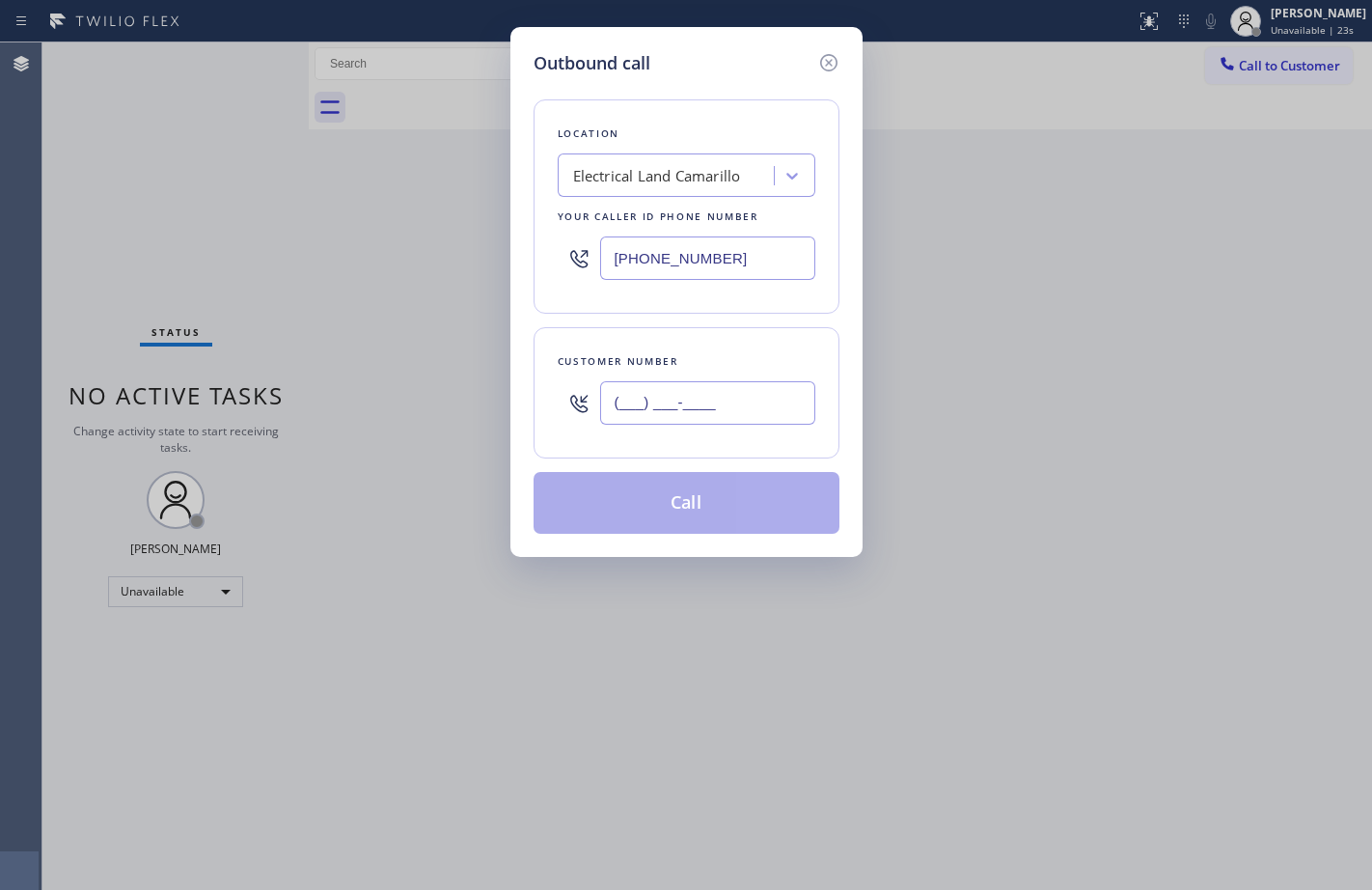
paste input "805) 558-6741"
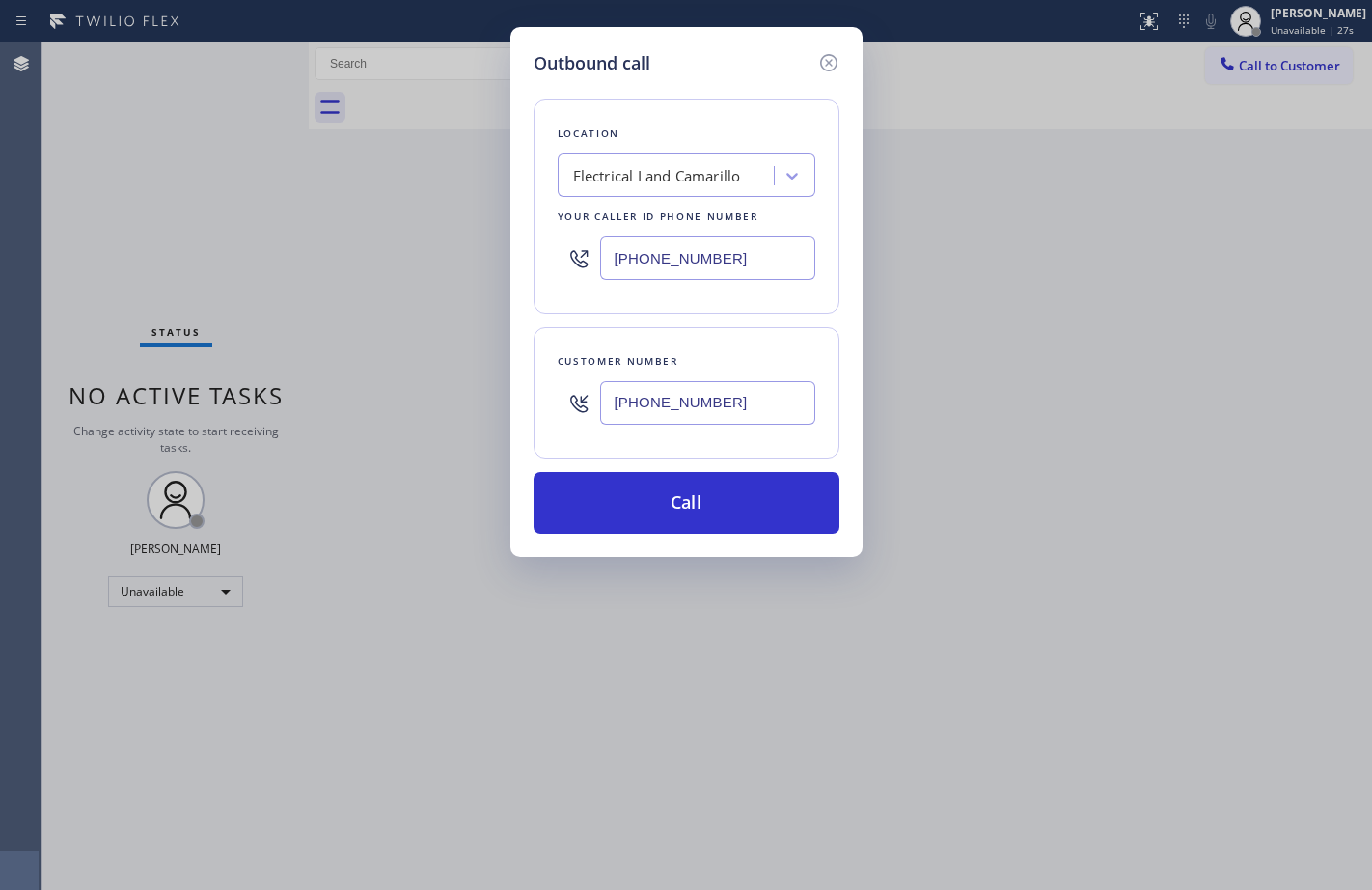
type input "[PHONE_NUMBER]"
click at [327, 229] on div "Outbound call Location Electrical Land Camarillo Your caller id phone number [P…" at bounding box center [686, 445] width 1372 height 890
click at [705, 499] on button "Call" at bounding box center [686, 502] width 305 height 62
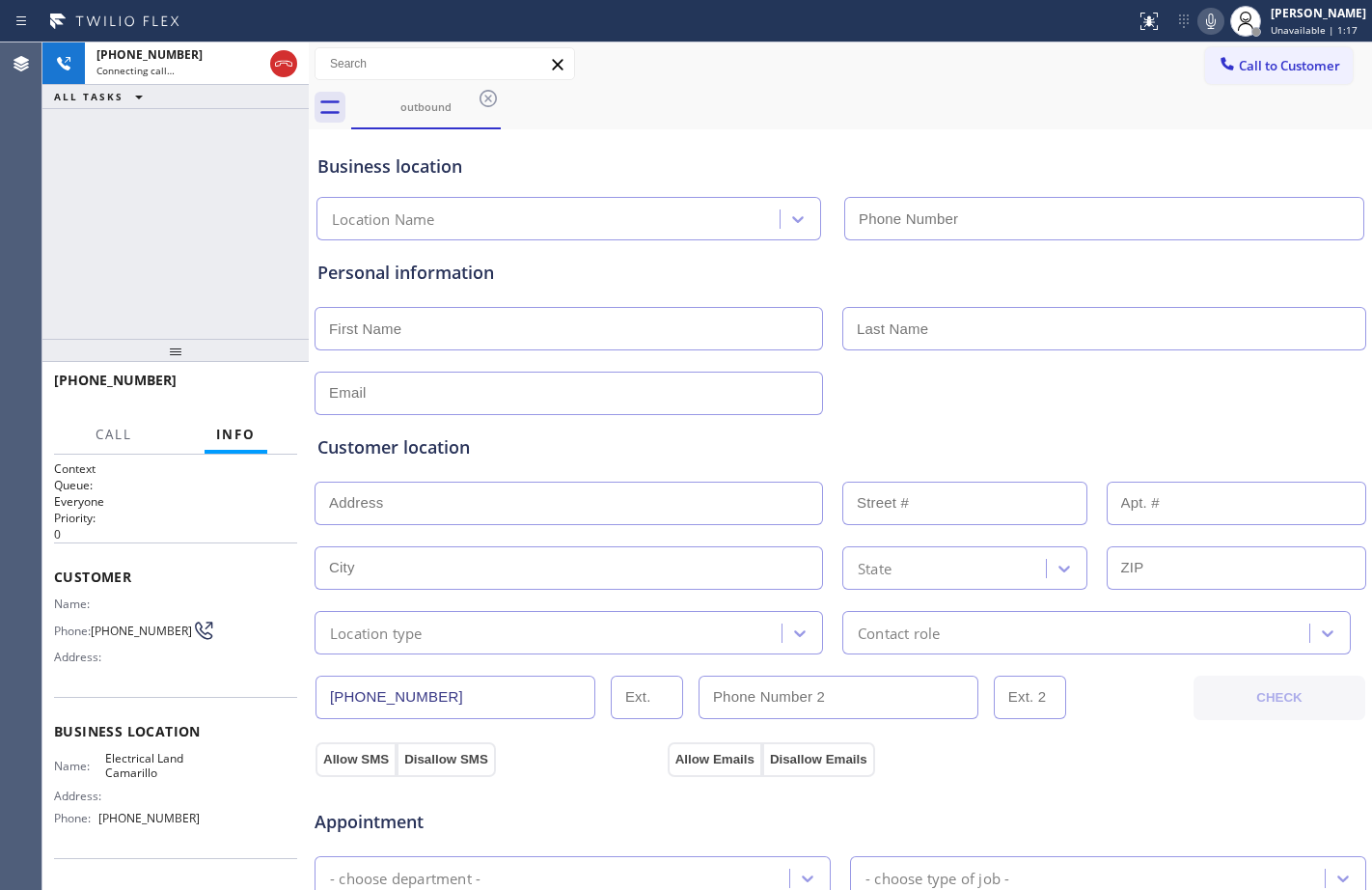
type input "[PHONE_NUMBER]"
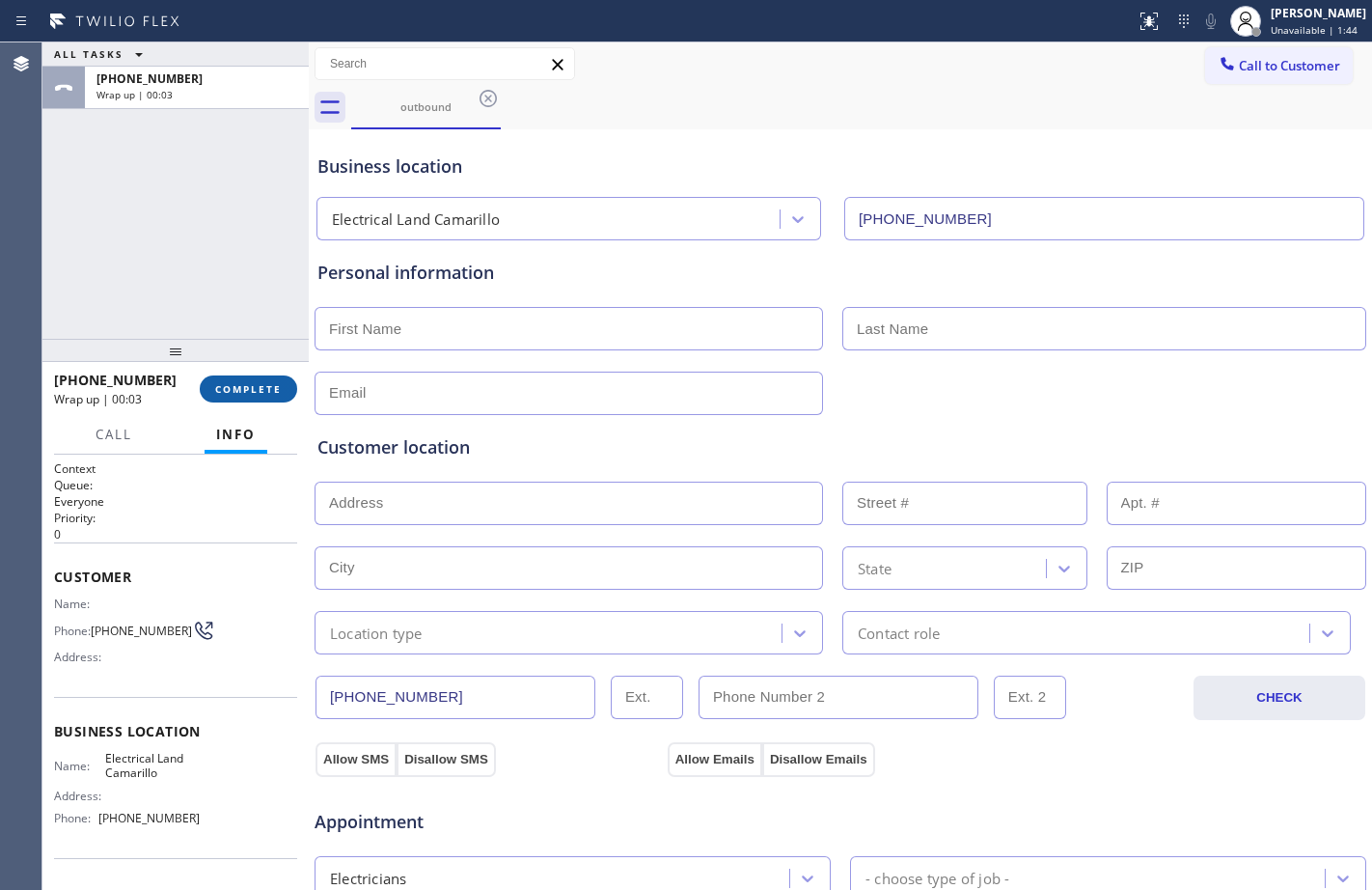
click at [223, 394] on span "COMPLETE" at bounding box center [249, 389] width 67 height 14
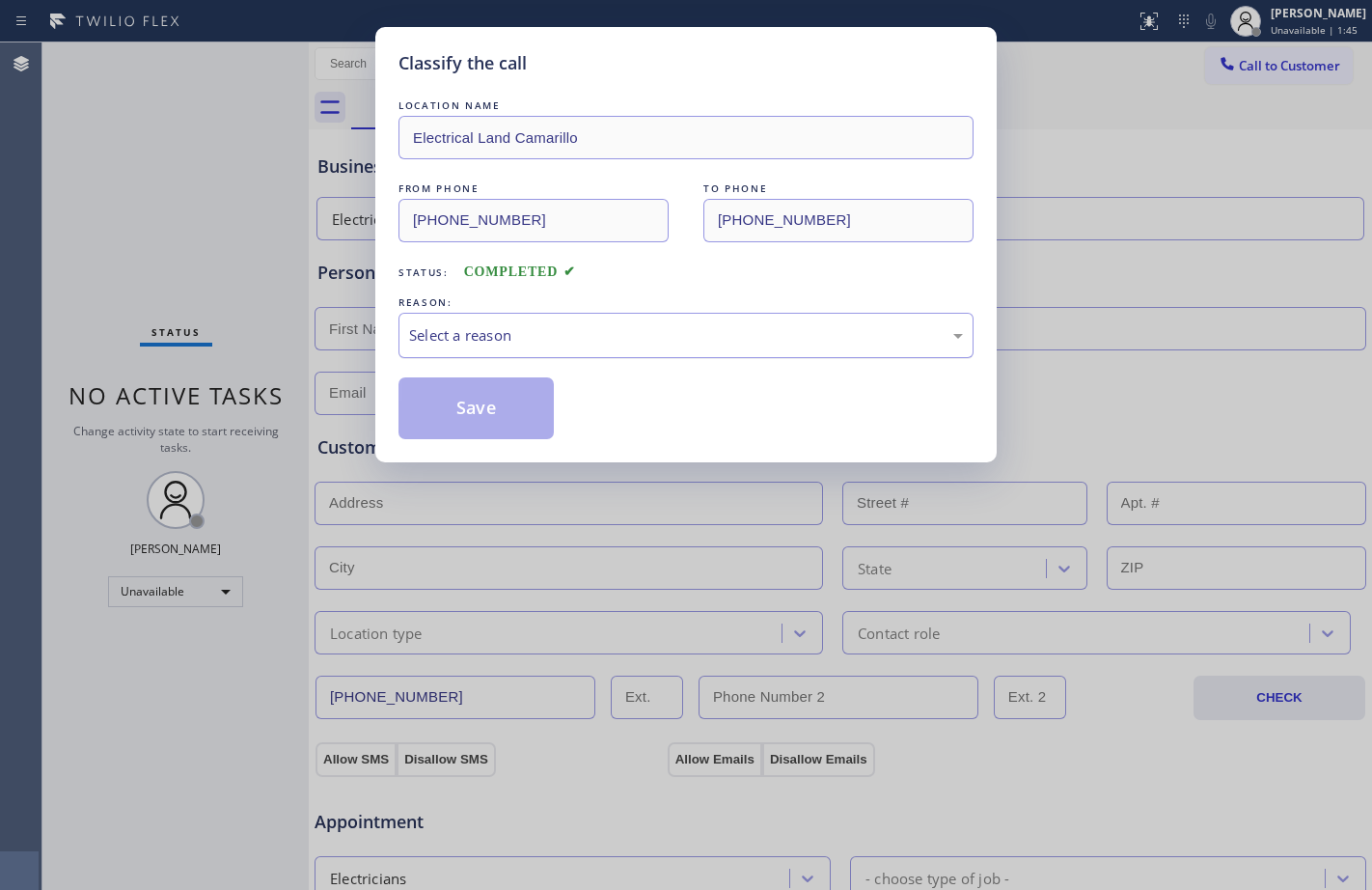
click at [748, 351] on div "Select a reason" at bounding box center [685, 335] width 574 height 45
click at [513, 399] on button "Save" at bounding box center [476, 407] width 156 height 62
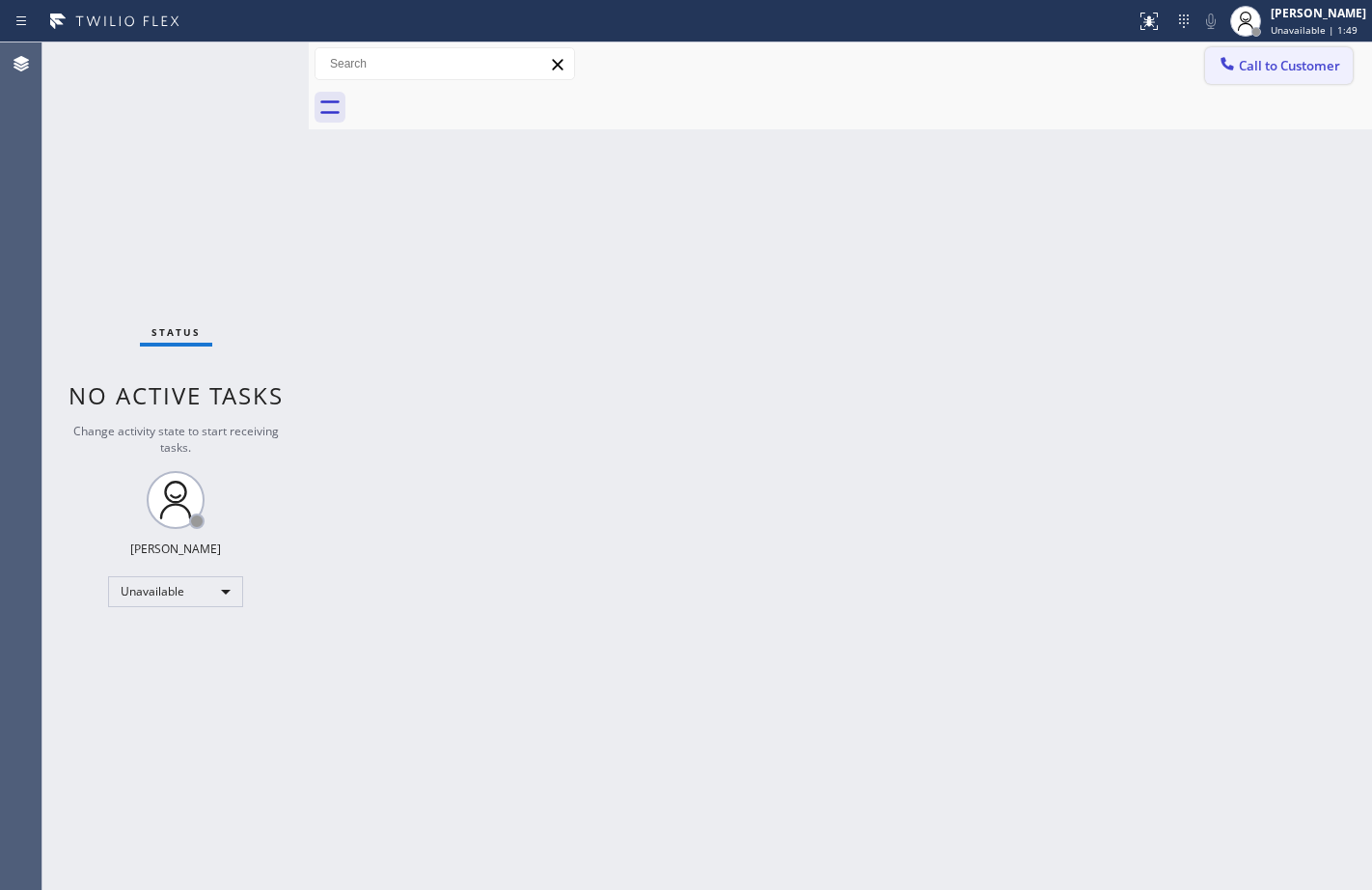
click at [1305, 58] on span "Call to Customer" at bounding box center [1290, 66] width 102 height 18
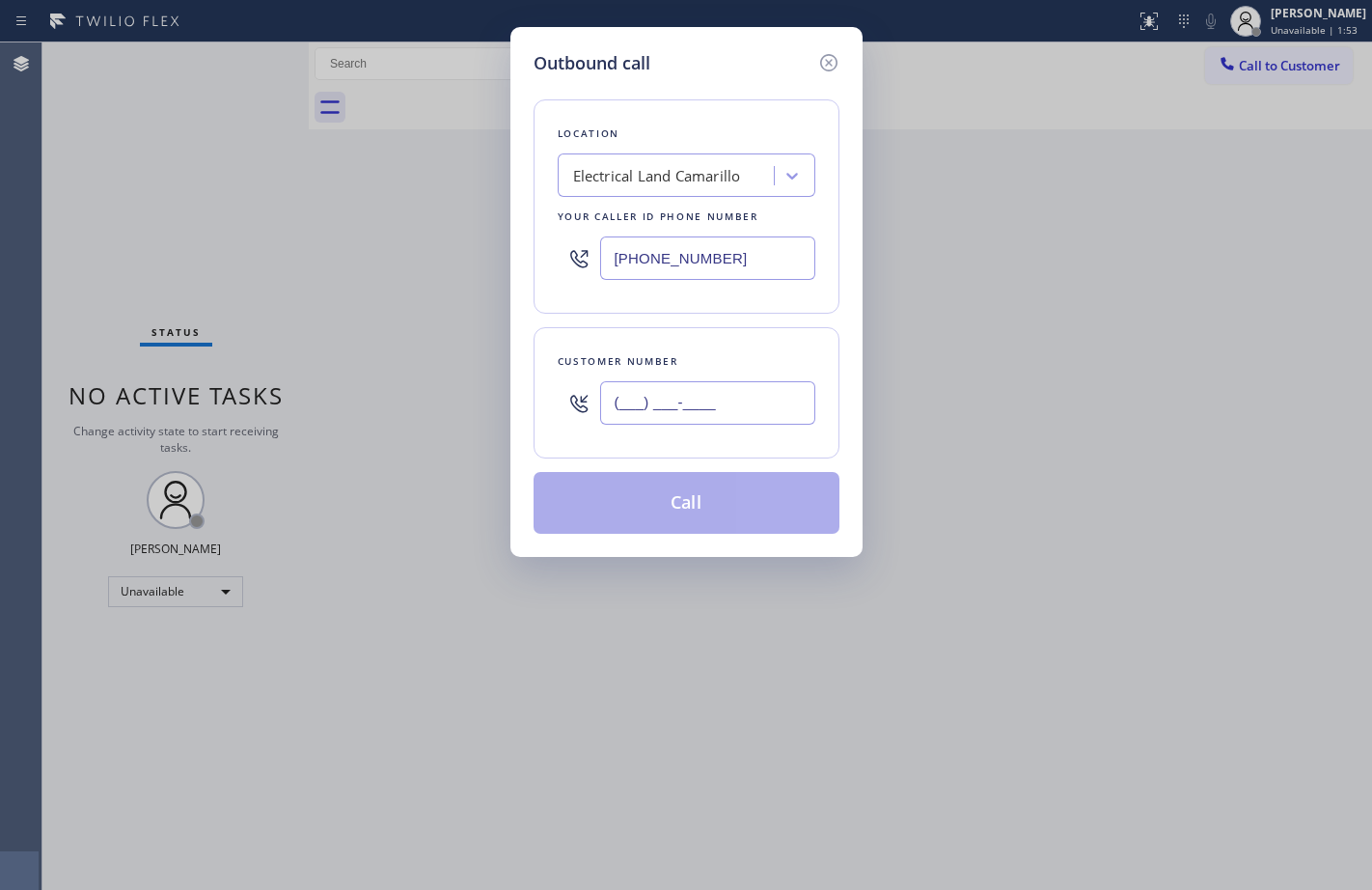
click at [747, 402] on input "(___) ___-____" at bounding box center [708, 402] width 215 height 43
paste input "805) 558-6741"
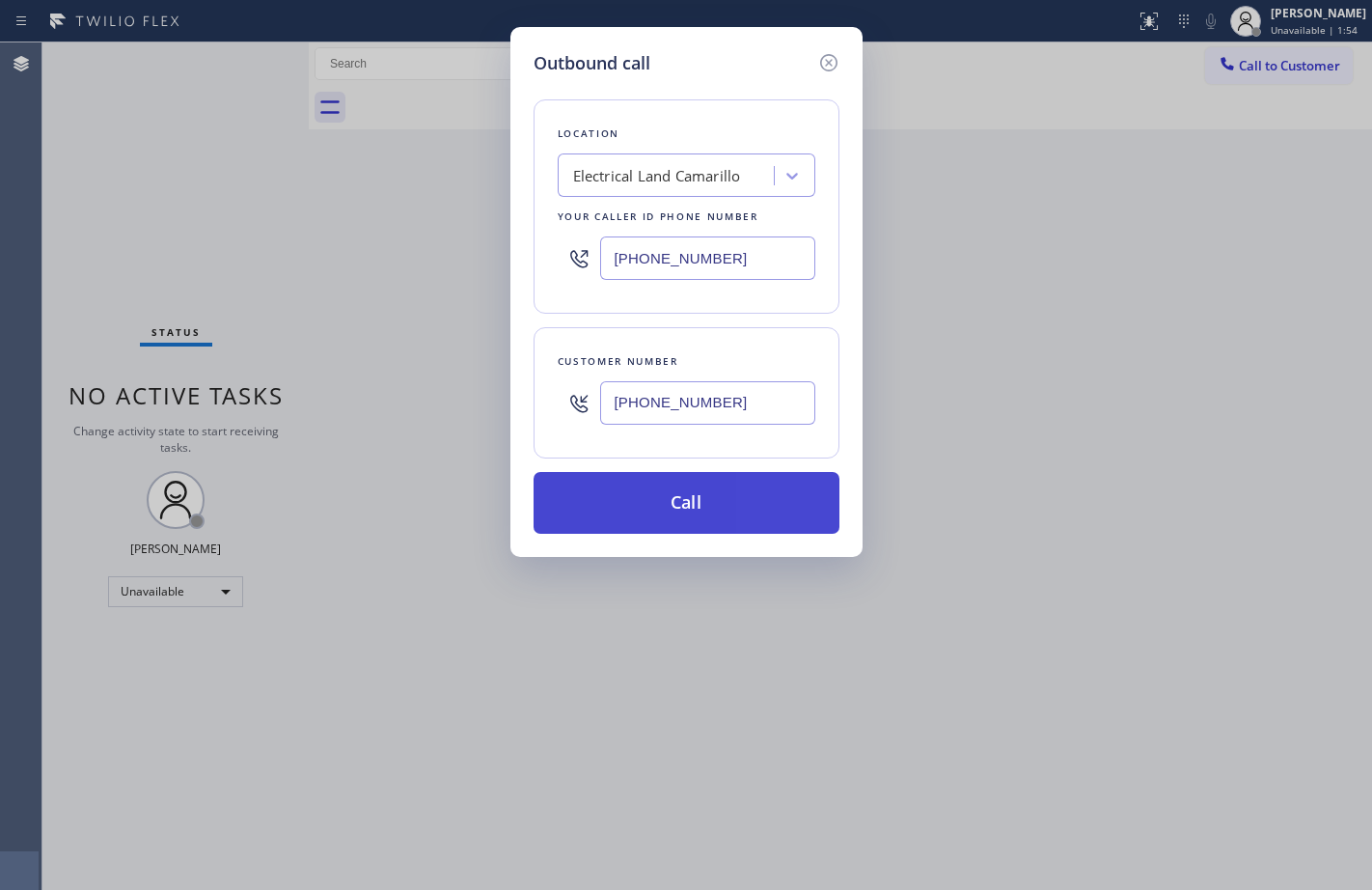
type input "[PHONE_NUMBER]"
click at [679, 500] on button "Call" at bounding box center [686, 502] width 305 height 62
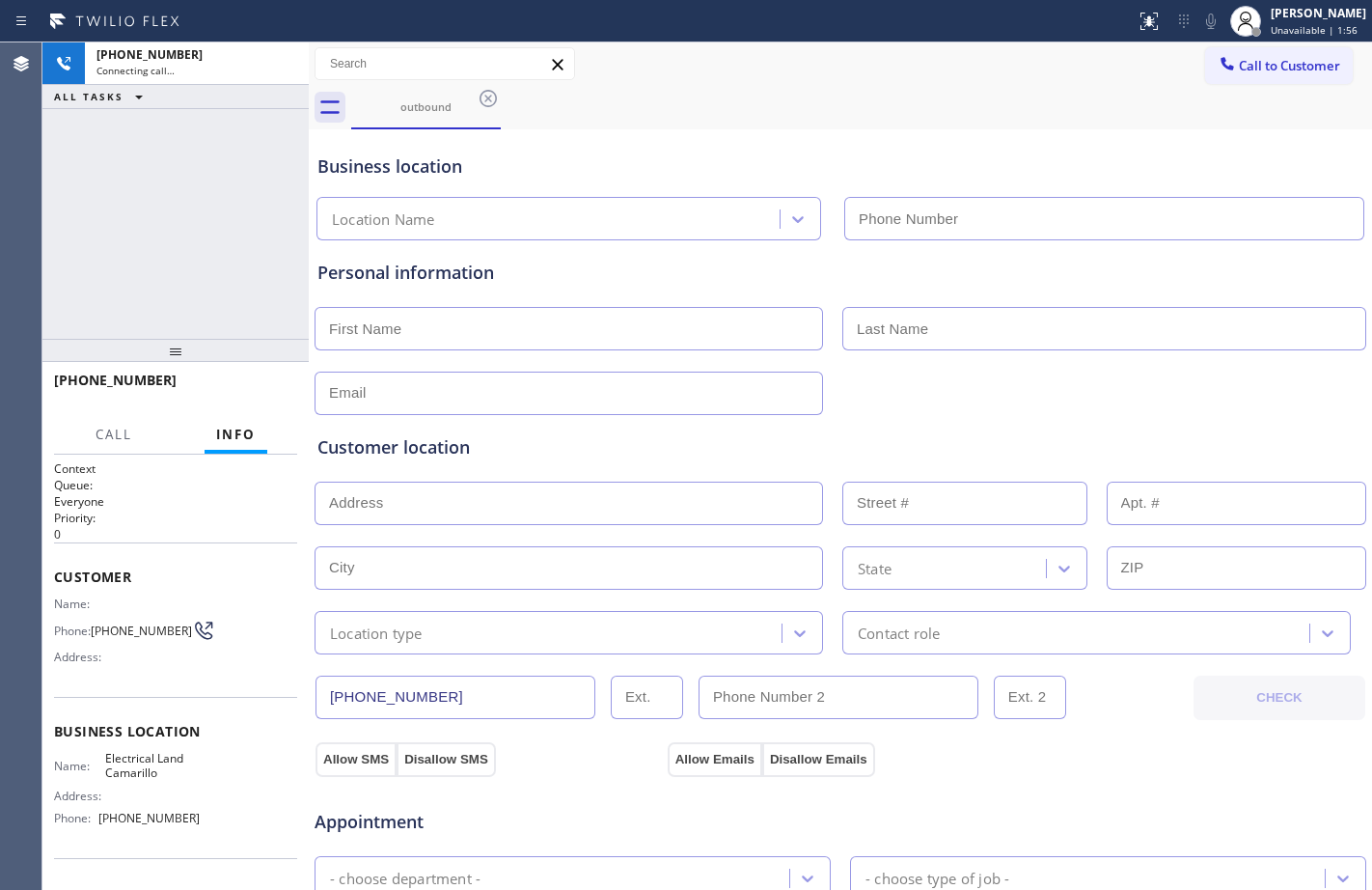
type input "[PHONE_NUMBER]"
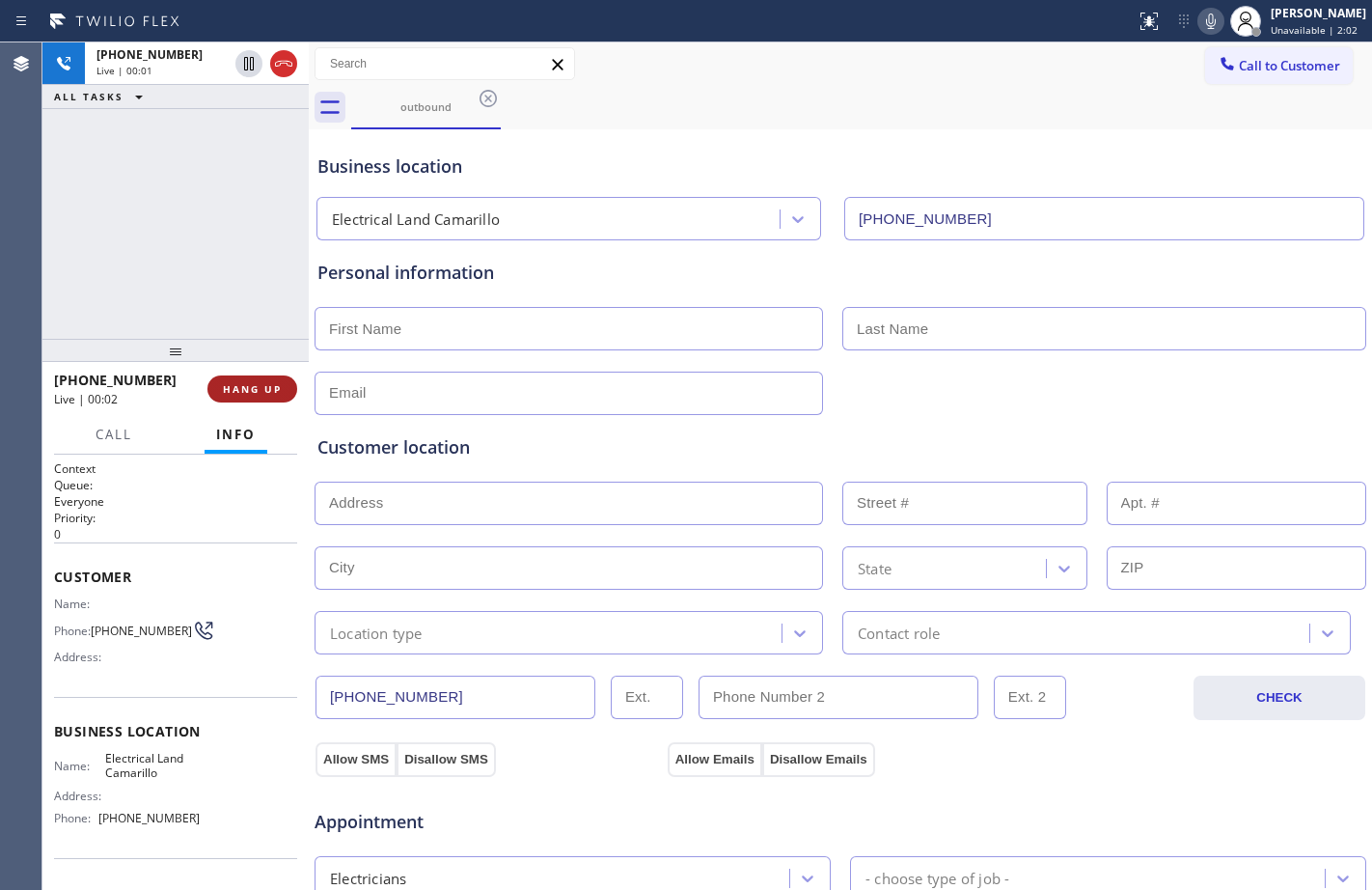
click at [262, 384] on span "HANG UP" at bounding box center [252, 389] width 59 height 14
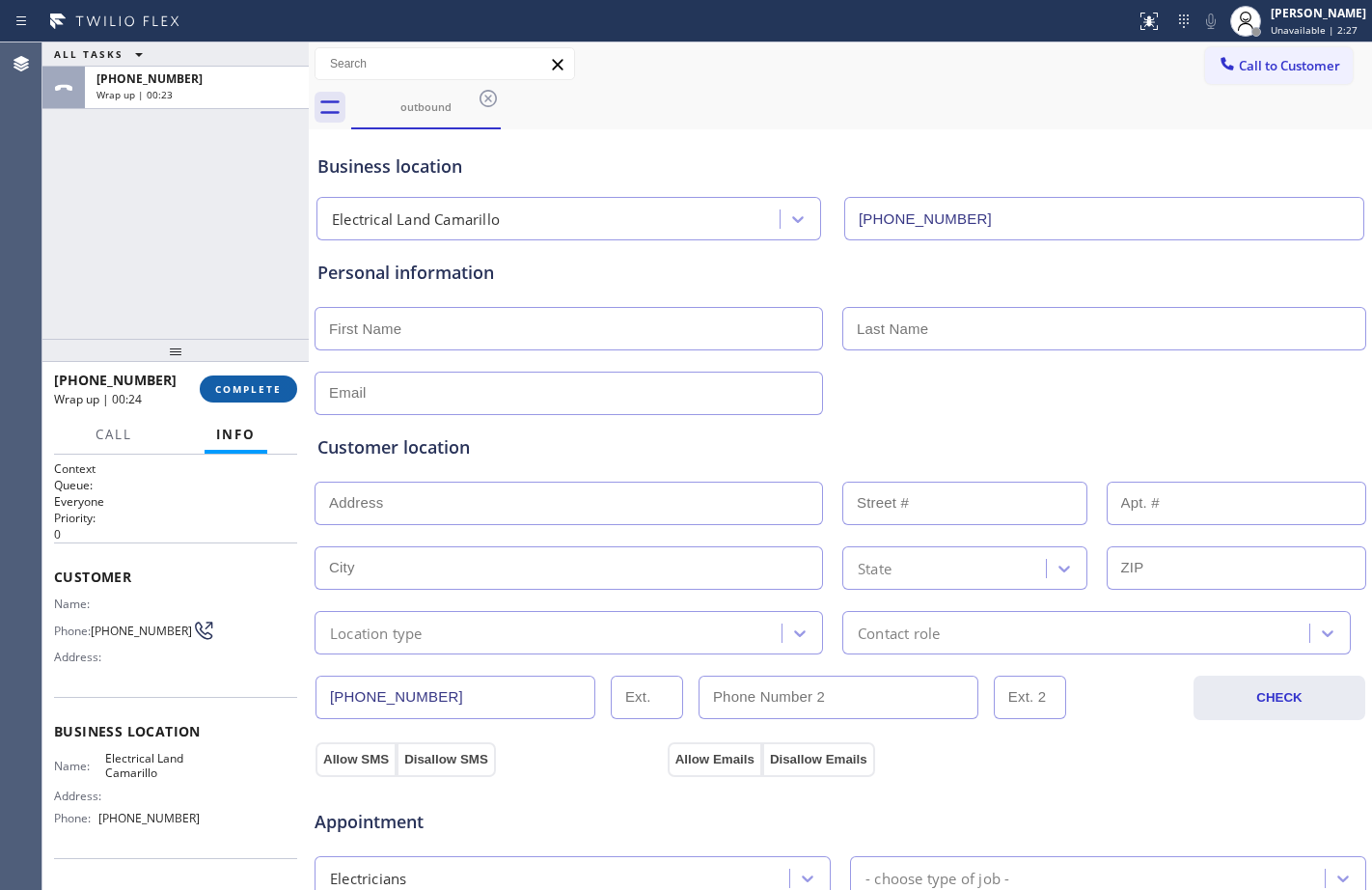
click at [252, 380] on button "COMPLETE" at bounding box center [249, 389] width 98 height 27
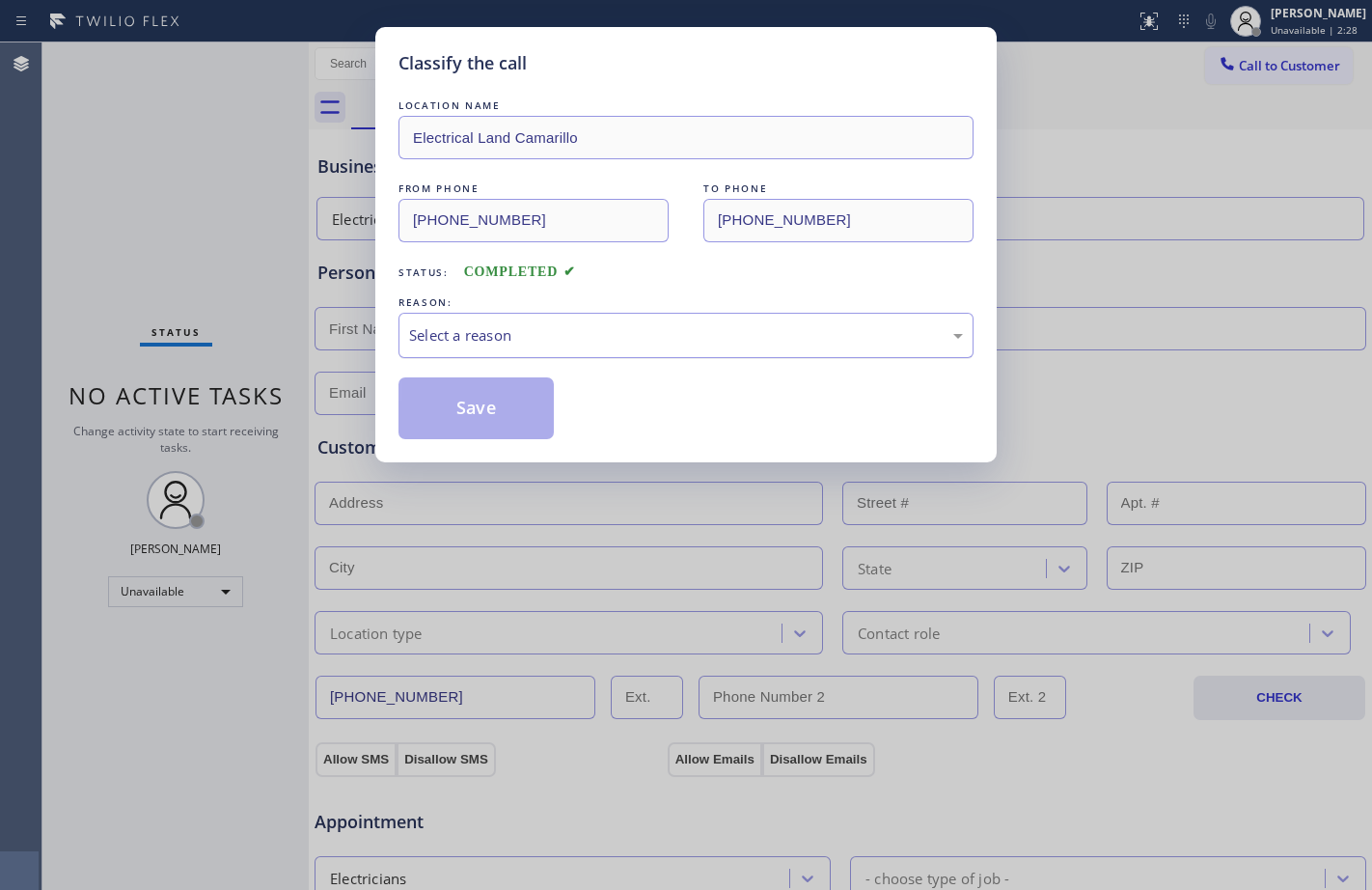
click at [739, 326] on div "Select a reason" at bounding box center [686, 335] width 554 height 23
click at [530, 405] on button "Save" at bounding box center [476, 407] width 156 height 62
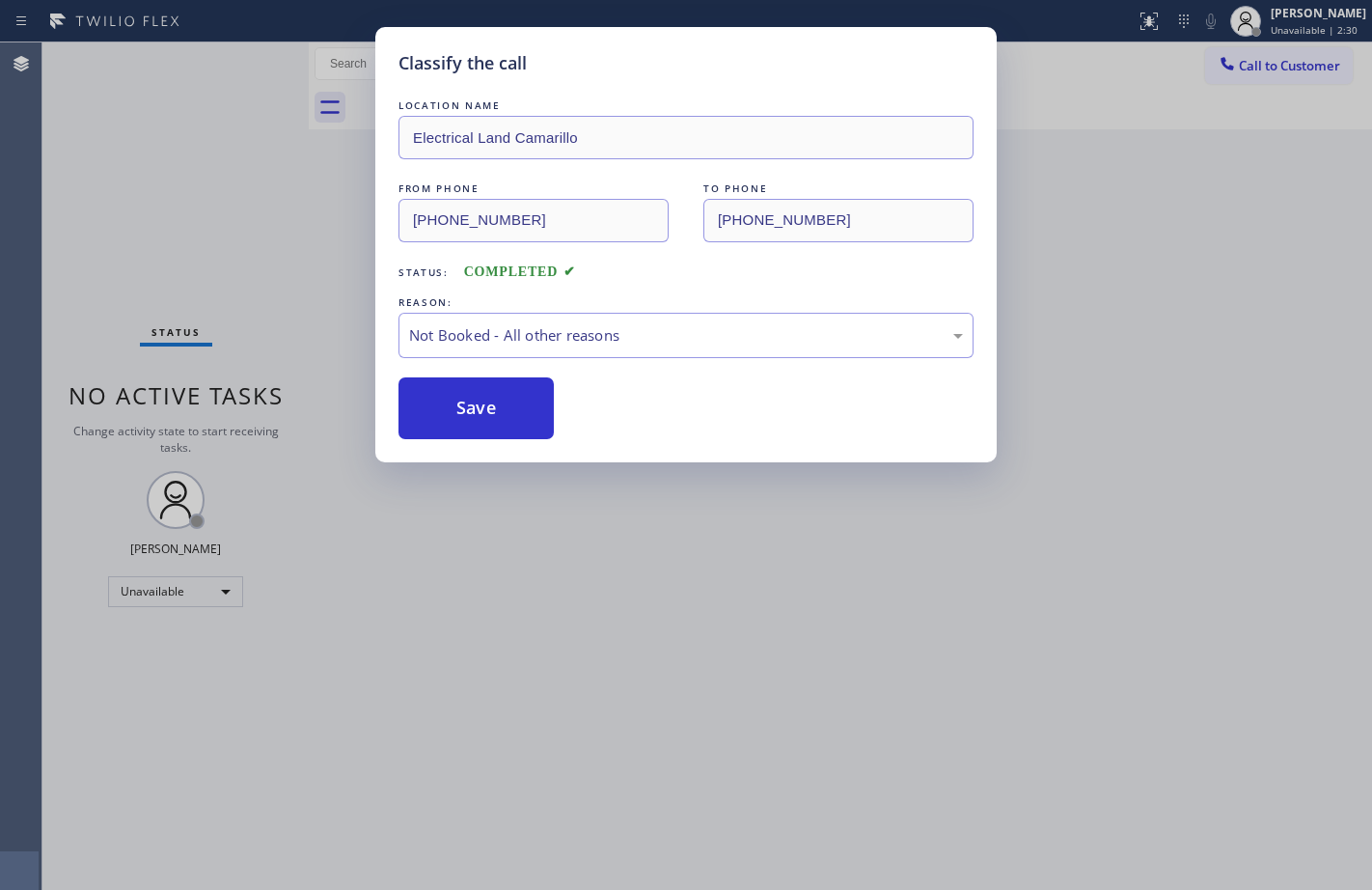
click at [1279, 21] on div "[PERSON_NAME]" at bounding box center [1318, 13] width 96 height 17
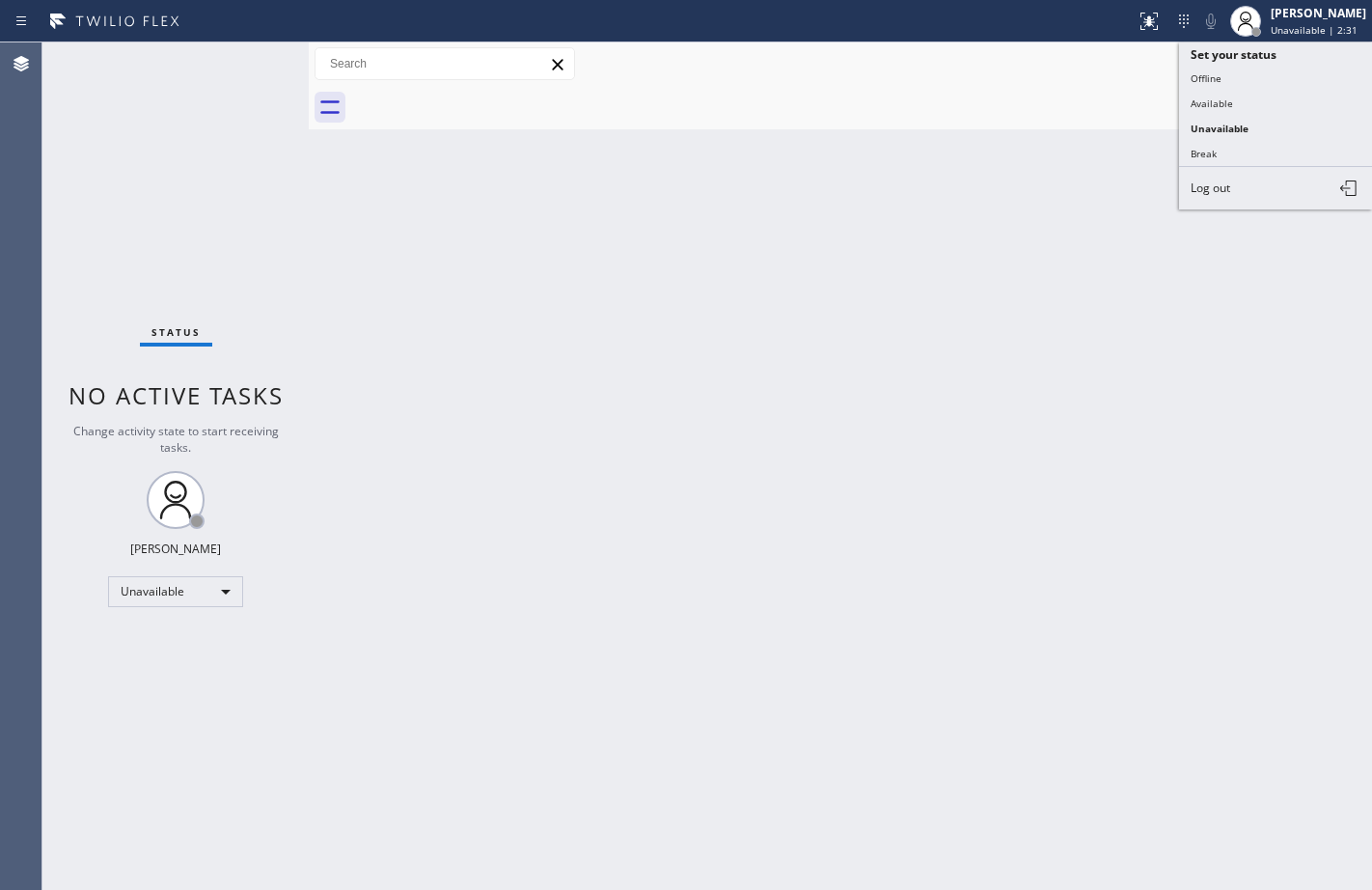
click at [1109, 399] on div "Back to Dashboard Change Sender ID Customers Technicians Select a contact Outbo…" at bounding box center [840, 465] width 1063 height 847
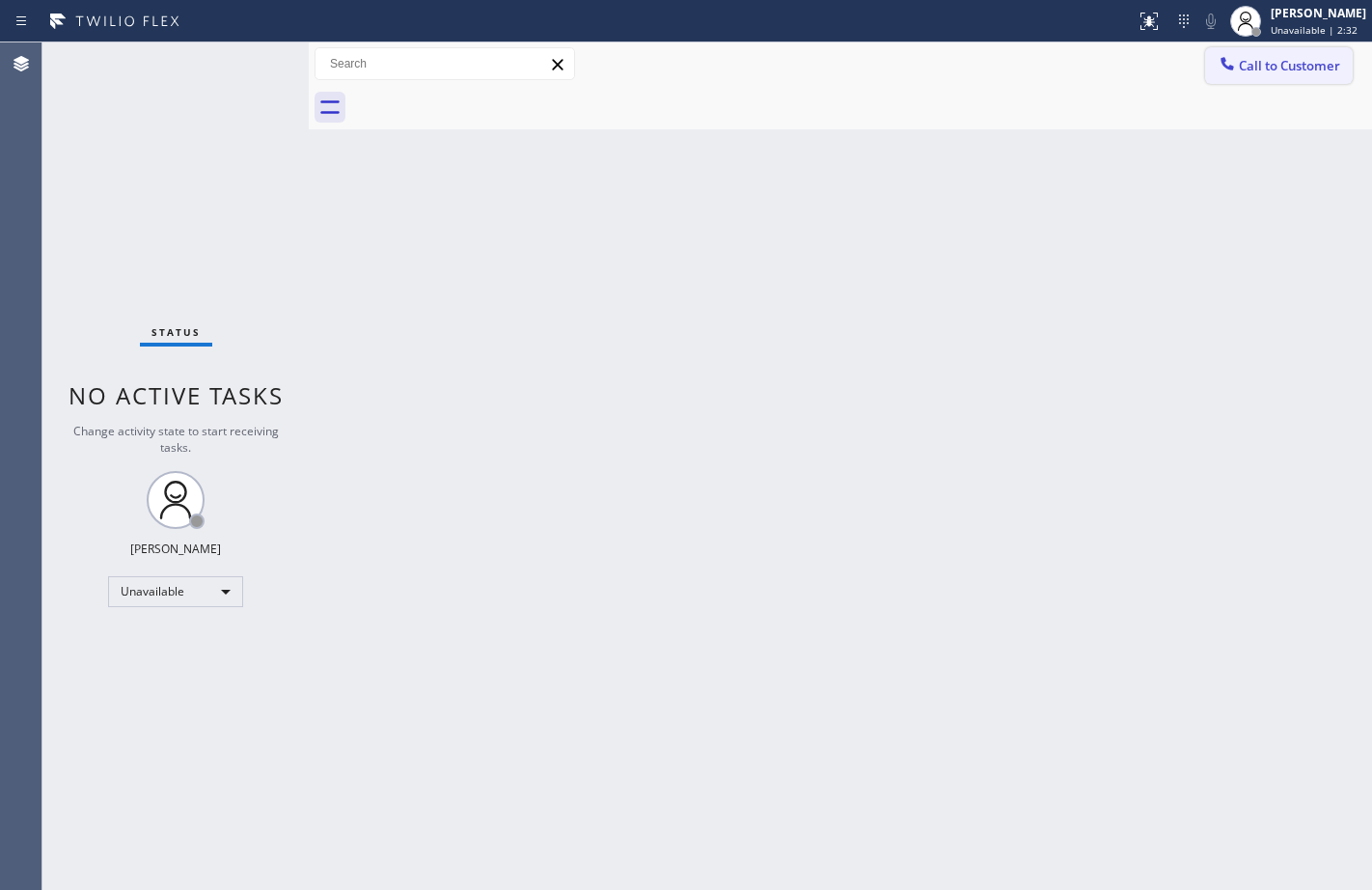
click at [1290, 63] on span "Call to Customer" at bounding box center [1290, 66] width 102 height 18
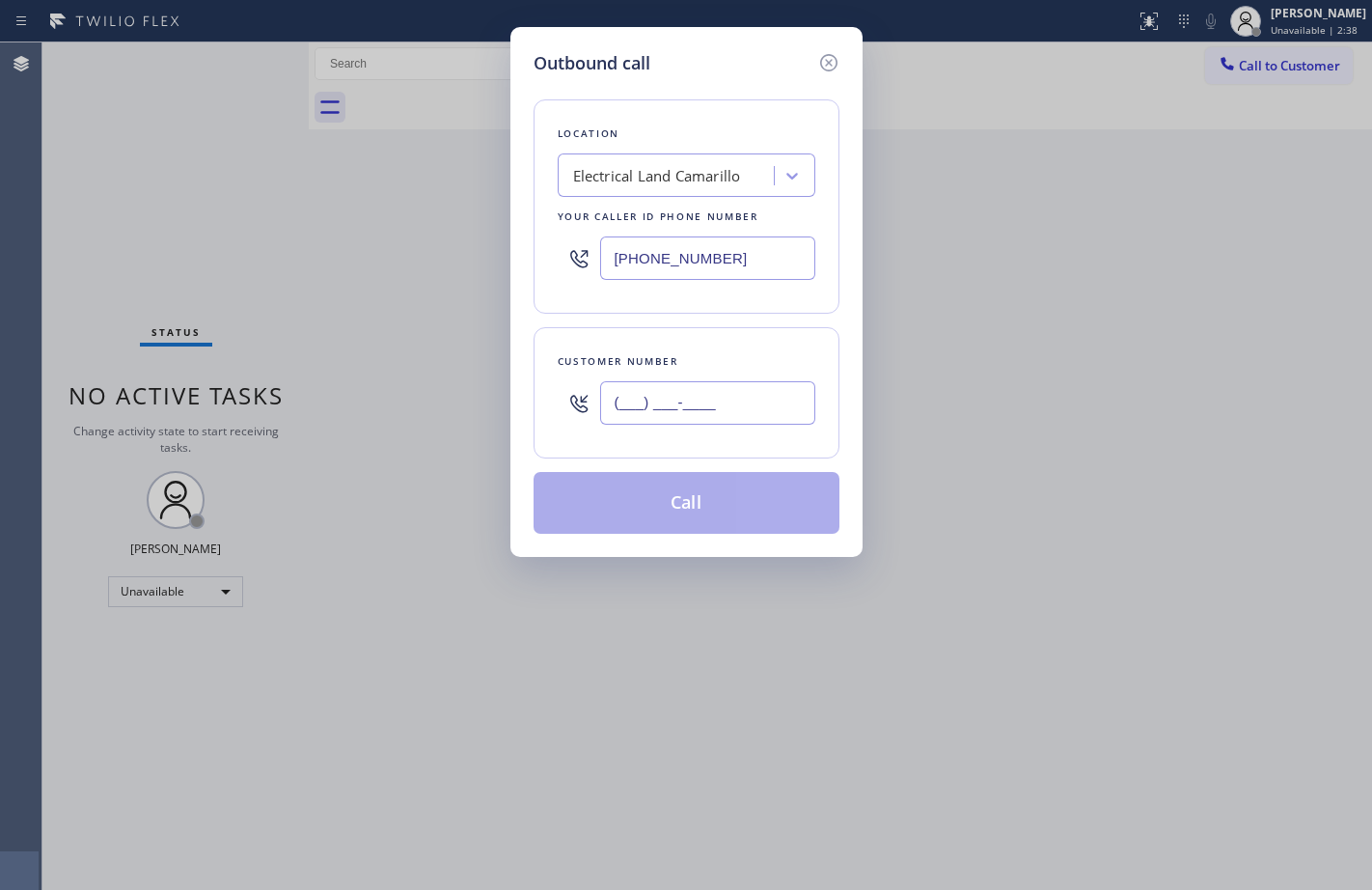
click at [743, 413] on input "(___) ___-____" at bounding box center [708, 402] width 215 height 43
paste input "805) 558-6741"
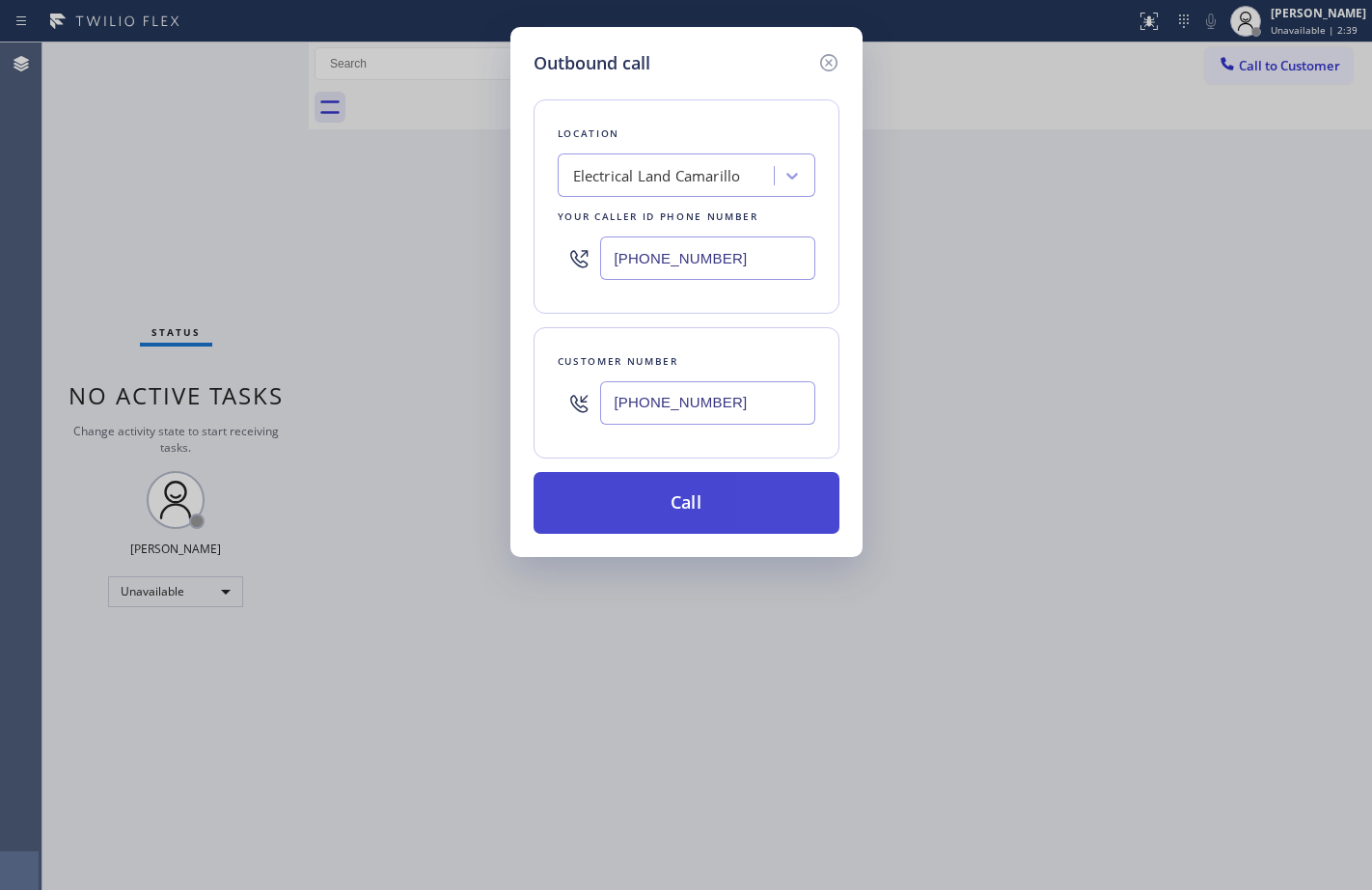
type input "[PHONE_NUMBER]"
click at [688, 509] on button "Call" at bounding box center [686, 502] width 305 height 62
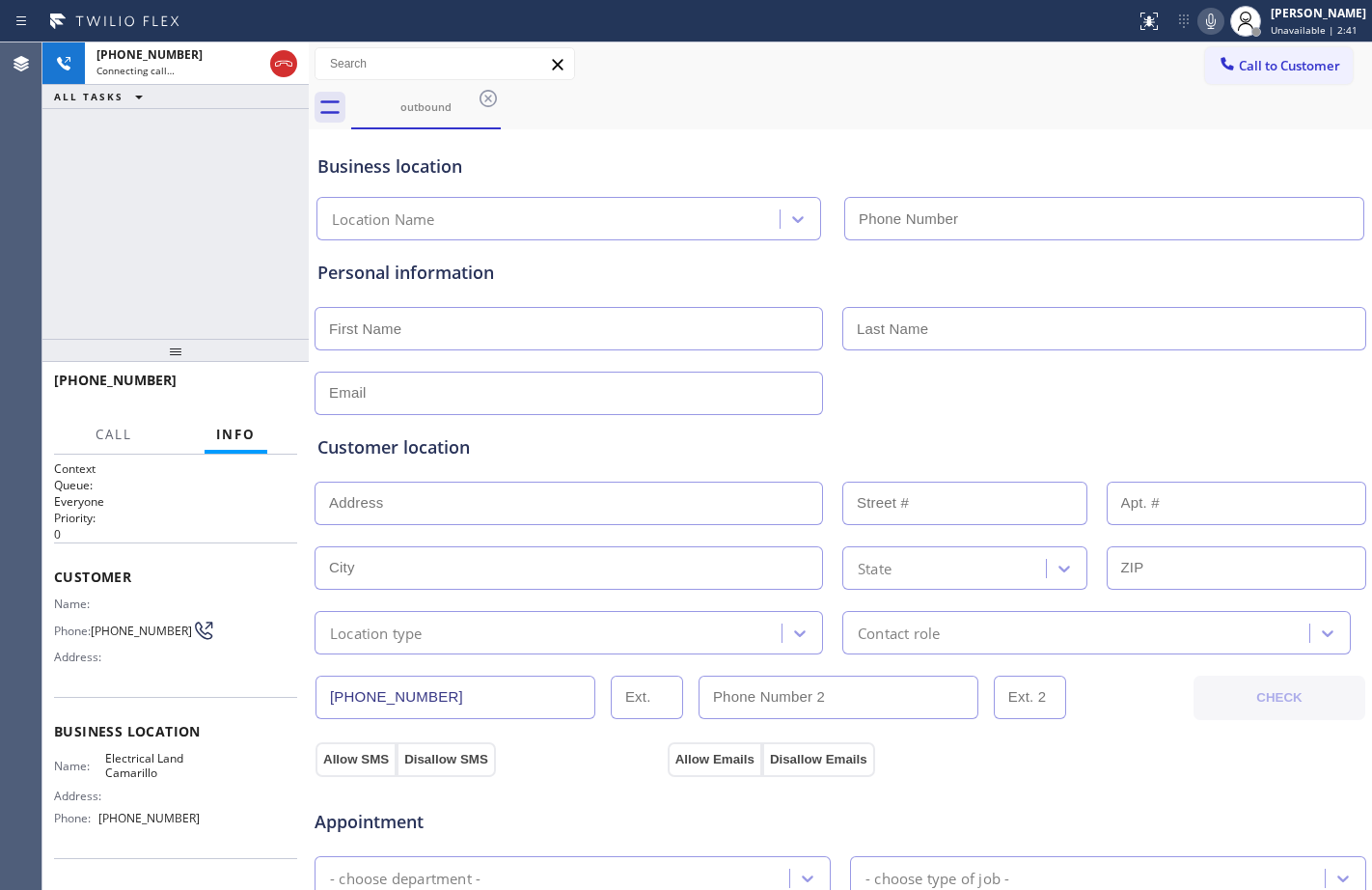
type input "[PHONE_NUMBER]"
click at [121, 212] on div "[PHONE_NUMBER] Connecting call… ALL TASKS ALL TASKS ACTIVE TASKS TASKS IN WRAP …" at bounding box center [175, 190] width 266 height 297
click at [470, 317] on input "text" at bounding box center [568, 328] width 508 height 43
type input "[PERSON_NAME]"
click at [860, 327] on input "text" at bounding box center [1104, 328] width 524 height 43
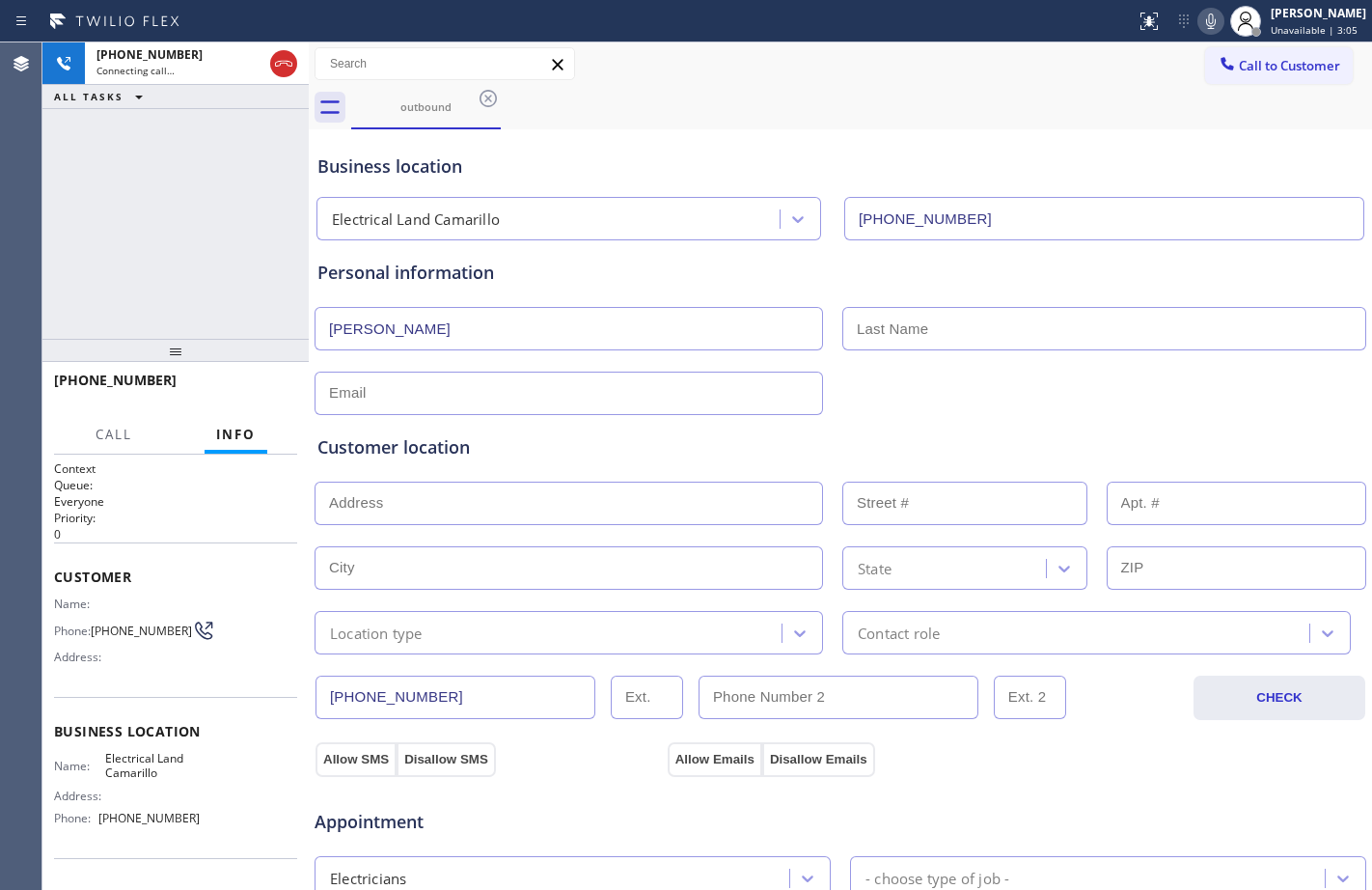
click at [700, 327] on input "[PERSON_NAME]" at bounding box center [568, 328] width 508 height 43
drag, startPoint x: 700, startPoint y: 327, endPoint x: 294, endPoint y: 326, distance: 406.0
click at [294, 326] on div "[PHONE_NUMBER] Connecting call… ALL TASKS ALL TASKS ACTIVE TASKS TASKS IN WRAP …" at bounding box center [707, 465] width 1329 height 847
type input "Mr."
click at [289, 388] on button "HANG UP" at bounding box center [252, 389] width 90 height 27
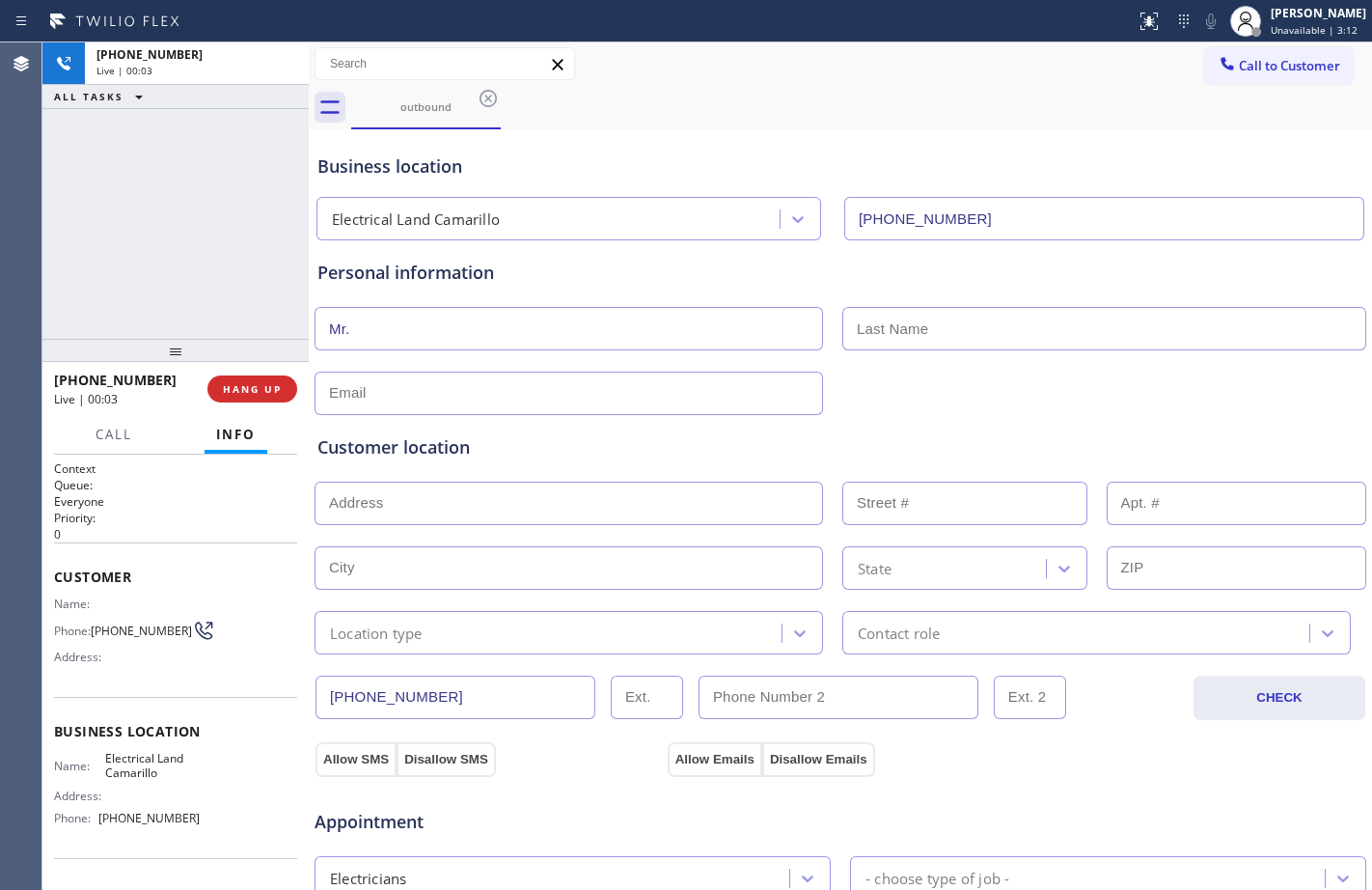
click at [936, 339] on input "text" at bounding box center [1104, 328] width 524 height 43
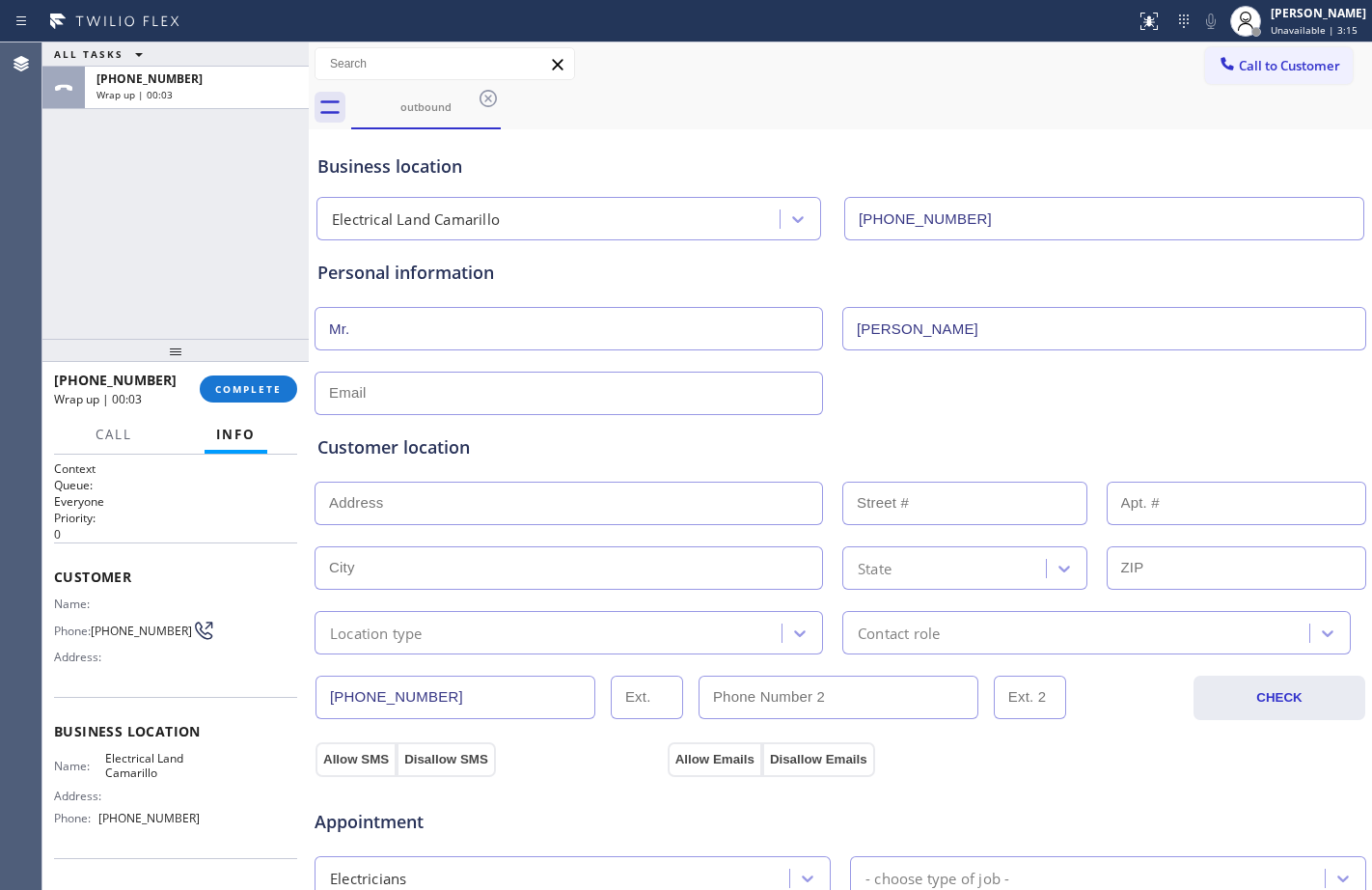
type input "[PERSON_NAME]"
click at [563, 386] on input "text" at bounding box center [568, 394] width 508 height 43
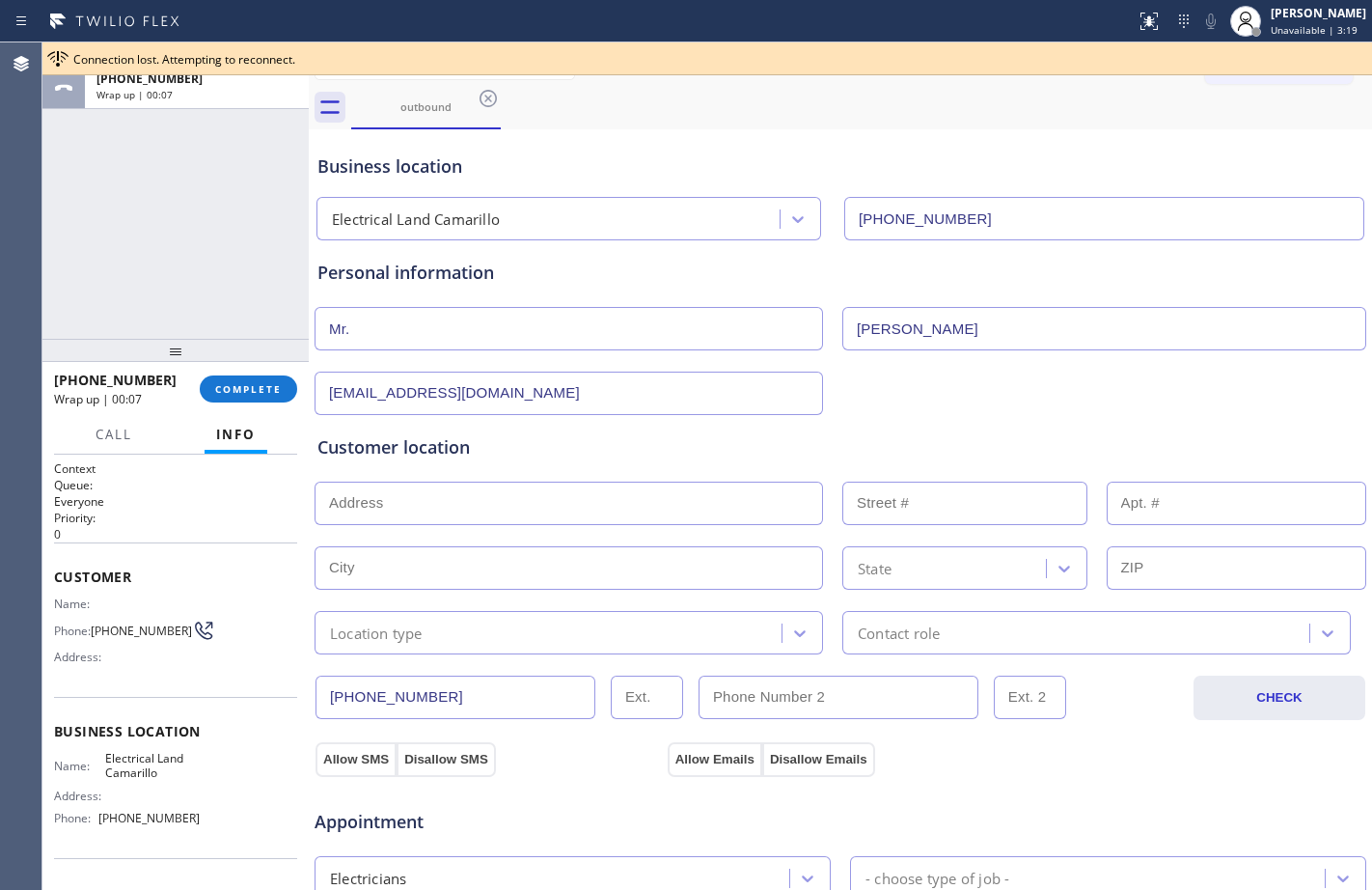
type input "[EMAIL_ADDRESS][DOMAIN_NAME]"
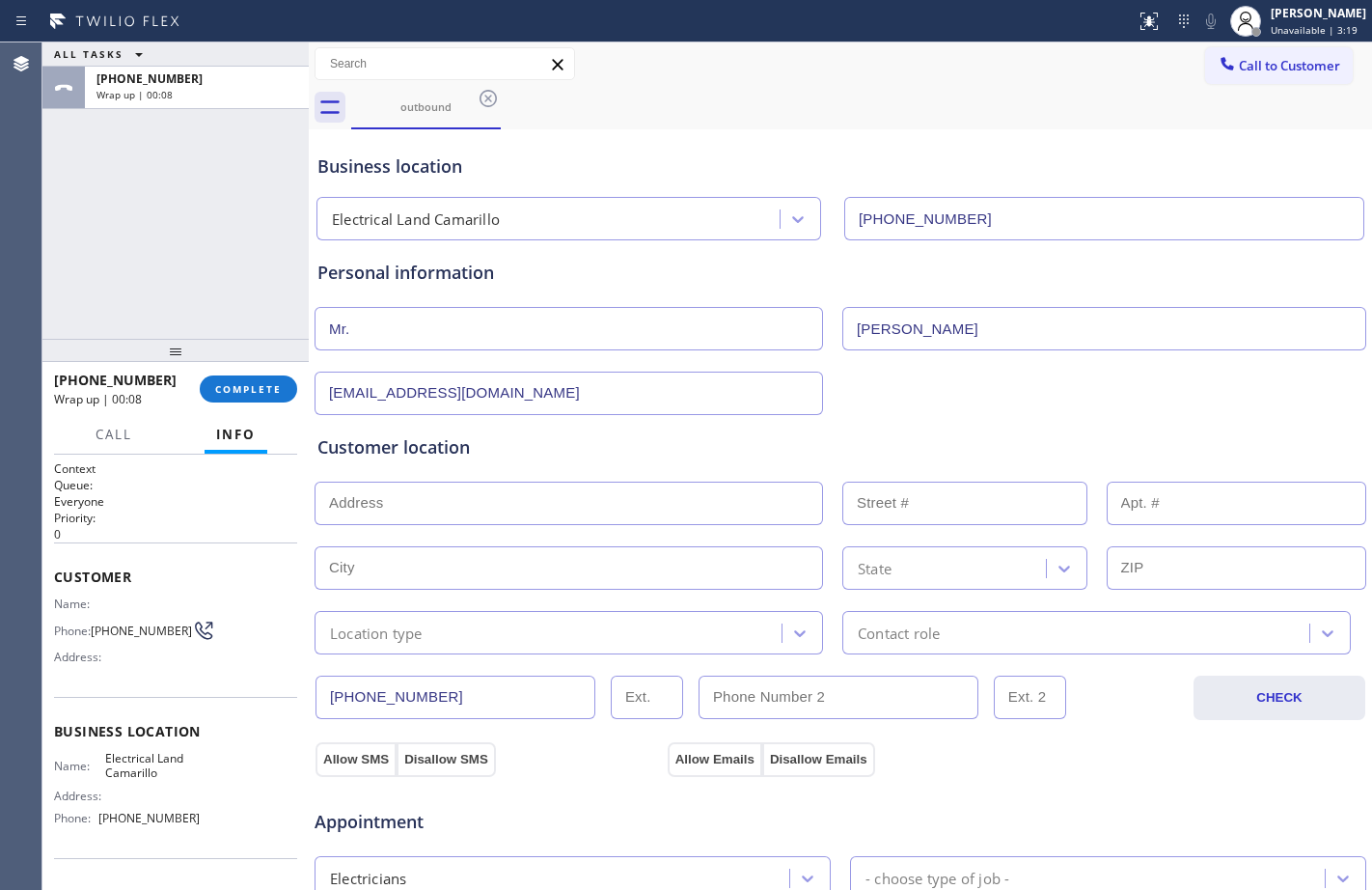
click at [546, 522] on input "text" at bounding box center [568, 503] width 508 height 43
type input "1"
click at [527, 585] on input "text" at bounding box center [568, 568] width 508 height 43
click at [595, 585] on input "text" at bounding box center [568, 568] width 508 height 43
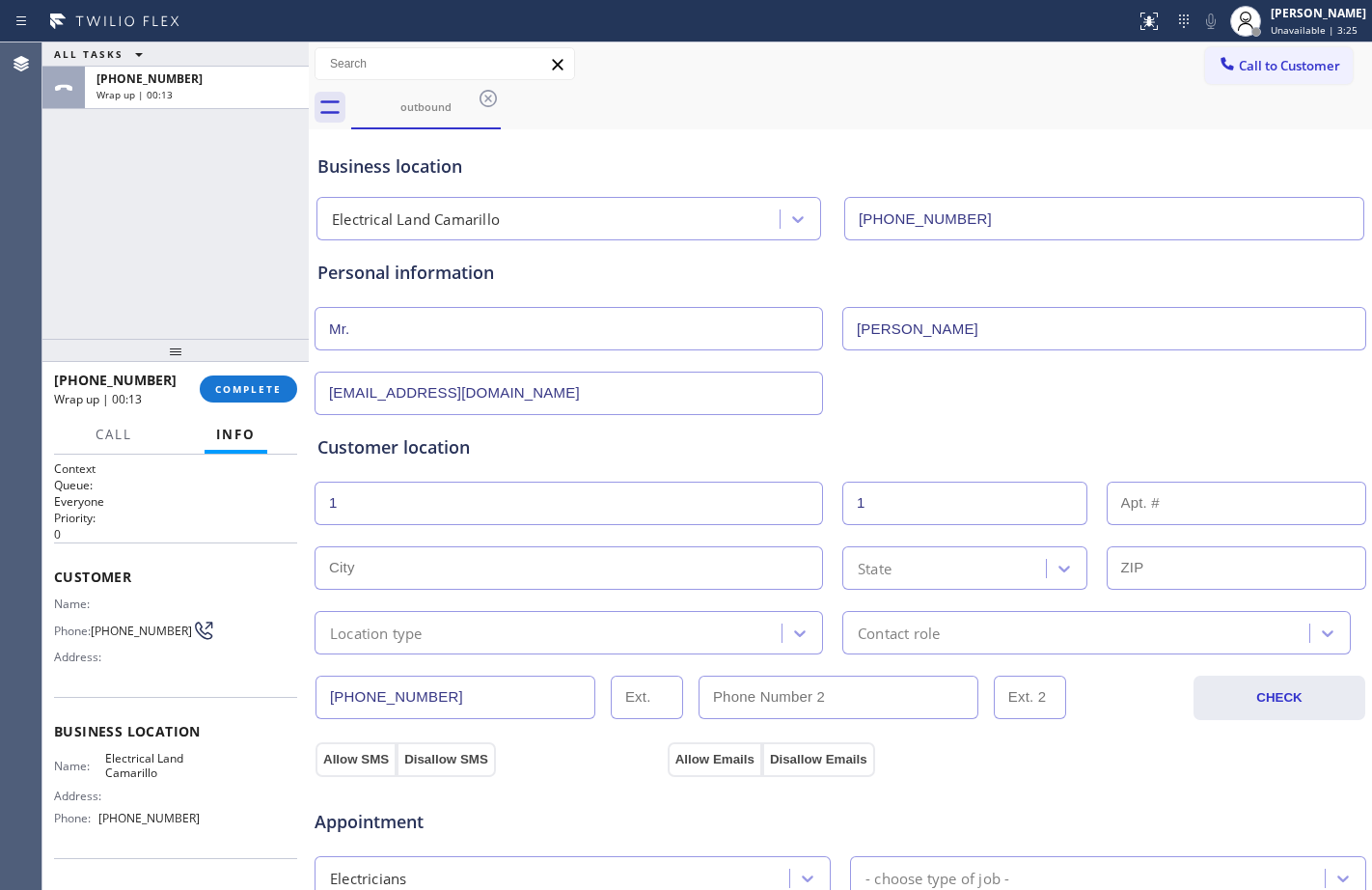
paste input "Camarillo"
type input "Camarillo"
click at [997, 570] on div "State" at bounding box center [946, 568] width 198 height 34
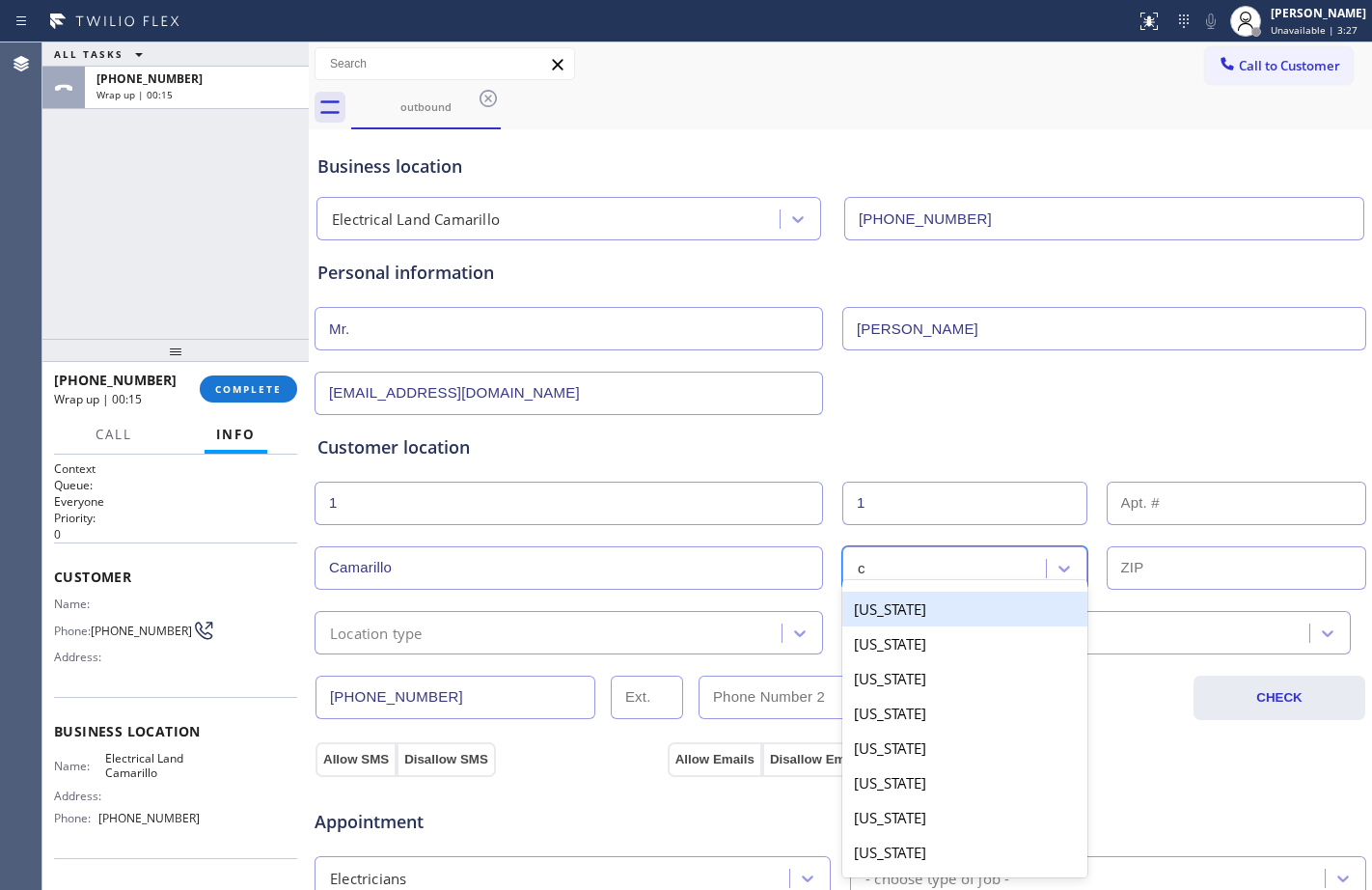
type input "ca"
click at [963, 614] on div "[US_STATE]" at bounding box center [965, 608] width 245 height 34
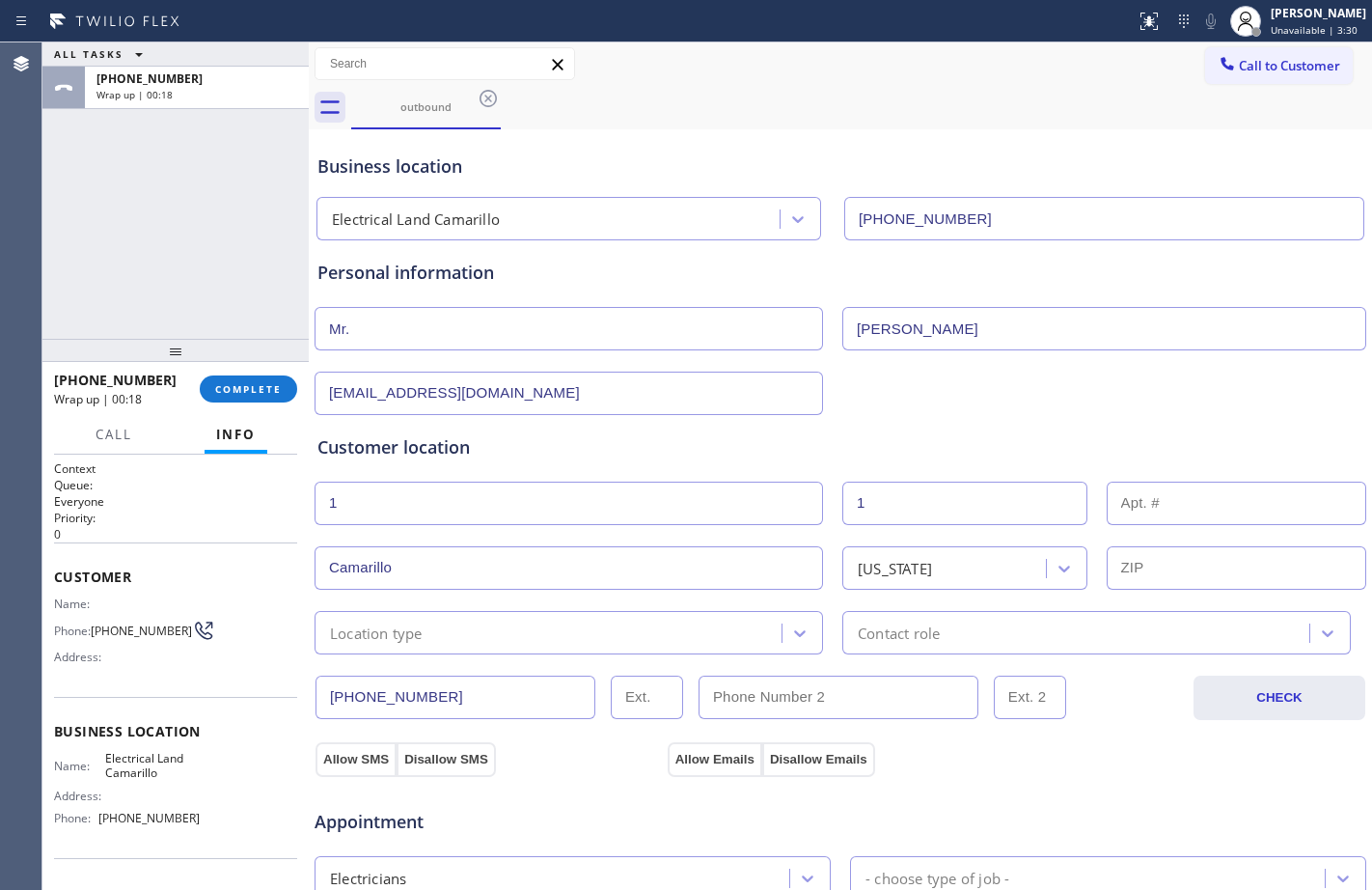
click at [1205, 564] on input "text" at bounding box center [1237, 568] width 260 height 43
paste input "93010"
type input "93010"
click at [594, 627] on div "Location type" at bounding box center [550, 632] width 461 height 34
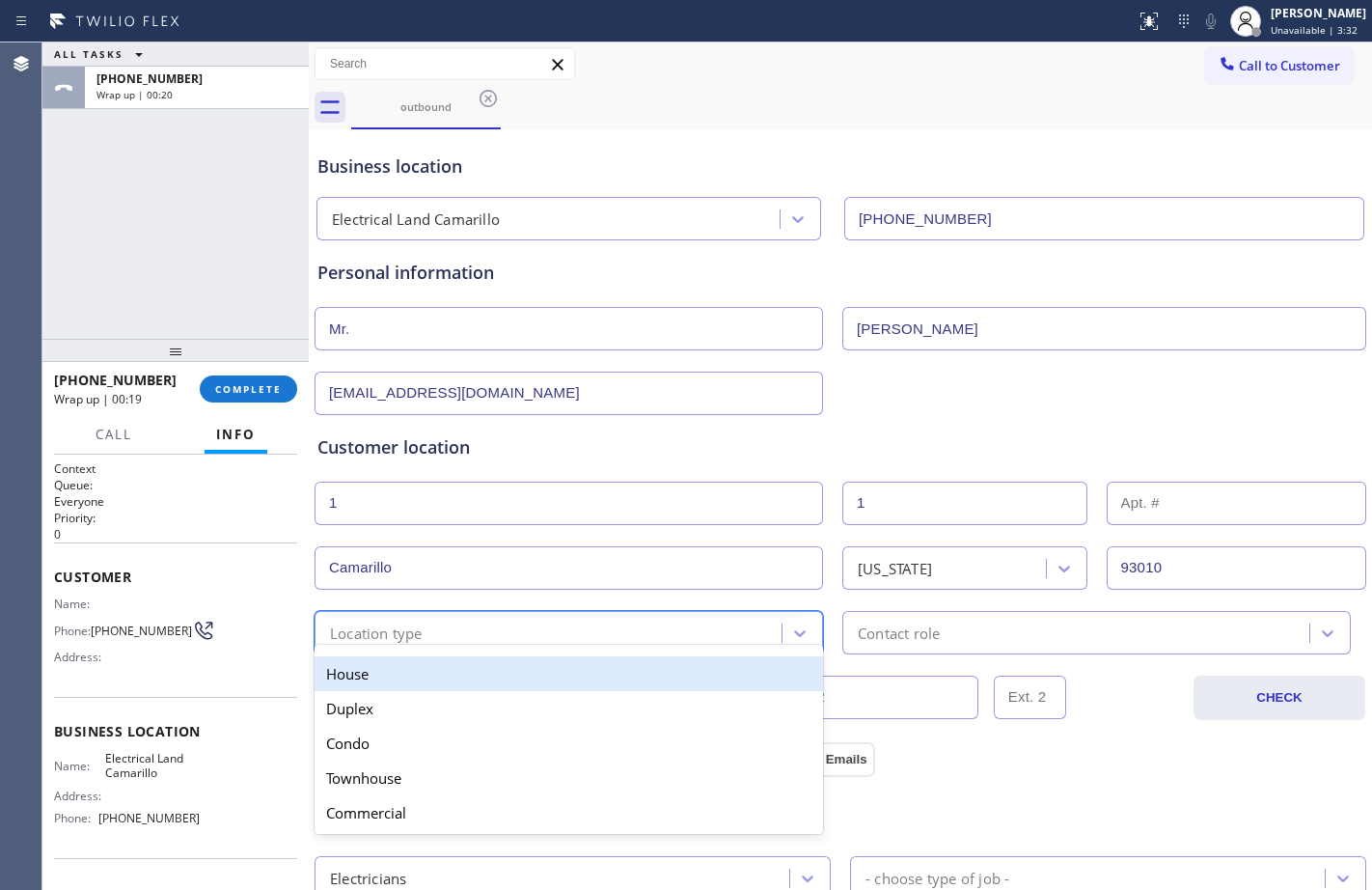
click at [460, 680] on div "House" at bounding box center [568, 673] width 508 height 34
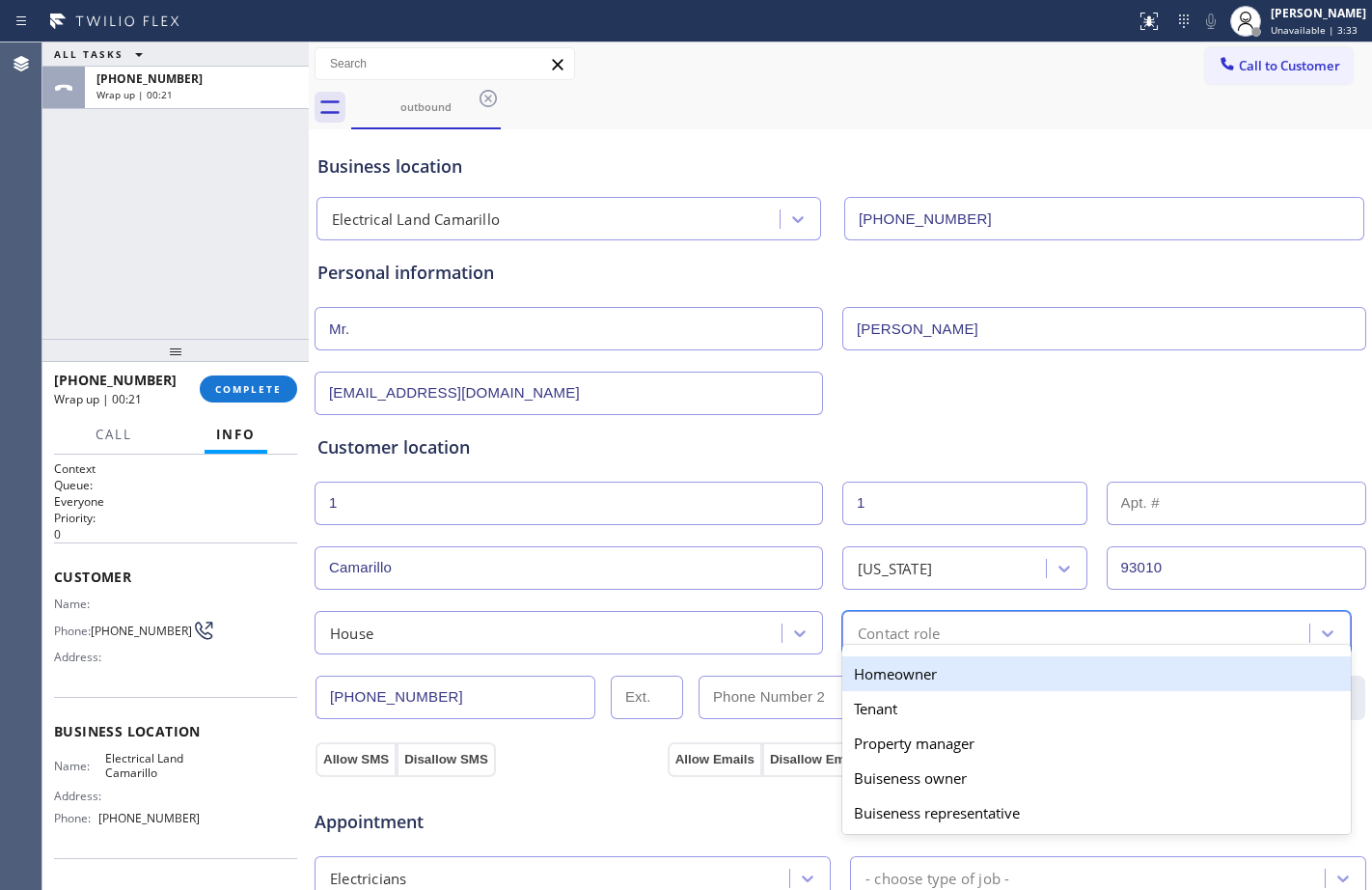
click at [917, 630] on div "Contact role" at bounding box center [898, 632] width 82 height 23
click at [910, 671] on div "Homeowner" at bounding box center [1096, 673] width 508 height 34
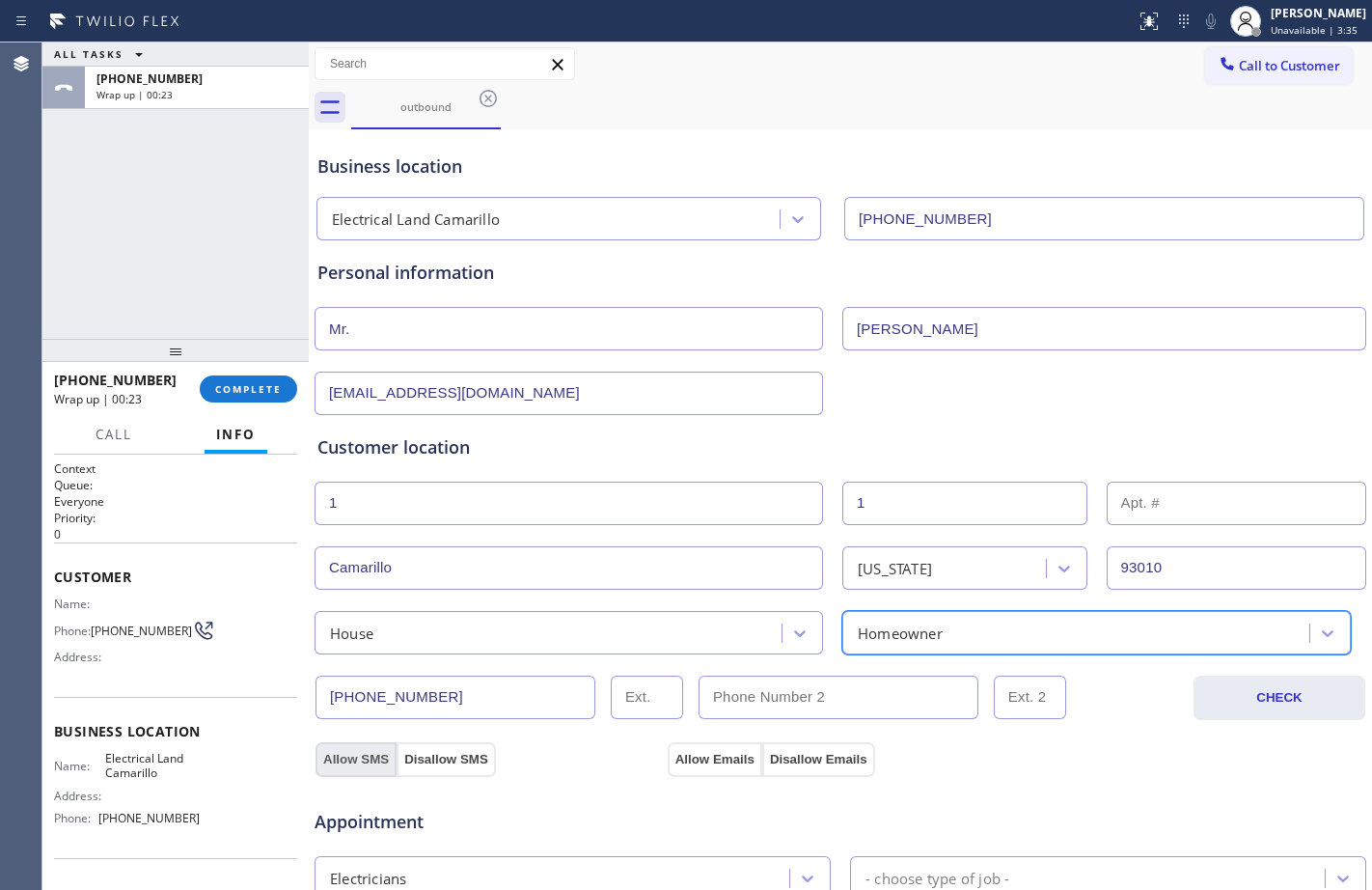
click at [372, 758] on button "Allow SMS" at bounding box center [355, 759] width 81 height 34
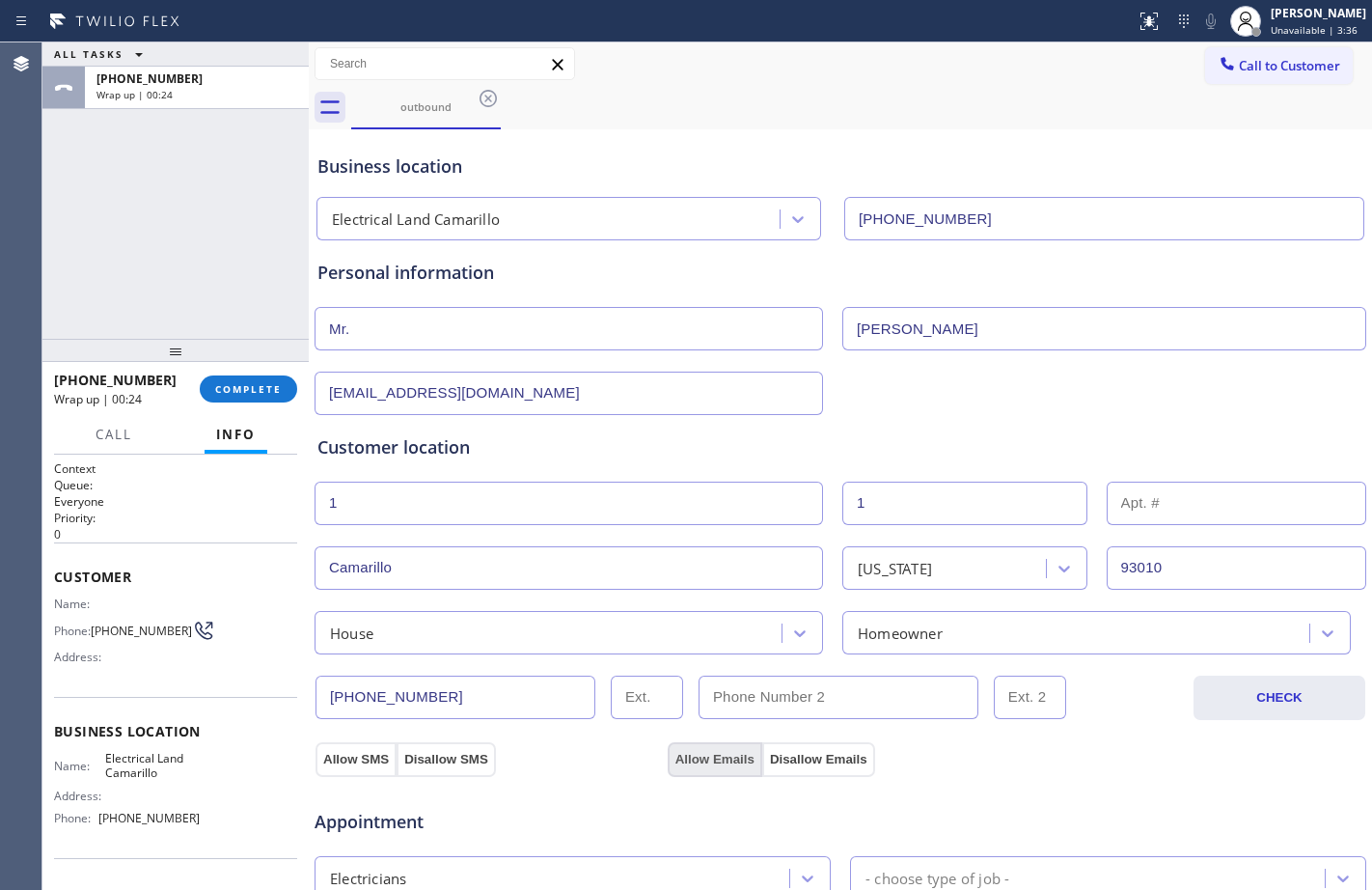
click at [717, 760] on button "Allow Emails" at bounding box center [714, 759] width 95 height 34
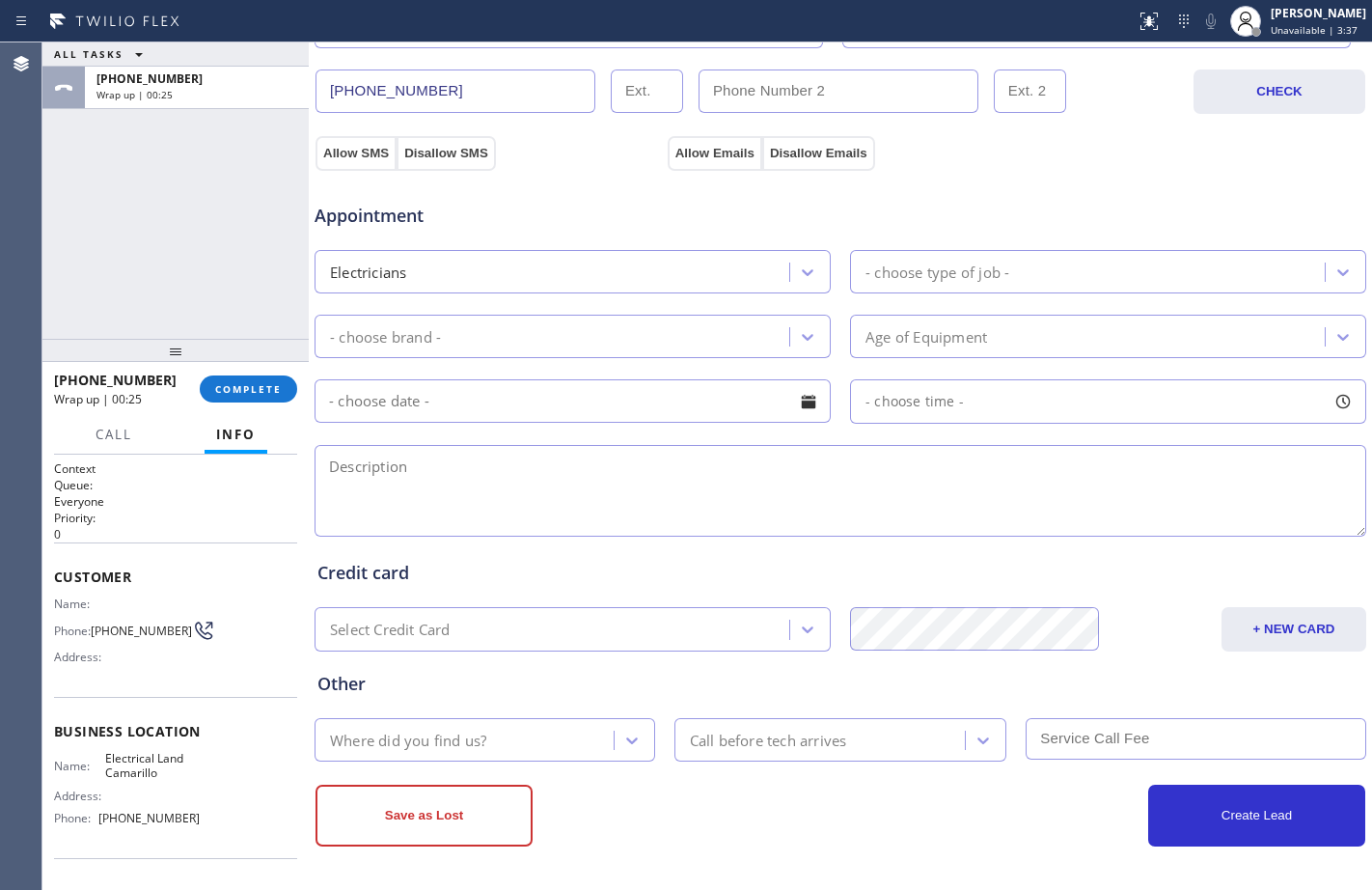
click at [1024, 273] on div "- choose type of job -" at bounding box center [1089, 271] width 469 height 34
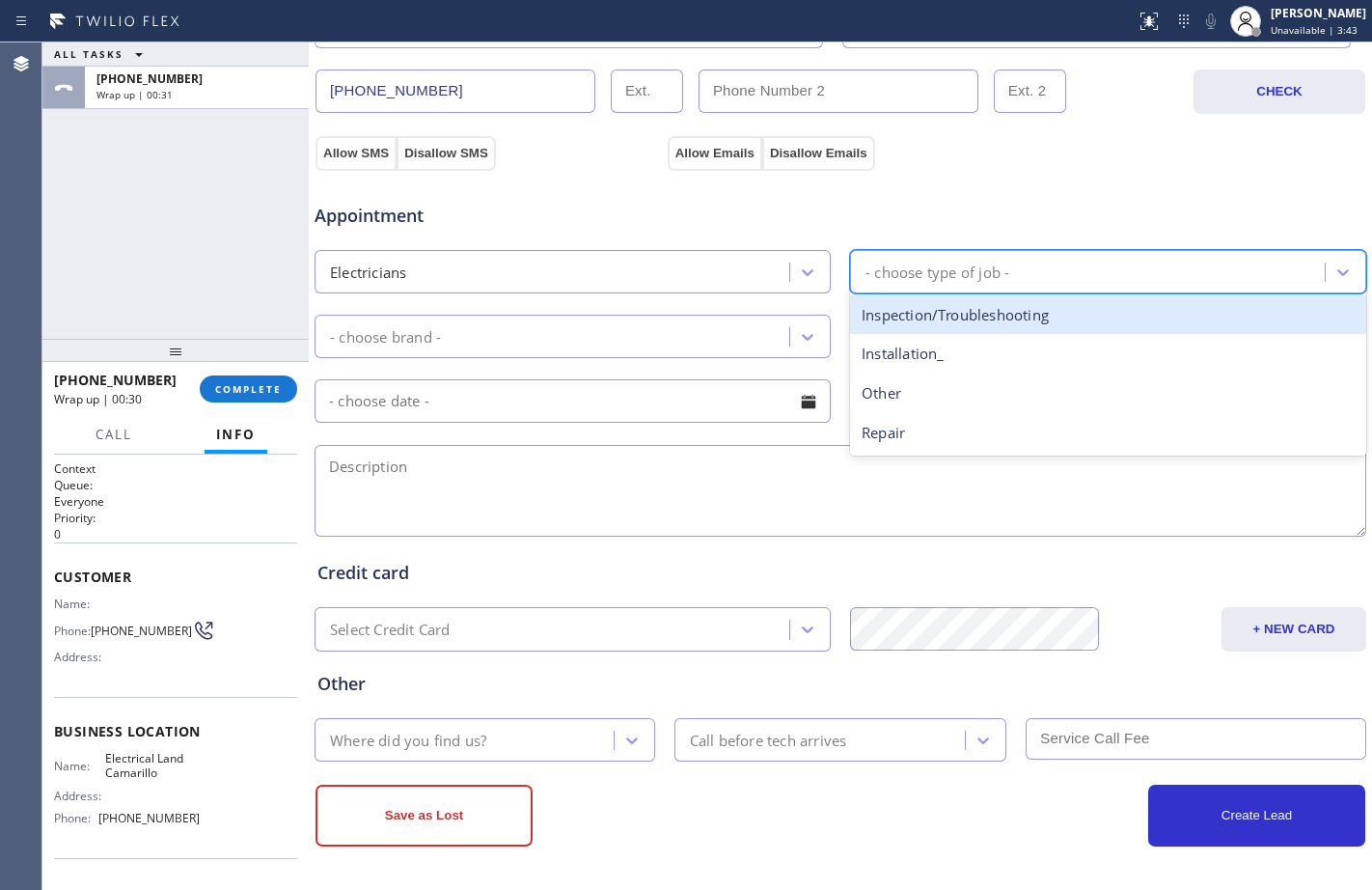
click at [889, 318] on div "Inspection/Troubleshooting" at bounding box center [1107, 315] width 516 height 39
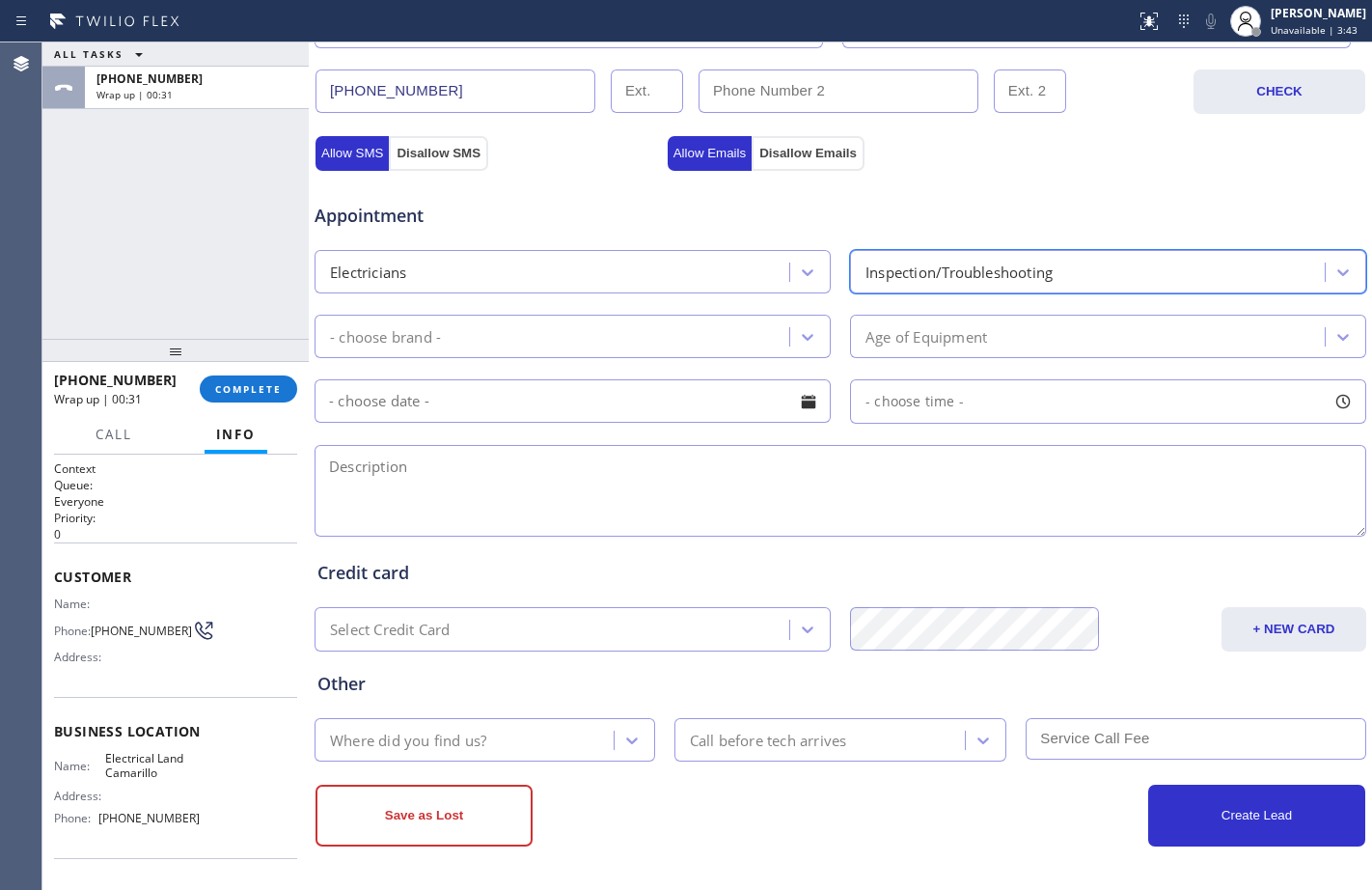
click at [611, 343] on div "- choose brand -" at bounding box center [554, 336] width 469 height 34
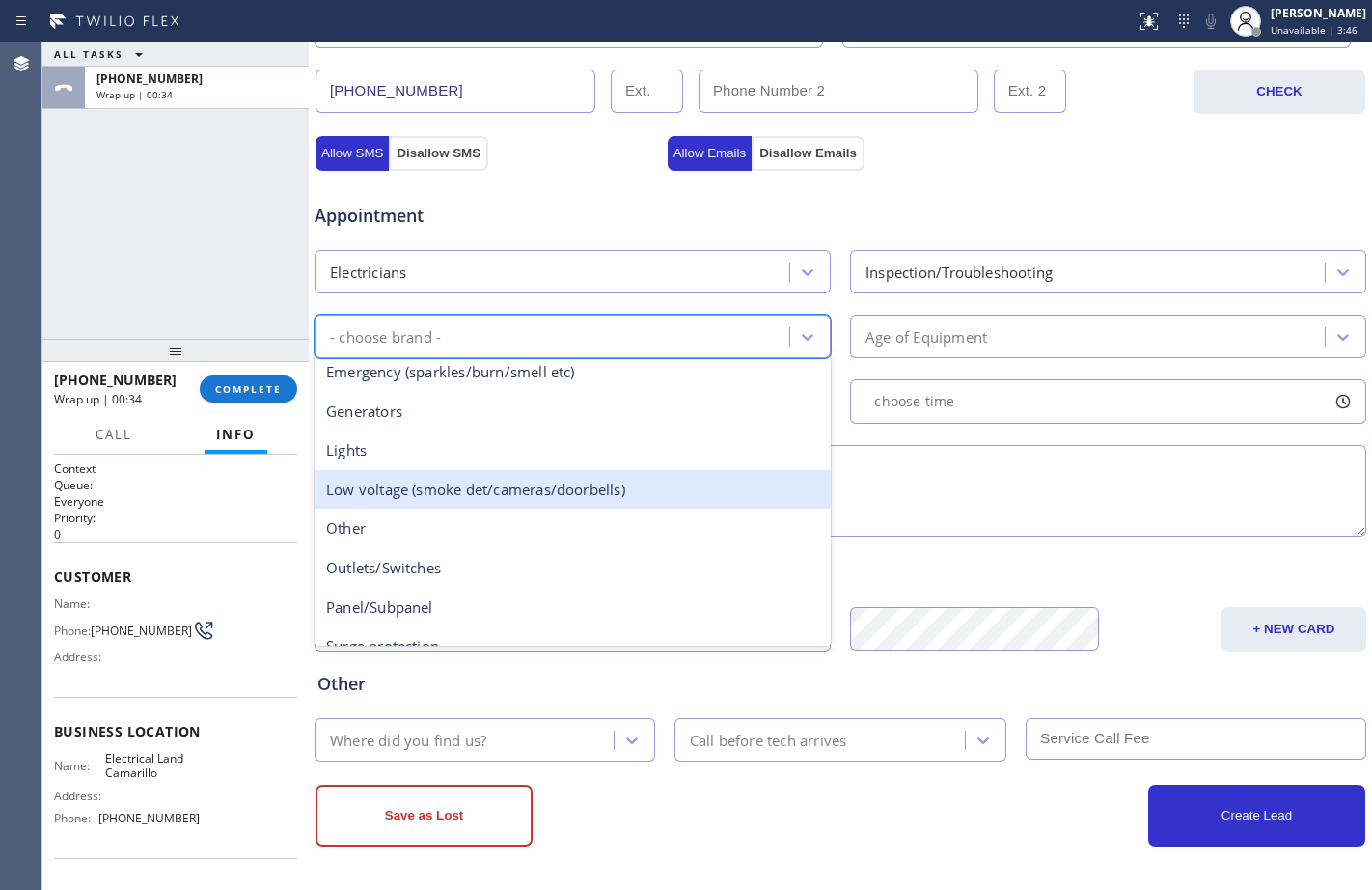
scroll to position [149, 0]
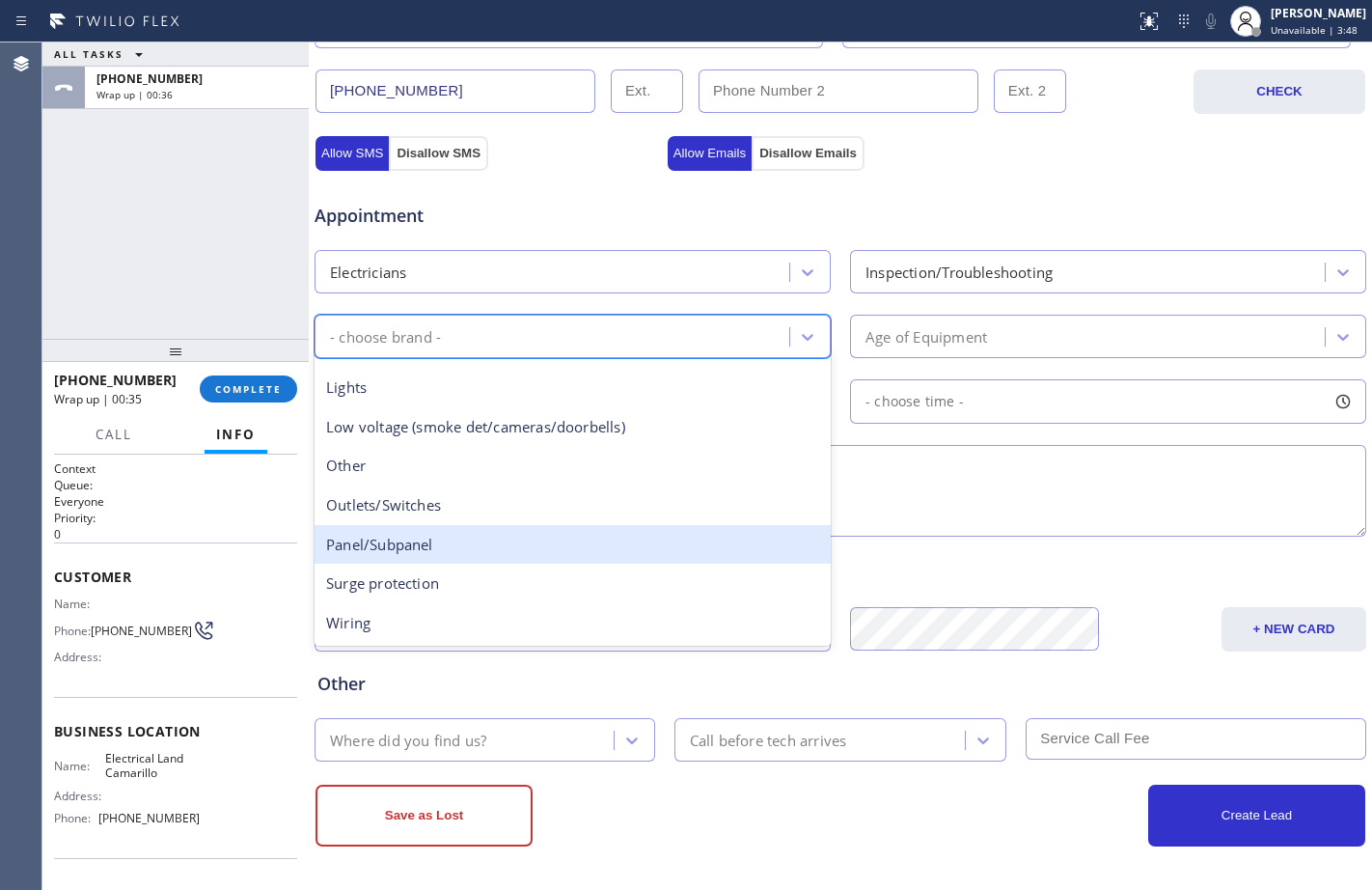
click at [409, 539] on div "Panel/Subpanel" at bounding box center [572, 544] width 516 height 39
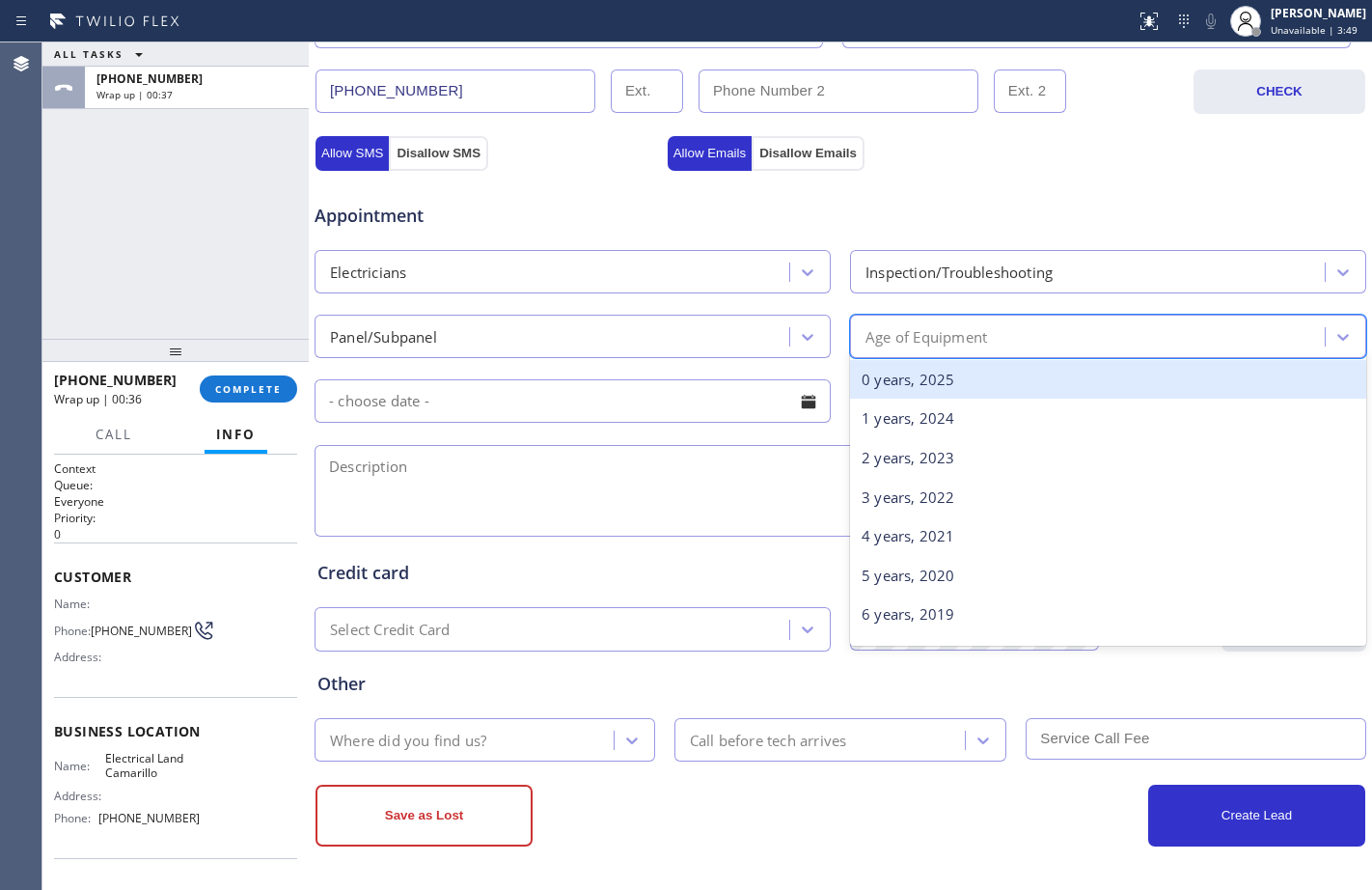
click at [953, 336] on div "Age of Equipment" at bounding box center [926, 336] width 121 height 23
click at [911, 395] on div "0 years, 2025" at bounding box center [1107, 380] width 516 height 39
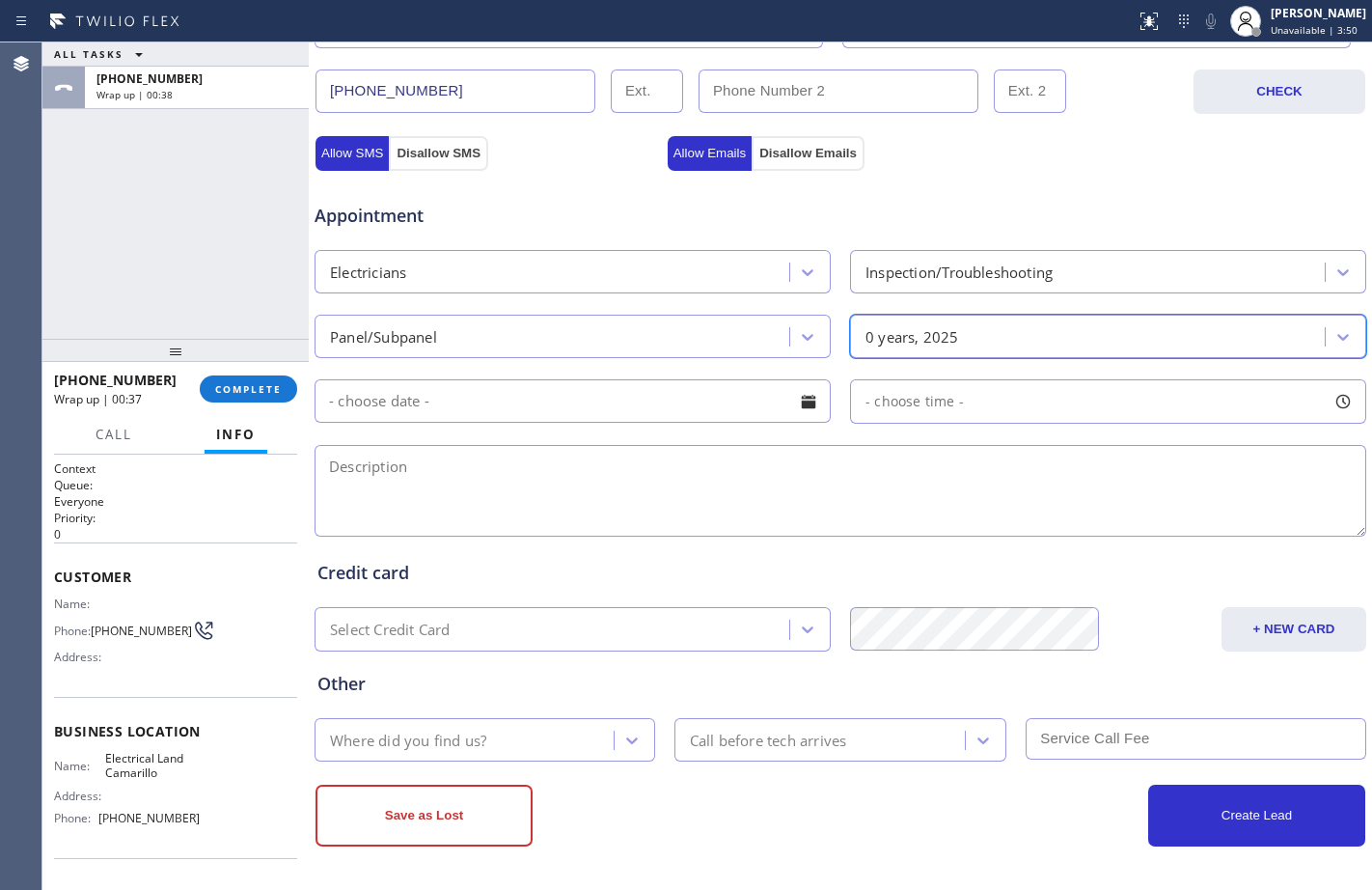
click at [418, 499] on textarea at bounding box center [840, 491] width 1051 height 92
click at [434, 480] on textarea at bounding box center [840, 491] width 1051 height 92
paste textarea "wants tech to run an electrical from his panel/have anexisting conduit wants to…"
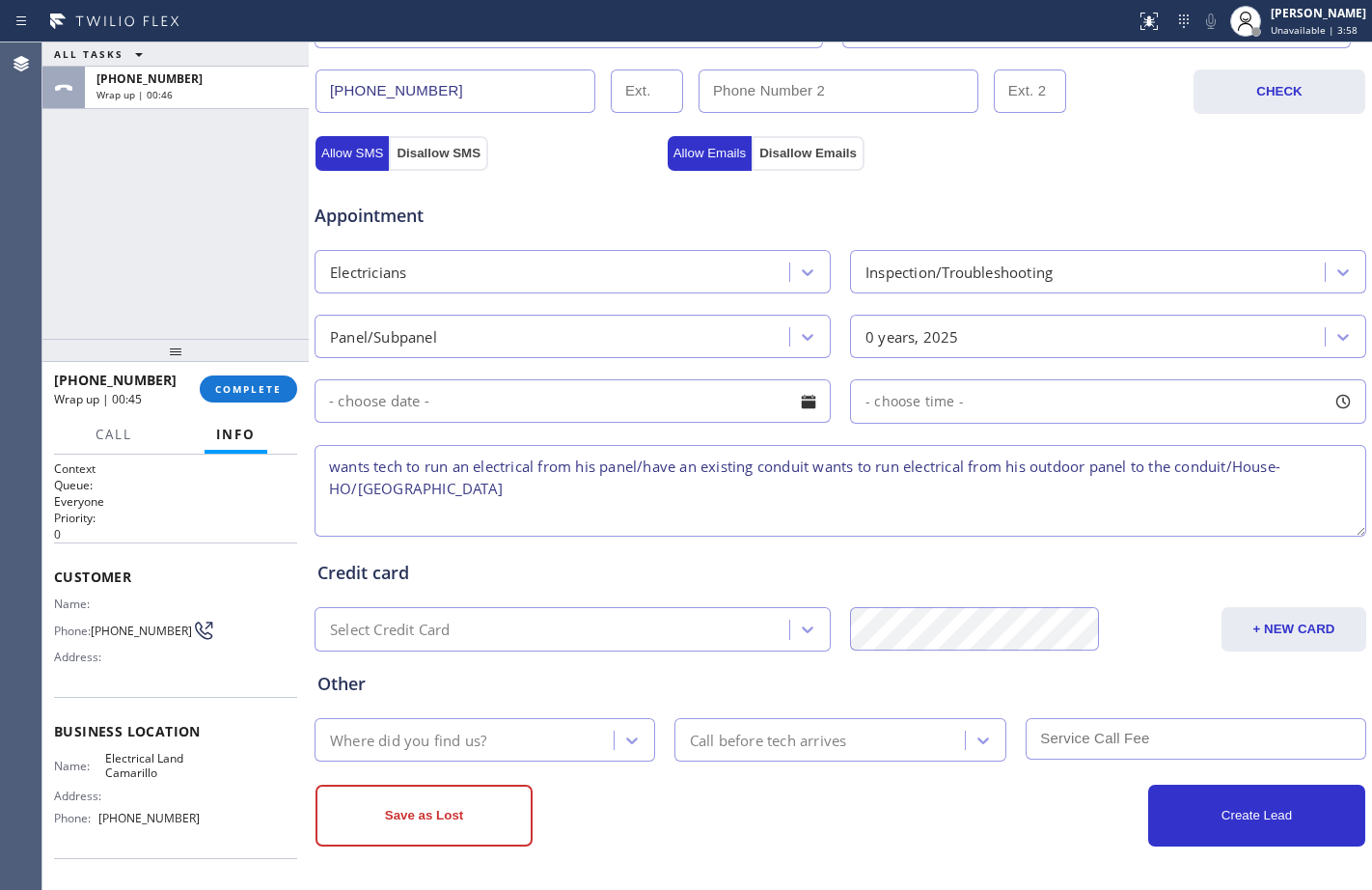
click at [810, 469] on textarea "wants tech to run an electrical from his panel/have an existing conduit wants t…" at bounding box center [840, 491] width 1051 height 92
click at [556, 494] on textarea "wants tech to run an electrical from his panel/have an existing conduit, wants …" at bounding box center [840, 491] width 1051 height 92
click at [664, 480] on textarea "wants tech to run an electrical from his panel/have an existing conduit, wants …" at bounding box center [840, 491] width 1051 height 92
paste textarea "Electrical Land Camarillo"
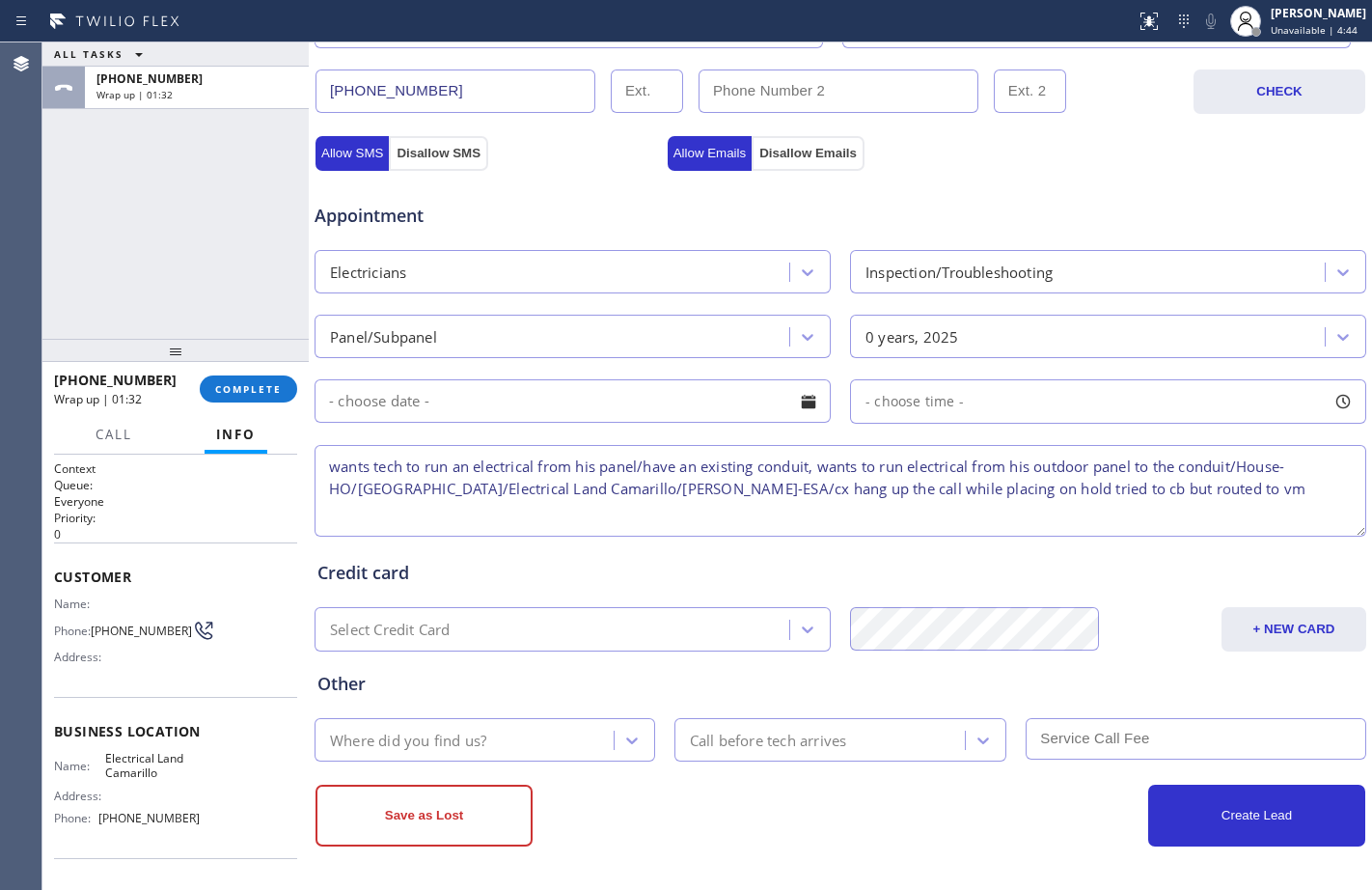
type textarea "wants tech to run an electrical from his panel/have an existing conduit, wants …"
click at [536, 737] on div "Where did you find us?" at bounding box center [467, 739] width 294 height 34
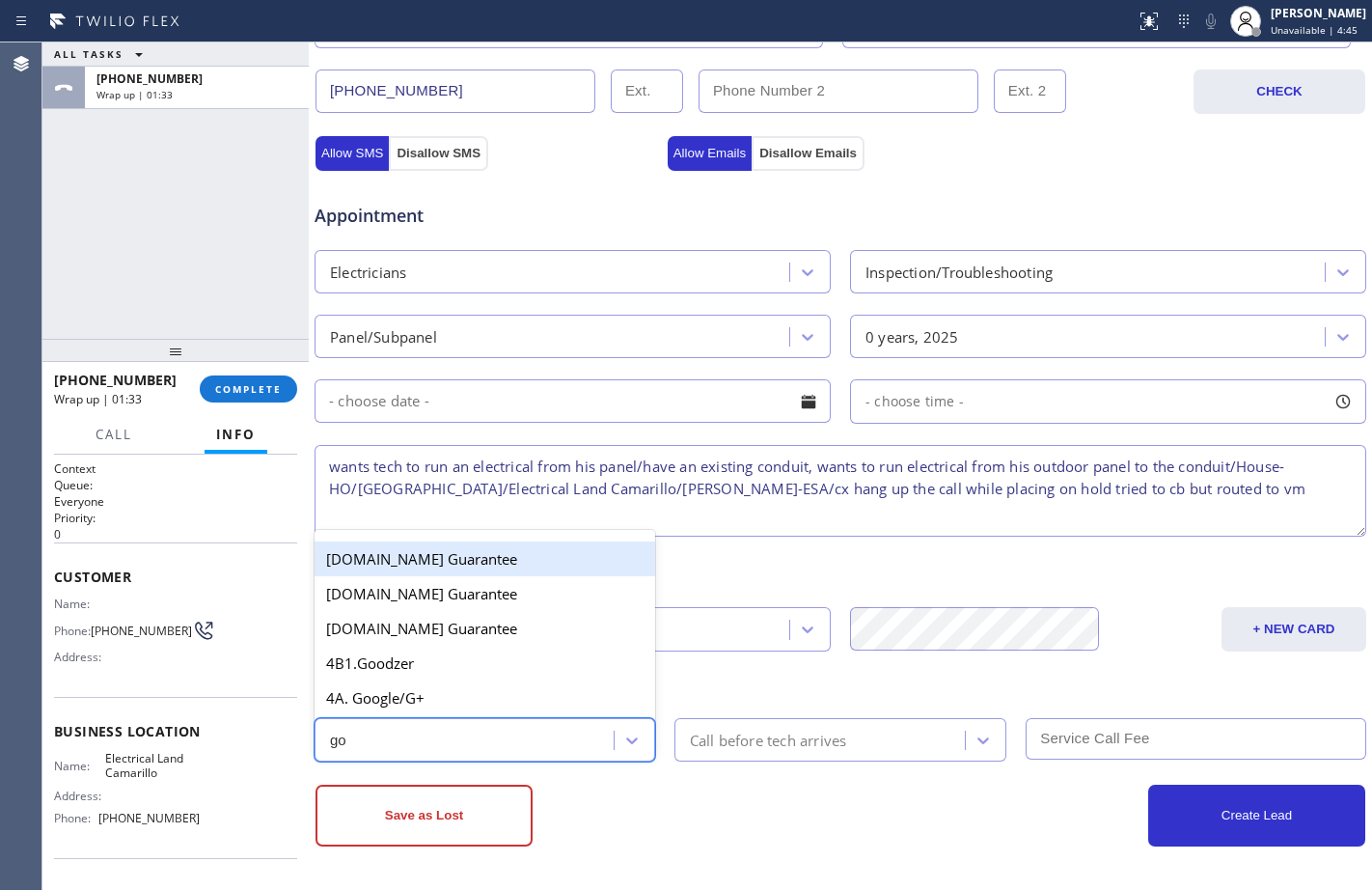
type input "goo"
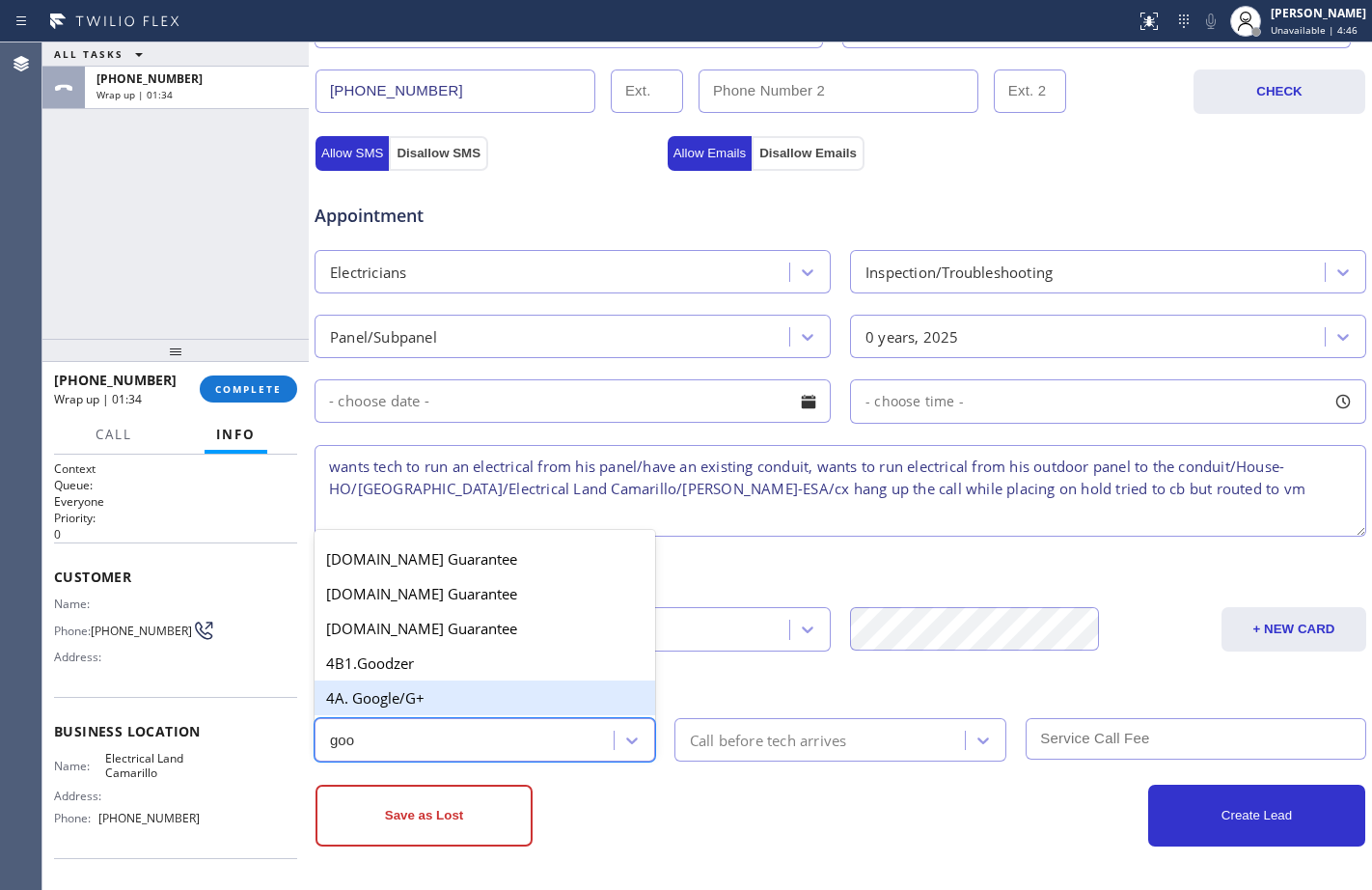
click at [509, 710] on div "4A. Google/G+" at bounding box center [484, 697] width 341 height 34
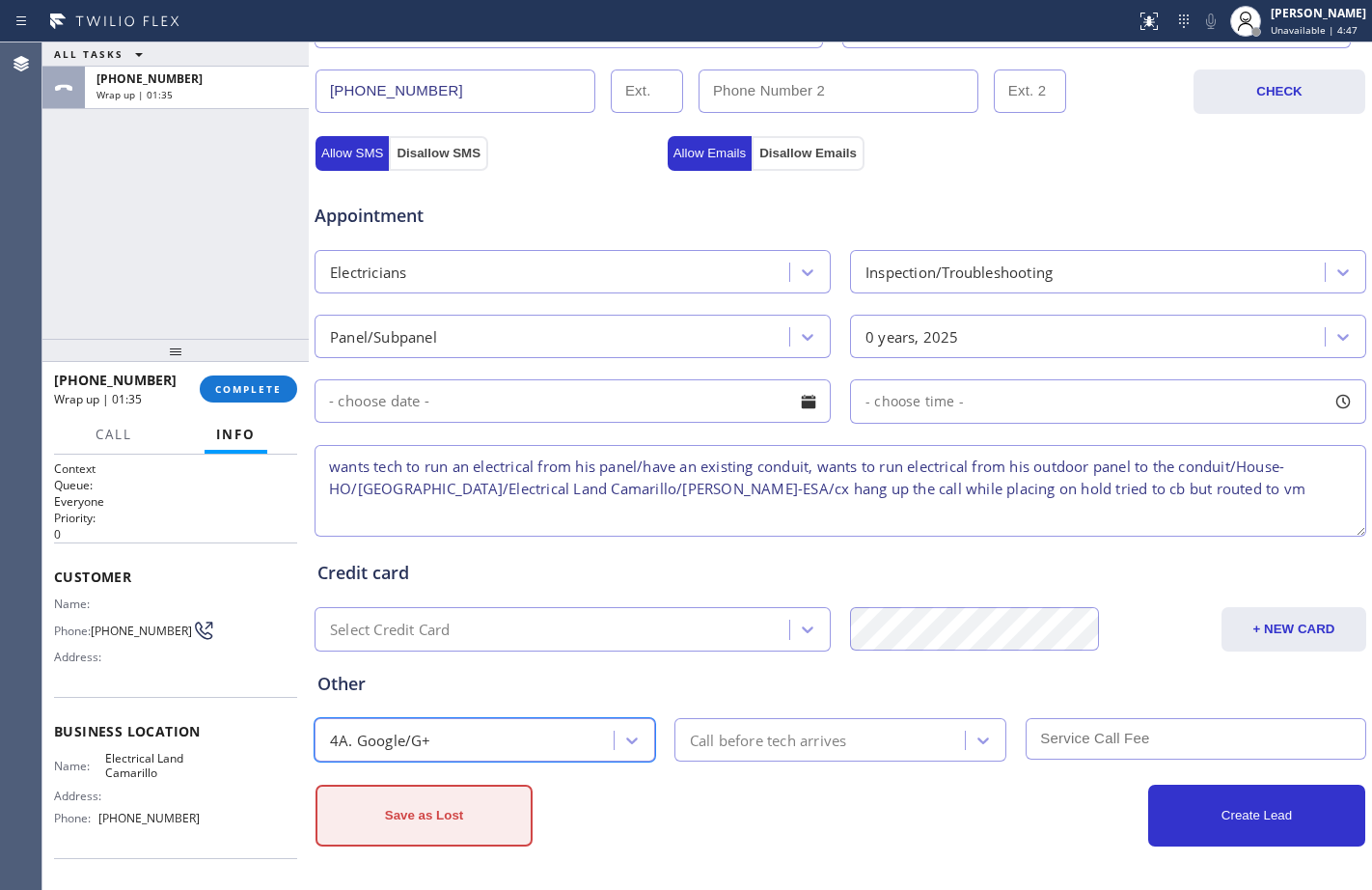
click at [452, 807] on button "Save as Lost" at bounding box center [424, 815] width 217 height 62
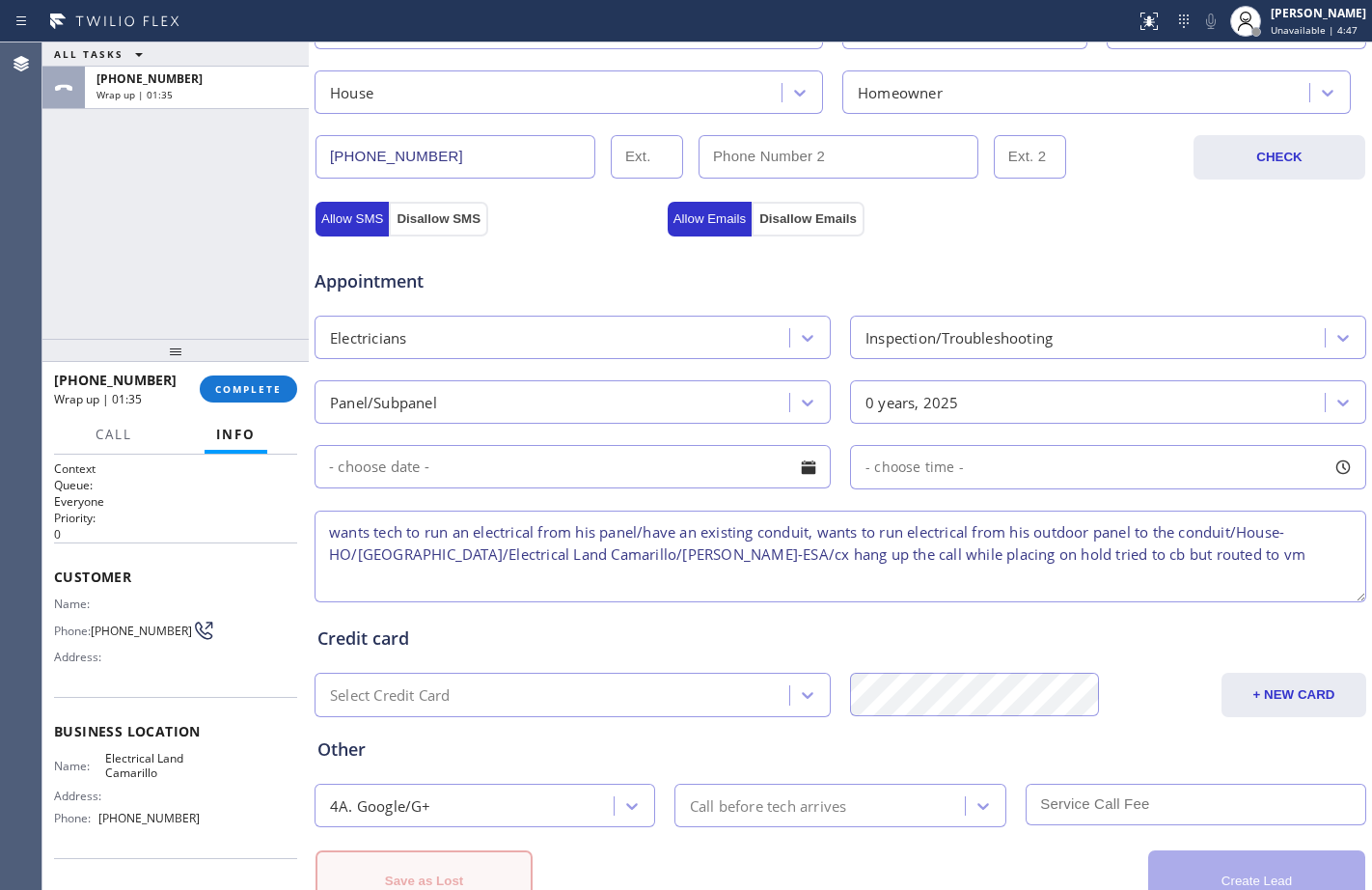
scroll to position [672, 0]
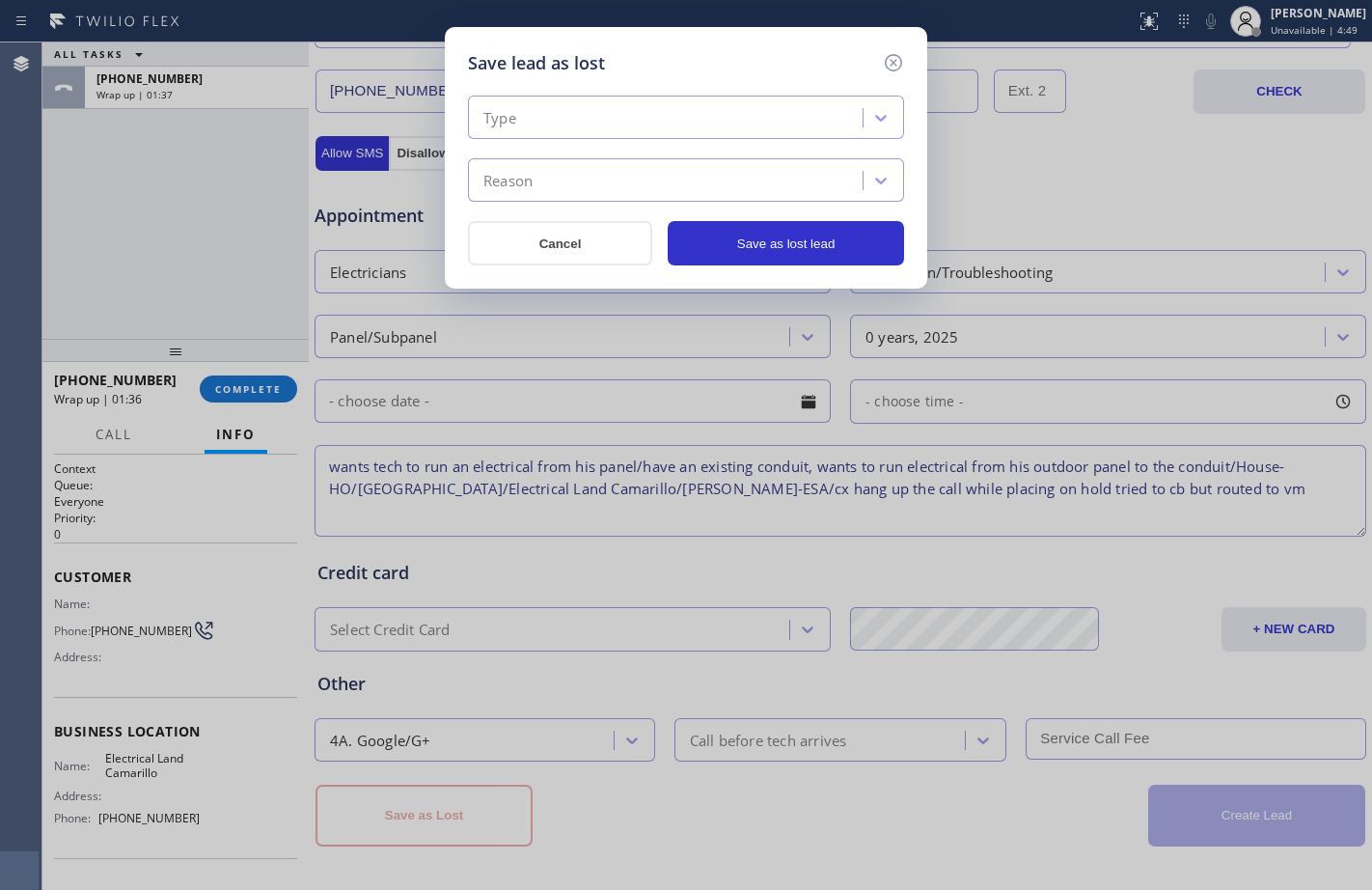
click at [755, 119] on div "Type" at bounding box center [667, 118] width 389 height 34
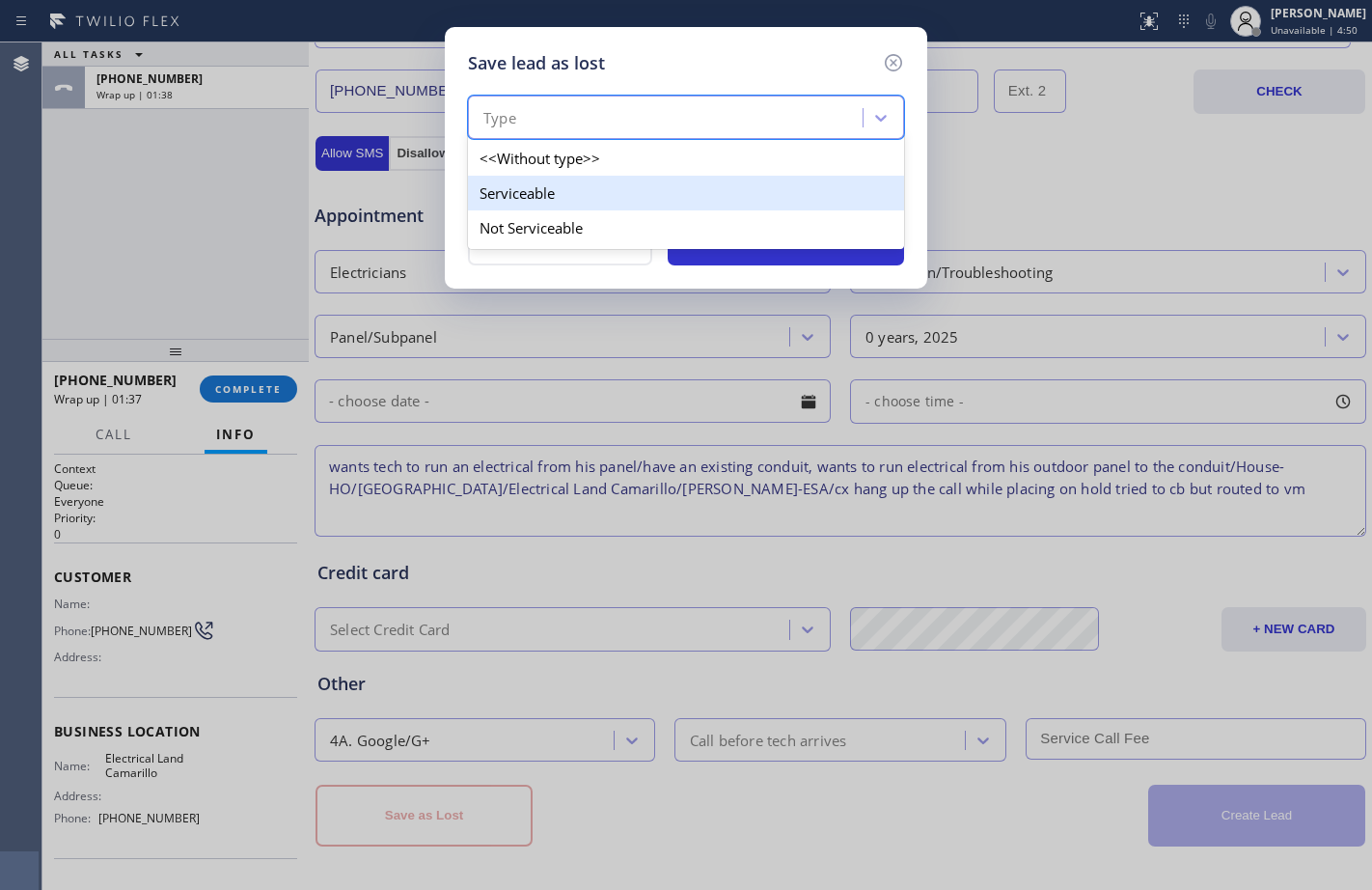
click at [554, 204] on div "Serviceable" at bounding box center [686, 192] width 436 height 34
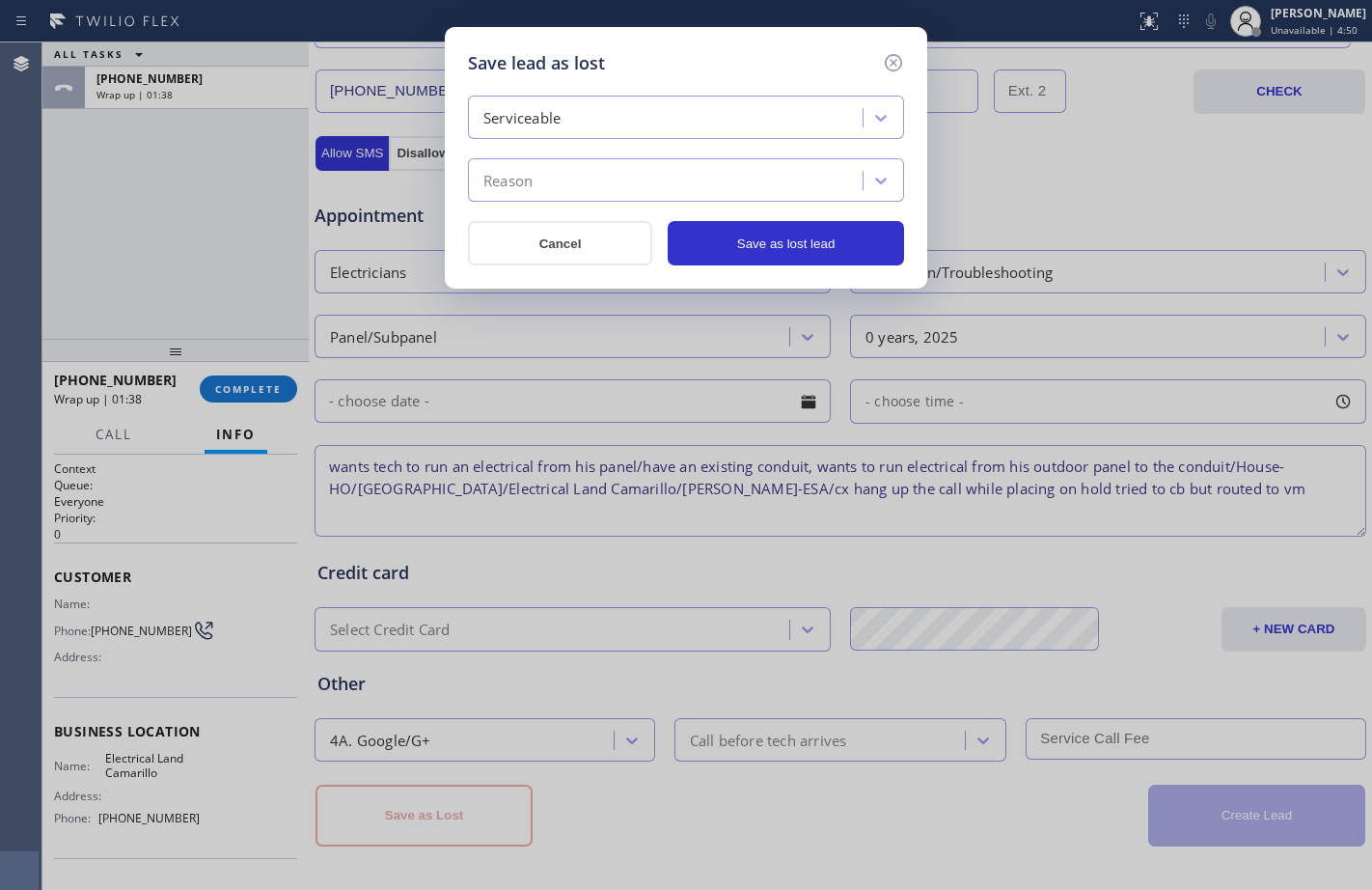
click at [575, 194] on div "Reason" at bounding box center [667, 181] width 389 height 34
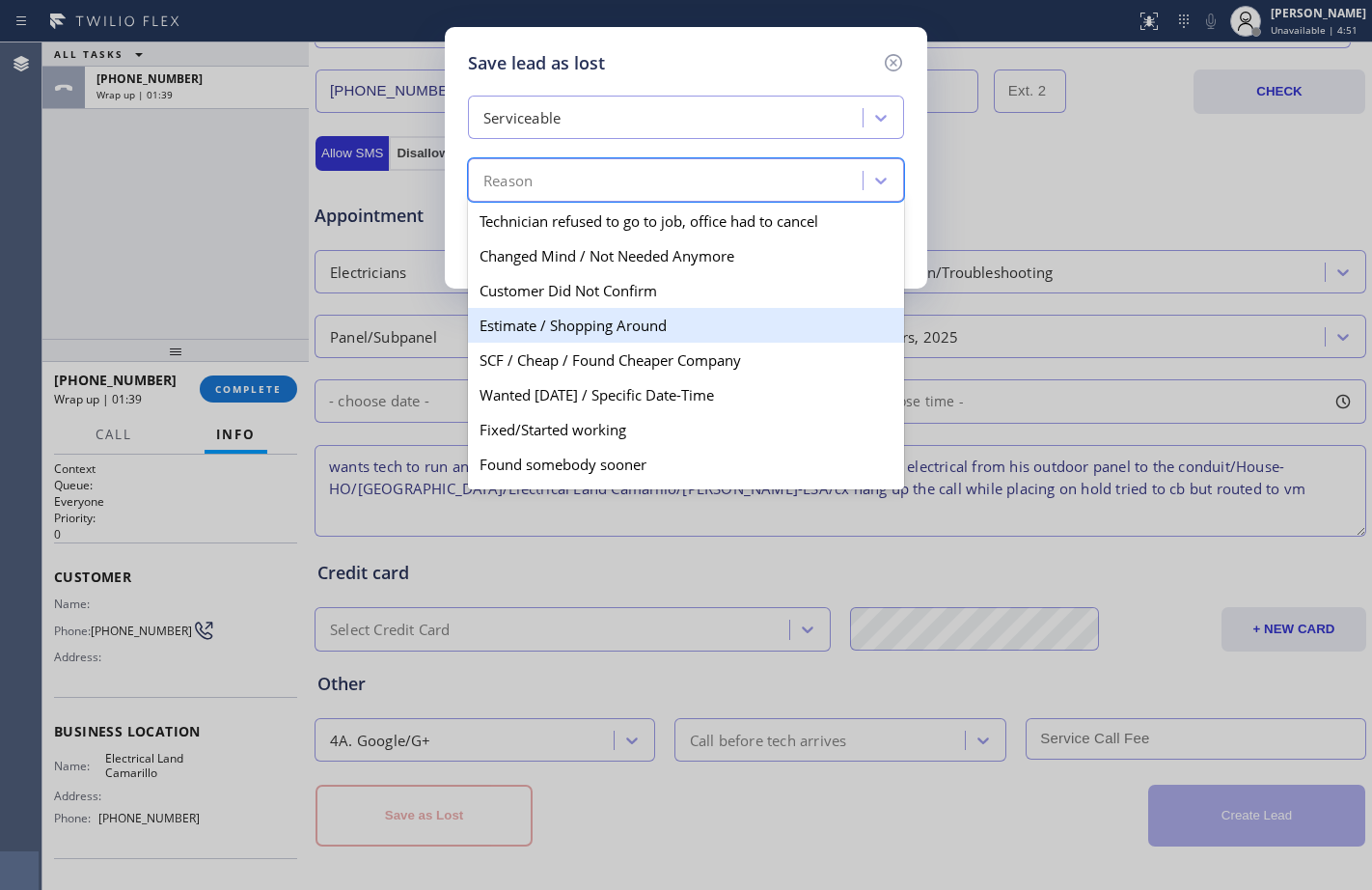
click at [561, 333] on div "Estimate / Shopping Around" at bounding box center [686, 324] width 436 height 34
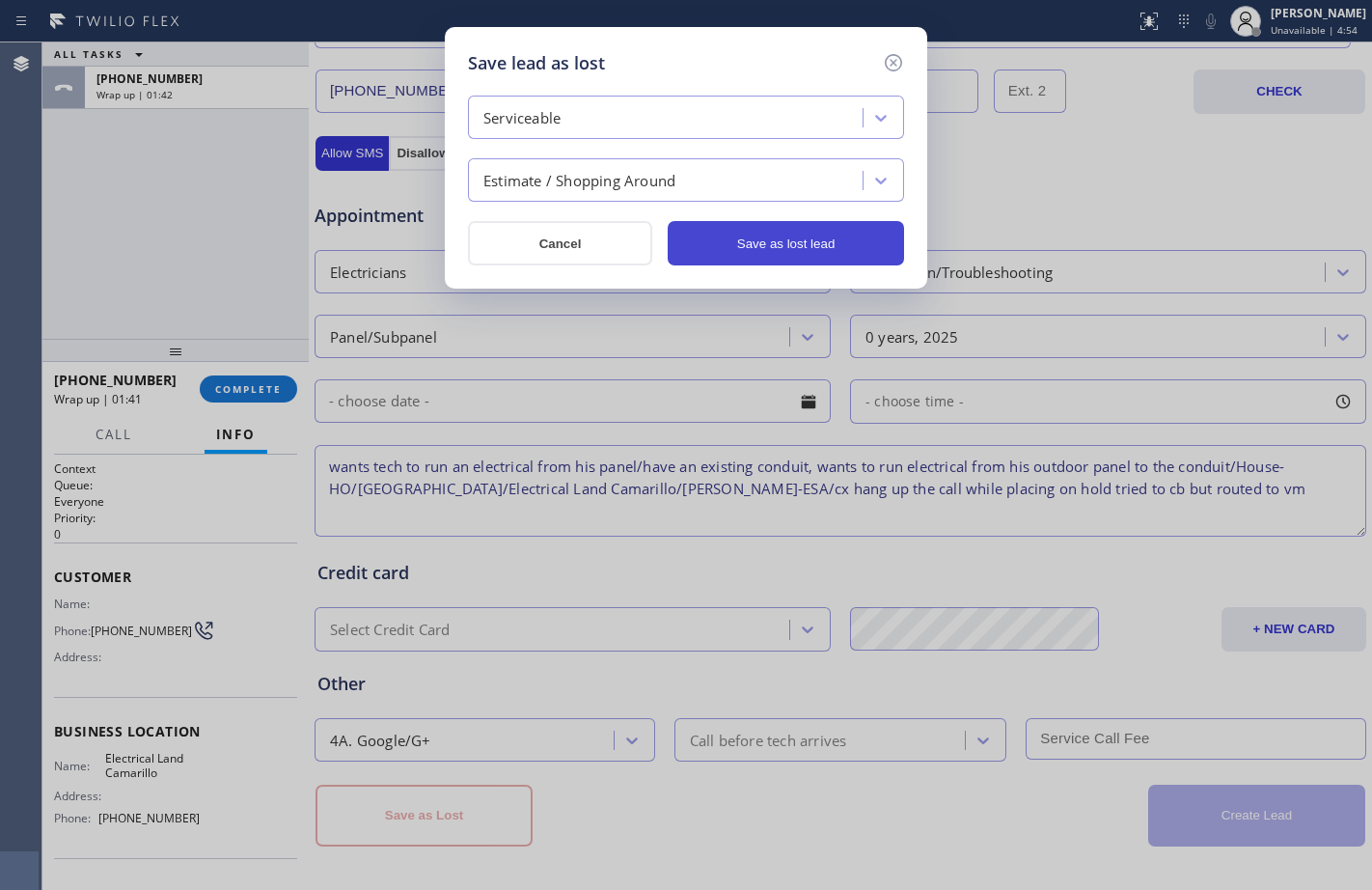
click at [770, 247] on button "Save as lost lead" at bounding box center [786, 243] width 237 height 44
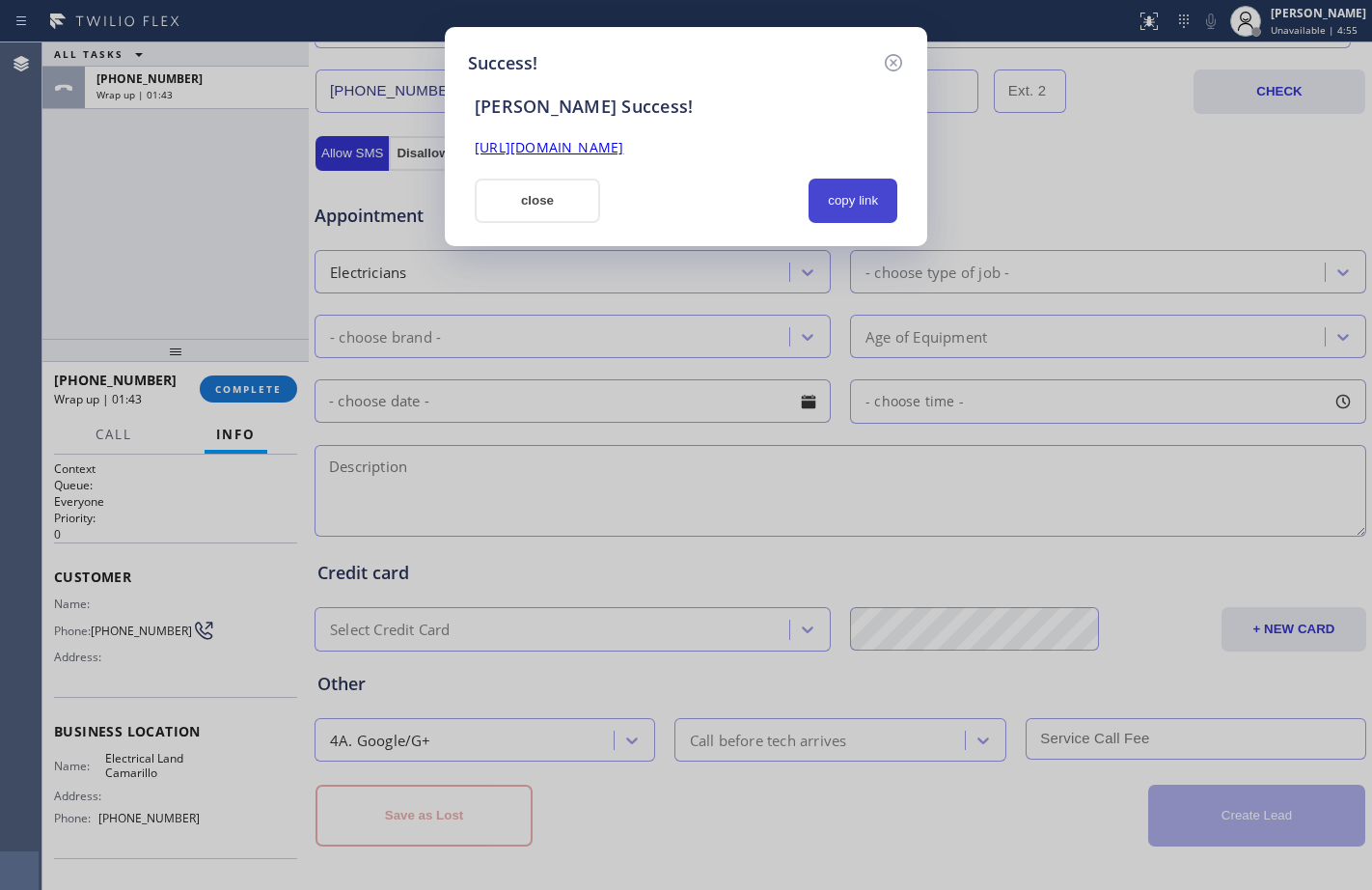
click at [817, 210] on button "copy link" at bounding box center [852, 200] width 89 height 44
click at [531, 205] on button "close" at bounding box center [537, 200] width 125 height 44
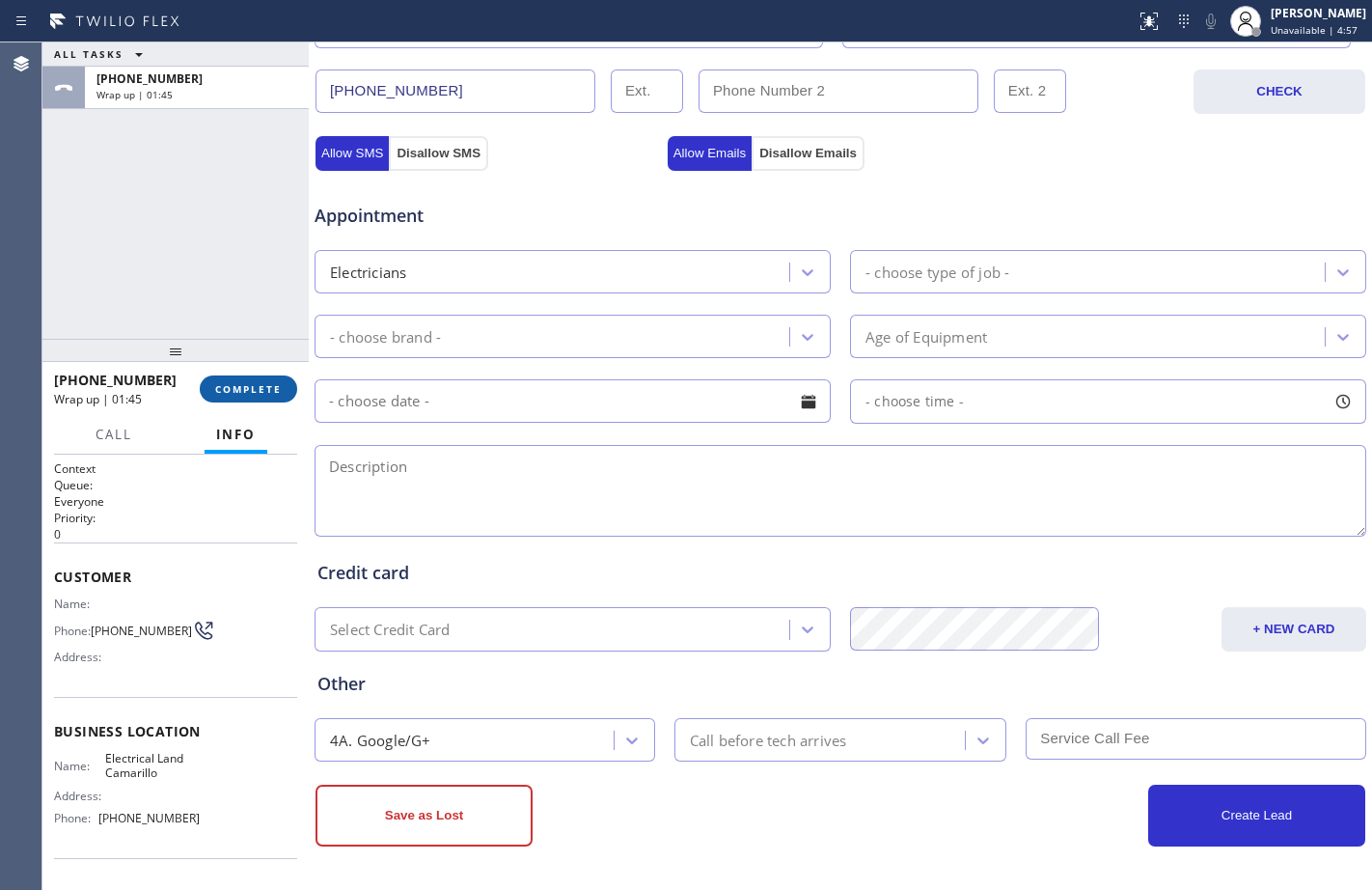
click at [248, 384] on span "COMPLETE" at bounding box center [249, 389] width 67 height 14
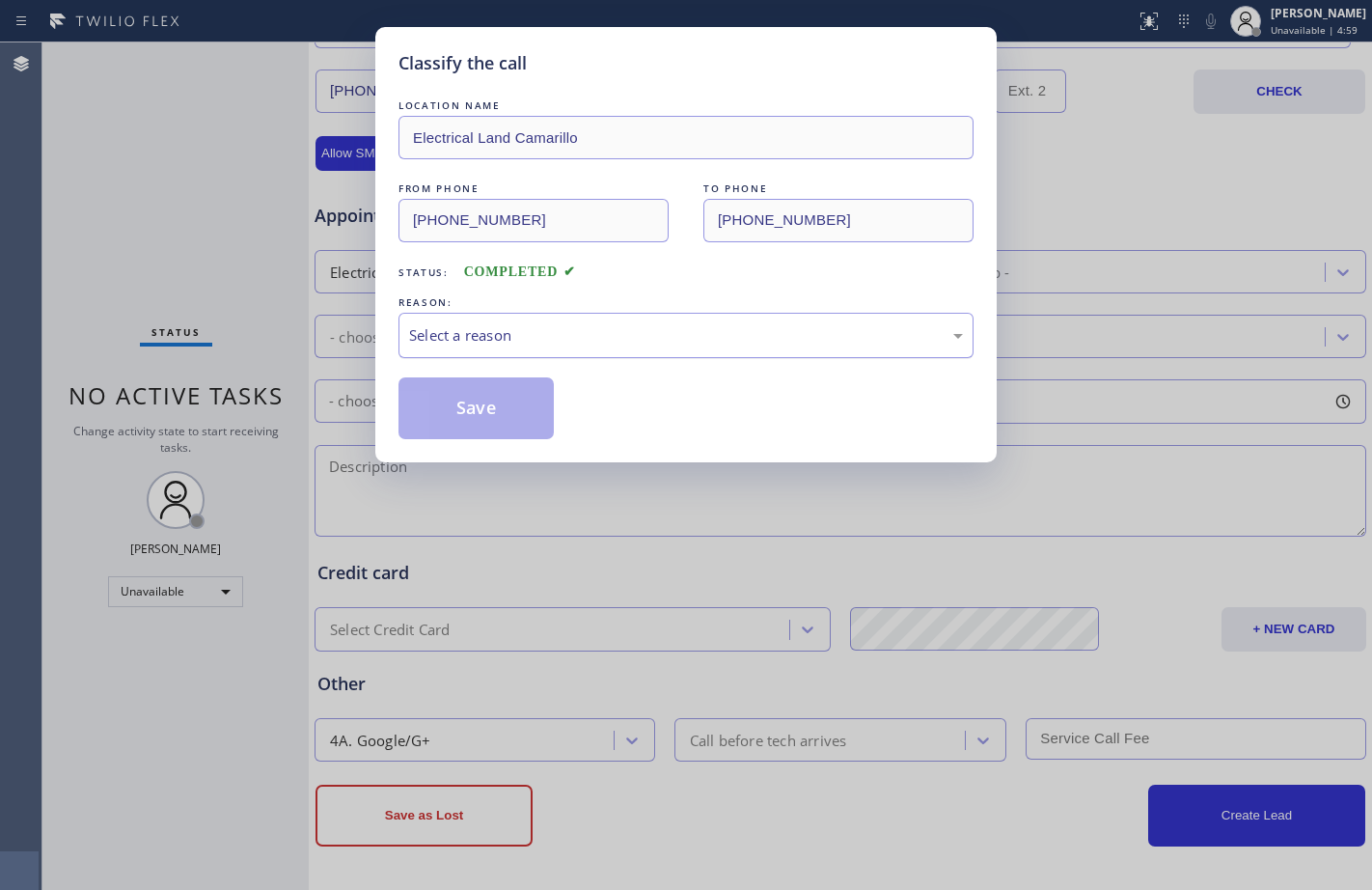
click at [694, 339] on div "Select a reason" at bounding box center [686, 335] width 554 height 23
click at [519, 420] on button "Save" at bounding box center [476, 407] width 156 height 62
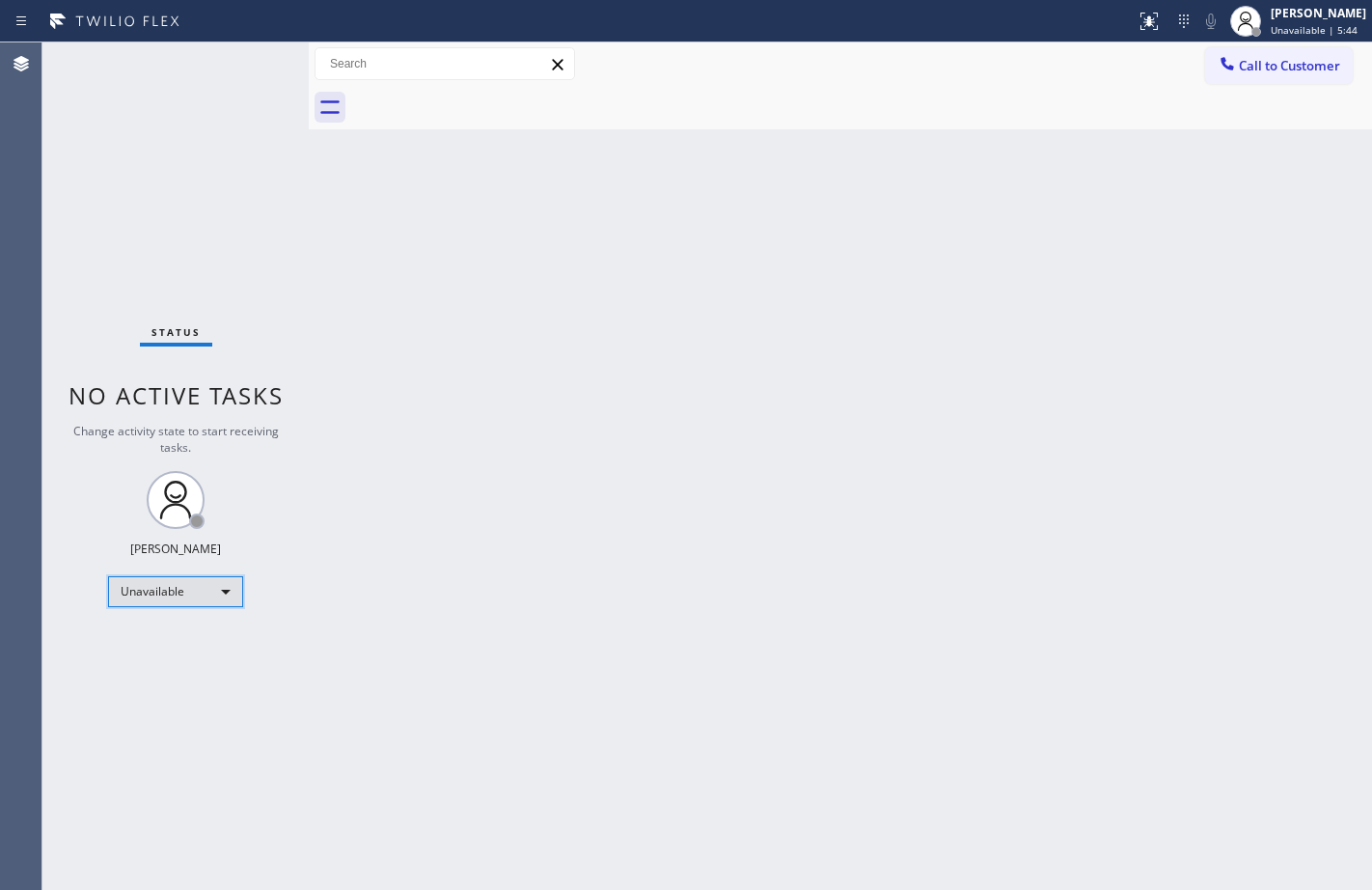
click at [190, 579] on div "Unavailable" at bounding box center [175, 591] width 135 height 31
click at [168, 646] on li "Available" at bounding box center [174, 643] width 131 height 23
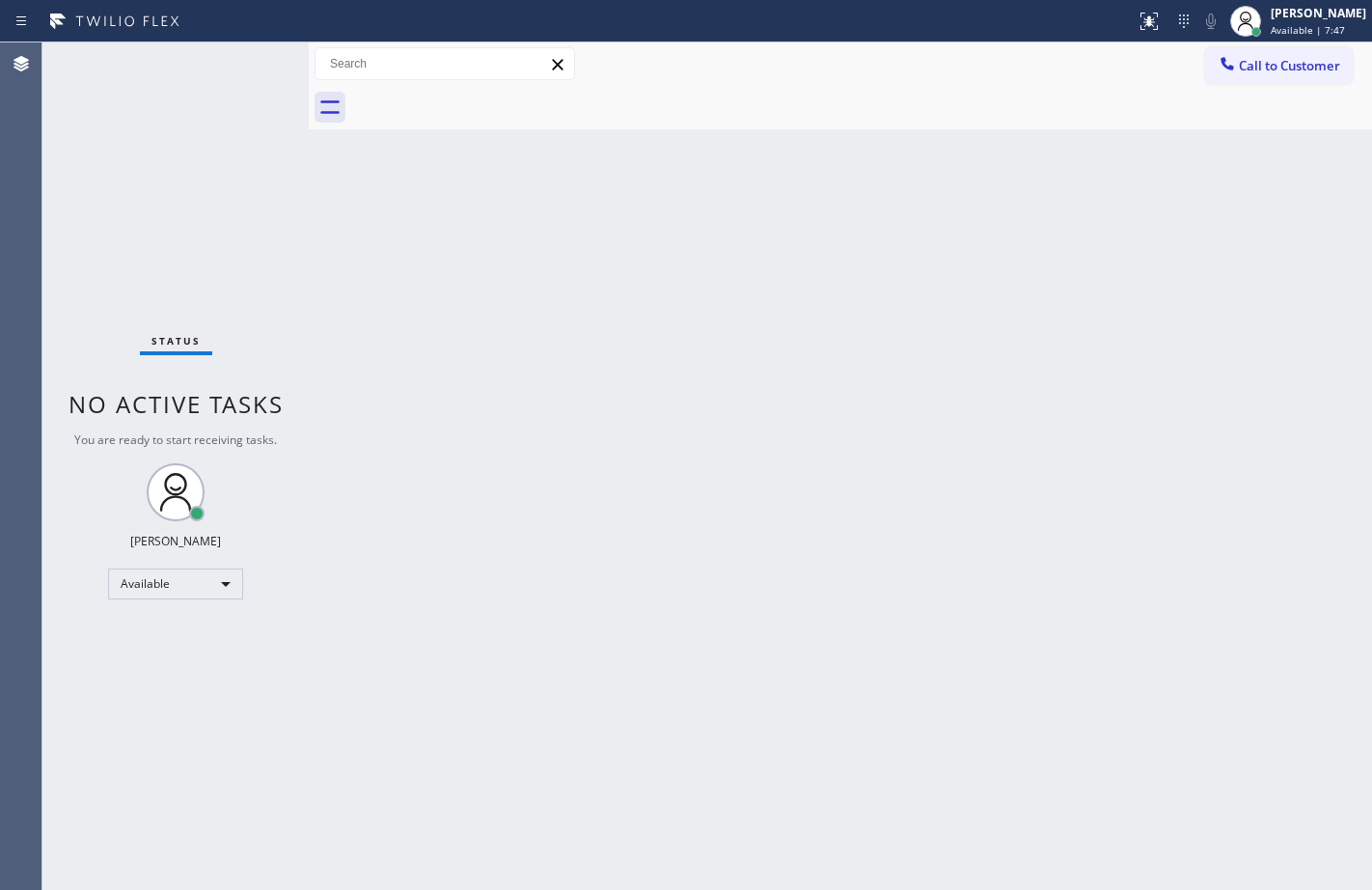
click at [1355, 212] on div "Back to Dashboard Change Sender ID Customers Technicians Select a contact Outbo…" at bounding box center [840, 465] width 1063 height 847
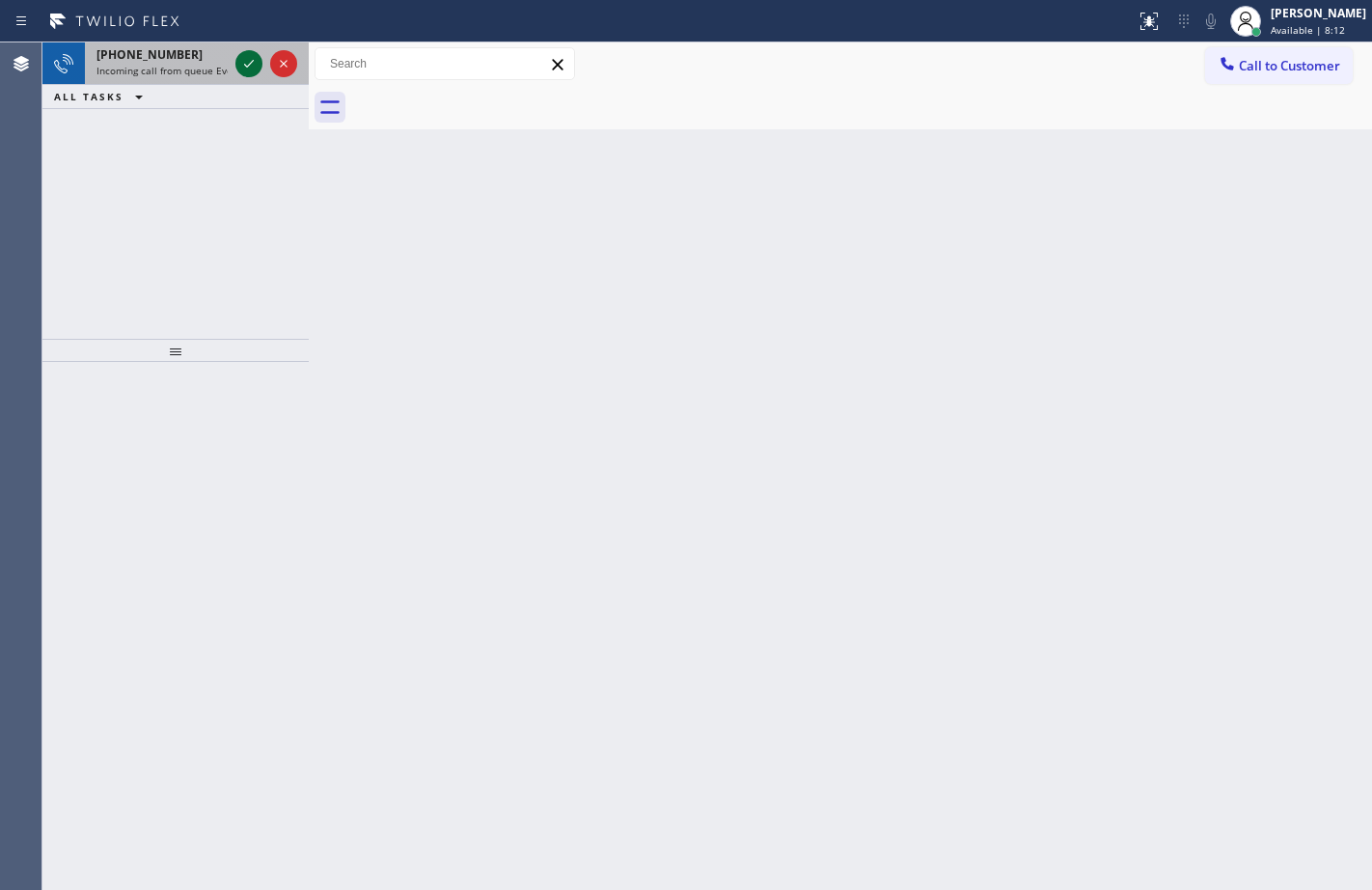
click at [247, 70] on icon at bounding box center [249, 64] width 23 height 23
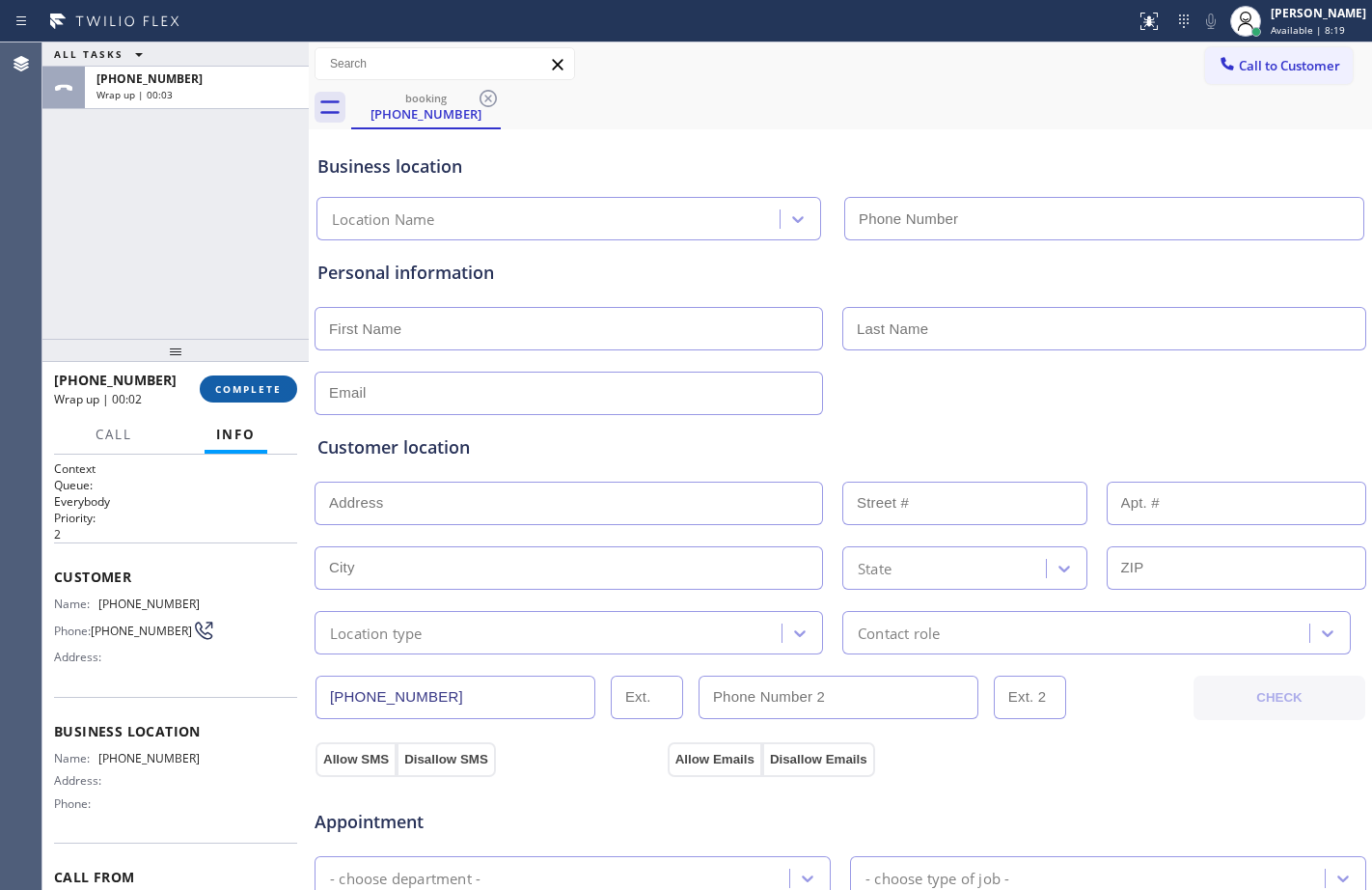
click at [270, 383] on span "COMPLETE" at bounding box center [249, 389] width 67 height 14
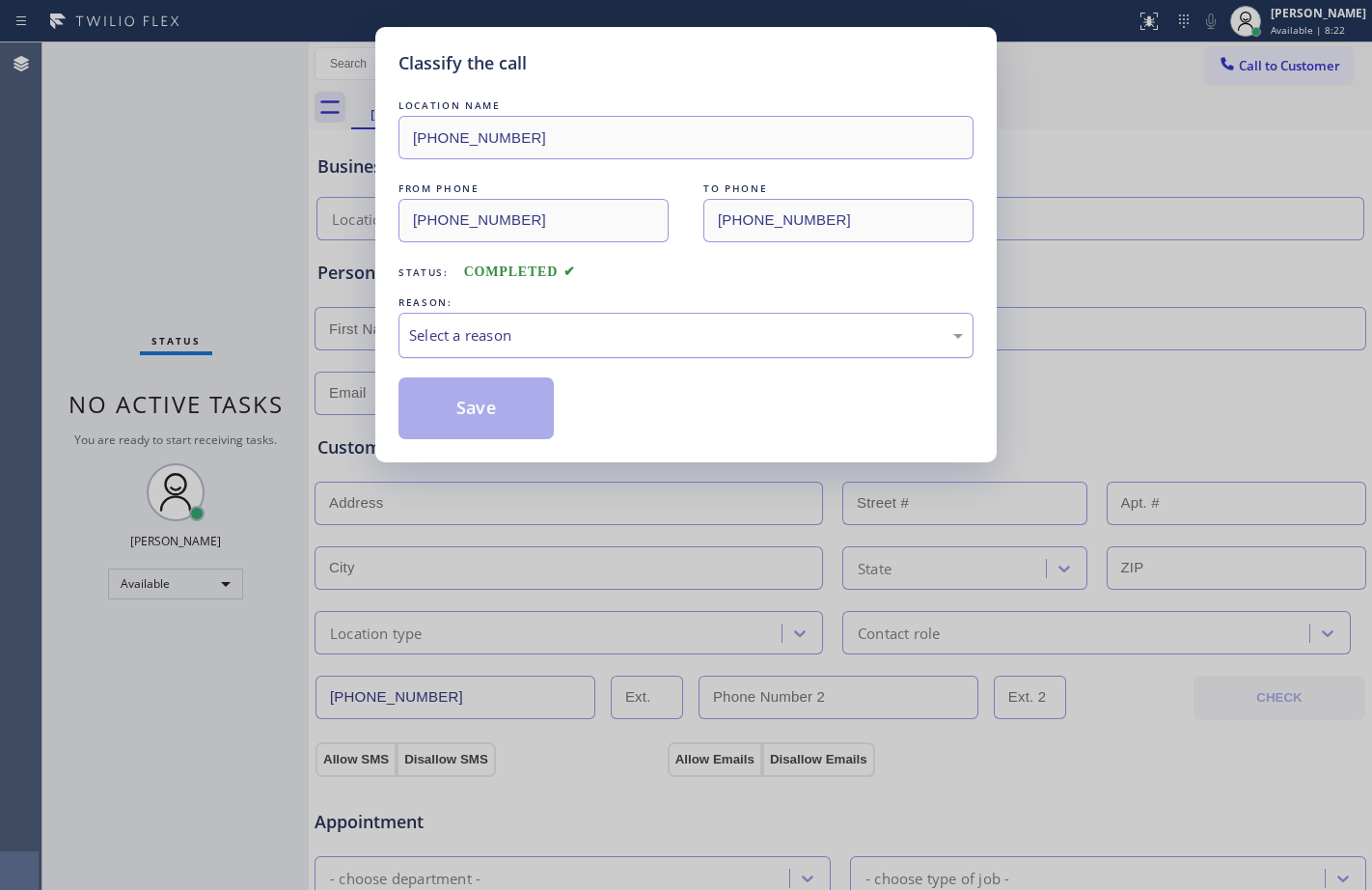
click at [567, 340] on div "Select a reason" at bounding box center [686, 335] width 554 height 23
click at [494, 426] on button "Save" at bounding box center [476, 407] width 156 height 62
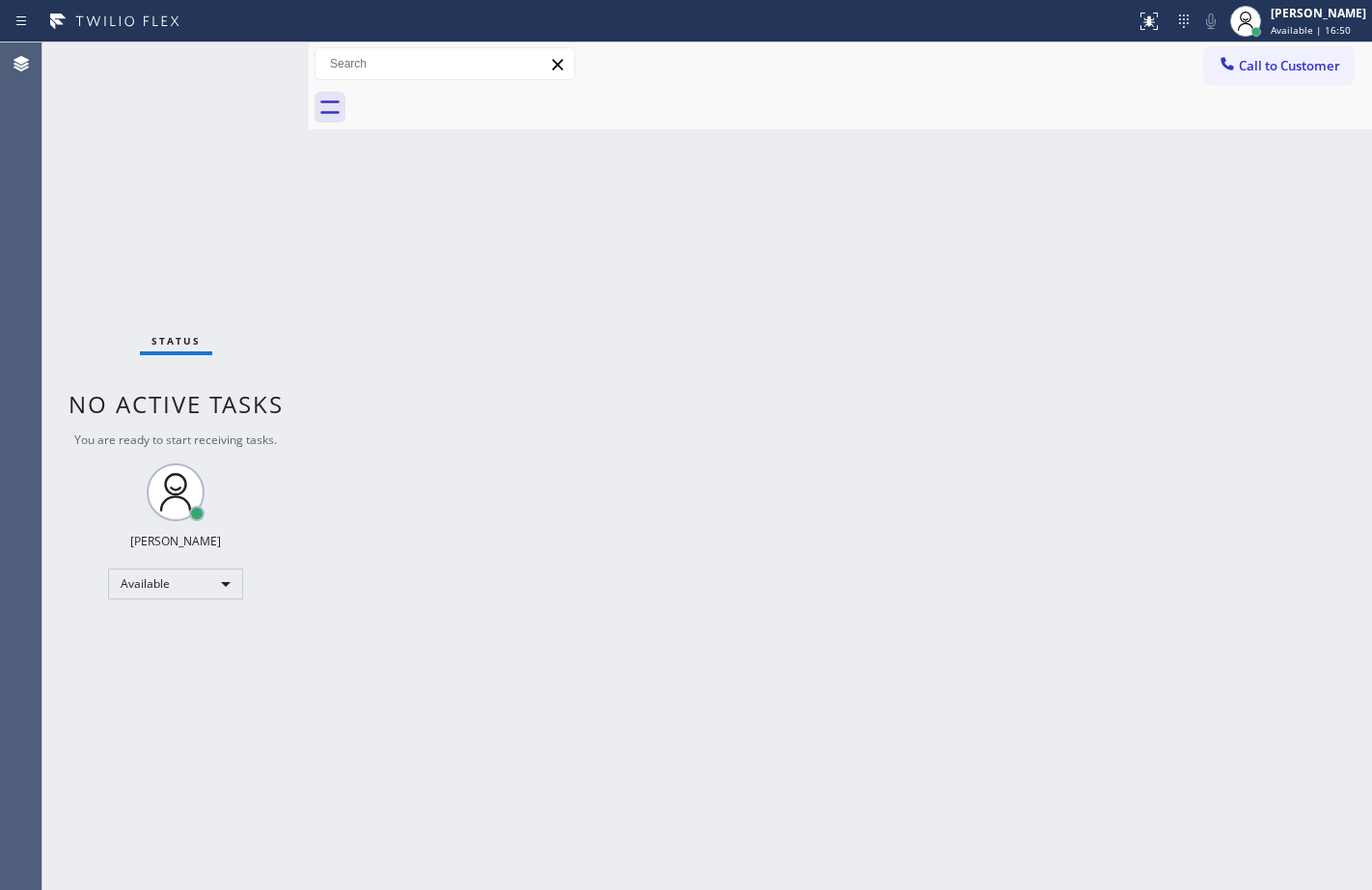
click at [184, 259] on div "Status No active tasks You are ready to start receiving tasks. [PERSON_NAME] Av…" at bounding box center [175, 465] width 266 height 847
click at [257, 73] on div "Status No active tasks You are ready to start receiving tasks. [PERSON_NAME] Av…" at bounding box center [175, 465] width 266 height 847
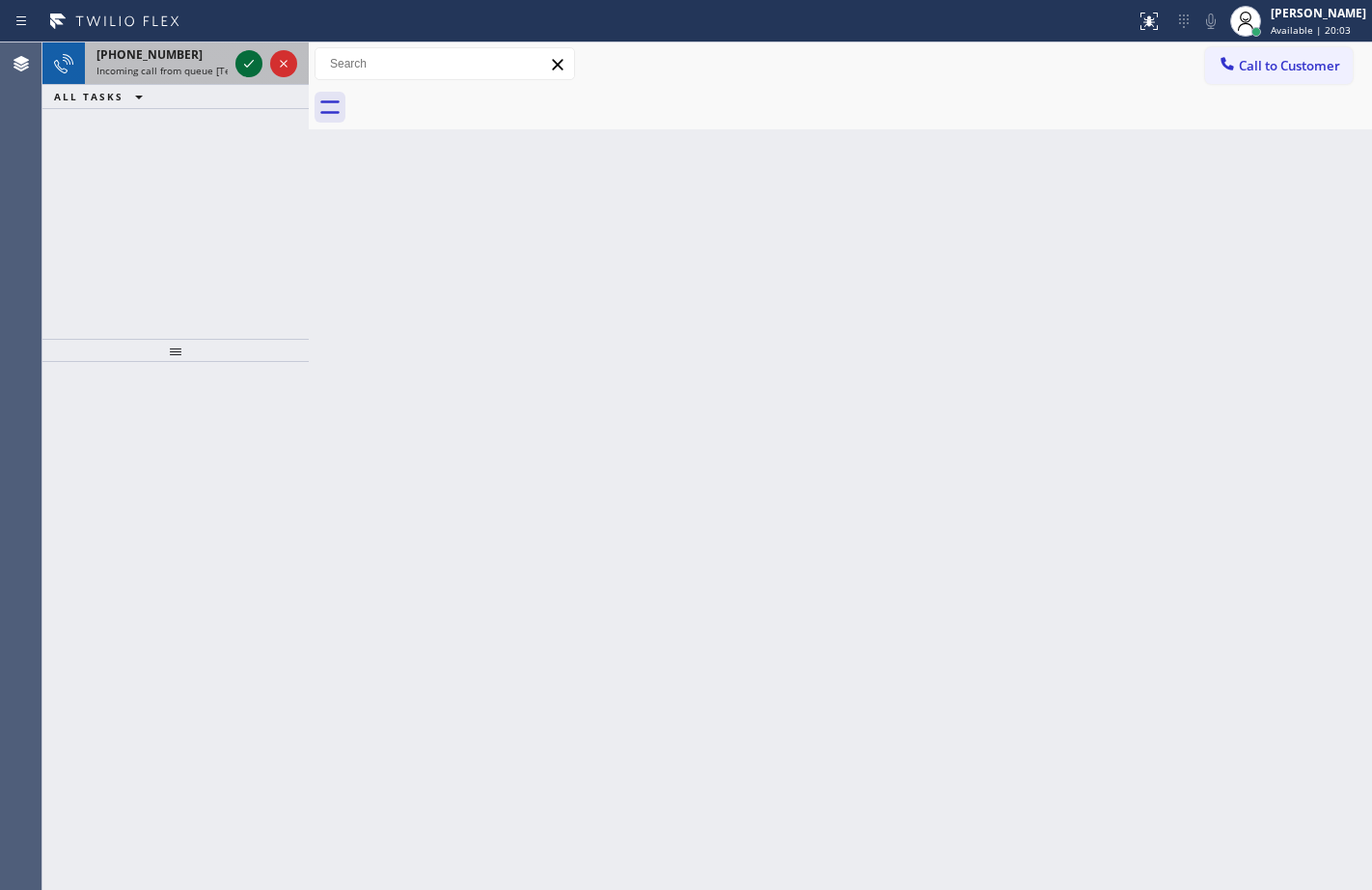
click at [250, 70] on icon at bounding box center [249, 64] width 23 height 23
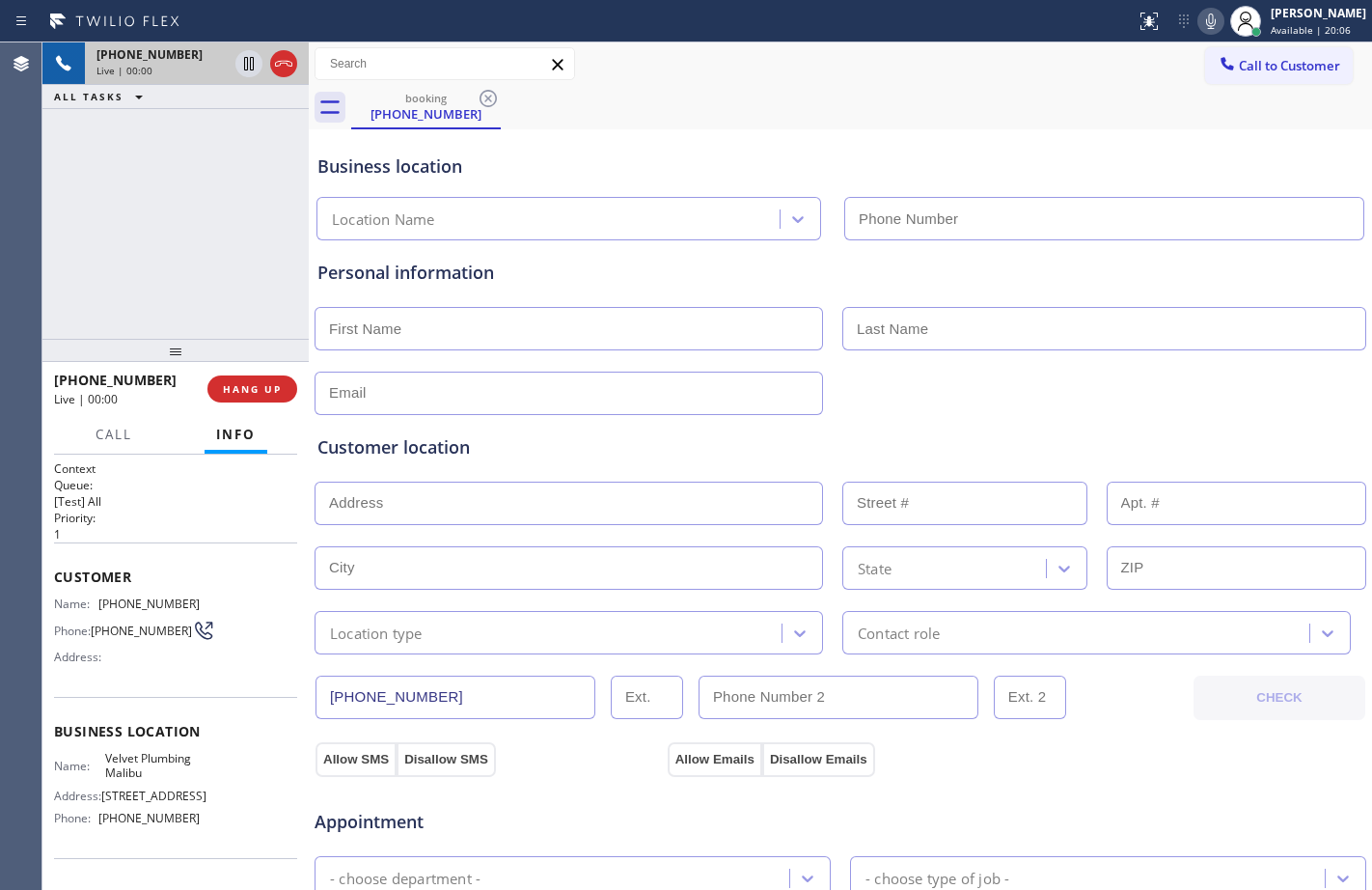
type input "[PHONE_NUMBER]"
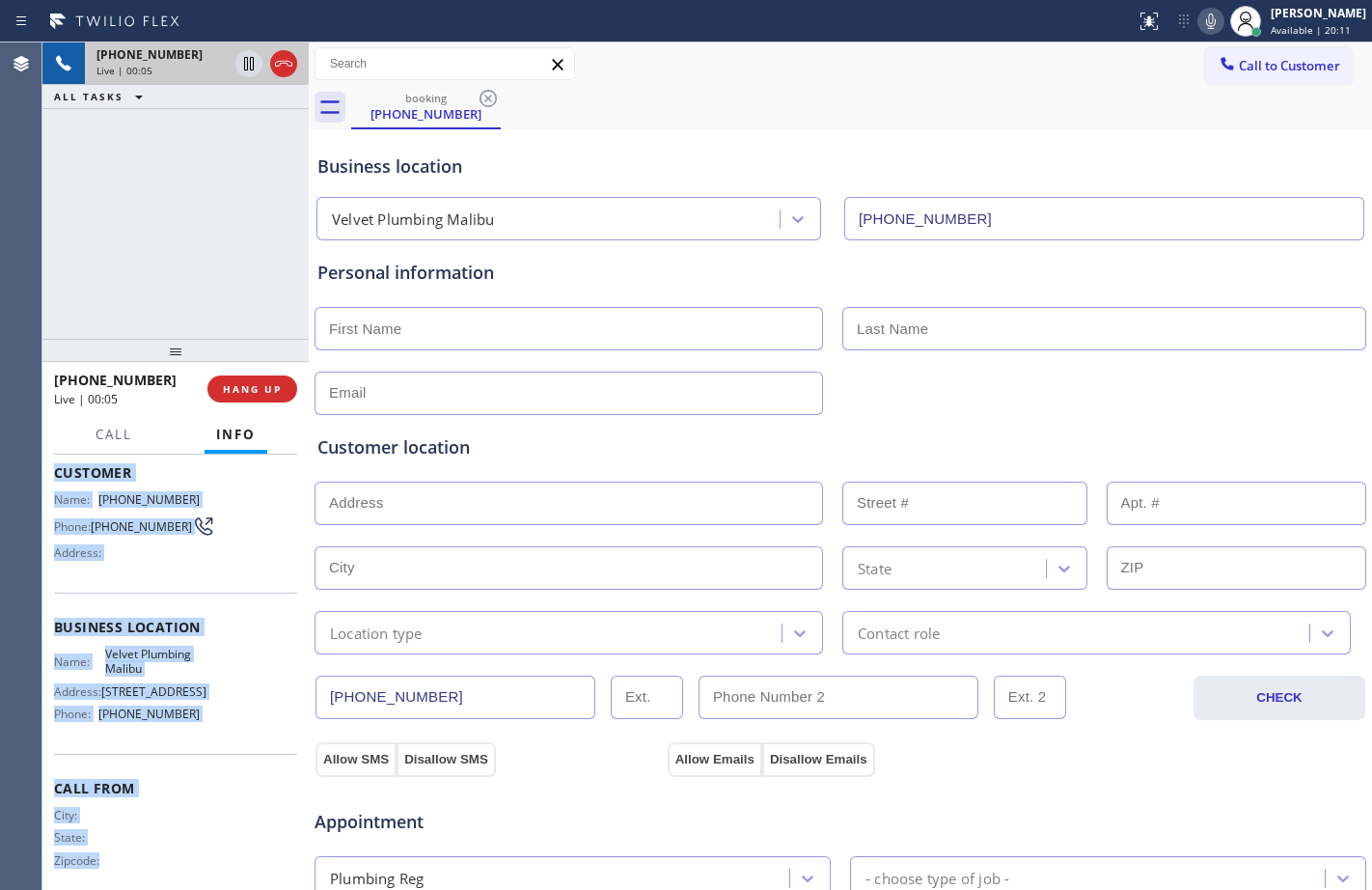
scroll to position [157, 0]
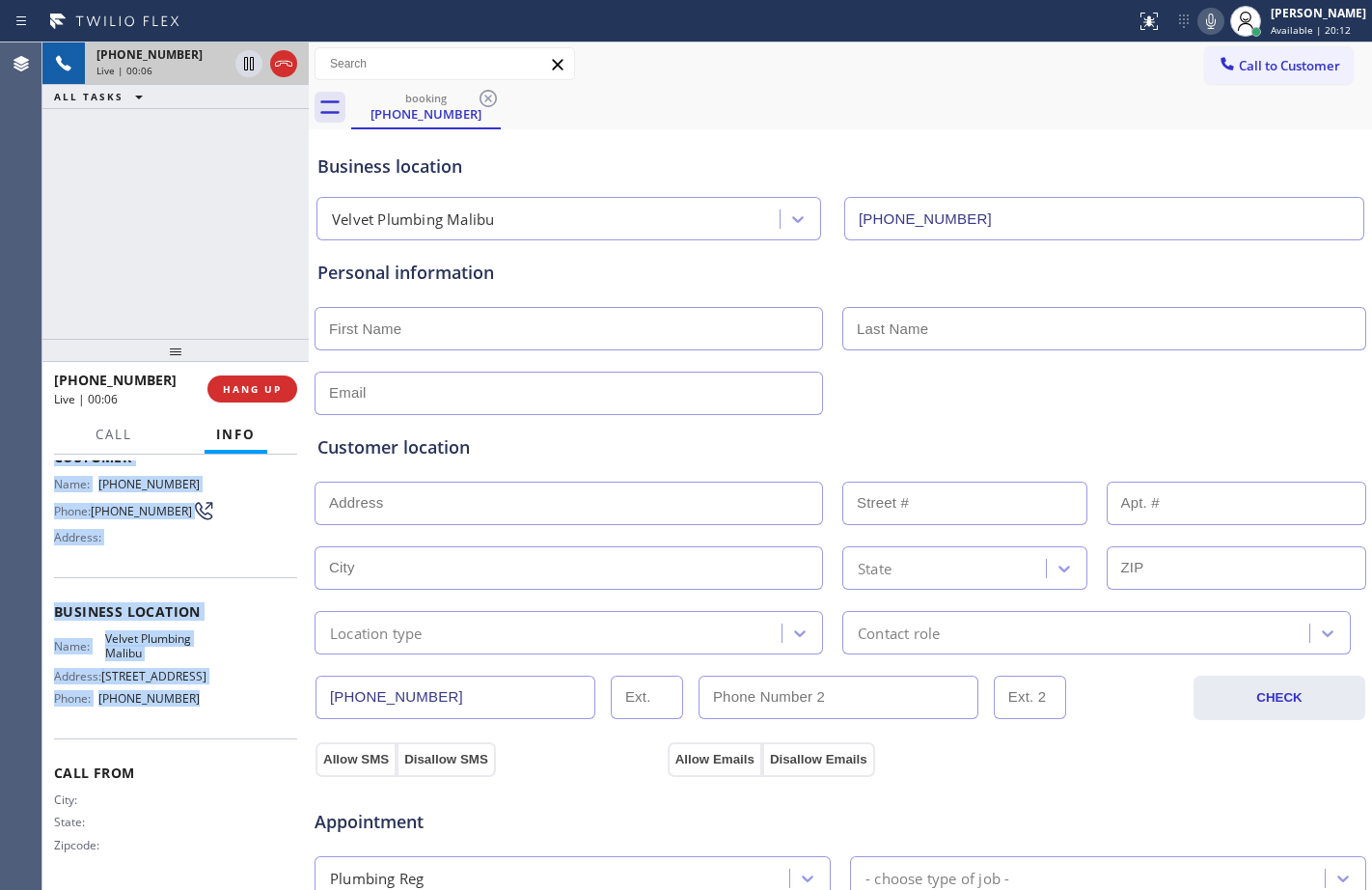
drag, startPoint x: 56, startPoint y: 579, endPoint x: 204, endPoint y: 720, distance: 204.4
click at [204, 720] on div "Context Queue: [Test] All Priority: 1 Customer Name: [PHONE_NUMBER] Phone: [PHO…" at bounding box center [175, 612] width 243 height 543
copy div "Customer Name: [PHONE_NUMBER] Phone: [PHONE_NUMBER] Address: Business location …"
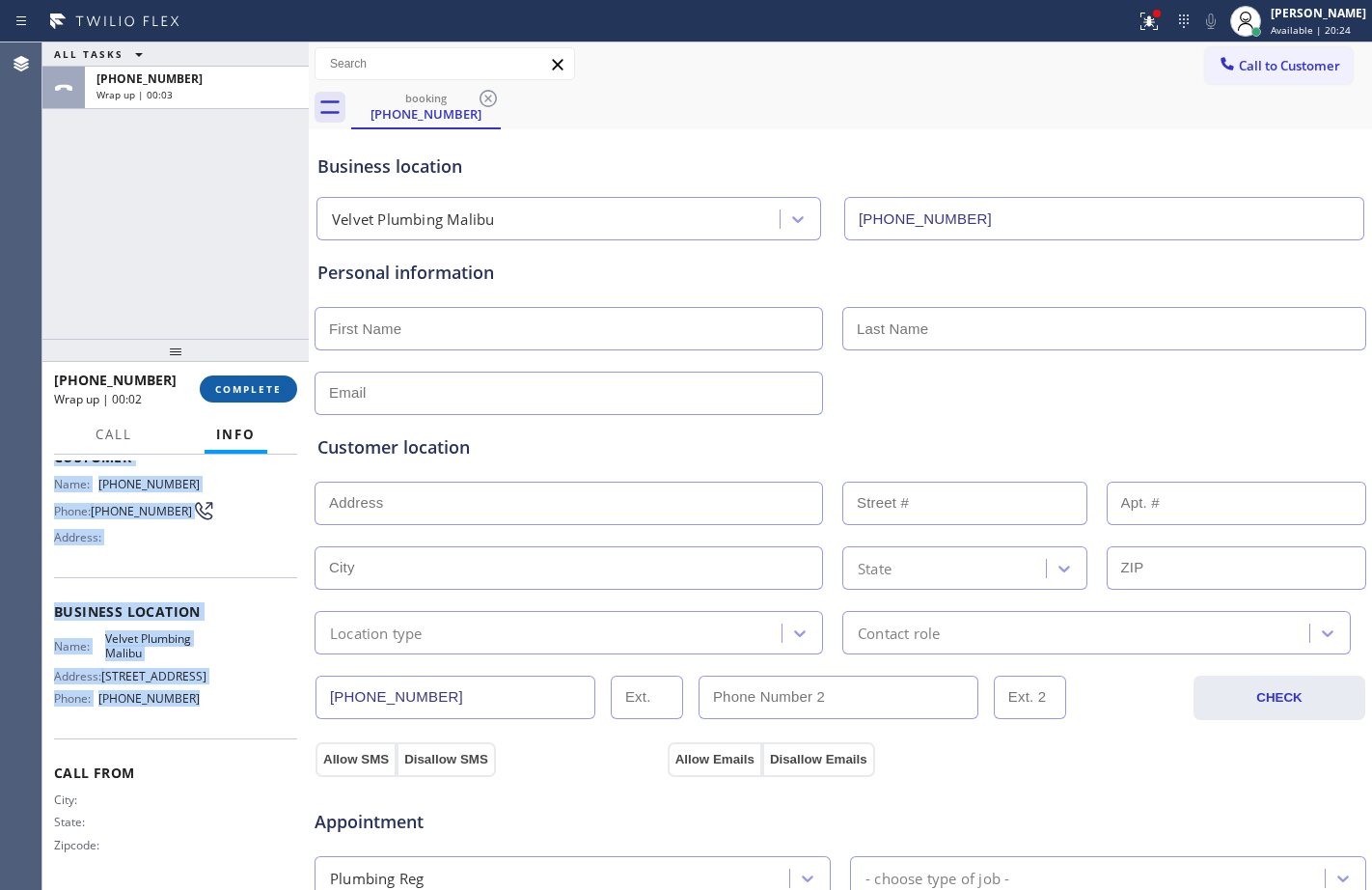
click at [252, 399] on button "COMPLETE" at bounding box center [249, 389] width 98 height 27
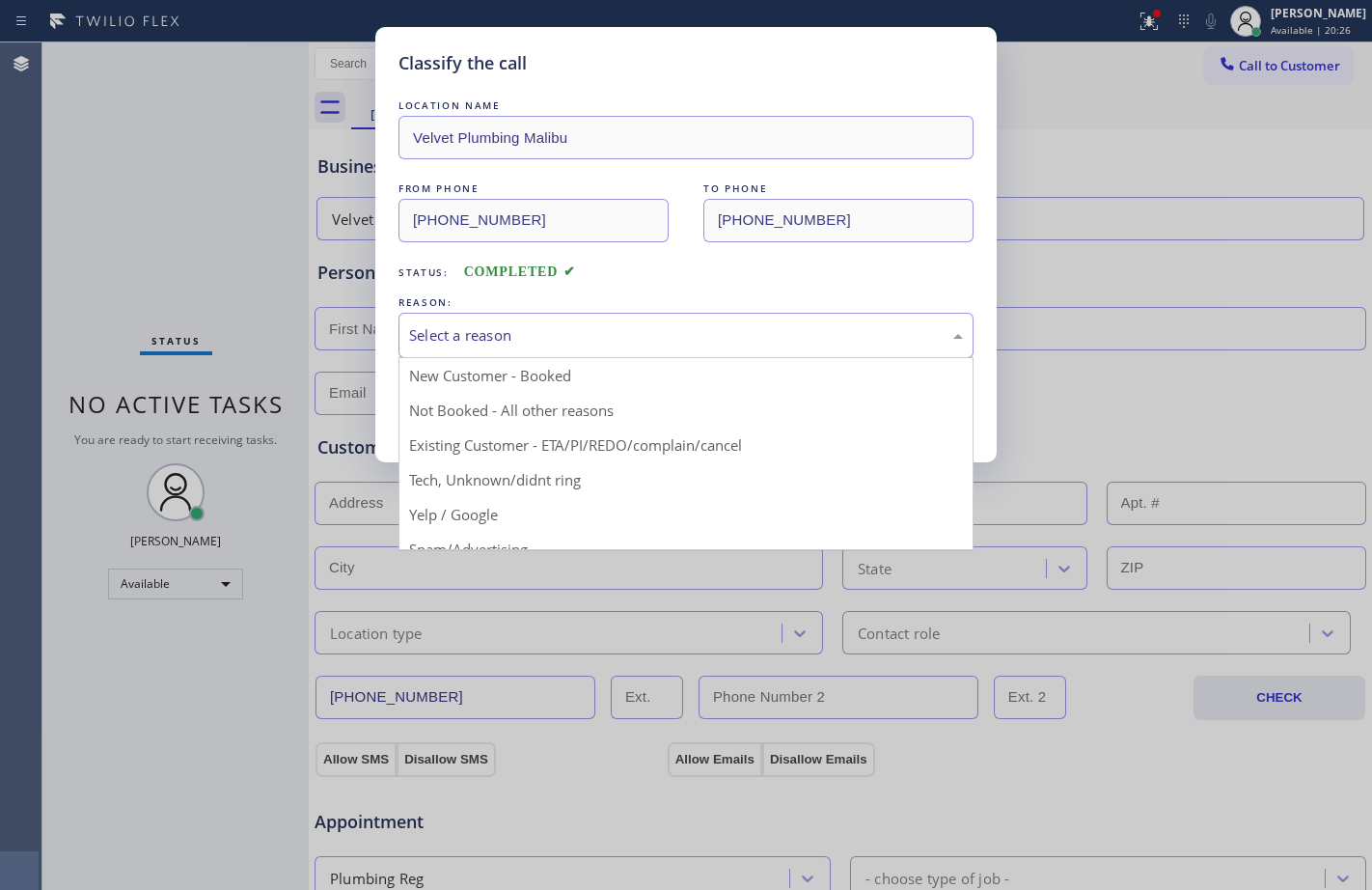
click at [726, 334] on div "Select a reason" at bounding box center [686, 335] width 554 height 23
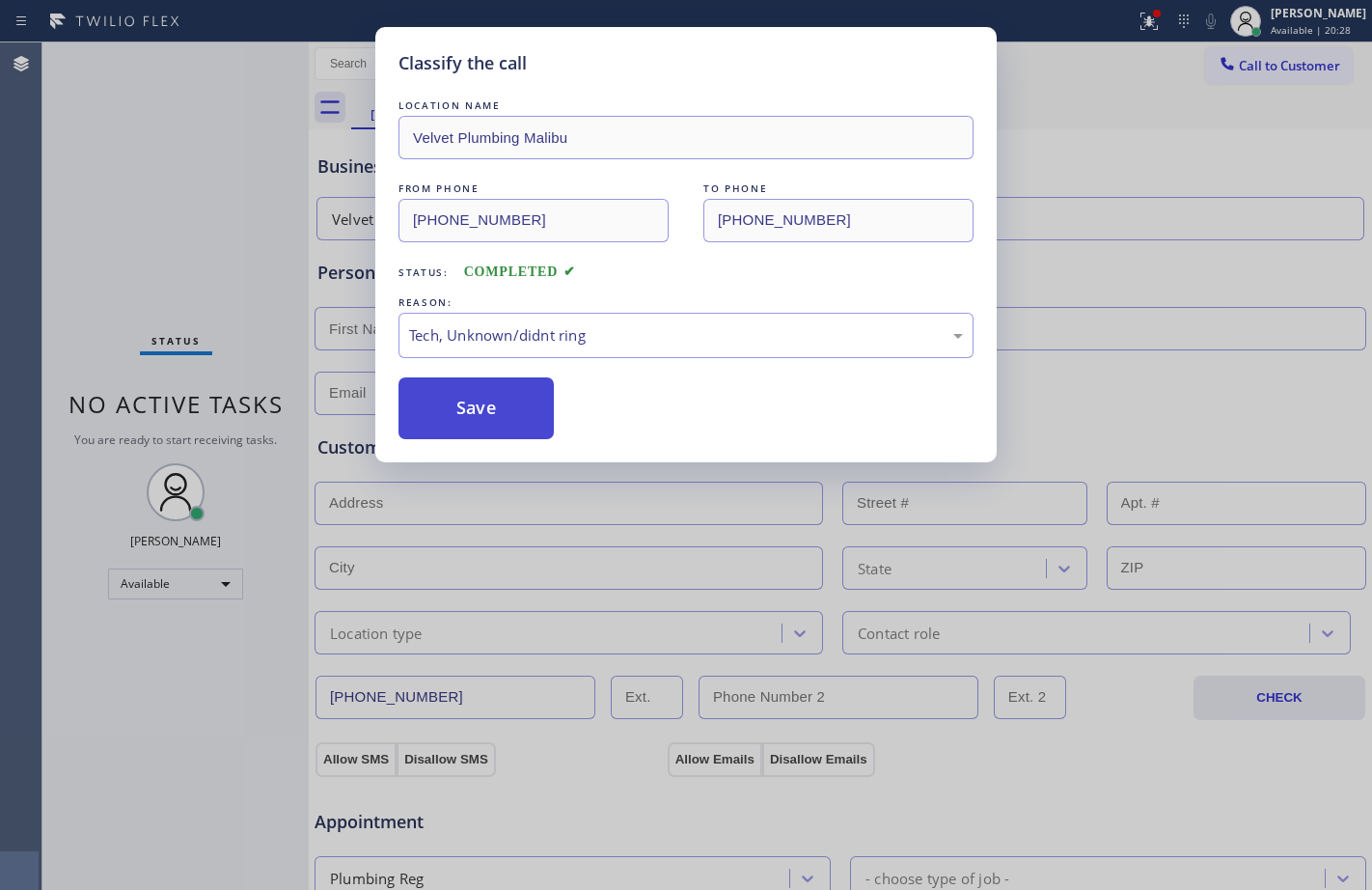
click at [512, 405] on button "Save" at bounding box center [476, 407] width 156 height 62
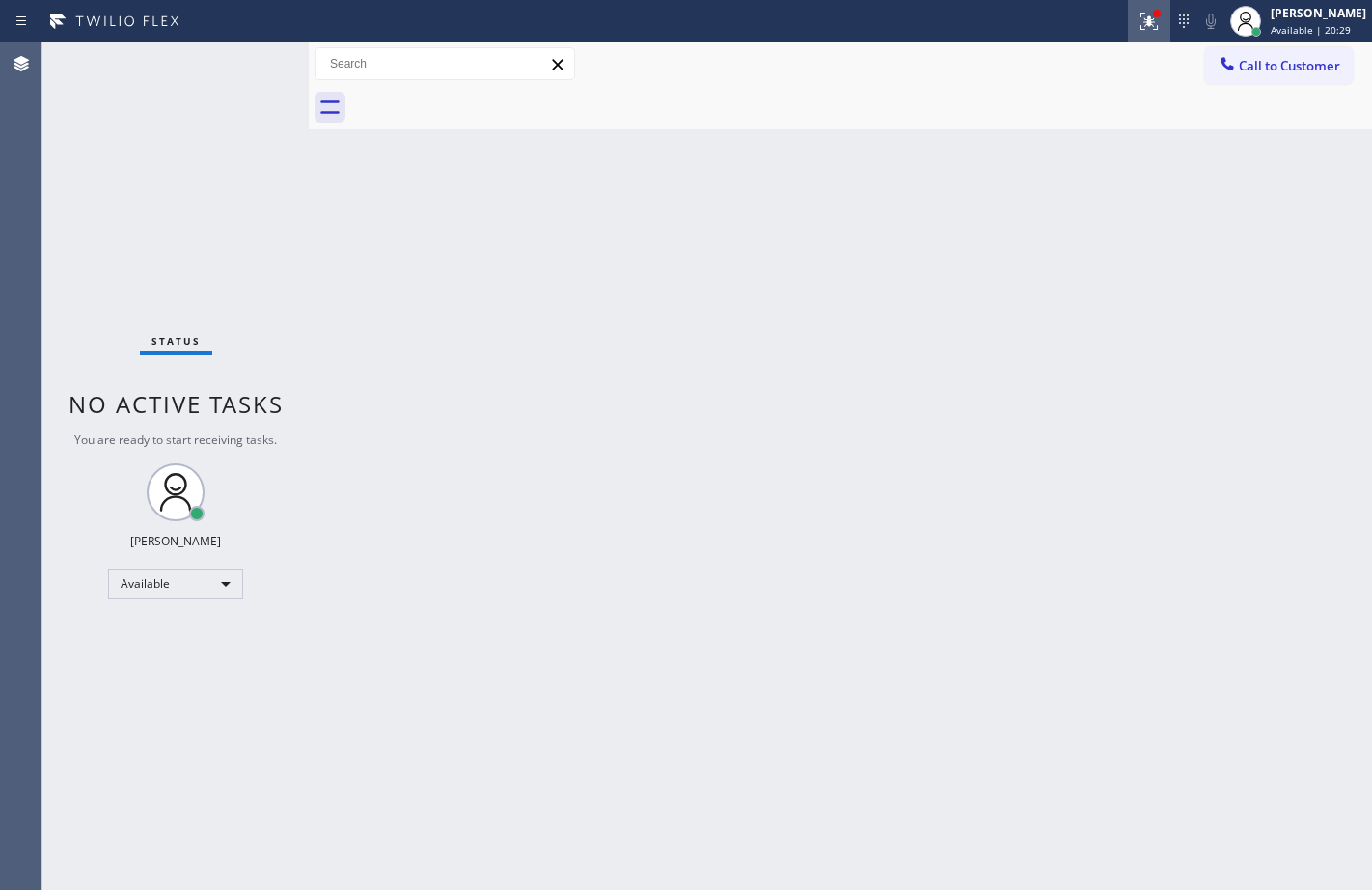
click at [1127, 23] on div at bounding box center [1148, 22] width 42 height 23
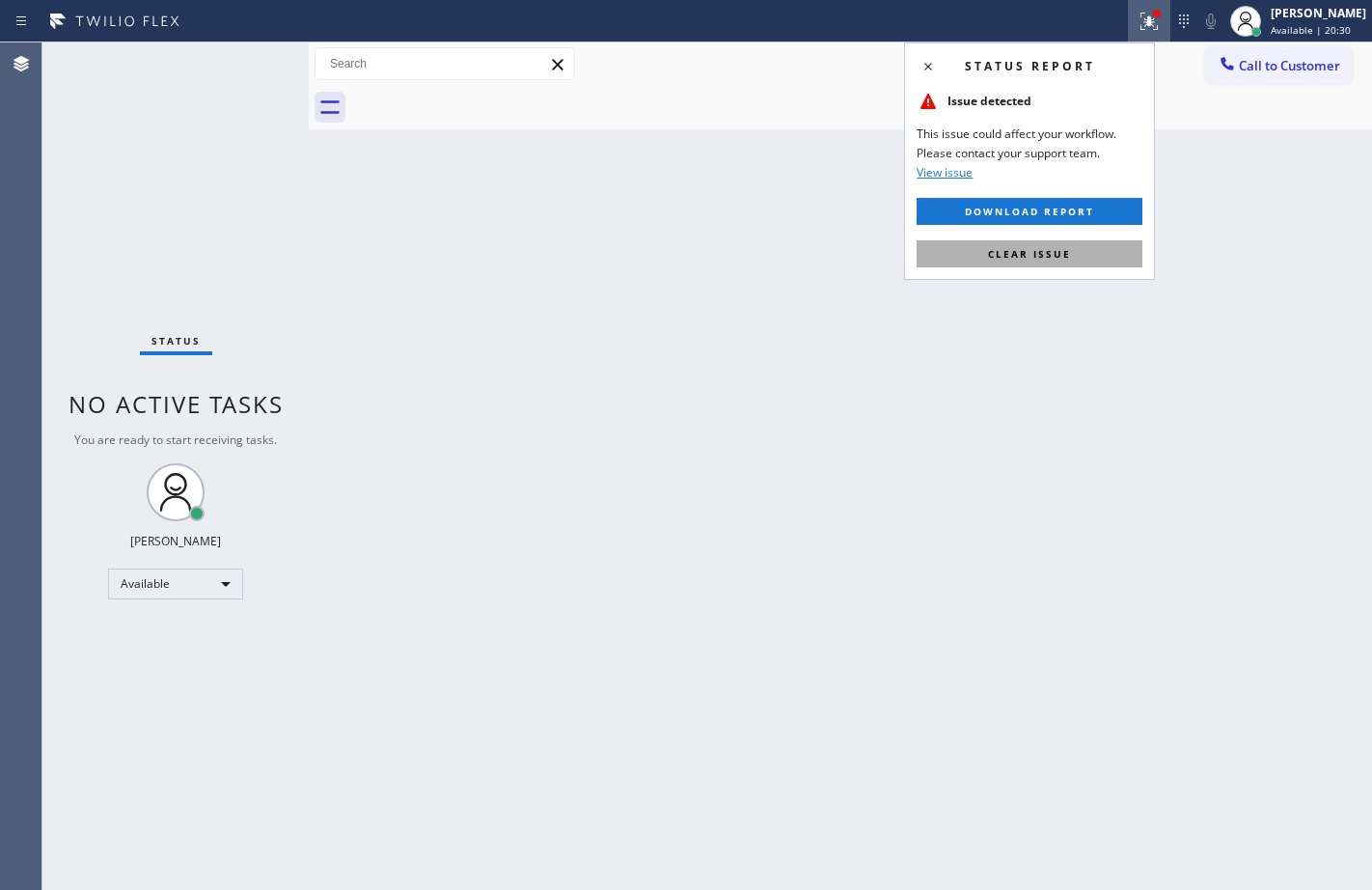
click at [1067, 258] on span "Clear issue" at bounding box center [1029, 254] width 83 height 14
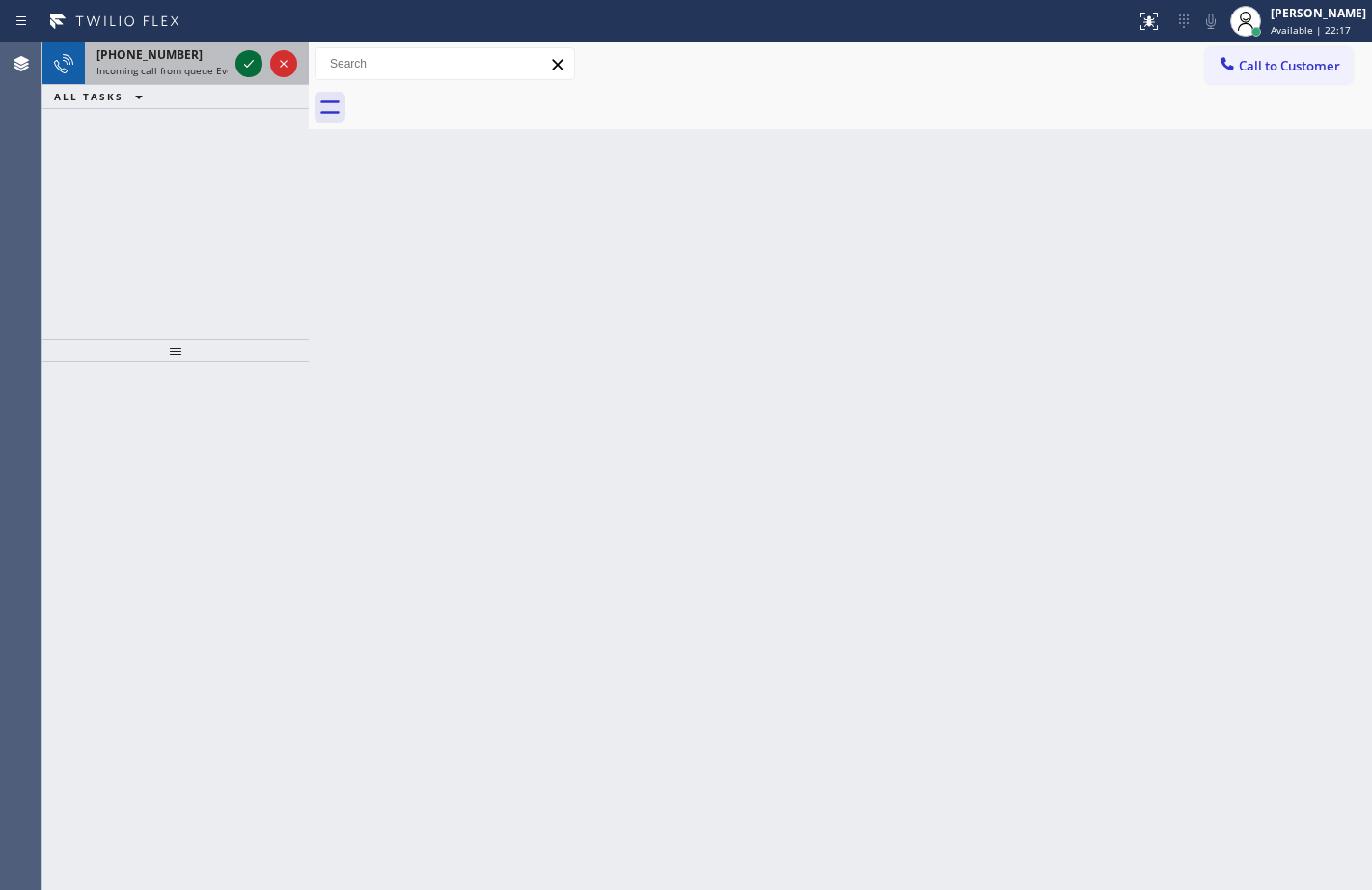
click at [250, 59] on icon at bounding box center [249, 64] width 23 height 23
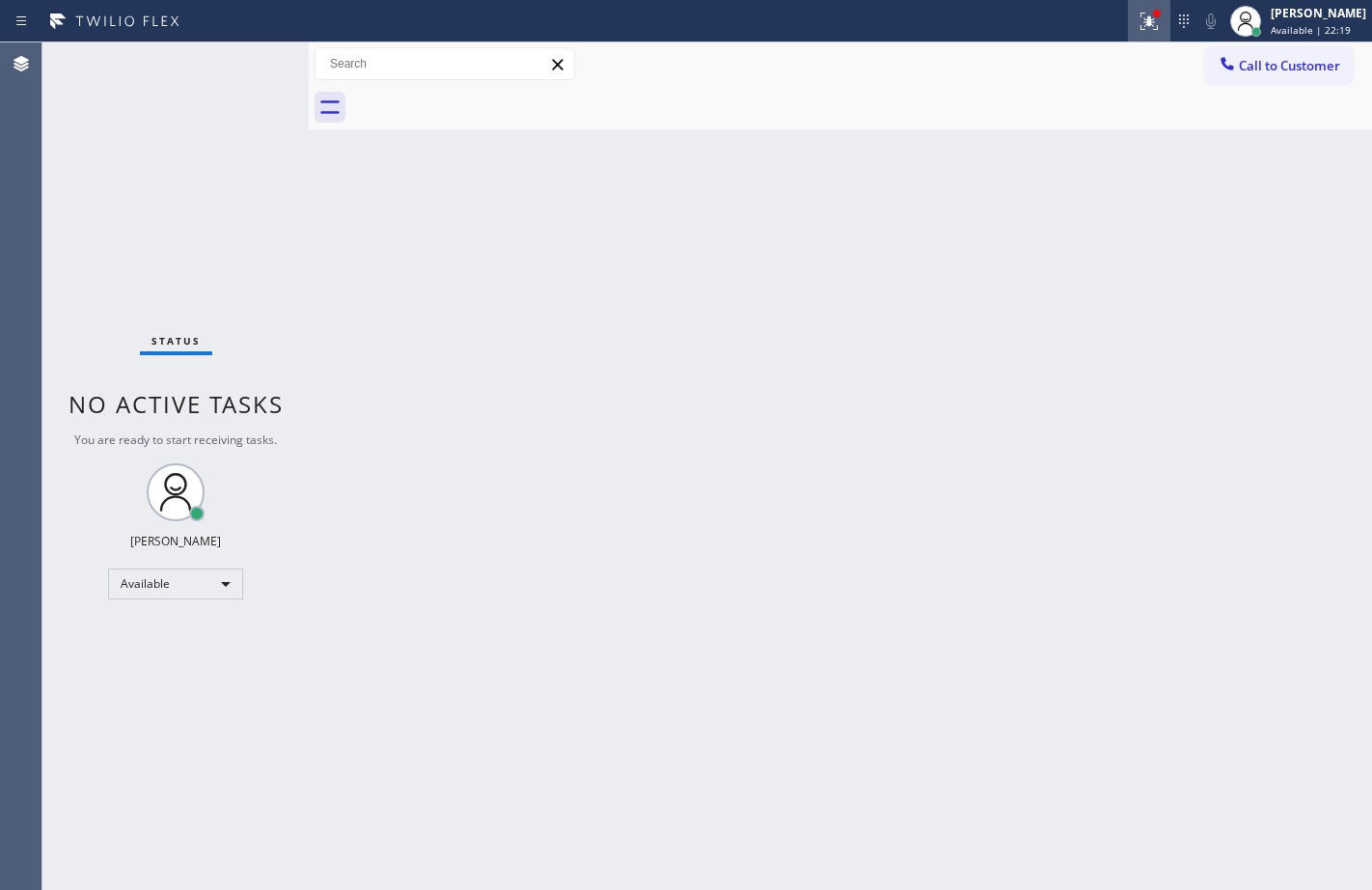
click at [1137, 16] on icon at bounding box center [1149, 22] width 23 height 23
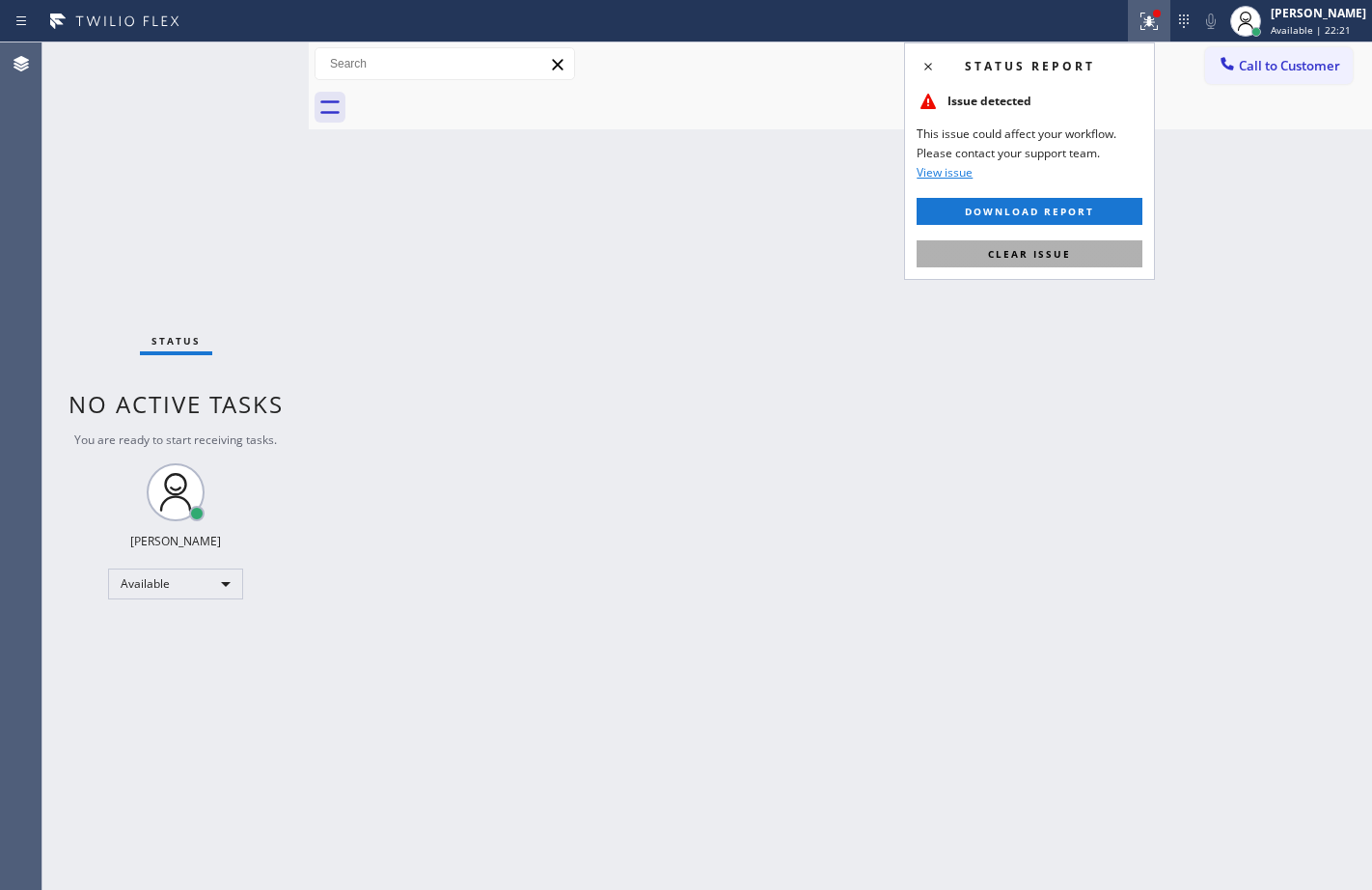
click at [1070, 253] on button "Clear issue" at bounding box center [1029, 254] width 226 height 27
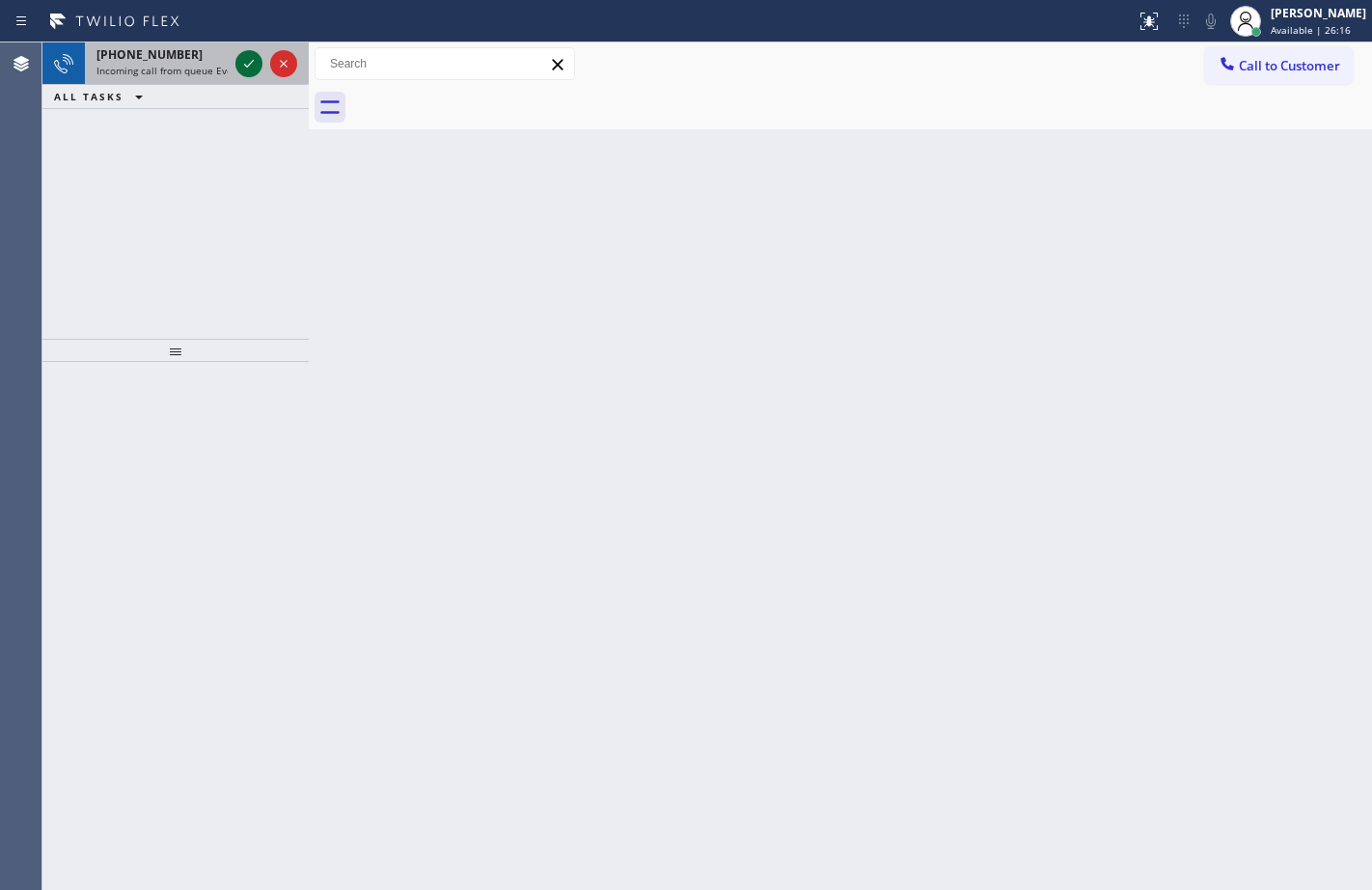
click at [249, 67] on icon at bounding box center [249, 64] width 23 height 23
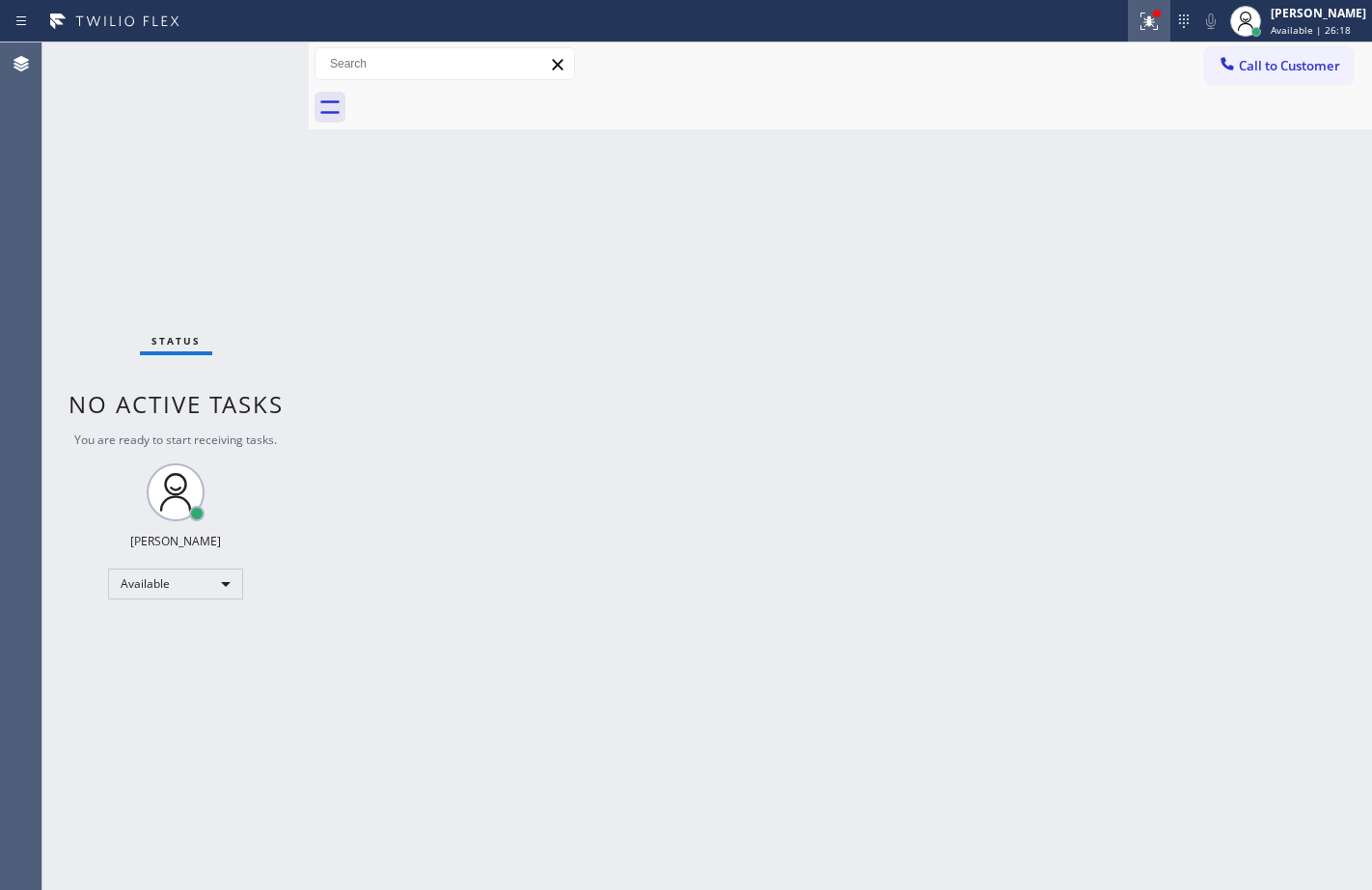
click at [1137, 23] on icon at bounding box center [1149, 22] width 23 height 23
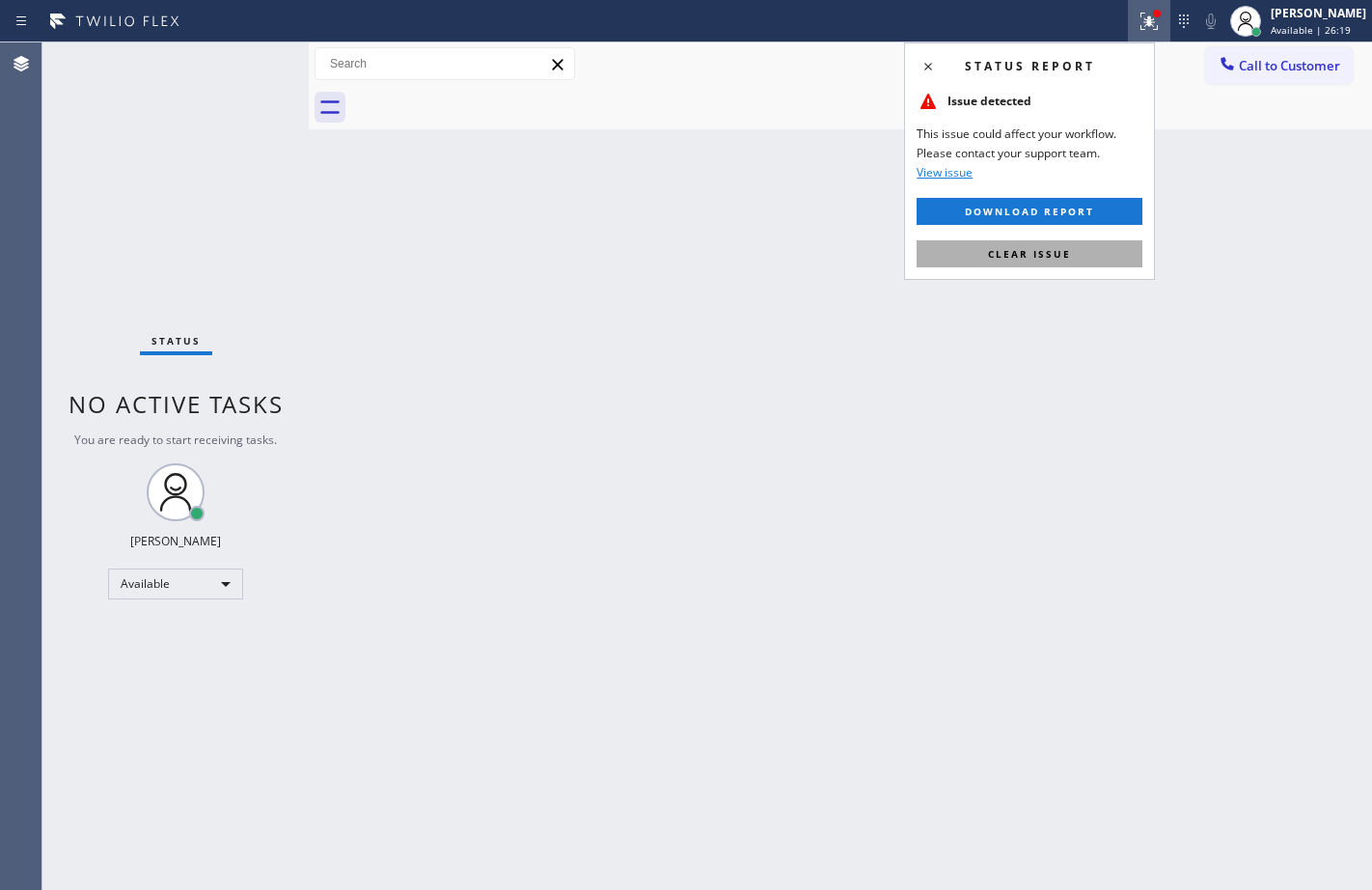
click at [1081, 245] on button "Clear issue" at bounding box center [1029, 254] width 226 height 27
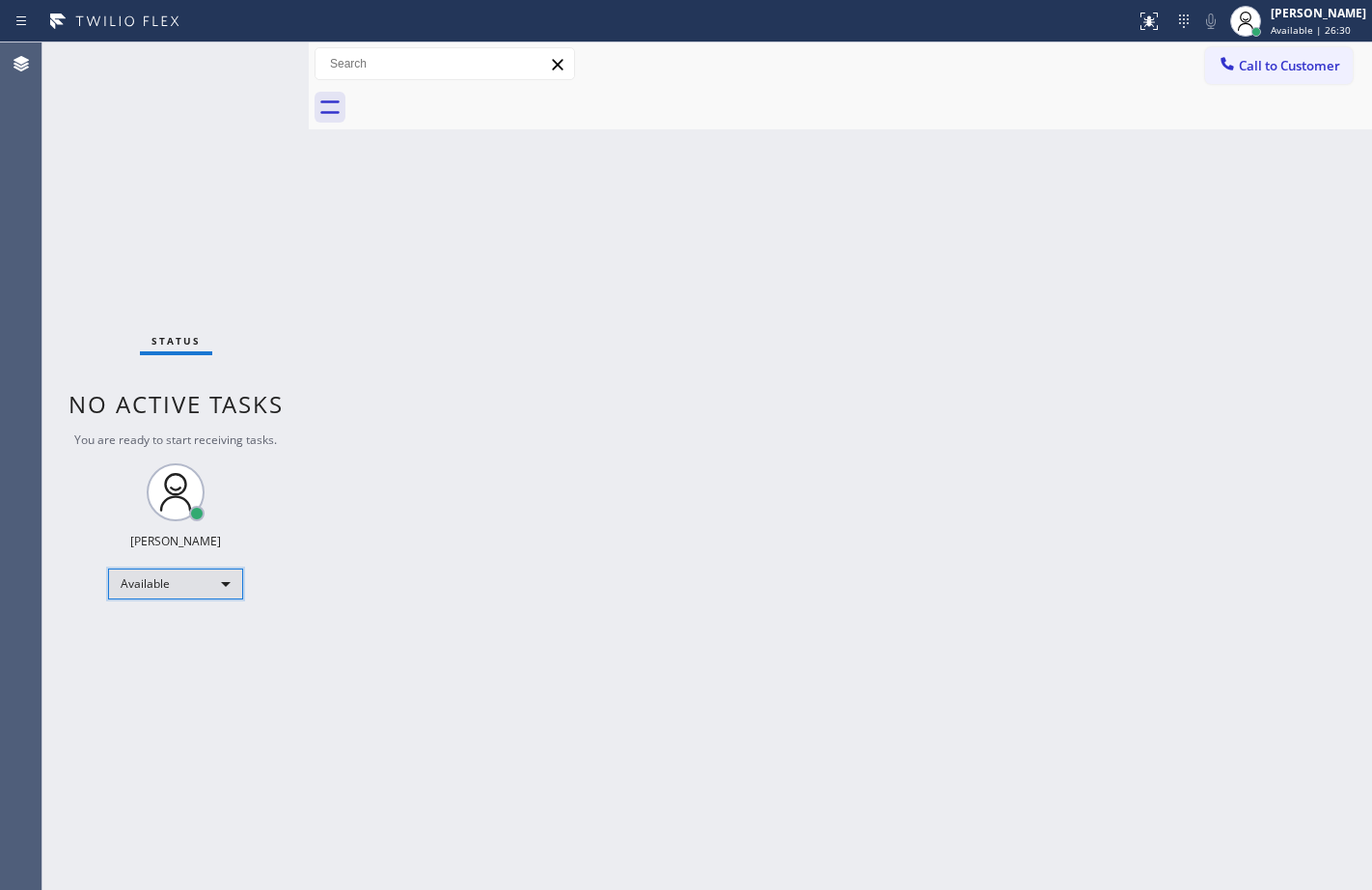
click at [215, 578] on div "Available" at bounding box center [175, 585] width 135 height 31
click at [147, 673] on li "Break" at bounding box center [174, 683] width 131 height 23
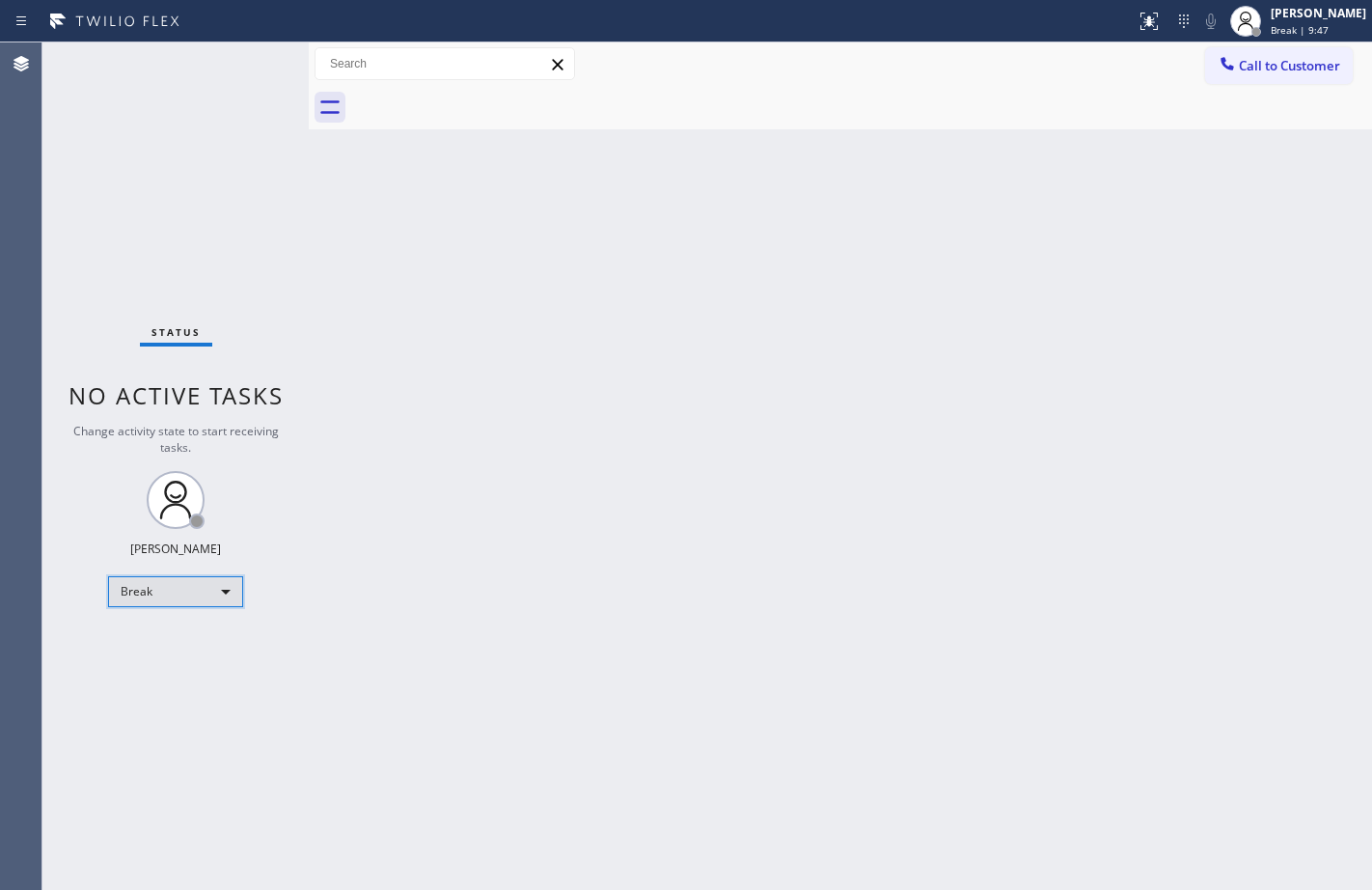
click at [176, 584] on div "Break" at bounding box center [175, 591] width 135 height 31
click at [186, 638] on li "Available" at bounding box center [174, 643] width 131 height 23
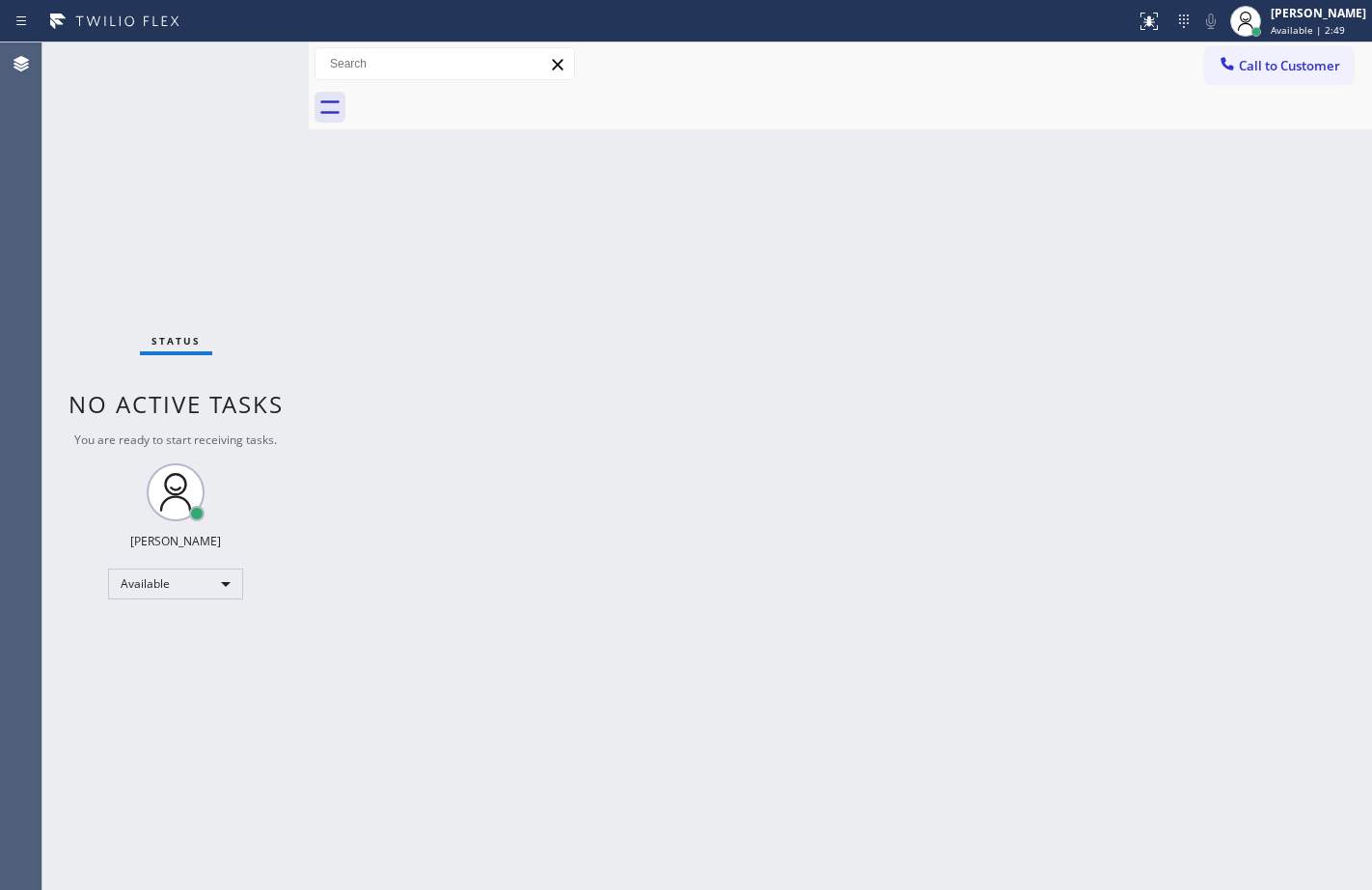
click at [329, 197] on div "Back to Dashboard Change Sender ID Customers Technicians Select a contact Outbo…" at bounding box center [840, 465] width 1063 height 847
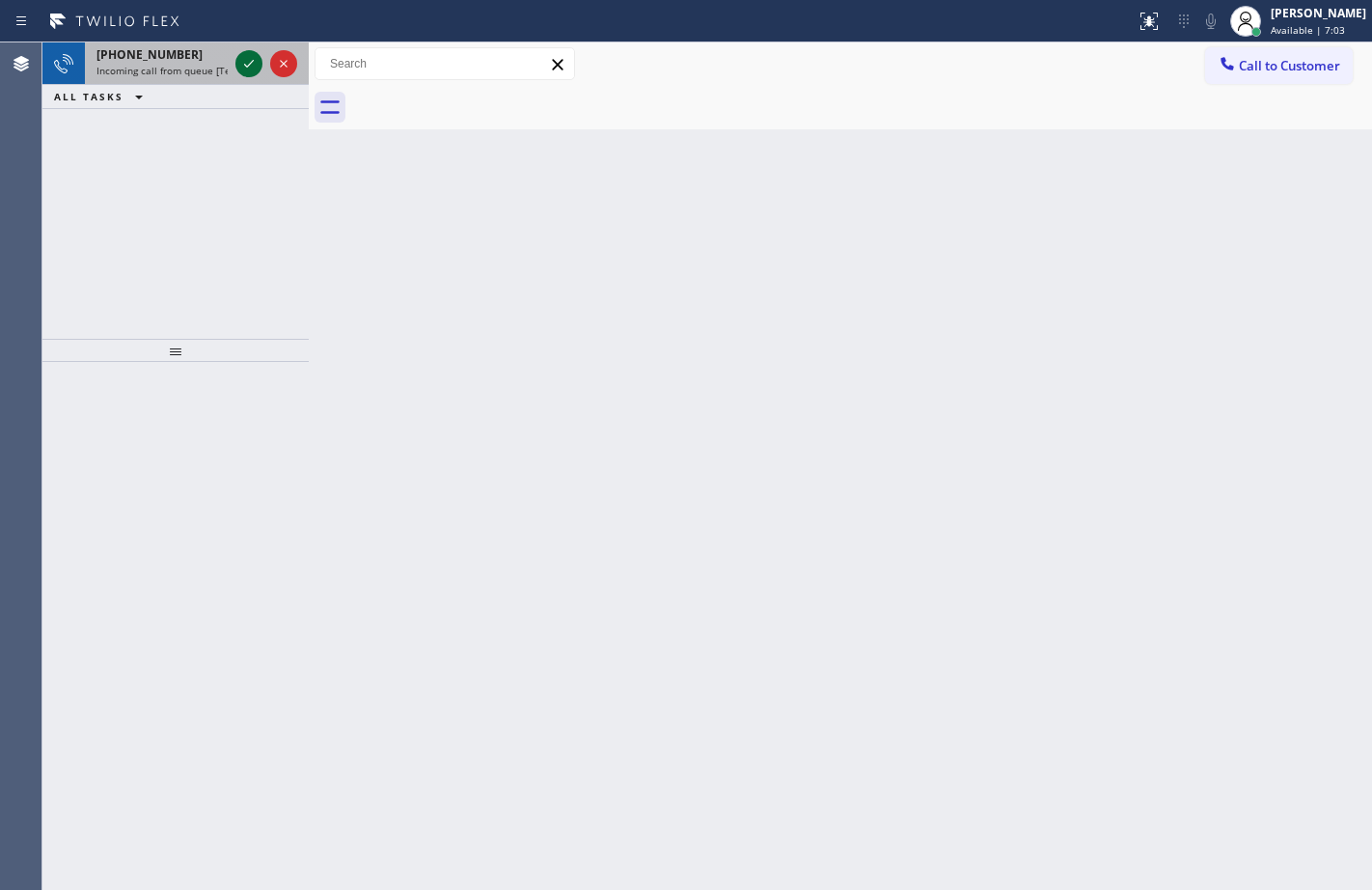
click at [247, 72] on icon at bounding box center [249, 64] width 23 height 23
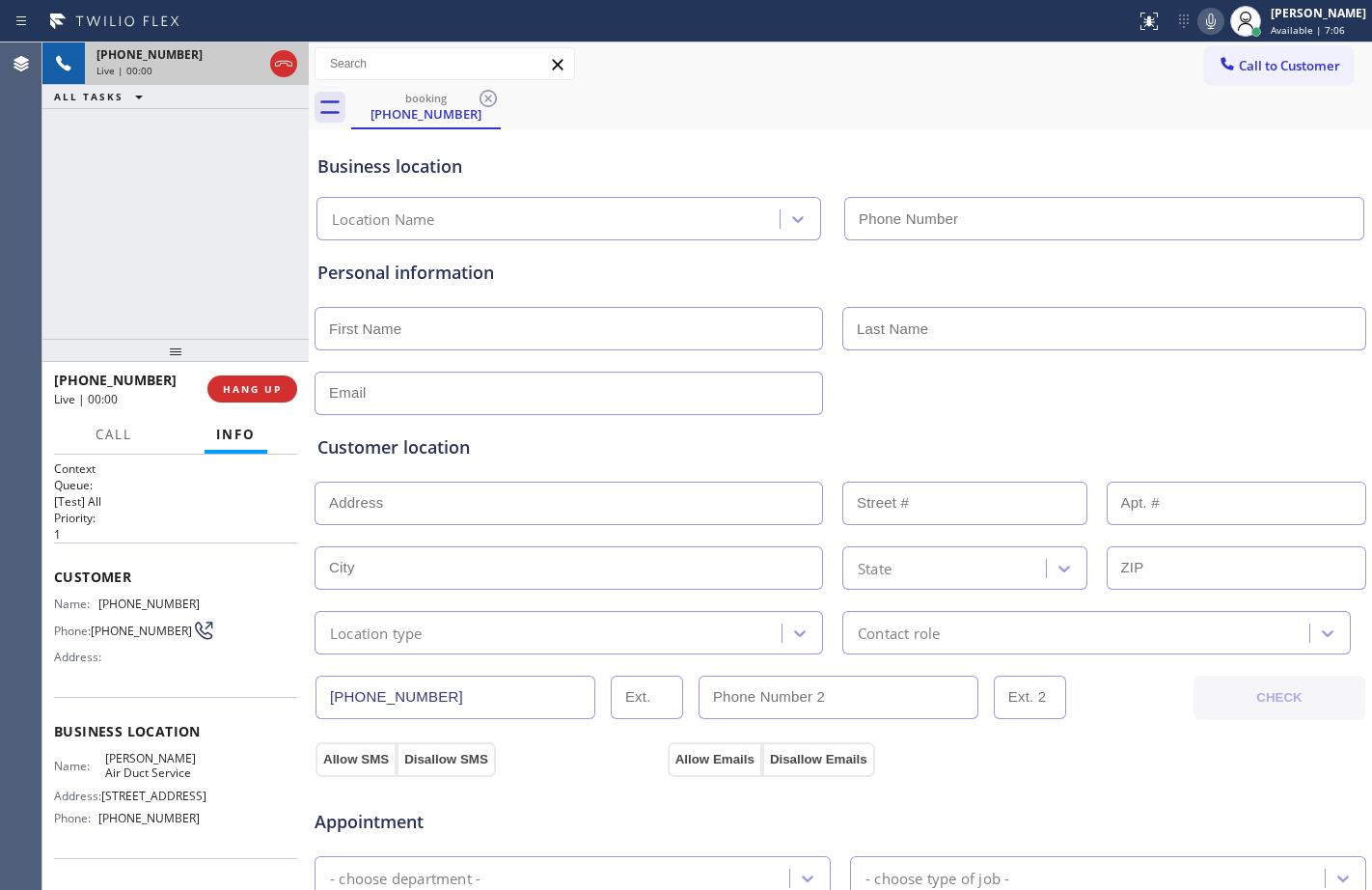
type input "[PHONE_NUMBER]"
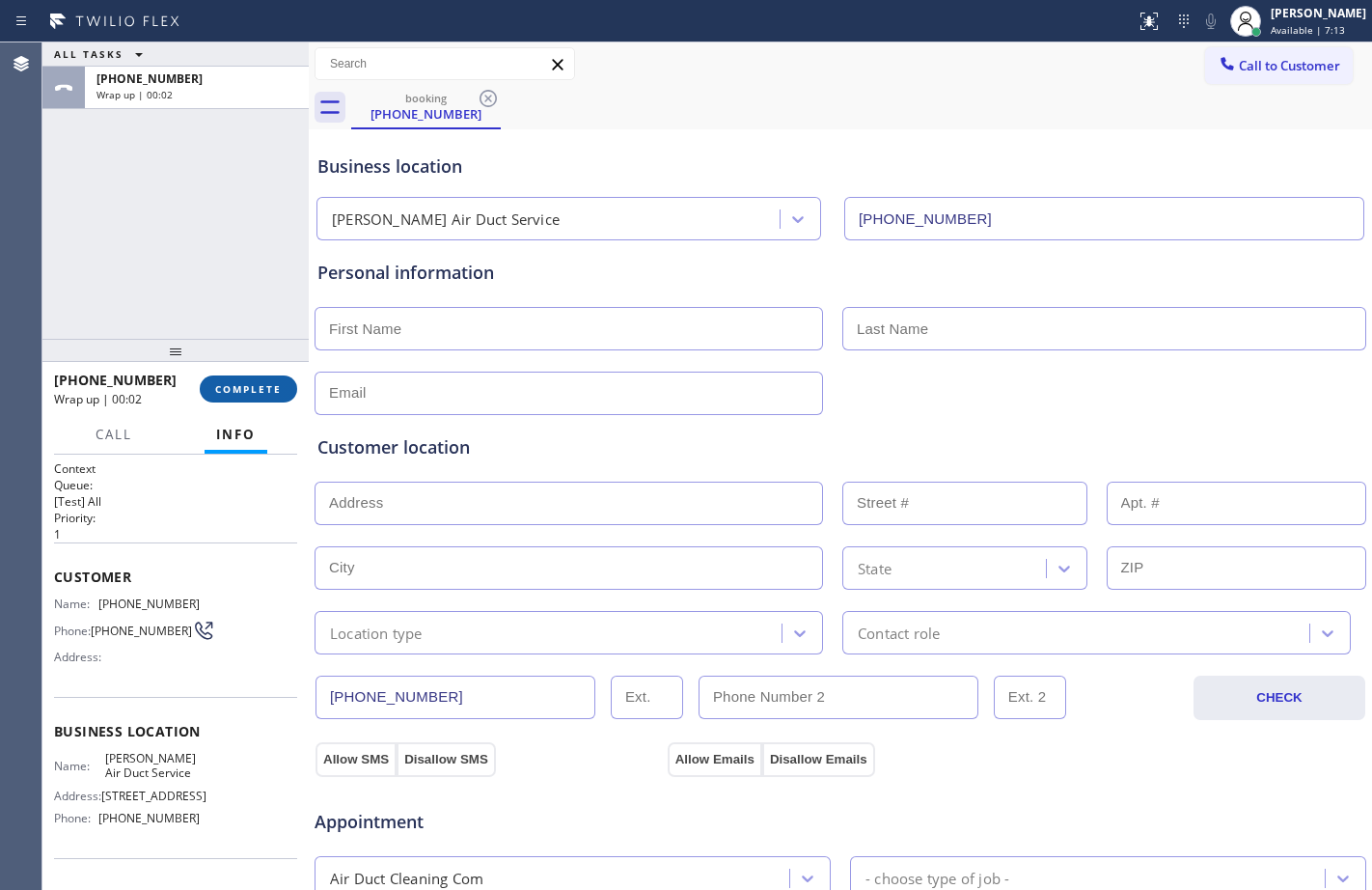
click at [233, 390] on span "COMPLETE" at bounding box center [249, 389] width 67 height 14
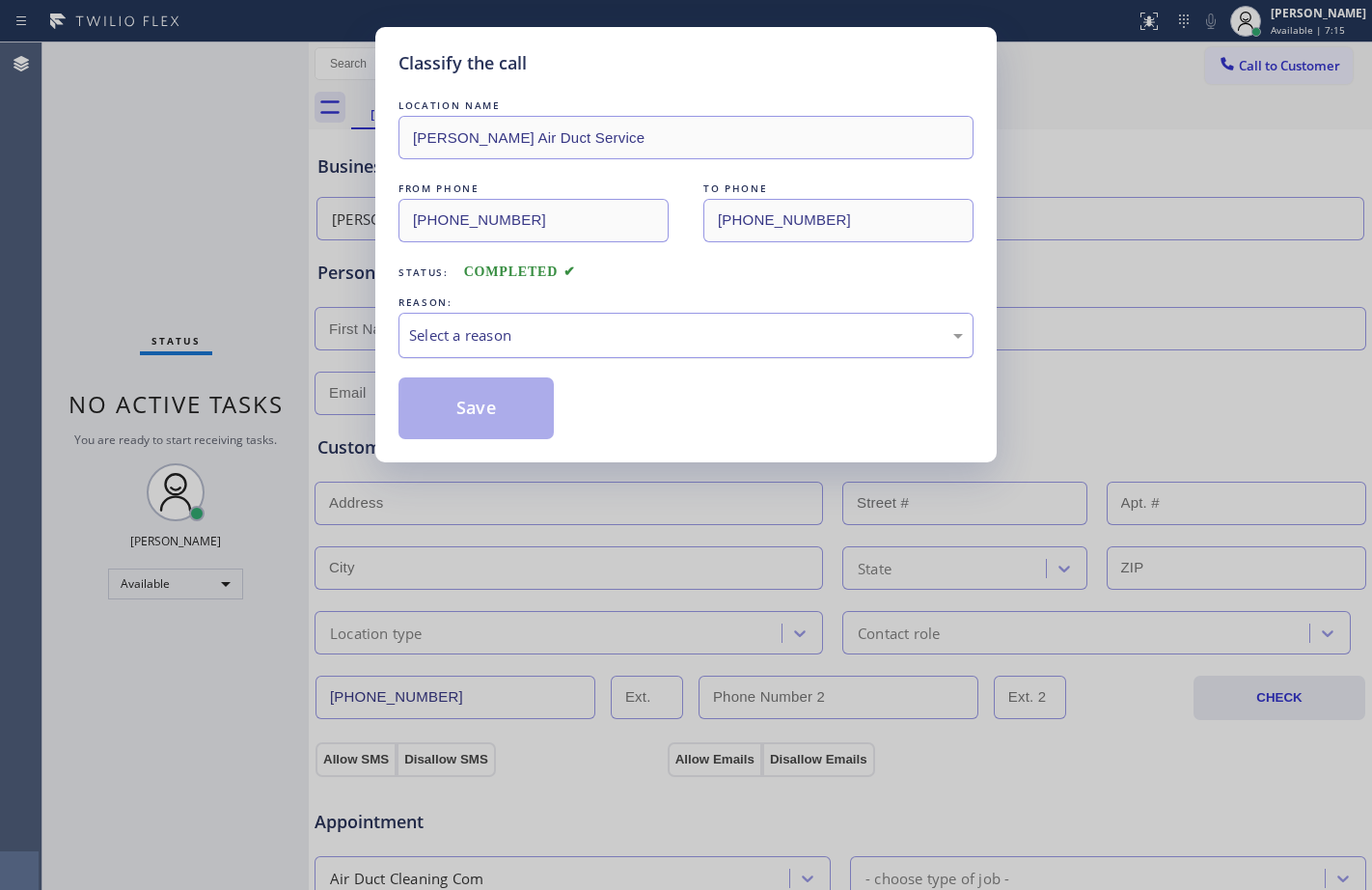
click at [603, 334] on div "Select a reason" at bounding box center [686, 335] width 554 height 23
click at [505, 431] on button "Save" at bounding box center [476, 407] width 156 height 62
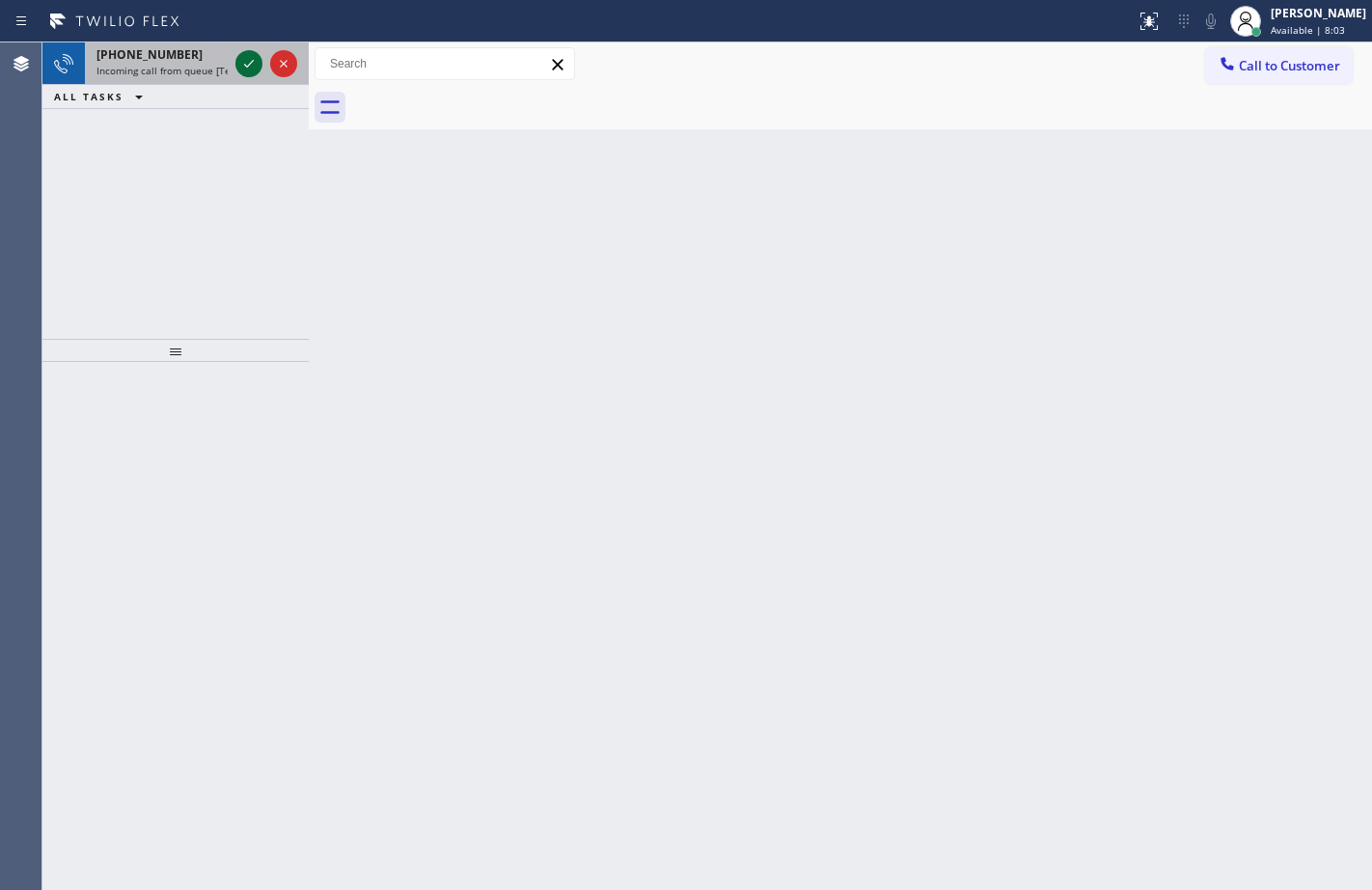
click at [250, 54] on icon at bounding box center [249, 64] width 23 height 23
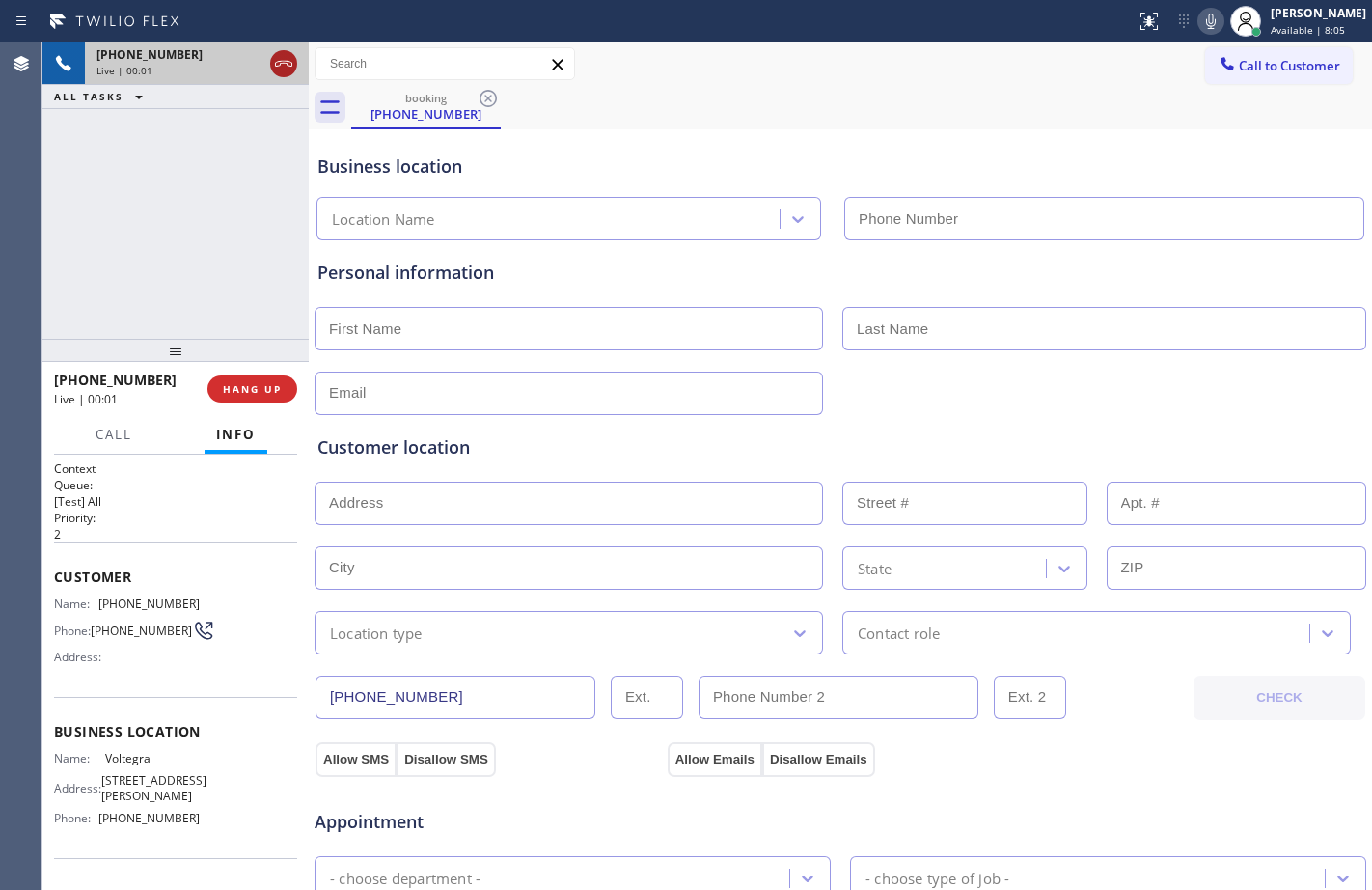
type input "[PHONE_NUMBER]"
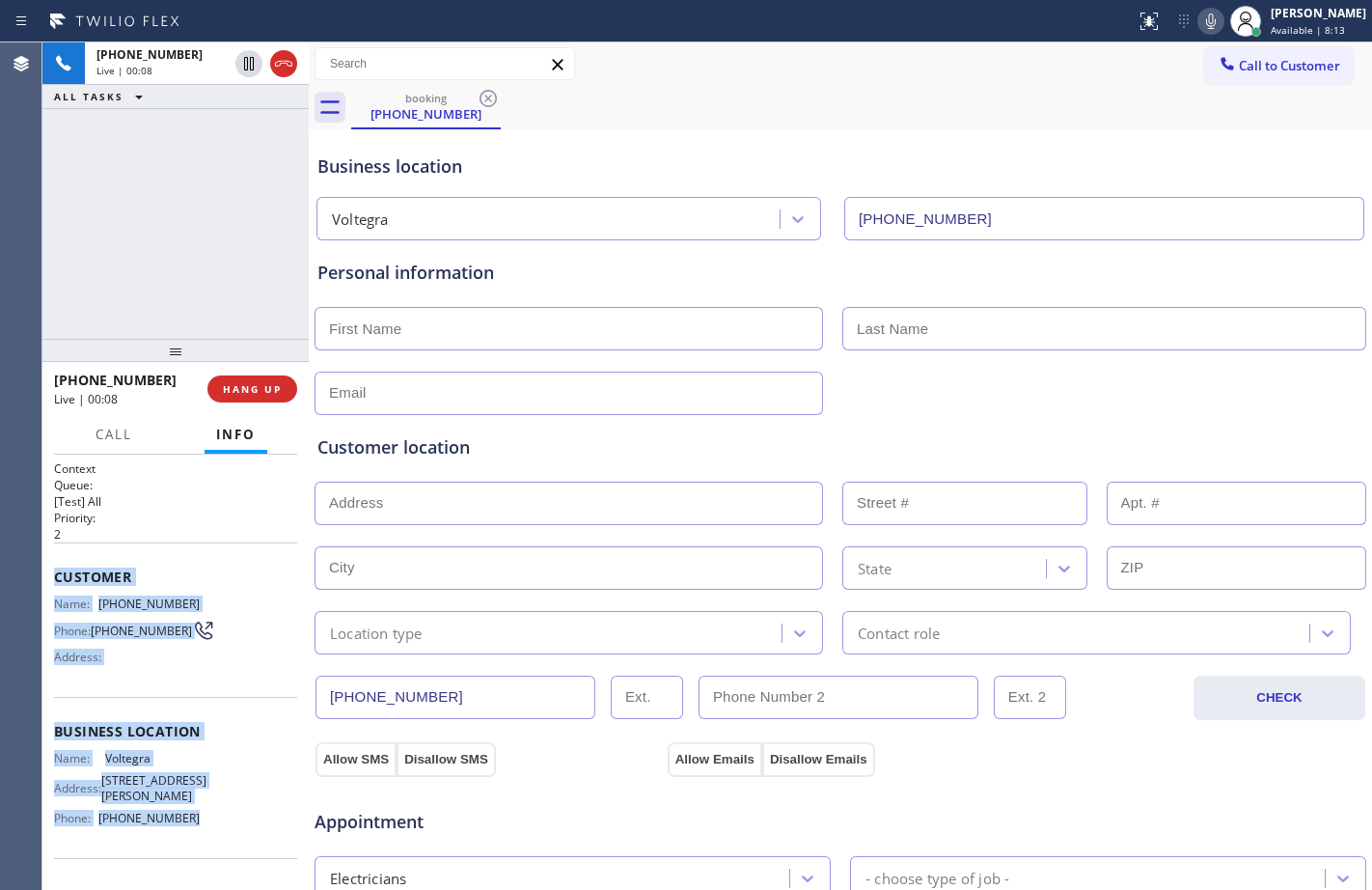
drag, startPoint x: 51, startPoint y: 575, endPoint x: 189, endPoint y: 833, distance: 292.6
click at [189, 833] on div "Context Queue: [Test] All Priority: 2 Customer Name: [PHONE_NUMBER] Phone: [PHO…" at bounding box center [175, 672] width 266 height 436
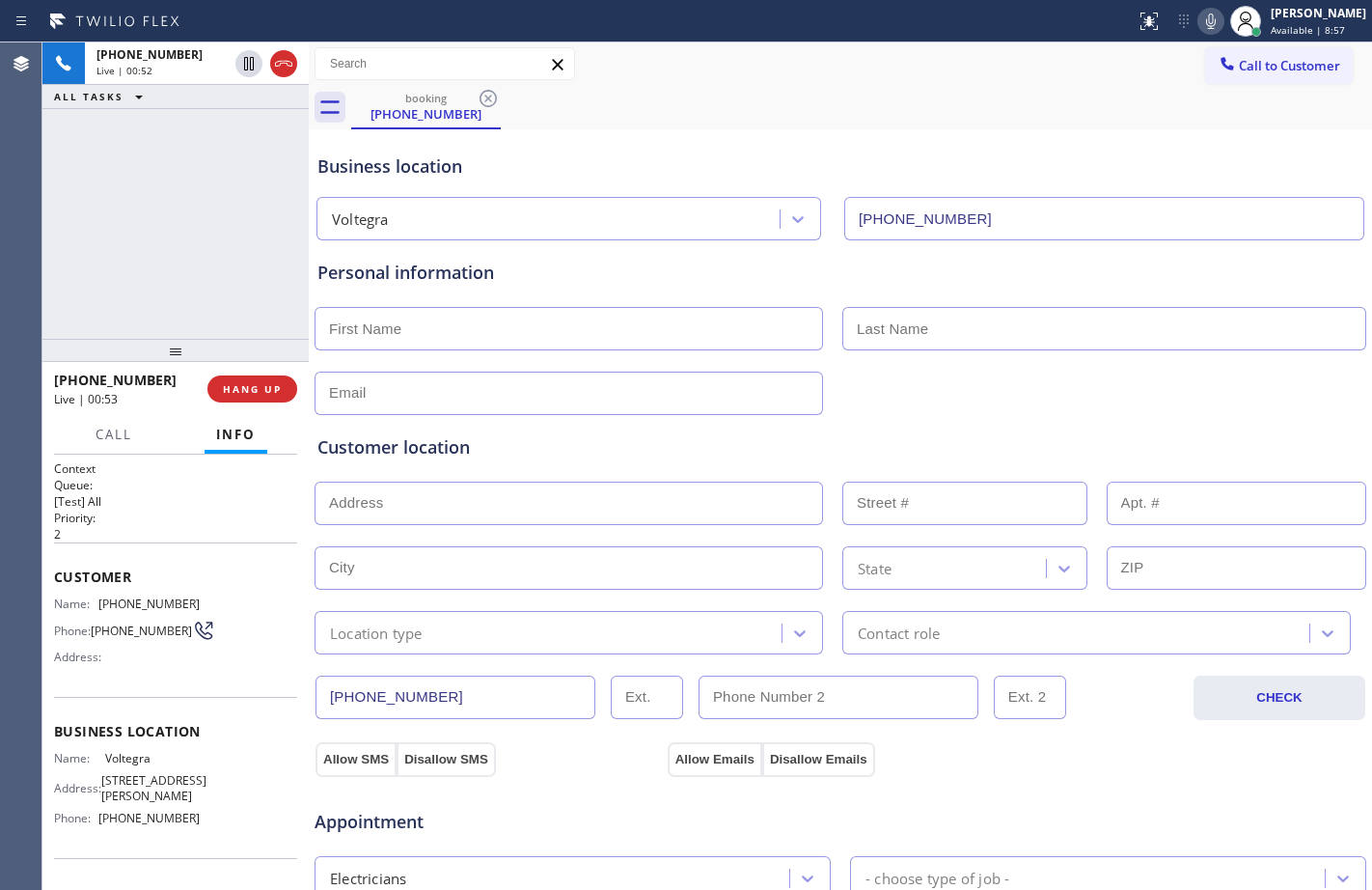
click at [187, 243] on div "[PHONE_NUMBER] Live | 00:52 ALL TASKS ALL TASKS ACTIVE TASKS TASKS IN WRAP UP" at bounding box center [175, 190] width 266 height 297
click at [237, 382] on span "HANG UP" at bounding box center [252, 389] width 59 height 14
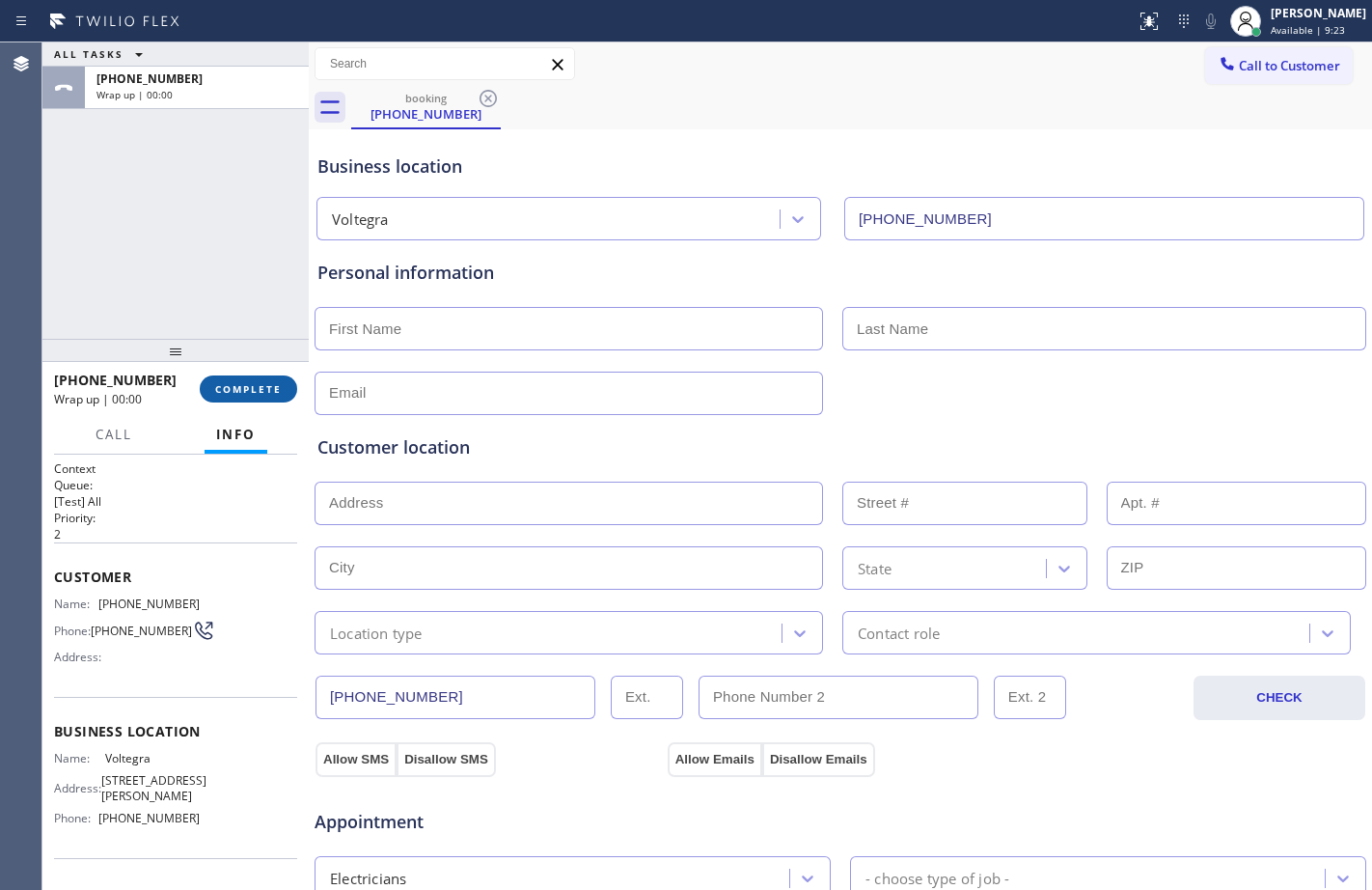
click at [237, 382] on span "COMPLETE" at bounding box center [249, 389] width 67 height 14
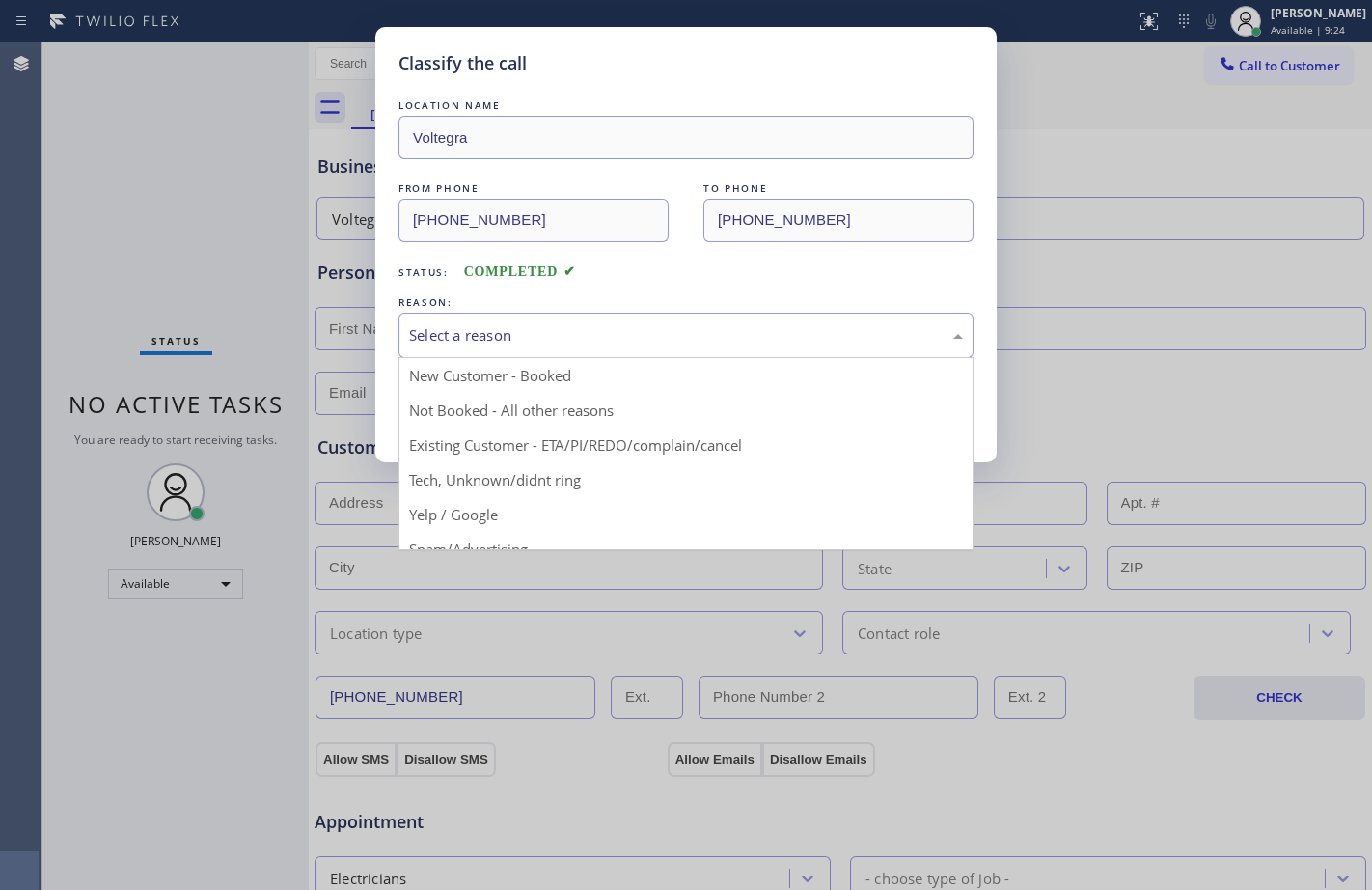
click at [640, 324] on div "Select a reason" at bounding box center [686, 335] width 554 height 23
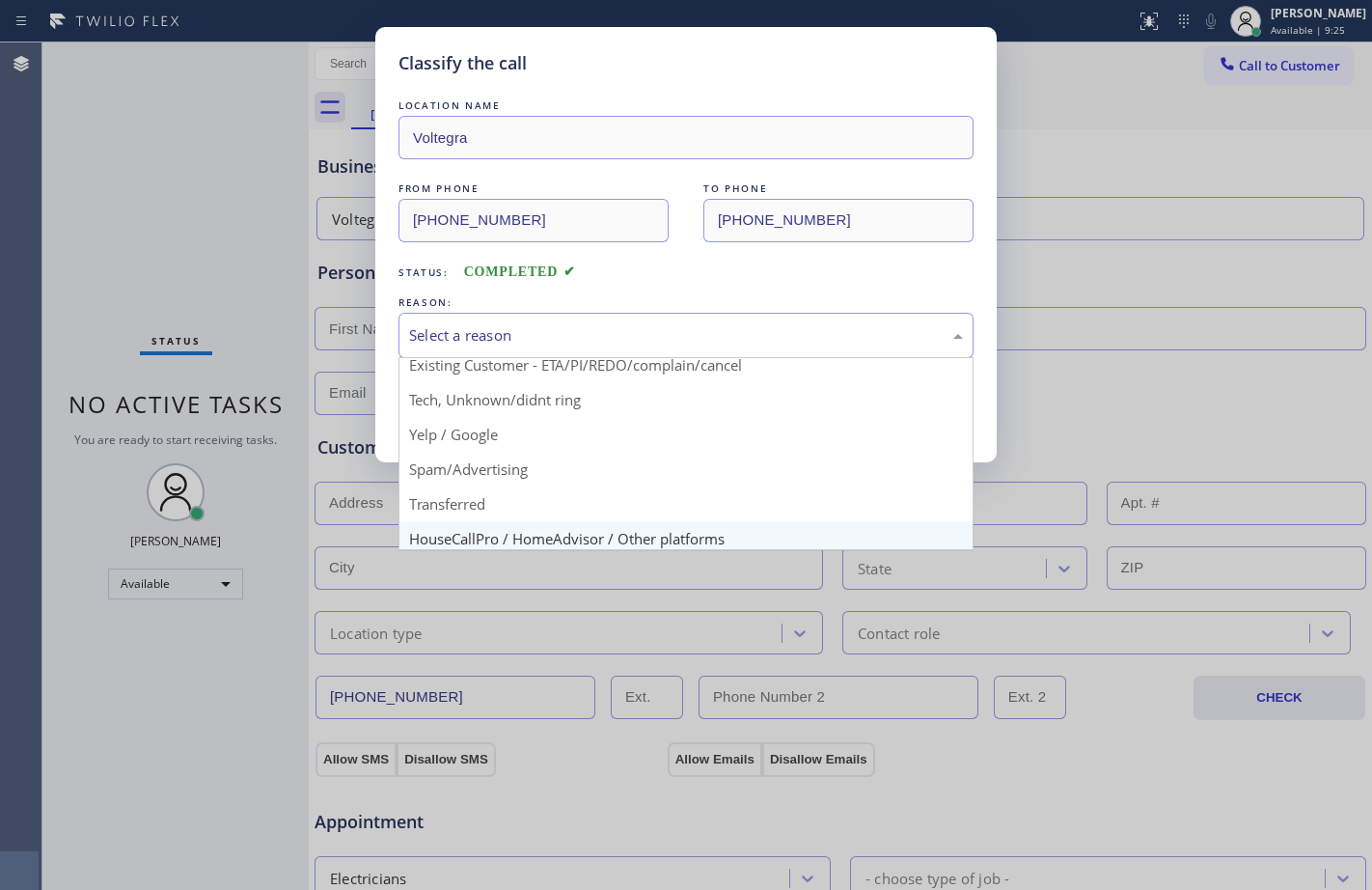
scroll to position [121, 0]
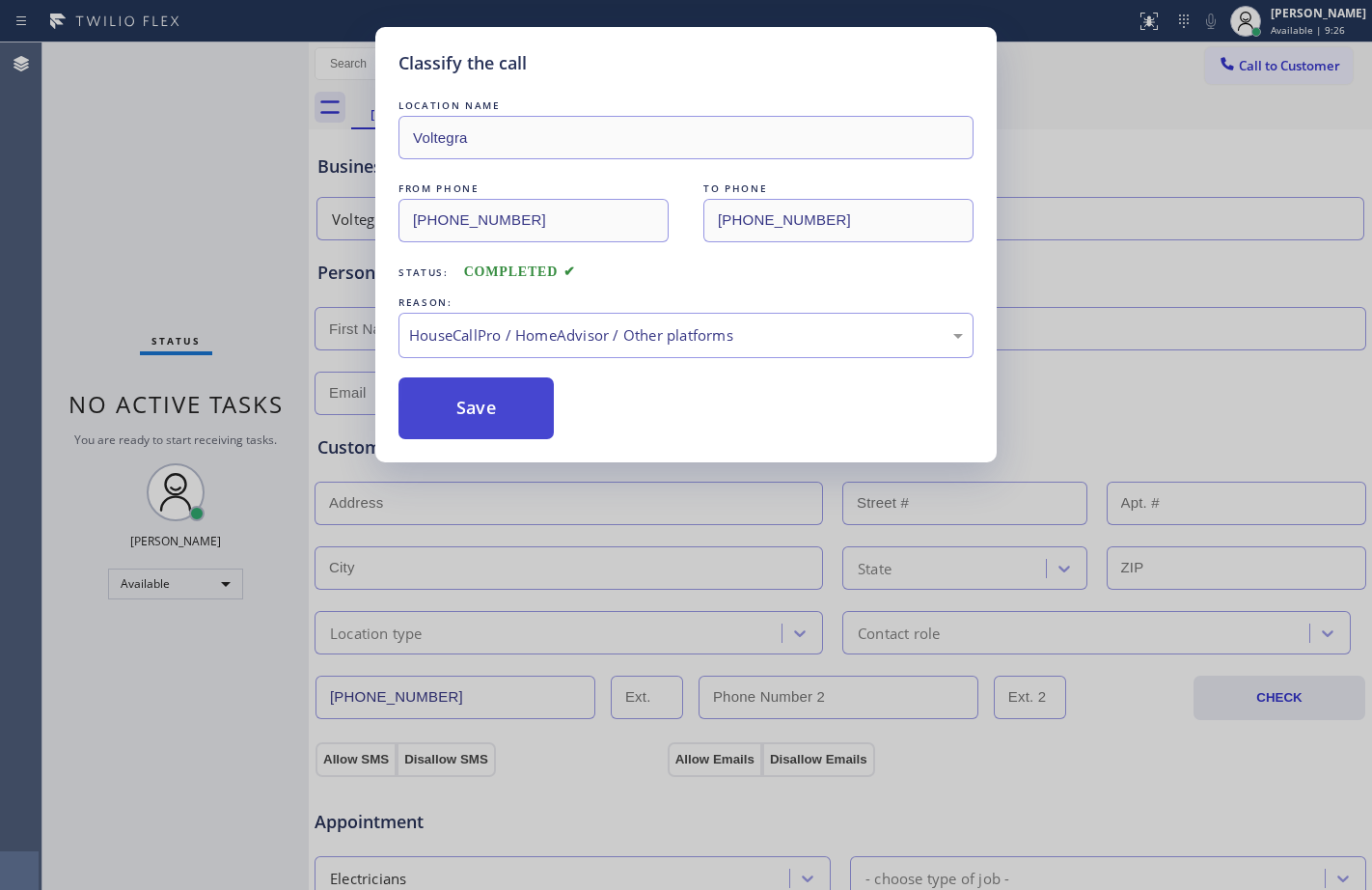
click at [475, 398] on button "Save" at bounding box center [476, 407] width 156 height 62
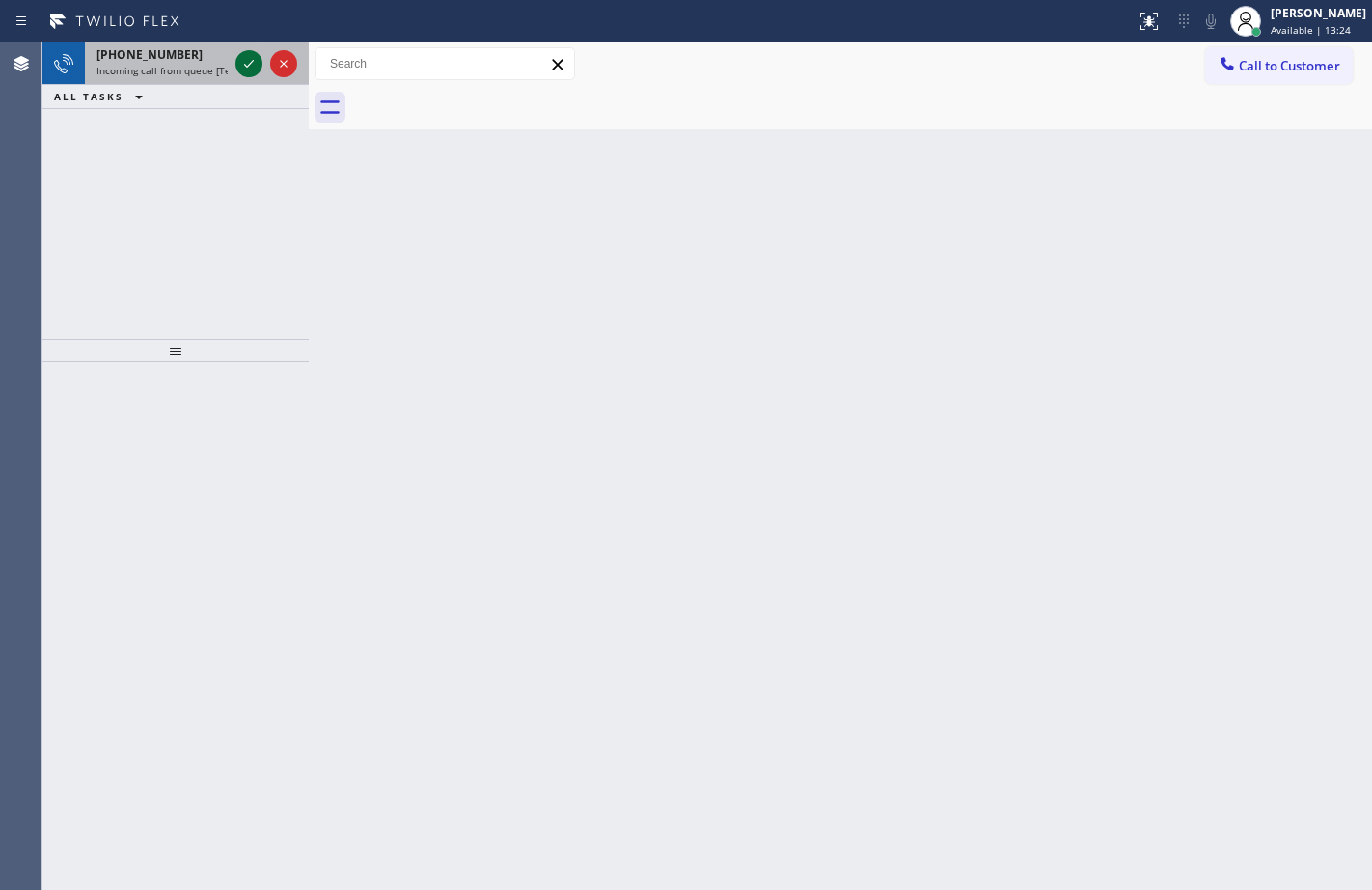
click at [253, 64] on icon at bounding box center [249, 64] width 23 height 23
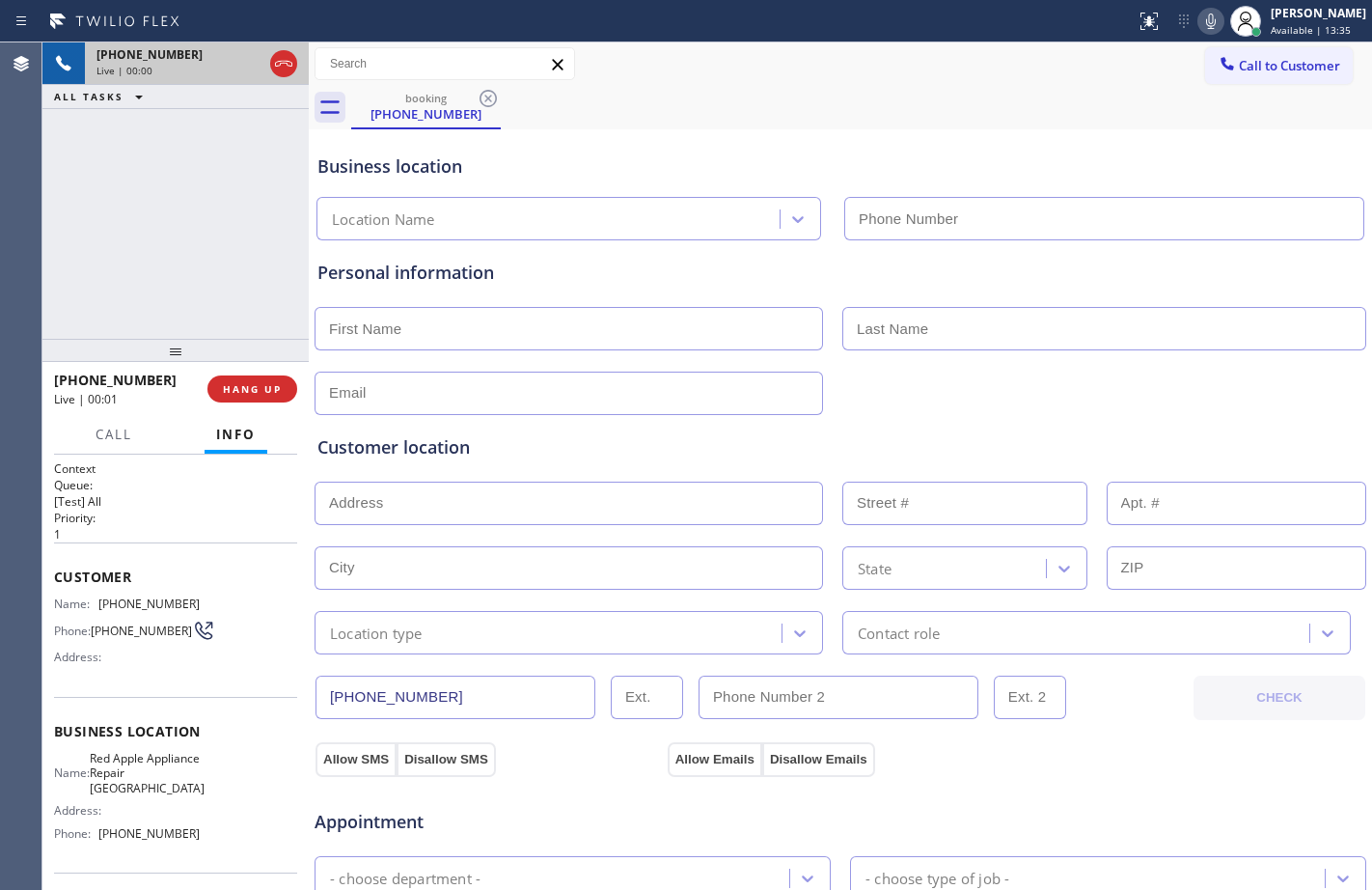
type input "[PHONE_NUMBER]"
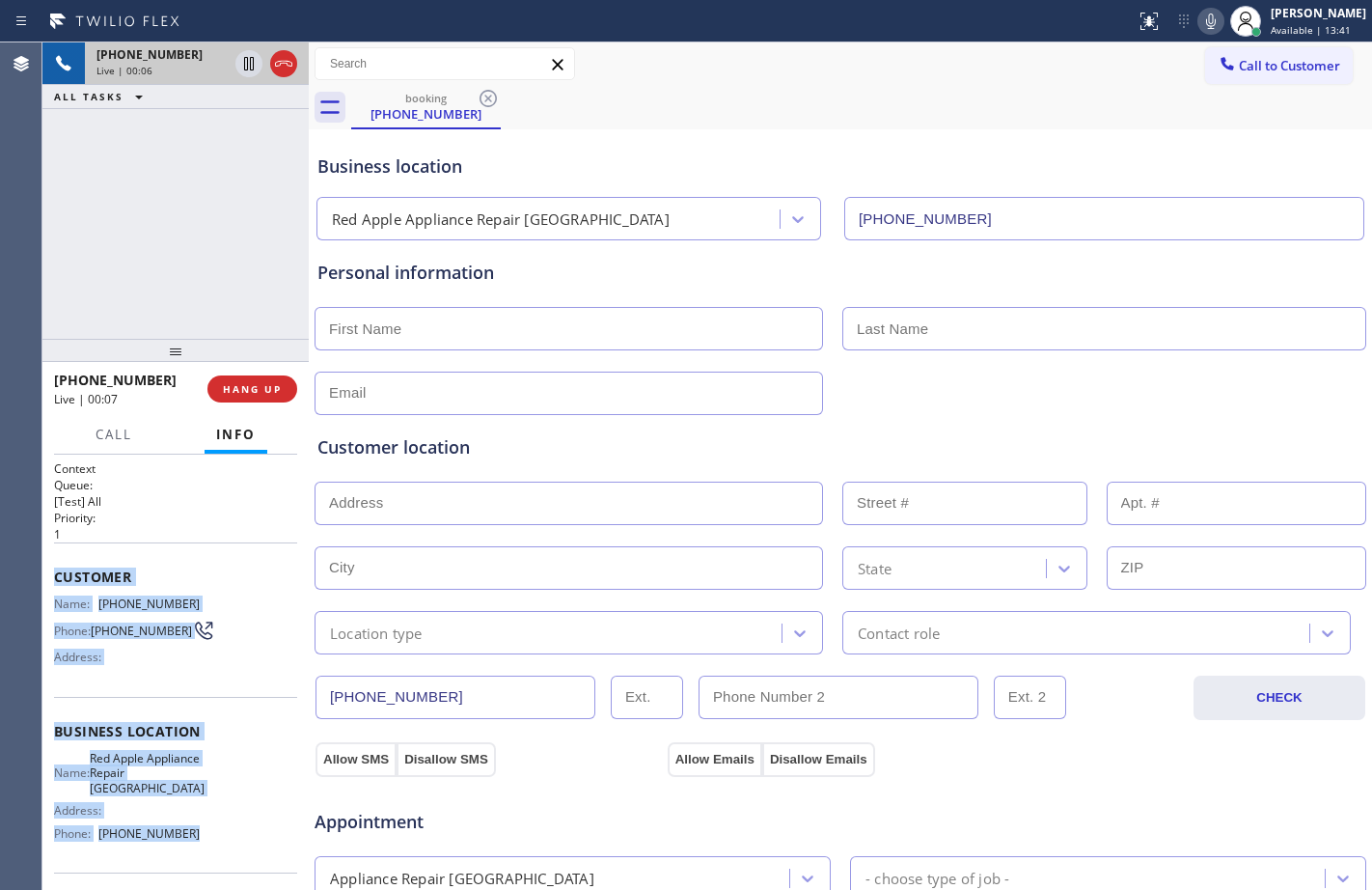
drag, startPoint x: 52, startPoint y: 581, endPoint x: 212, endPoint y: 864, distance: 325.1
click at [212, 864] on div "Context Queue: [Test] All Priority: 1 Customer Name: [PHONE_NUMBER] Phone: [PHO…" at bounding box center [175, 672] width 266 height 436
copy div "Customer Name: [PHONE_NUMBER] Phone: [PHONE_NUMBER] Address: Business location …"
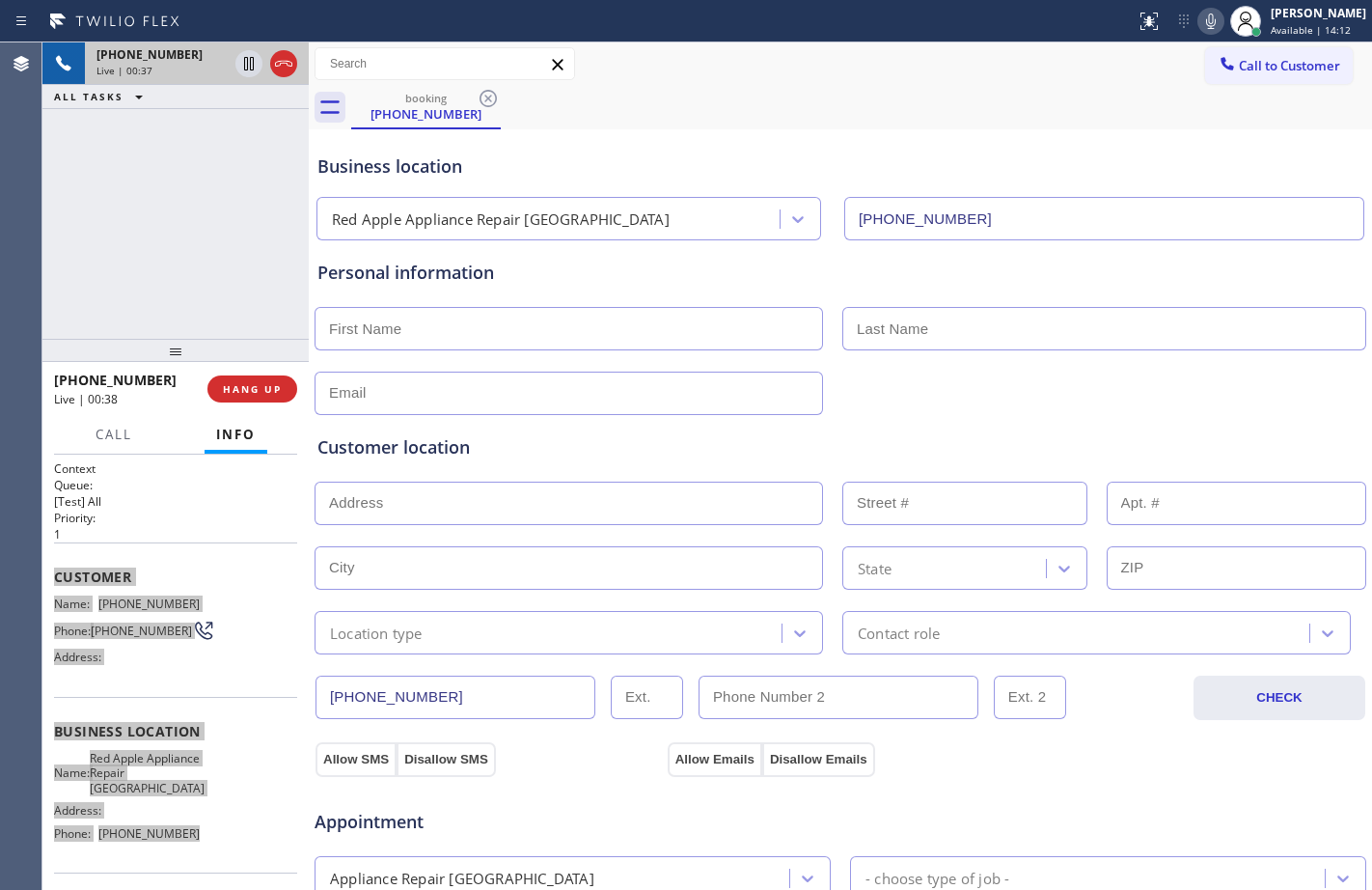
scroll to position [606, 0]
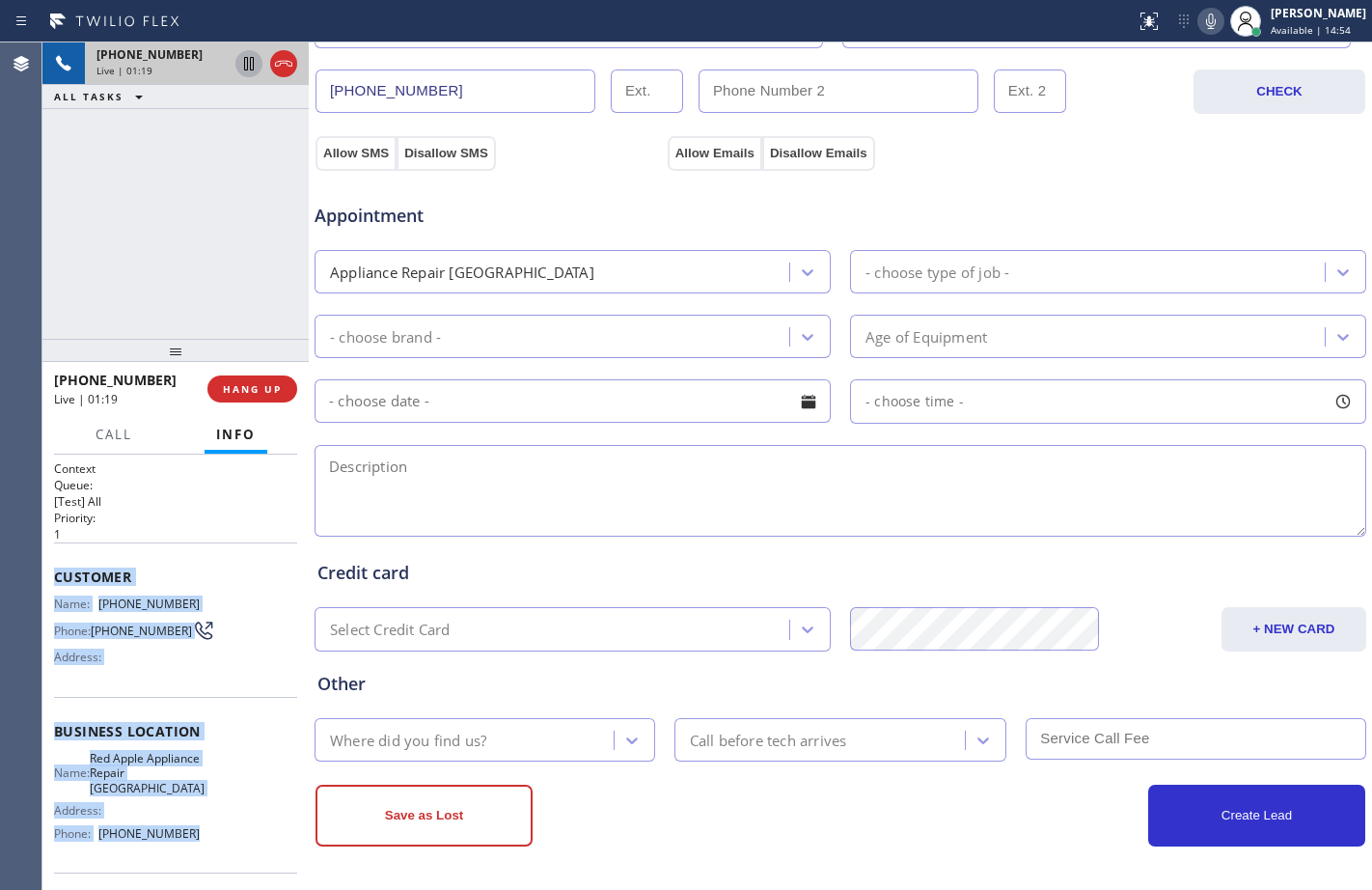
click at [251, 63] on icon at bounding box center [249, 64] width 10 height 14
click at [1199, 30] on icon at bounding box center [1211, 22] width 23 height 23
click at [252, 65] on icon at bounding box center [249, 64] width 14 height 14
click at [1199, 14] on icon at bounding box center [1211, 22] width 23 height 23
click at [245, 51] on button at bounding box center [250, 64] width 27 height 27
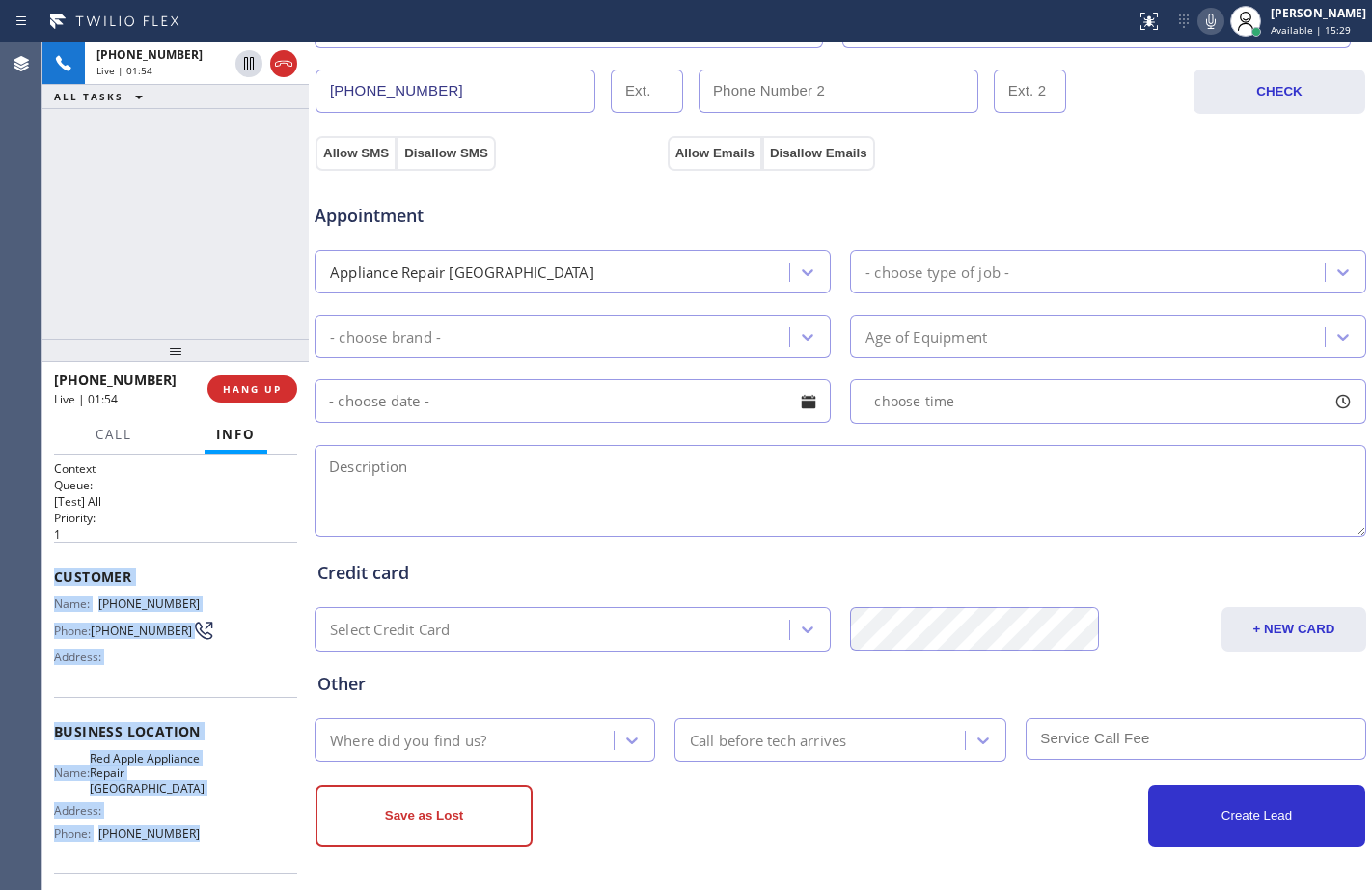
click at [1199, 23] on icon at bounding box center [1211, 22] width 23 height 23
click at [250, 70] on icon at bounding box center [249, 64] width 14 height 14
click at [1201, 23] on icon at bounding box center [1211, 22] width 23 height 23
click at [1199, 23] on icon at bounding box center [1211, 22] width 23 height 23
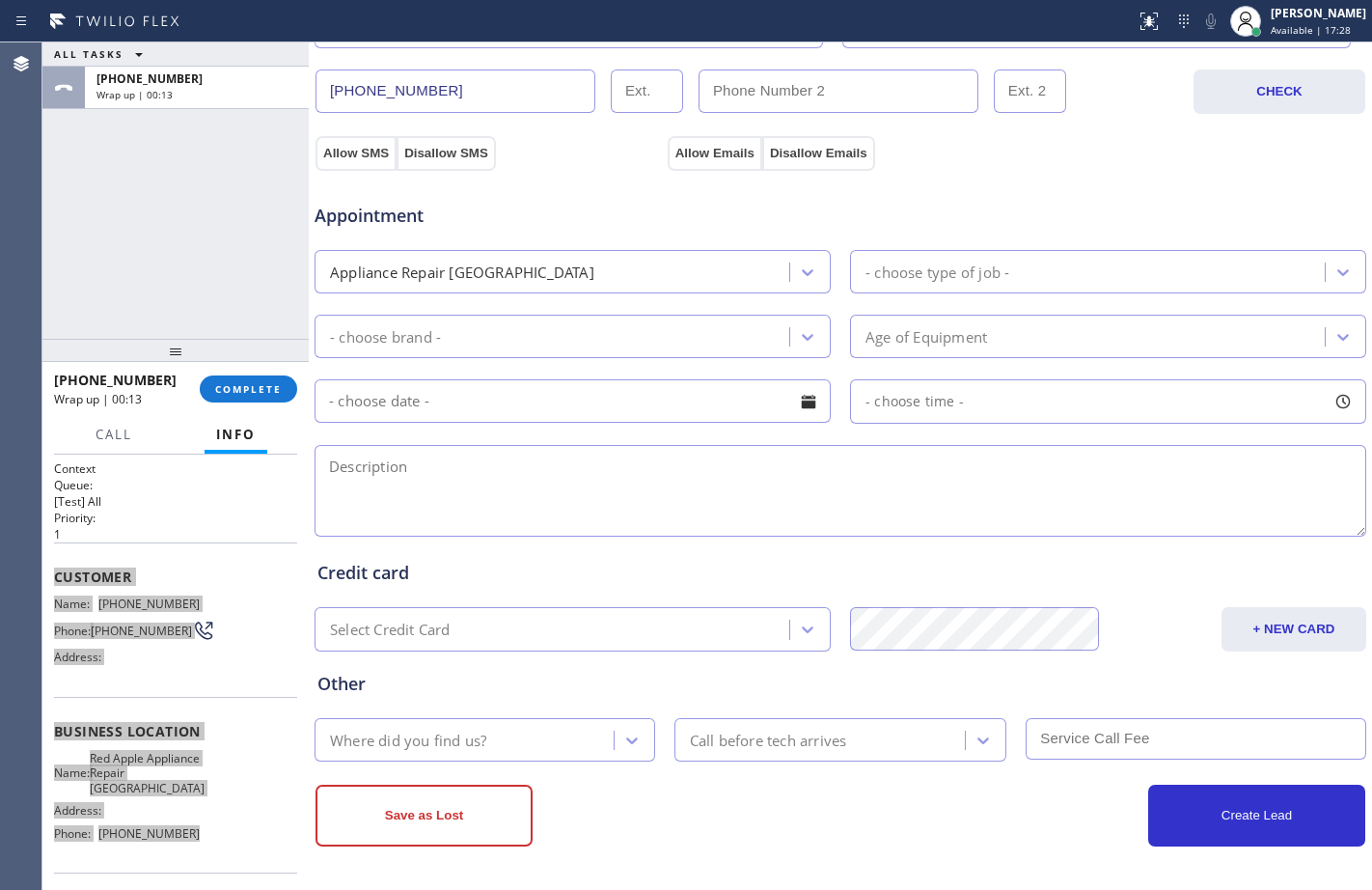
scroll to position [0, 0]
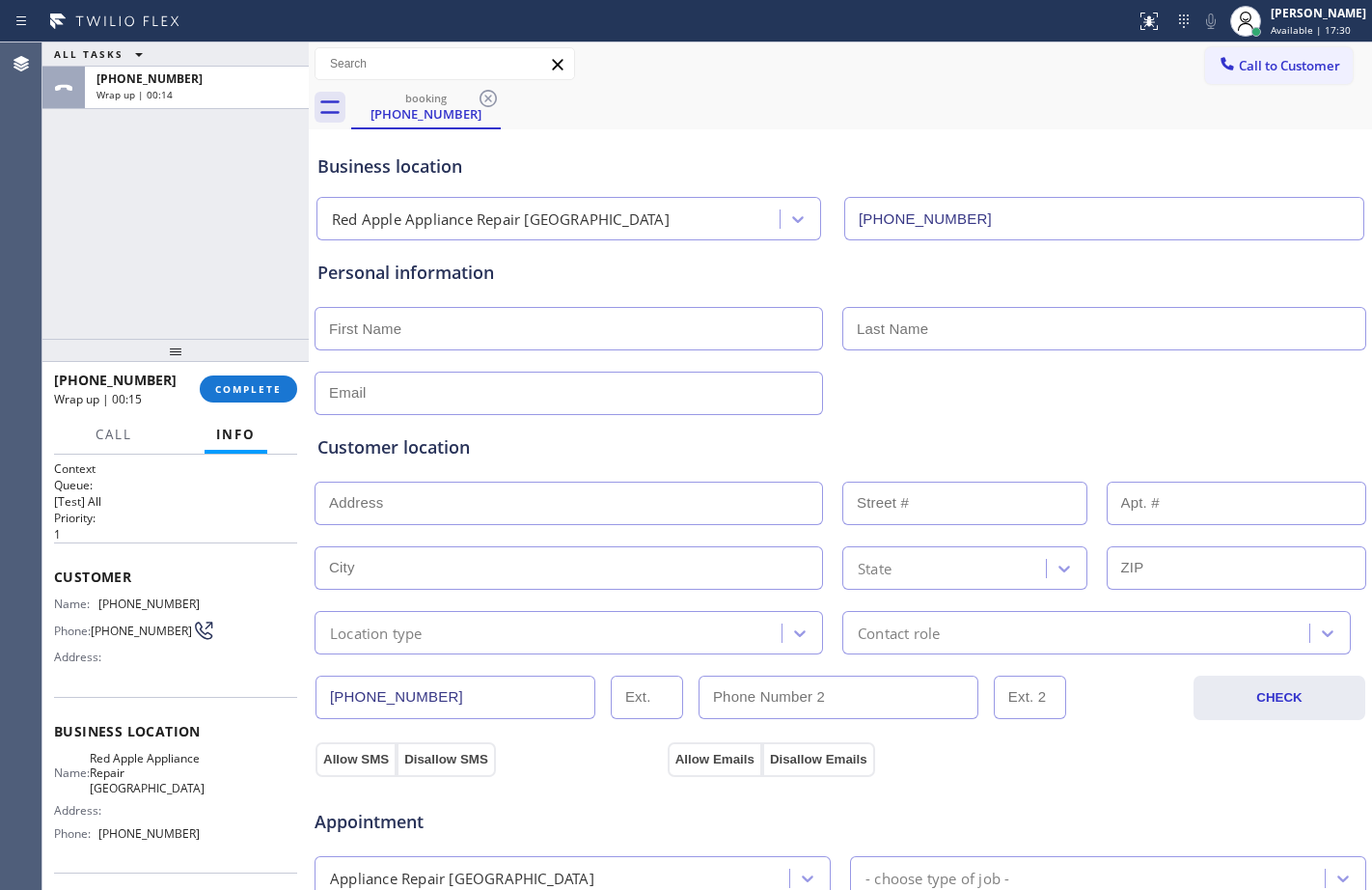
click at [776, 340] on input "text" at bounding box center [568, 328] width 508 height 43
type input "Ms."
type input "[PERSON_NAME]"
click at [456, 365] on div "Personal information Ms. [PERSON_NAME]" at bounding box center [840, 337] width 1046 height 156
click at [459, 382] on input "text" at bounding box center [568, 394] width 508 height 43
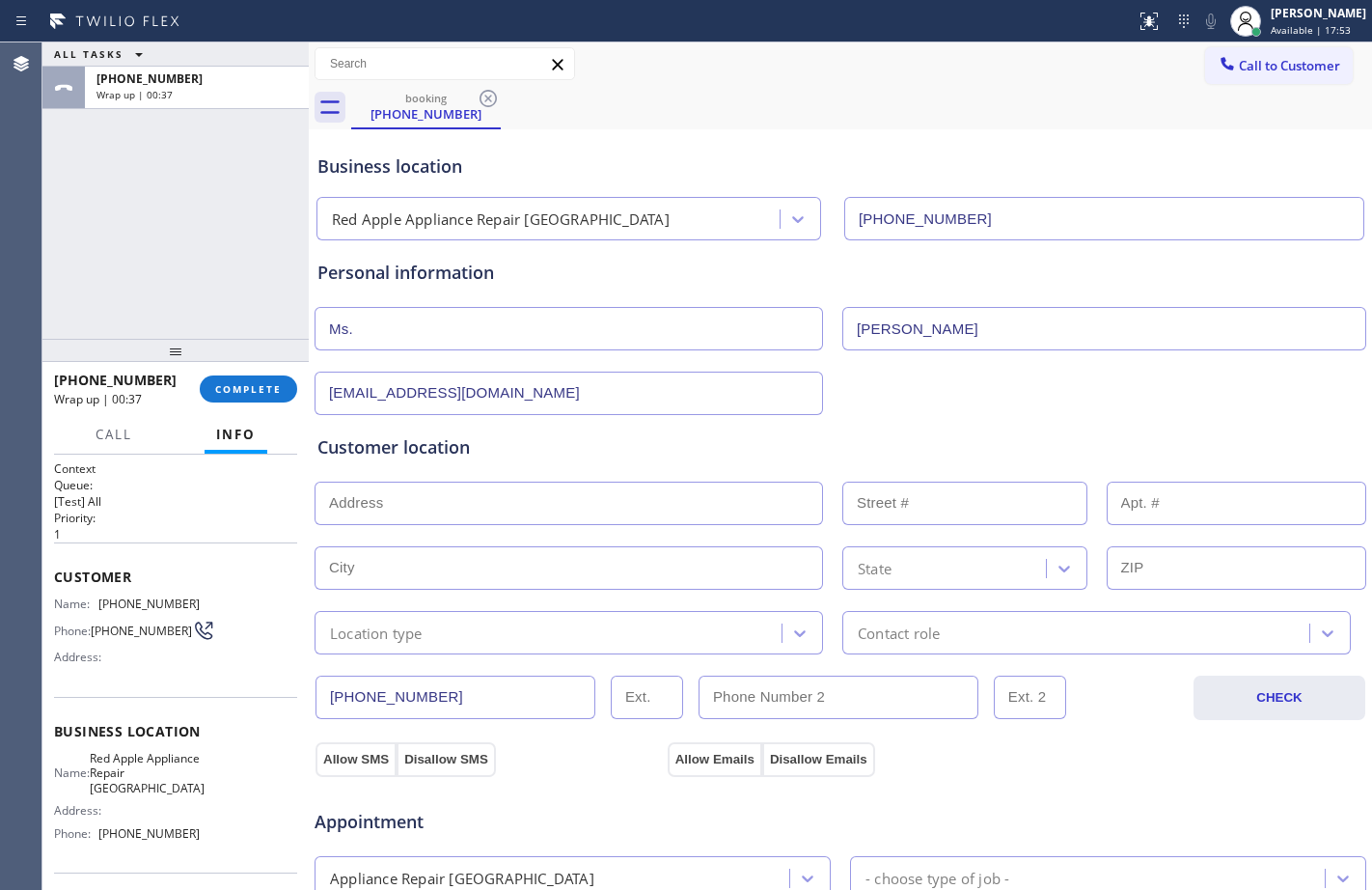
type input "[EMAIL_ADDRESS][DOMAIN_NAME]"
click at [472, 495] on input "text" at bounding box center [568, 503] width 508 height 43
click at [389, 508] on input "text" at bounding box center [568, 503] width 508 height 43
paste input "[GEOGRAPHIC_DATA]"
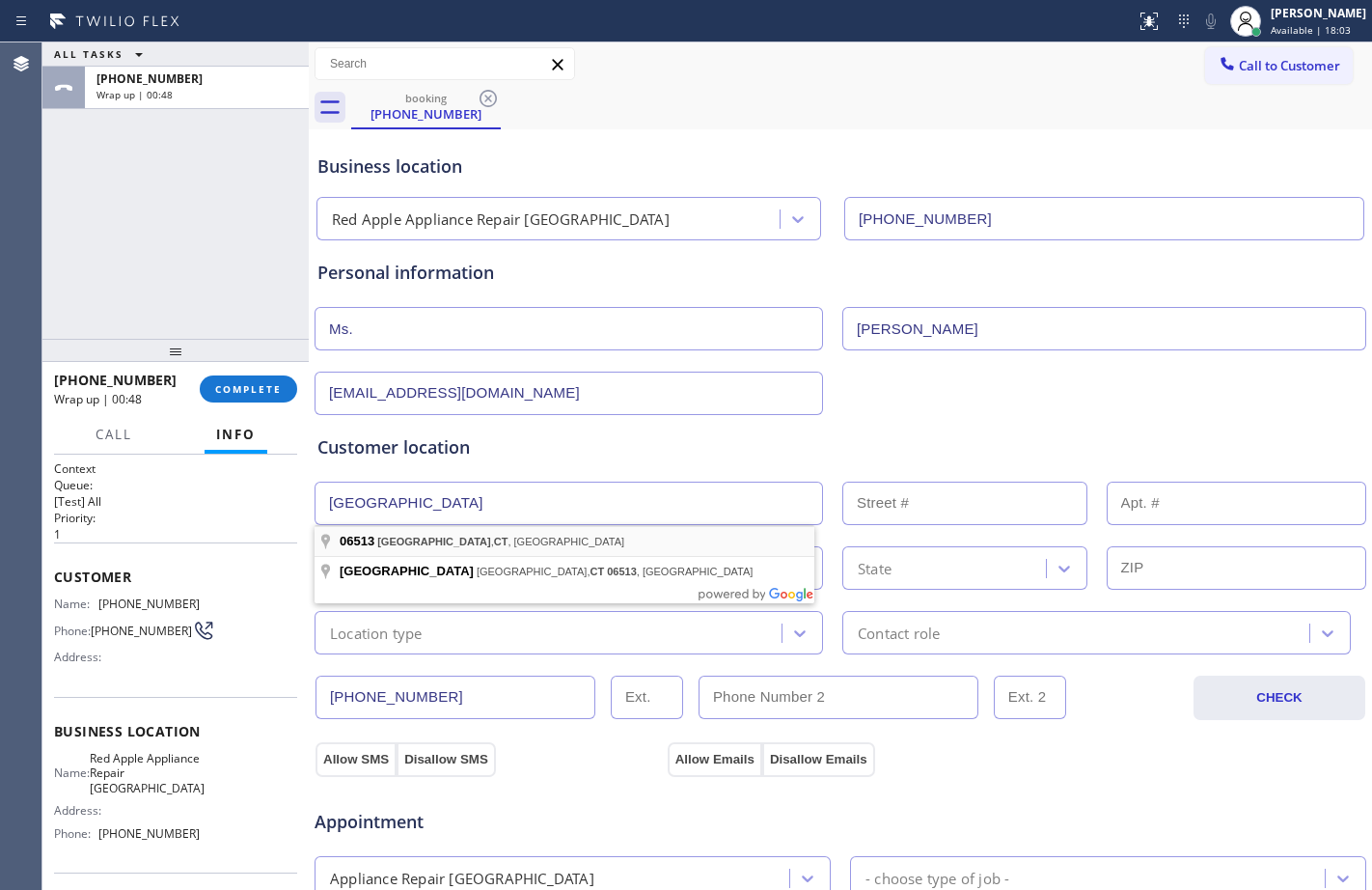
type input "[GEOGRAPHIC_DATA], [GEOGRAPHIC_DATA]"
type input "[GEOGRAPHIC_DATA]"
type input "06513"
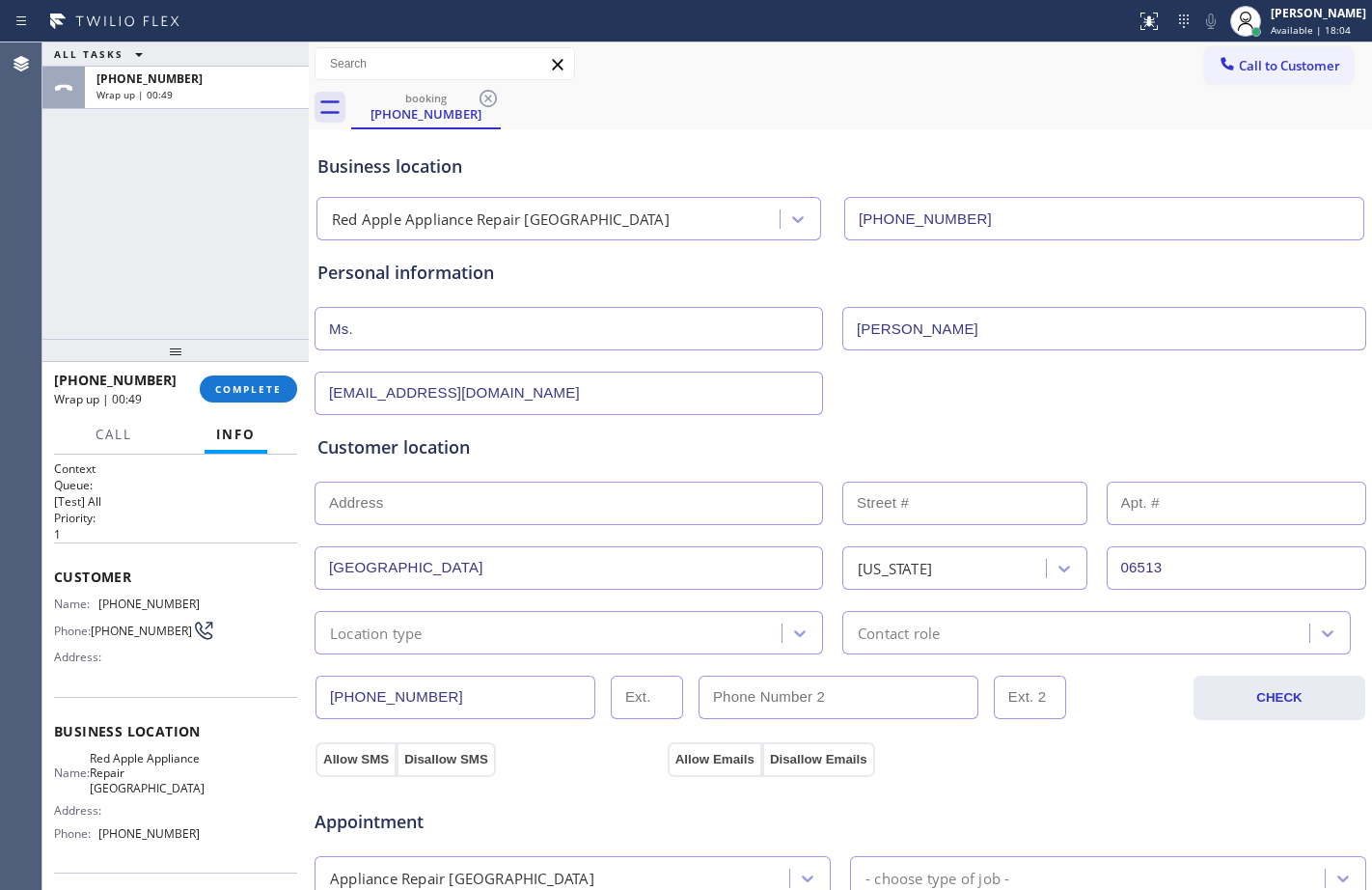
click at [419, 509] on input "text" at bounding box center [568, 503] width 508 height 43
type input "1"
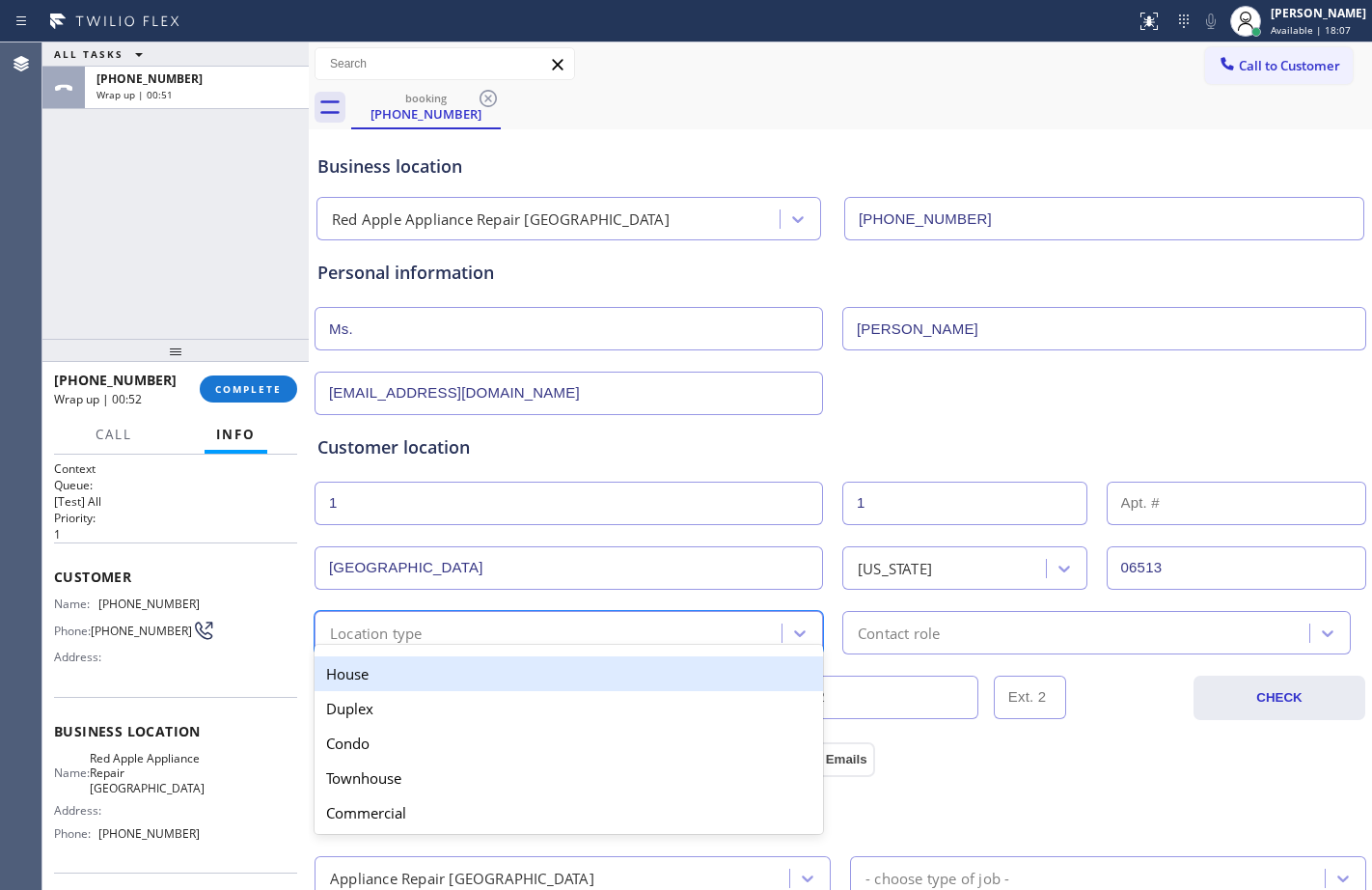
click at [547, 640] on div "Location type" at bounding box center [550, 632] width 461 height 34
click at [388, 670] on div "House" at bounding box center [568, 673] width 508 height 34
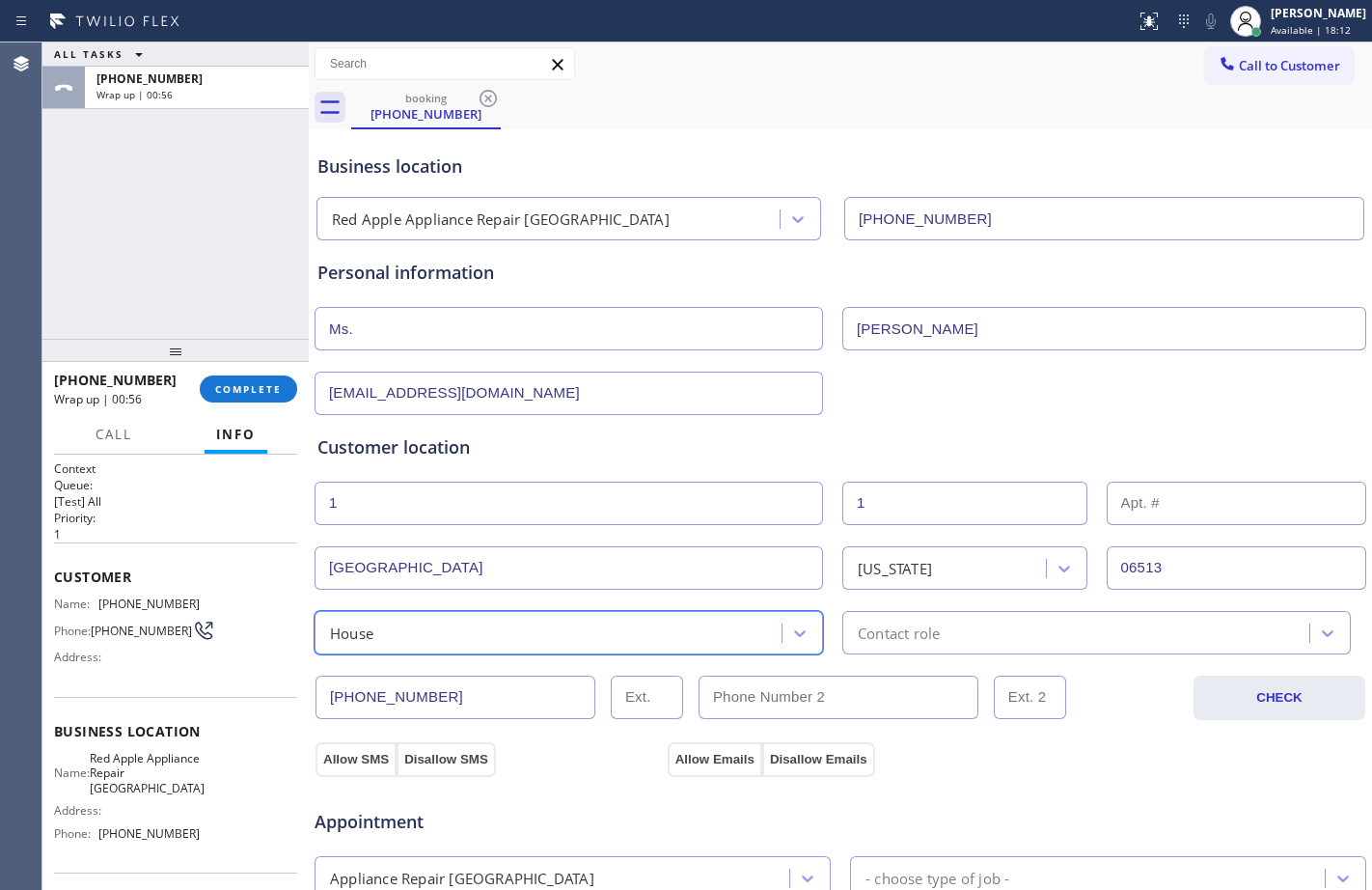
click at [951, 626] on div "Contact role" at bounding box center [1077, 632] width 461 height 34
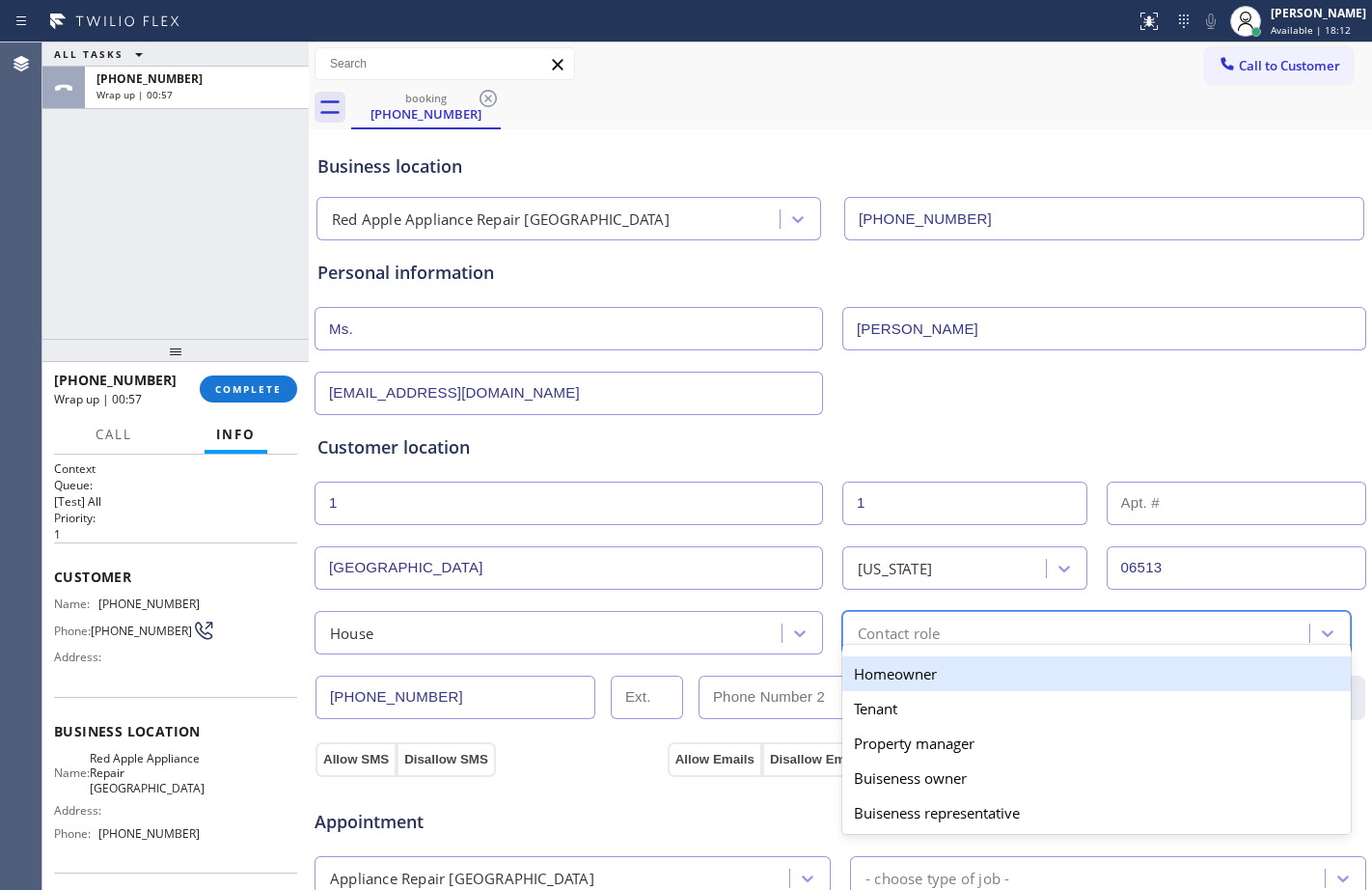
click at [923, 665] on div "Homeowner" at bounding box center [1096, 673] width 508 height 34
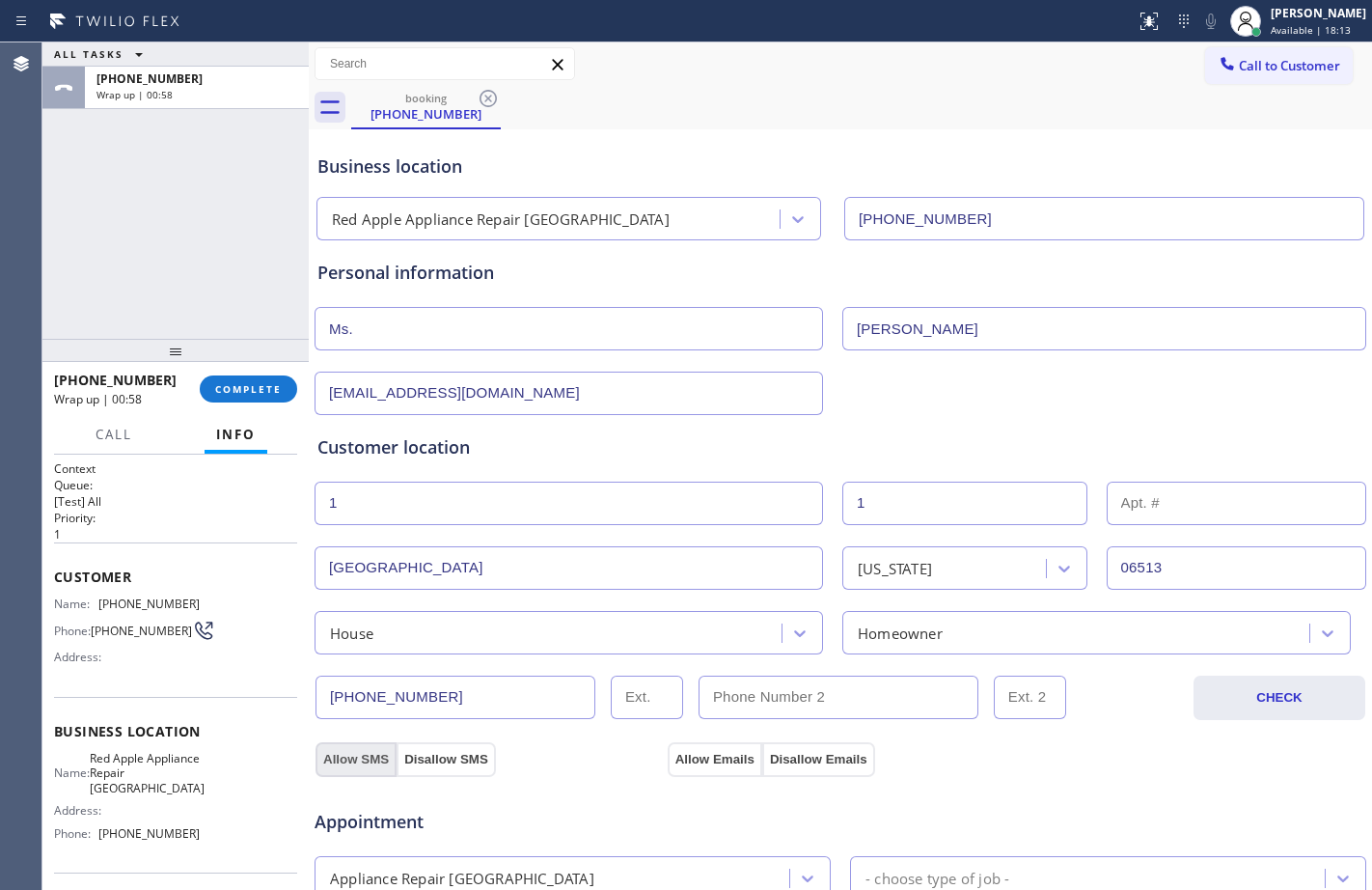
click at [368, 755] on button "Allow SMS" at bounding box center [355, 759] width 81 height 34
click at [693, 747] on button "Allow Emails" at bounding box center [714, 759] width 95 height 34
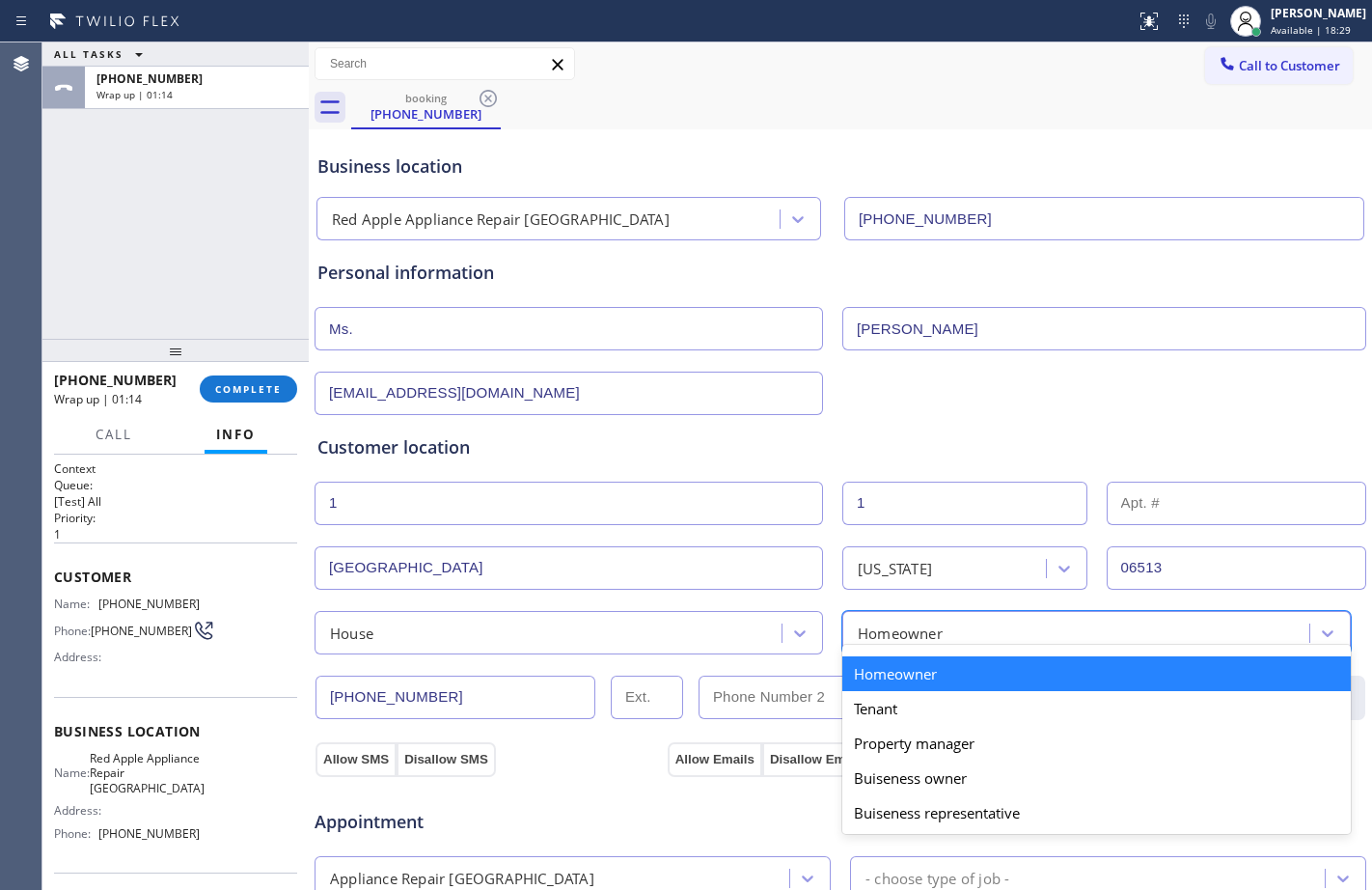
click at [875, 644] on div "option Homeowner, selected. option Homeowner focused, 1 of 5. 5 results availab…" at bounding box center [1096, 632] width 508 height 43
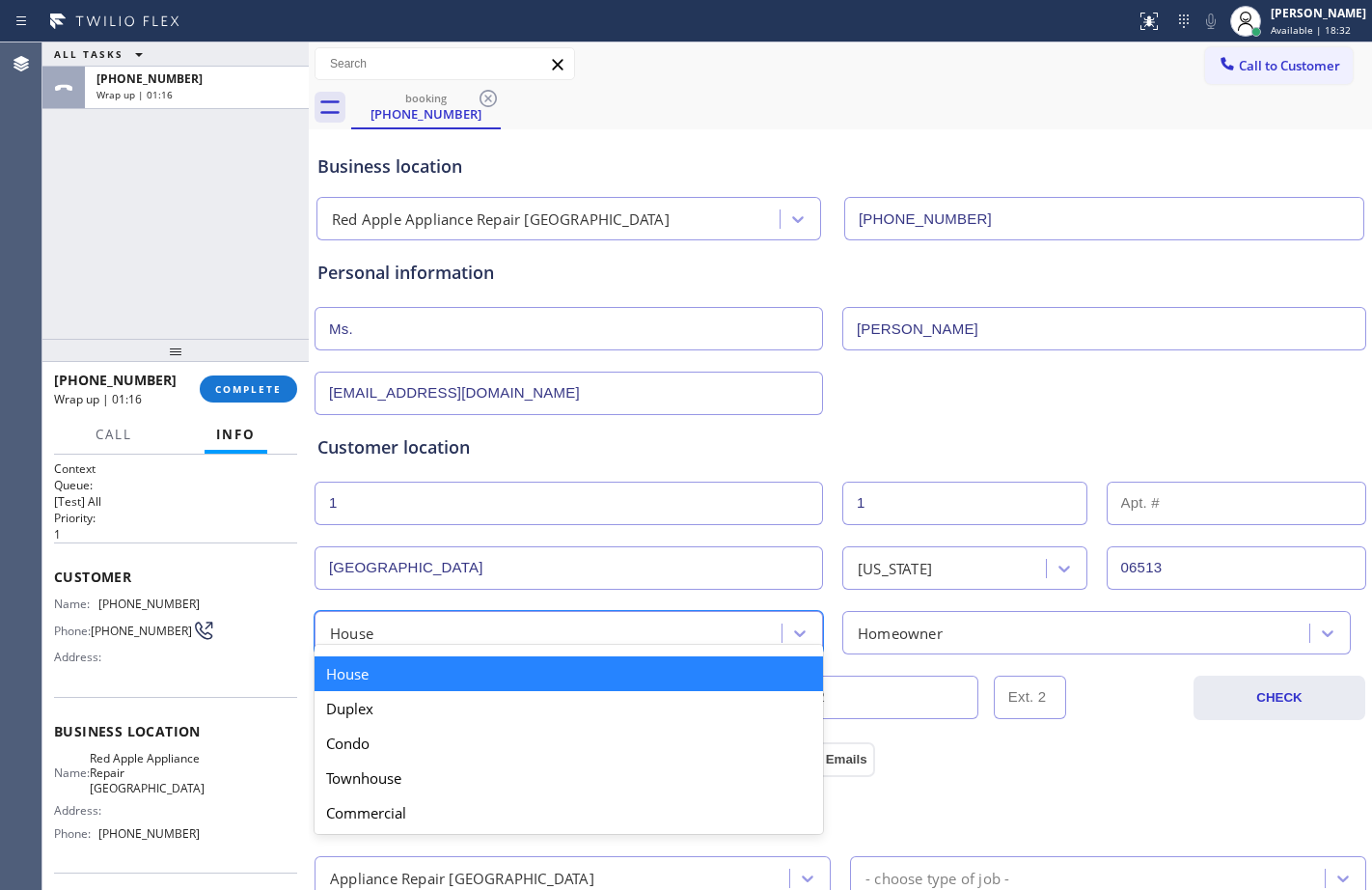
click at [435, 617] on div "House" at bounding box center [550, 632] width 461 height 34
click at [935, 644] on div "Homeowner" at bounding box center [1096, 632] width 508 height 43
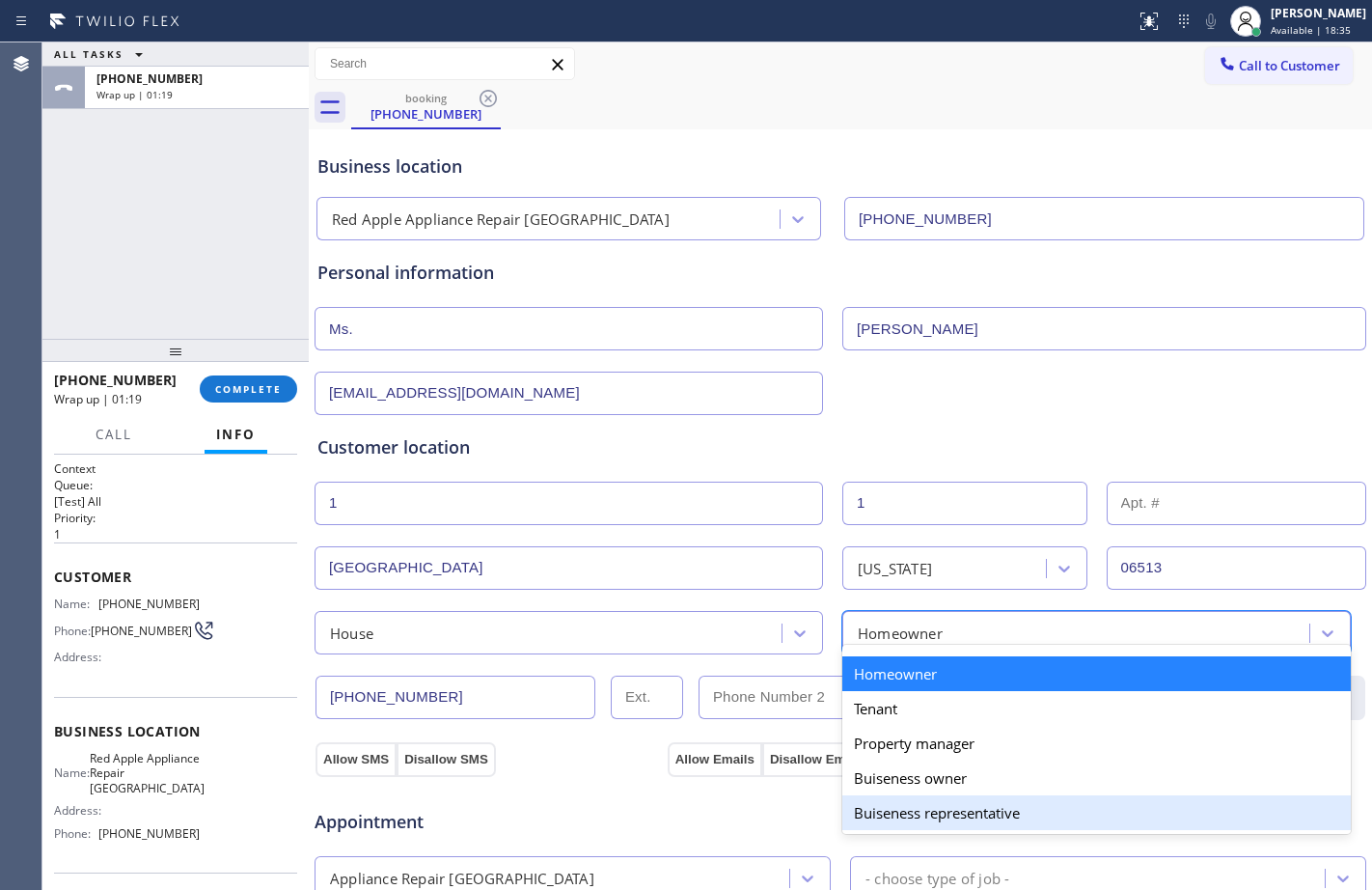
click at [949, 814] on div "Buiseness representative" at bounding box center [1096, 812] width 508 height 34
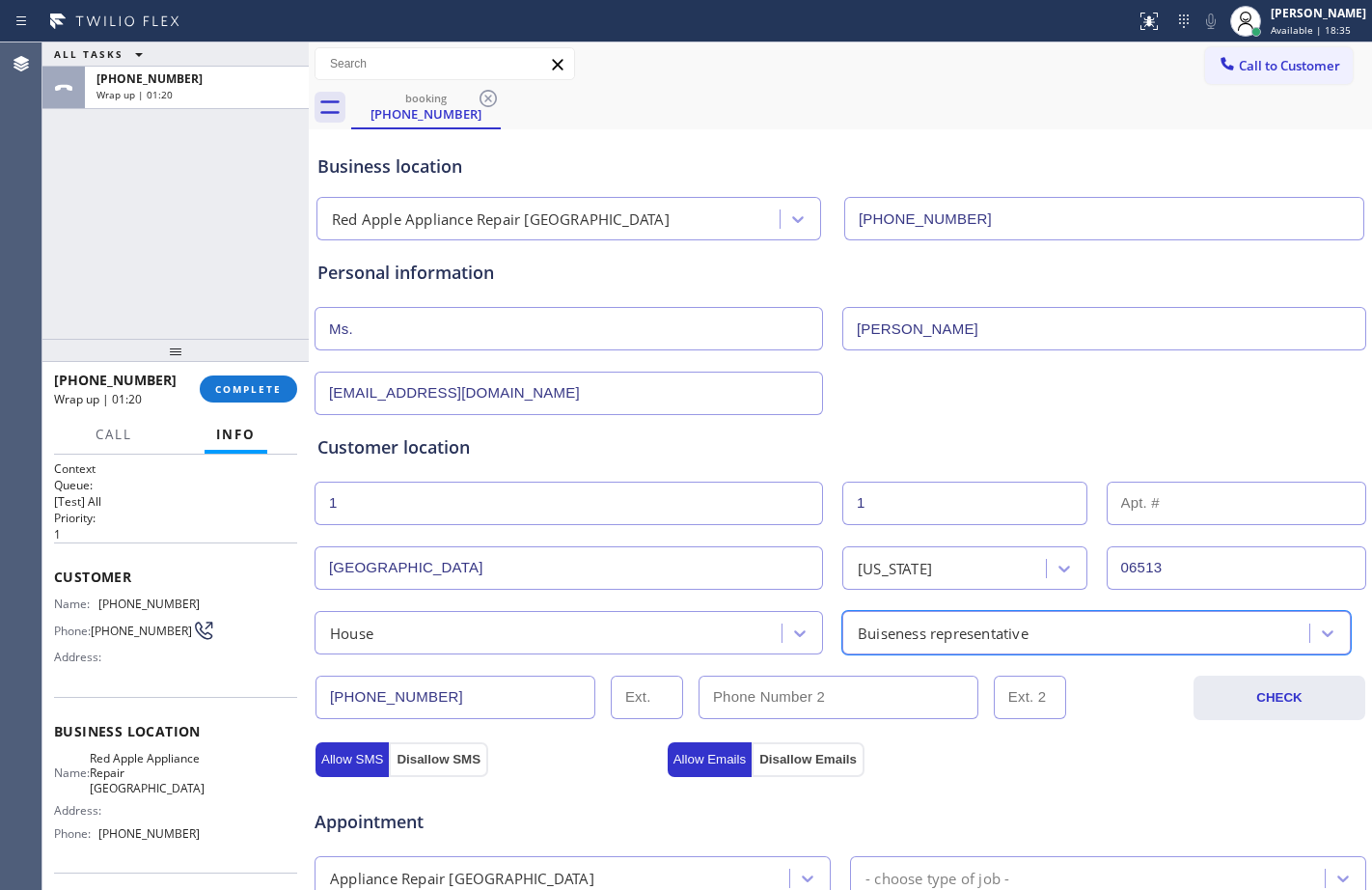
scroll to position [606, 0]
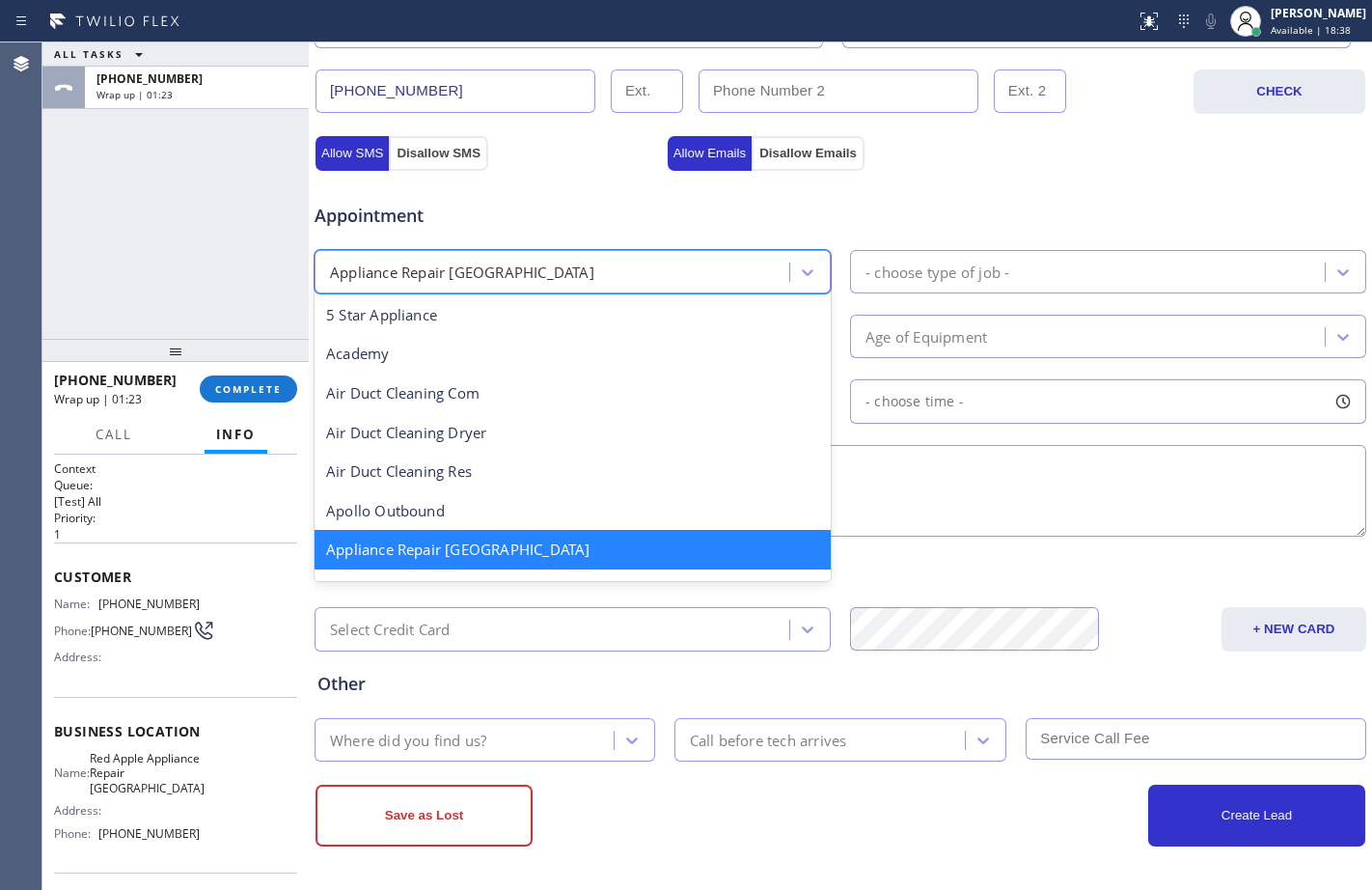
click at [690, 279] on div "Appliance Repair [GEOGRAPHIC_DATA]" at bounding box center [554, 271] width 469 height 34
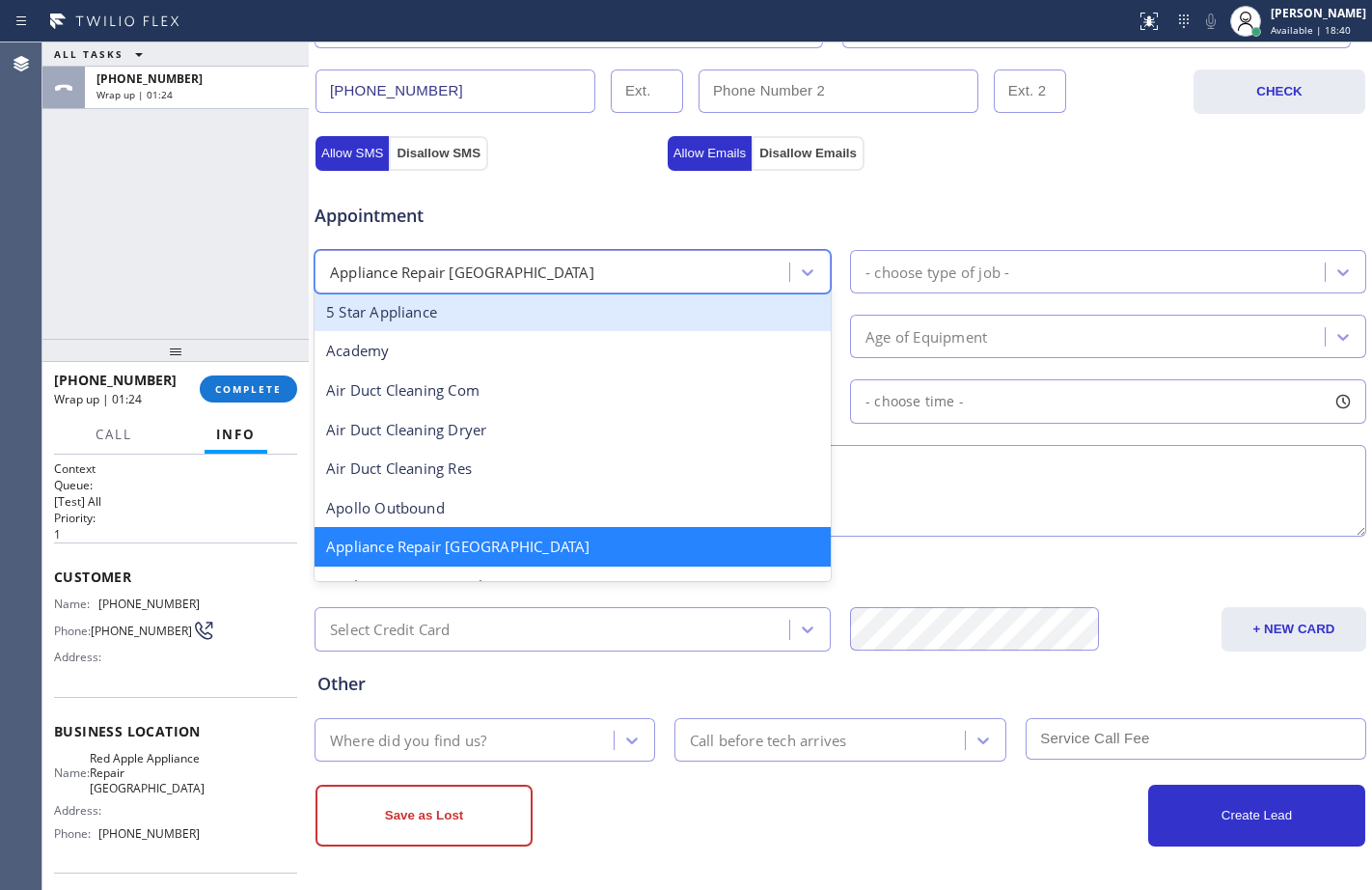
type input "t"
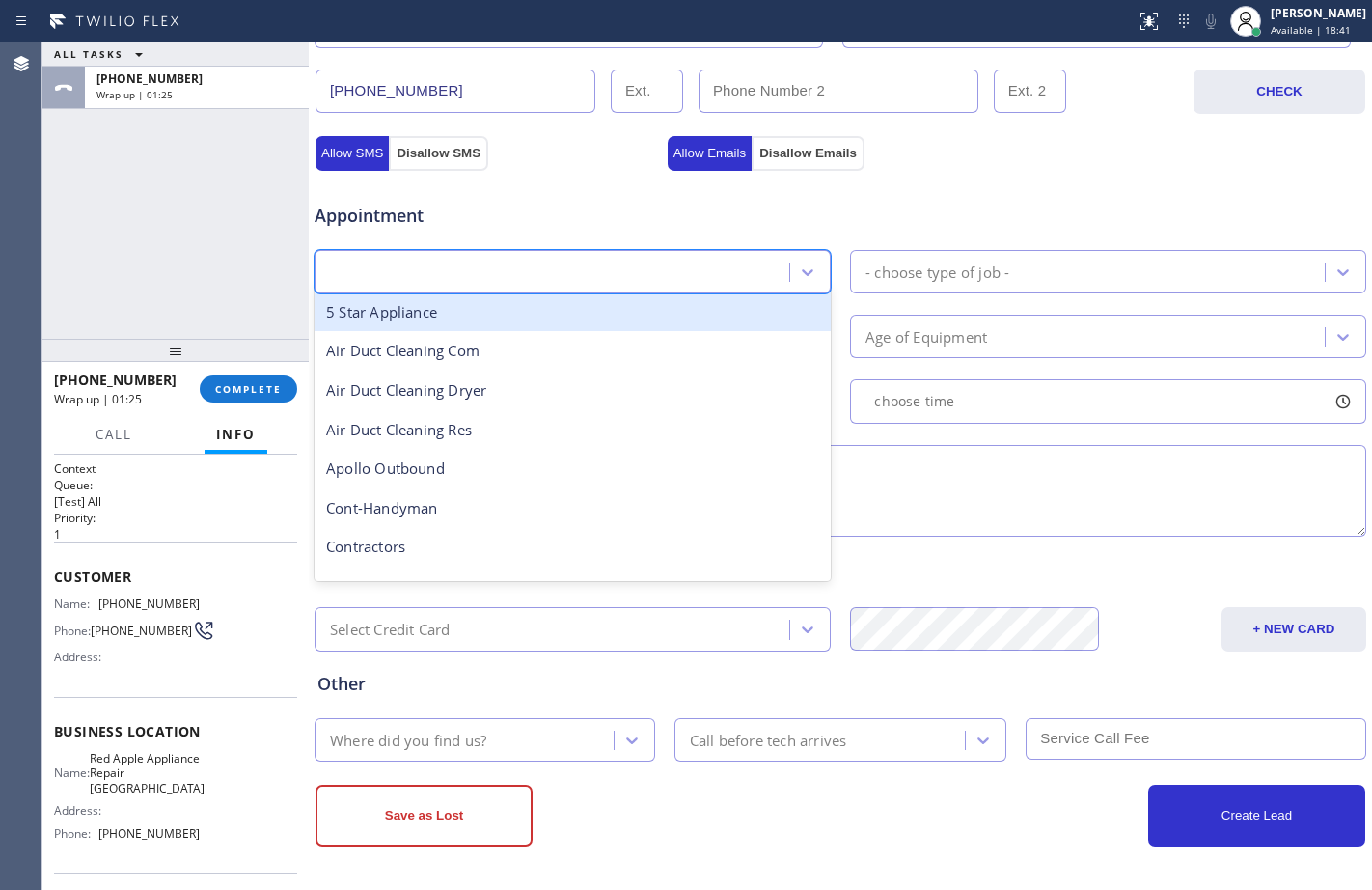
type input "r"
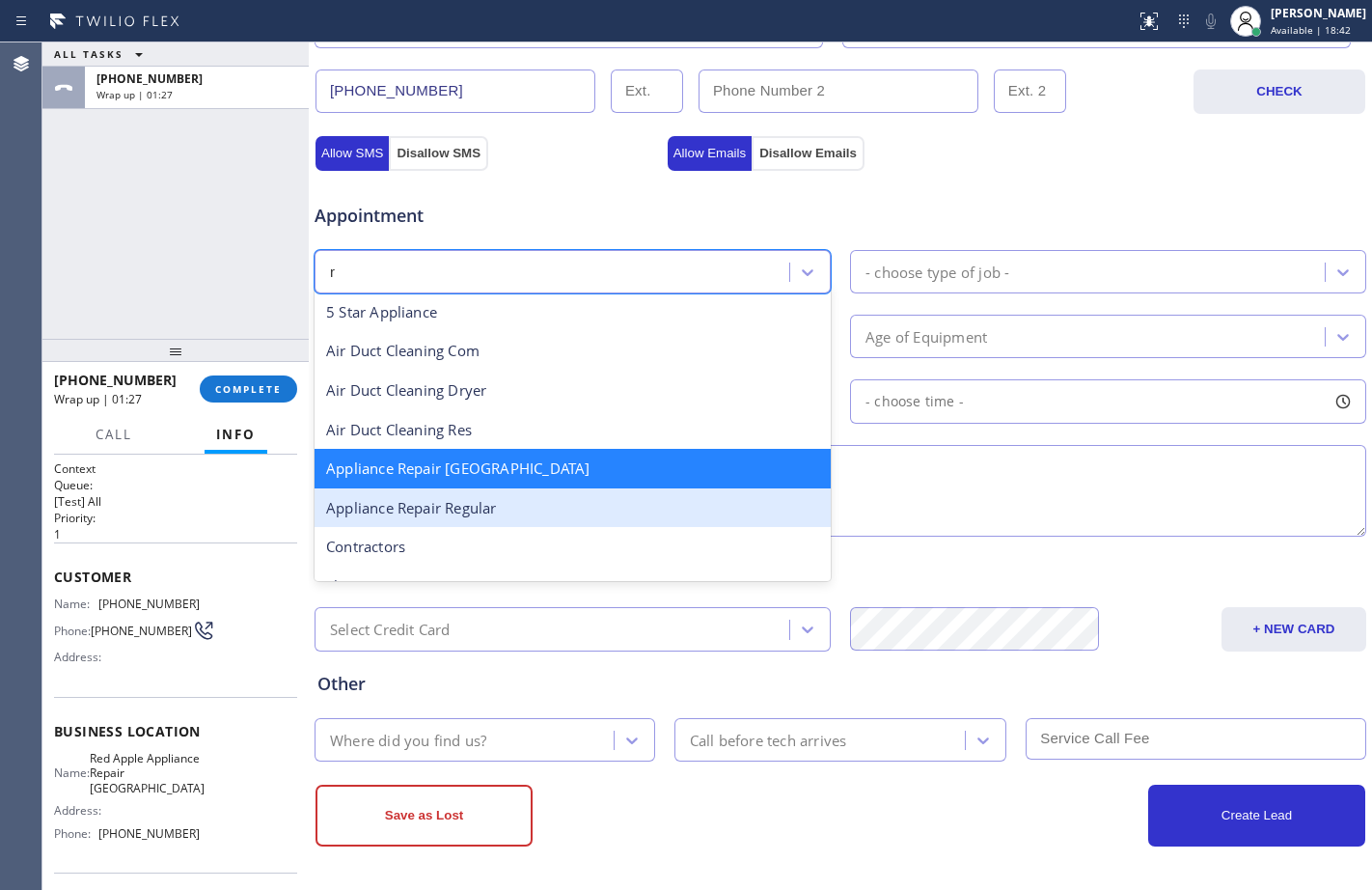
click at [554, 499] on div "Appliance Repair Regular" at bounding box center [572, 508] width 516 height 39
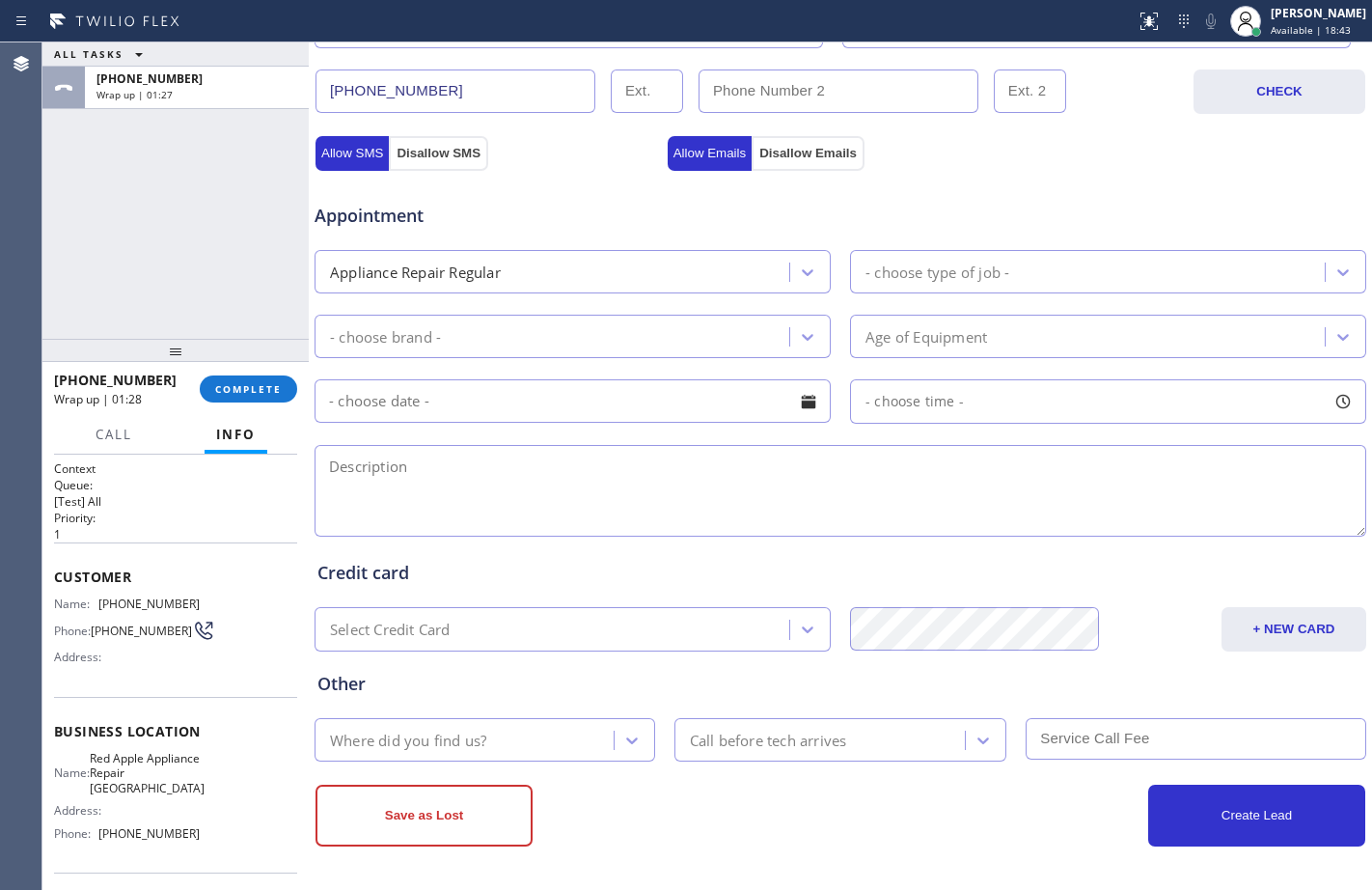
click at [1035, 299] on div "Appointment Appliance Repair Regular - choose type of job - - choose brand - Ag…" at bounding box center [840, 359] width 1046 height 361
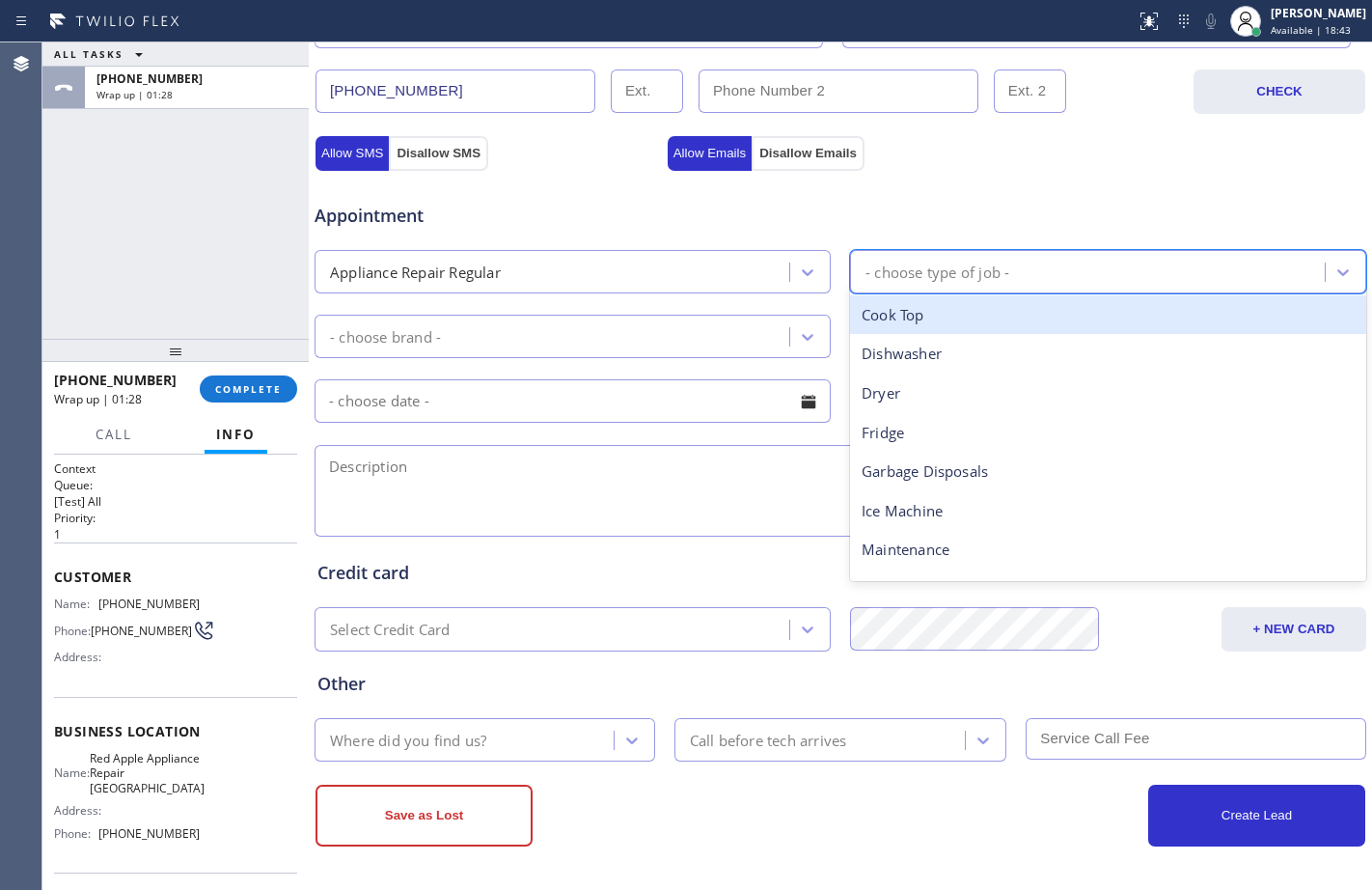
click at [1040, 269] on div "- choose type of job -" at bounding box center [1089, 271] width 469 height 34
type input "wa"
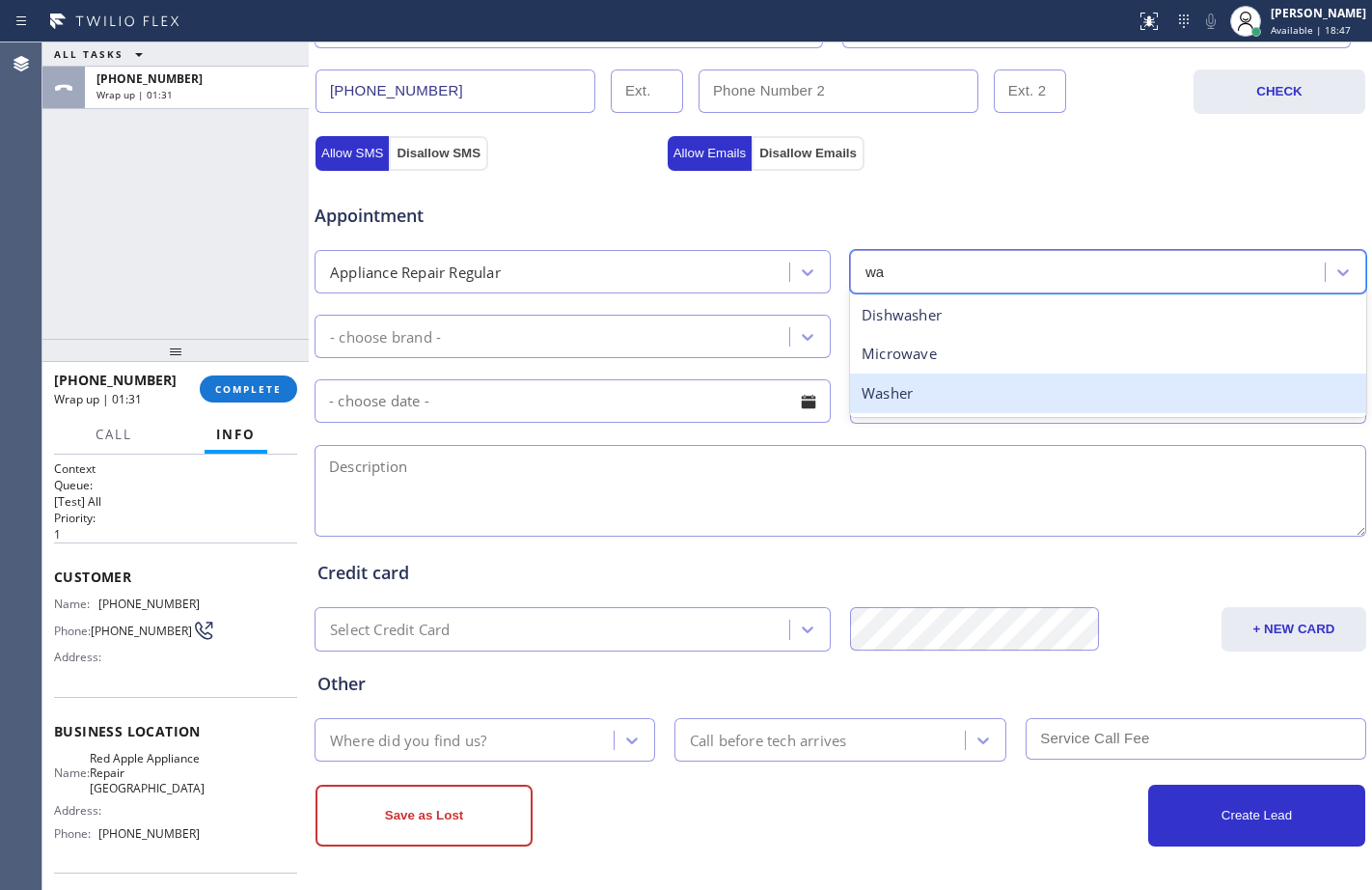
click at [971, 388] on div "Washer" at bounding box center [1107, 393] width 516 height 39
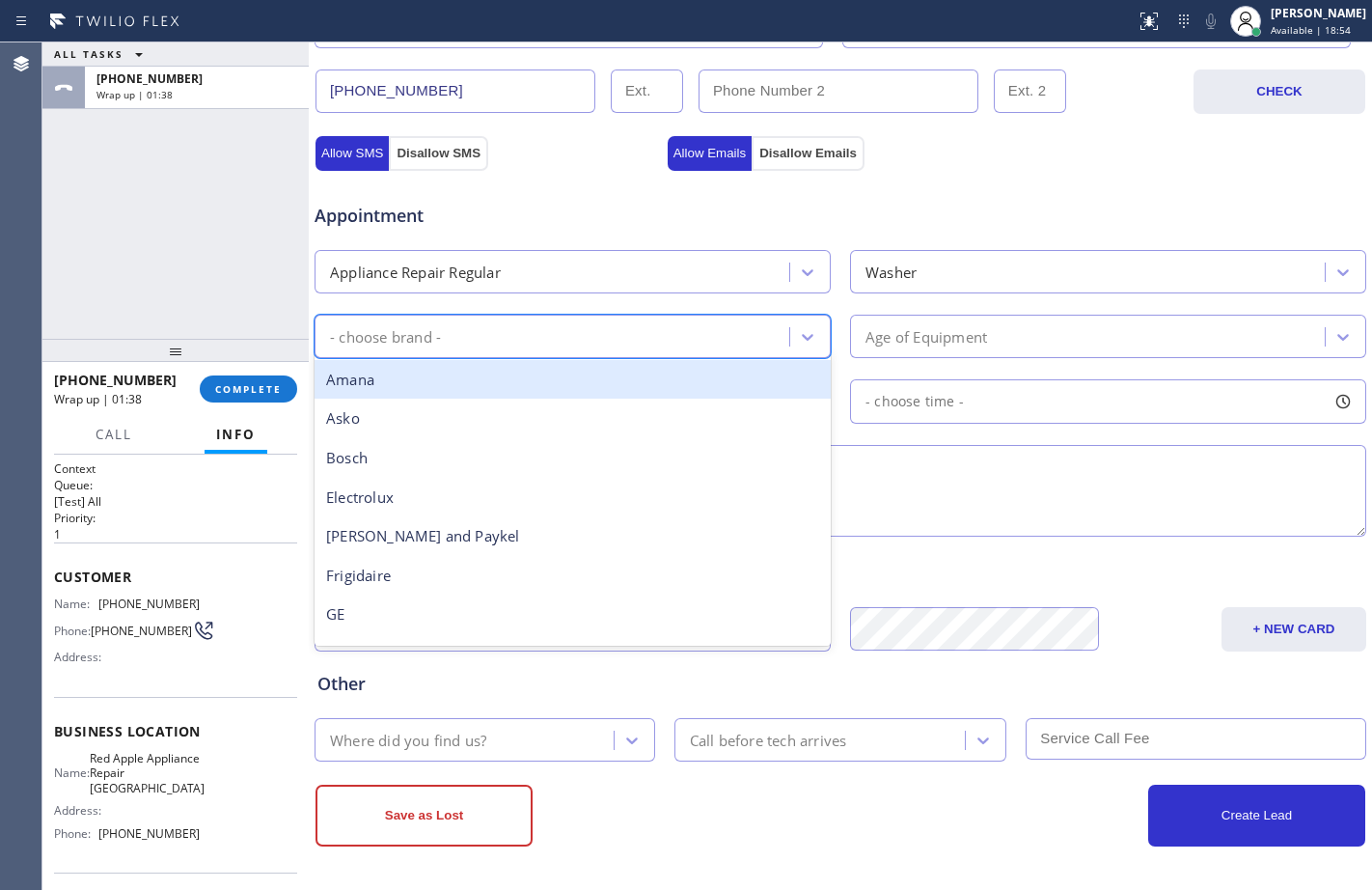
click at [554, 348] on div "- choose brand -" at bounding box center [554, 336] width 469 height 34
type input "ge"
click at [525, 384] on div "GE" at bounding box center [572, 380] width 516 height 39
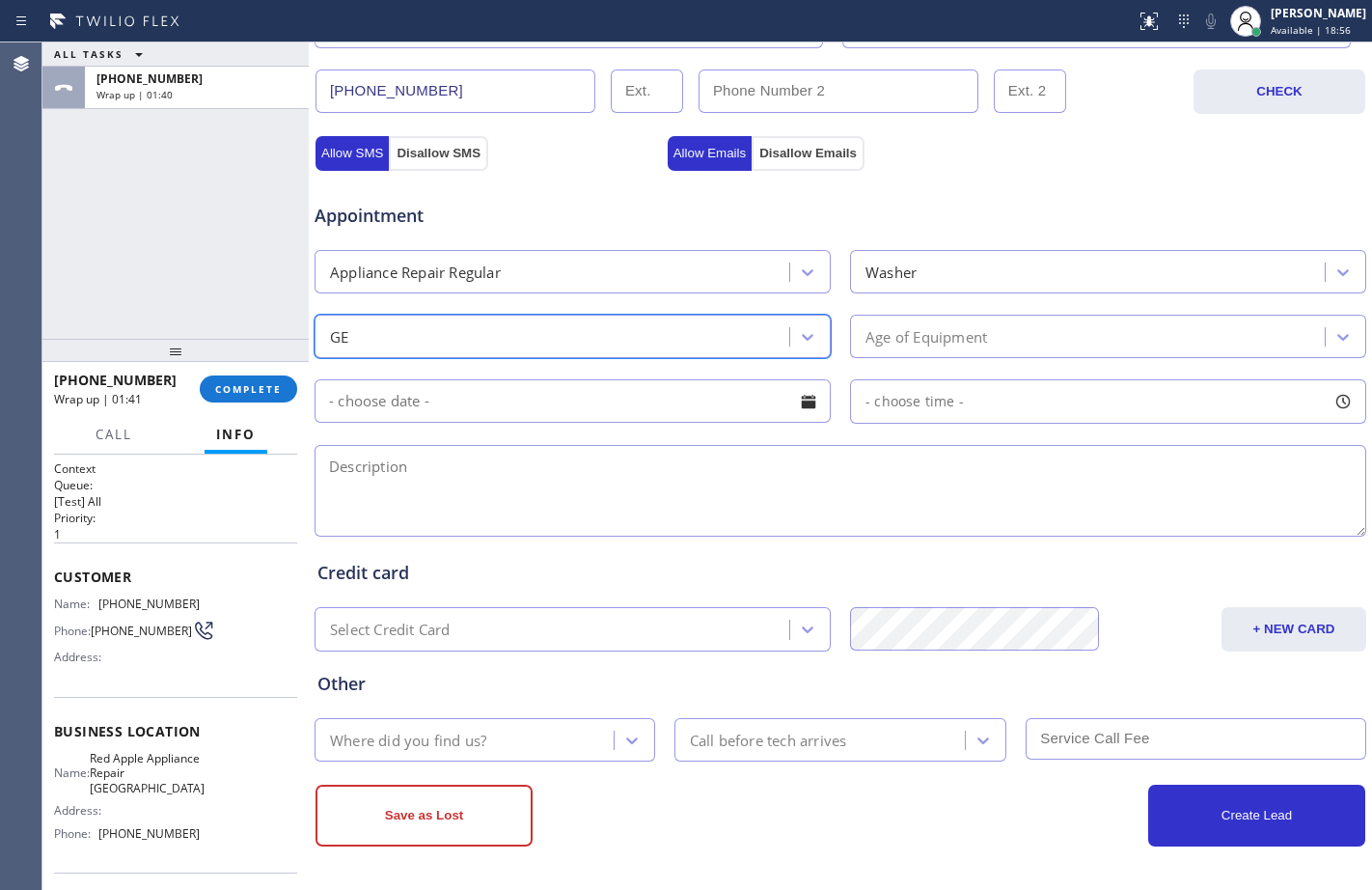
click at [856, 341] on div "Age of Equipment" at bounding box center [1089, 336] width 469 height 34
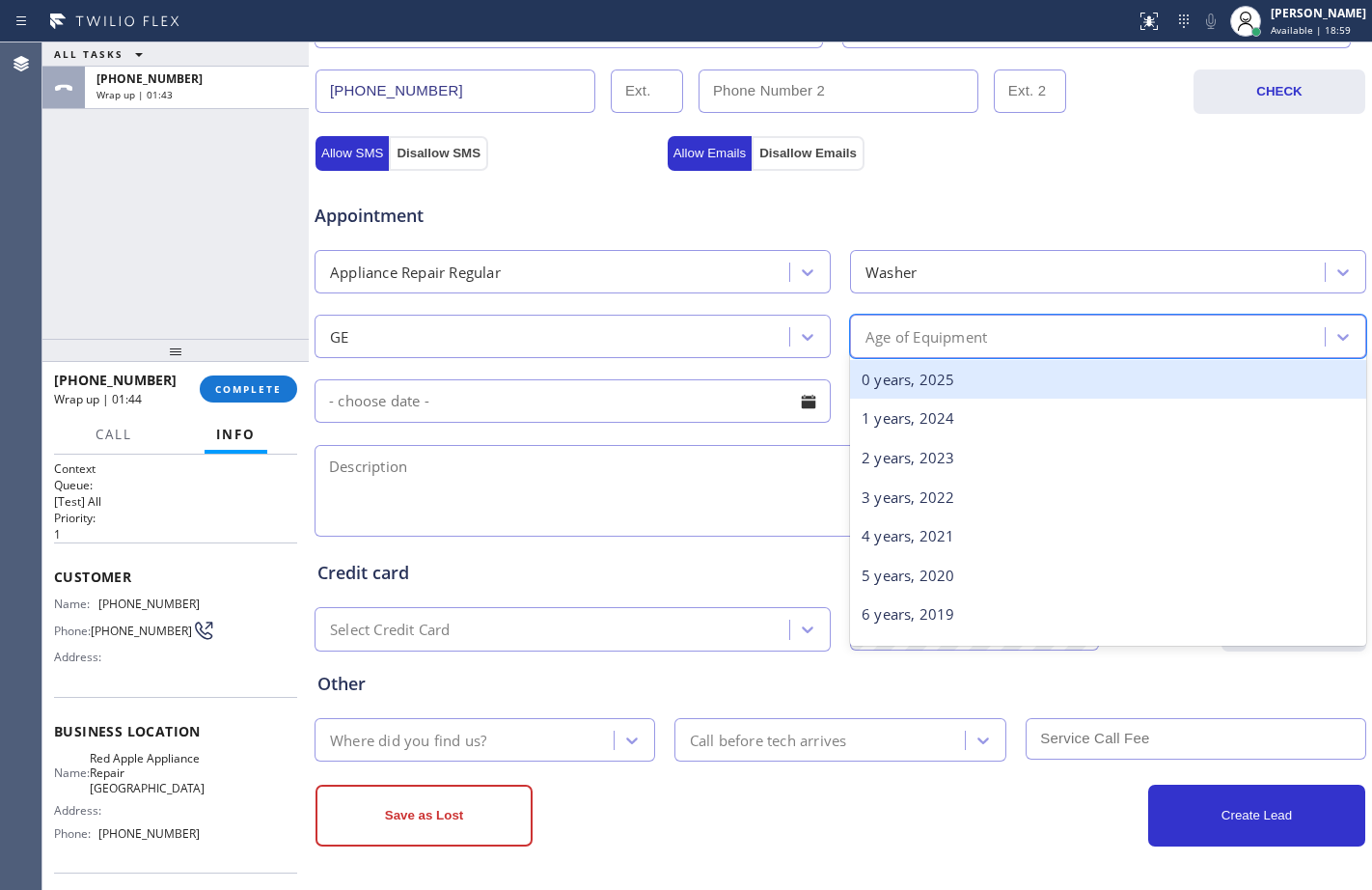
type input "5"
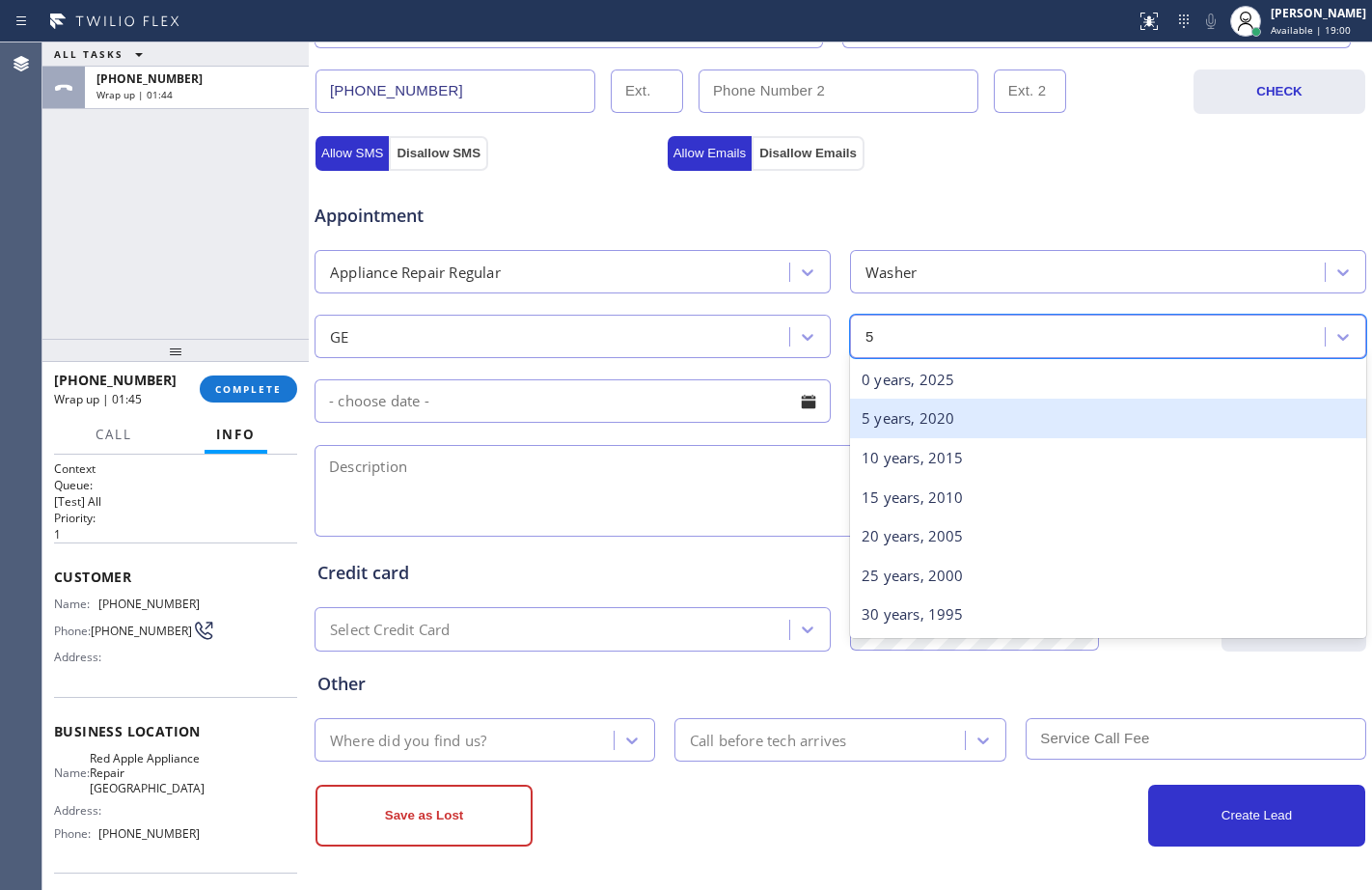
click at [894, 427] on div "5 years, 2020" at bounding box center [1107, 418] width 516 height 39
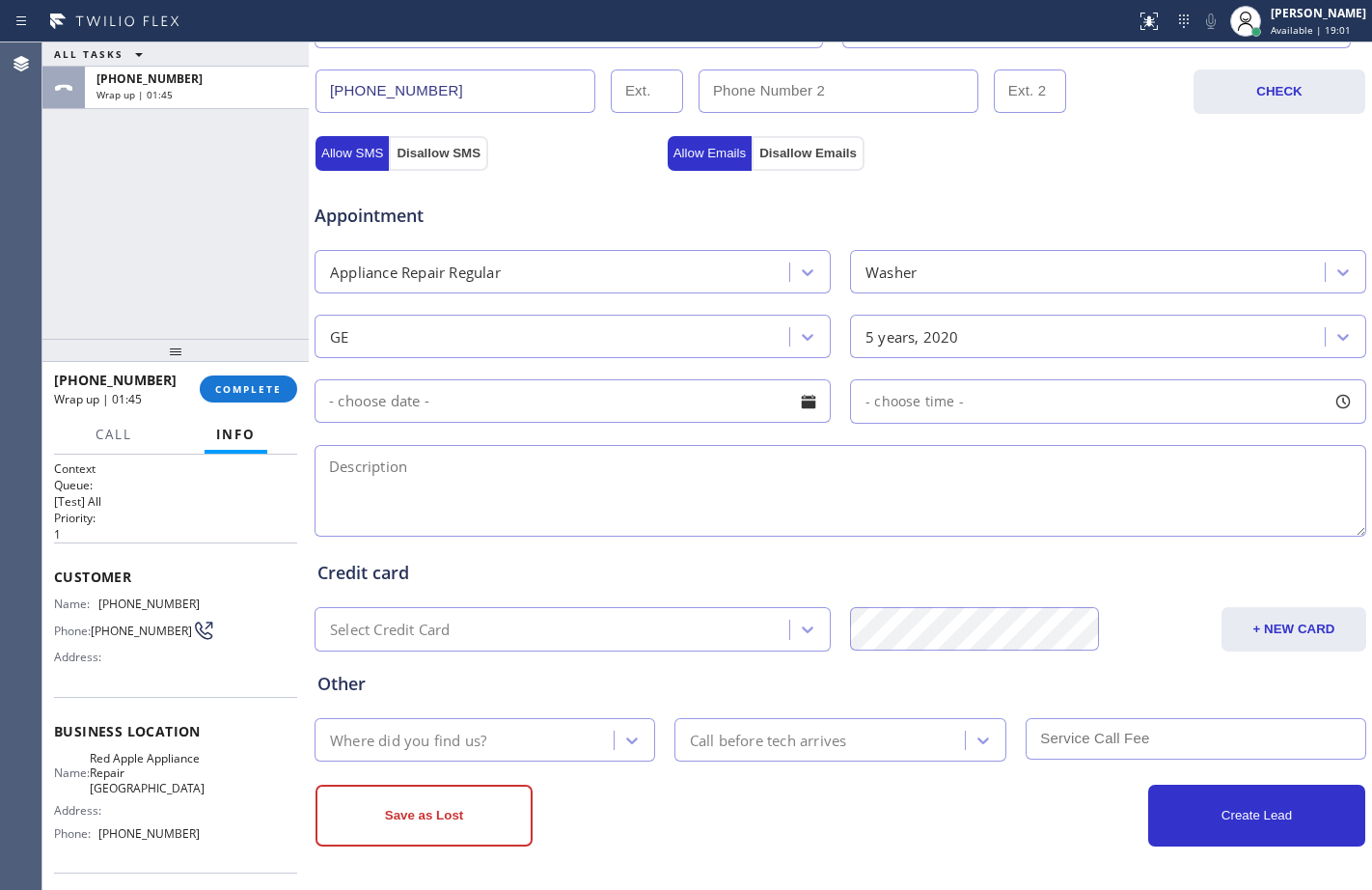
click at [700, 484] on textarea at bounding box center [840, 491] width 1051 height 92
paste textarea "GE/washer/not draining/over [DEMOGRAPHIC_DATA]/[GEOGRAPHIC_DATA]"
click at [562, 469] on textarea "GE/washer/not draining/over [DEMOGRAPHIC_DATA]/[GEOGRAPHIC_DATA]" at bounding box center [840, 491] width 1051 height 92
click at [1077, 470] on textarea "GE/washer/not draining/over [DEMOGRAPHIC_DATA]/Home warranty company-business r…" at bounding box center [840, 491] width 1051 height 92
paste textarea "Red Apple Appliance Repair [GEOGRAPHIC_DATA]"
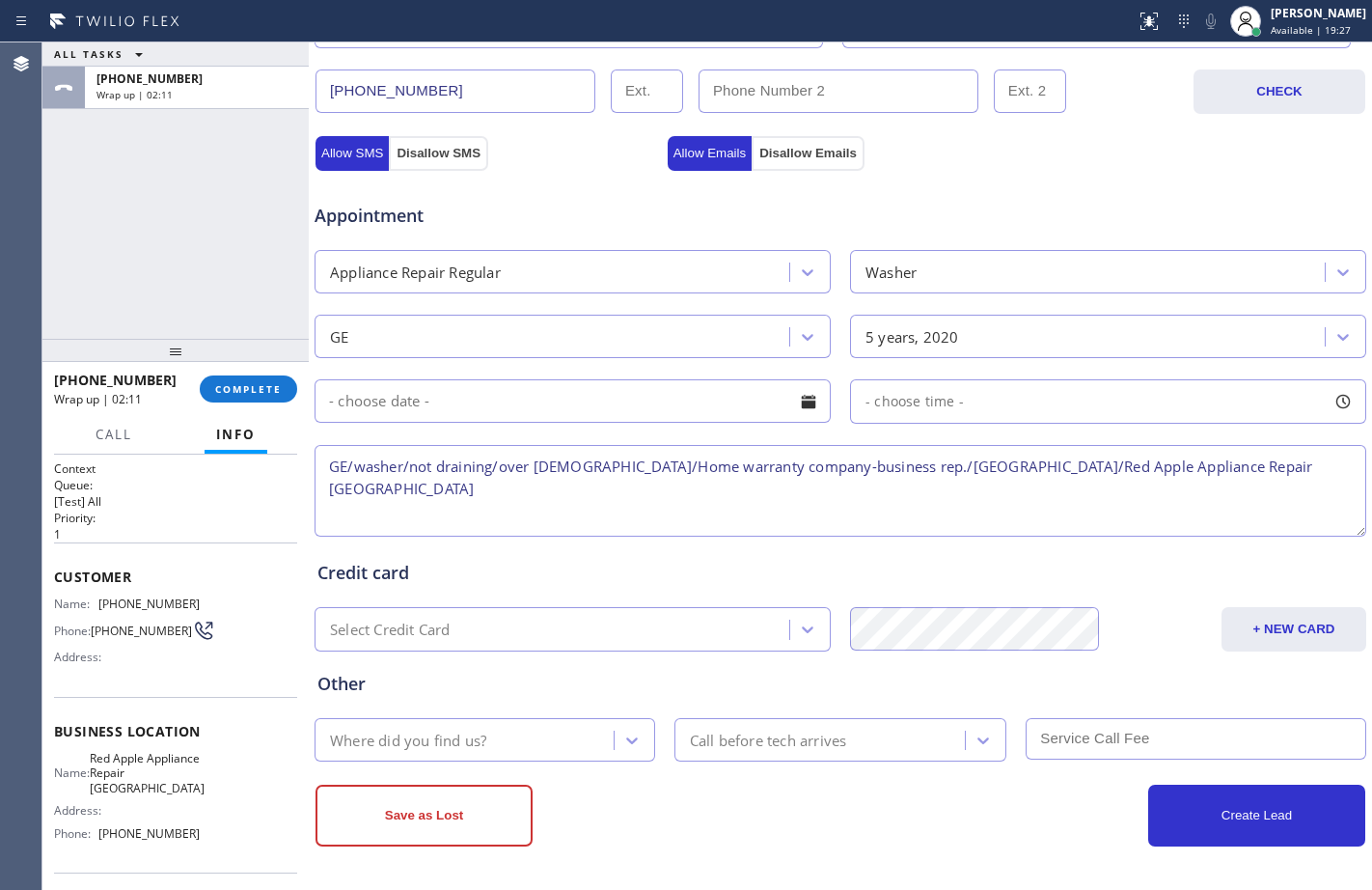
click at [1303, 458] on textarea "GE/washer/not draining/over [DEMOGRAPHIC_DATA]/Home warranty company-business r…" at bounding box center [840, 491] width 1051 height 92
type textarea "GE/washer/not draining/over [DEMOGRAPHIC_DATA]/Home warranty company-business r…"
click at [545, 746] on div "Where did you find us?" at bounding box center [467, 739] width 294 height 34
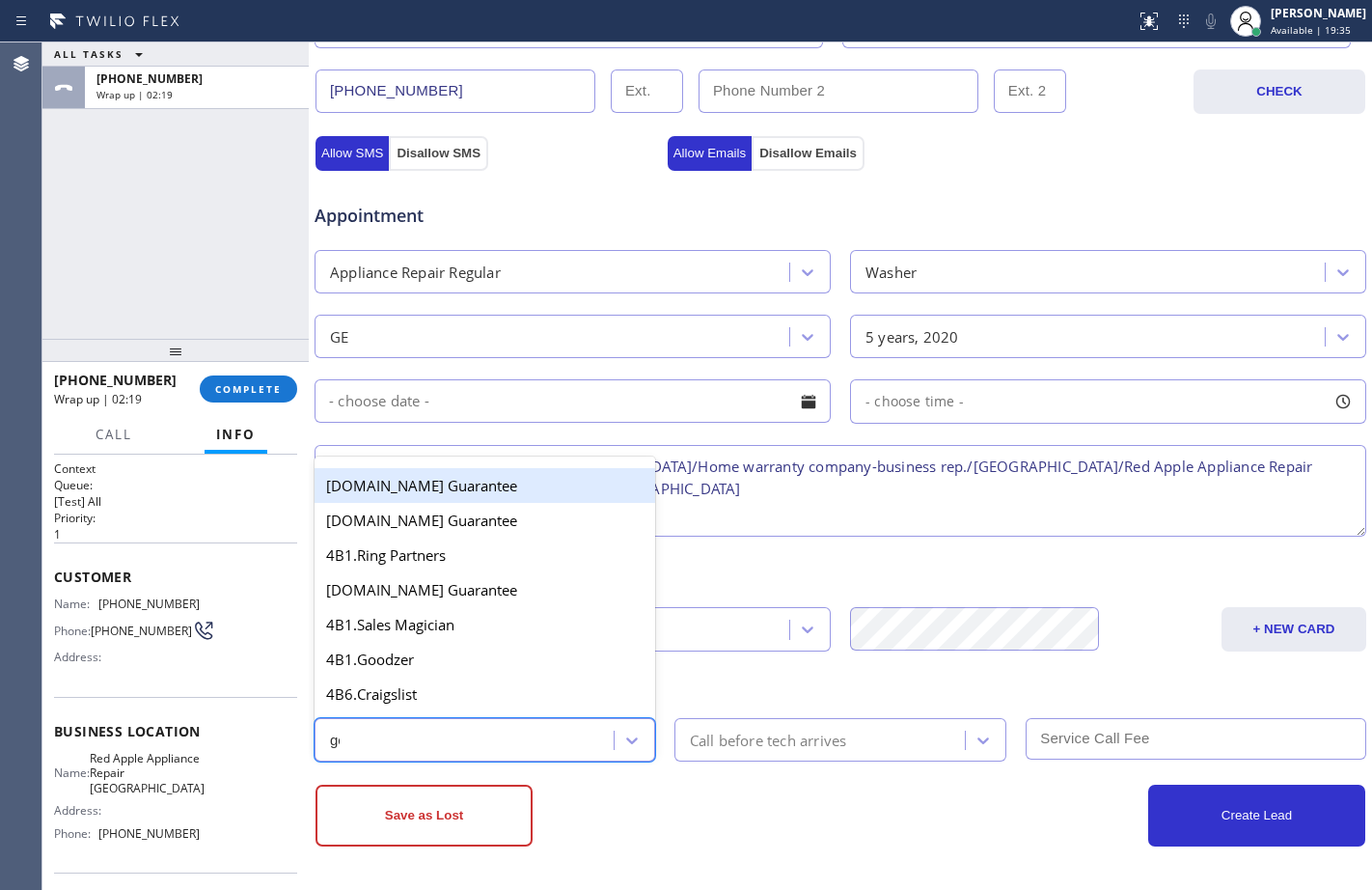
type input "goo"
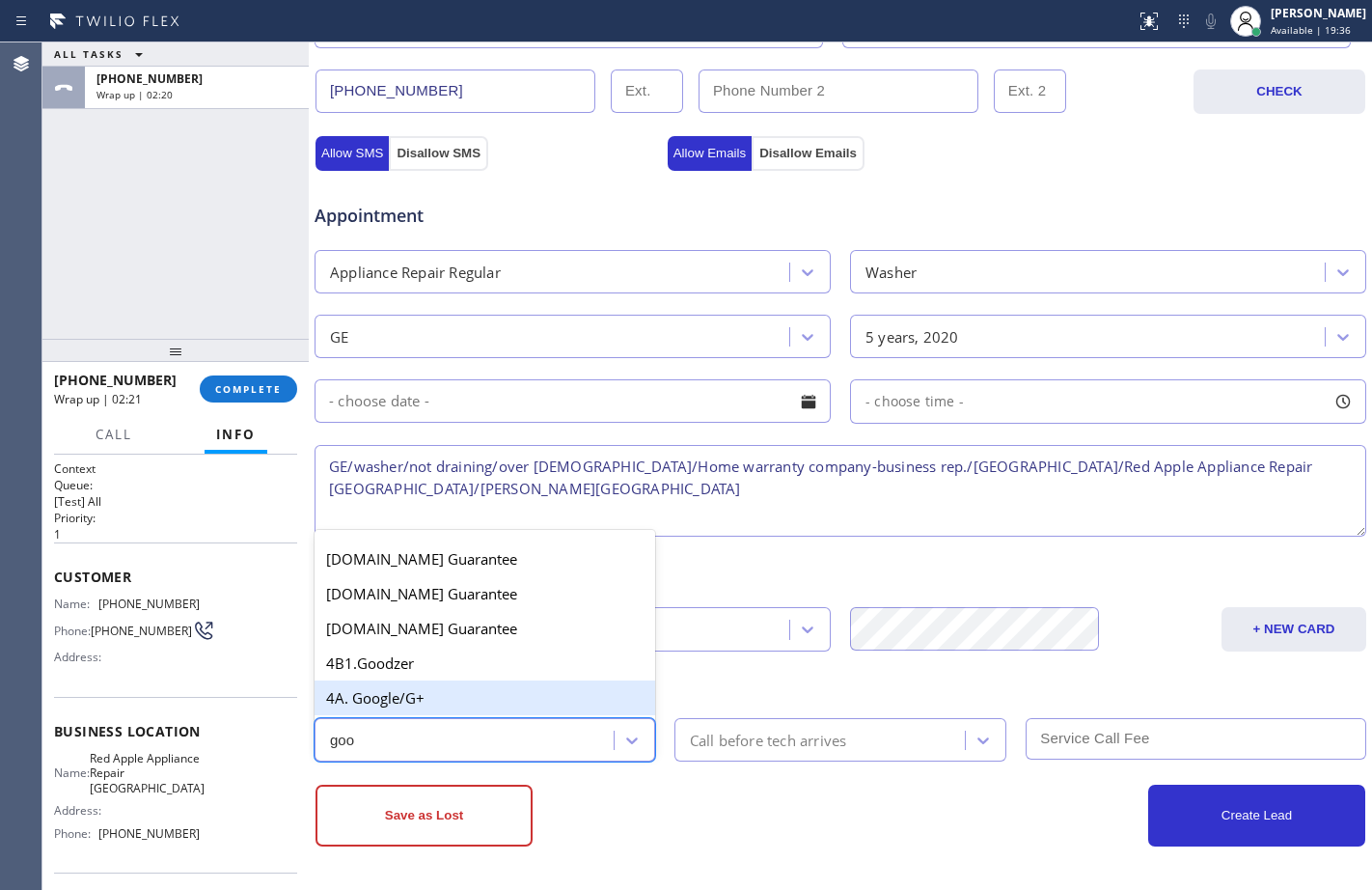
click at [521, 704] on div "4A. Google/G+" at bounding box center [484, 697] width 341 height 34
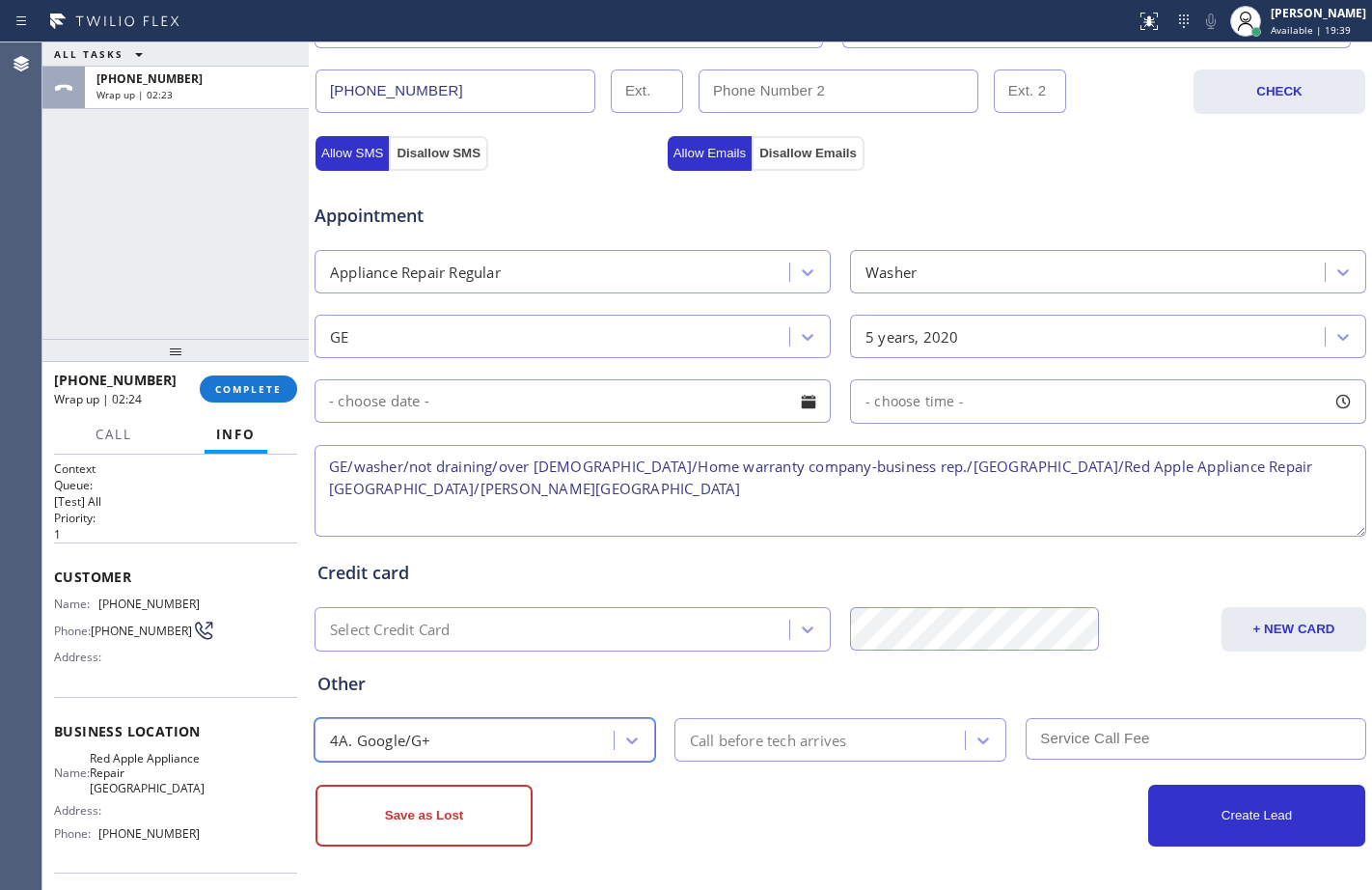
scroll to position [0, 0]
click at [433, 820] on button "Save as Lost" at bounding box center [424, 815] width 217 height 62
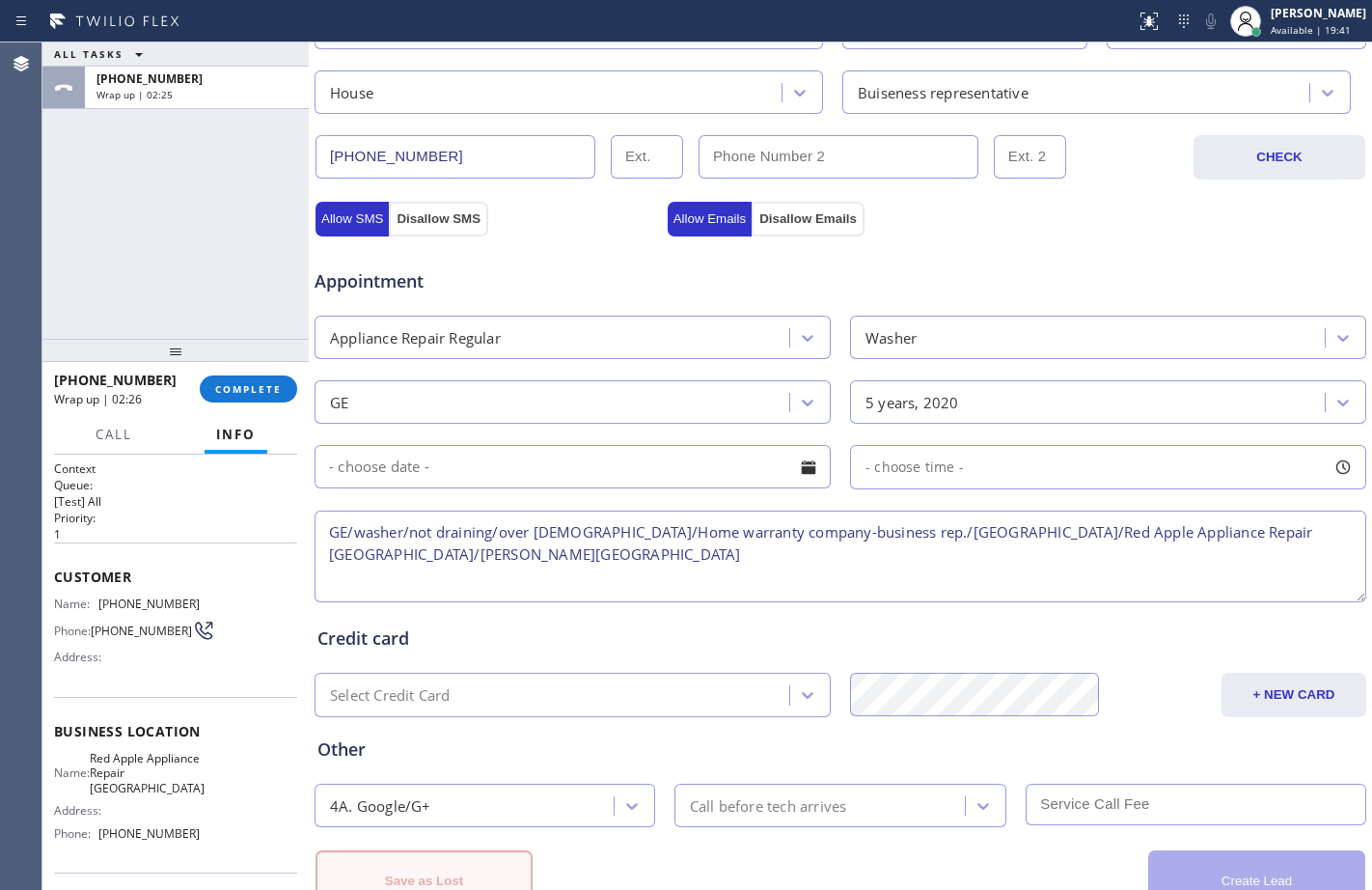
scroll to position [672, 0]
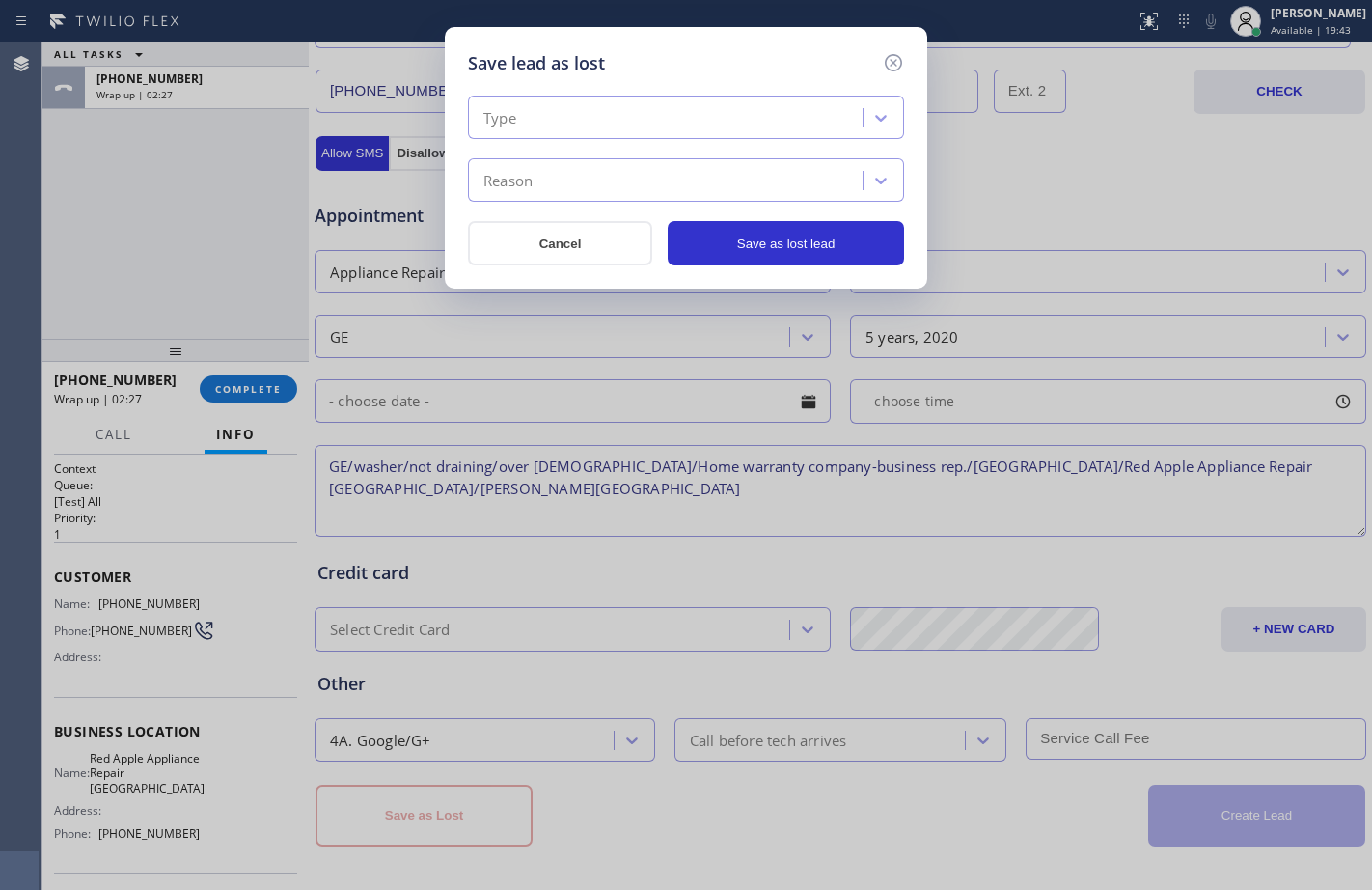
click at [773, 131] on div "Type" at bounding box center [667, 118] width 389 height 34
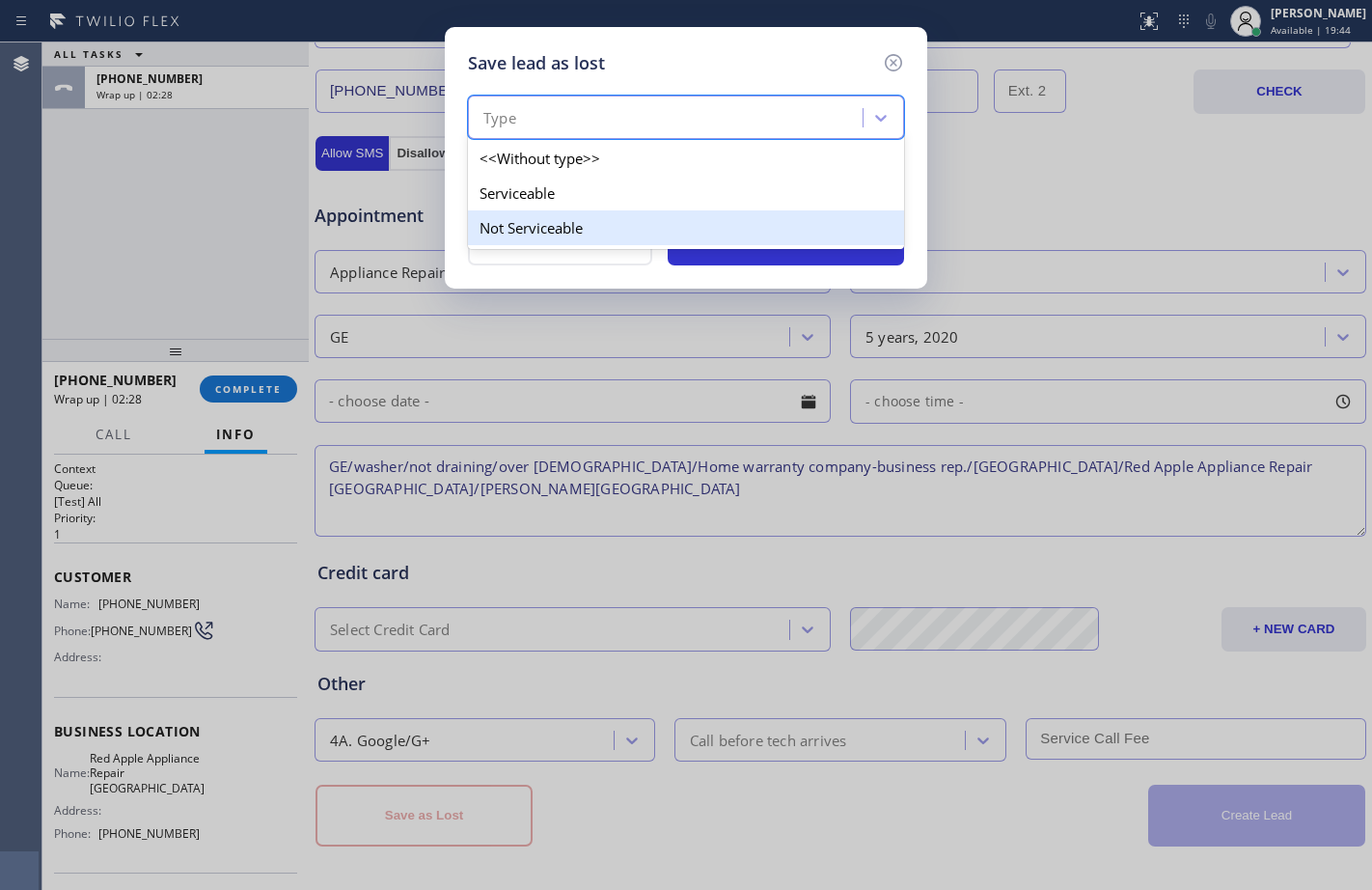
click at [565, 230] on div "Not Serviceable" at bounding box center [686, 227] width 436 height 34
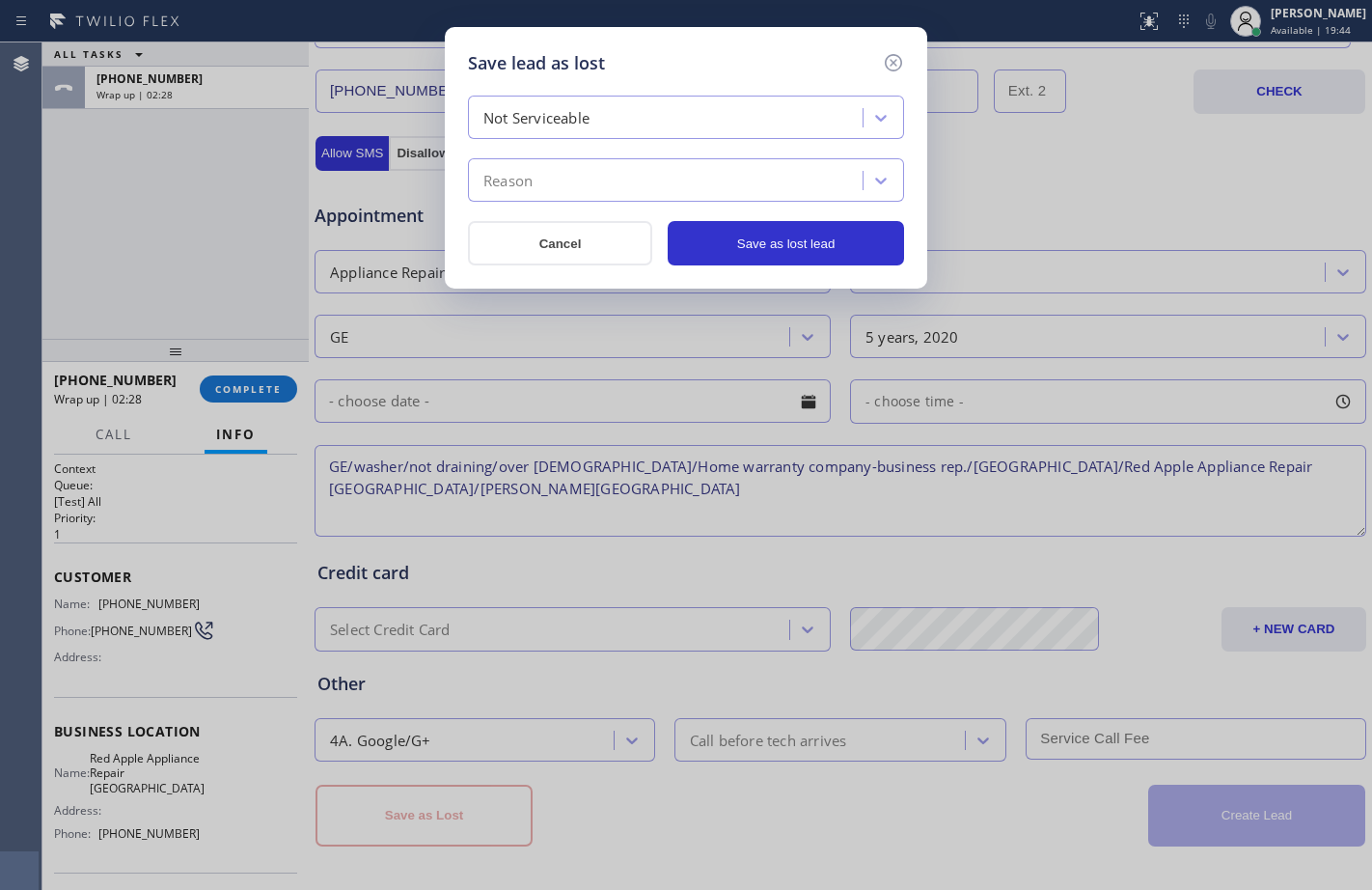
click at [590, 184] on div "Reason" at bounding box center [667, 181] width 389 height 34
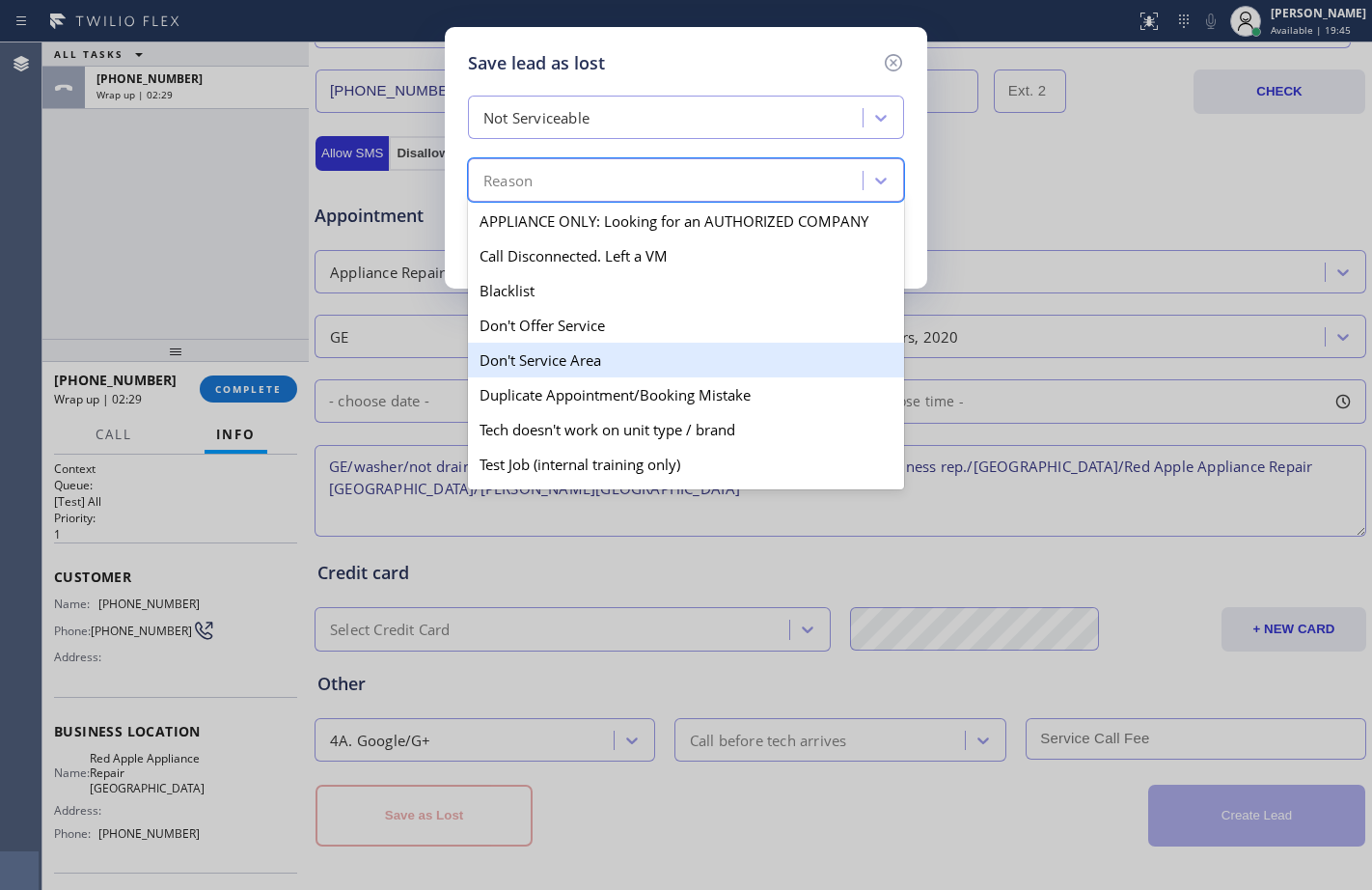
click at [552, 348] on div "Don't Service Area" at bounding box center [686, 359] width 436 height 34
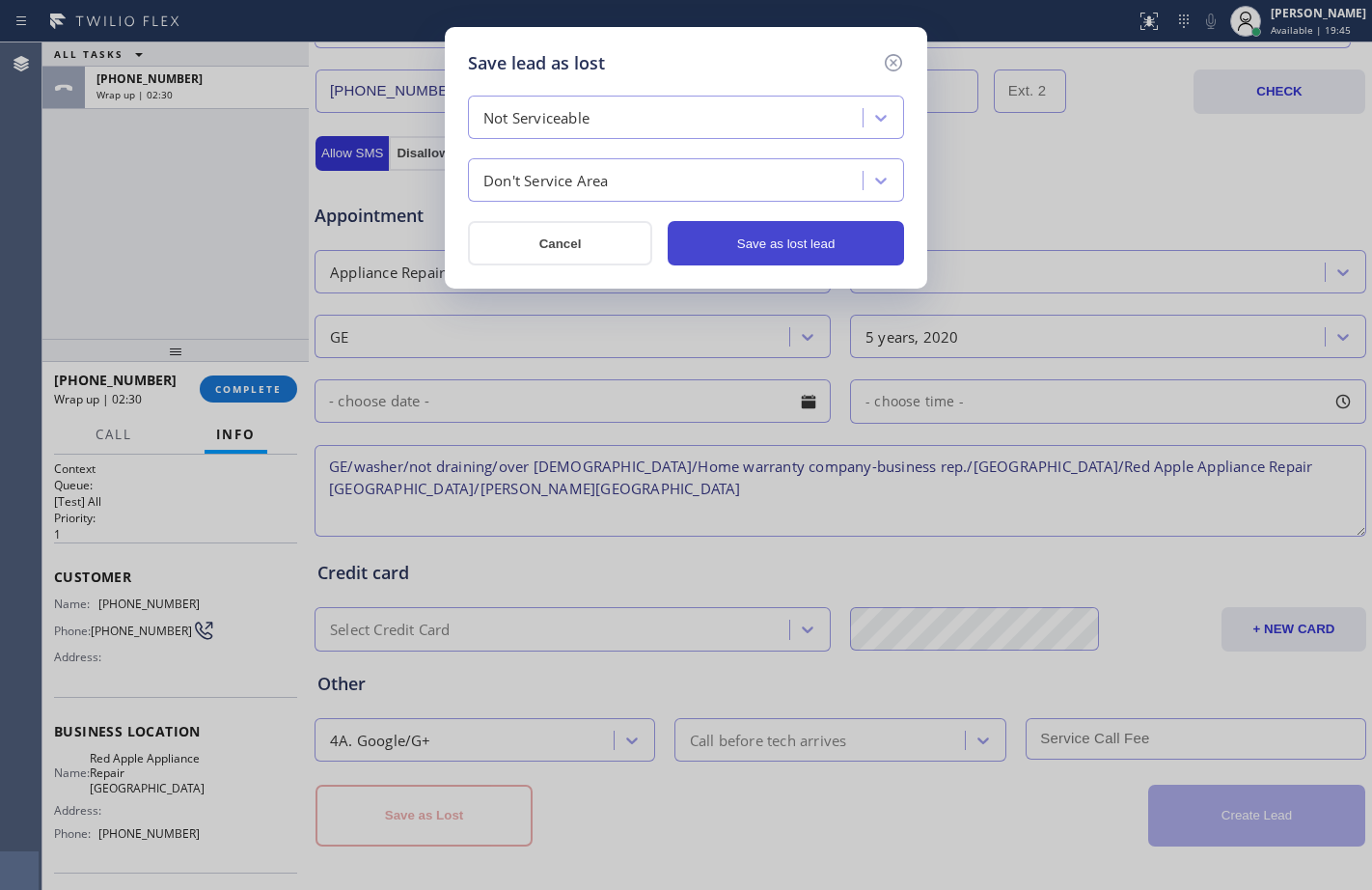
click at [751, 242] on button "Save as lost lead" at bounding box center [786, 243] width 237 height 44
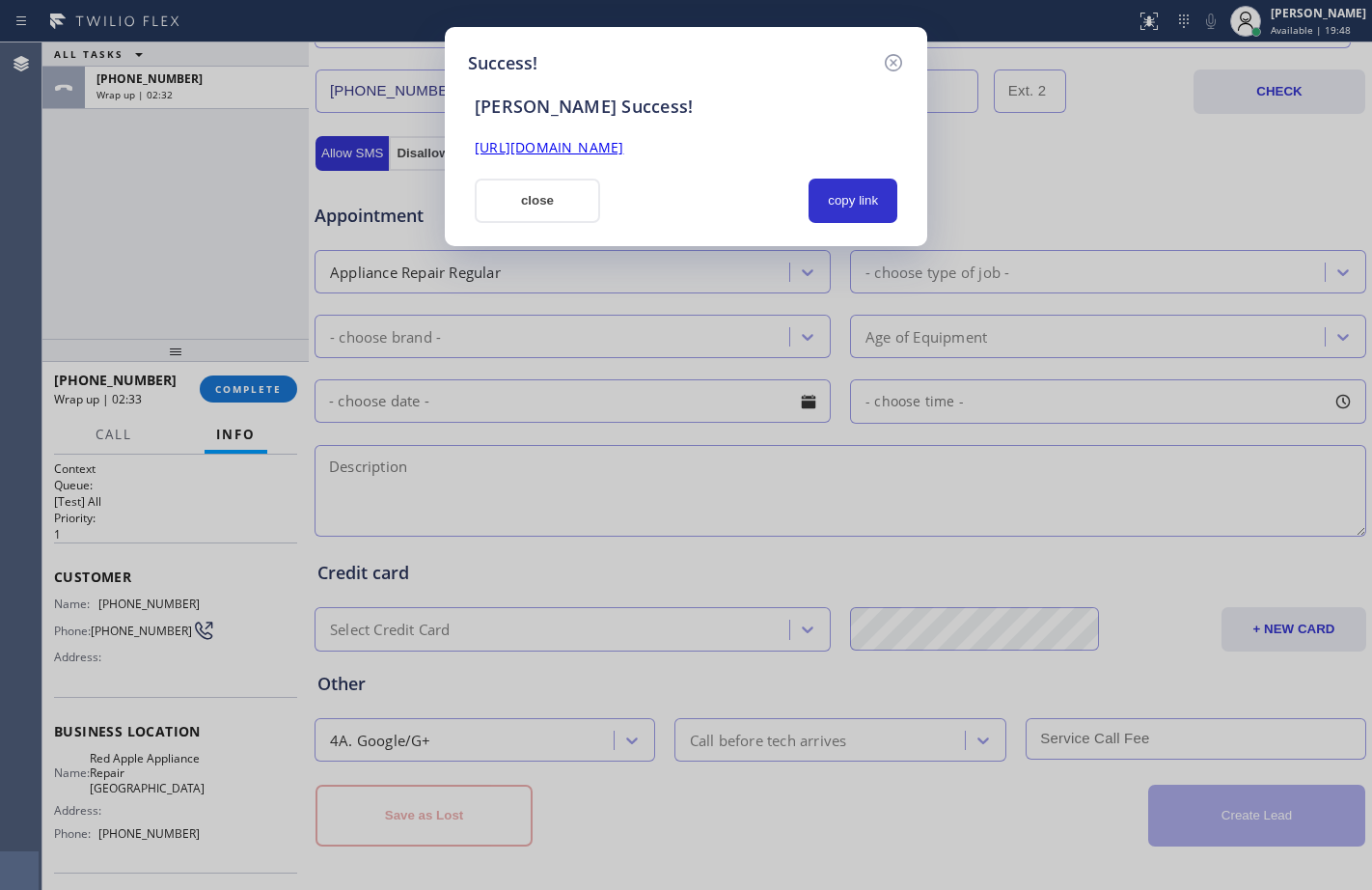
click at [623, 157] on link "[URL][DOMAIN_NAME]" at bounding box center [549, 147] width 149 height 19
click at [528, 192] on button "close" at bounding box center [537, 200] width 125 height 44
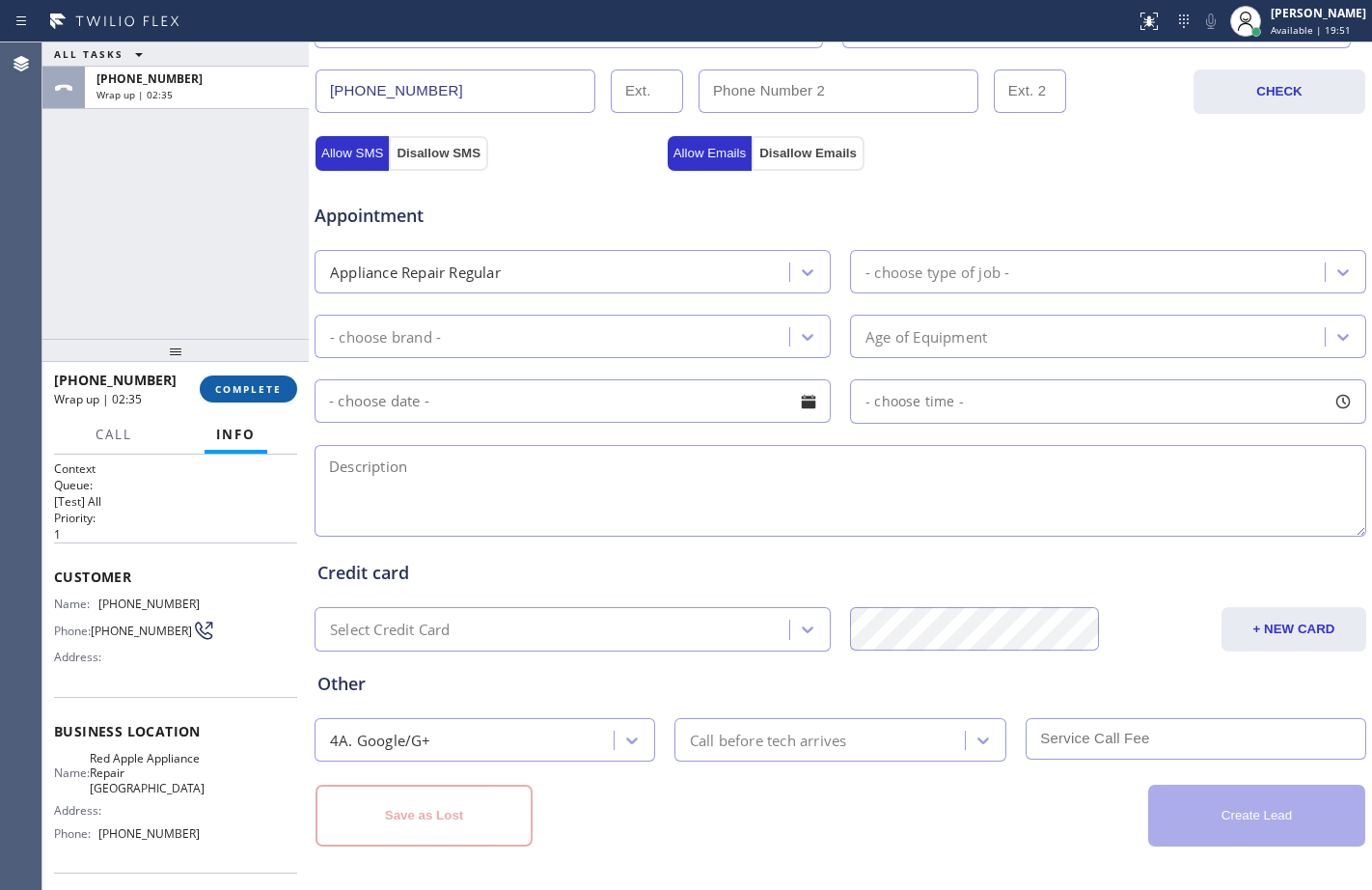
click at [283, 398] on button "COMPLETE" at bounding box center [249, 389] width 98 height 27
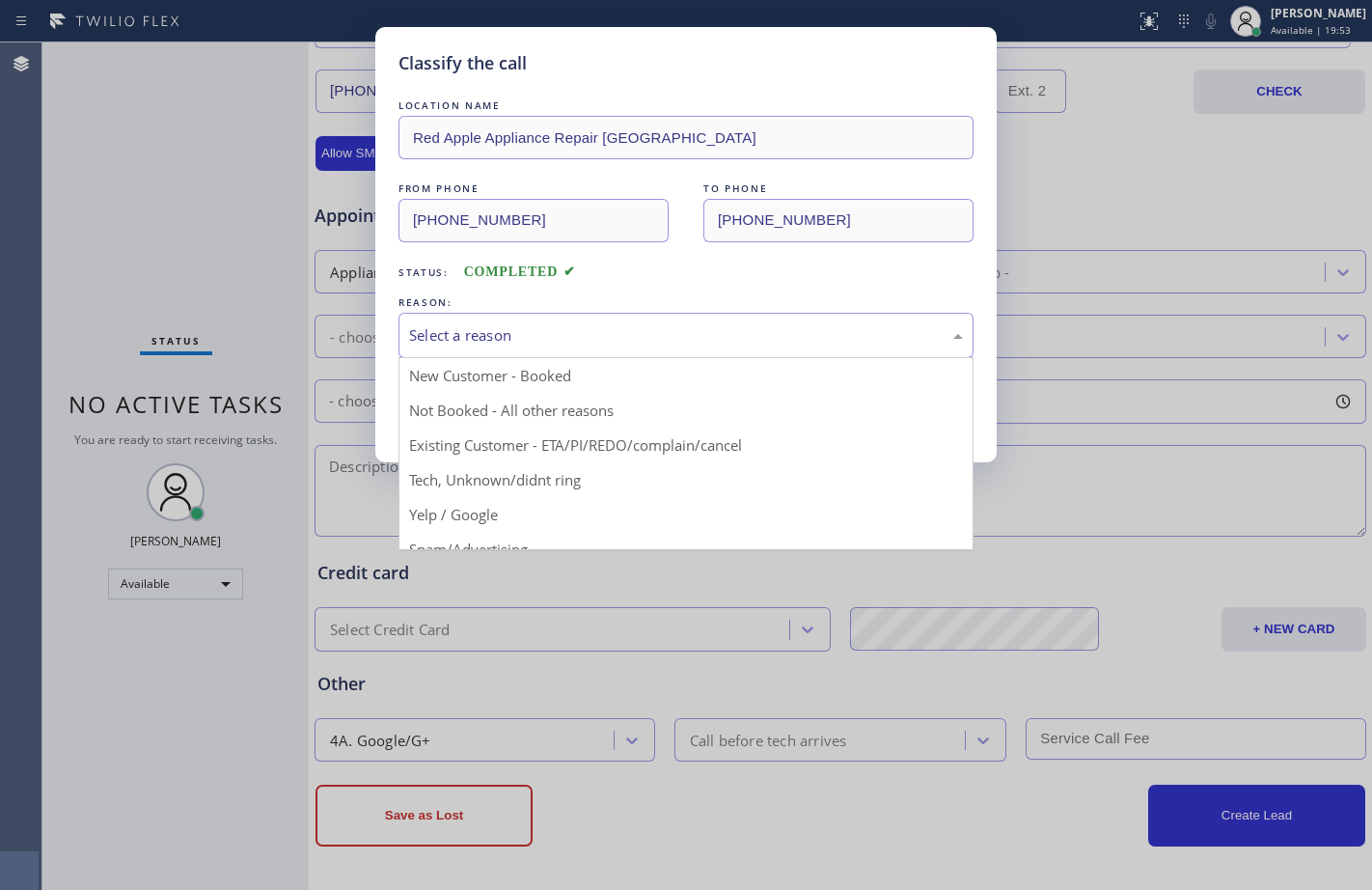
click at [646, 334] on div "Select a reason" at bounding box center [686, 335] width 554 height 23
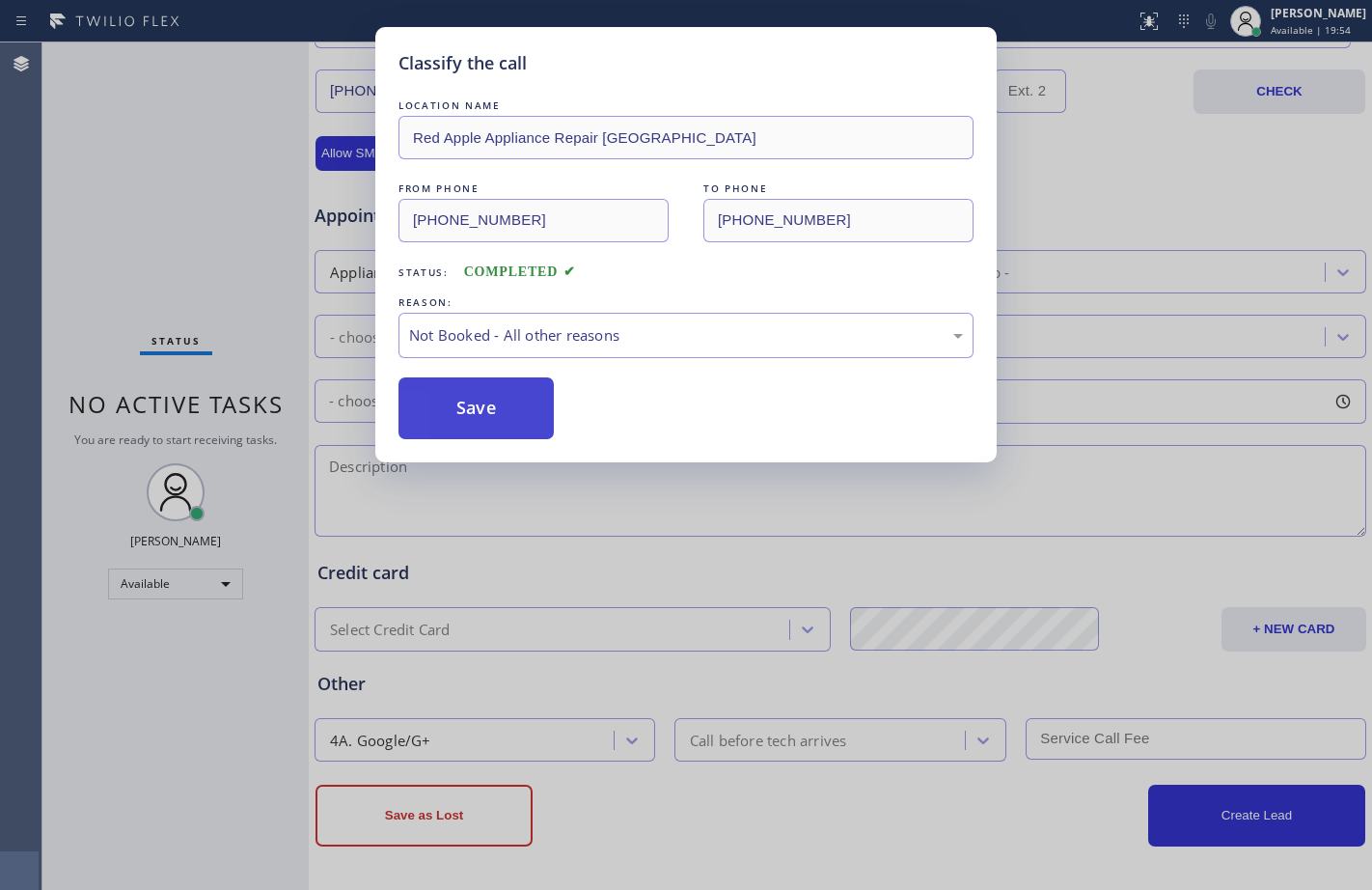
click at [485, 382] on button "Save" at bounding box center [476, 407] width 156 height 62
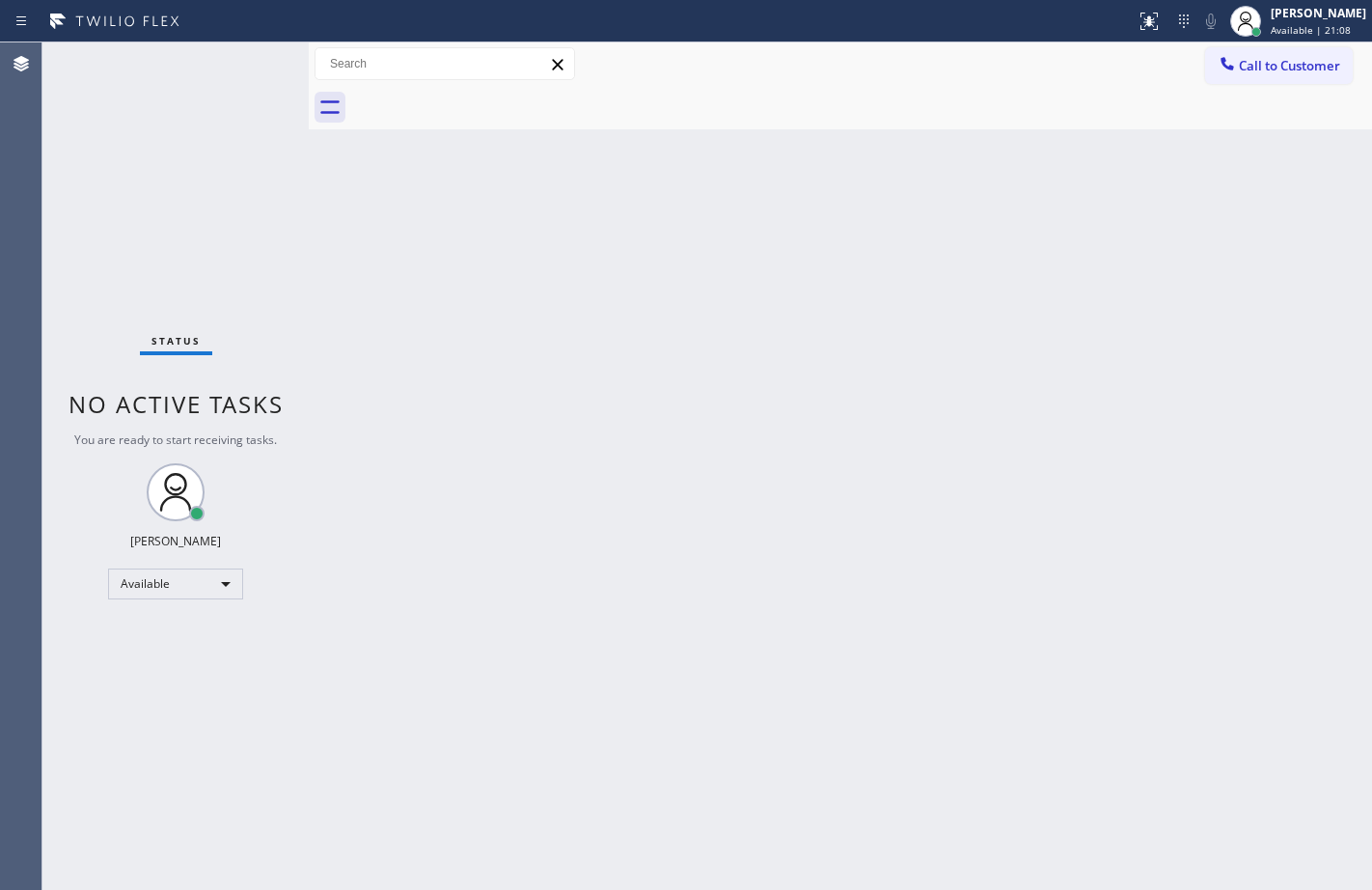
click at [373, 225] on div "Back to Dashboard Change Sender ID Customers Technicians Select a contact Outbo…" at bounding box center [840, 465] width 1063 height 847
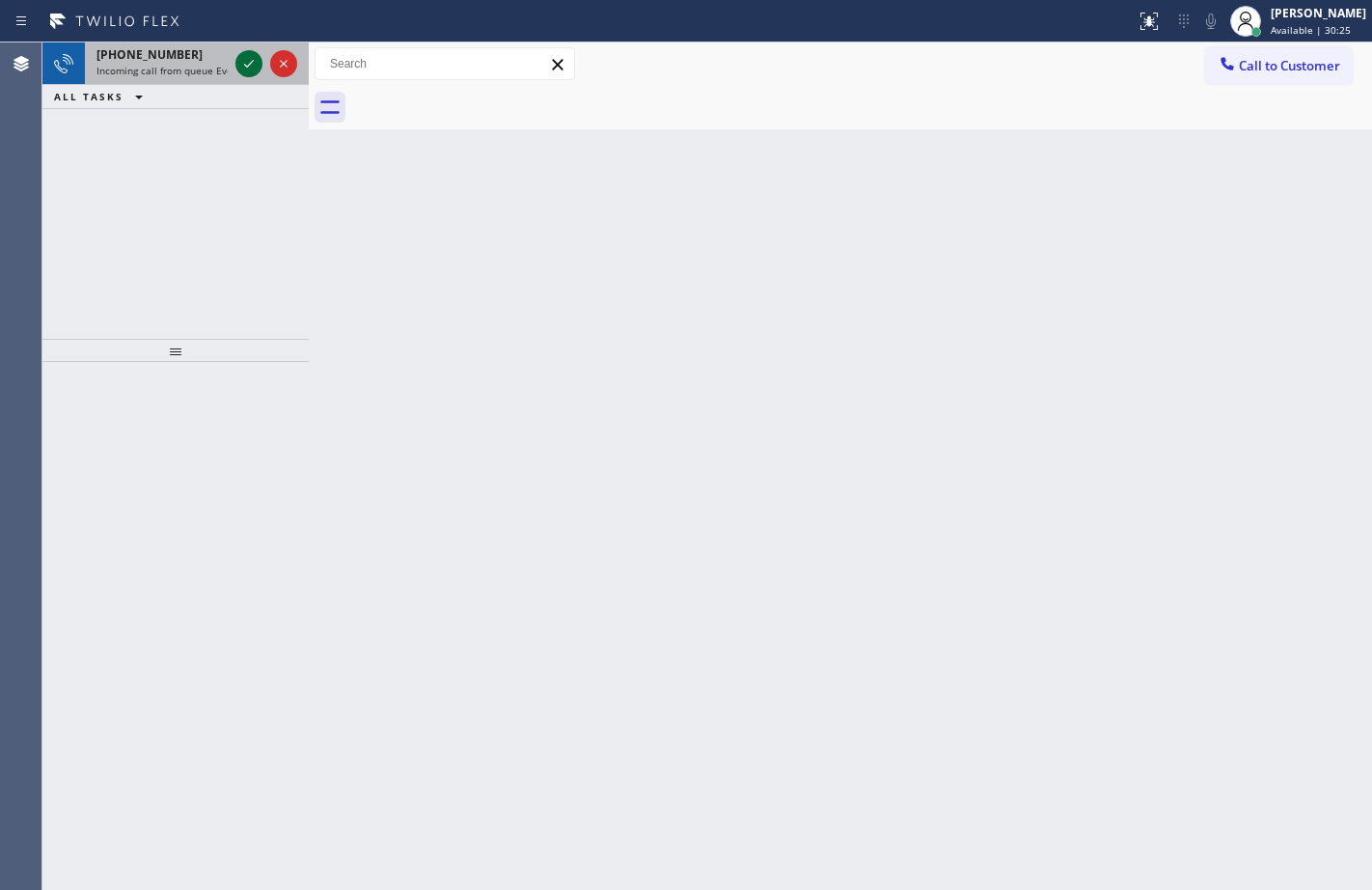
click at [247, 64] on icon at bounding box center [249, 64] width 23 height 23
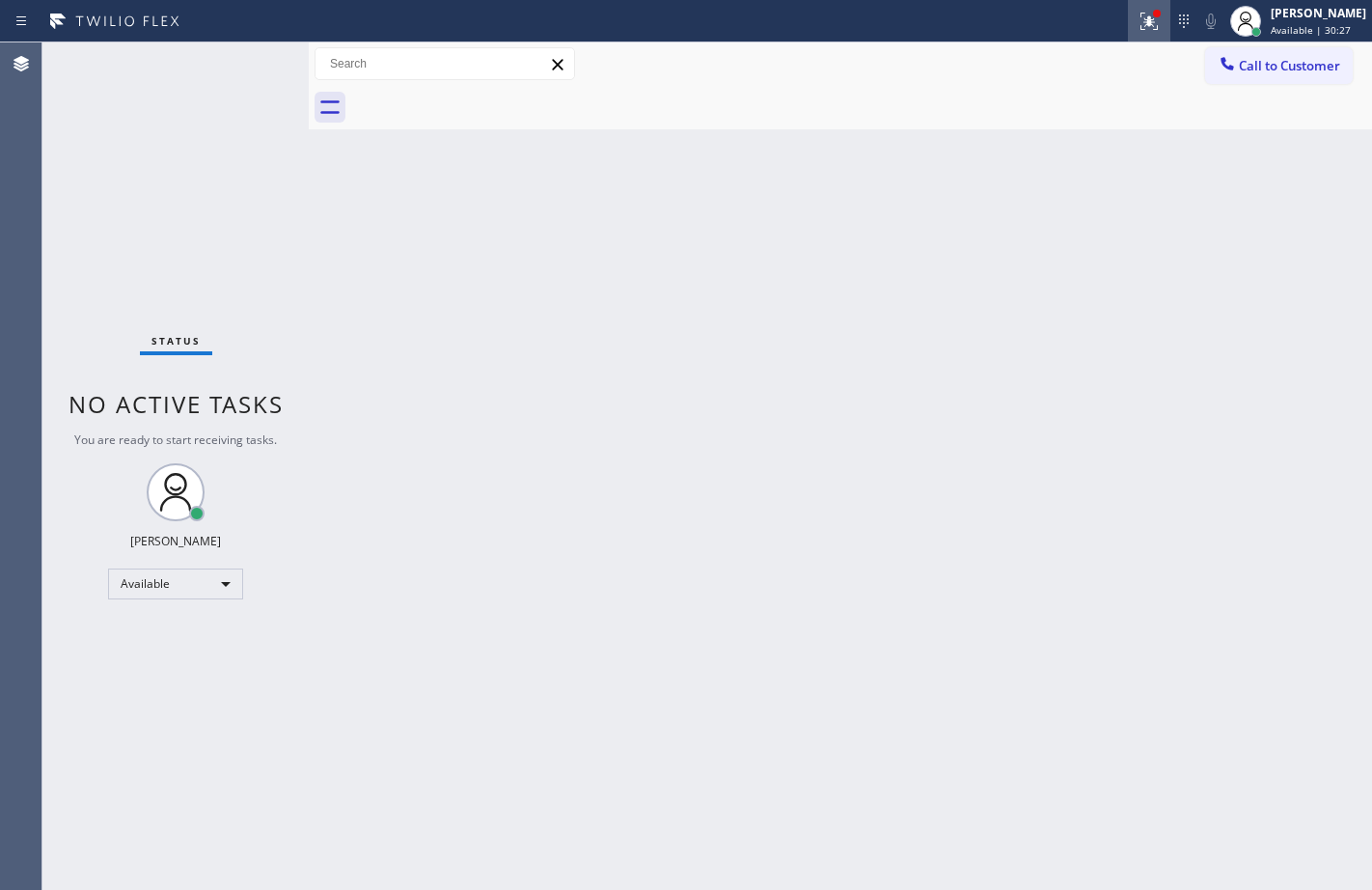
click at [1142, 26] on icon at bounding box center [1149, 22] width 18 height 18
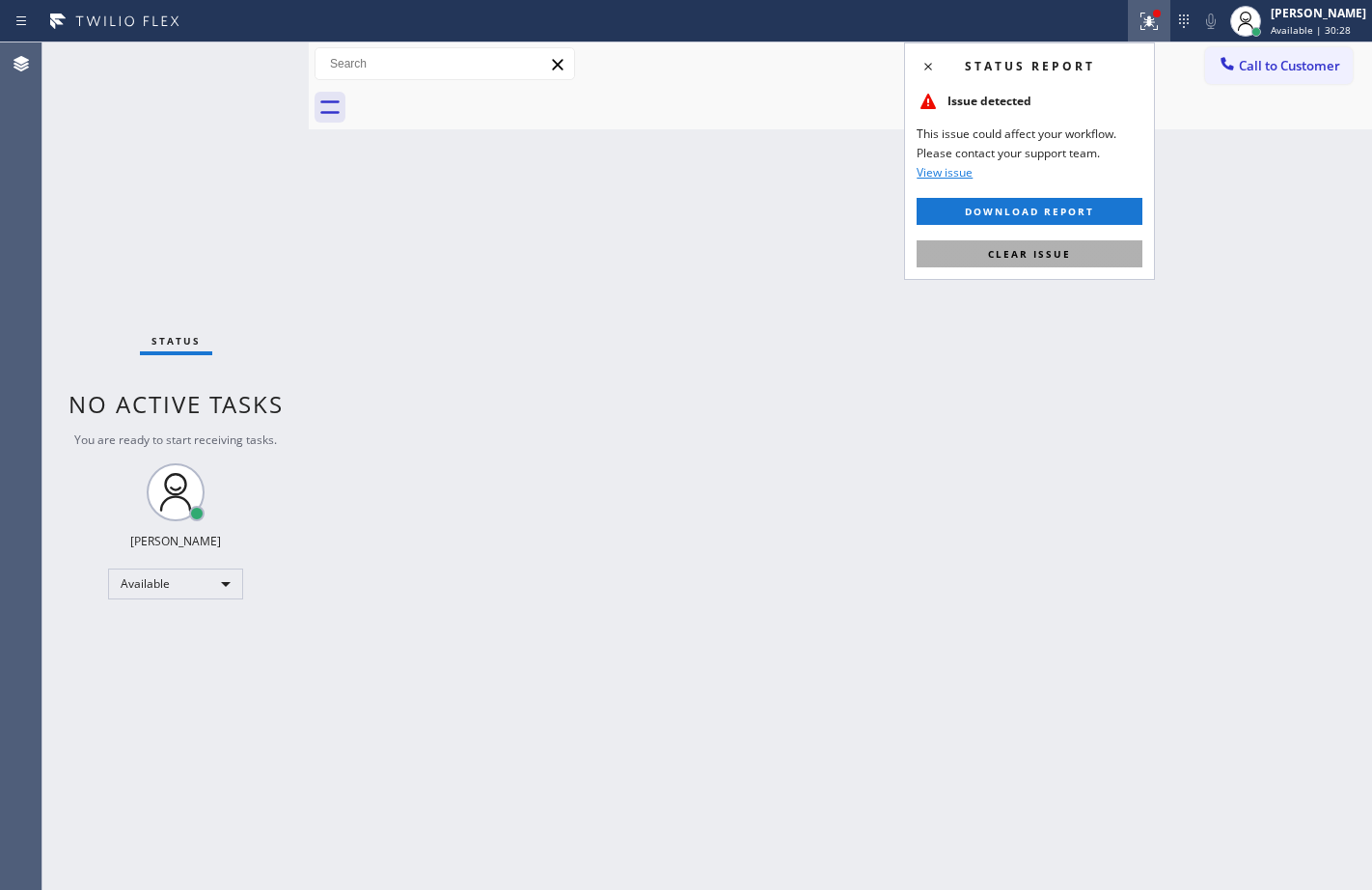
click at [1108, 248] on button "Clear issue" at bounding box center [1029, 254] width 226 height 27
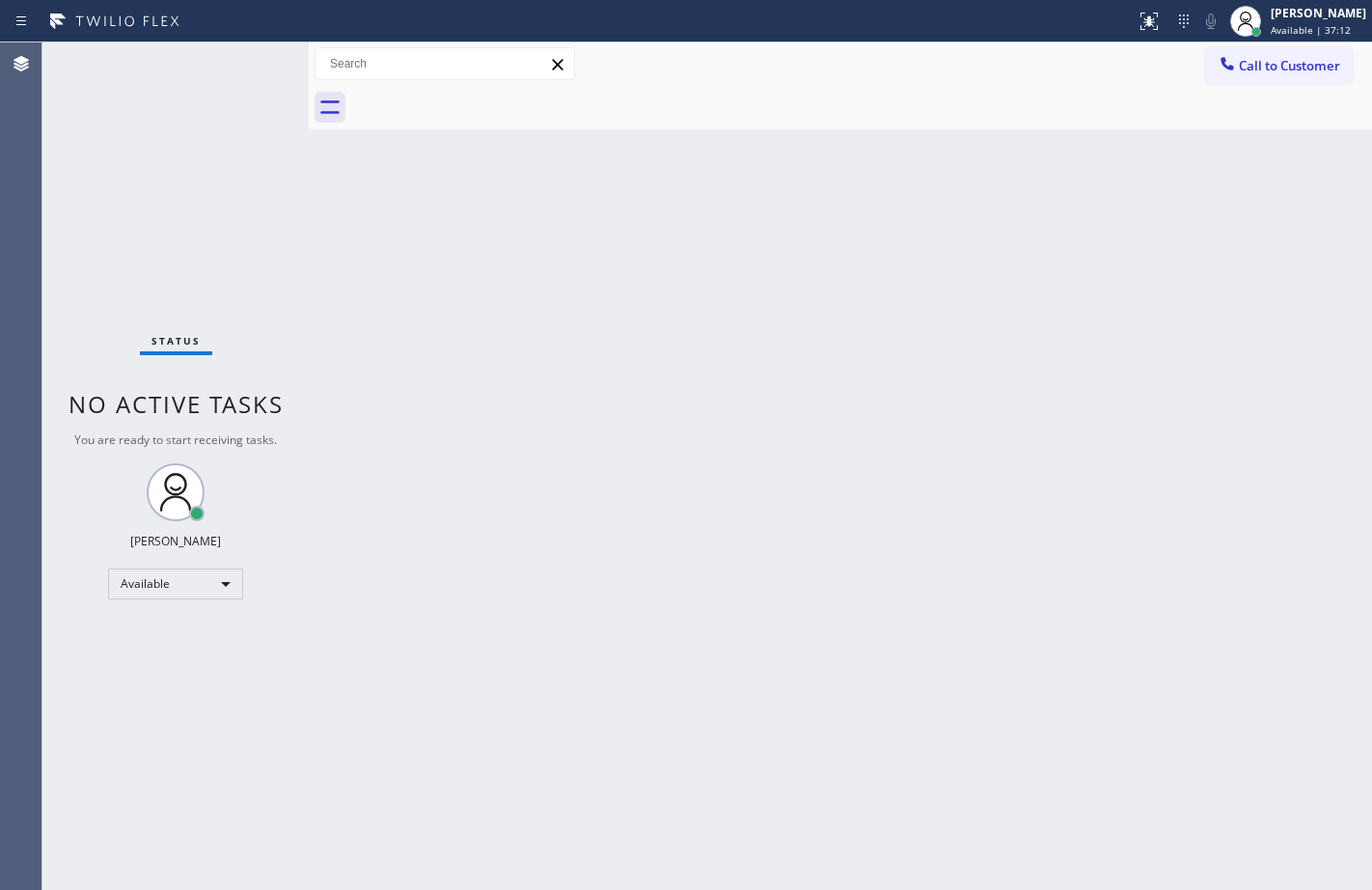
drag, startPoint x: 257, startPoint y: 7, endPoint x: 252, endPoint y: 62, distance: 55.2
click at [252, 62] on div "Status No active tasks You are ready to start receiving tasks. [PERSON_NAME] Av…" at bounding box center [175, 465] width 266 height 847
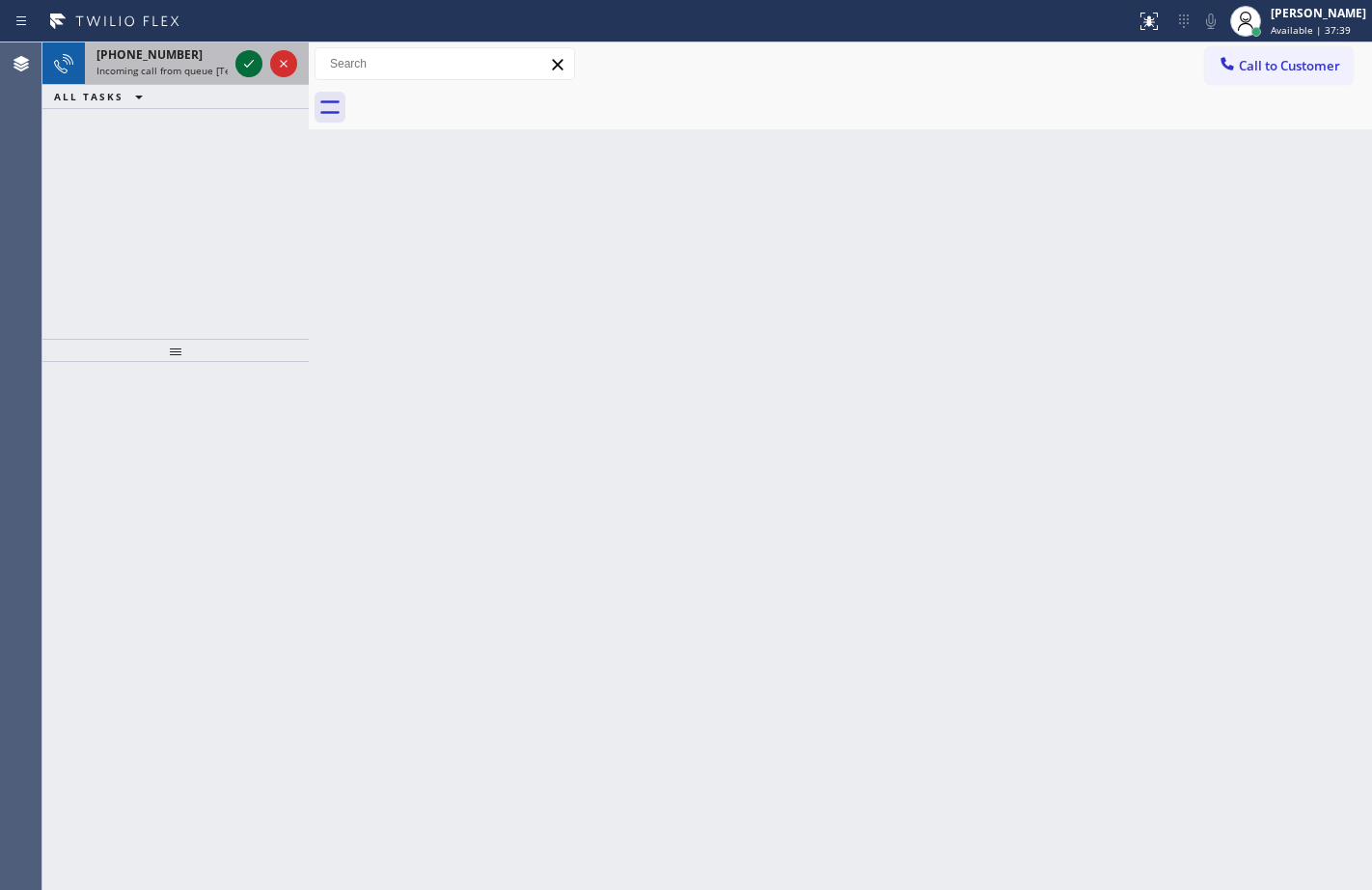
click at [251, 63] on icon at bounding box center [249, 64] width 10 height 8
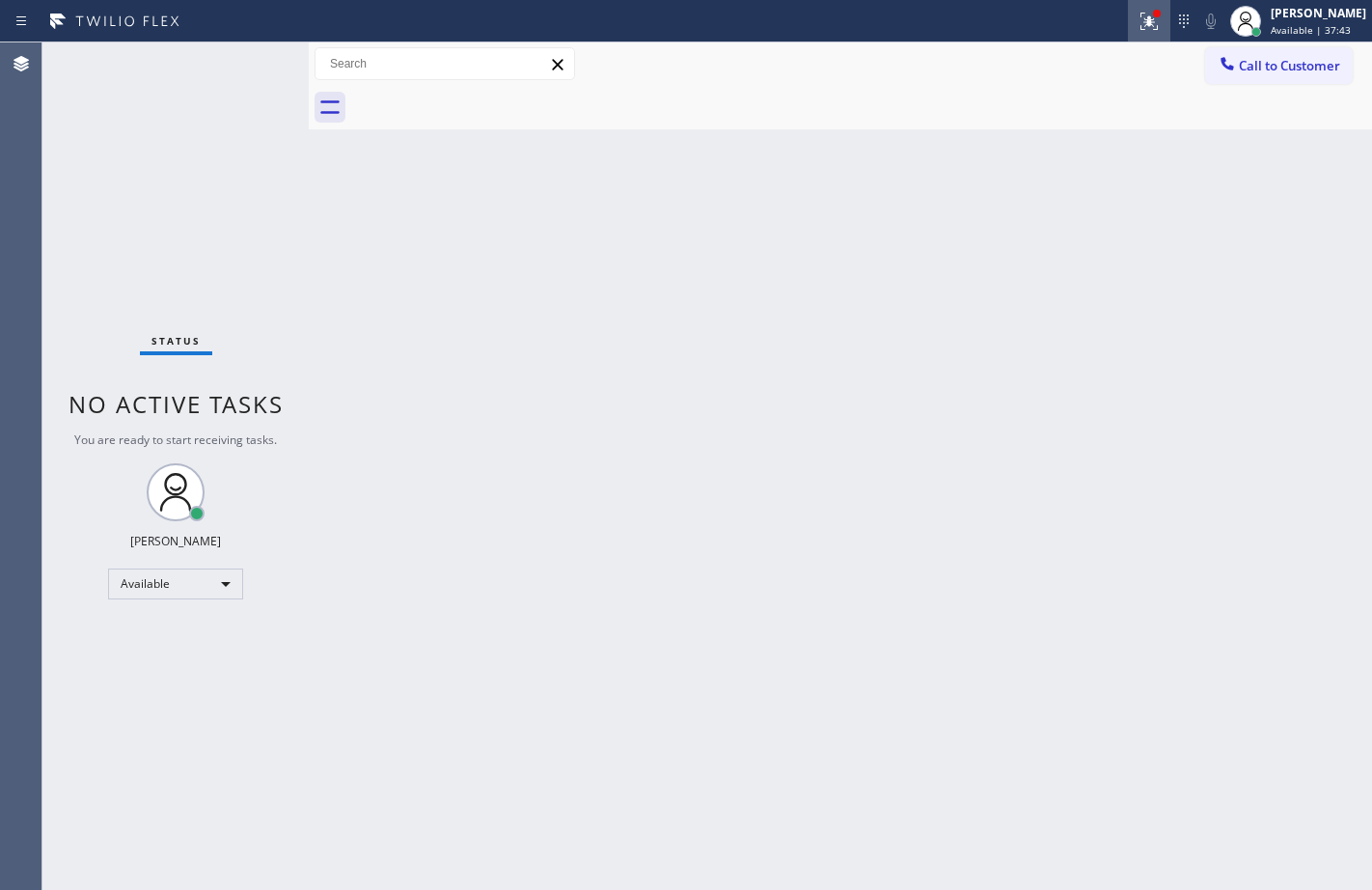
click at [1141, 27] on icon at bounding box center [1149, 22] width 23 height 23
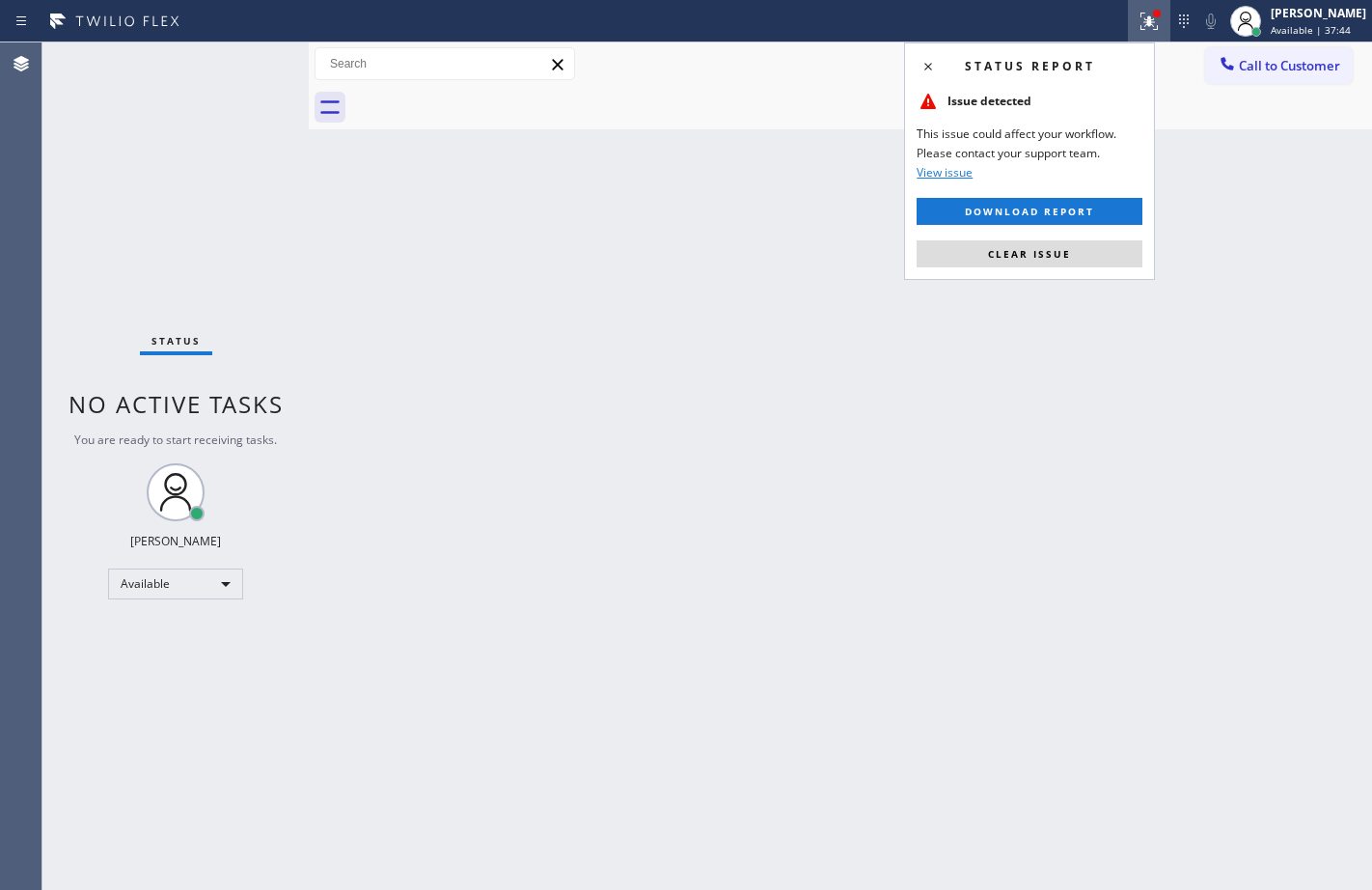
click at [1089, 237] on div "Status report Issue detected This issue could affect your workflow. Please cont…" at bounding box center [1029, 161] width 251 height 237
click at [1082, 252] on button "Clear issue" at bounding box center [1029, 254] width 226 height 27
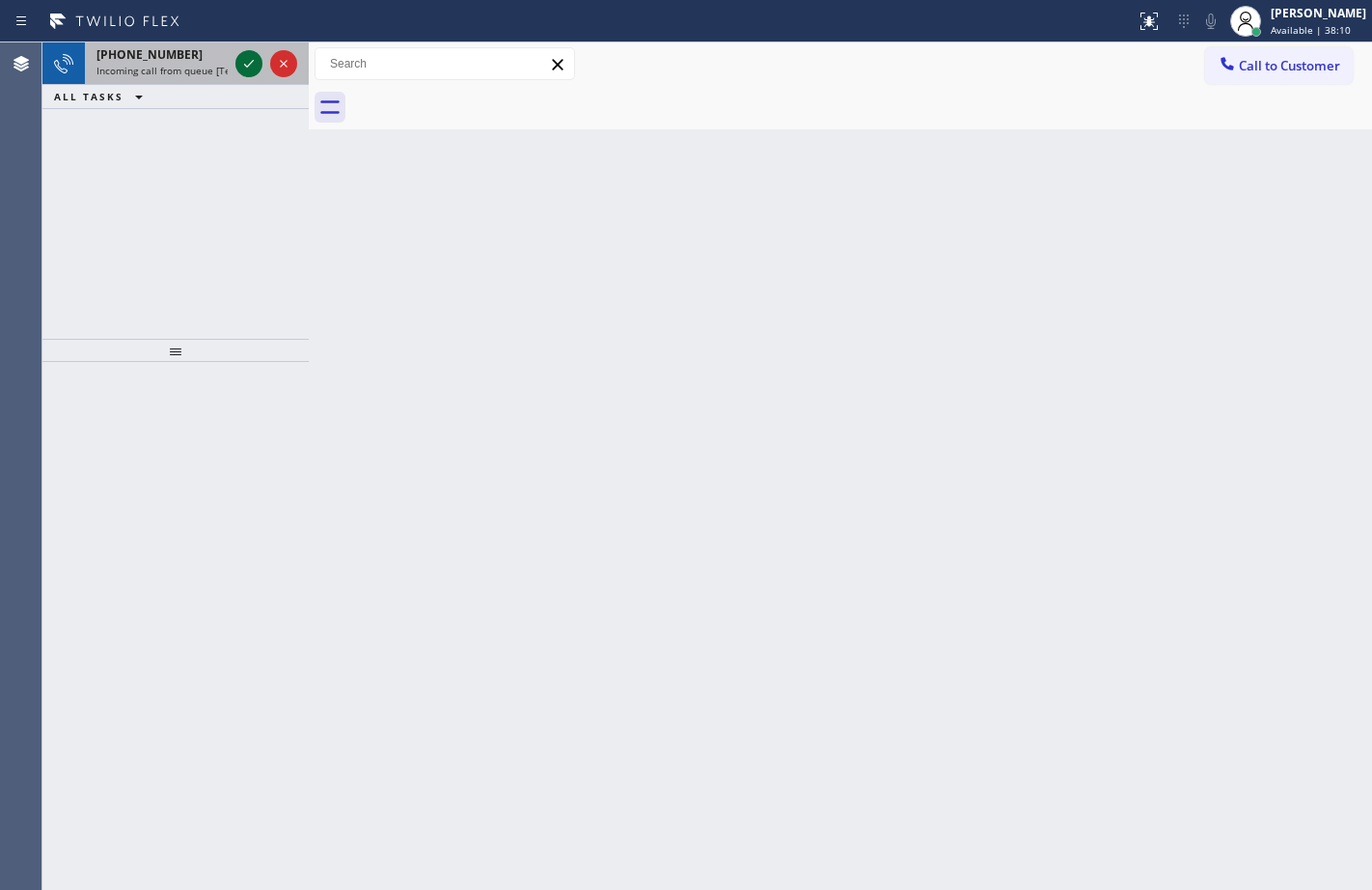
click at [252, 65] on icon at bounding box center [249, 64] width 23 height 23
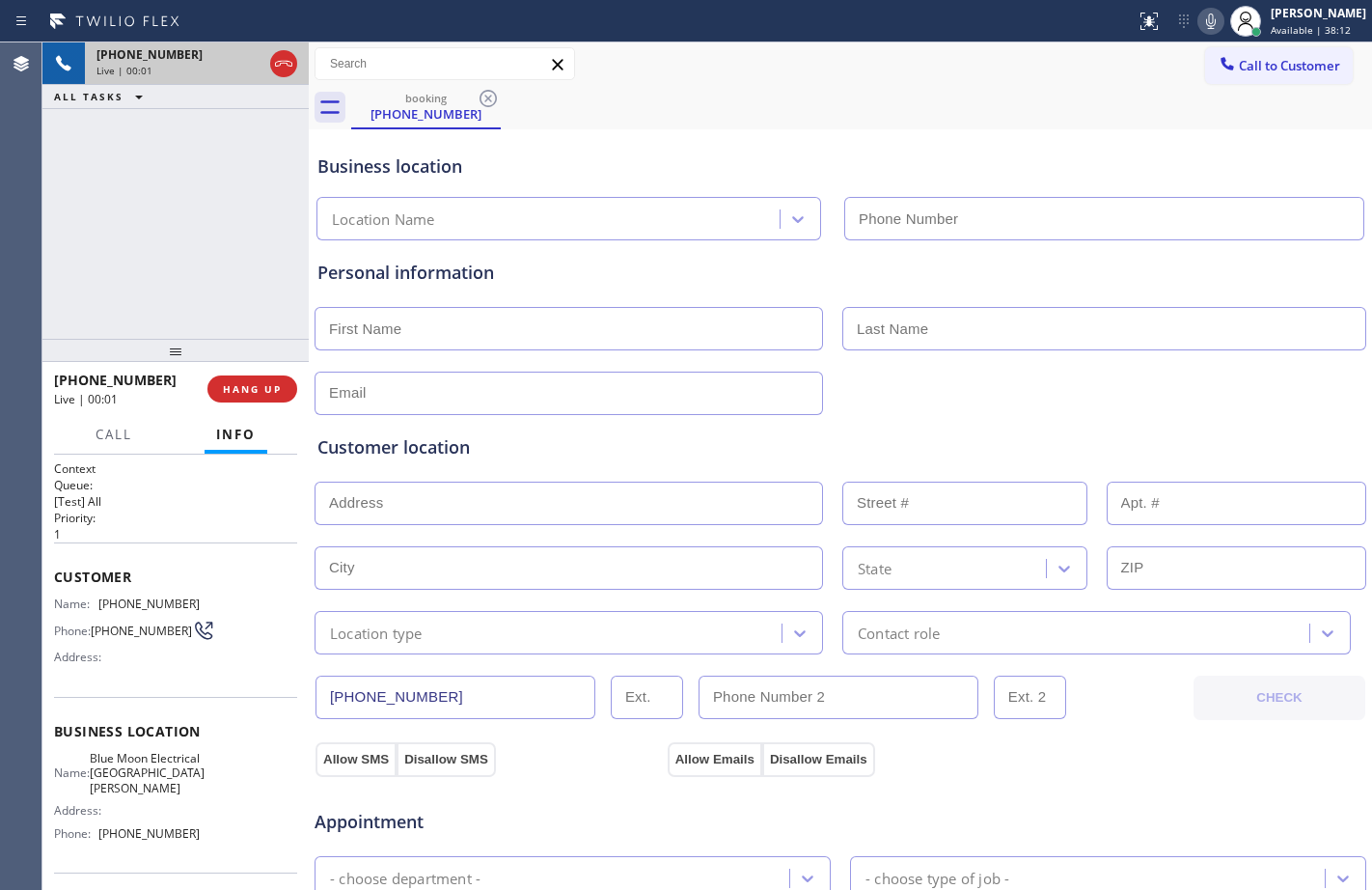
type input "[PHONE_NUMBER]"
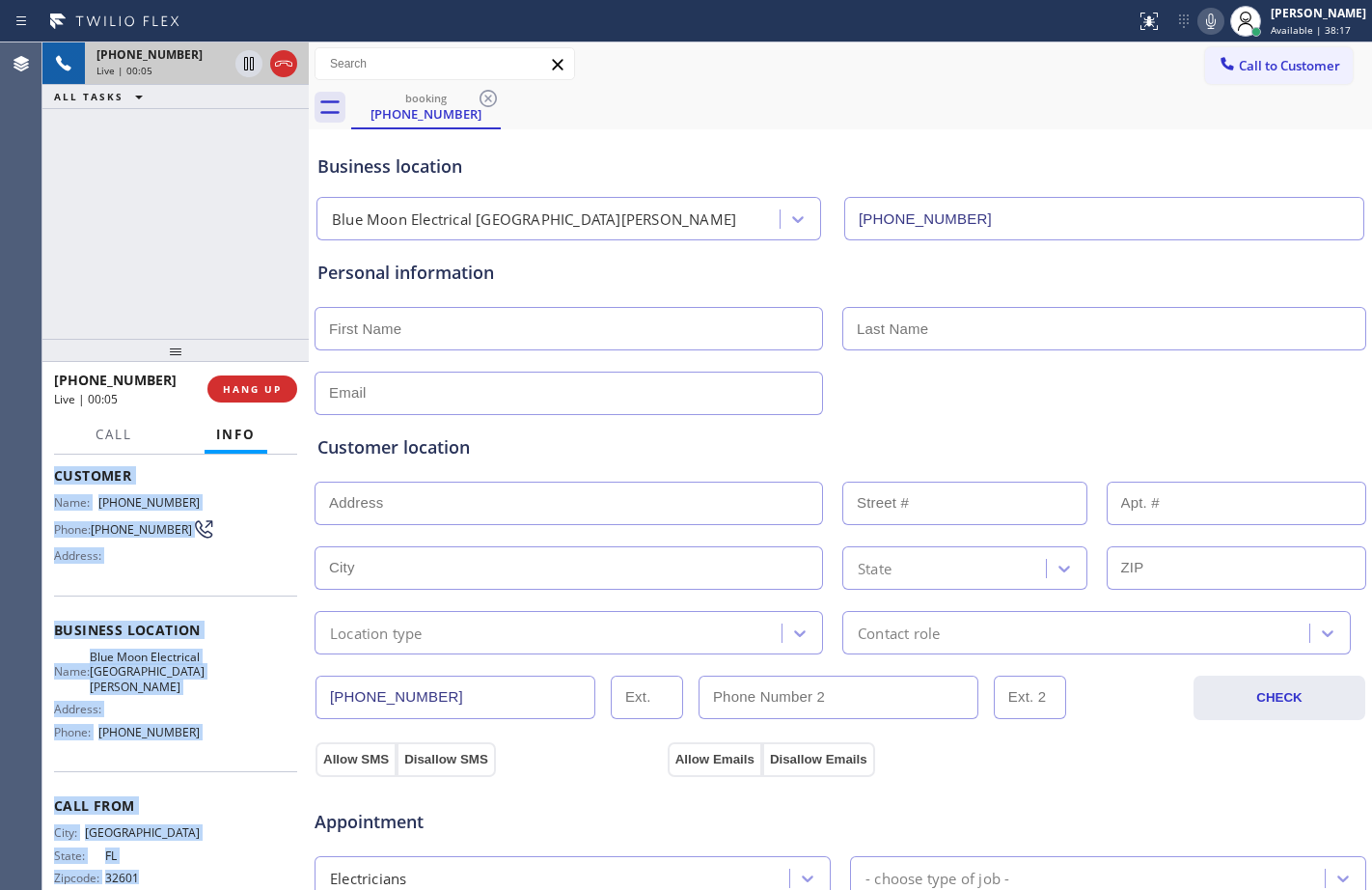
scroll to position [142, 0]
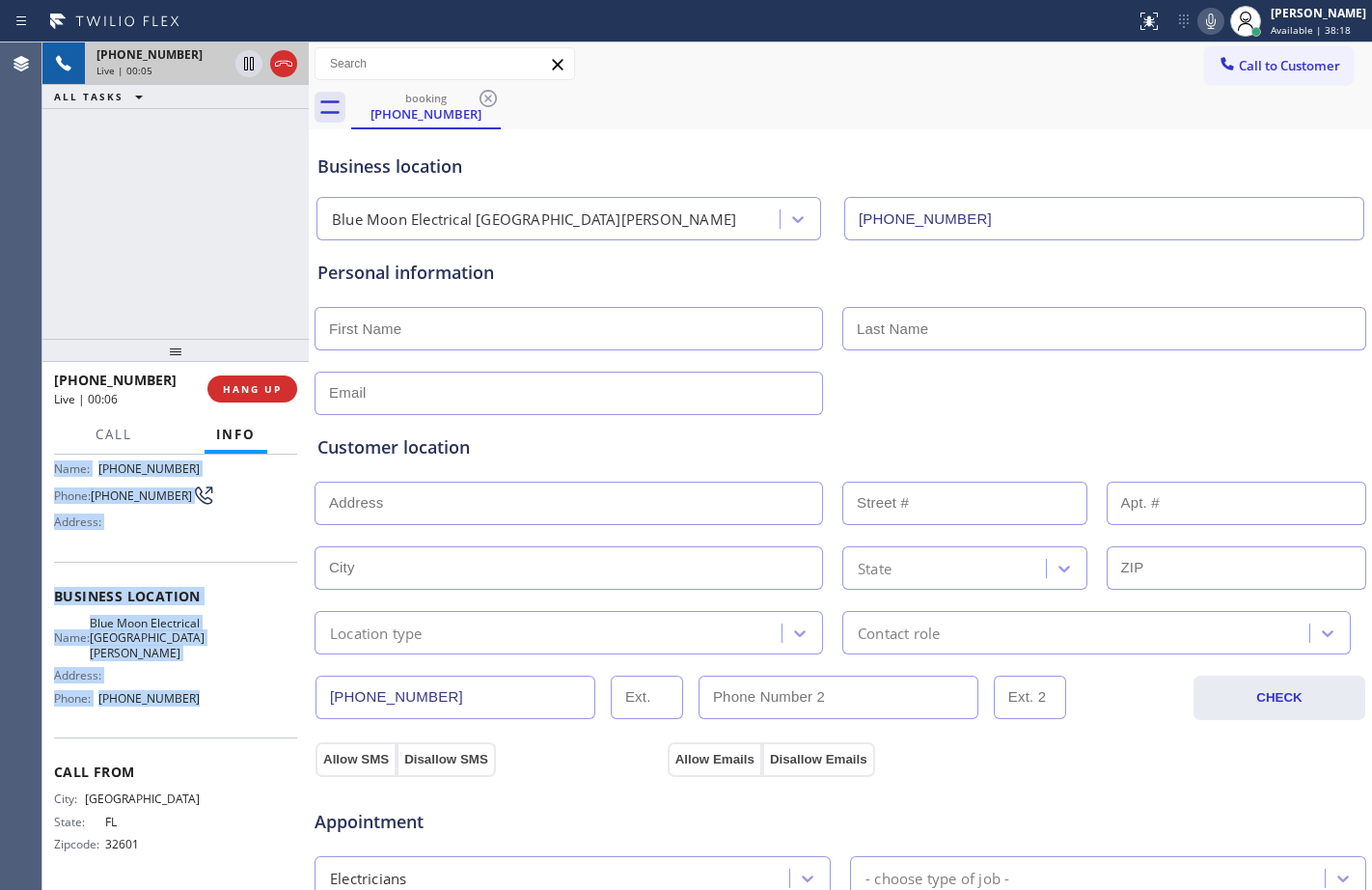
drag, startPoint x: 56, startPoint y: 575, endPoint x: 226, endPoint y: 694, distance: 207.5
click at [226, 694] on div "Context Queue: [Test] All Priority: 1 Customer Name: [PHONE_NUMBER] Phone: [PHO…" at bounding box center [175, 604] width 243 height 559
copy div "Customer Name: [PHONE_NUMBER] Phone: [PHONE_NUMBER] Address: Business location …"
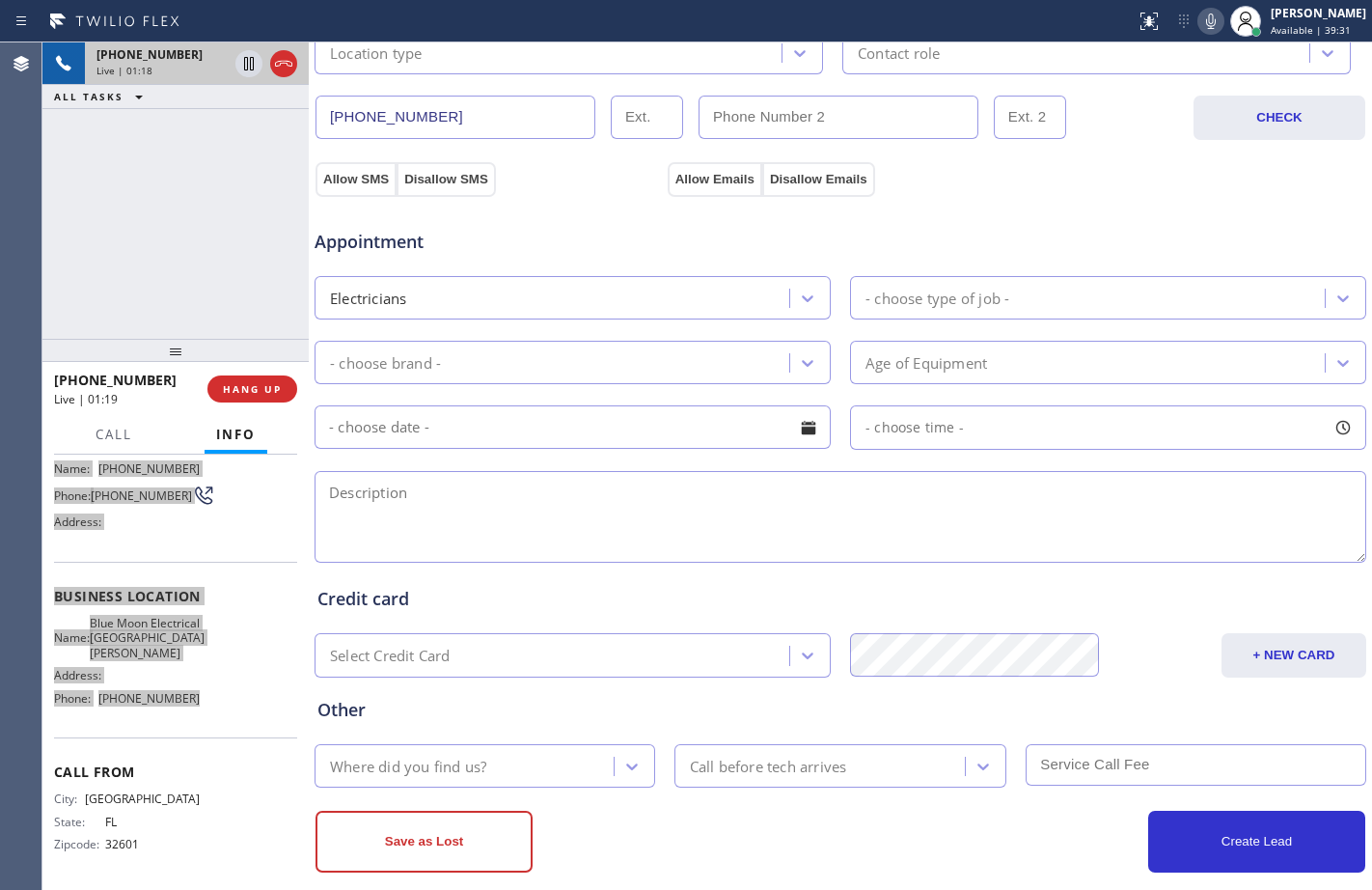
scroll to position [606, 0]
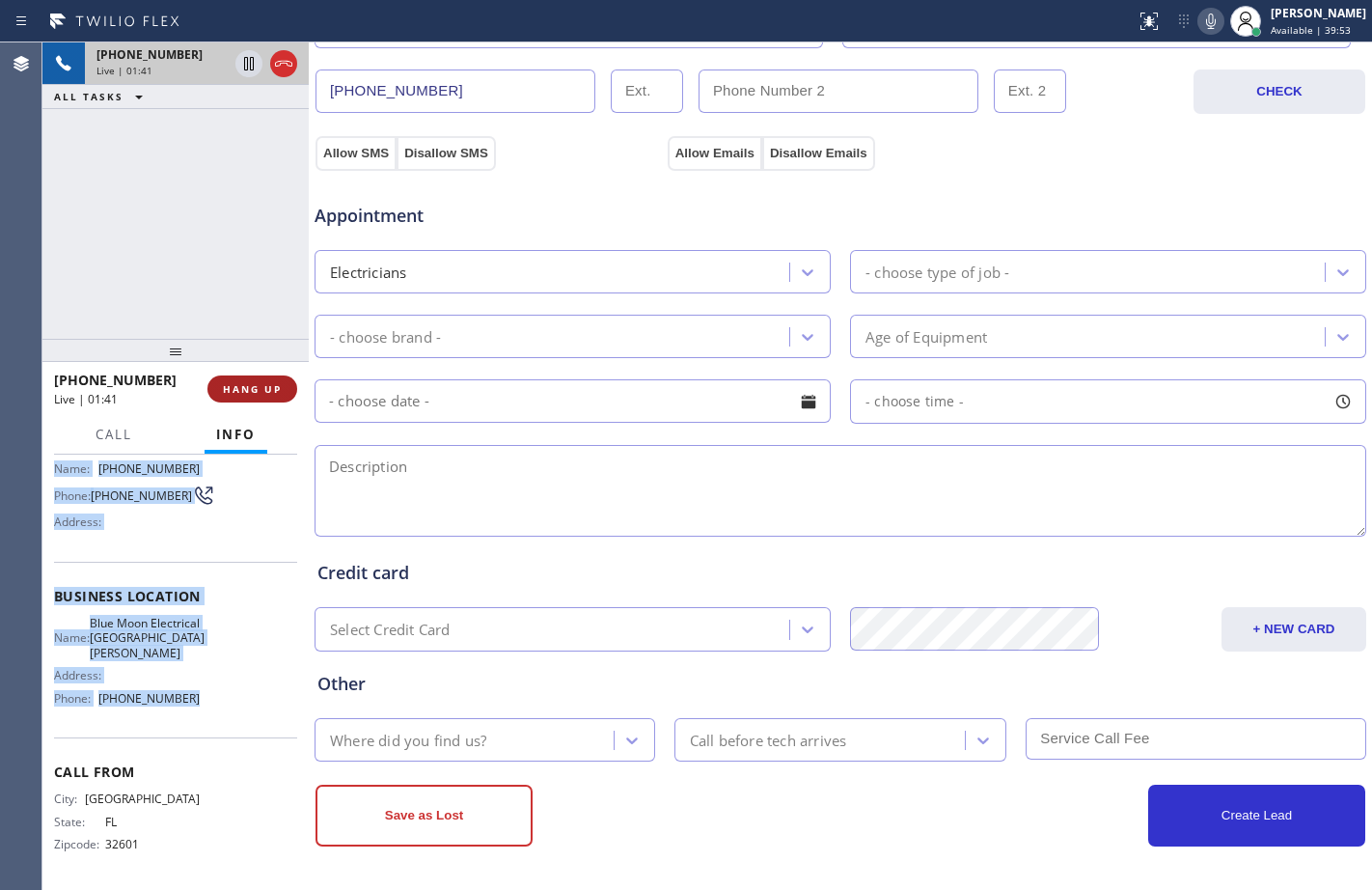
click at [242, 385] on span "HANG UP" at bounding box center [252, 389] width 59 height 14
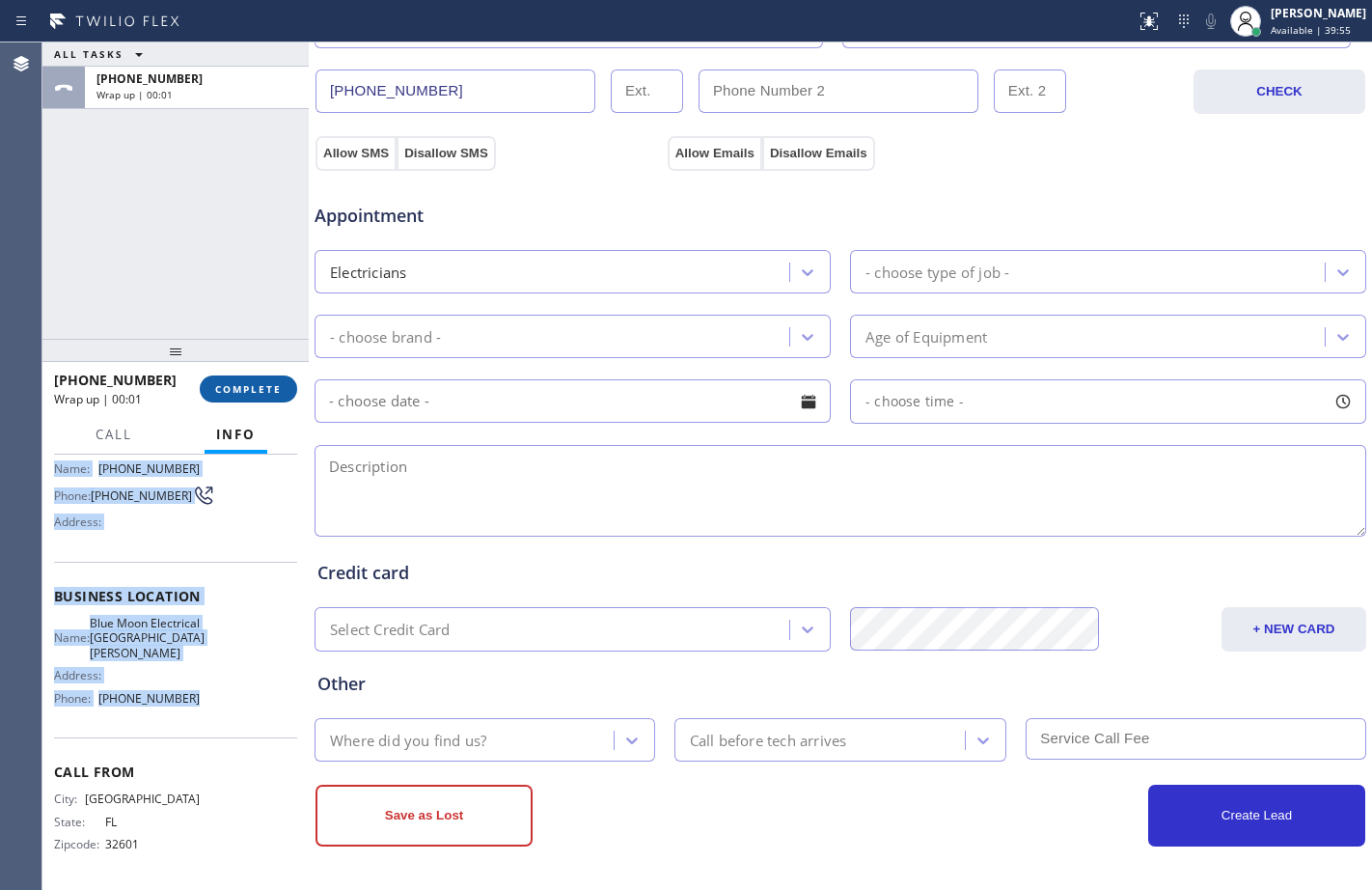
click at [243, 386] on span "COMPLETE" at bounding box center [249, 389] width 67 height 14
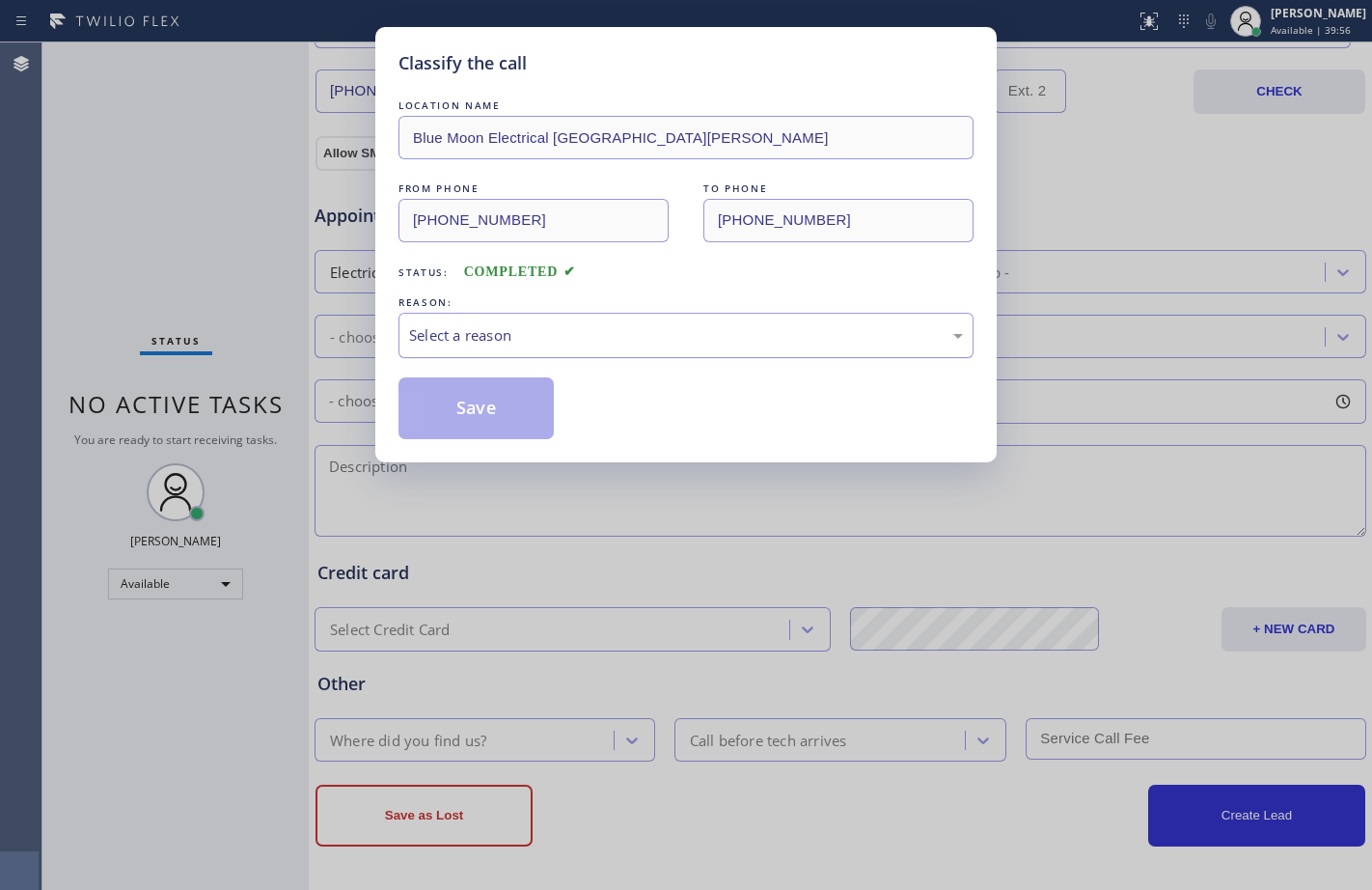
click at [549, 336] on div "Select a reason" at bounding box center [686, 335] width 554 height 23
click at [466, 398] on button "Save" at bounding box center [476, 407] width 156 height 62
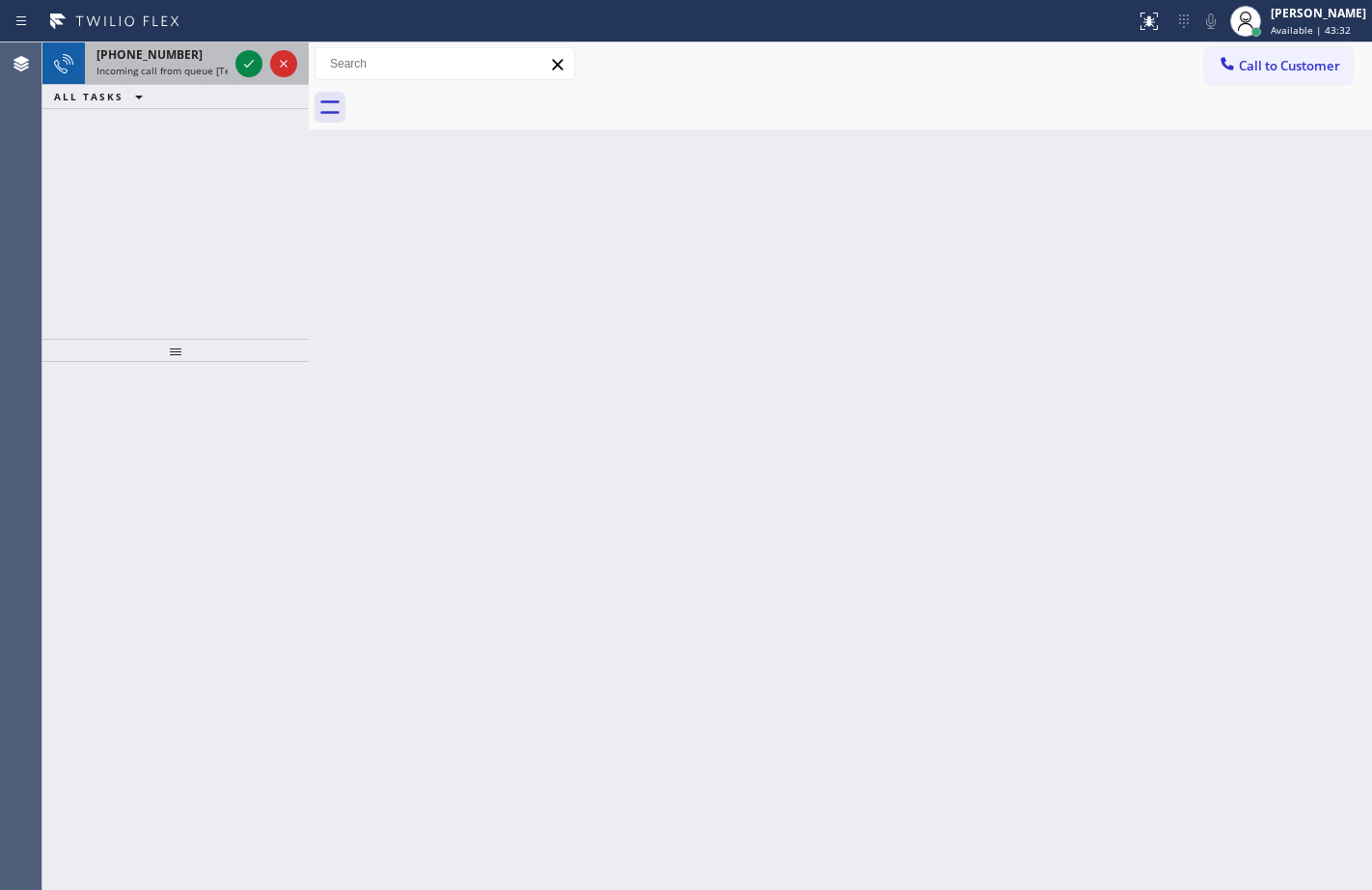
click at [268, 66] on div at bounding box center [266, 63] width 69 height 42
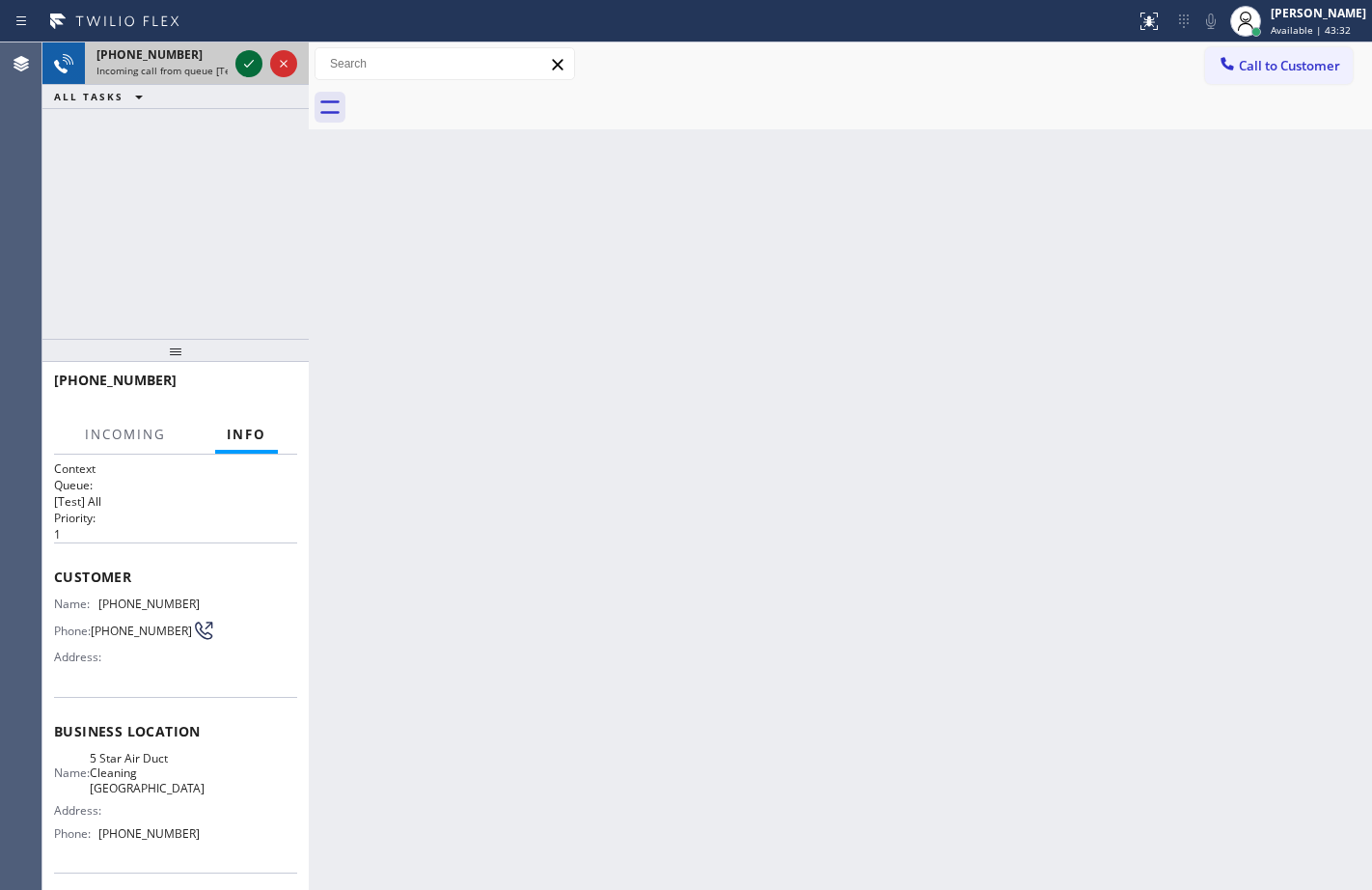
click at [246, 65] on icon at bounding box center [249, 64] width 23 height 23
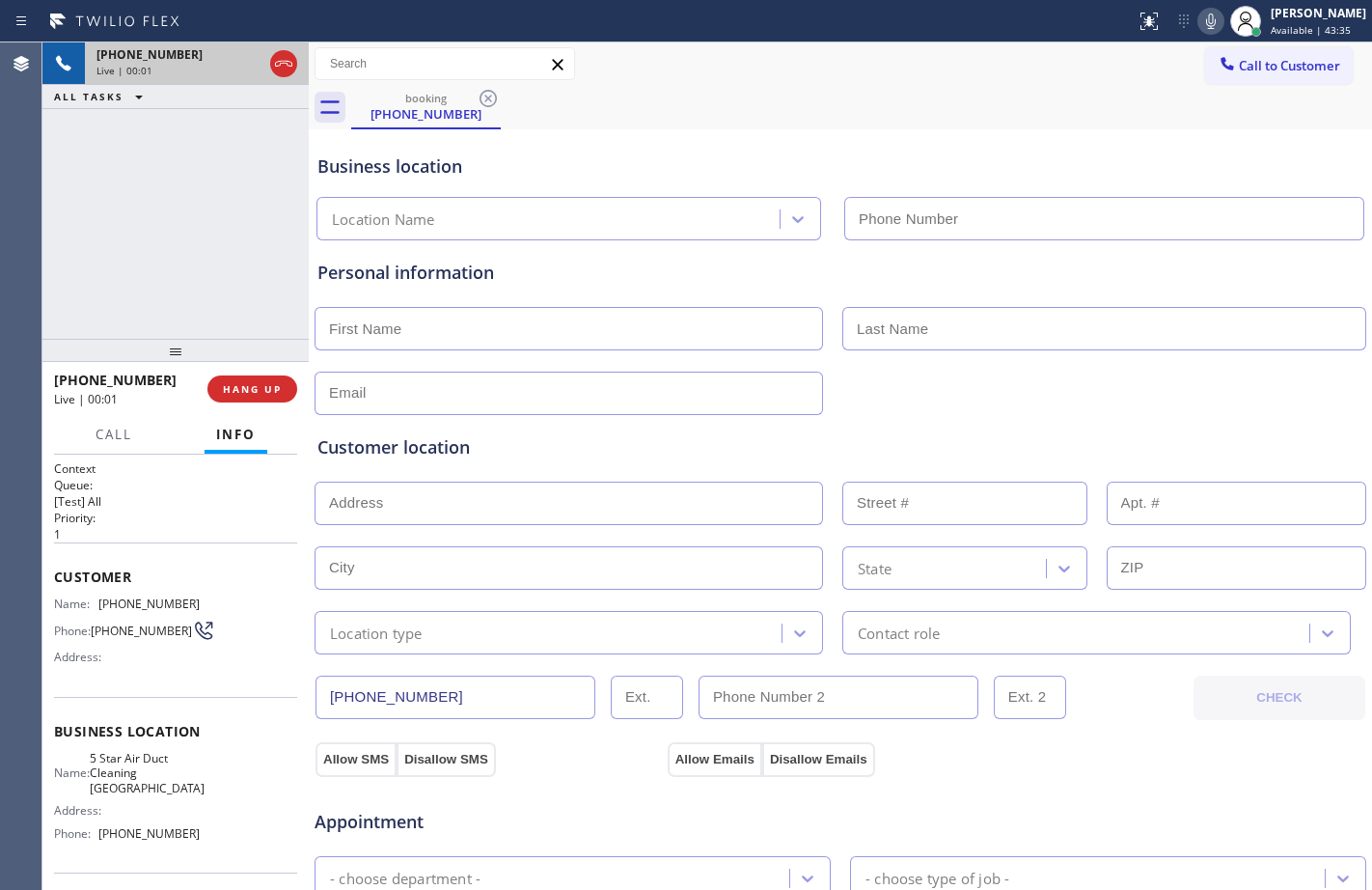
type input "[PHONE_NUMBER]"
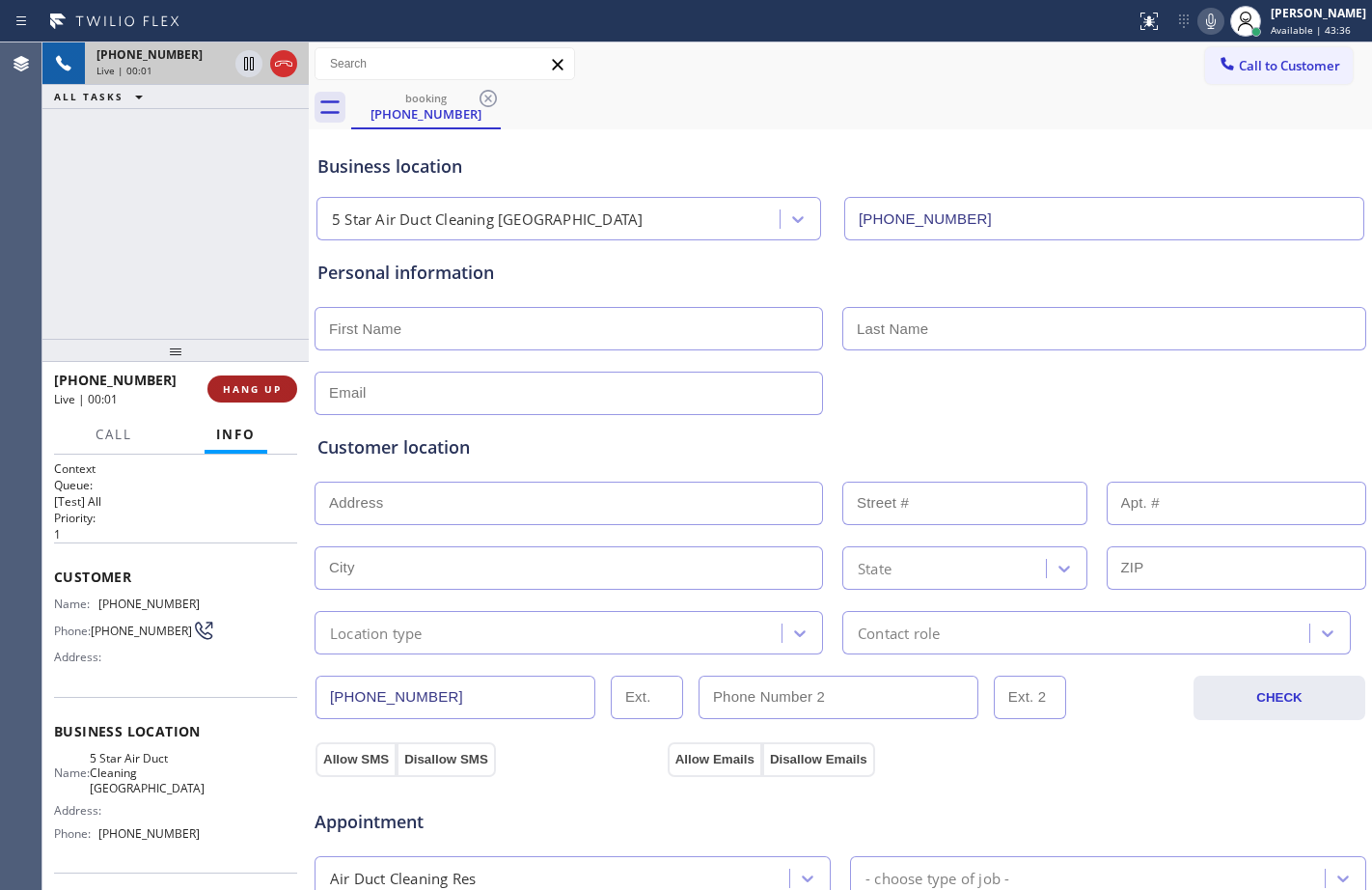
click at [253, 391] on span "HANG UP" at bounding box center [252, 389] width 59 height 14
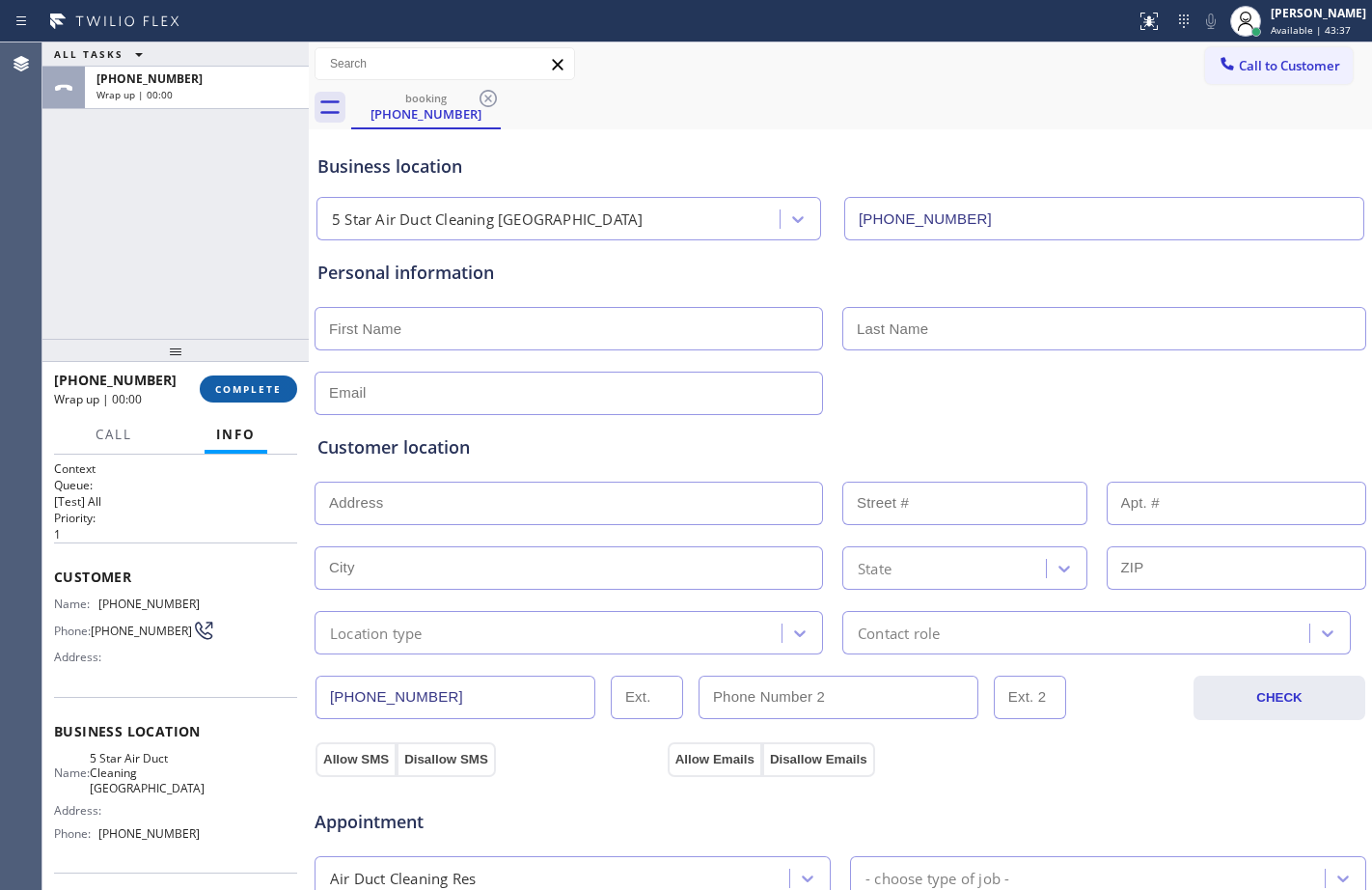
click at [253, 391] on span "COMPLETE" at bounding box center [249, 389] width 67 height 14
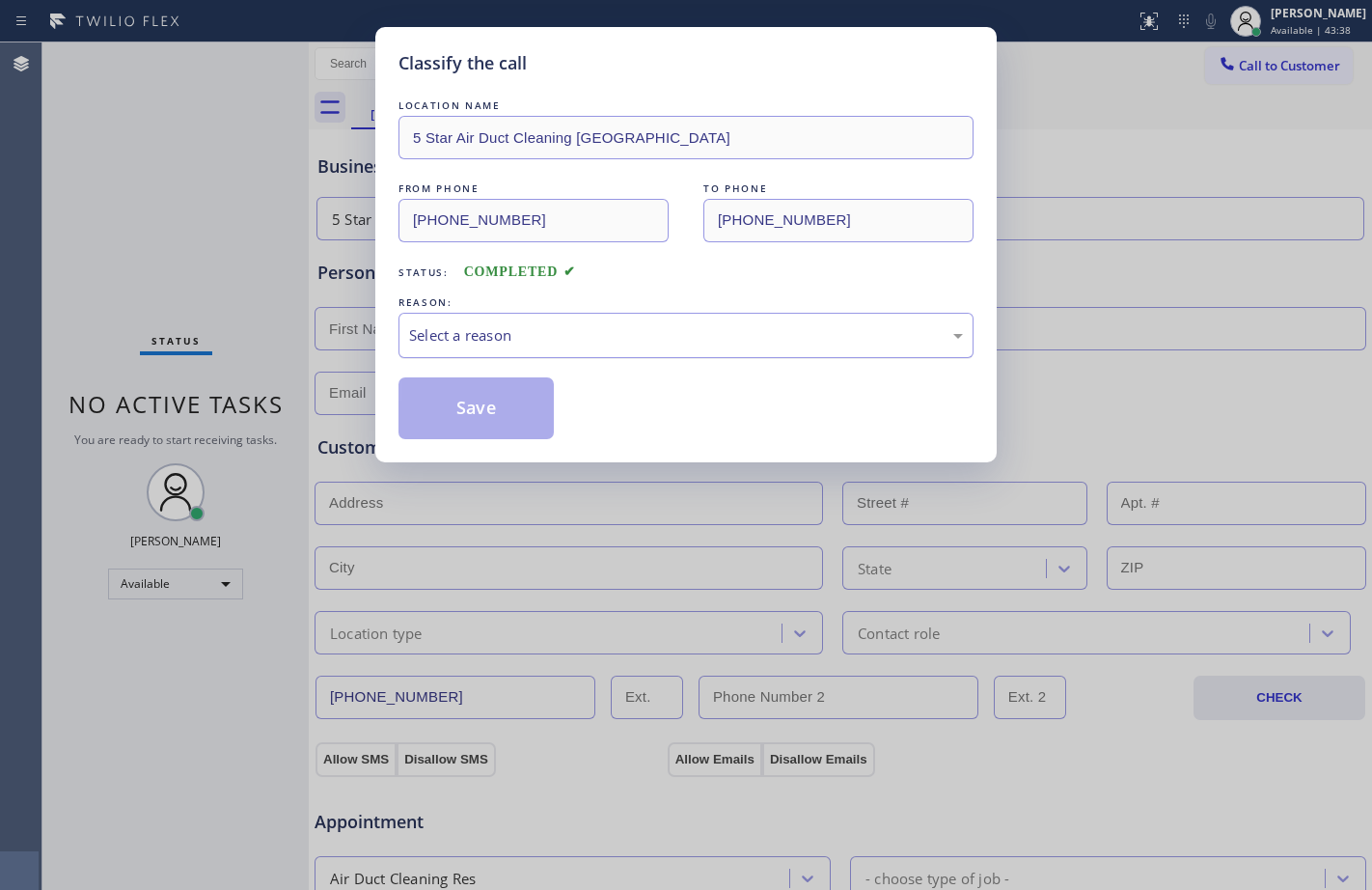
click at [502, 340] on div "Select a reason" at bounding box center [686, 335] width 554 height 23
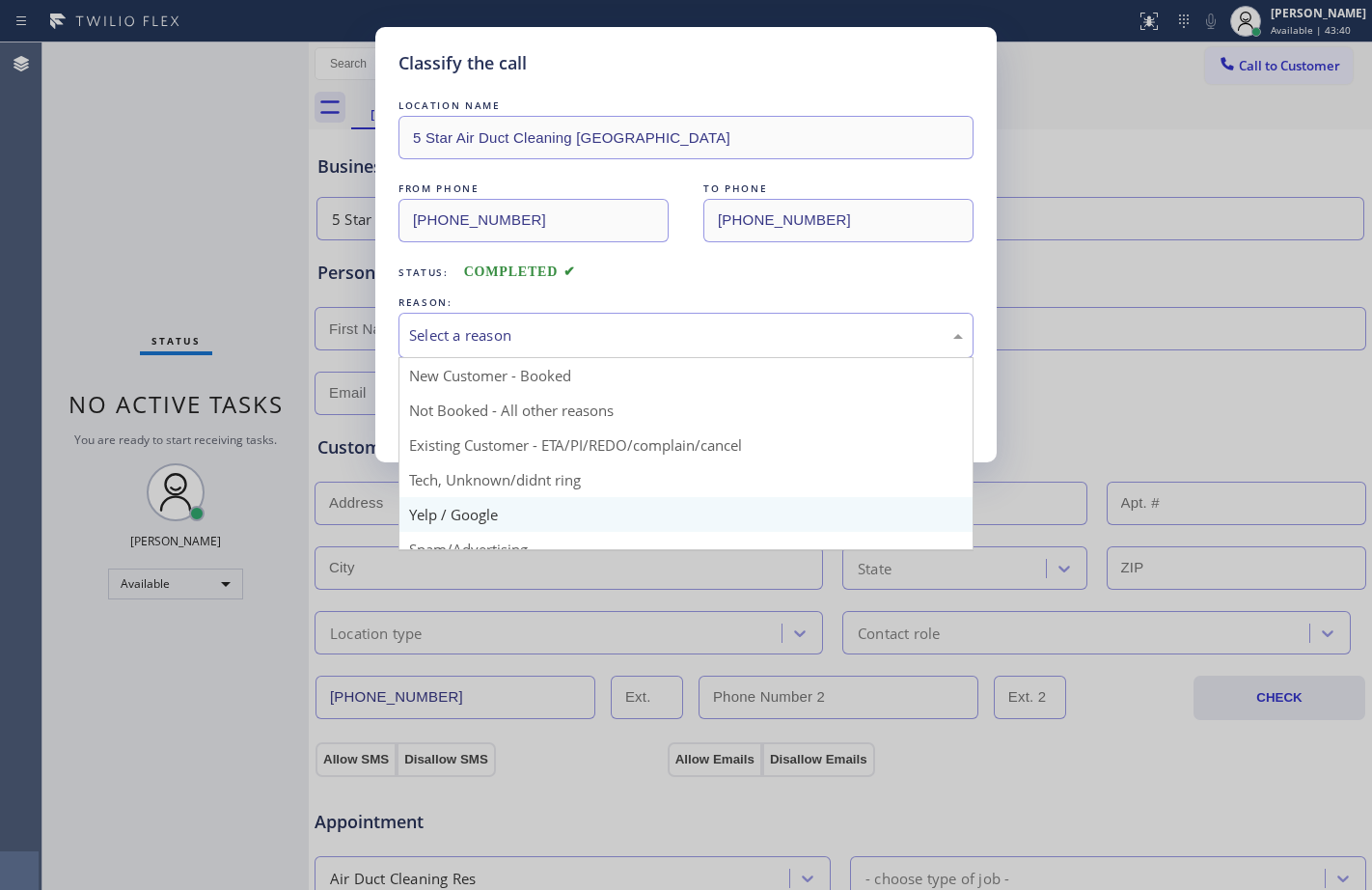
scroll to position [121, 0]
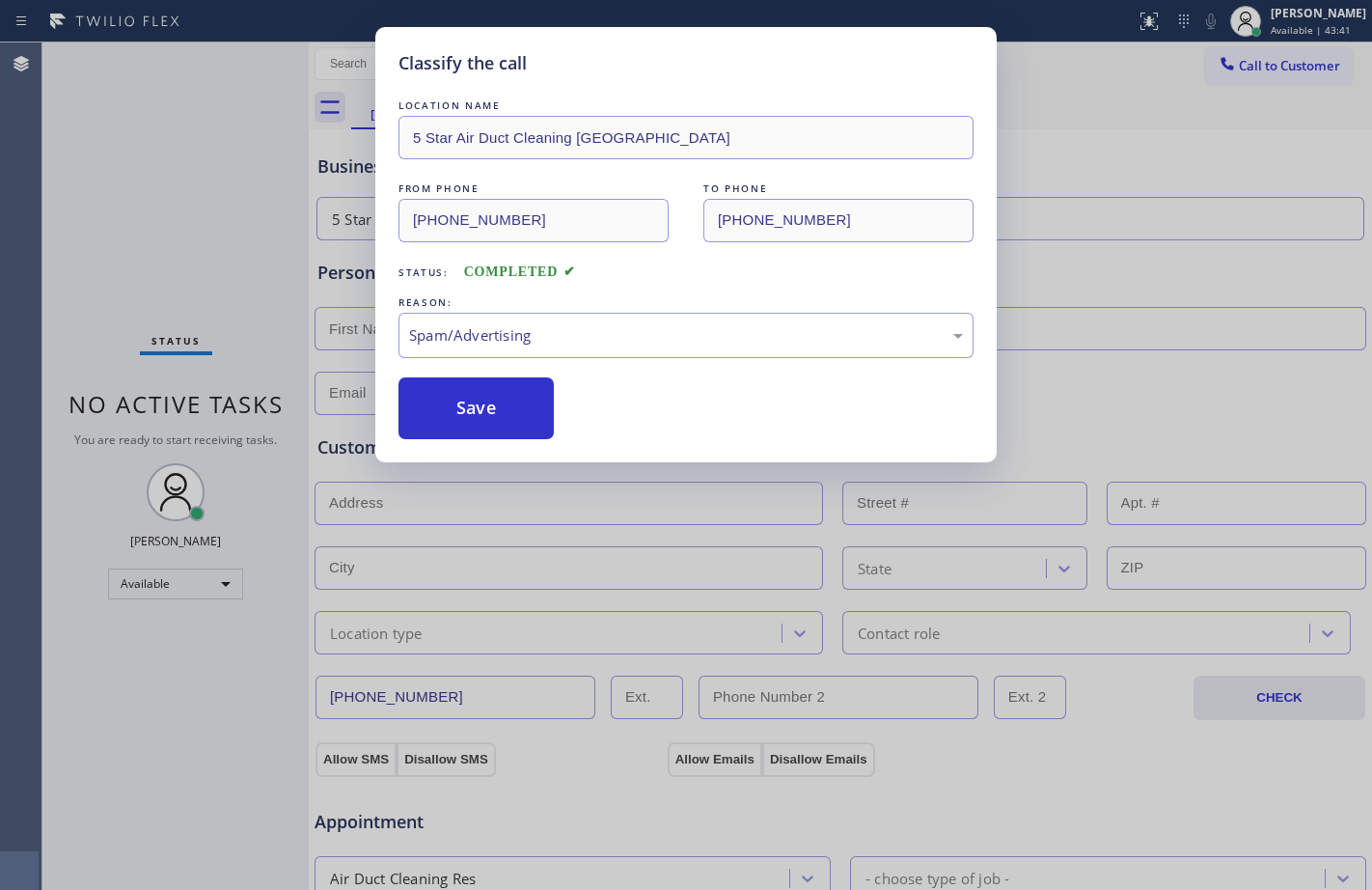
click at [498, 428] on button "Save" at bounding box center [476, 407] width 156 height 62
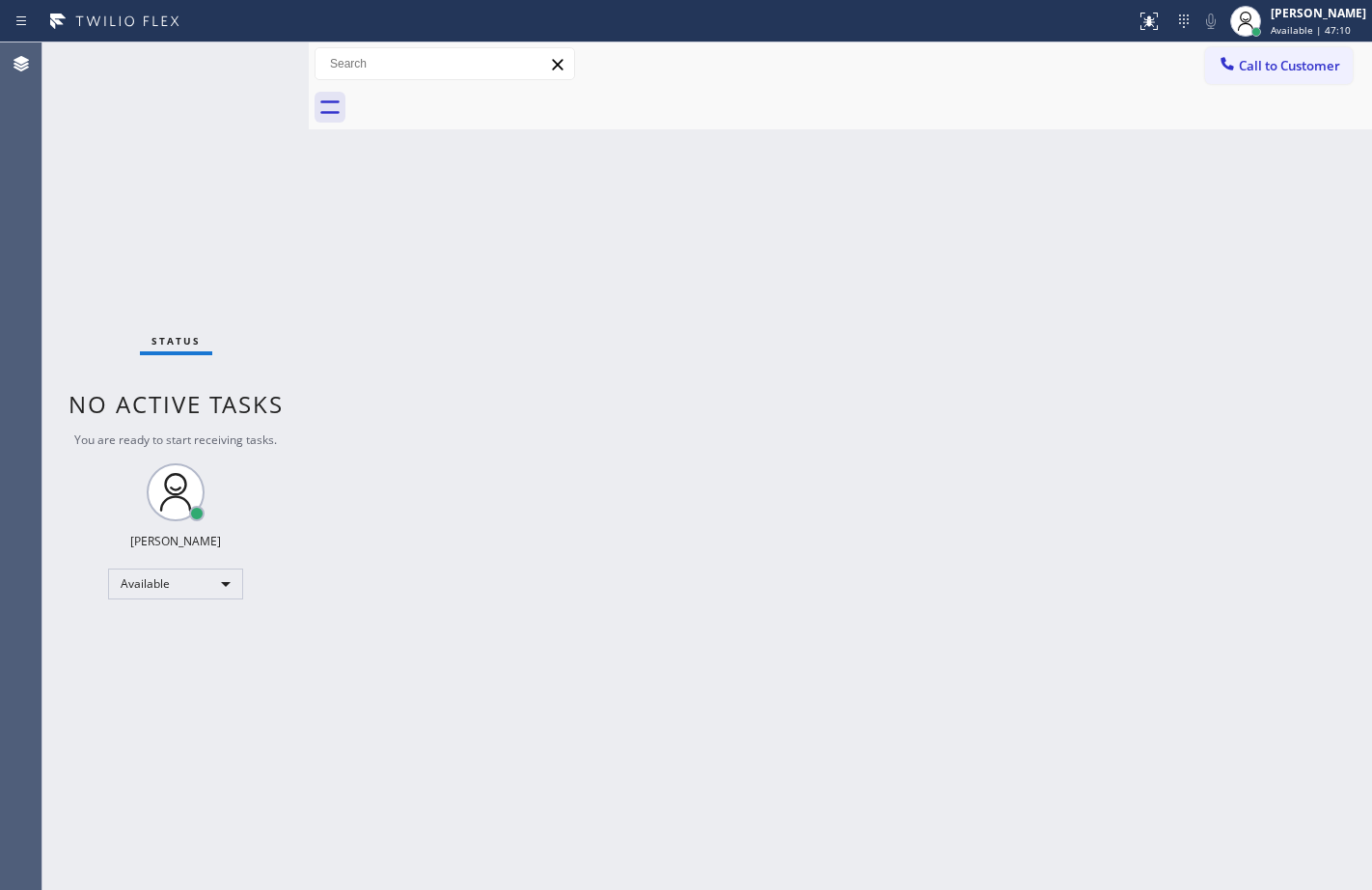
click at [330, 319] on div "Back to Dashboard Change Sender ID Customers Technicians Select a contact Outbo…" at bounding box center [840, 465] width 1063 height 847
click at [158, 586] on div "Available" at bounding box center [175, 585] width 135 height 31
click at [175, 683] on li "Break" at bounding box center [174, 683] width 131 height 23
